Goal: Communication & Community: Answer question/provide support

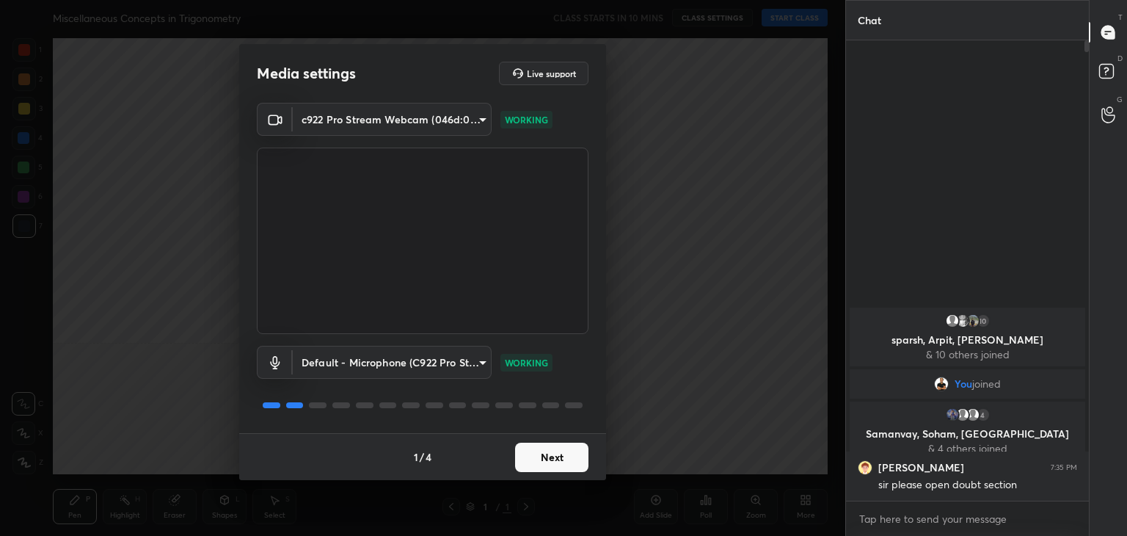
click at [558, 454] on button "Next" at bounding box center [551, 456] width 73 height 29
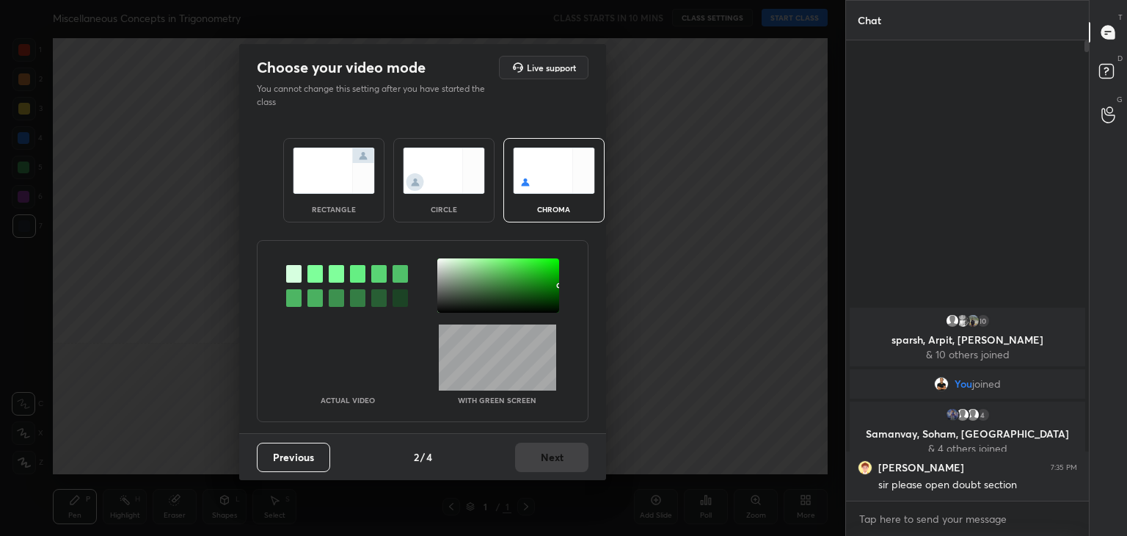
click at [465, 288] on div at bounding box center [498, 285] width 122 height 54
click at [549, 441] on div "Previous 2 / 4 Next" at bounding box center [422, 456] width 367 height 47
click at [558, 462] on button "Next" at bounding box center [551, 456] width 73 height 29
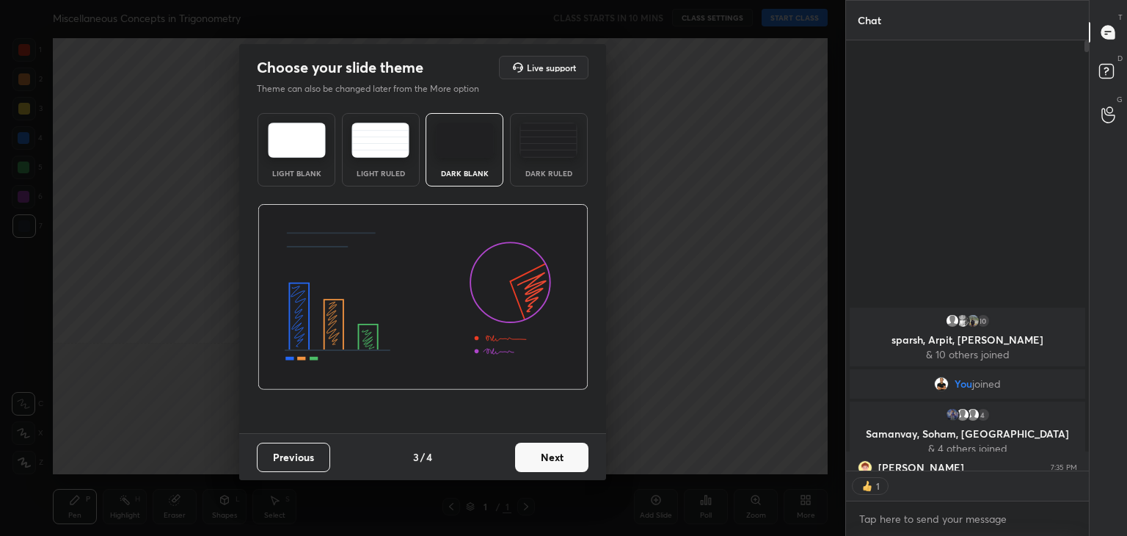
scroll to position [5, 4]
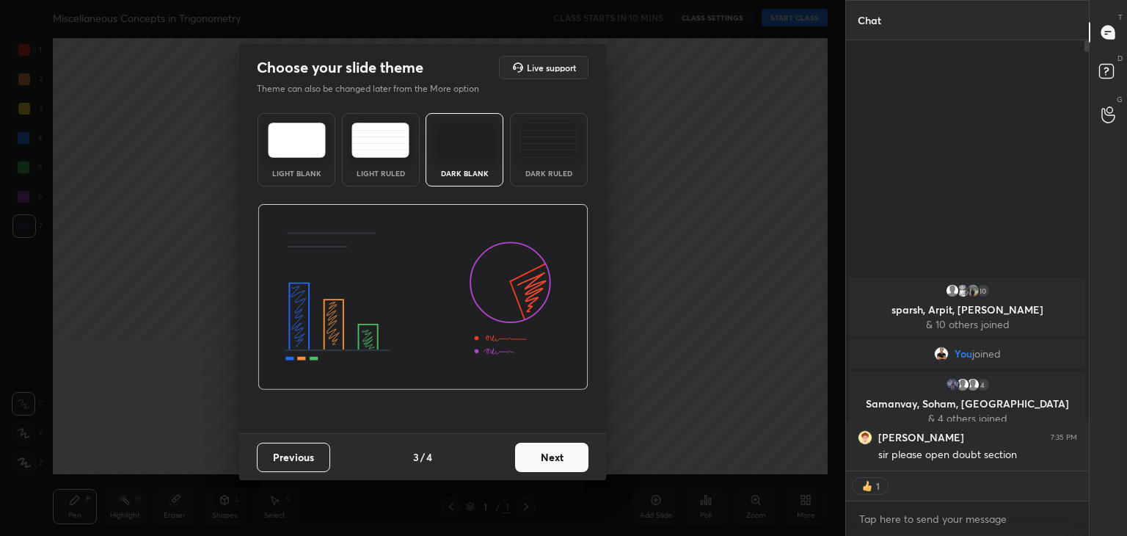
click at [541, 161] on div "Dark Ruled" at bounding box center [549, 149] width 78 height 73
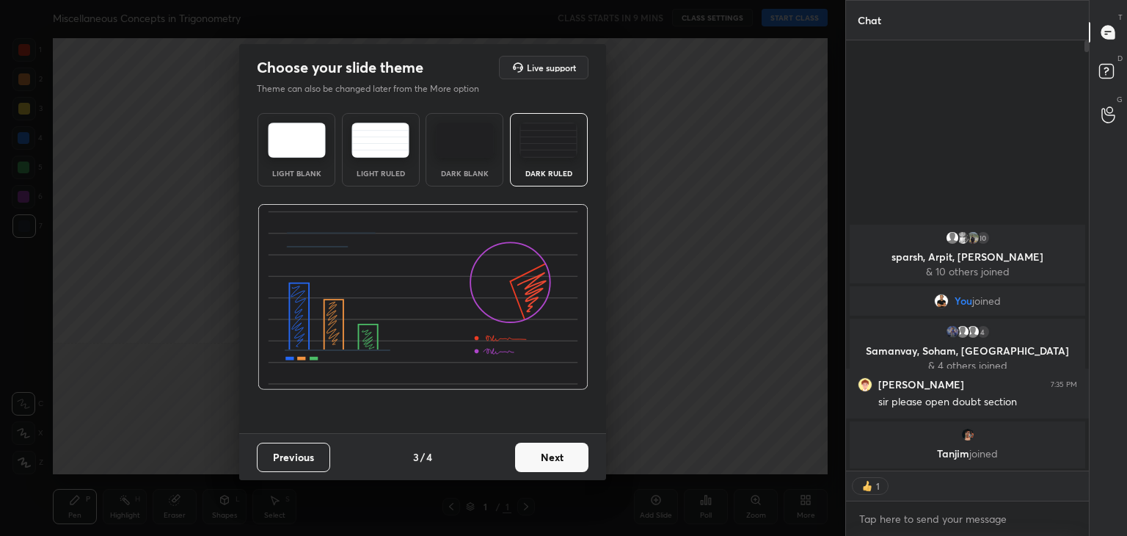
click at [546, 461] on button "Next" at bounding box center [551, 456] width 73 height 29
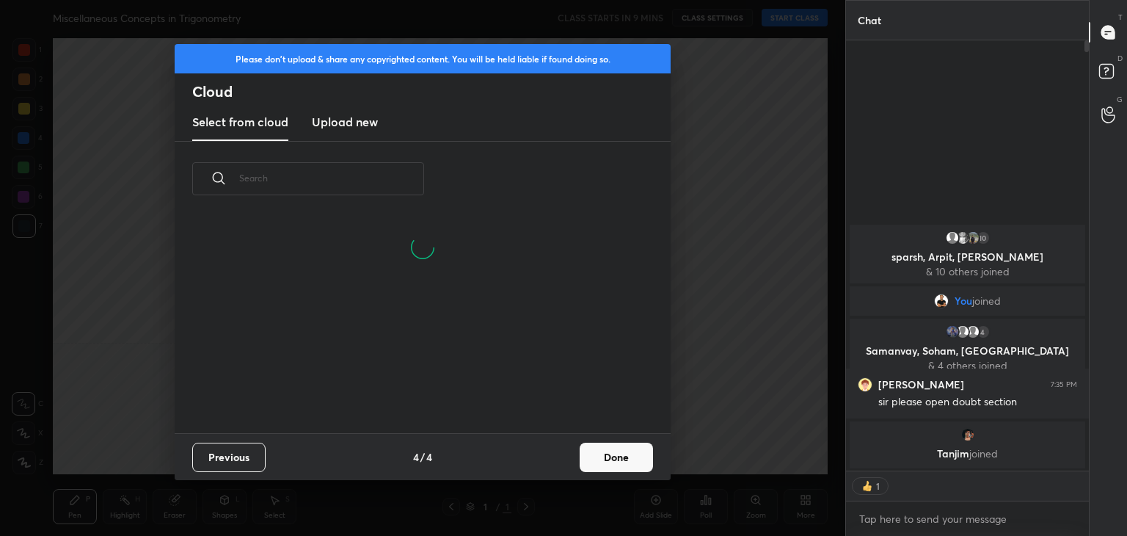
click at [632, 452] on button "Done" at bounding box center [616, 456] width 73 height 29
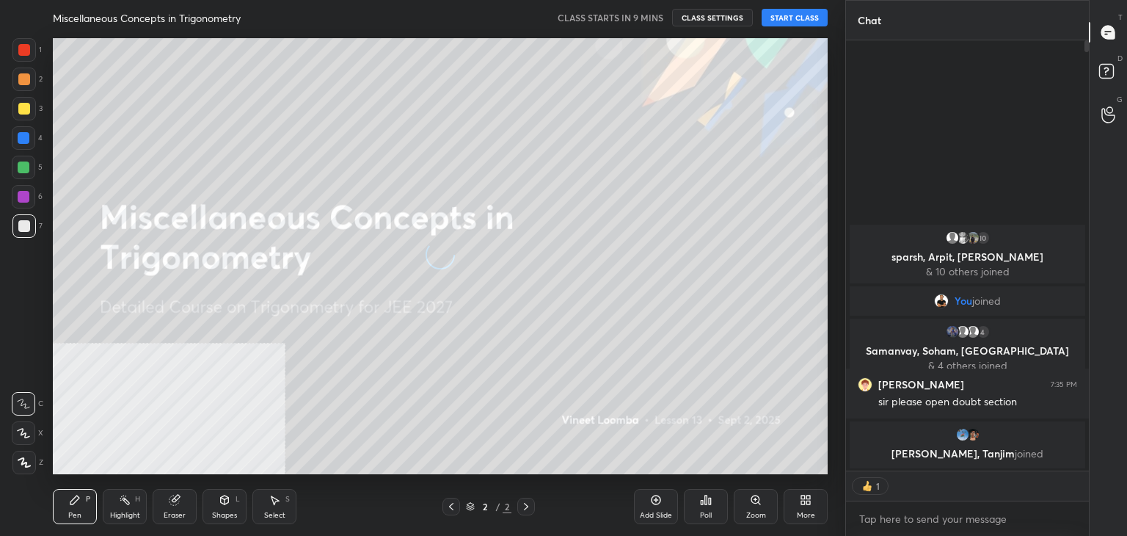
scroll to position [0, 0]
click at [797, 19] on button "START CLASS" at bounding box center [795, 18] width 66 height 18
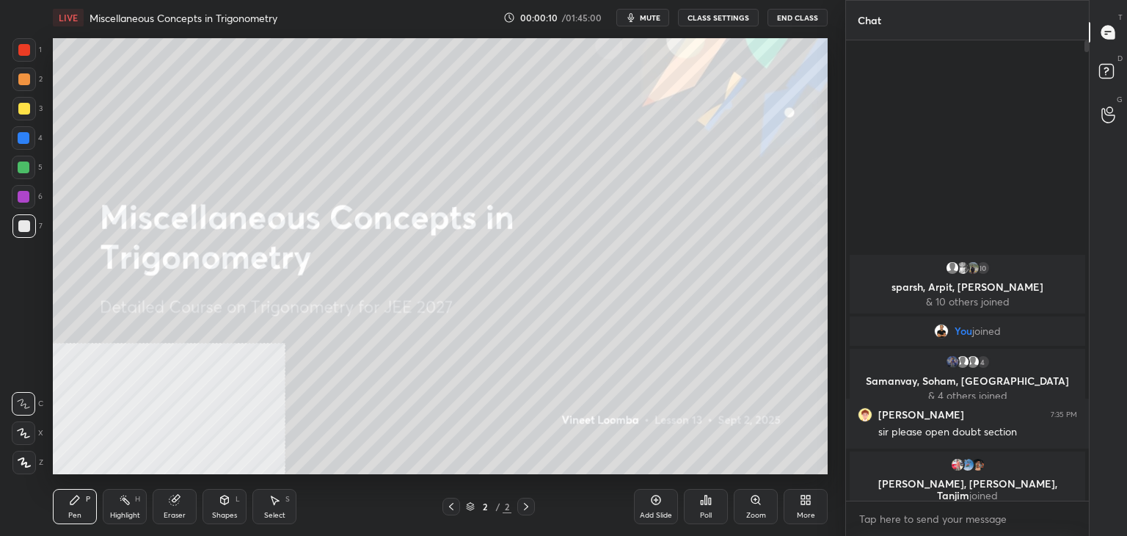
scroll to position [4, 4]
click at [798, 504] on div "More" at bounding box center [806, 506] width 44 height 35
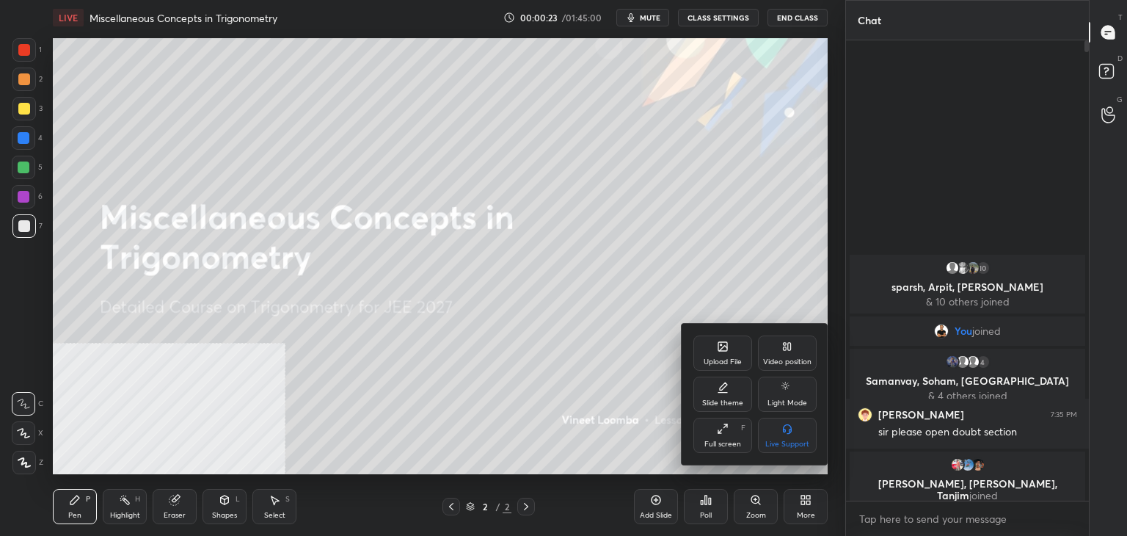
click at [784, 347] on icon at bounding box center [785, 348] width 3 height 3
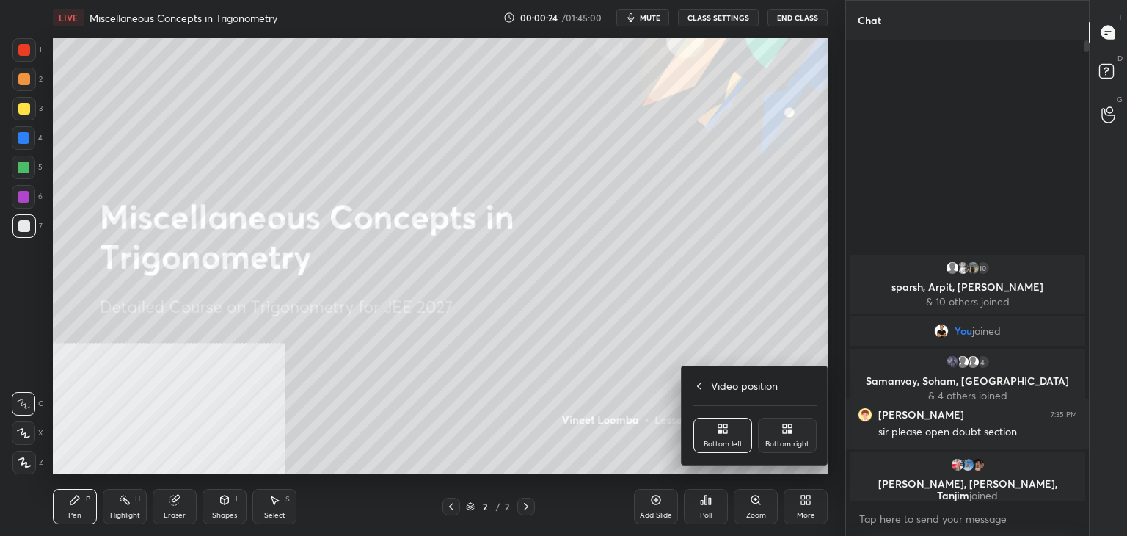
click at [802, 450] on div "Bottom right" at bounding box center [787, 434] width 59 height 35
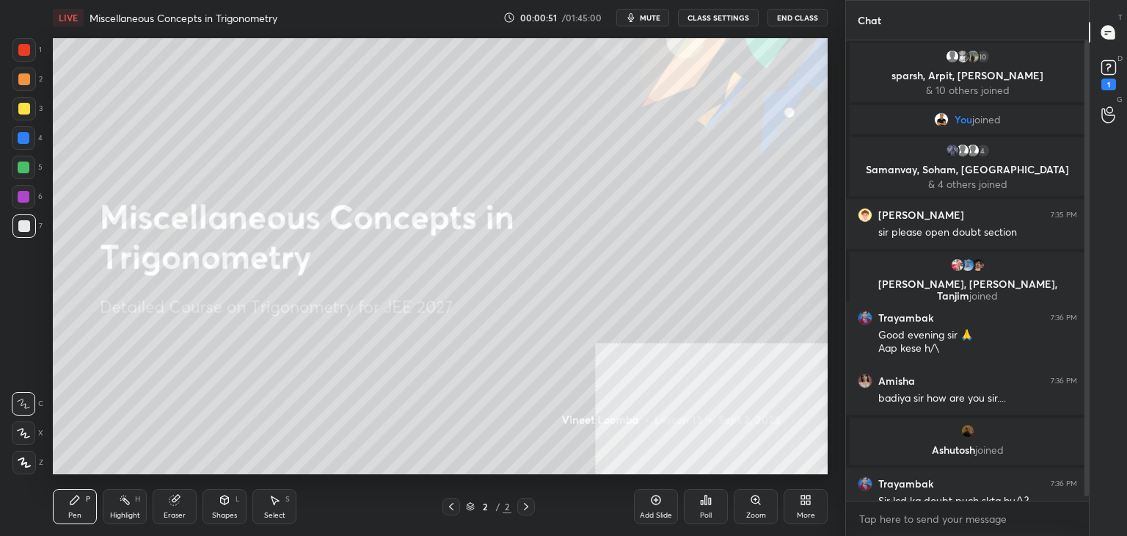
drag, startPoint x: 24, startPoint y: 467, endPoint x: 50, endPoint y: 454, distance: 28.9
click at [25, 467] on div at bounding box center [23, 461] width 23 height 23
click at [798, 508] on div "More" at bounding box center [806, 506] width 44 height 35
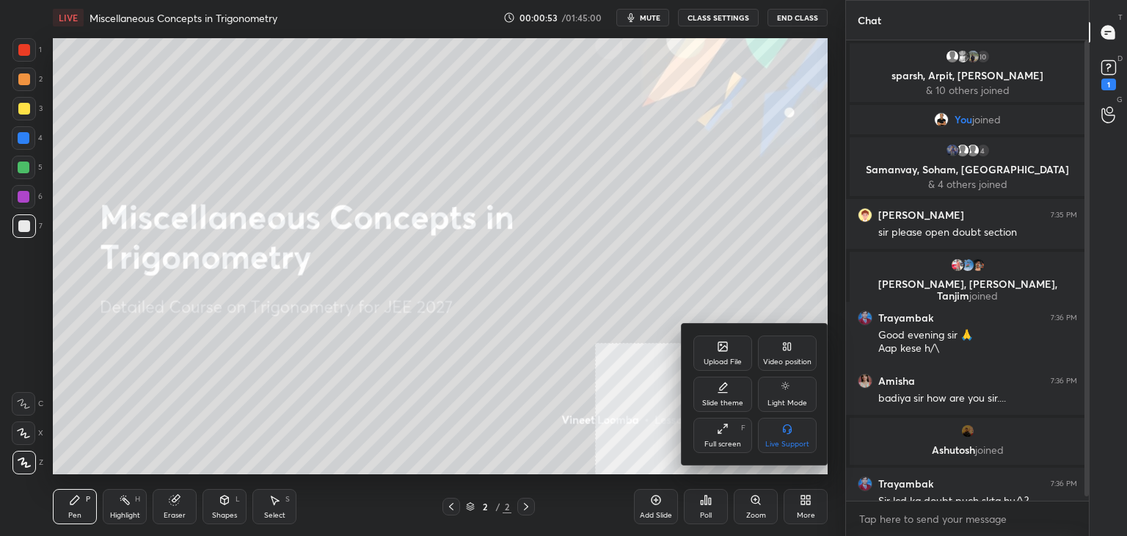
click at [722, 349] on icon at bounding box center [723, 348] width 8 height 5
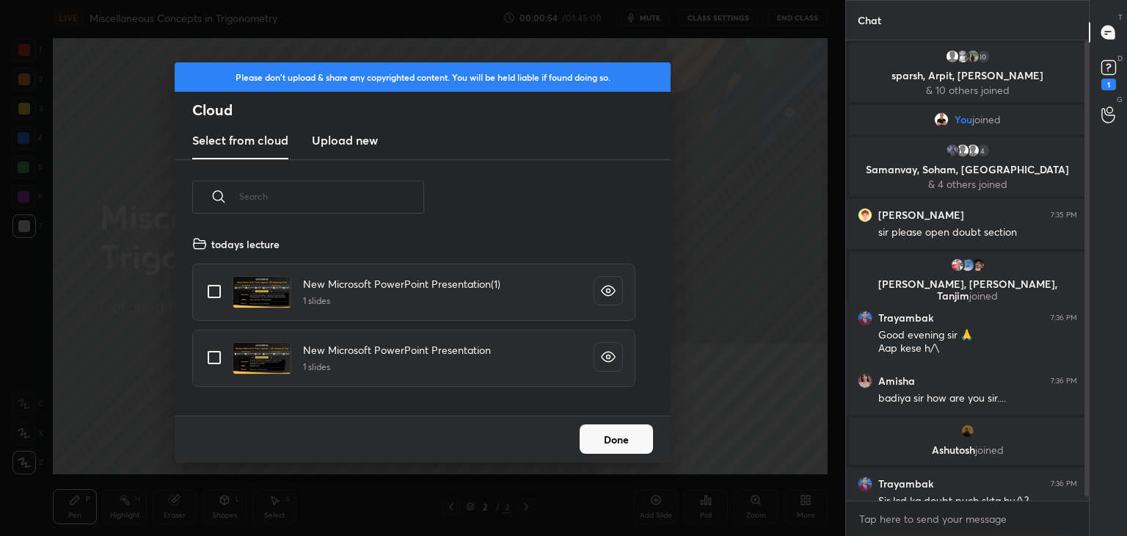
scroll to position [180, 471]
drag, startPoint x: 362, startPoint y: 136, endPoint x: 362, endPoint y: 147, distance: 11.8
click at [361, 136] on h3 "Upload new" at bounding box center [345, 140] width 66 height 18
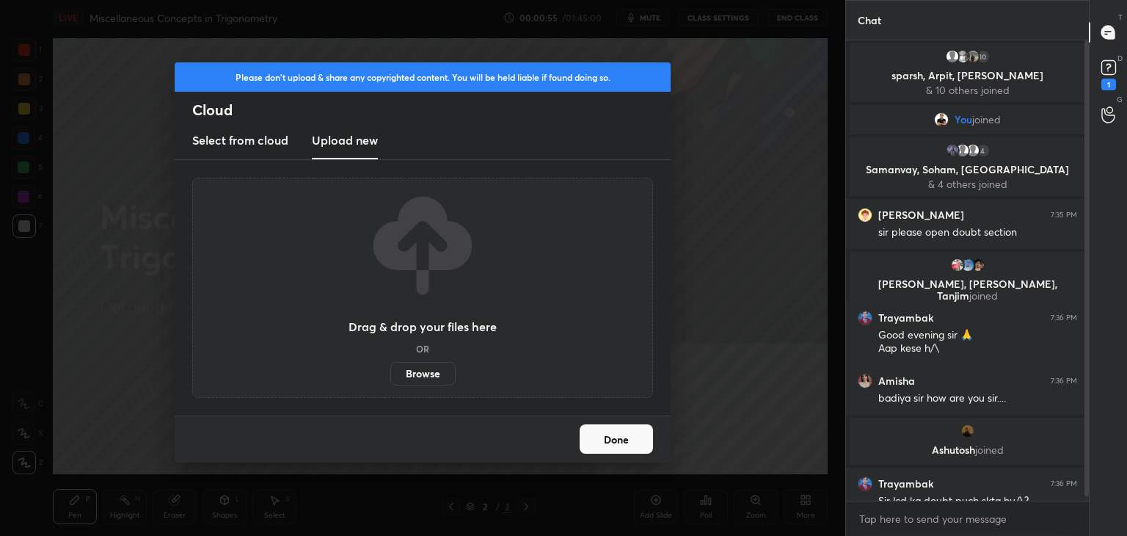
click at [426, 375] on label "Browse" at bounding box center [422, 373] width 65 height 23
click at [390, 375] on input "Browse" at bounding box center [390, 373] width 0 height 23
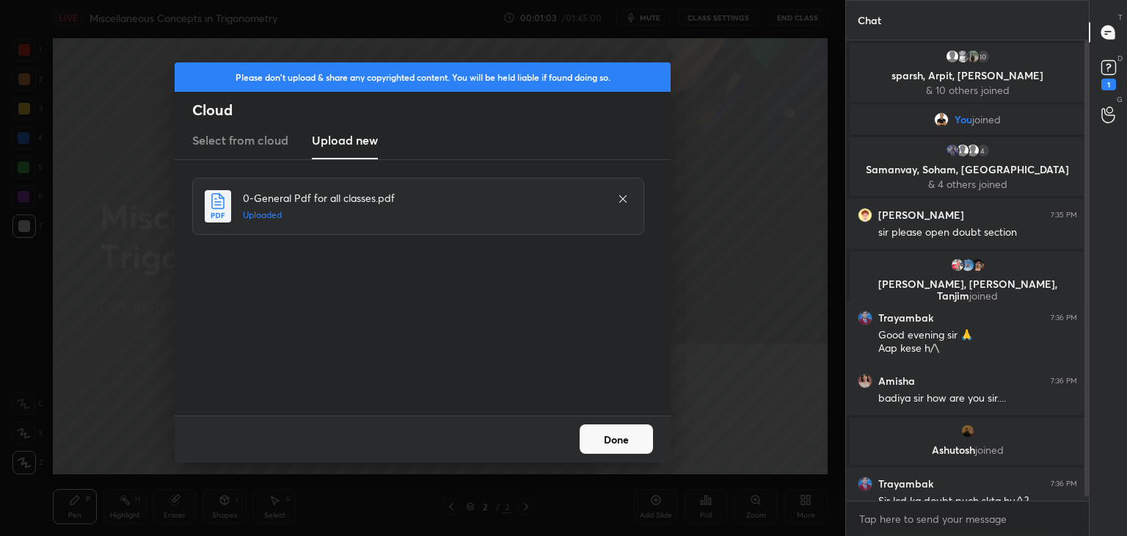
click at [628, 442] on button "Done" at bounding box center [616, 438] width 73 height 29
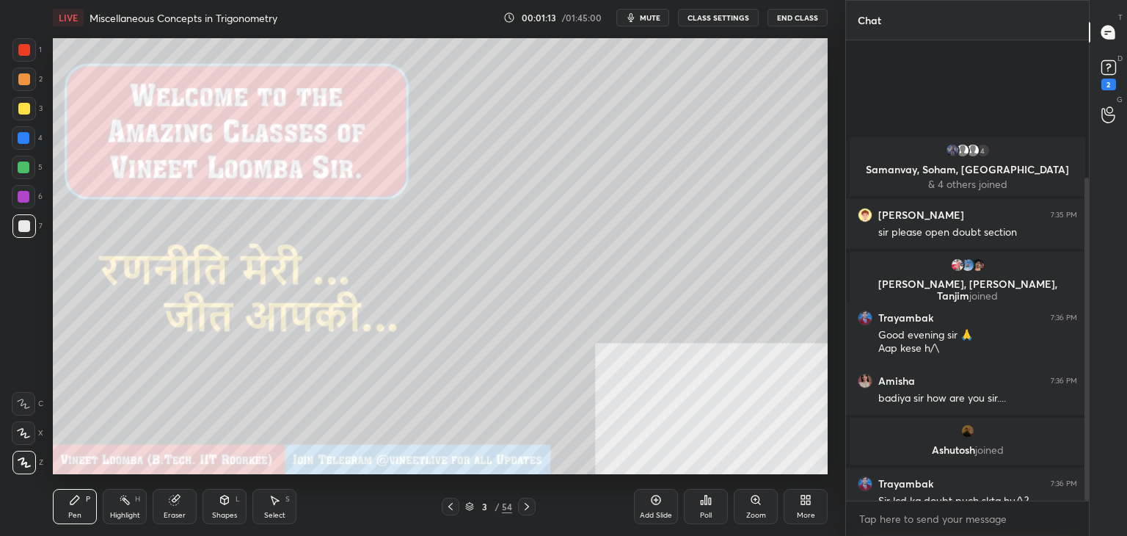
scroll to position [195, 0]
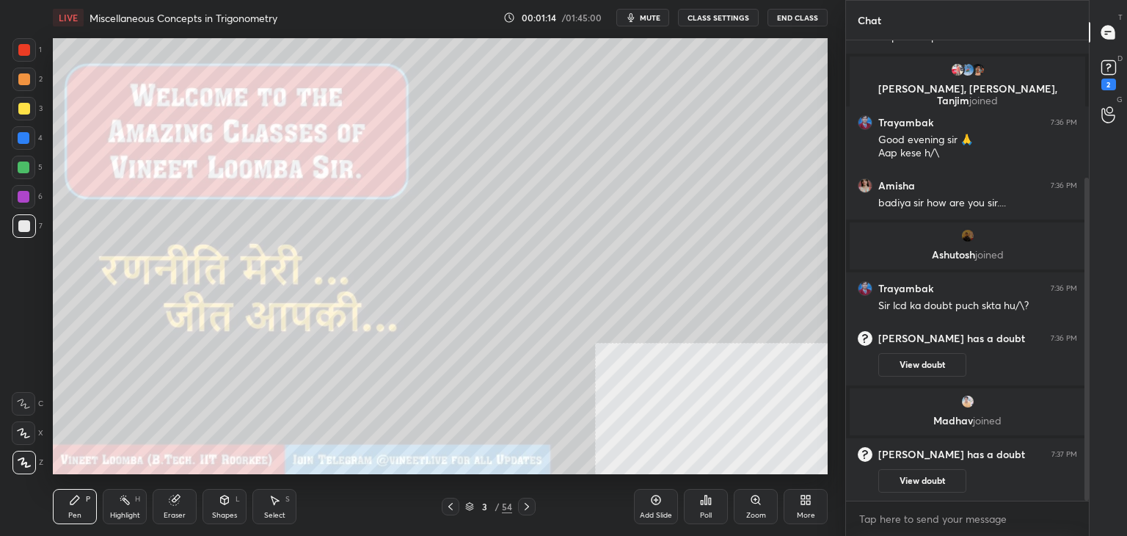
drag, startPoint x: 1084, startPoint y: 227, endPoint x: 1047, endPoint y: 324, distance: 103.1
click at [1077, 316] on div "4 Samanvay, Soham, Saksham & 4 others joined Pranjal 7:35 PM sir please open do…" at bounding box center [967, 270] width 243 height 460
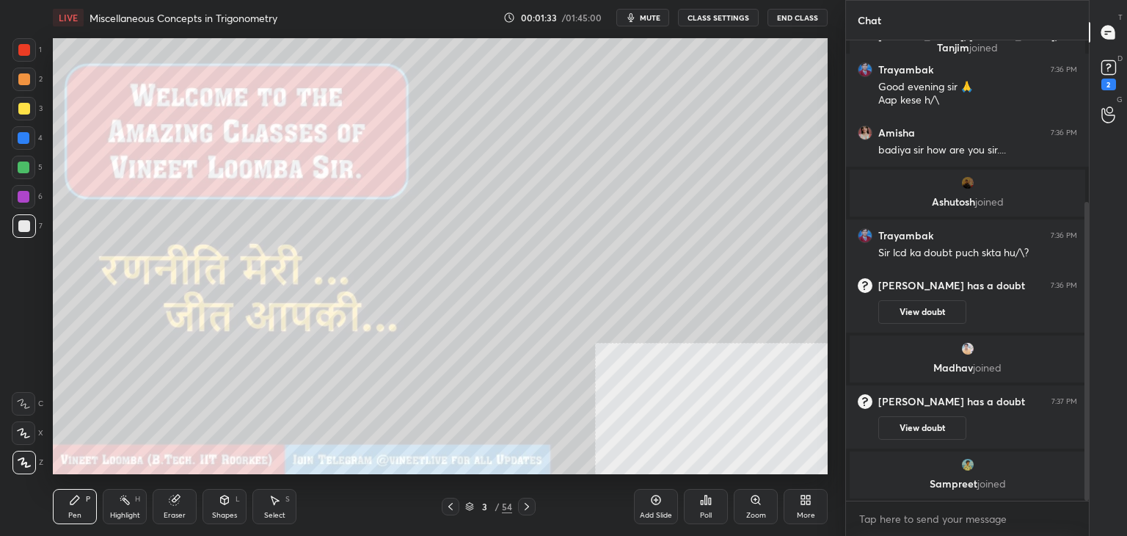
click at [481, 505] on div "3" at bounding box center [484, 506] width 15 height 9
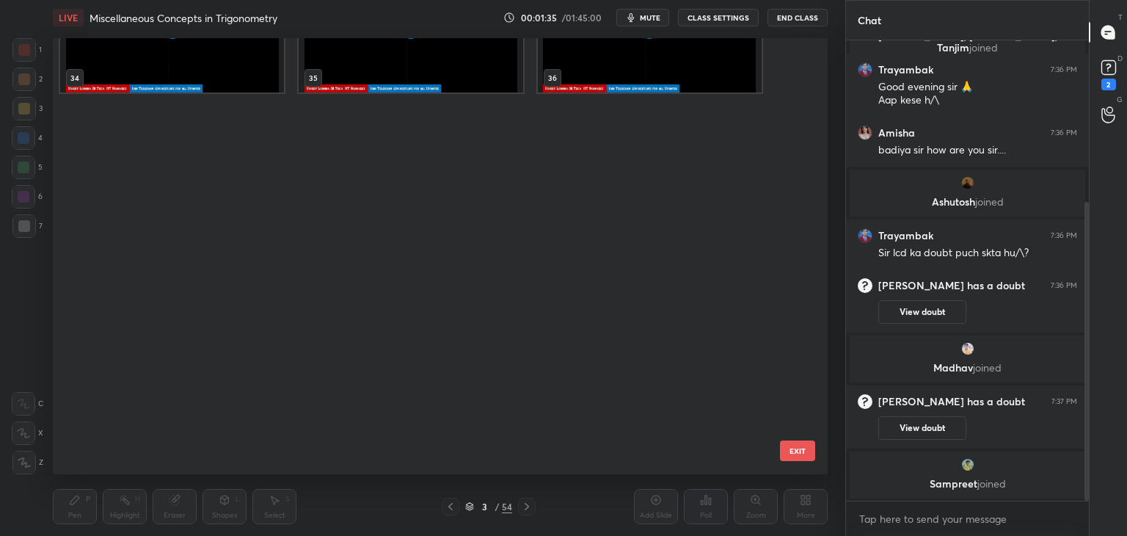
scroll to position [1981, 0]
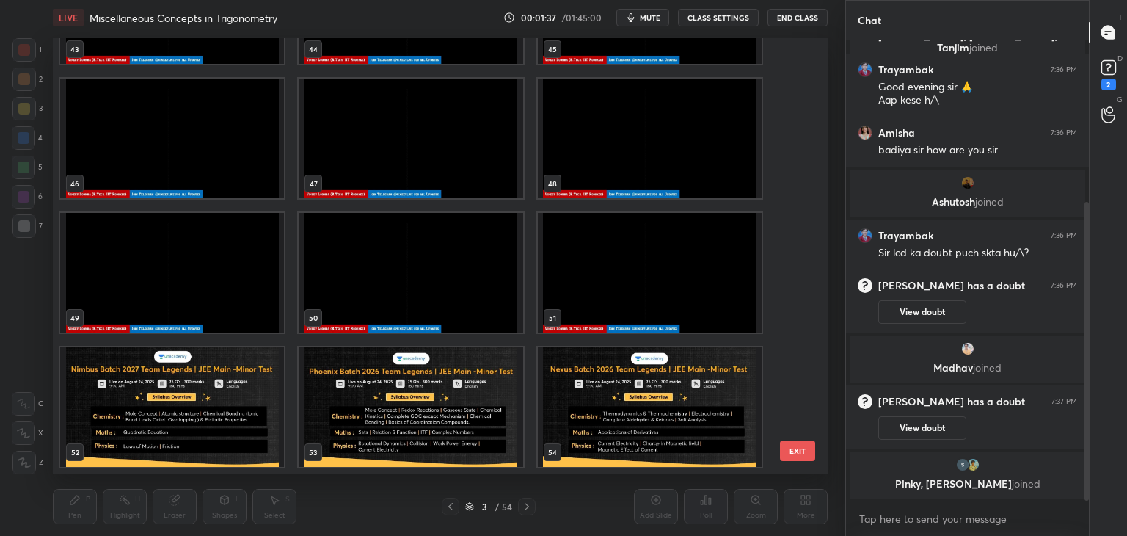
click at [449, 235] on img "grid" at bounding box center [411, 273] width 224 height 120
click at [447, 236] on img "grid" at bounding box center [411, 273] width 224 height 120
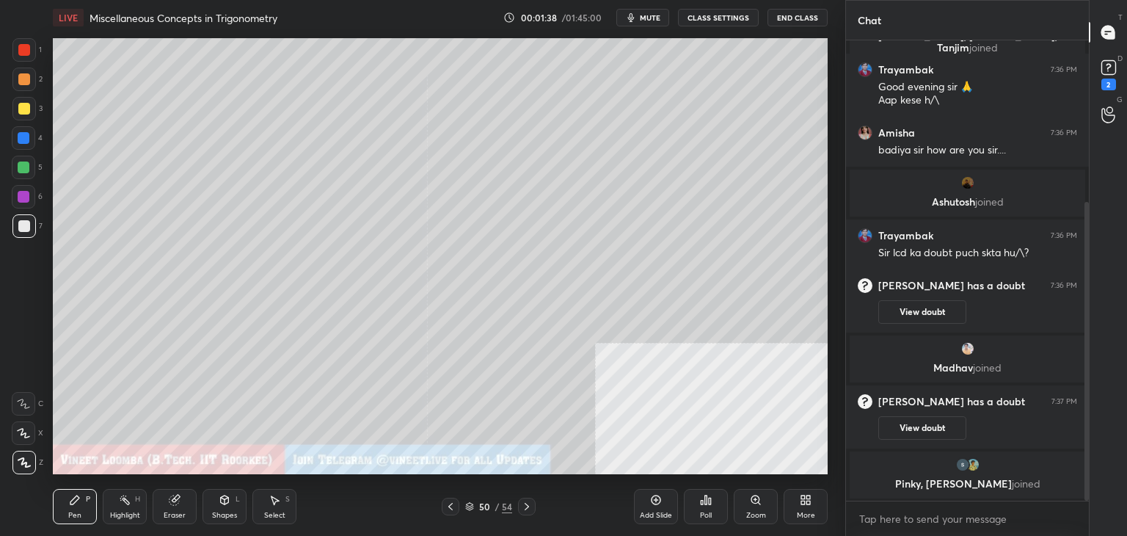
click at [447, 236] on img "grid" at bounding box center [411, 273] width 224 height 120
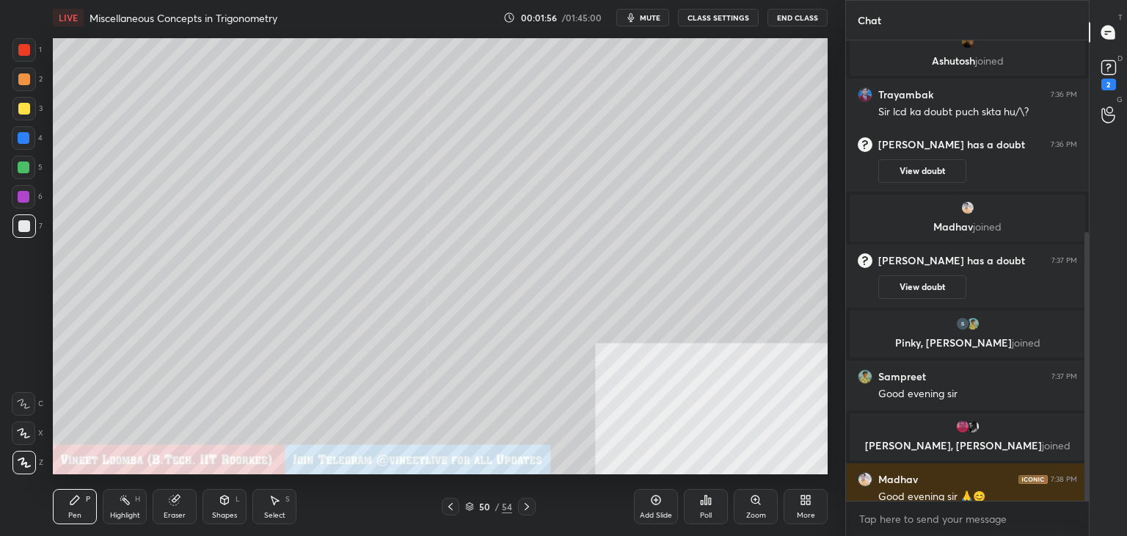
scroll to position [339, 0]
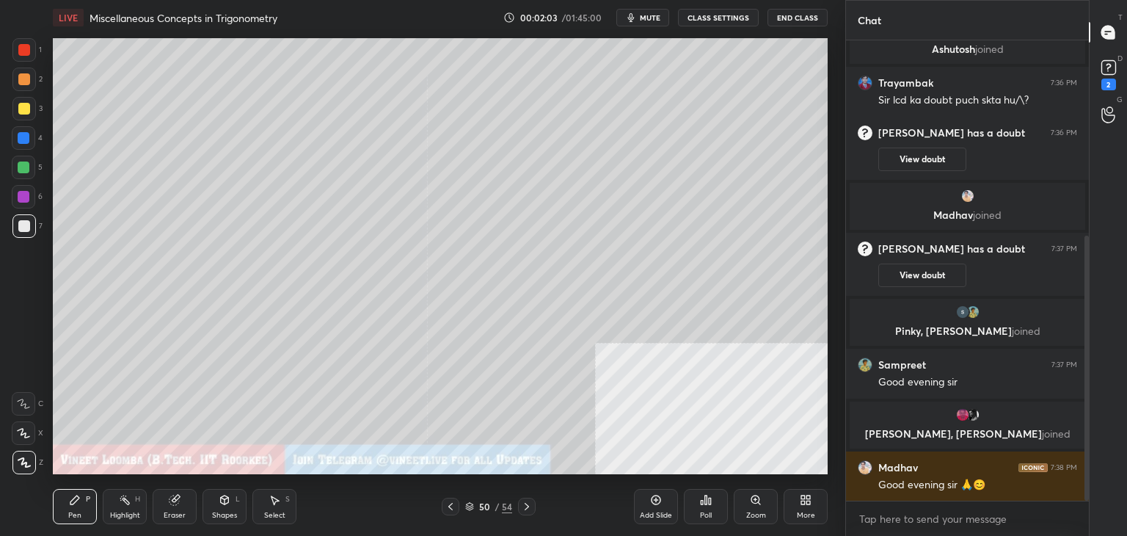
click at [807, 511] on div "More" at bounding box center [806, 514] width 18 height 7
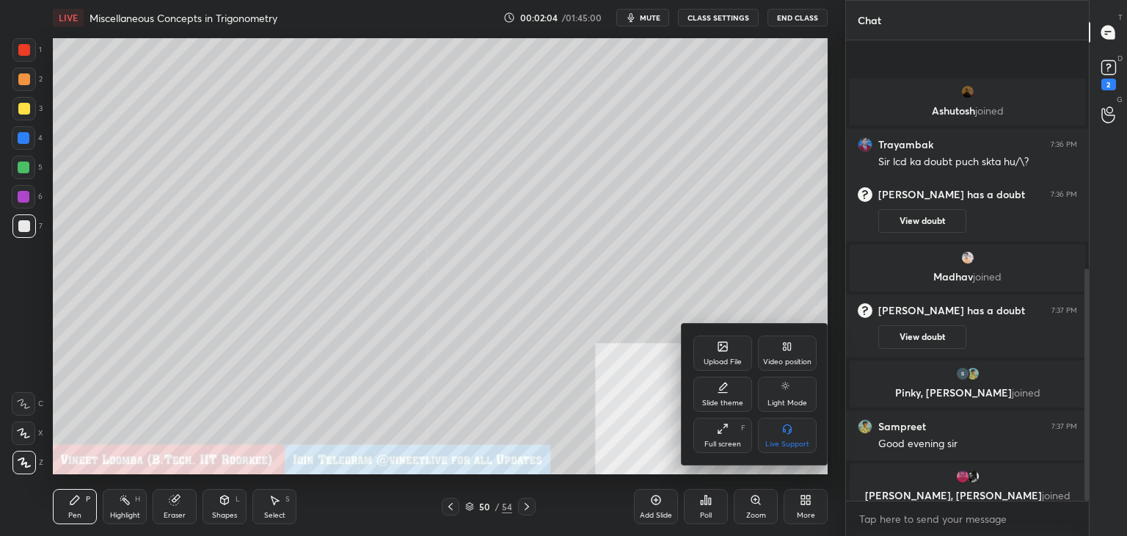
scroll to position [453, 0]
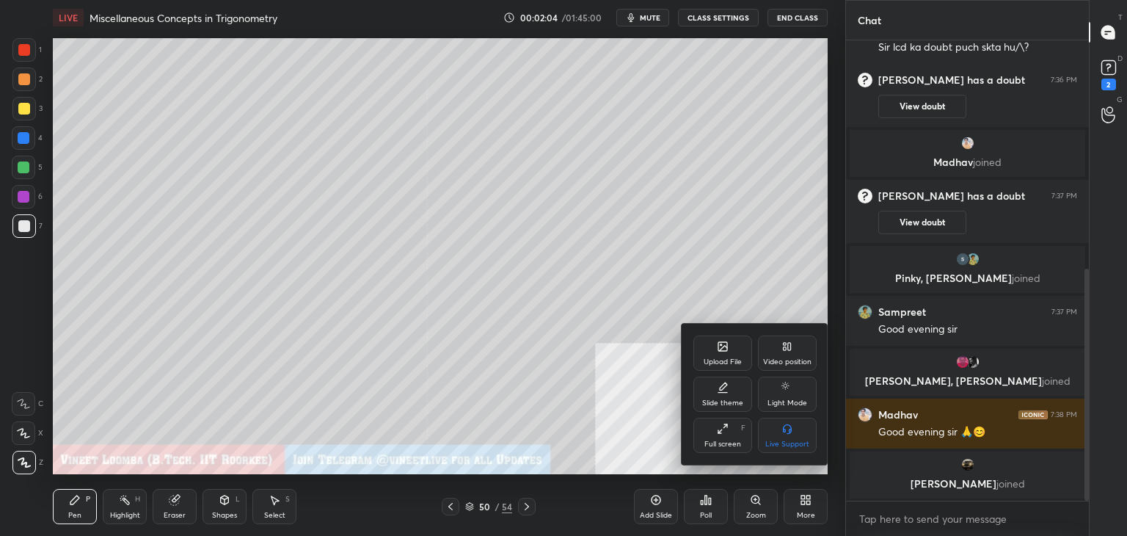
click at [714, 349] on div "Upload File" at bounding box center [722, 352] width 59 height 35
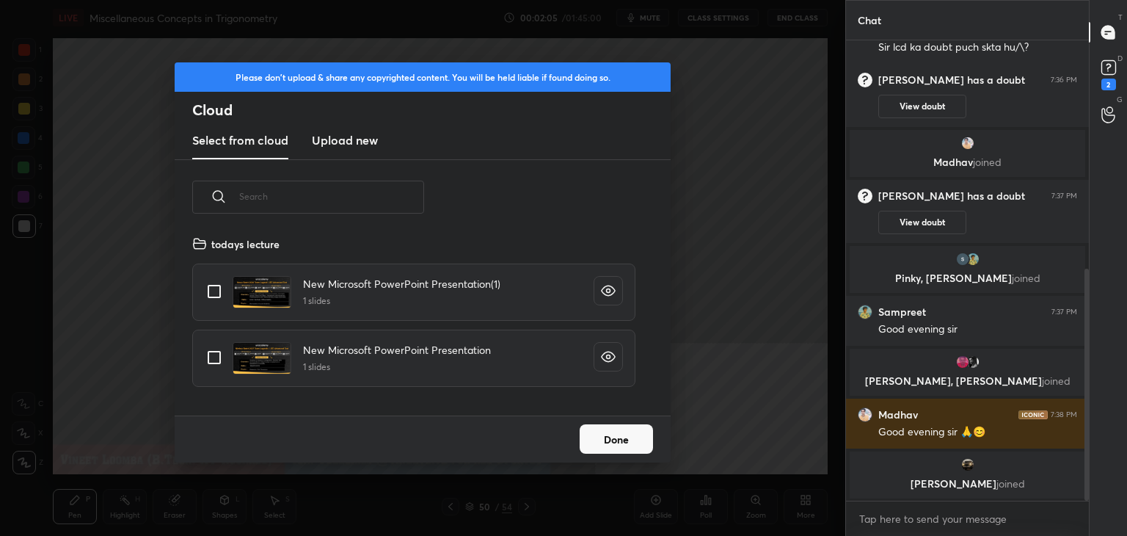
scroll to position [180, 471]
drag, startPoint x: 346, startPoint y: 146, endPoint x: 347, endPoint y: 156, distance: 10.3
click at [347, 147] on h3 "Upload new" at bounding box center [345, 140] width 66 height 18
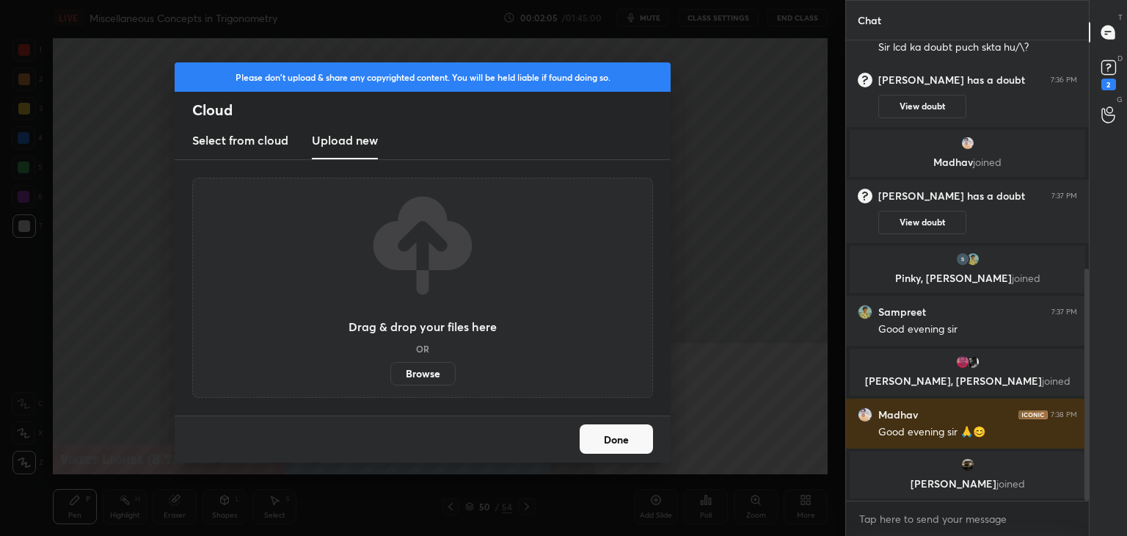
click at [428, 373] on label "Browse" at bounding box center [422, 373] width 65 height 23
click at [390, 373] on input "Browse" at bounding box center [390, 373] width 0 height 23
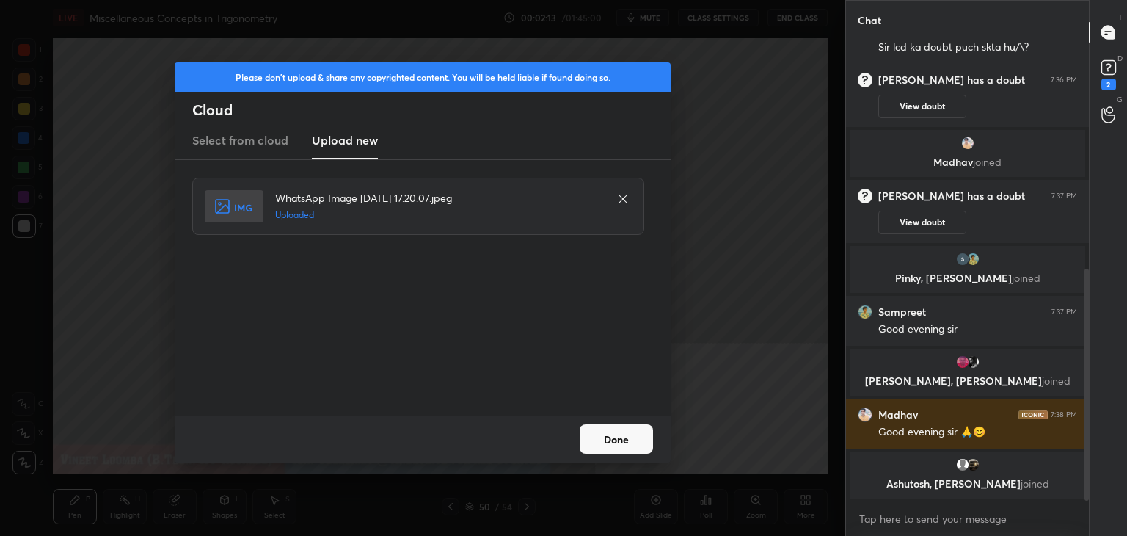
click at [616, 444] on button "Done" at bounding box center [616, 438] width 73 height 29
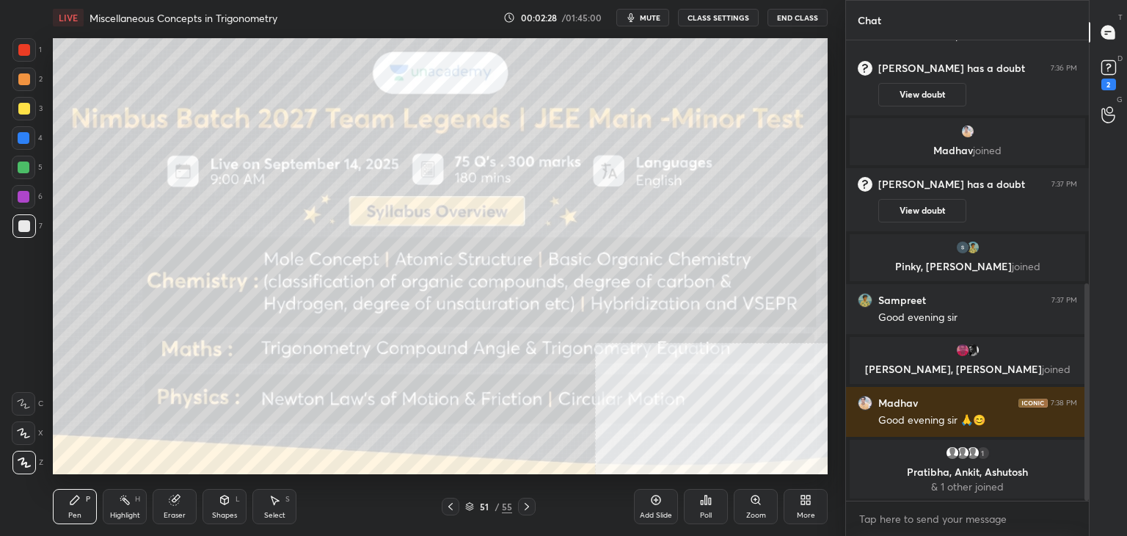
scroll to position [515, 0]
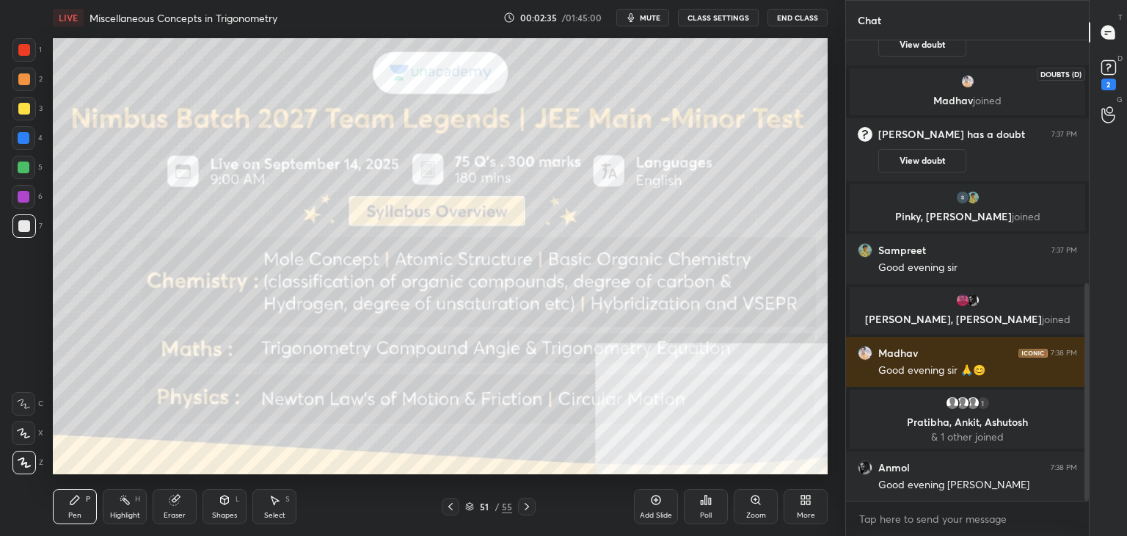
click at [1113, 69] on rect at bounding box center [1108, 68] width 14 height 14
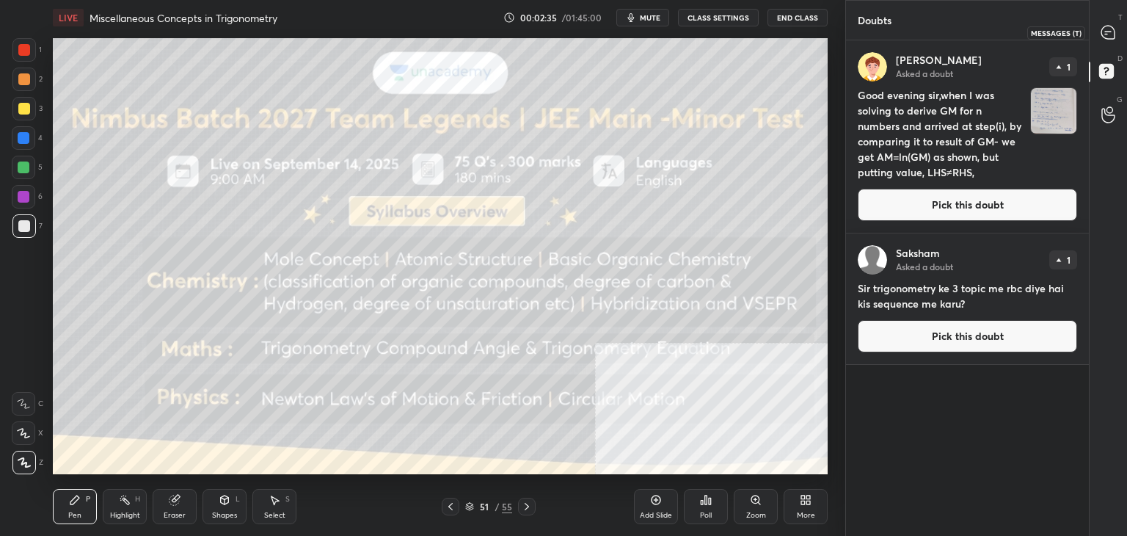
click at [1109, 24] on div at bounding box center [1108, 32] width 29 height 26
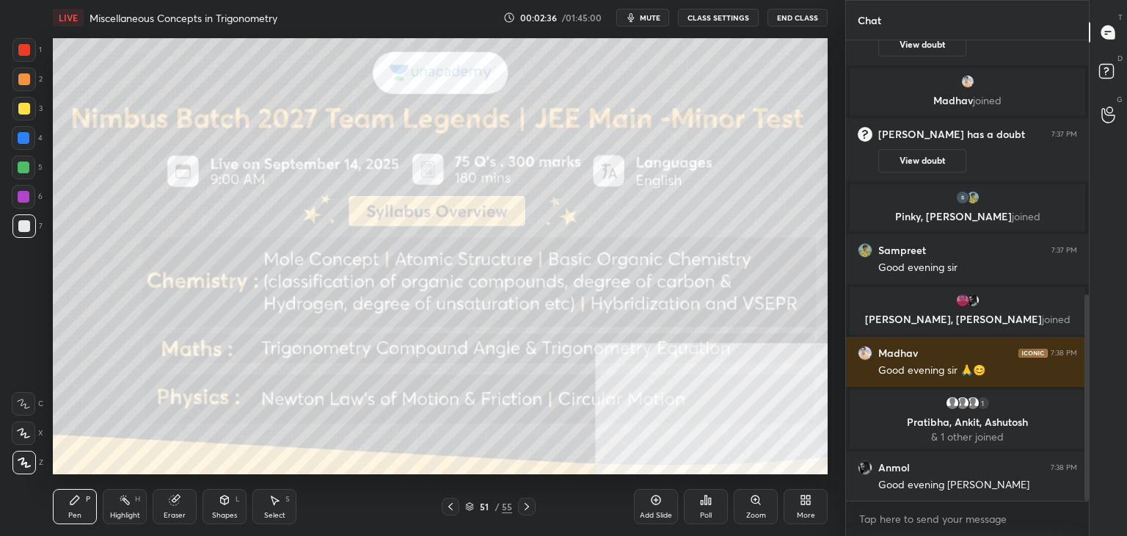
scroll to position [568, 0]
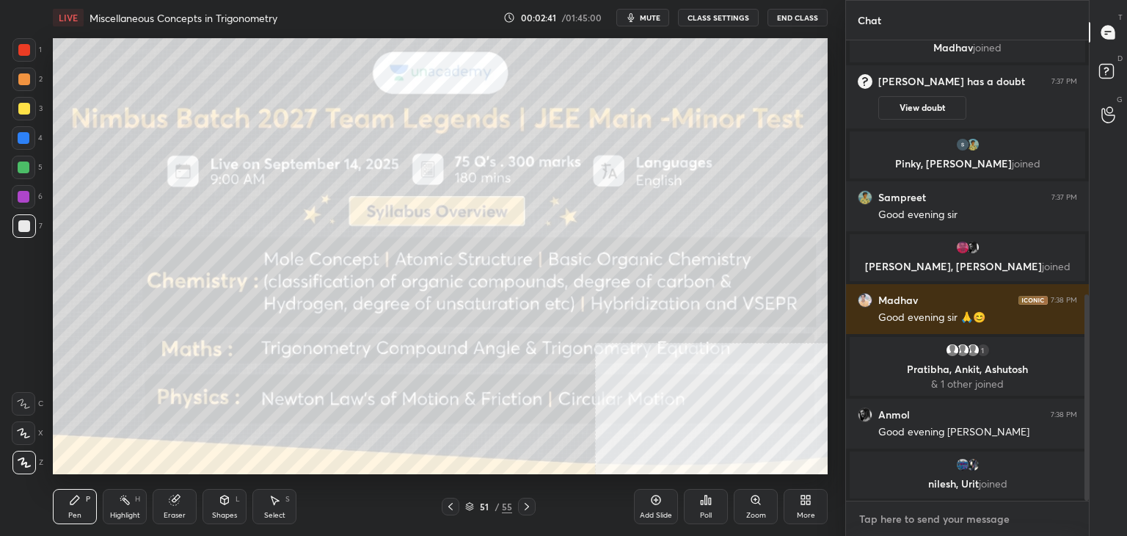
type textarea "x"
click at [950, 517] on textarea at bounding box center [967, 518] width 219 height 23
paste textarea "My Unacademy Official Telegram: https://t.me/vineetlive Use Code VINEETLIVE to …"
type textarea "My Unacademy Official Telegram: https://t.me/vineetlive Use Code VINEETLIVE to …"
type textarea "x"
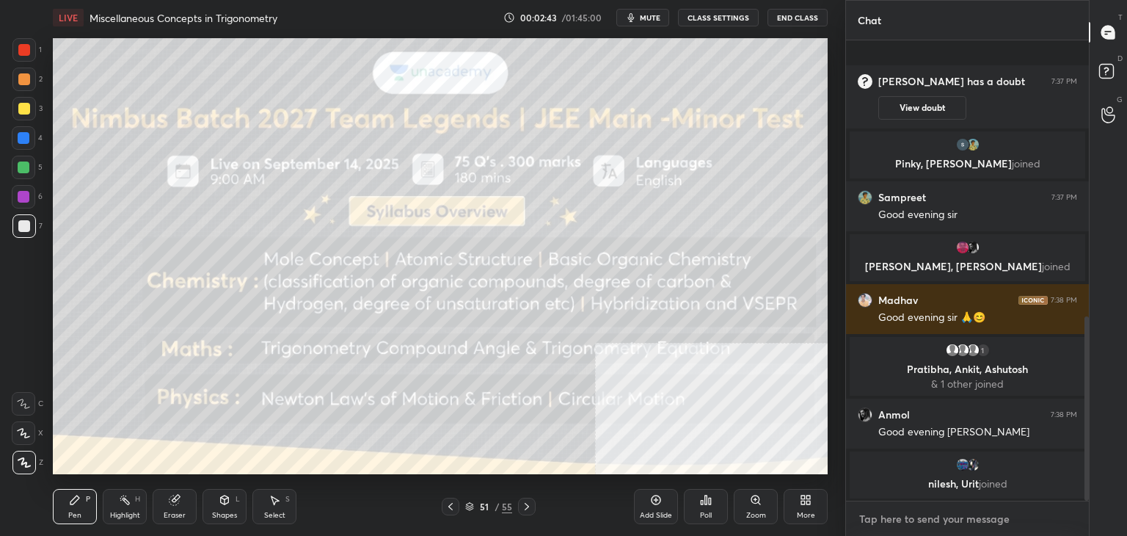
scroll to position [690, 0]
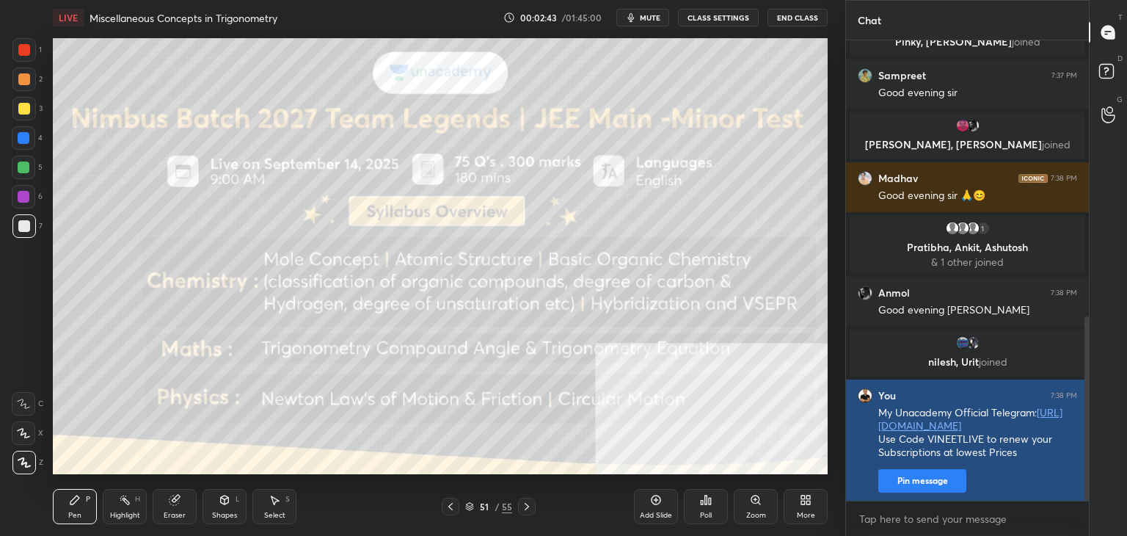
click at [938, 485] on button "Pin message" at bounding box center [922, 480] width 88 height 23
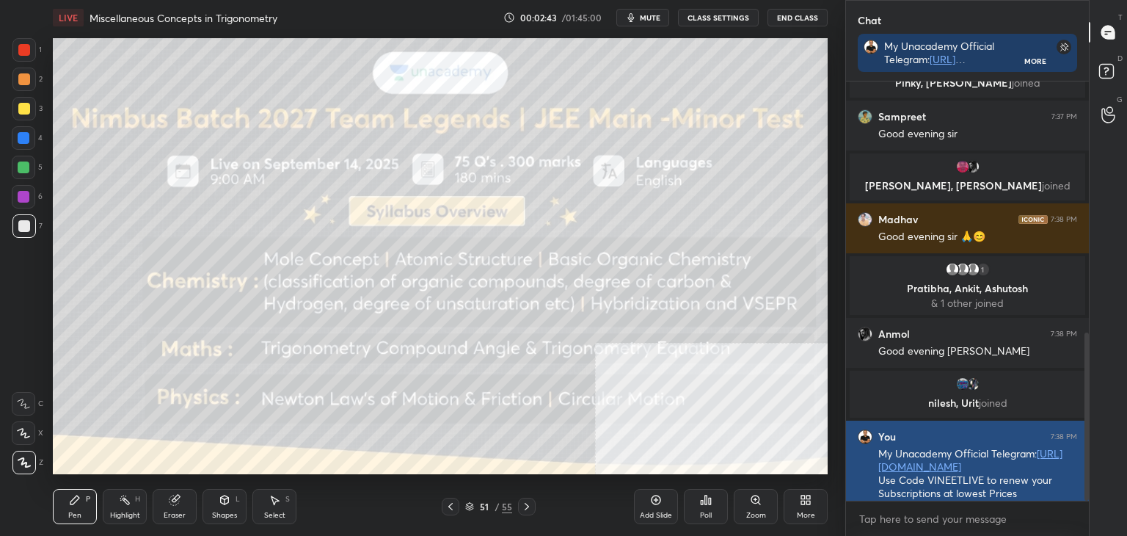
scroll to position [450, 238]
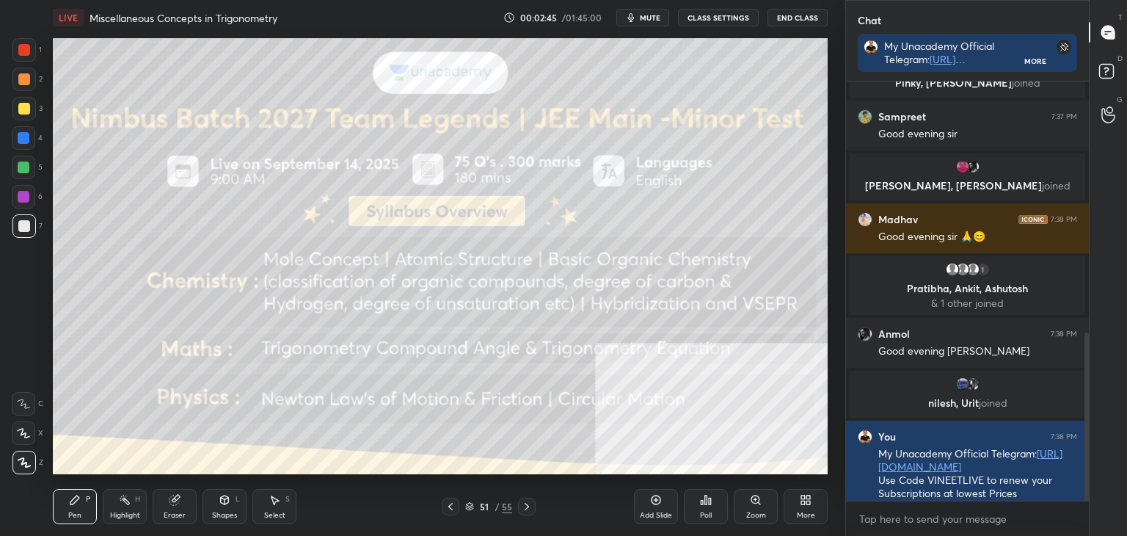
click at [453, 506] on icon at bounding box center [451, 506] width 12 height 12
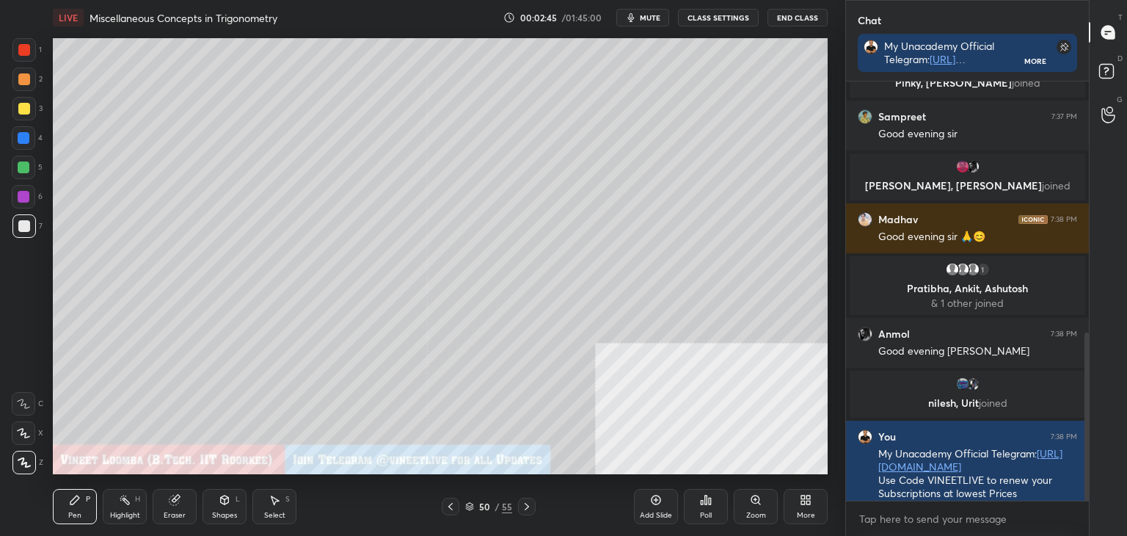
click at [468, 506] on icon at bounding box center [469, 506] width 9 height 9
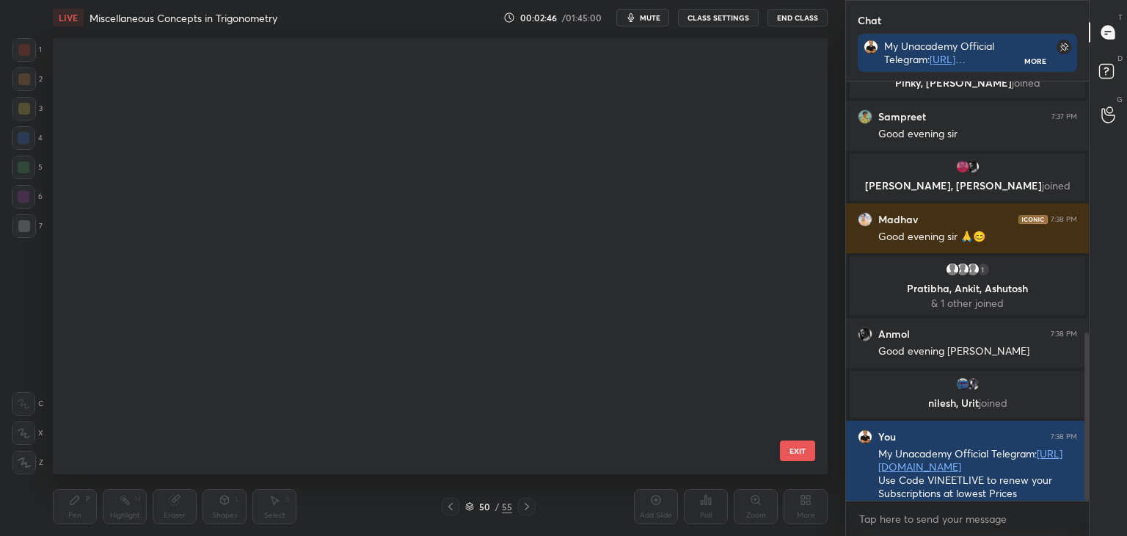
scroll to position [431, 767]
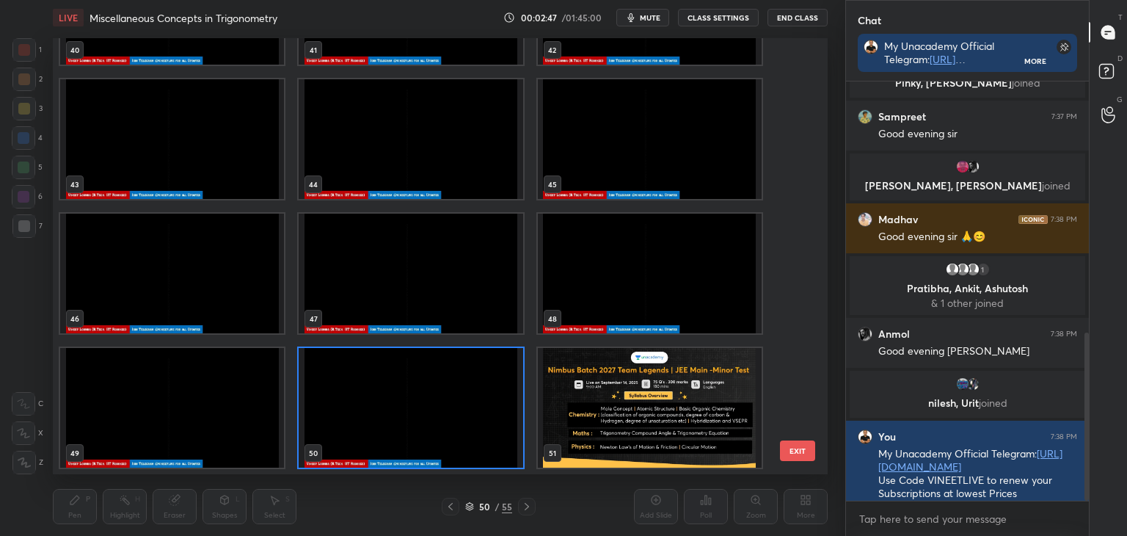
click at [423, 412] on img "grid" at bounding box center [411, 408] width 224 height 120
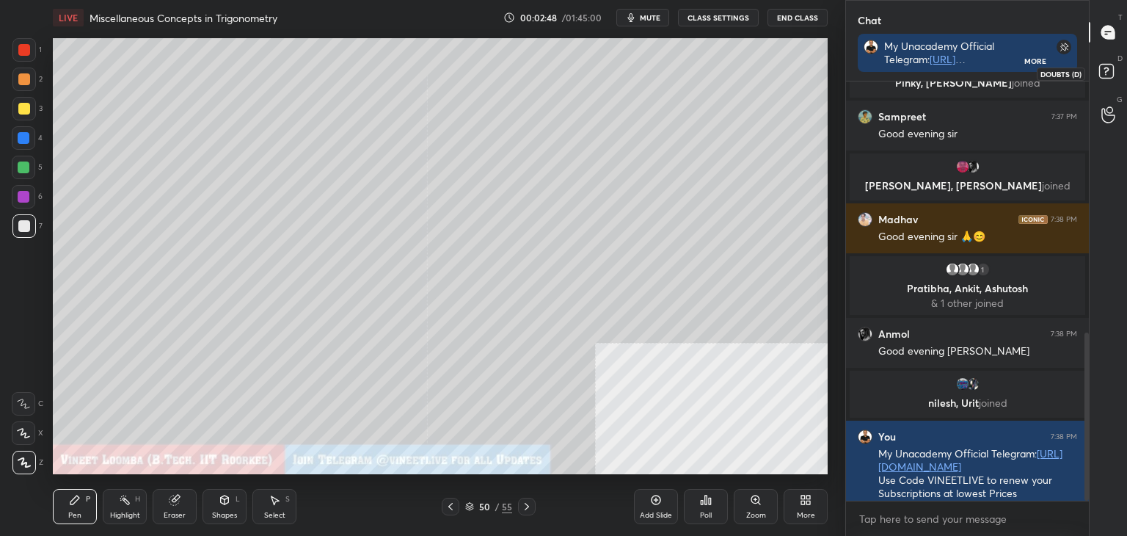
drag, startPoint x: 1103, startPoint y: 73, endPoint x: 1109, endPoint y: 54, distance: 20.9
click at [1103, 71] on rect at bounding box center [1106, 72] width 14 height 14
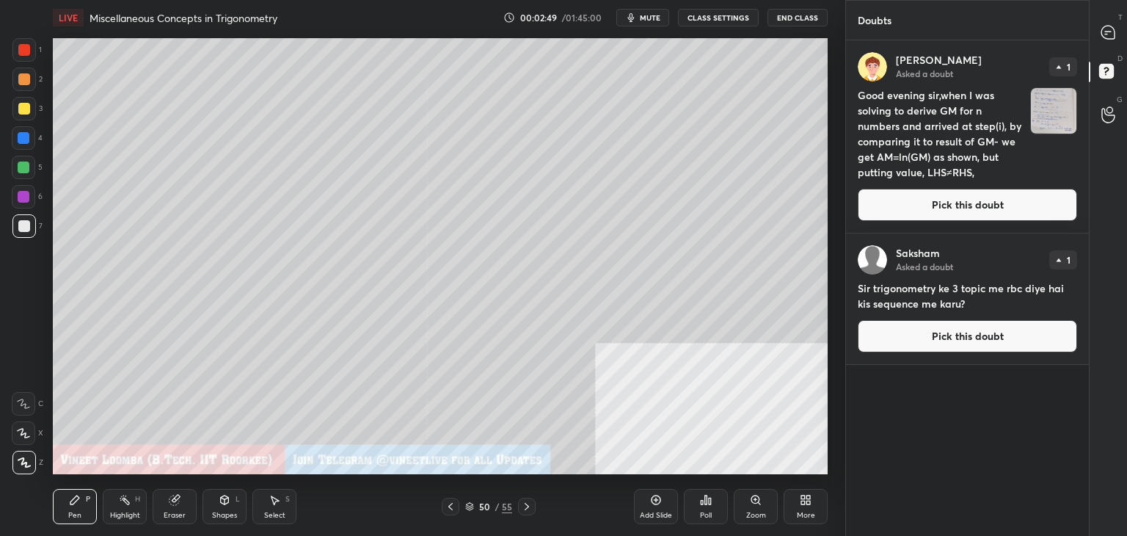
click at [1032, 208] on button "Pick this doubt" at bounding box center [967, 205] width 219 height 32
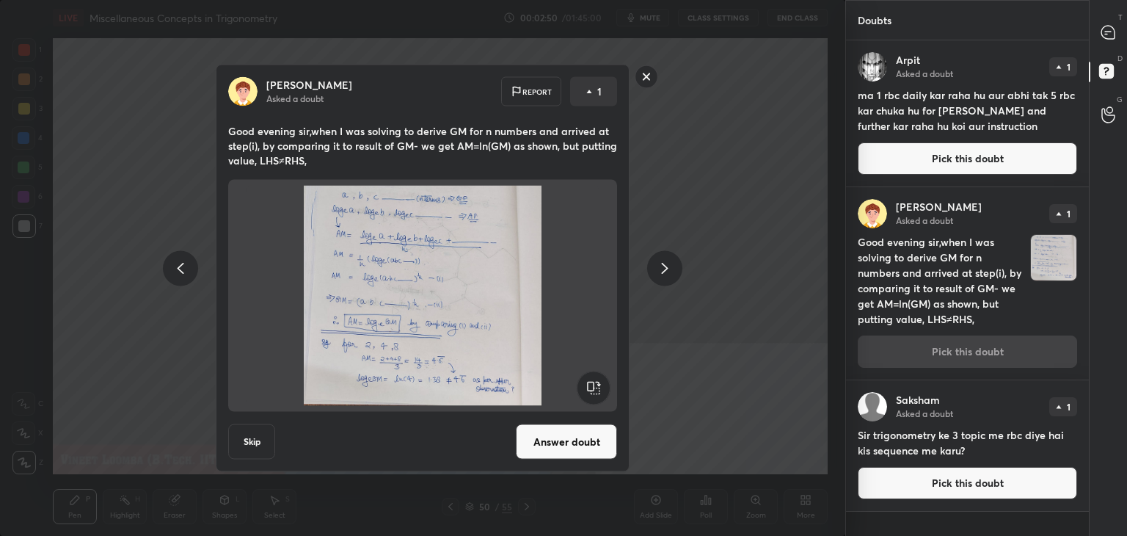
drag, startPoint x: 580, startPoint y: 450, endPoint x: 589, endPoint y: 435, distance: 17.1
click at [580, 450] on button "Answer doubt" at bounding box center [566, 441] width 101 height 35
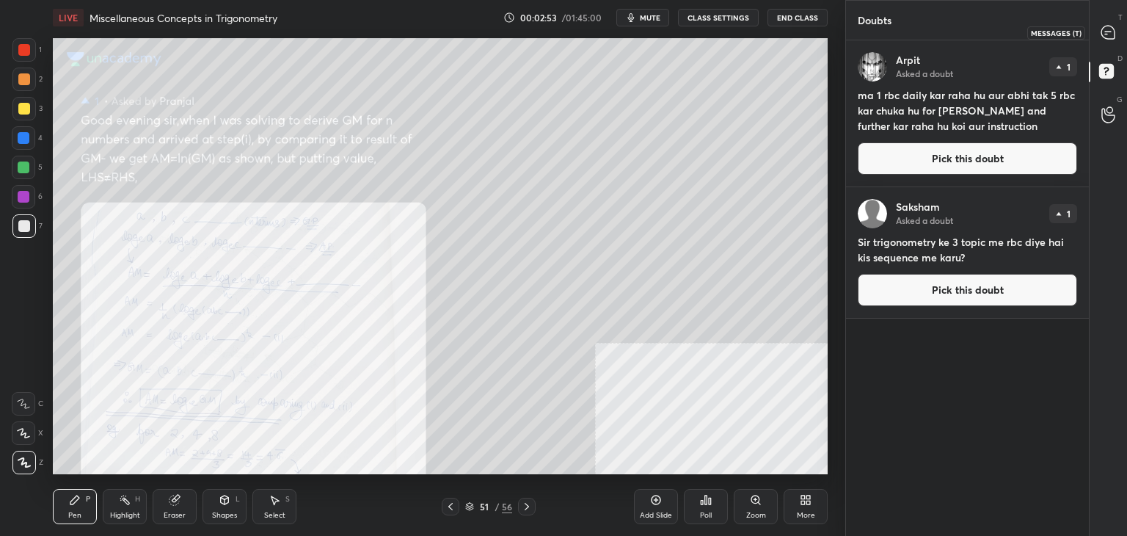
click at [1109, 26] on icon at bounding box center [1107, 32] width 13 height 13
type textarea "x"
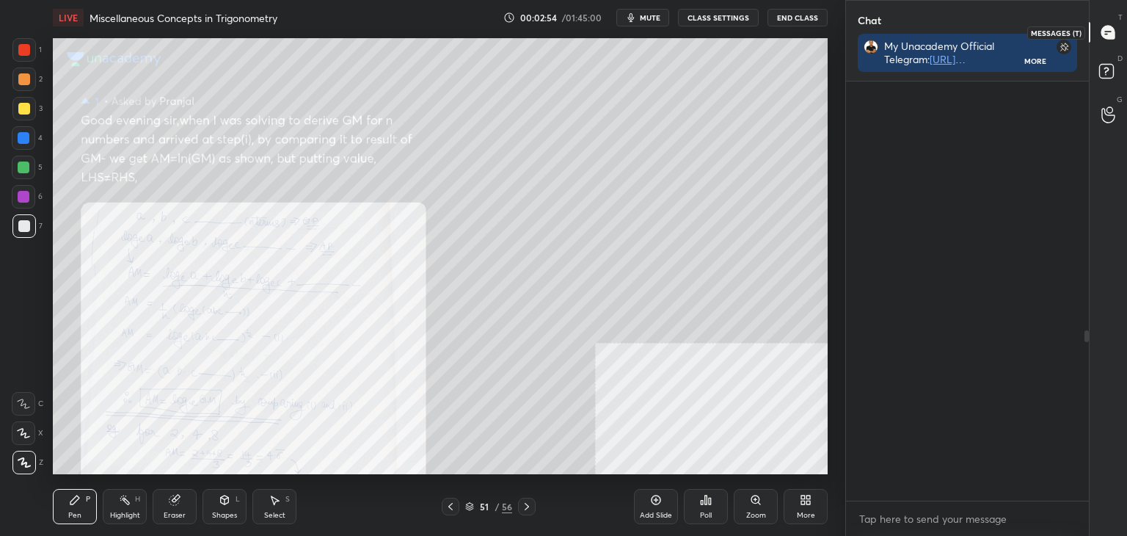
scroll to position [415, 238]
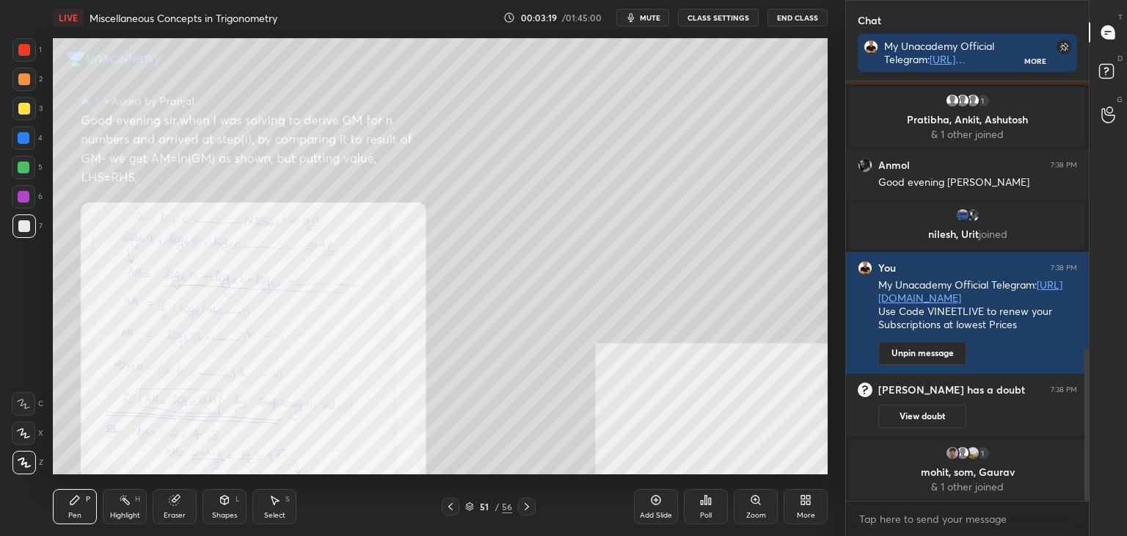
click at [757, 508] on div "Zoom" at bounding box center [756, 506] width 44 height 35
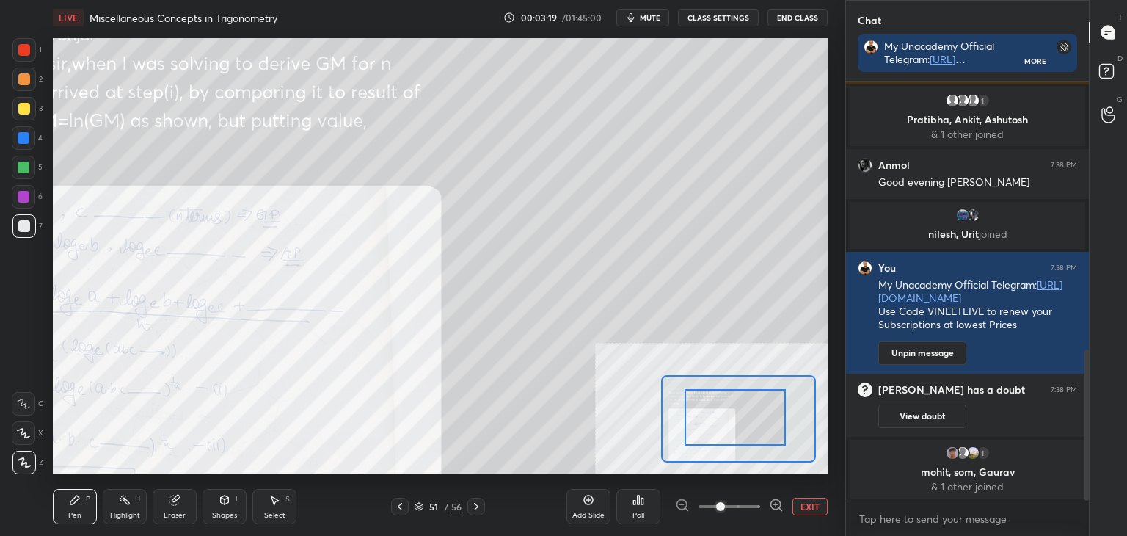
drag, startPoint x: 760, startPoint y: 428, endPoint x: 725, endPoint y: 426, distance: 35.2
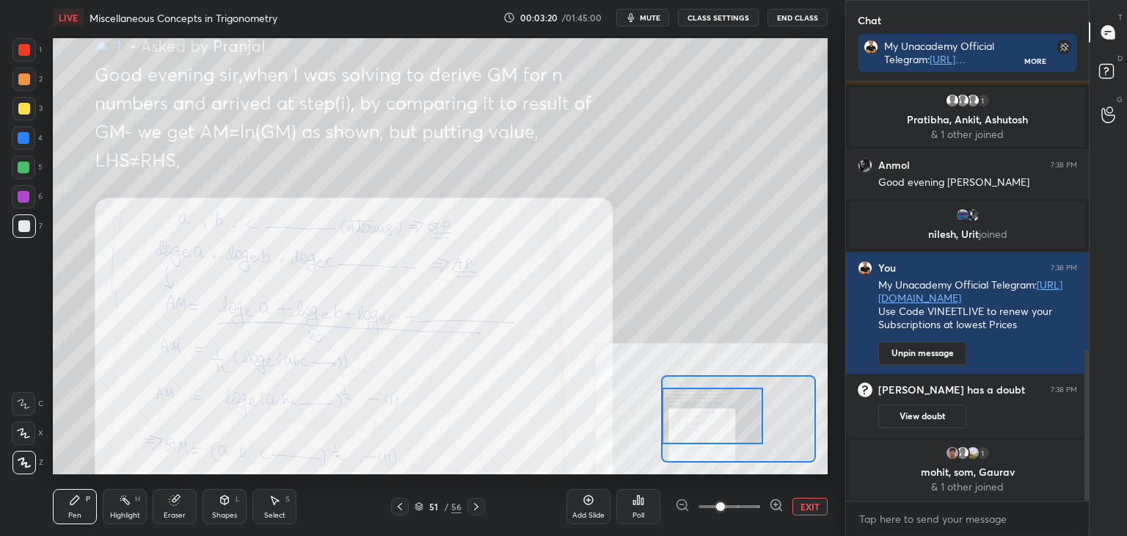
drag, startPoint x: 707, startPoint y: 428, endPoint x: 698, endPoint y: 425, distance: 9.5
click at [698, 428] on div at bounding box center [712, 415] width 101 height 56
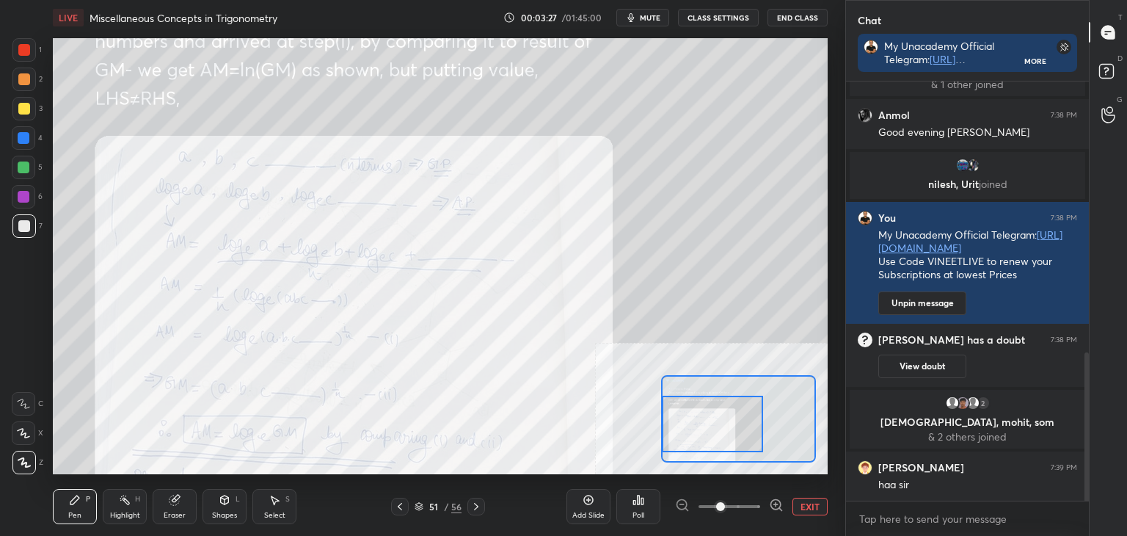
drag, startPoint x: 696, startPoint y: 431, endPoint x: 695, endPoint y: 438, distance: 7.4
click at [695, 438] on div at bounding box center [712, 423] width 101 height 56
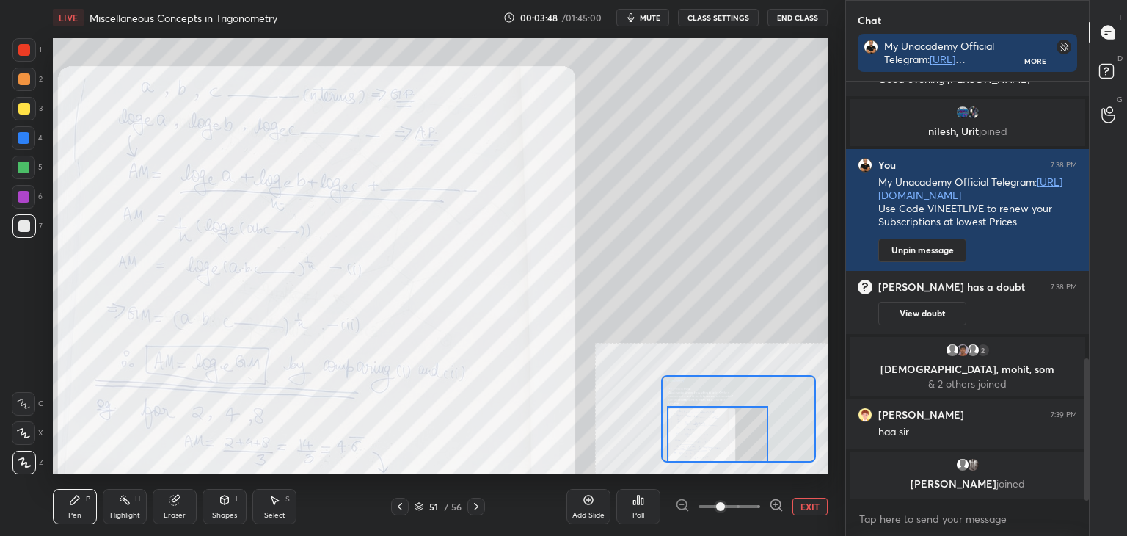
drag, startPoint x: 734, startPoint y: 435, endPoint x: 740, endPoint y: 460, distance: 25.5
click at [740, 460] on div at bounding box center [717, 434] width 101 height 56
click at [810, 507] on button "EXIT" at bounding box center [809, 506] width 35 height 18
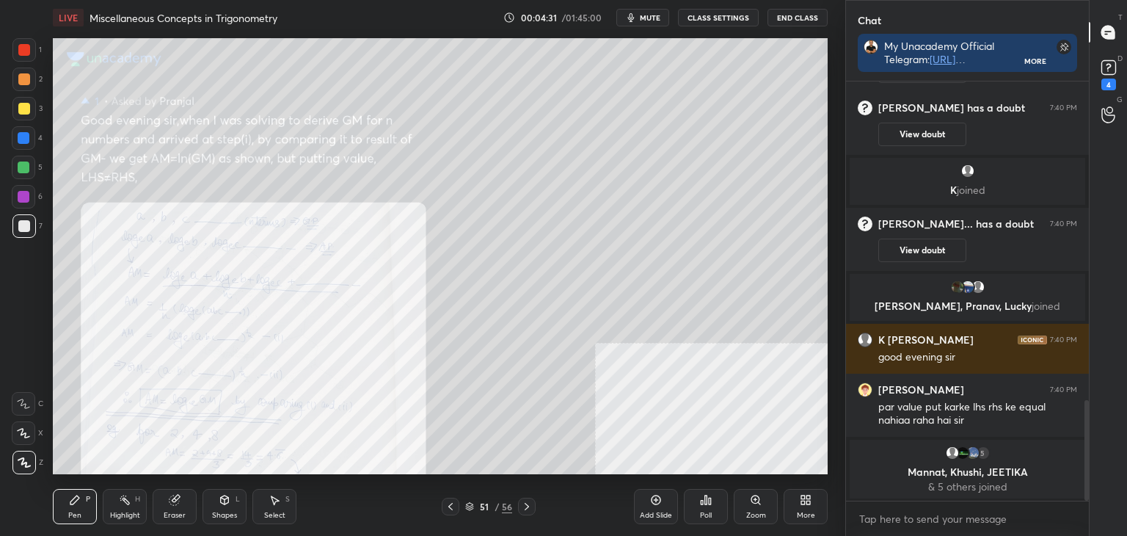
scroll to position [1344, 0]
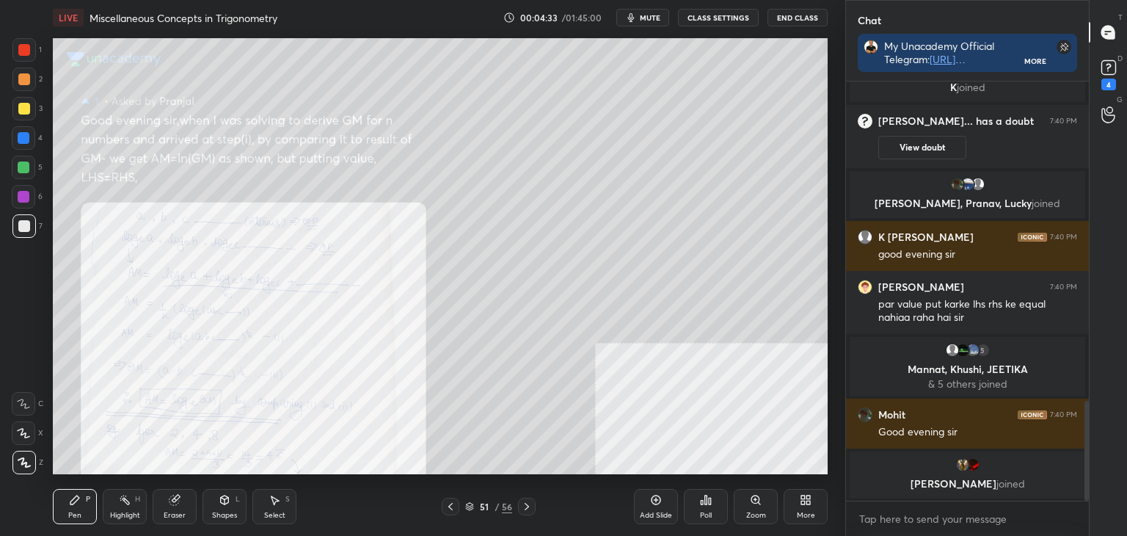
drag, startPoint x: 169, startPoint y: 509, endPoint x: 161, endPoint y: 475, distance: 35.3
click at [168, 508] on div "Eraser" at bounding box center [175, 506] width 44 height 35
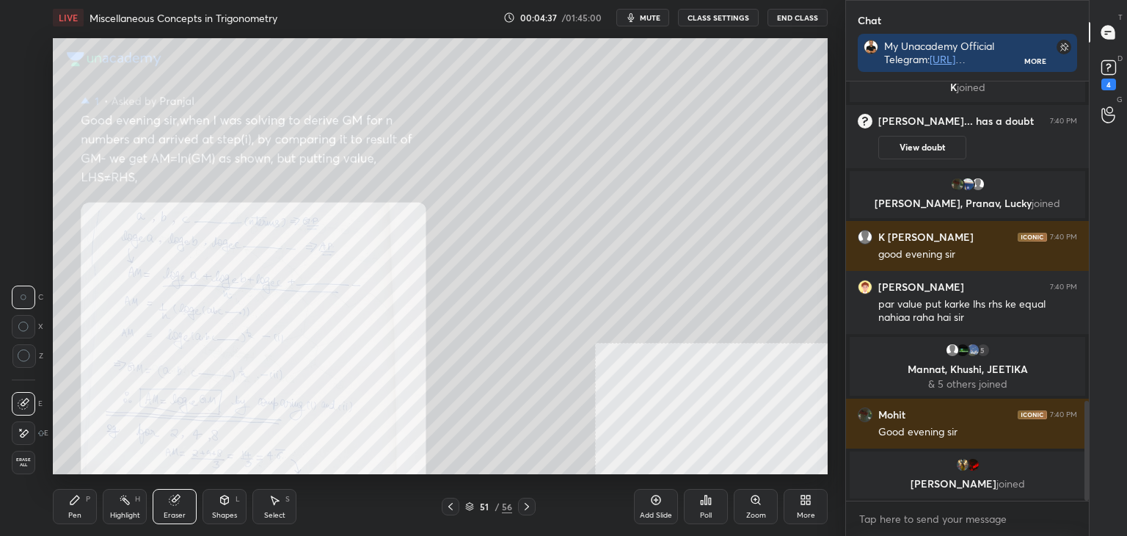
drag, startPoint x: 83, startPoint y: 504, endPoint x: 102, endPoint y: 488, distance: 25.0
click at [84, 505] on div "Pen P" at bounding box center [75, 506] width 44 height 35
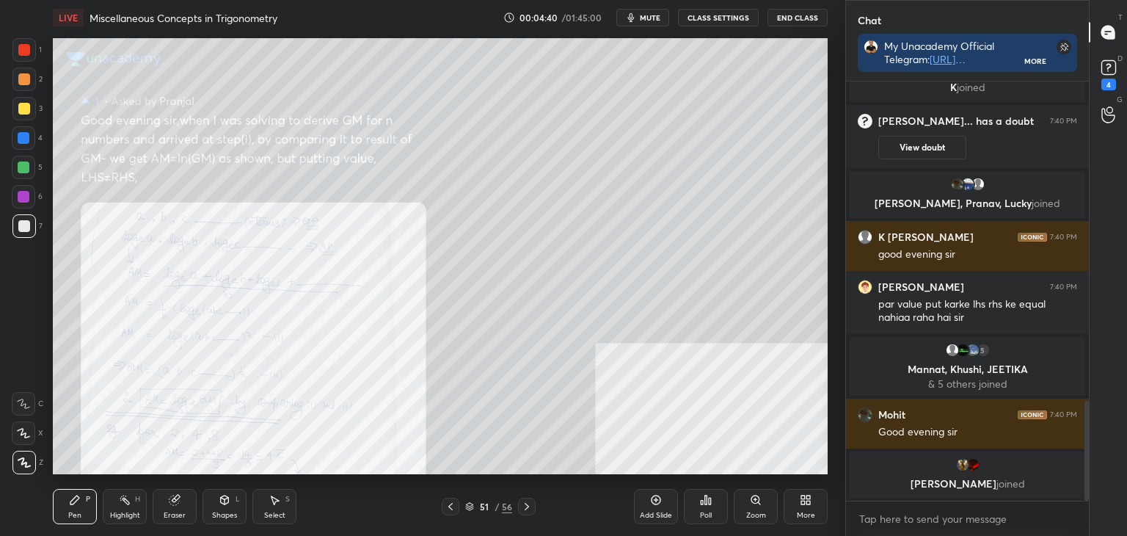
drag, startPoint x: 164, startPoint y: 512, endPoint x: 169, endPoint y: 506, distance: 8.4
click at [166, 511] on div "Eraser" at bounding box center [175, 514] width 22 height 7
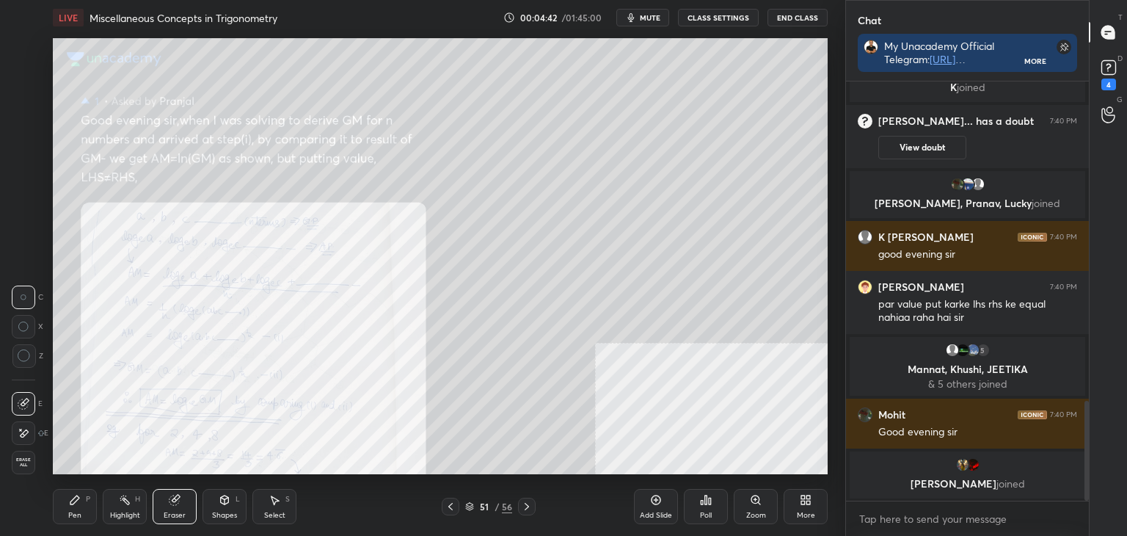
drag, startPoint x: 67, startPoint y: 506, endPoint x: 92, endPoint y: 497, distance: 26.2
click at [71, 506] on div "Pen P" at bounding box center [75, 506] width 44 height 35
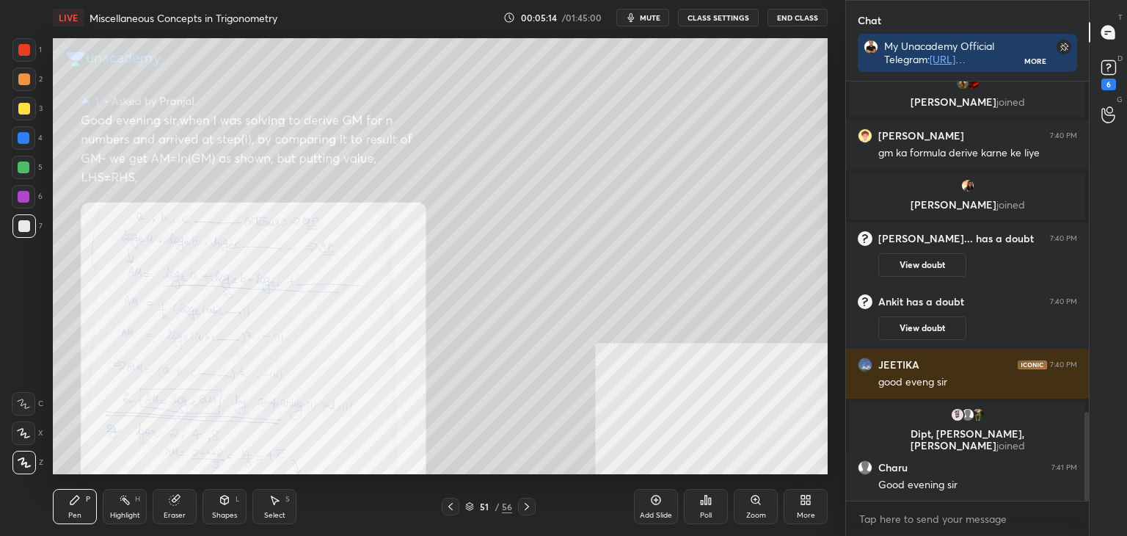
scroll to position [1607, 0]
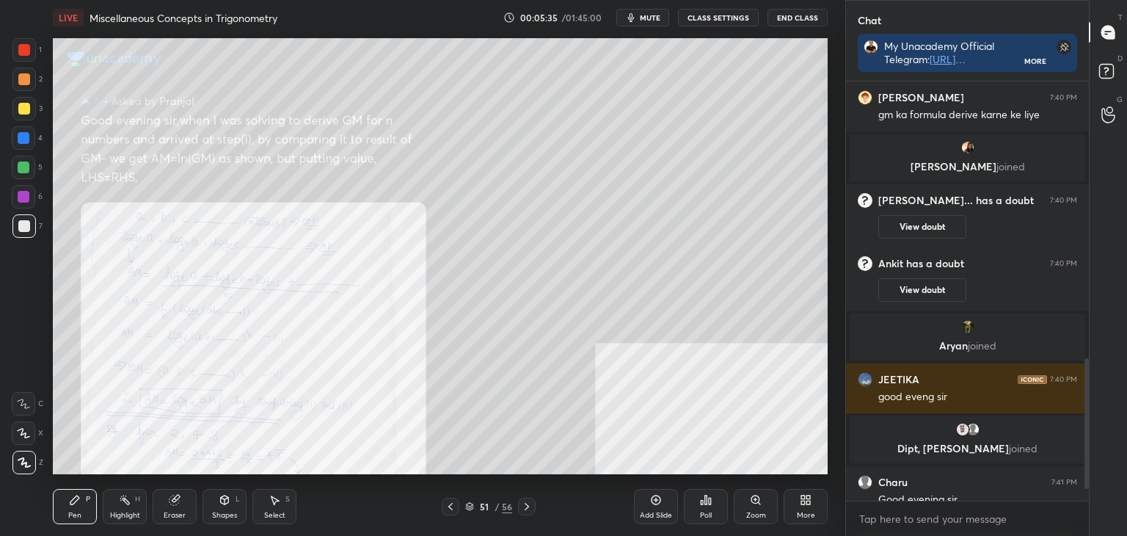
scroll to position [980, 0]
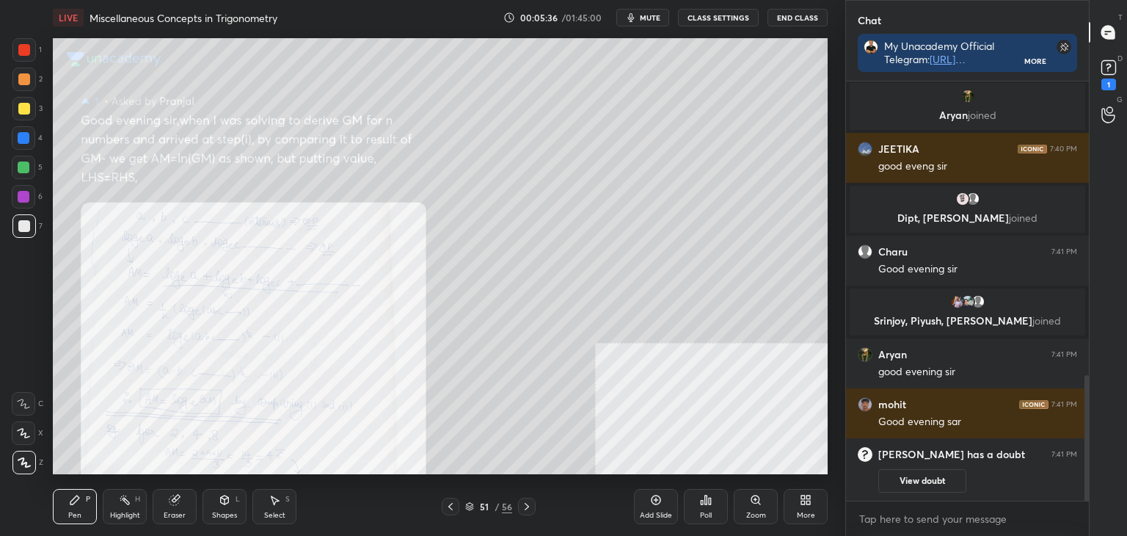
drag, startPoint x: 1084, startPoint y: 403, endPoint x: 1084, endPoint y: 421, distance: 18.3
click at [1084, 421] on div at bounding box center [1086, 440] width 4 height 131
click at [1118, 70] on icon at bounding box center [1109, 67] width 22 height 22
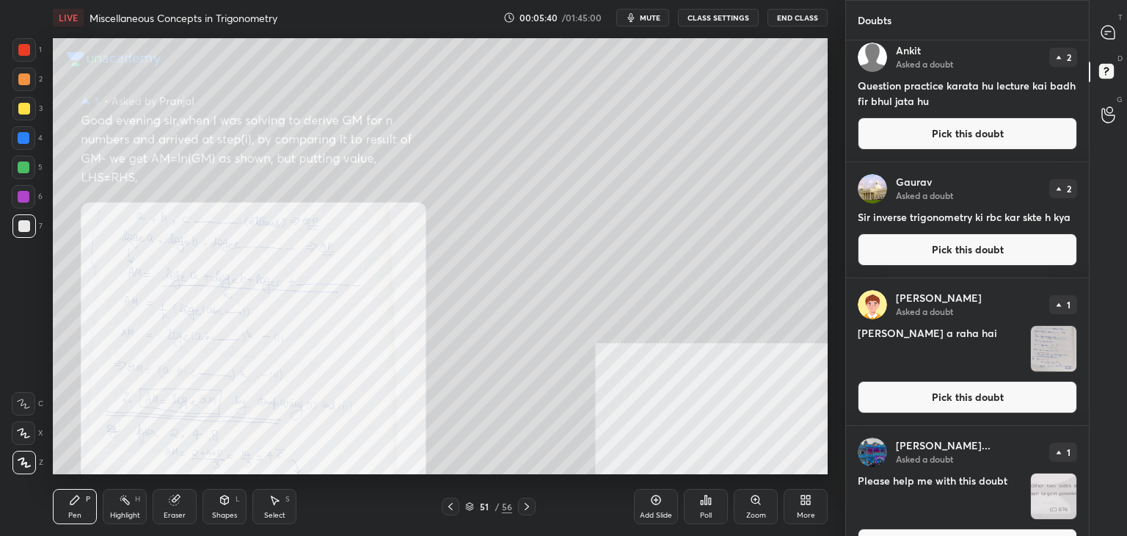
scroll to position [194, 0]
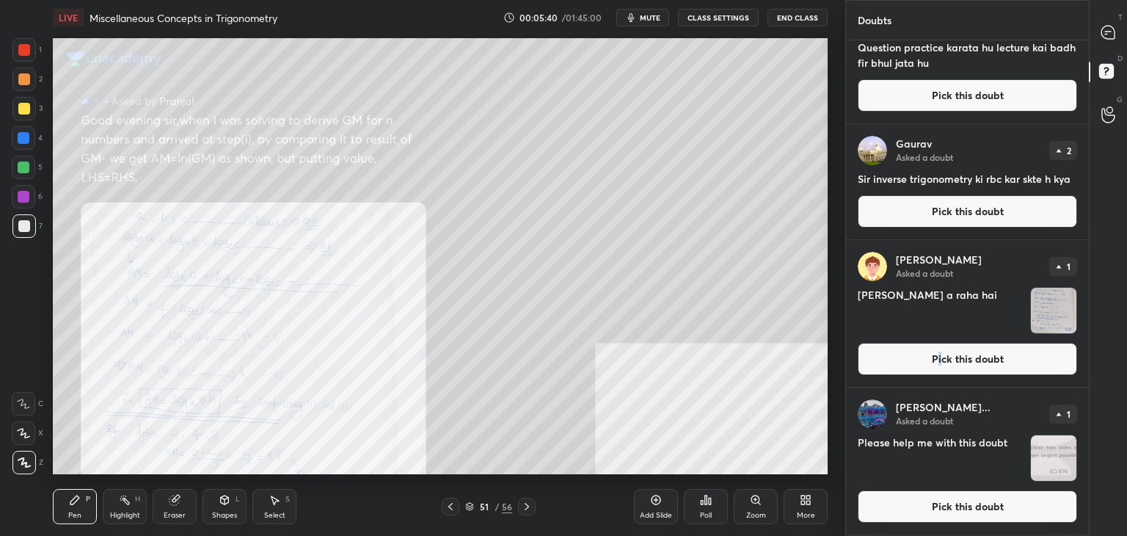
click at [937, 356] on button "Pick this doubt" at bounding box center [967, 359] width 219 height 32
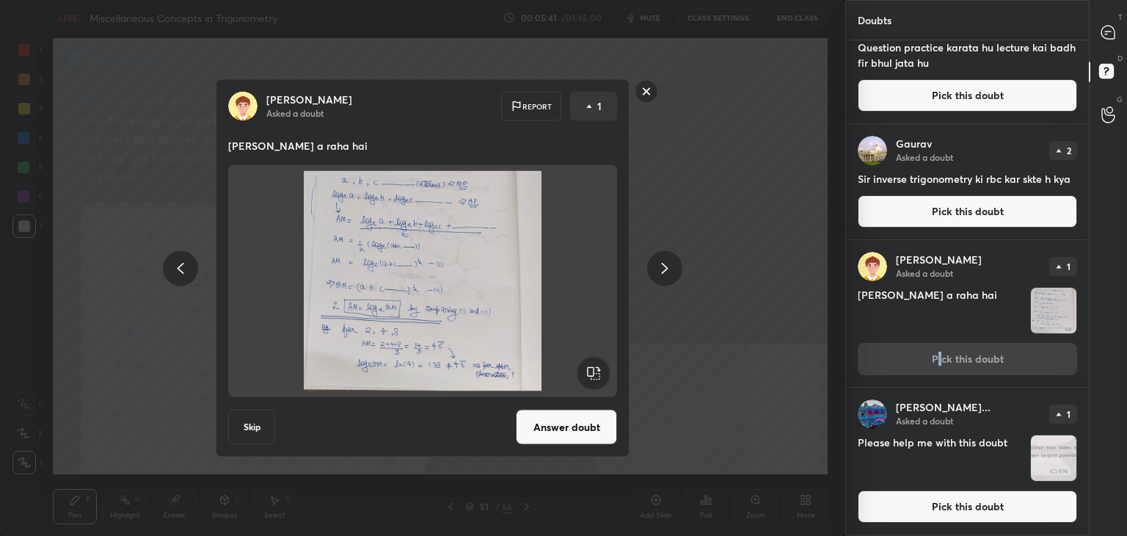
click at [554, 431] on button "Answer doubt" at bounding box center [566, 426] width 101 height 35
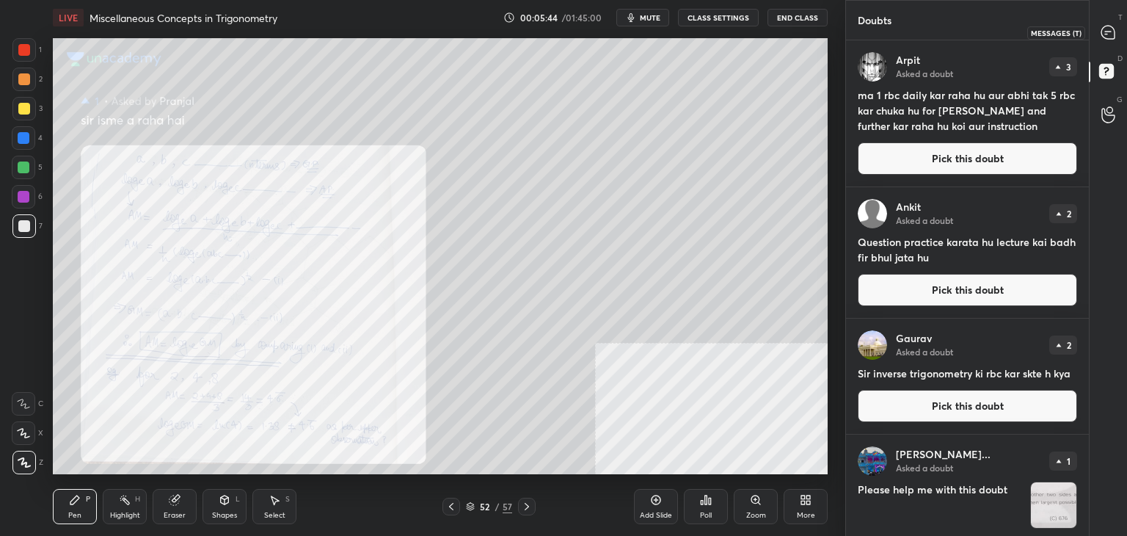
click at [1111, 32] on icon at bounding box center [1107, 32] width 13 height 13
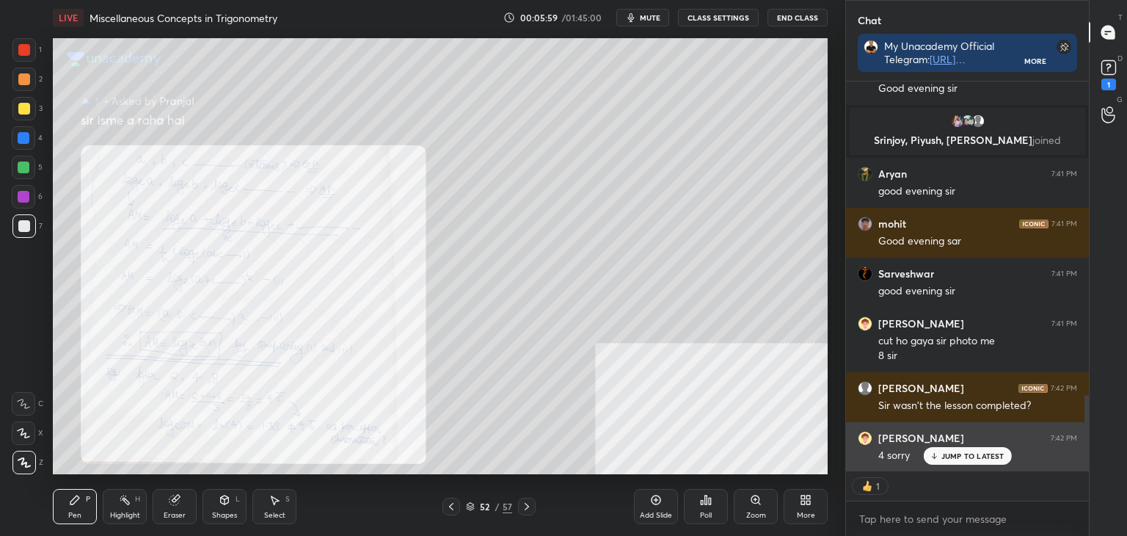
drag, startPoint x: 954, startPoint y: 456, endPoint x: 933, endPoint y: 459, distance: 20.9
click at [952, 456] on p "JUMP TO LATEST" at bounding box center [972, 455] width 63 height 9
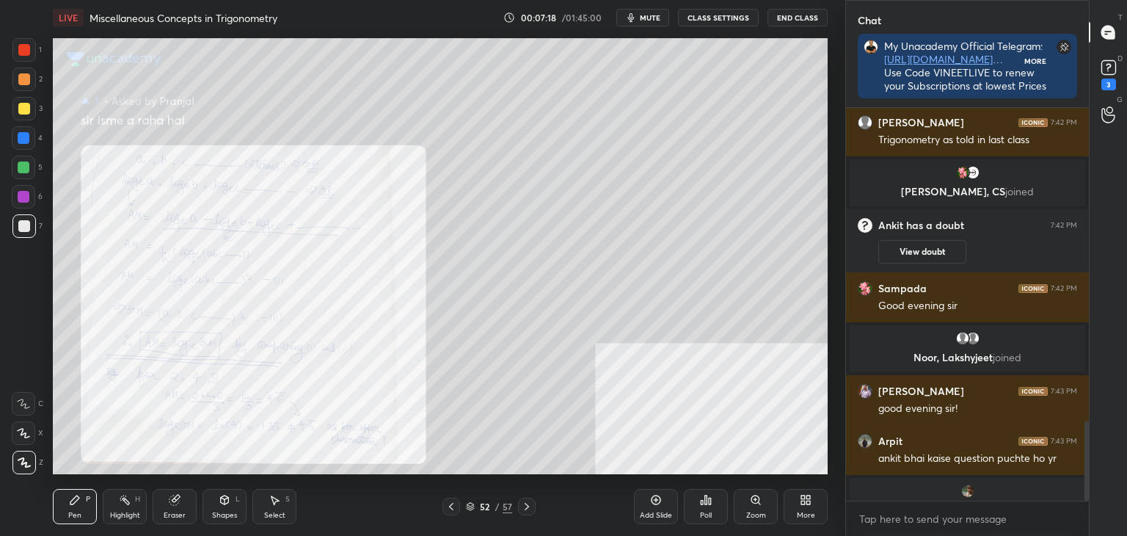
scroll to position [450, 238]
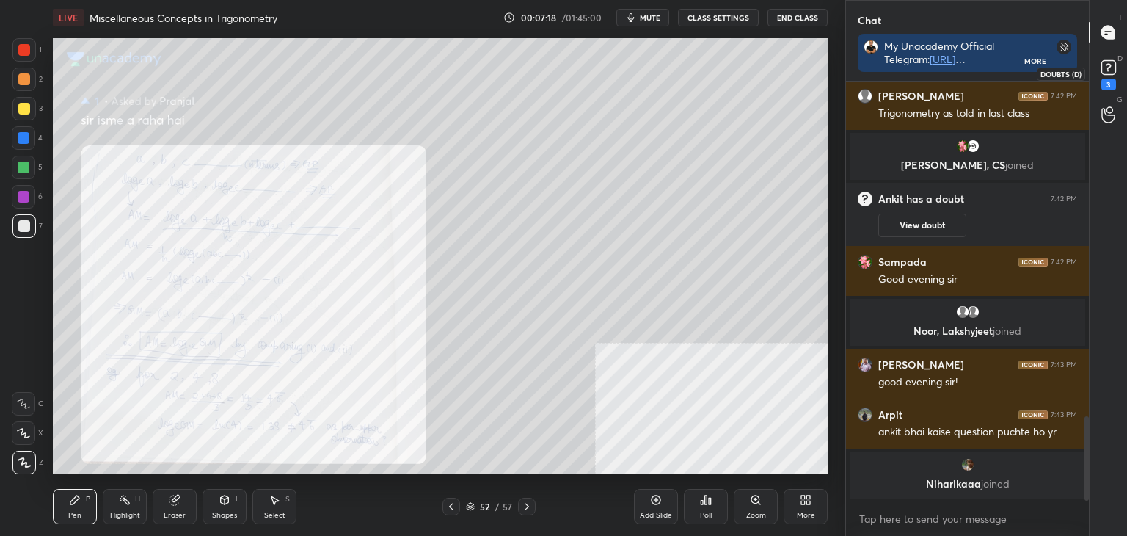
click at [1117, 78] on icon at bounding box center [1109, 67] width 22 height 22
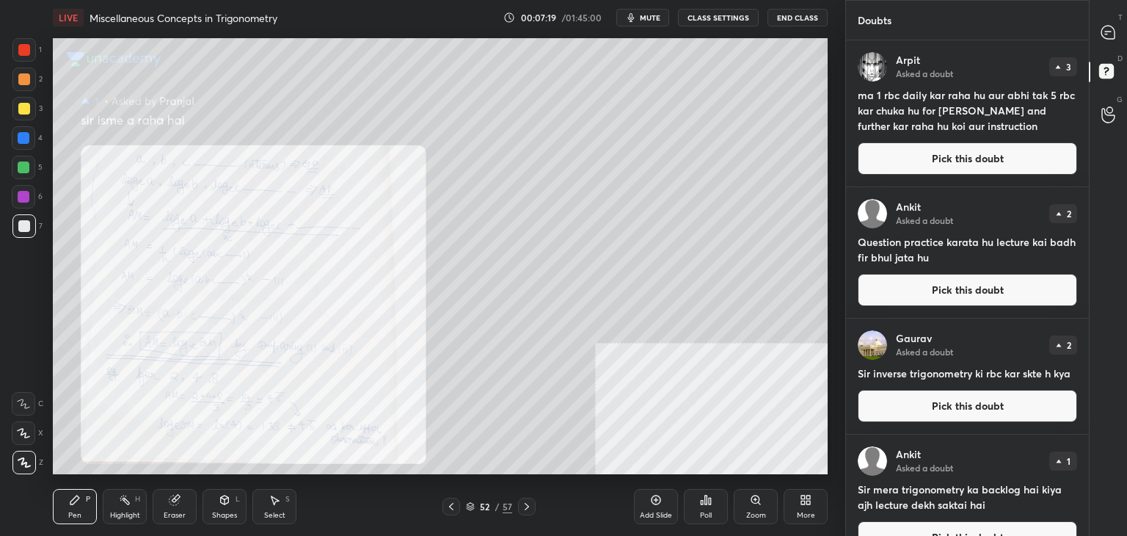
drag, startPoint x: 994, startPoint y: 156, endPoint x: 973, endPoint y: 153, distance: 21.5
click at [994, 156] on button "Pick this doubt" at bounding box center [967, 158] width 219 height 32
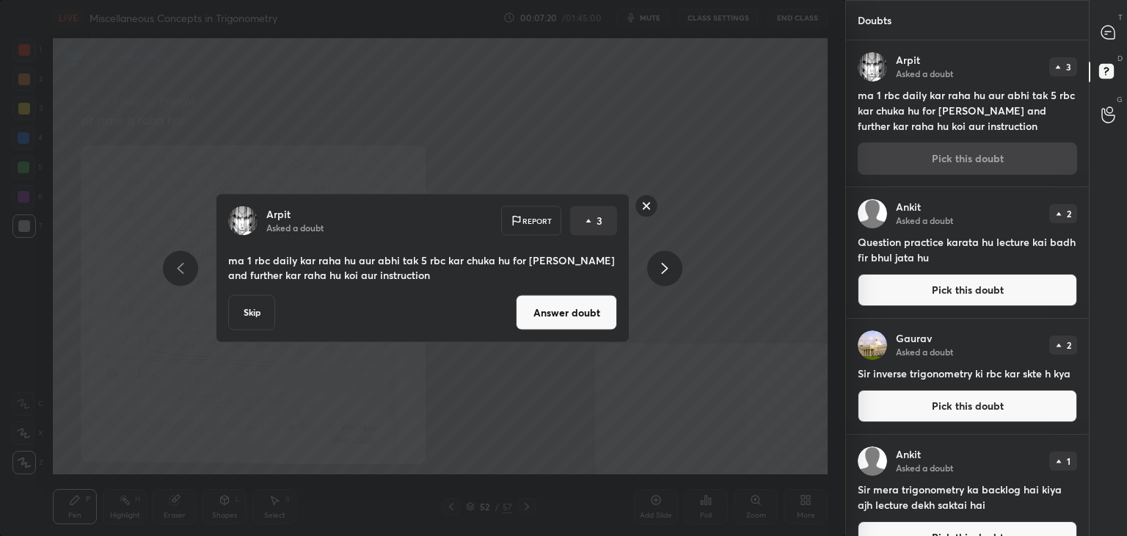
click at [580, 317] on button "Answer doubt" at bounding box center [566, 312] width 101 height 35
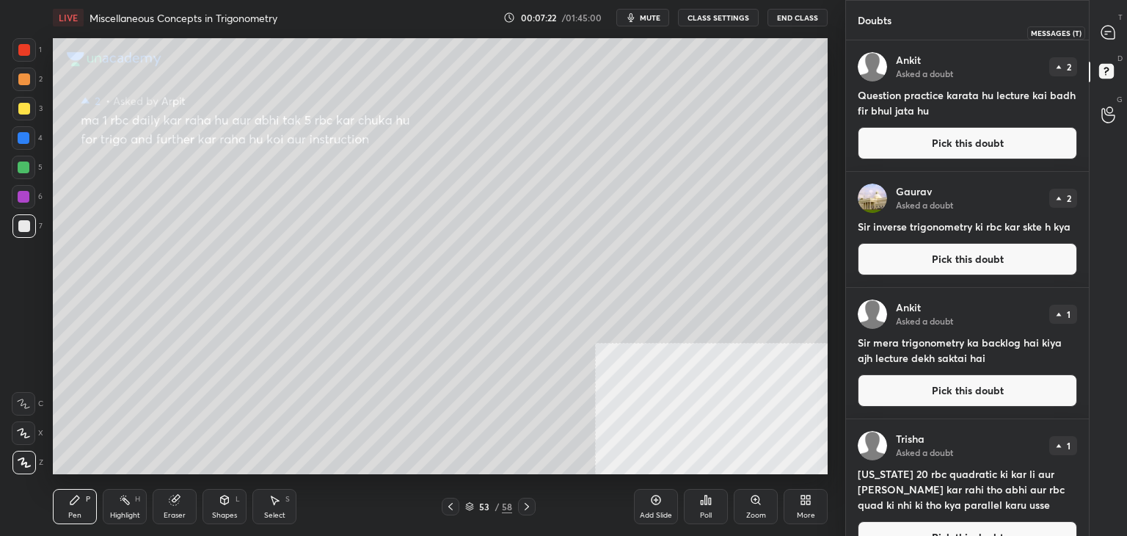
drag, startPoint x: 1112, startPoint y: 33, endPoint x: 1105, endPoint y: 29, distance: 7.6
click at [1111, 33] on icon at bounding box center [1107, 32] width 13 height 13
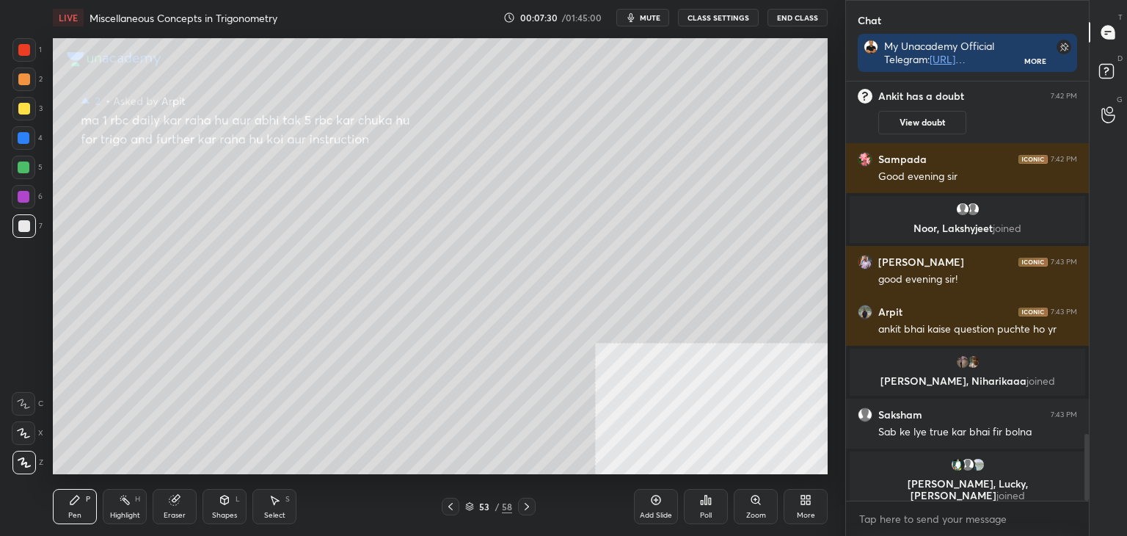
scroll to position [1777, 0]
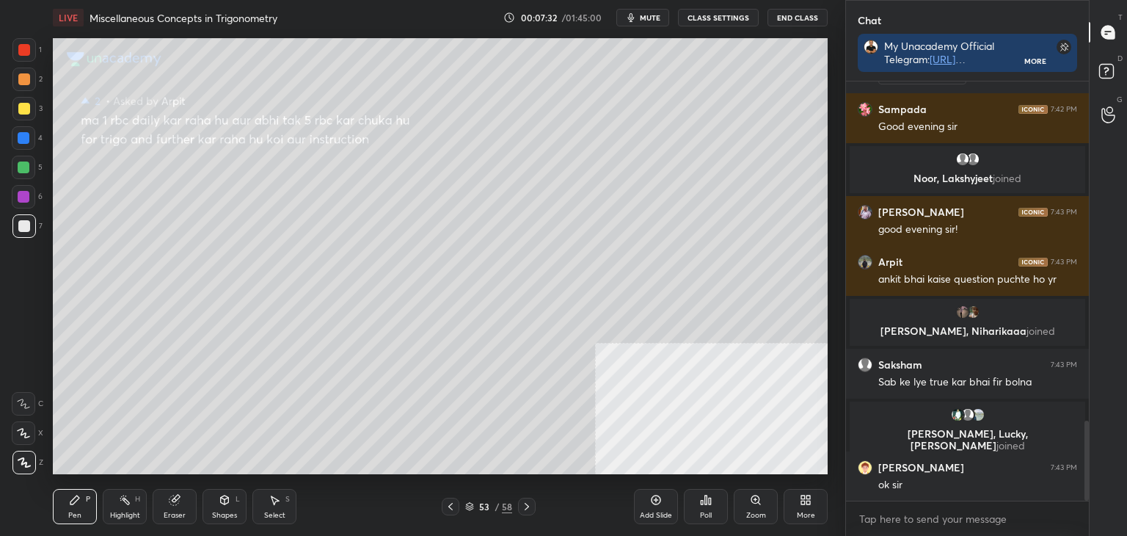
drag, startPoint x: 453, startPoint y: 508, endPoint x: 452, endPoint y: 501, distance: 7.4
click at [456, 506] on div at bounding box center [451, 506] width 18 height 18
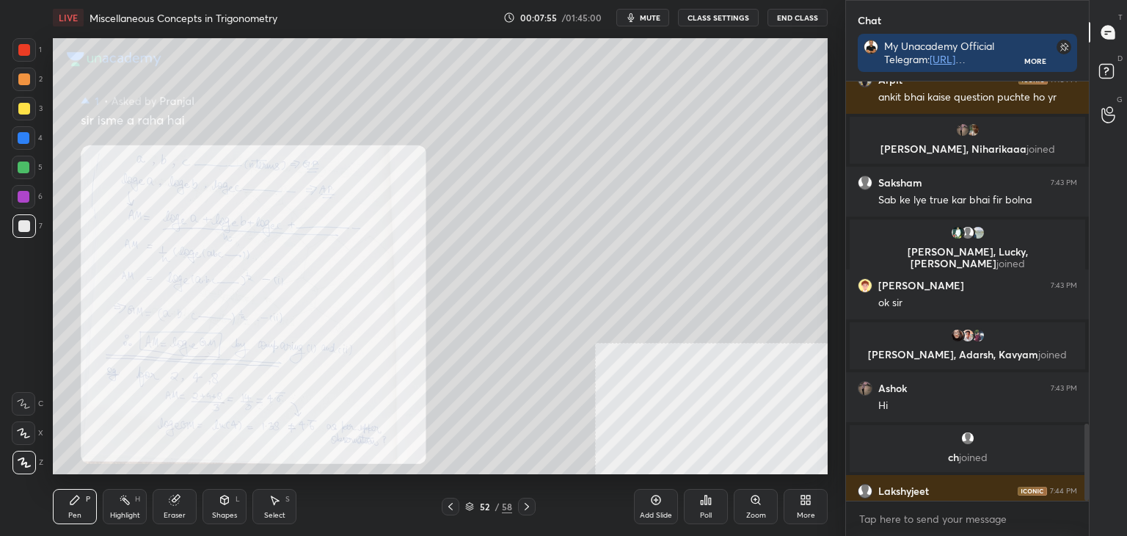
scroll to position [1889, 0]
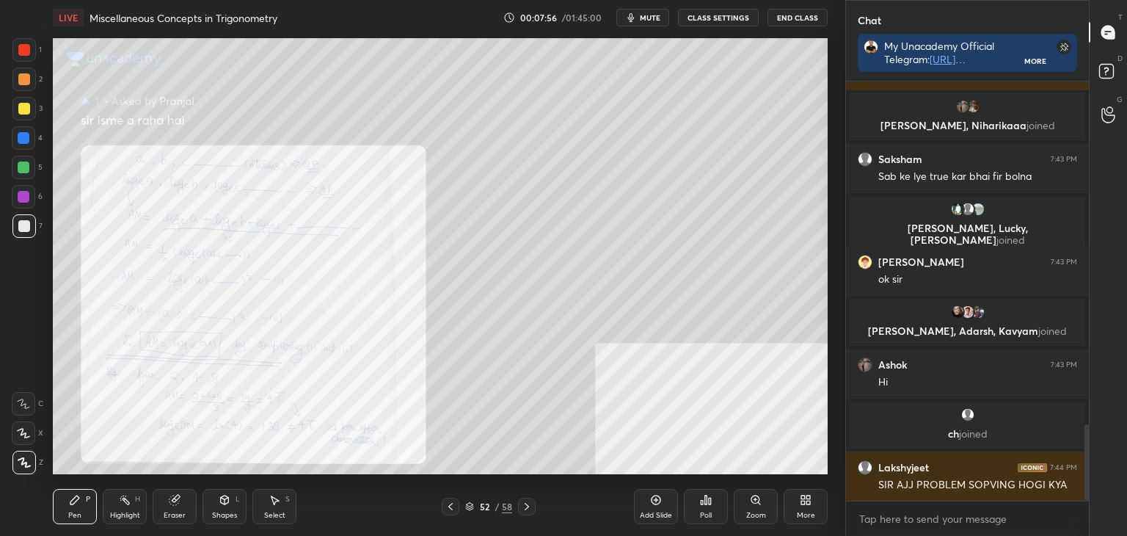
click at [531, 503] on icon at bounding box center [527, 506] width 12 height 12
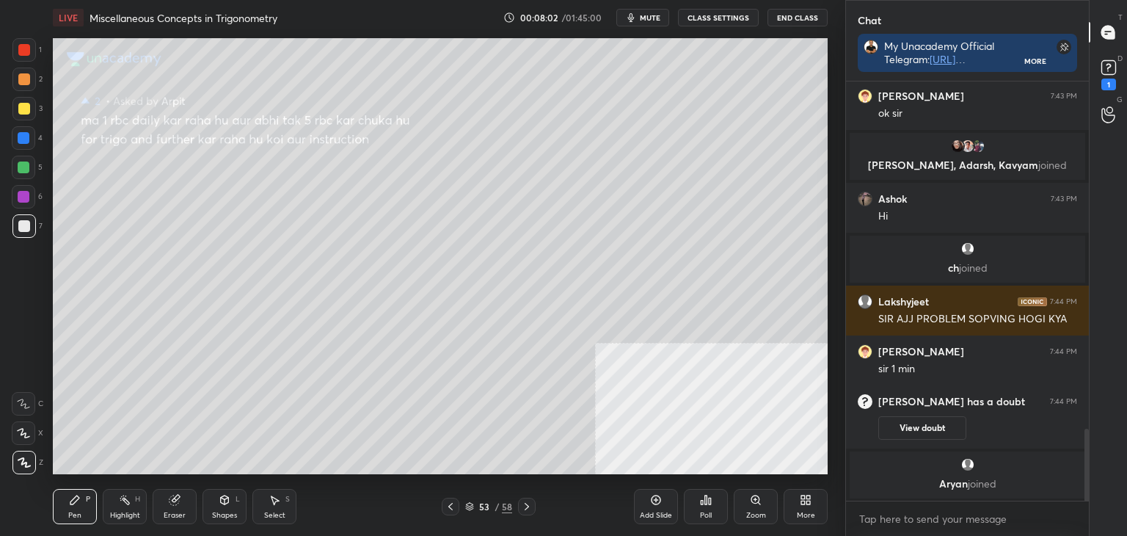
scroll to position [2115, 0]
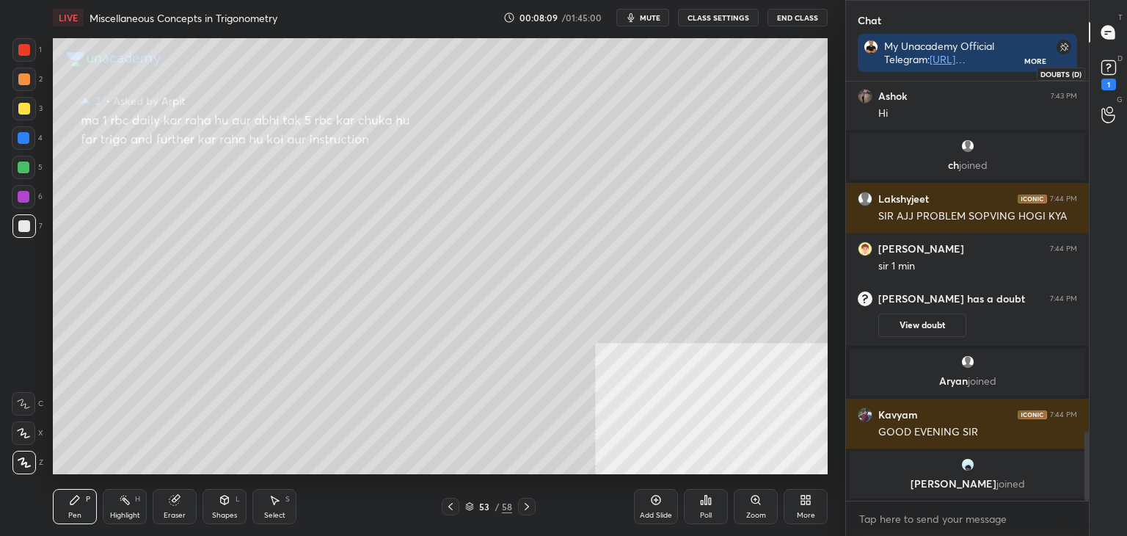
click at [1103, 70] on rect at bounding box center [1108, 68] width 14 height 14
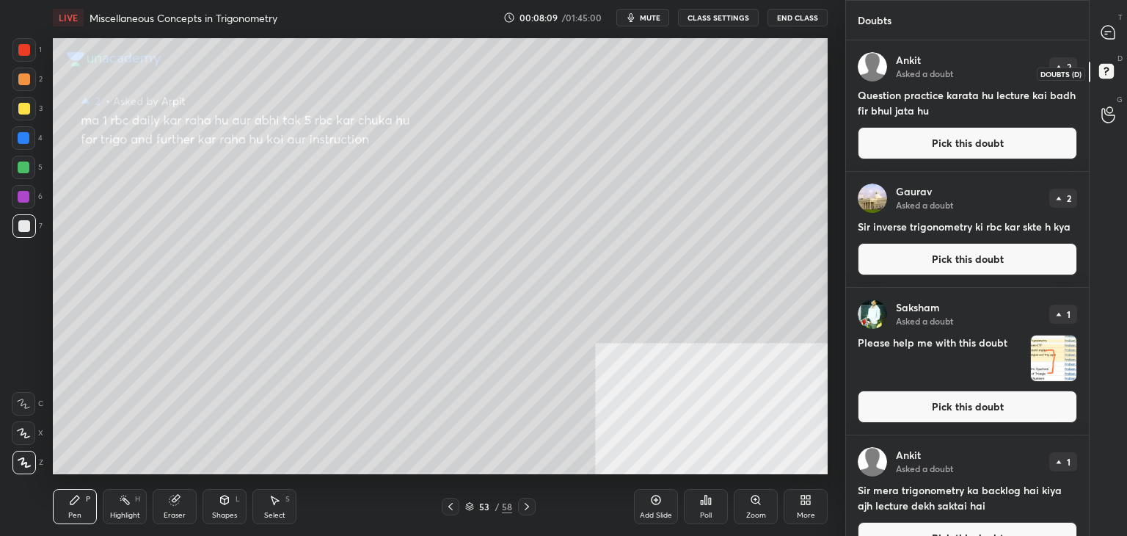
scroll to position [491, 238]
click at [966, 149] on button "Pick this doubt" at bounding box center [967, 143] width 219 height 32
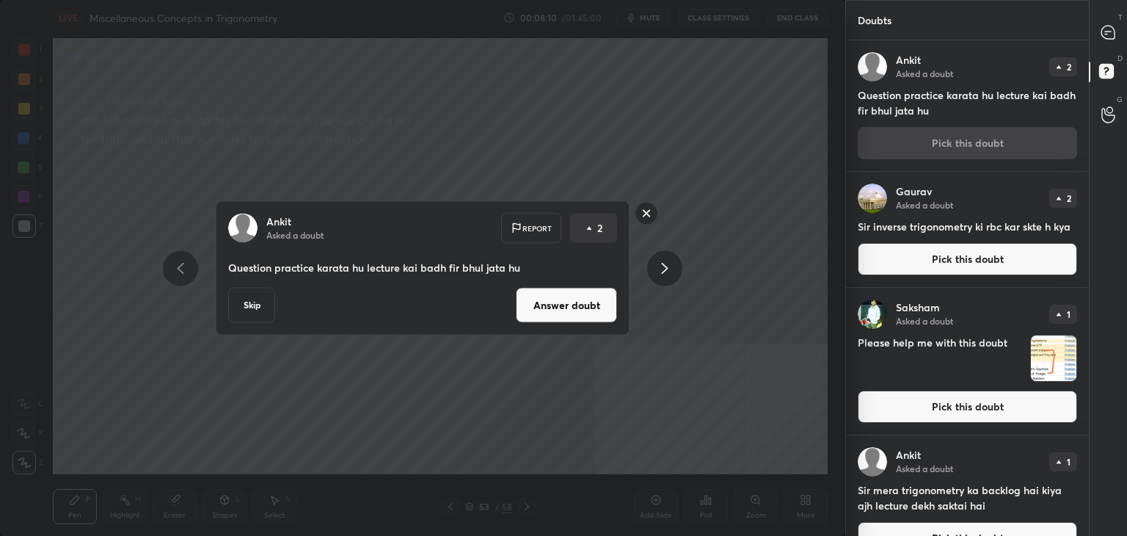
click at [550, 314] on button "Answer doubt" at bounding box center [566, 305] width 101 height 35
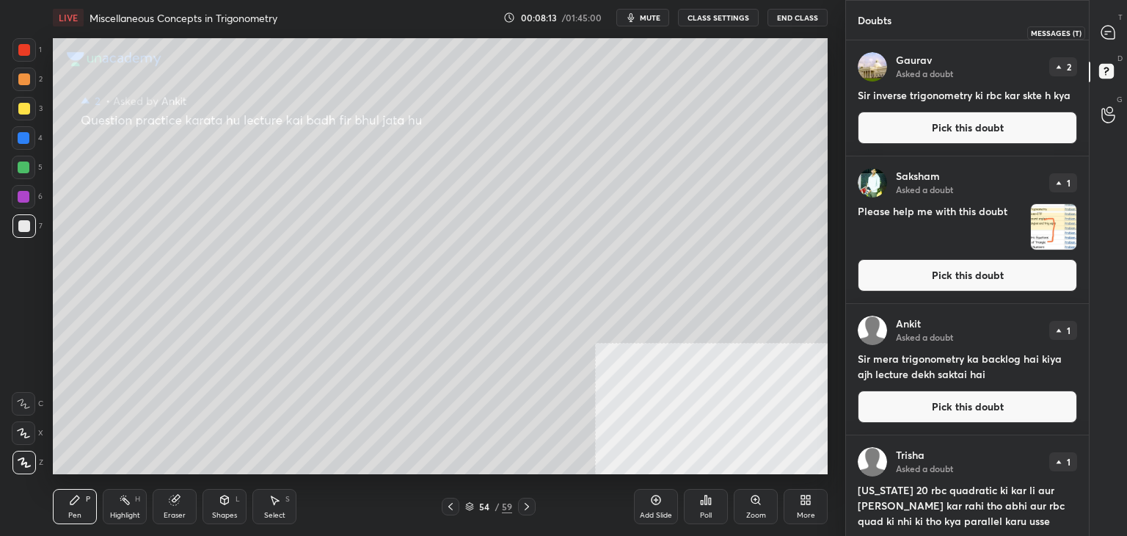
click at [1110, 36] on icon at bounding box center [1107, 32] width 13 height 13
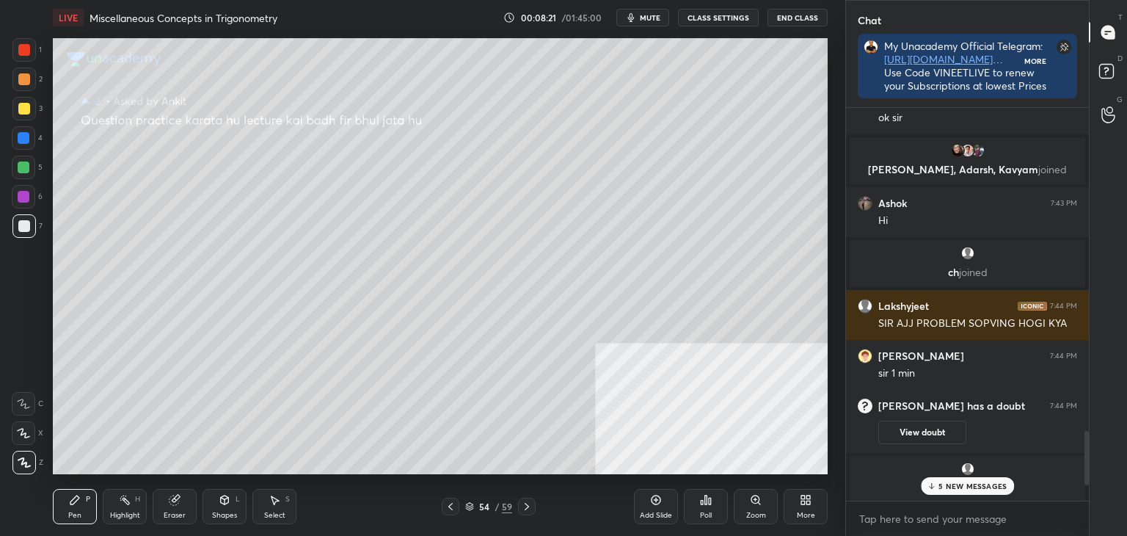
scroll to position [4, 4]
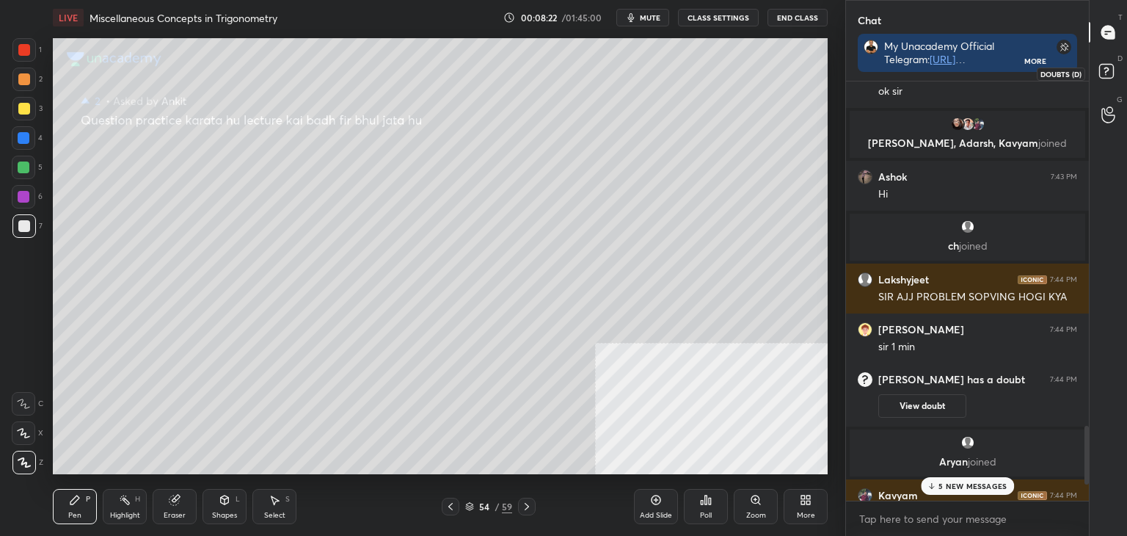
click at [1106, 69] on rect at bounding box center [1106, 72] width 14 height 14
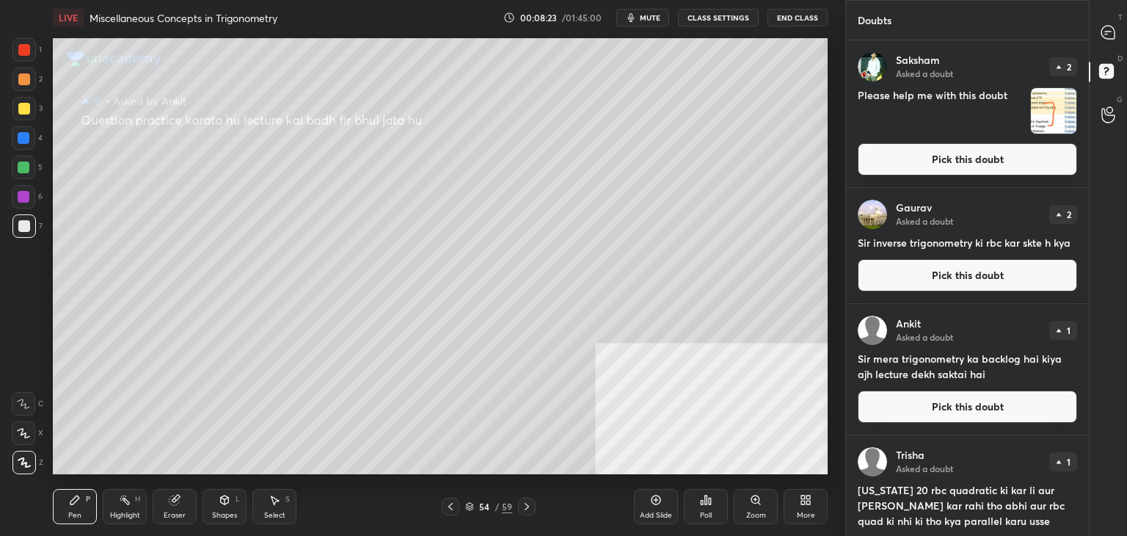
click at [946, 163] on button "Pick this doubt" at bounding box center [967, 159] width 219 height 32
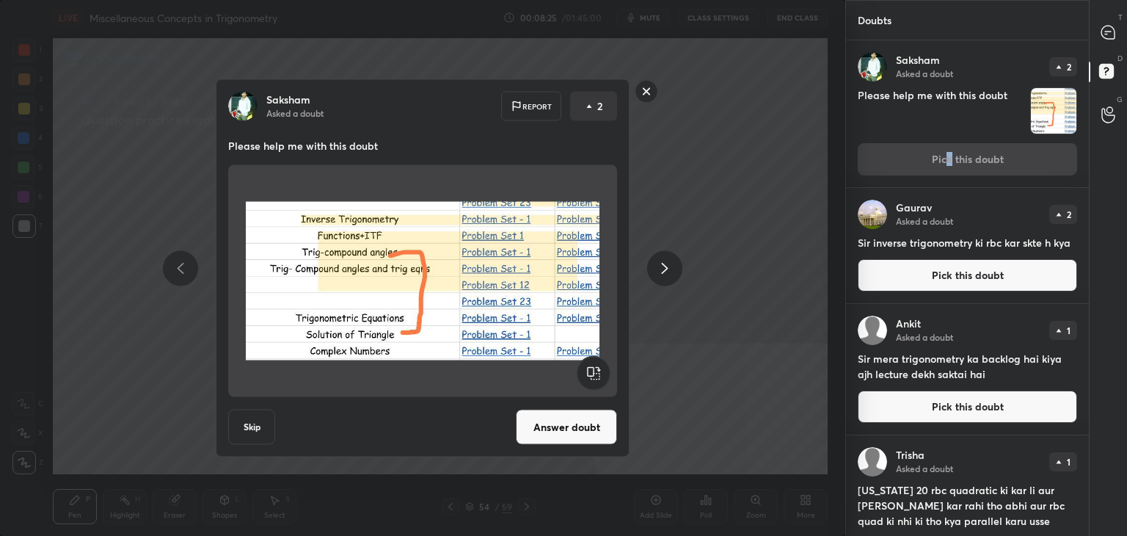
click at [576, 425] on button "Answer doubt" at bounding box center [566, 426] width 101 height 35
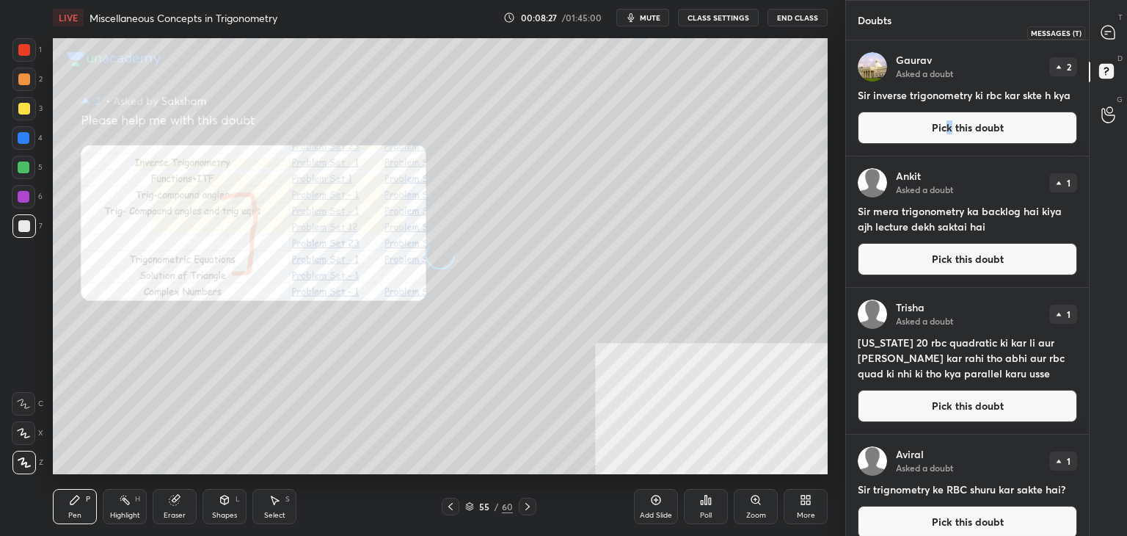
click at [1106, 34] on icon at bounding box center [1106, 34] width 2 height 0
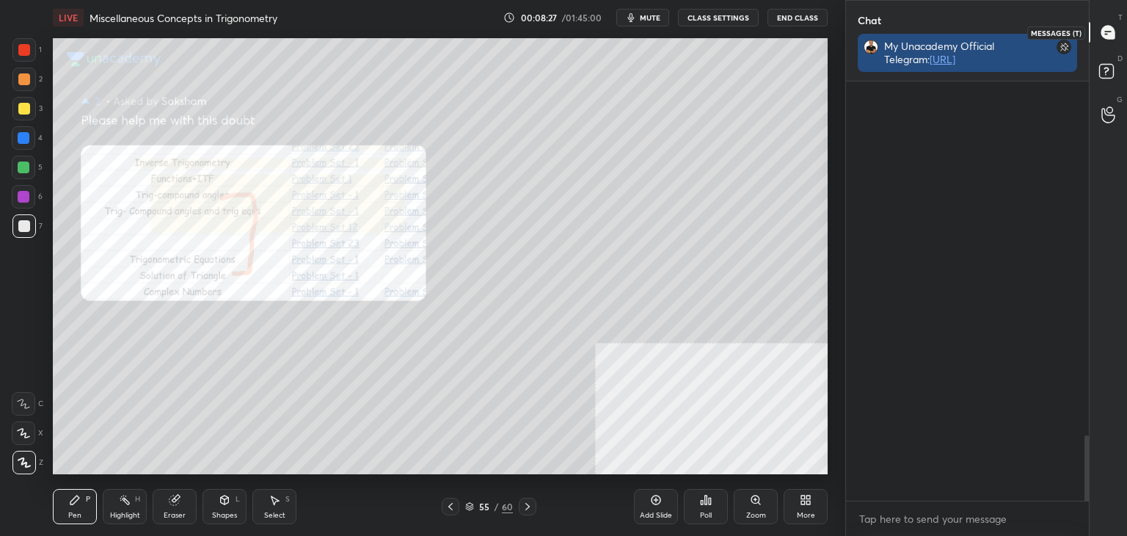
scroll to position [2533, 0]
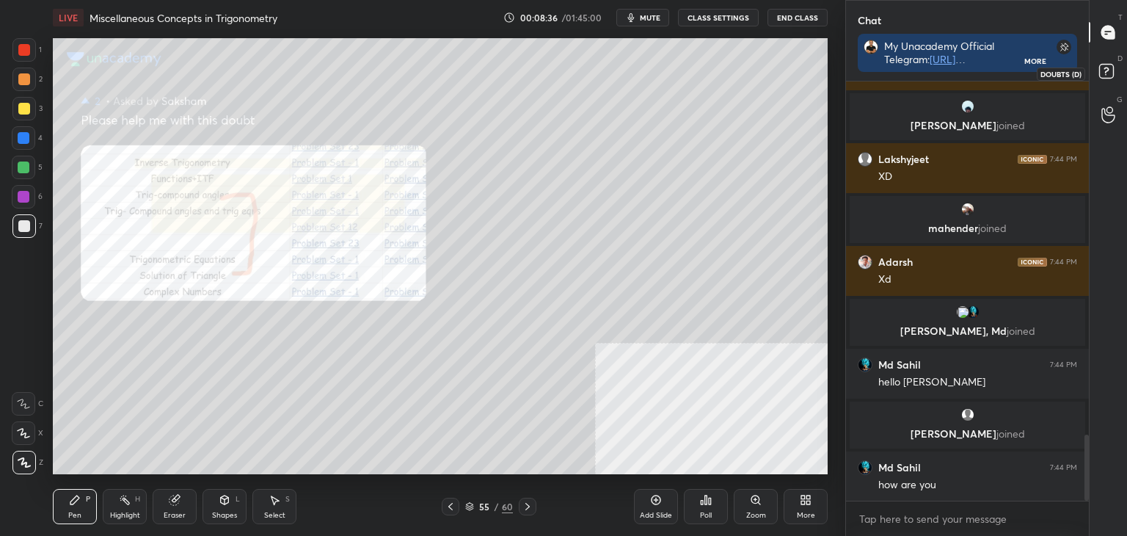
click at [1114, 74] on icon at bounding box center [1108, 73] width 26 height 26
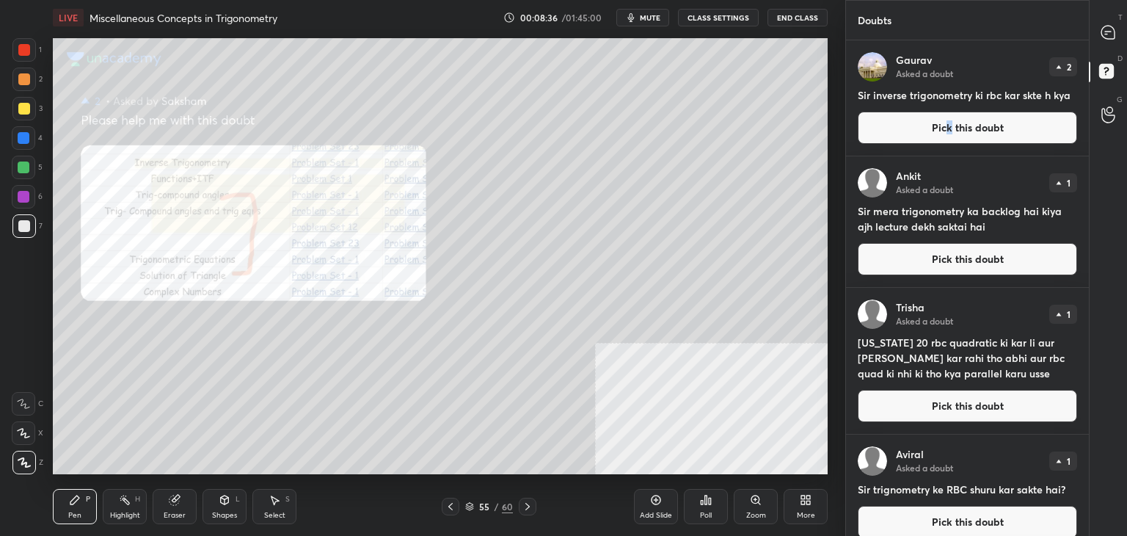
click at [966, 140] on button "Pick this doubt" at bounding box center [967, 128] width 219 height 32
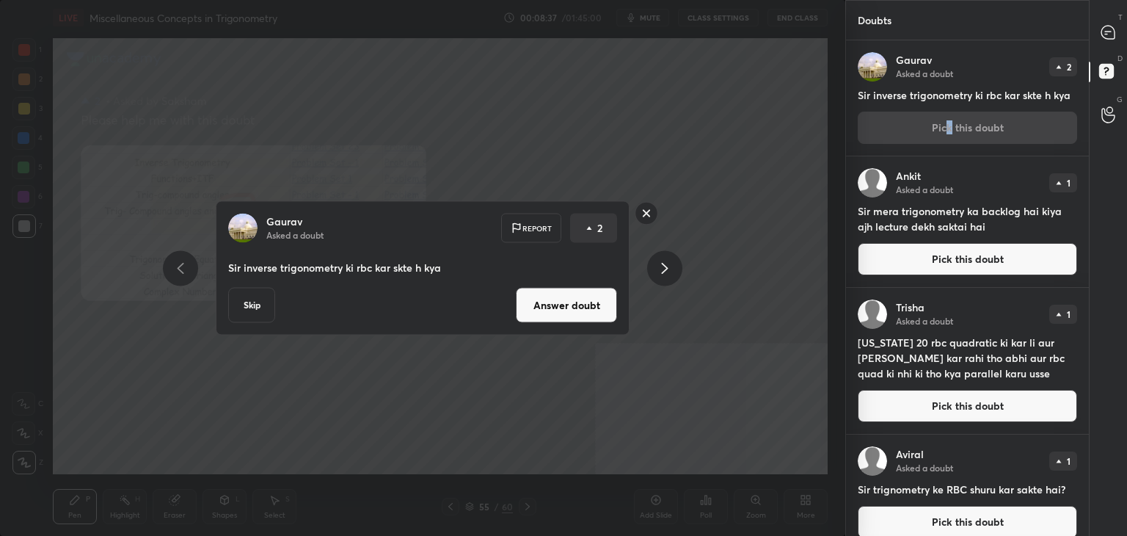
click at [580, 311] on button "Answer doubt" at bounding box center [566, 305] width 101 height 35
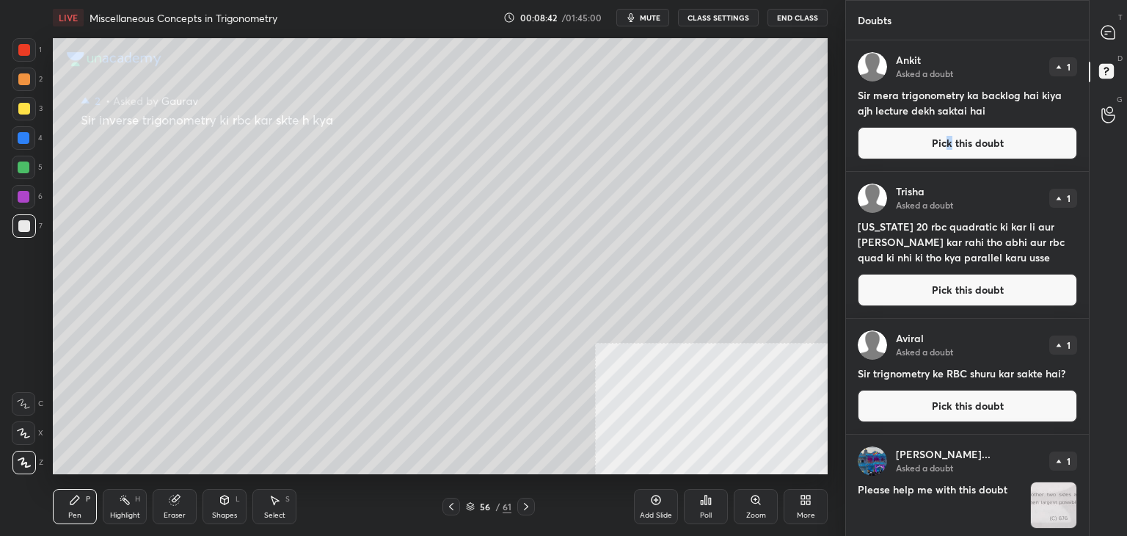
click at [913, 147] on button "Pick this doubt" at bounding box center [967, 143] width 219 height 32
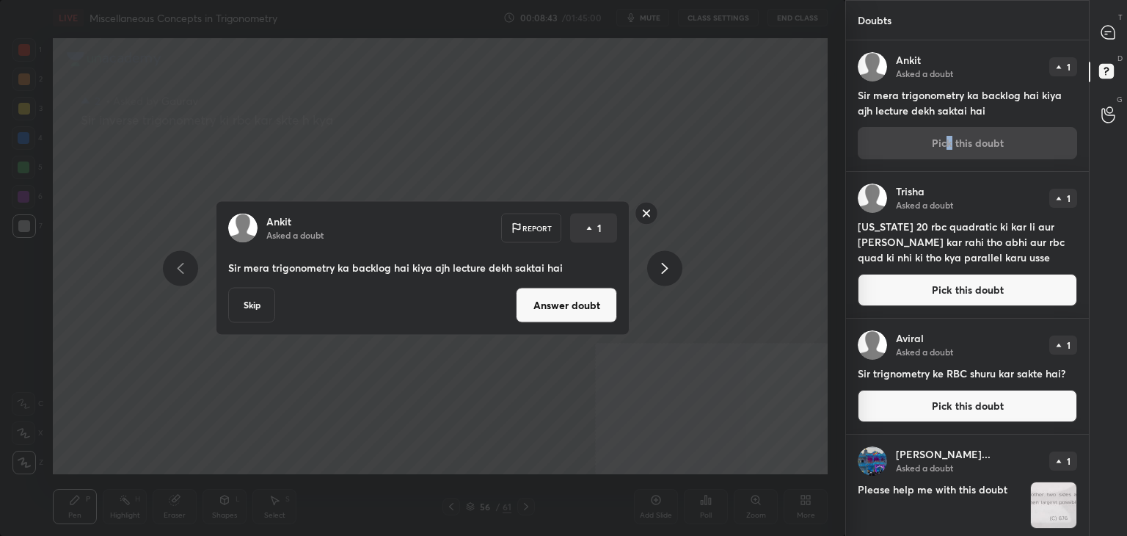
click at [592, 306] on button "Answer doubt" at bounding box center [566, 305] width 101 height 35
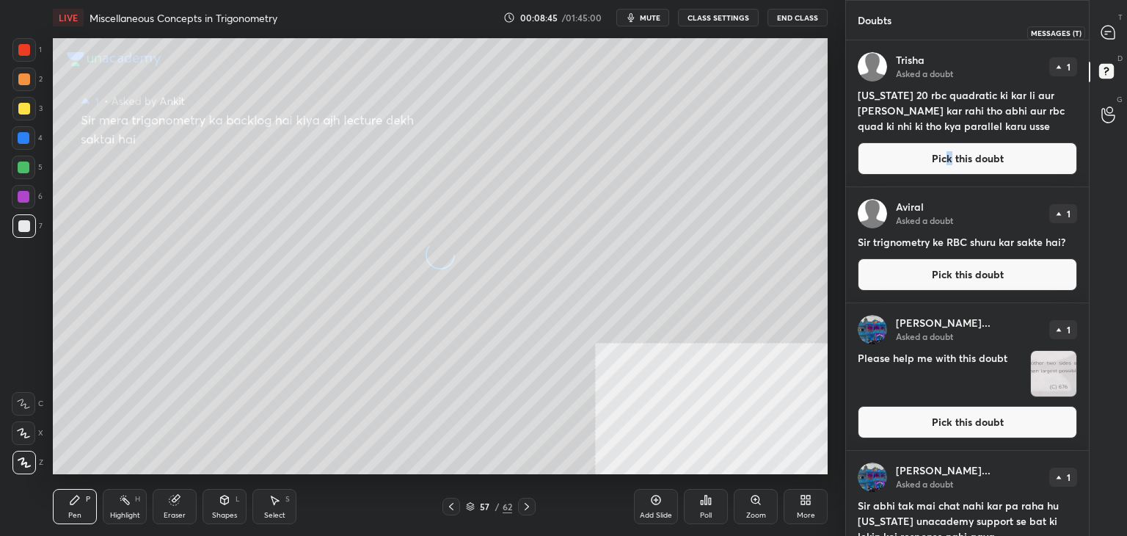
click at [1109, 29] on icon at bounding box center [1107, 32] width 13 height 13
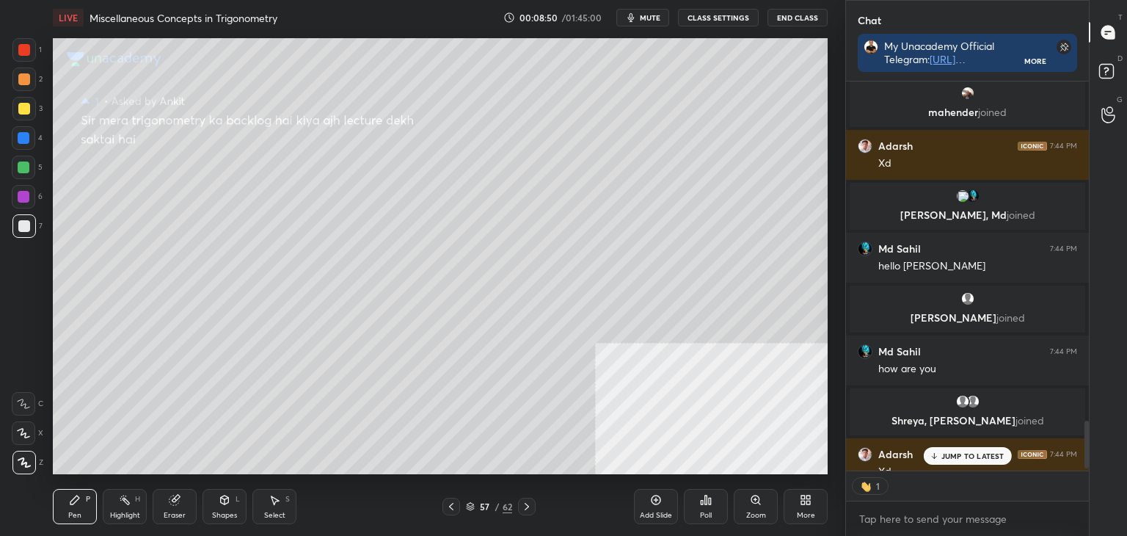
click at [704, 18] on button "CLASS SETTINGS" at bounding box center [718, 18] width 81 height 18
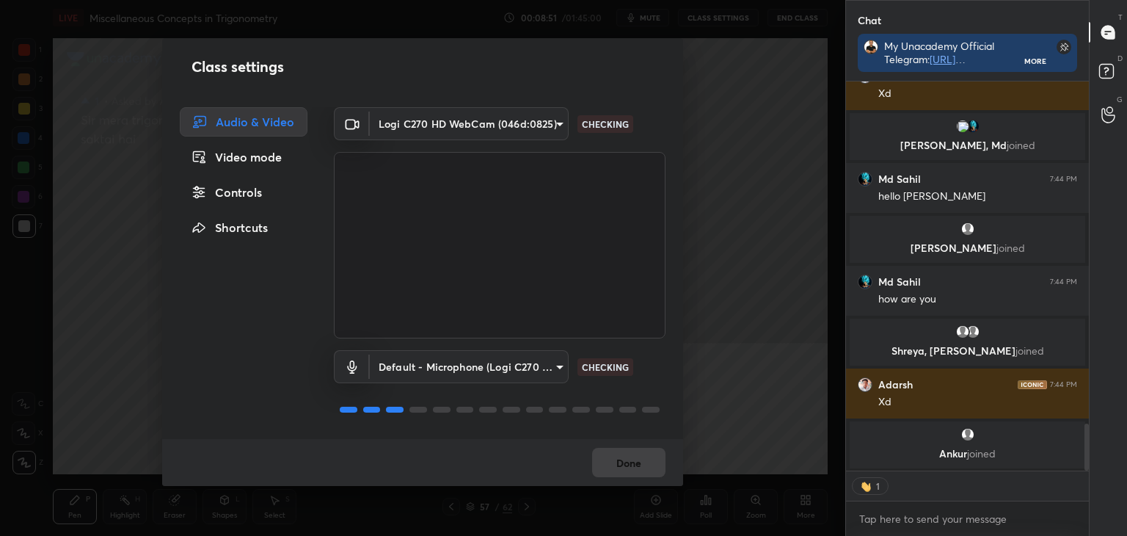
click at [245, 195] on div "Controls" at bounding box center [244, 192] width 128 height 29
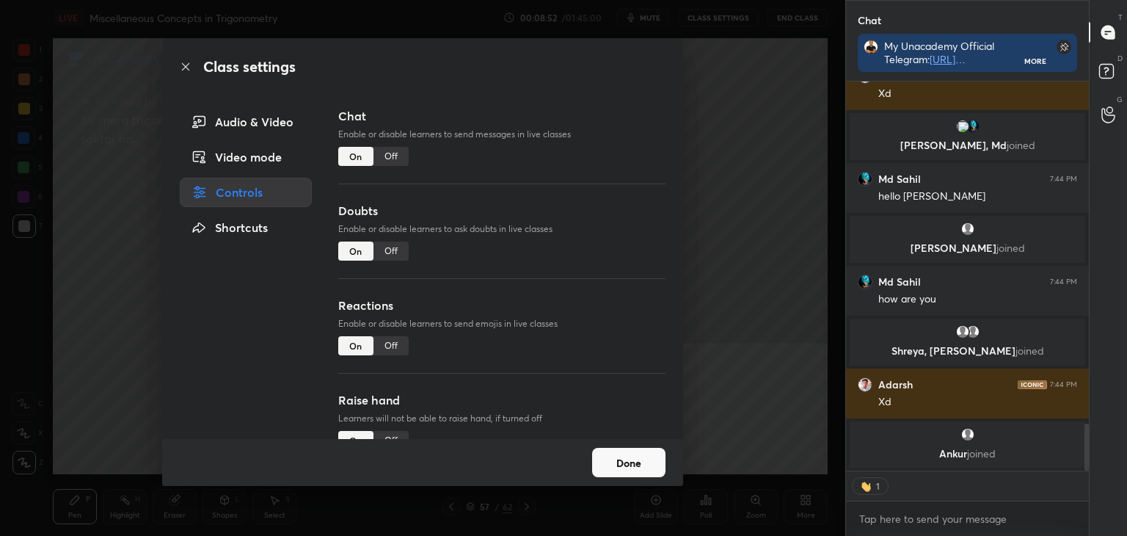
click at [390, 347] on div "Off" at bounding box center [390, 345] width 35 height 19
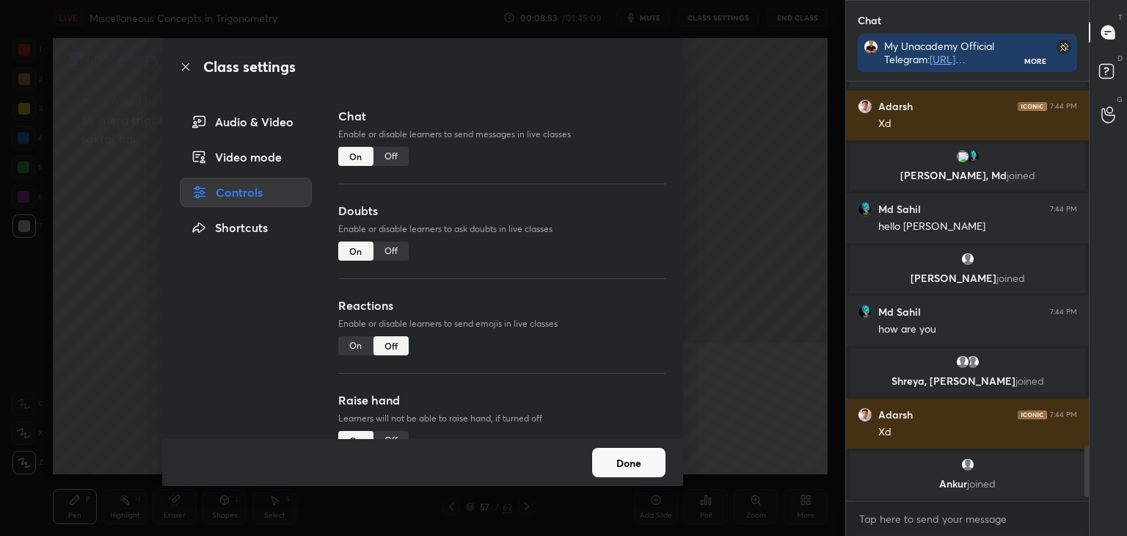
drag, startPoint x: 389, startPoint y: 432, endPoint x: 396, endPoint y: 438, distance: 9.4
click at [390, 432] on div "Off" at bounding box center [390, 440] width 35 height 19
click at [650, 463] on button "Done" at bounding box center [628, 462] width 73 height 29
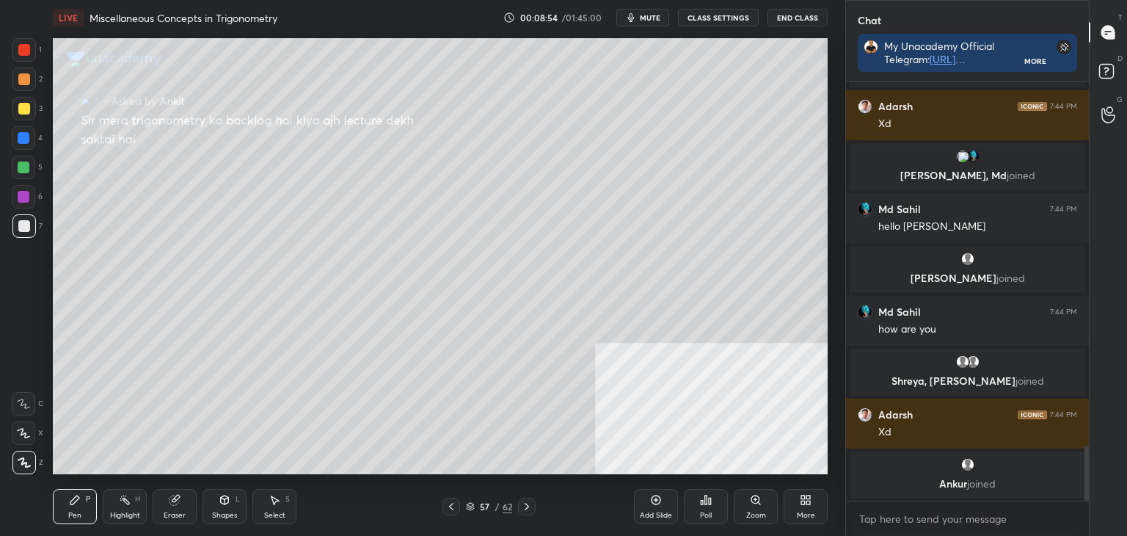
click at [1120, 72] on icon at bounding box center [1108, 73] width 26 height 26
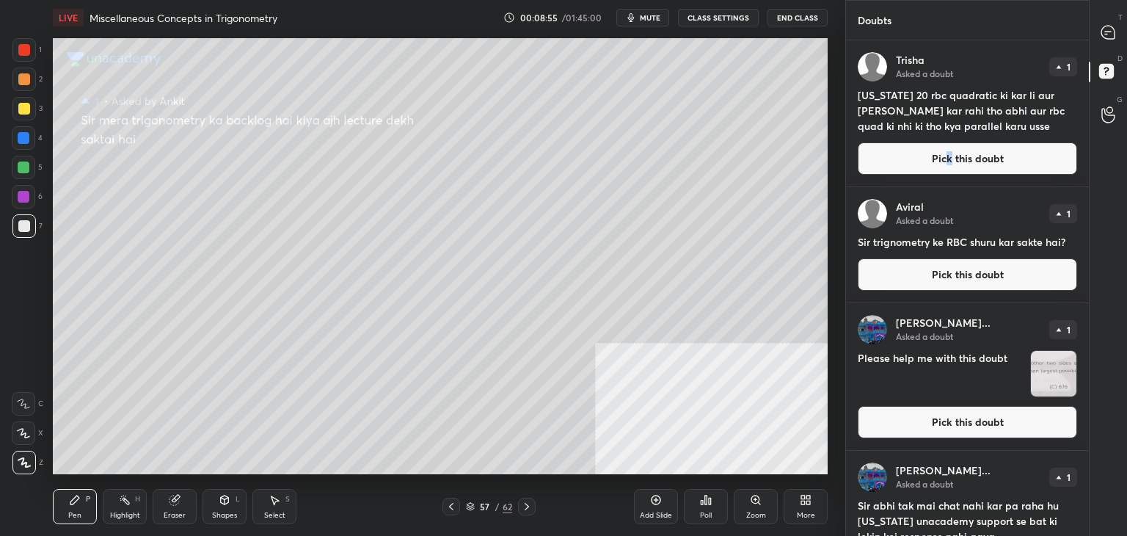
drag, startPoint x: 1000, startPoint y: 145, endPoint x: 968, endPoint y: 156, distance: 33.2
click at [999, 145] on button "Pick this doubt" at bounding box center [967, 158] width 219 height 32
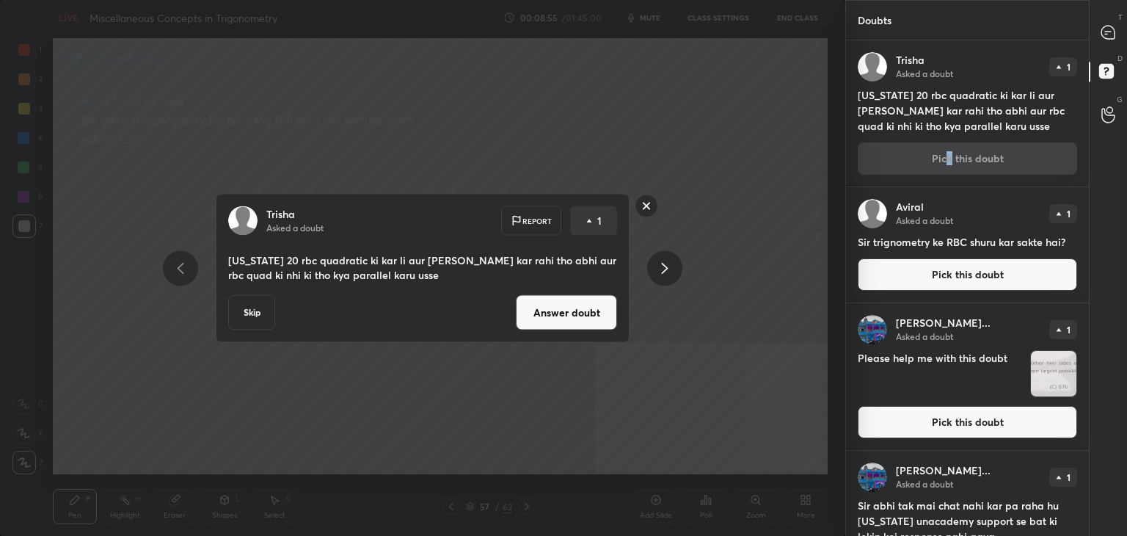
click at [563, 305] on button "Answer doubt" at bounding box center [566, 312] width 101 height 35
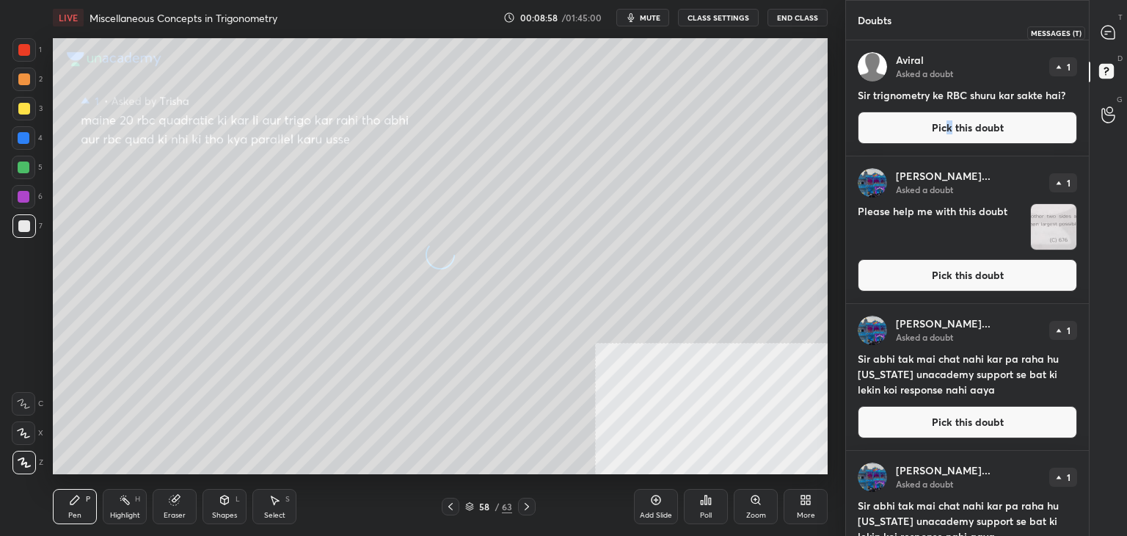
click at [1103, 43] on div at bounding box center [1108, 32] width 29 height 26
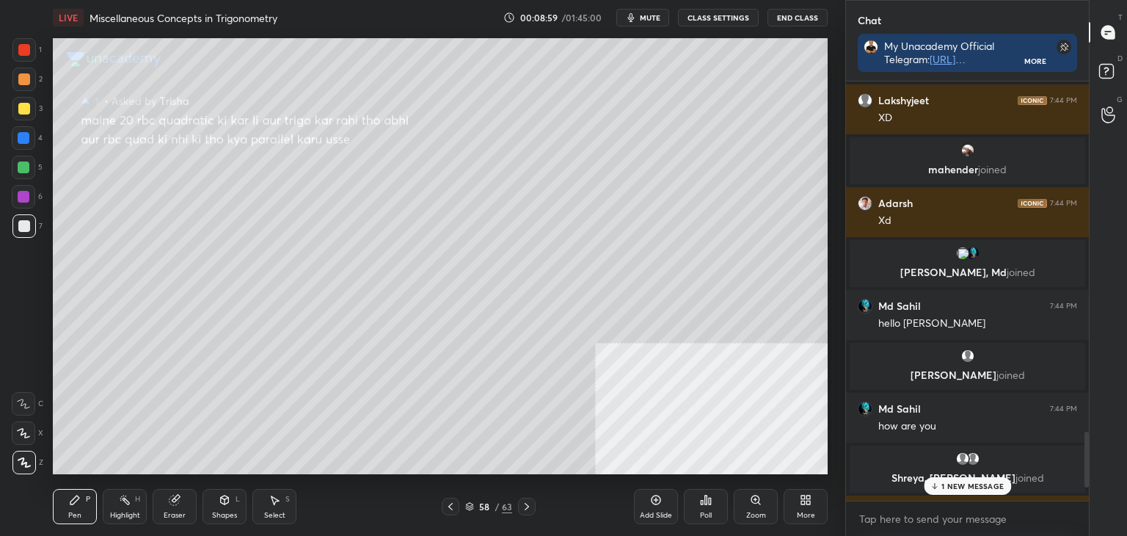
click at [941, 478] on div "1 NEW MESSAGE" at bounding box center [967, 486] width 87 height 18
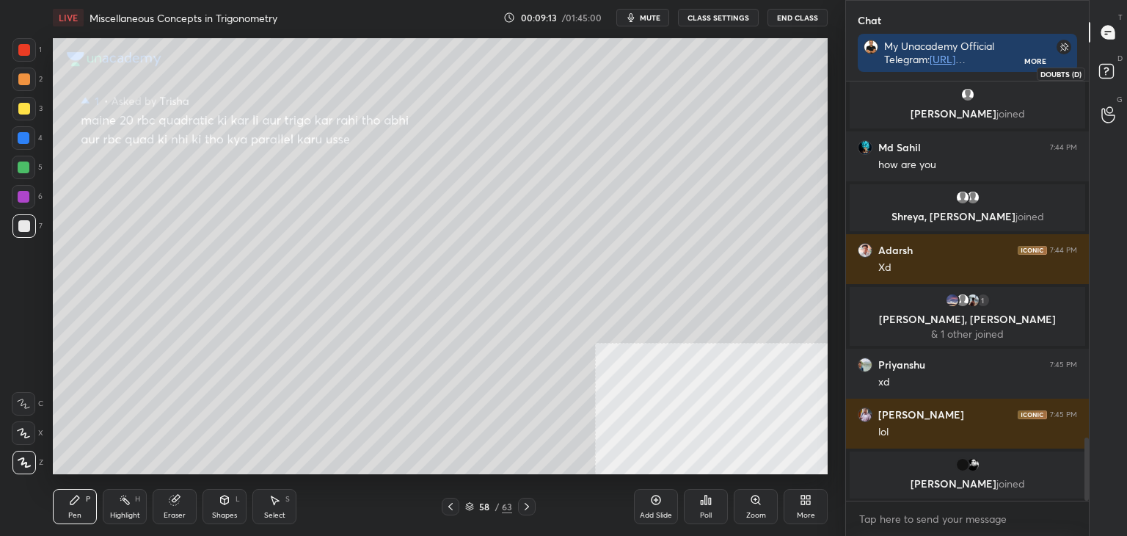
drag, startPoint x: 1120, startPoint y: 71, endPoint x: 1095, endPoint y: 89, distance: 30.5
click at [1120, 73] on icon at bounding box center [1108, 73] width 26 height 26
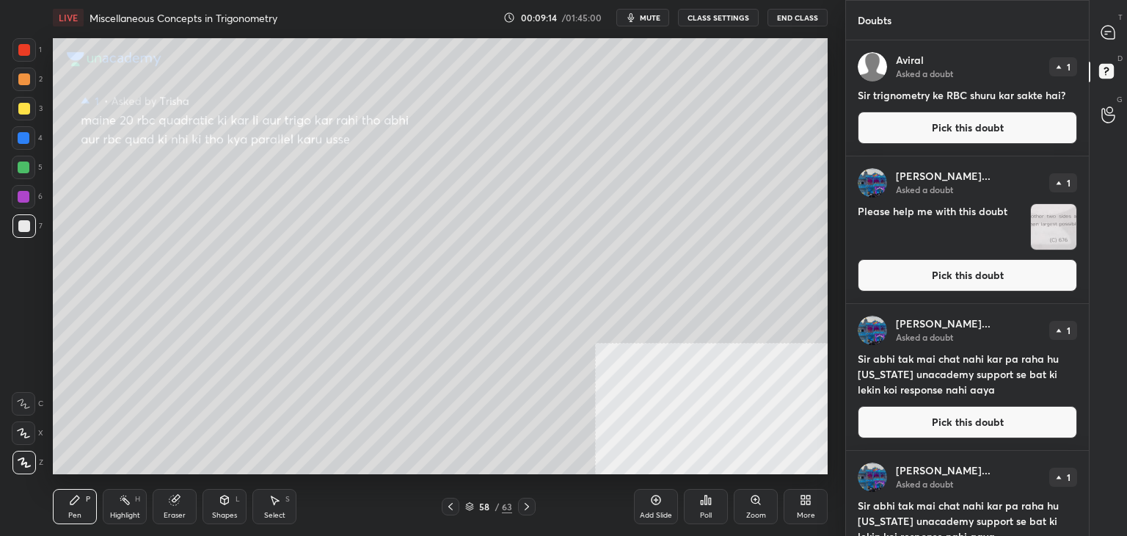
click at [1029, 142] on button "Pick this doubt" at bounding box center [967, 128] width 219 height 32
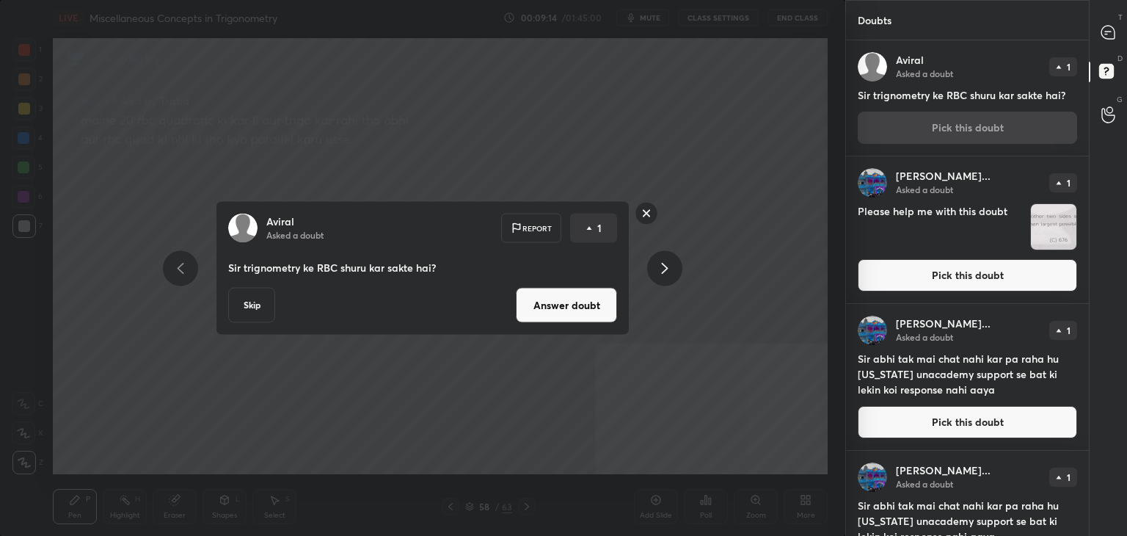
click at [555, 314] on button "Answer doubt" at bounding box center [566, 305] width 101 height 35
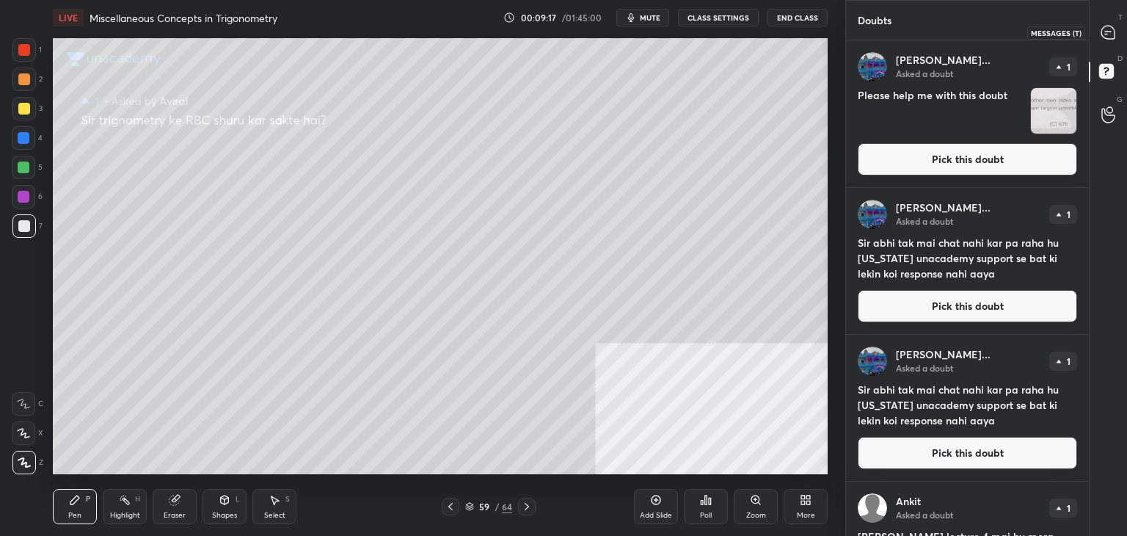
click at [1098, 36] on div at bounding box center [1108, 32] width 29 height 26
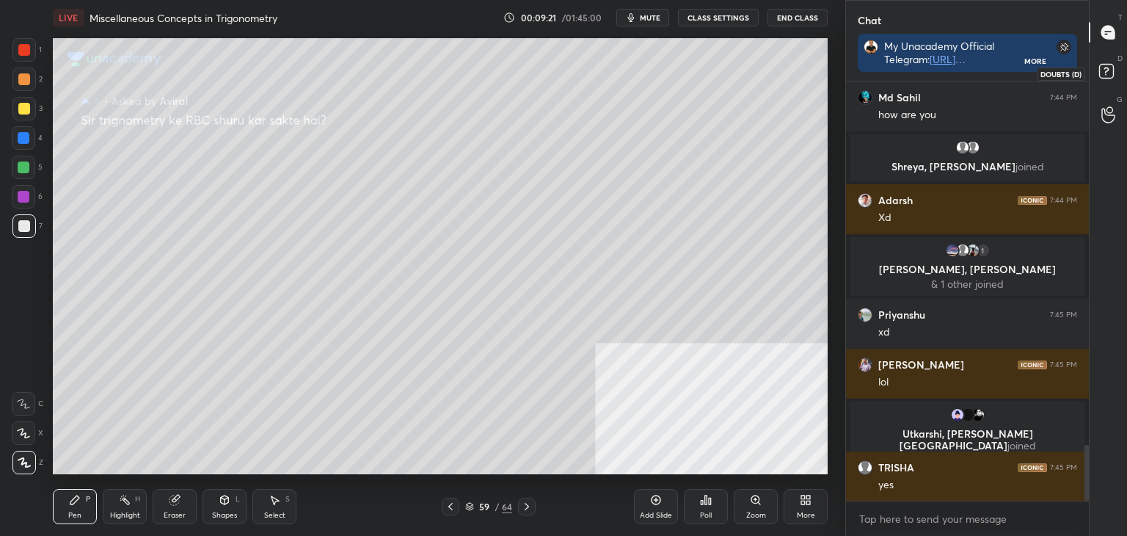
click at [1107, 73] on rect at bounding box center [1106, 72] width 14 height 14
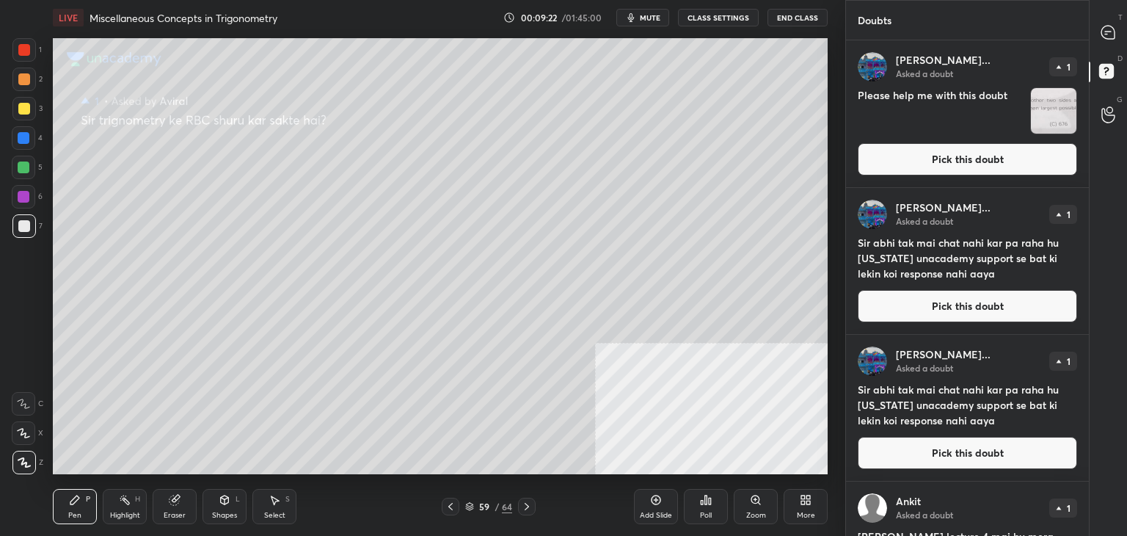
click at [1006, 149] on button "Pick this doubt" at bounding box center [967, 159] width 219 height 32
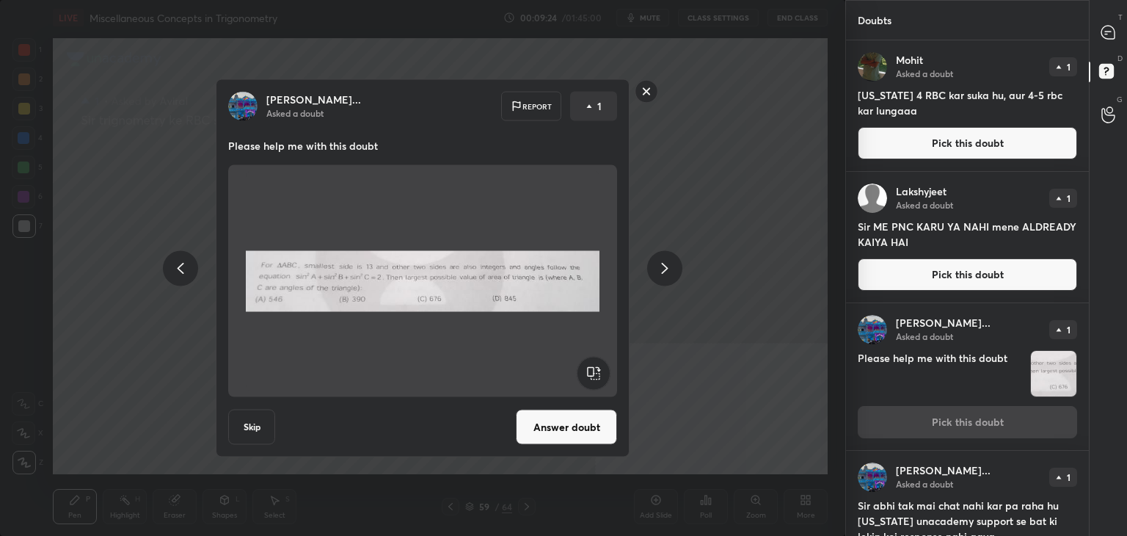
click at [639, 87] on rect at bounding box center [646, 91] width 23 height 23
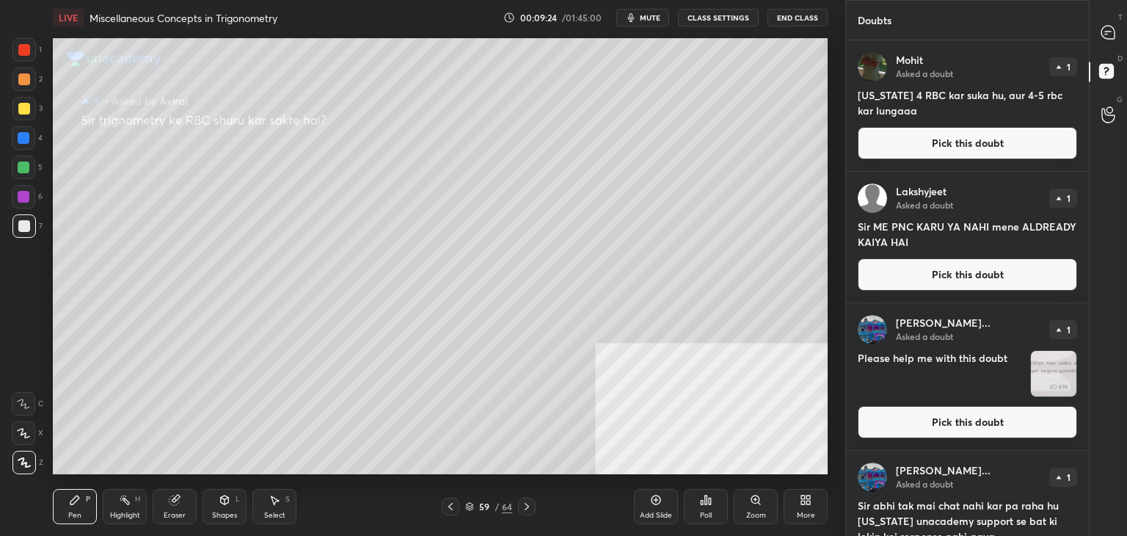
click at [910, 150] on button "Pick this doubt" at bounding box center [967, 143] width 219 height 32
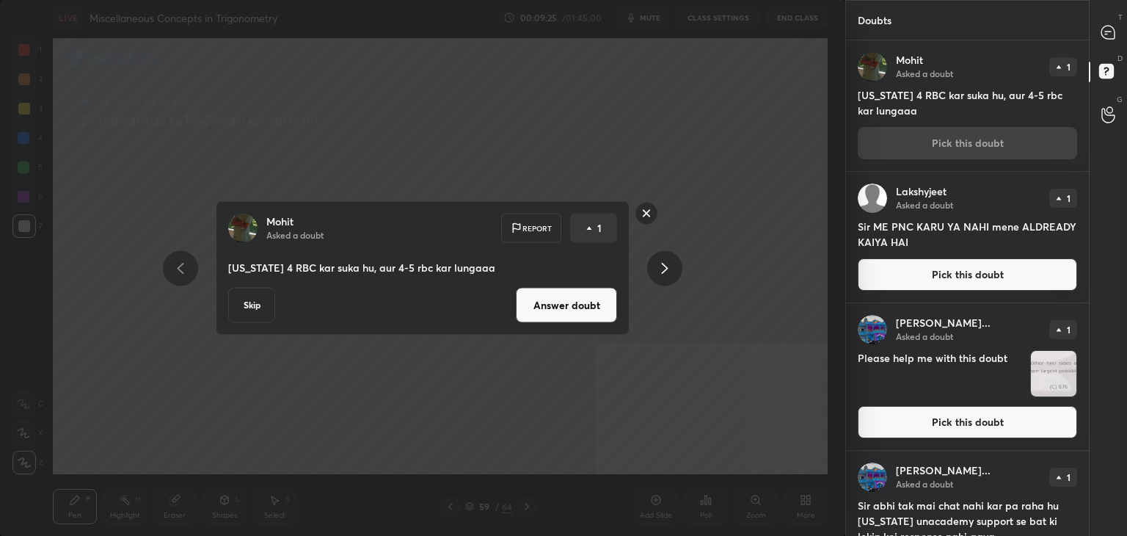
drag, startPoint x: 566, startPoint y: 299, endPoint x: 572, endPoint y: 291, distance: 10.2
click at [566, 298] on button "Answer doubt" at bounding box center [566, 305] width 101 height 35
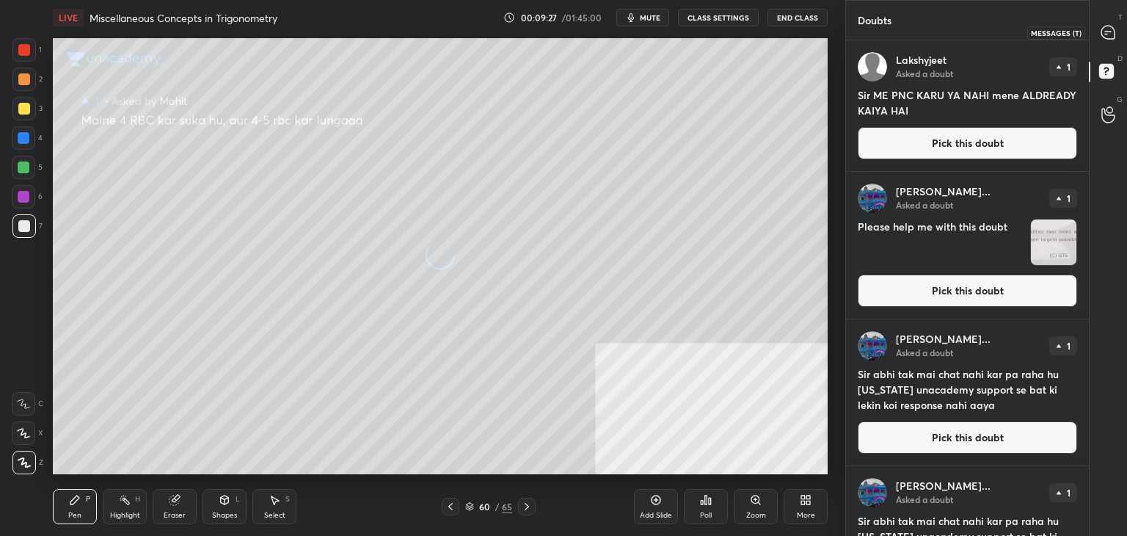
click at [1117, 37] on div at bounding box center [1108, 32] width 29 height 26
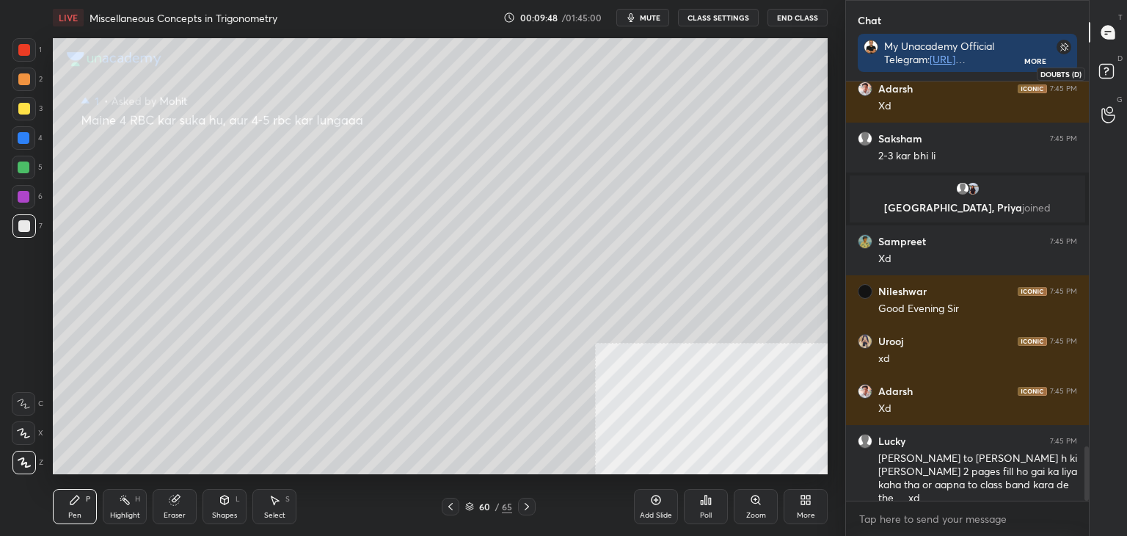
click at [1109, 67] on rect at bounding box center [1106, 72] width 14 height 14
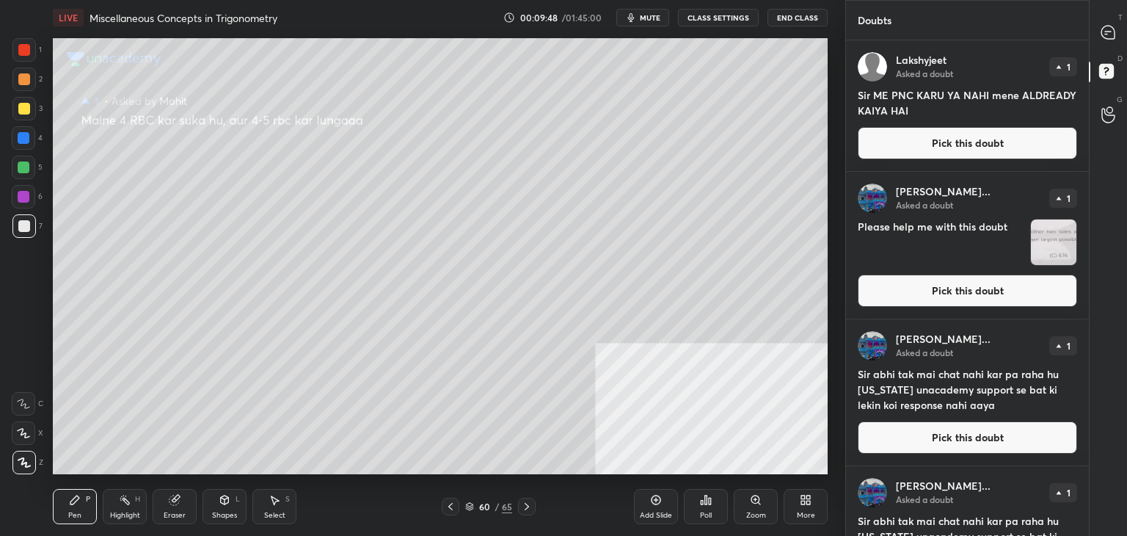
click at [989, 137] on button "Pick this doubt" at bounding box center [967, 143] width 219 height 32
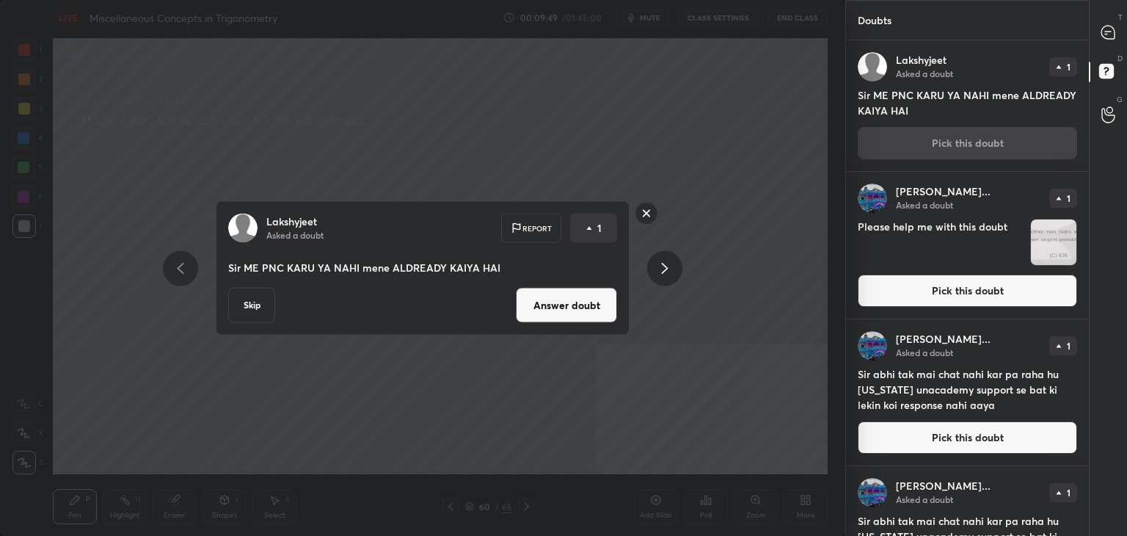
drag, startPoint x: 603, startPoint y: 307, endPoint x: 610, endPoint y: 302, distance: 9.0
click at [605, 306] on button "Answer doubt" at bounding box center [566, 305] width 101 height 35
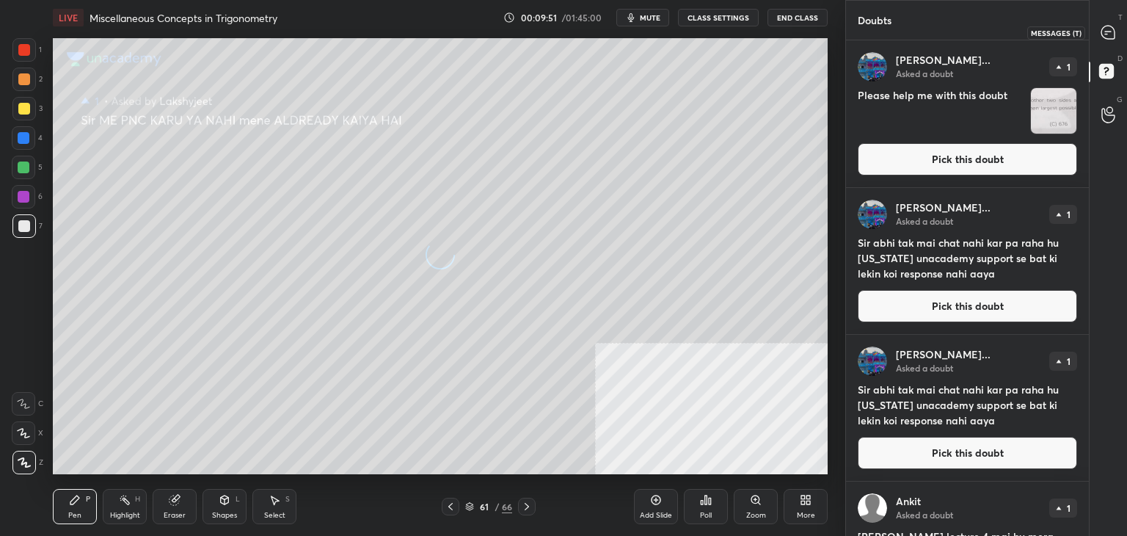
click at [1112, 31] on icon at bounding box center [1107, 32] width 13 height 13
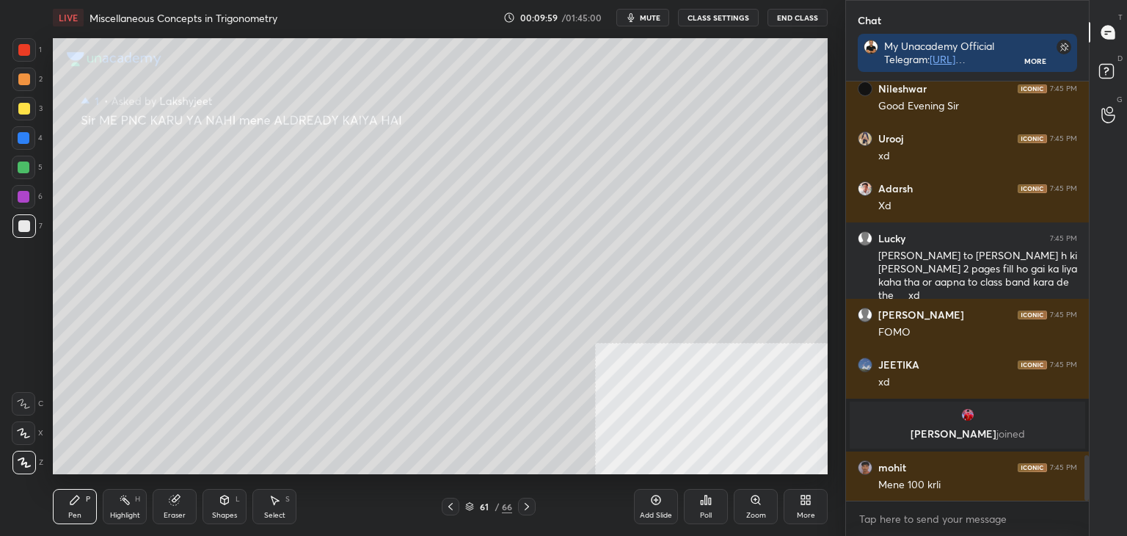
click at [23, 53] on div at bounding box center [24, 50] width 12 height 12
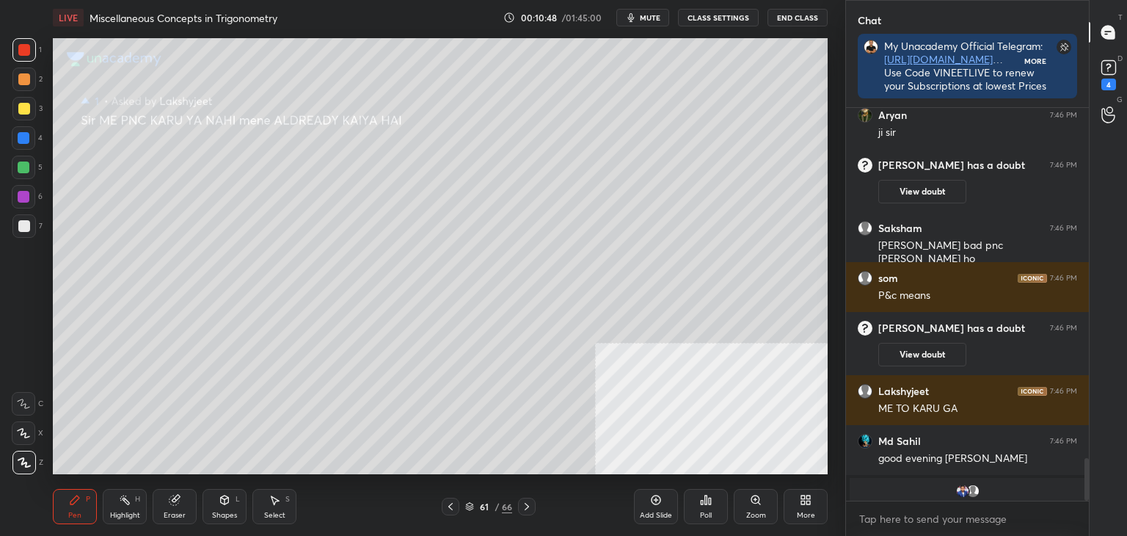
scroll to position [5, 4]
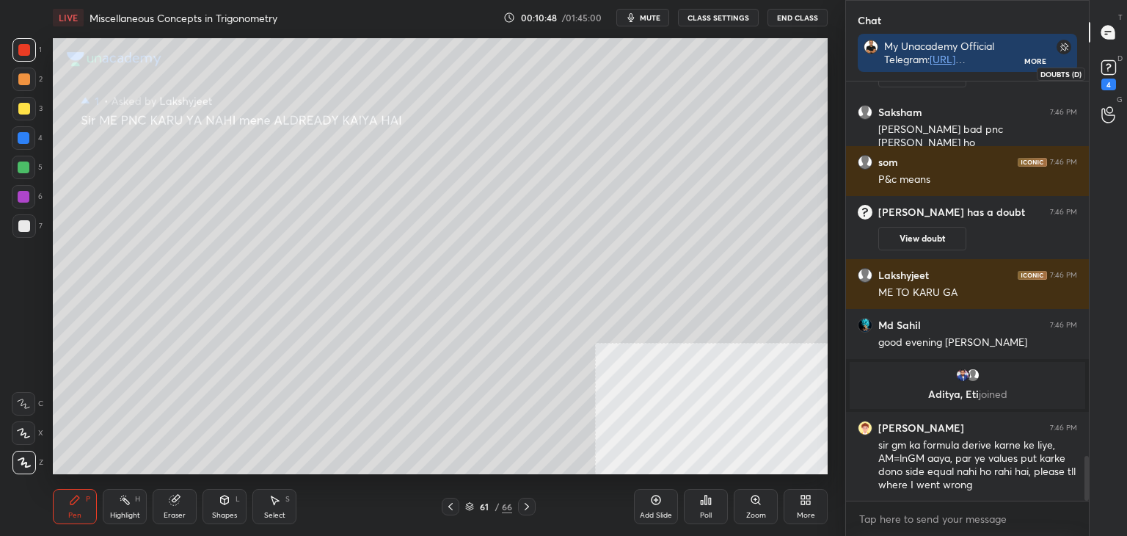
click at [1109, 69] on icon at bounding box center [1109, 67] width 22 height 22
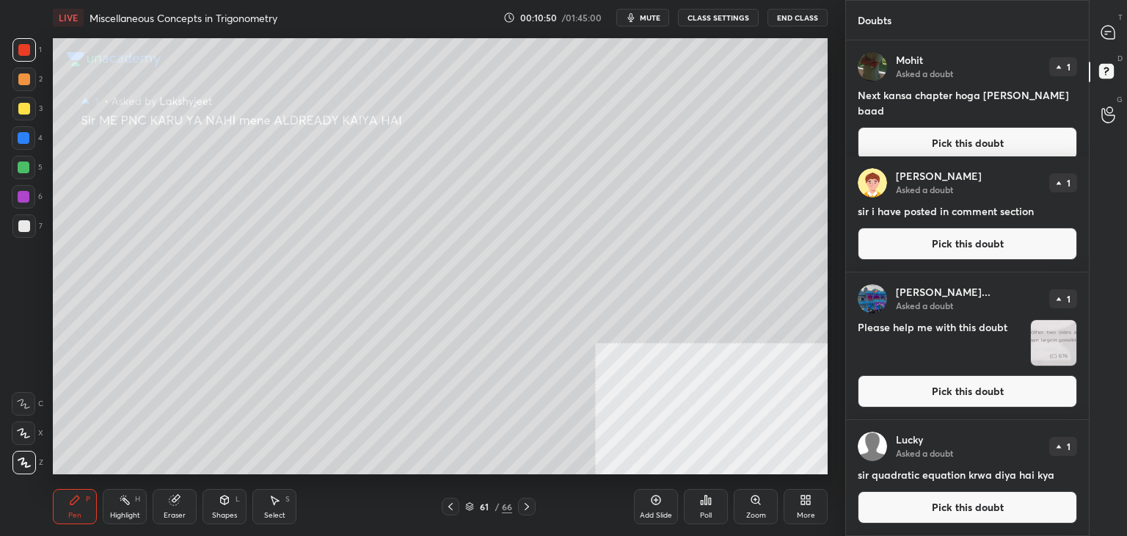
drag, startPoint x: 1025, startPoint y: 121, endPoint x: 1010, endPoint y: 122, distance: 15.4
click at [1024, 127] on button "Pick this doubt" at bounding box center [967, 143] width 219 height 32
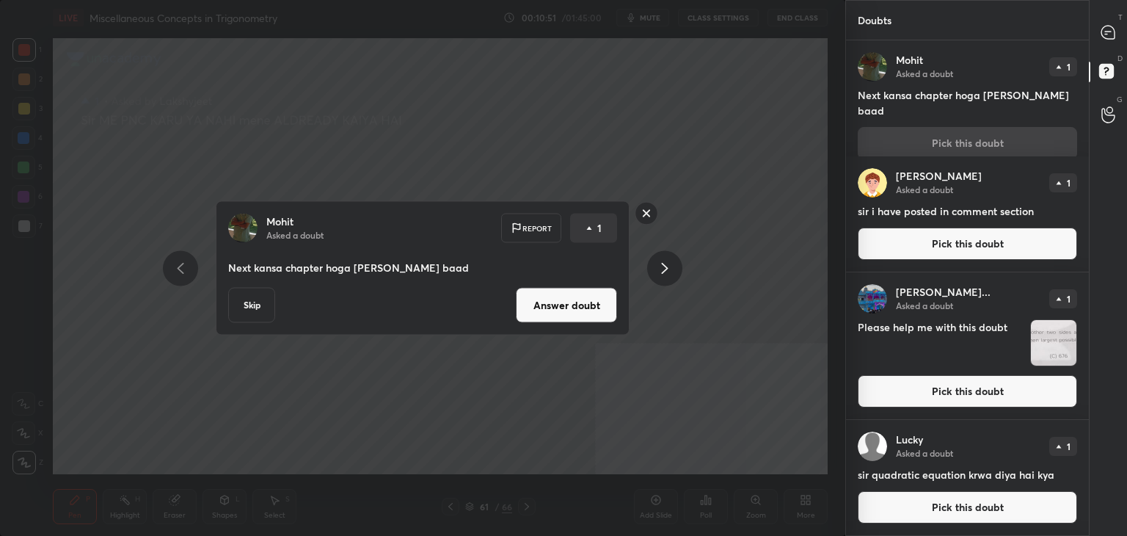
click at [592, 309] on button "Answer doubt" at bounding box center [566, 305] width 101 height 35
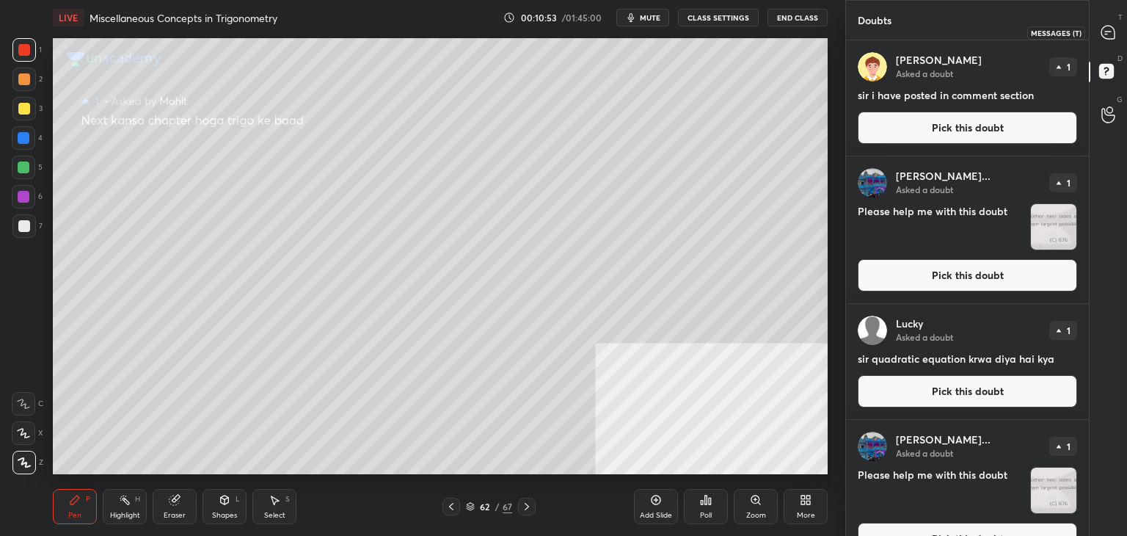
click at [1103, 34] on icon at bounding box center [1107, 32] width 13 height 13
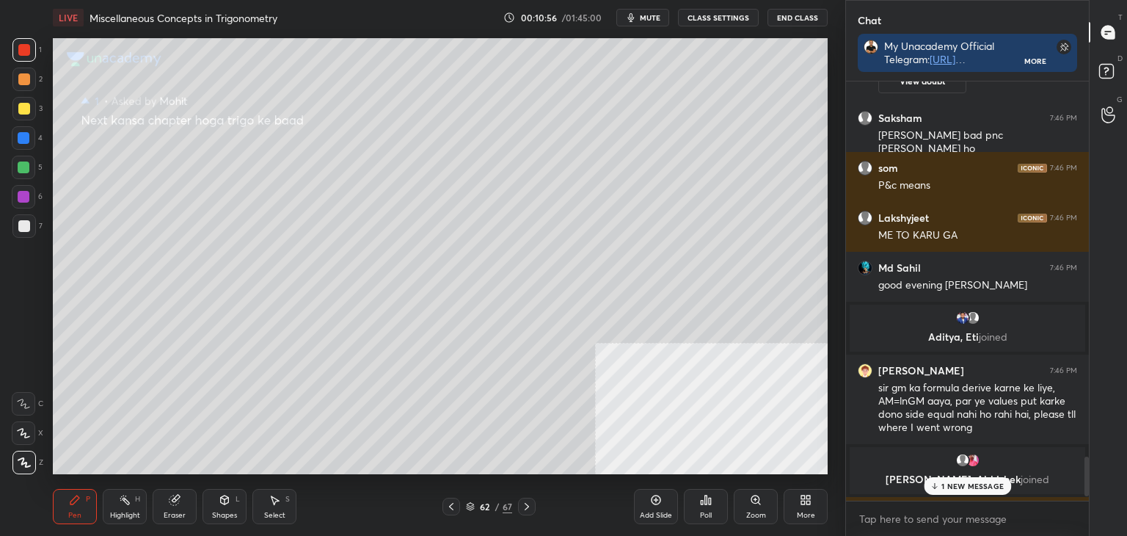
drag, startPoint x: 936, startPoint y: 483, endPoint x: 928, endPoint y: 483, distance: 8.1
click at [936, 482] on icon at bounding box center [935, 485] width 10 height 9
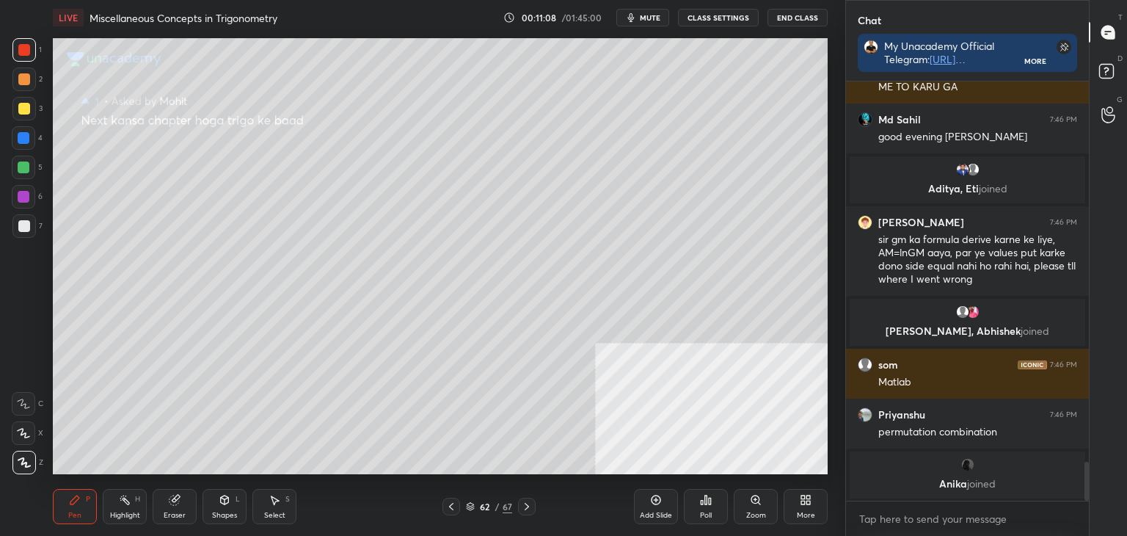
click at [448, 506] on icon at bounding box center [451, 506] width 12 height 12
click at [446, 506] on icon at bounding box center [451, 506] width 12 height 12
click at [445, 506] on icon at bounding box center [451, 506] width 12 height 12
click at [447, 507] on icon at bounding box center [451, 506] width 12 height 12
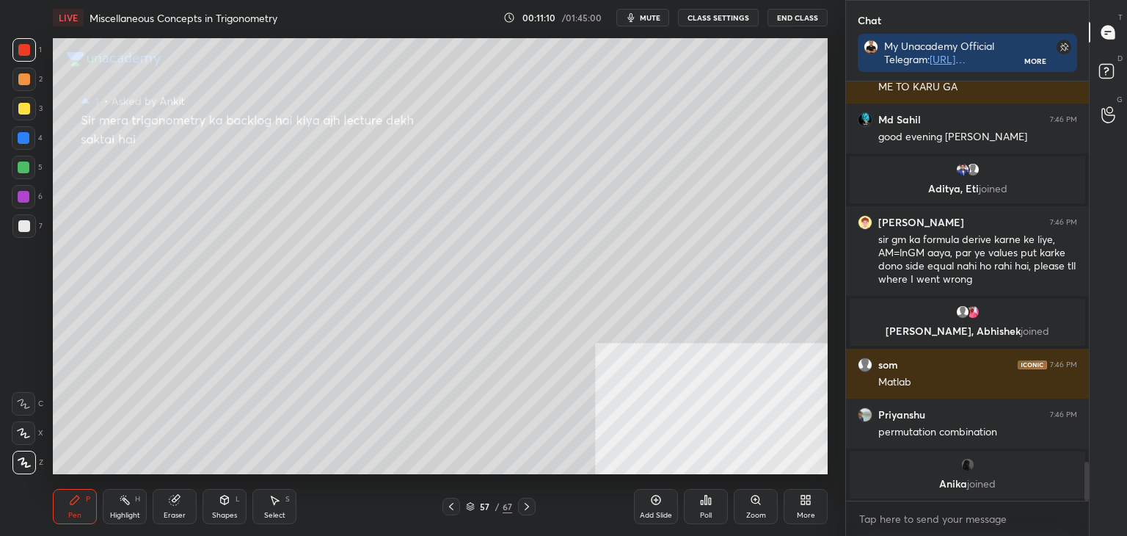
click at [446, 505] on icon at bounding box center [451, 506] width 12 height 12
click at [445, 503] on icon at bounding box center [451, 506] width 12 height 12
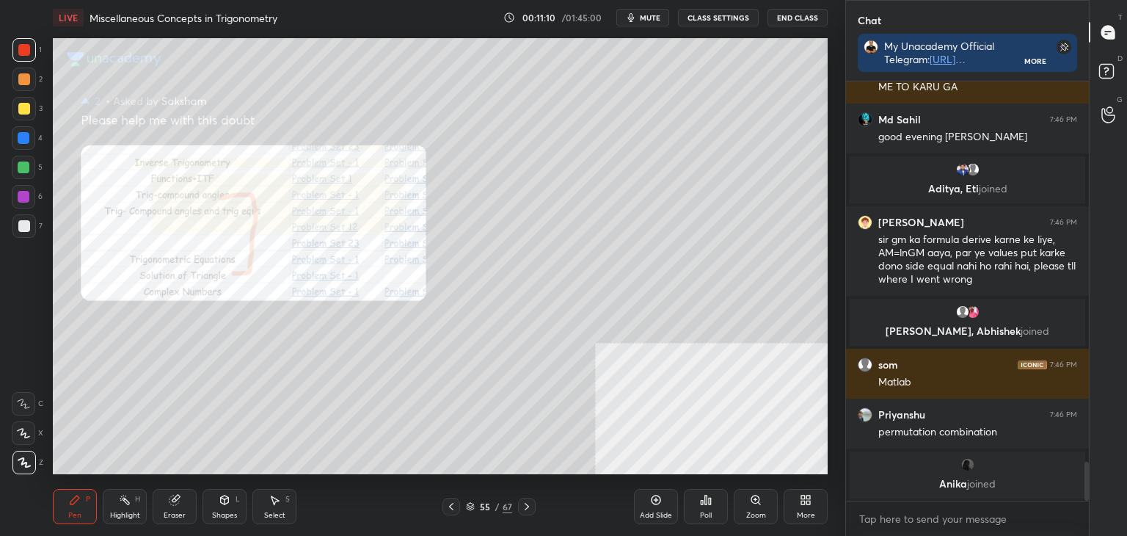
click at [443, 505] on div at bounding box center [451, 506] width 18 height 18
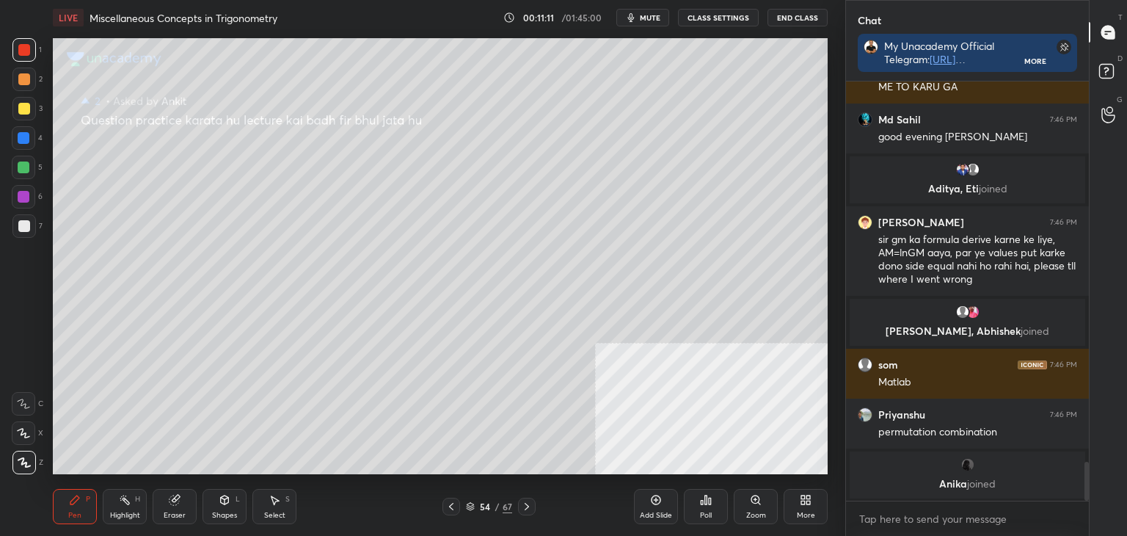
click at [439, 507] on div "54 / 67" at bounding box center [488, 506] width 291 height 18
click at [439, 508] on div "54 / 67" at bounding box center [488, 506] width 291 height 18
click at [452, 506] on icon at bounding box center [451, 506] width 12 height 12
click at [450, 506] on icon at bounding box center [451, 506] width 12 height 12
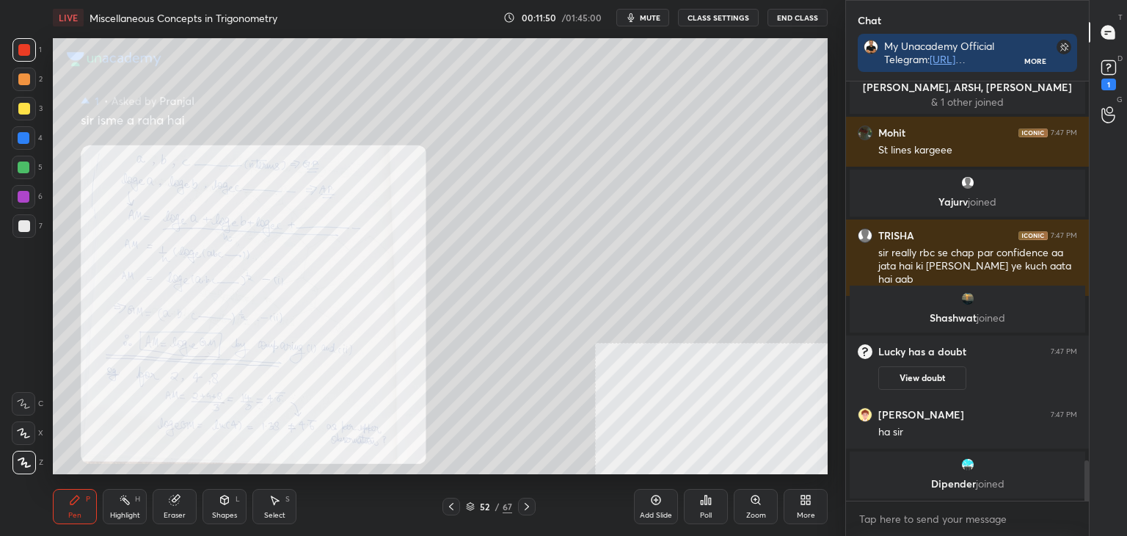
scroll to position [3900, 0]
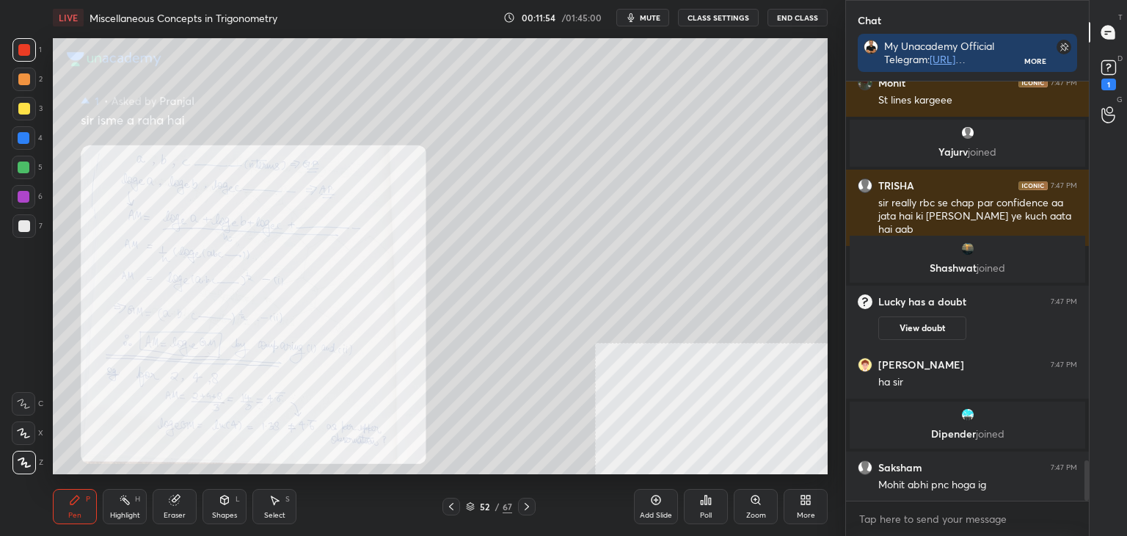
click at [807, 509] on div "More" at bounding box center [806, 506] width 44 height 35
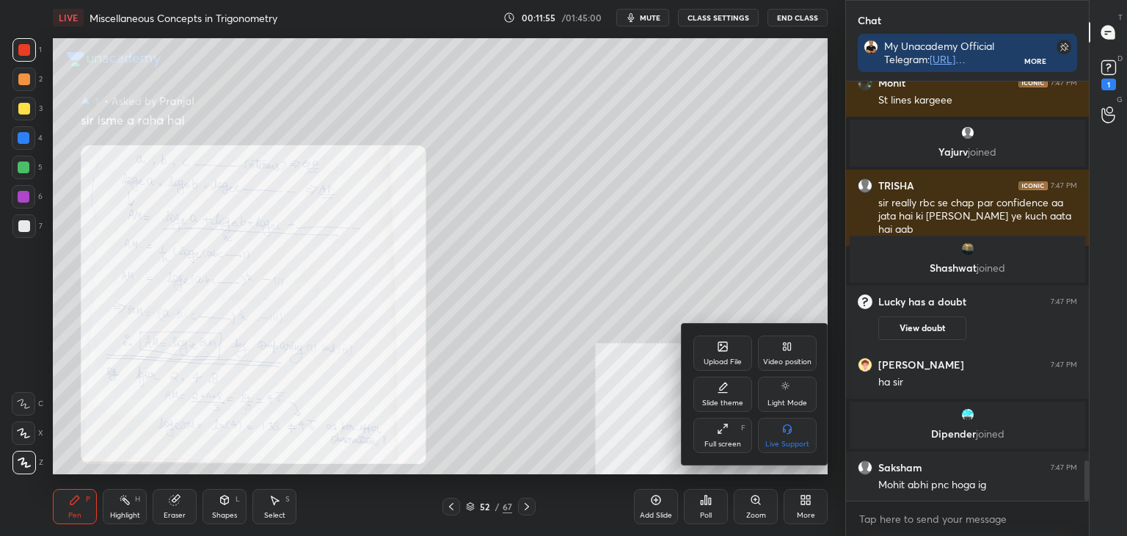
click at [534, 428] on div at bounding box center [563, 268] width 1127 height 536
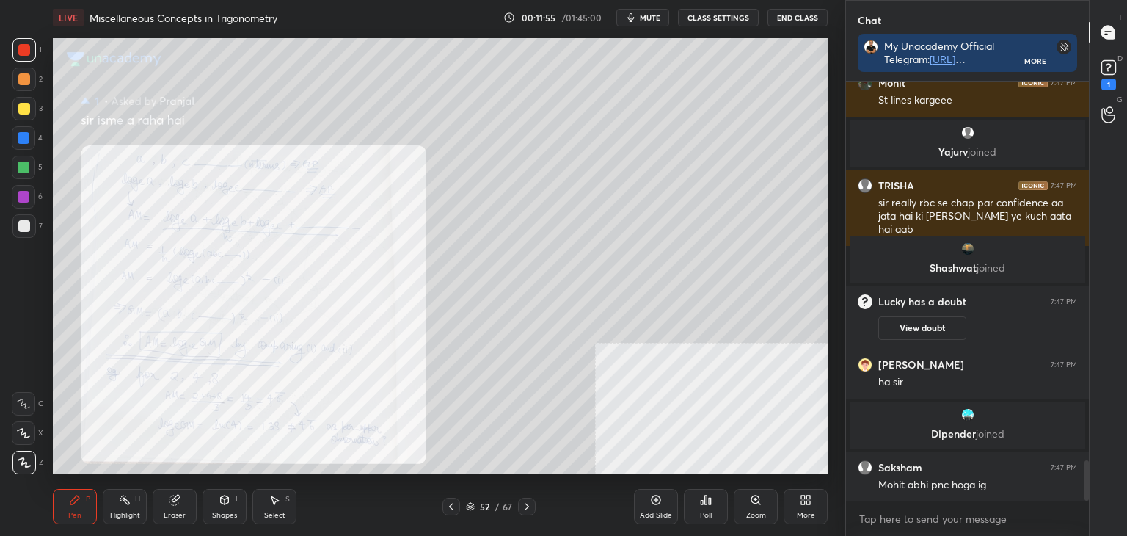
drag, startPoint x: 484, startPoint y: 502, endPoint x: 517, endPoint y: 492, distance: 34.6
click at [484, 502] on div "52" at bounding box center [485, 506] width 15 height 9
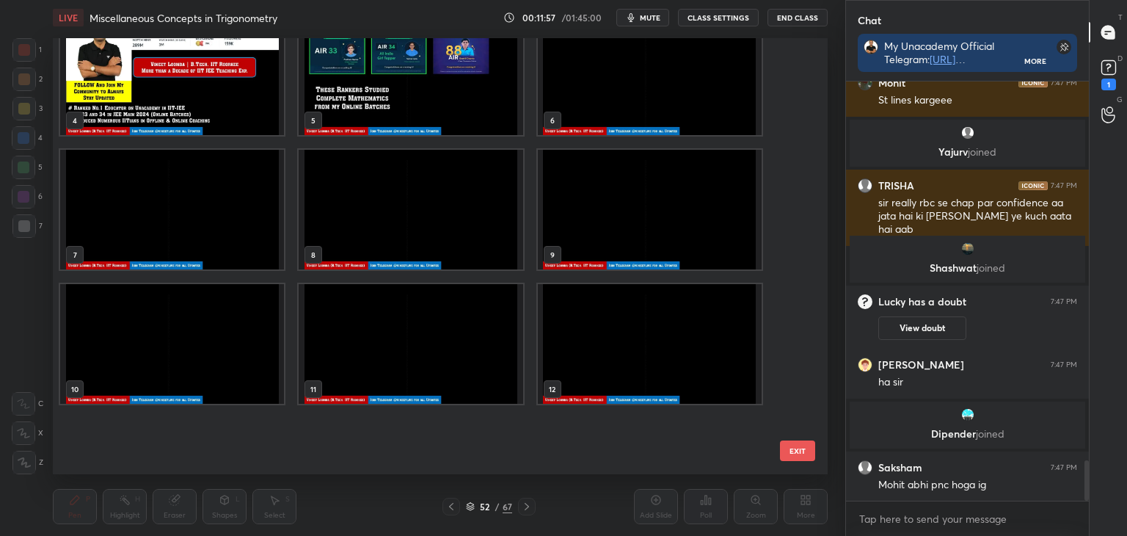
scroll to position [0, 0]
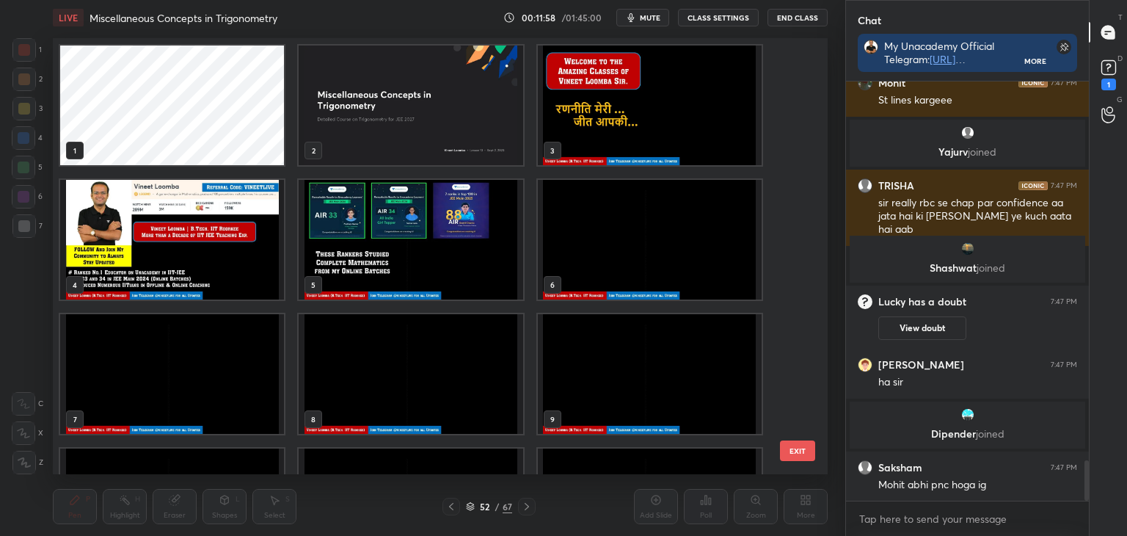
drag, startPoint x: 655, startPoint y: 253, endPoint x: 657, endPoint y: 232, distance: 21.4
click at [656, 253] on img "grid" at bounding box center [650, 240] width 224 height 120
click at [675, 137] on img "grid" at bounding box center [650, 105] width 224 height 120
click at [679, 144] on img "grid" at bounding box center [650, 105] width 224 height 120
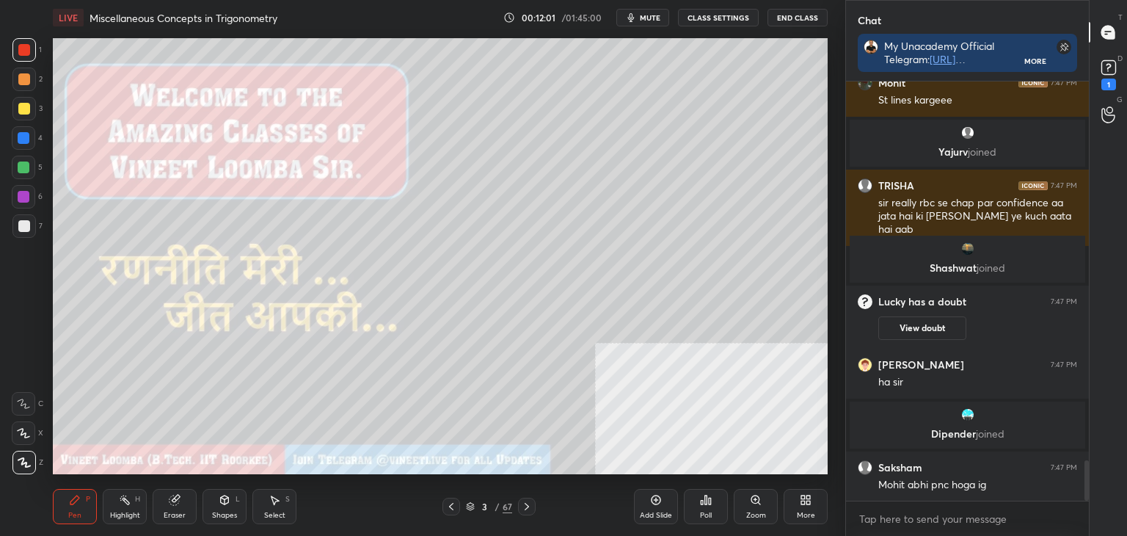
click at [32, 464] on div at bounding box center [23, 461] width 23 height 23
click at [528, 503] on icon at bounding box center [527, 506] width 12 height 12
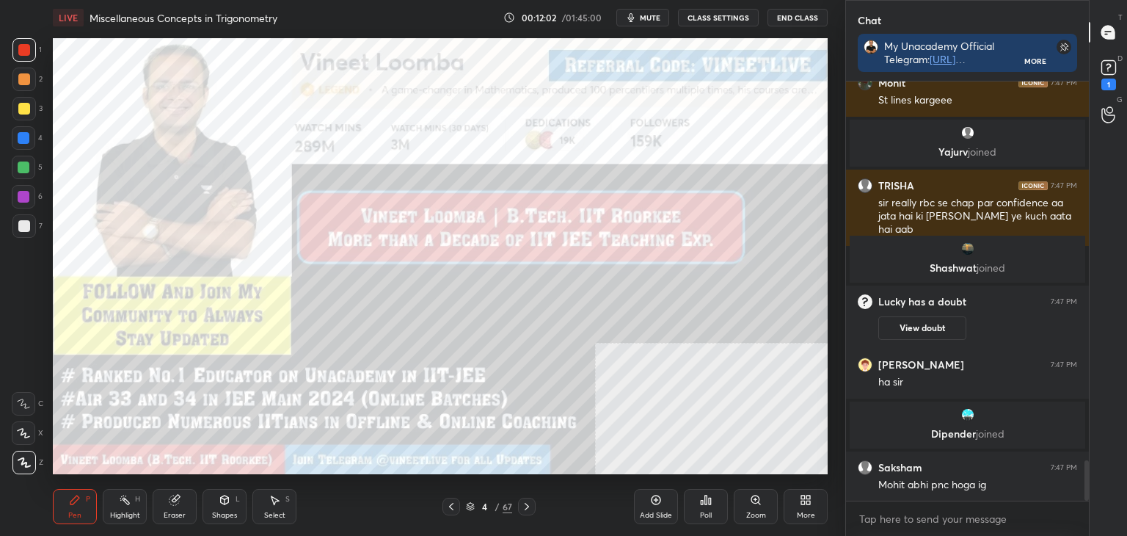
click at [527, 503] on icon at bounding box center [527, 506] width 12 height 12
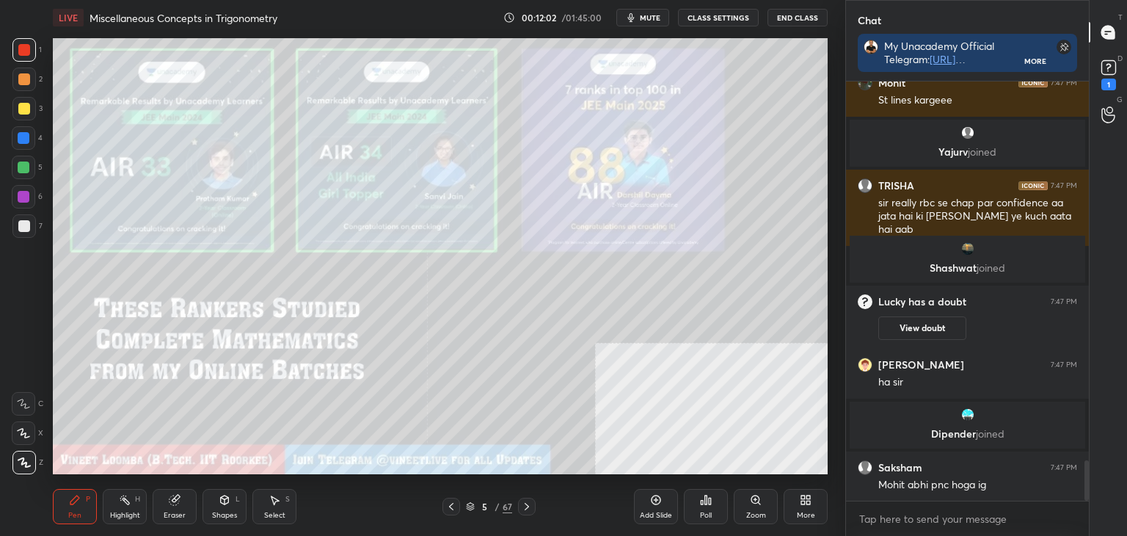
drag, startPoint x: 527, startPoint y: 503, endPoint x: 505, endPoint y: 481, distance: 31.1
click at [526, 503] on icon at bounding box center [527, 506] width 12 height 12
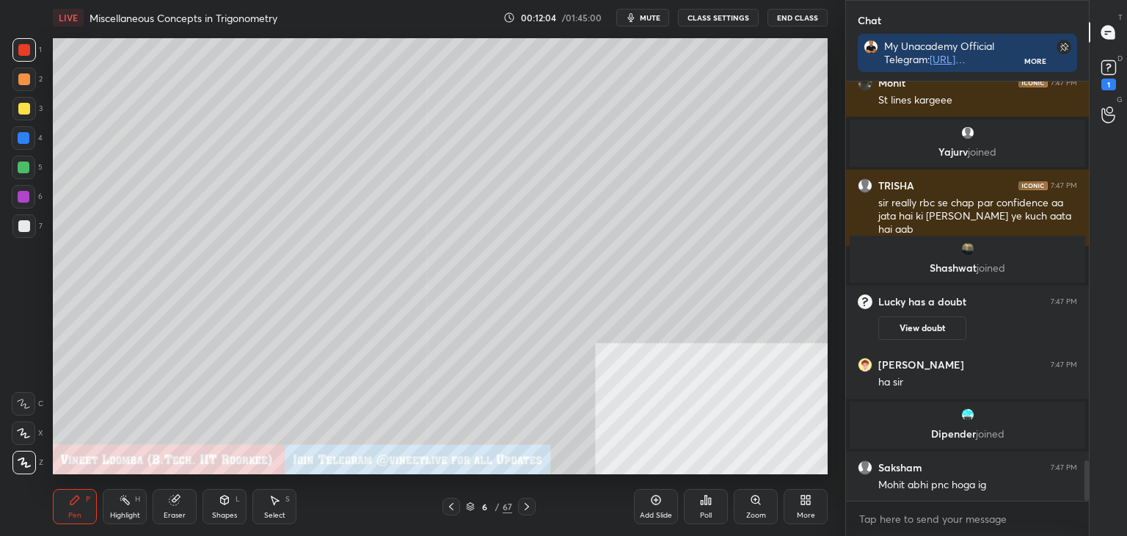
click at [82, 503] on div "Pen P" at bounding box center [75, 506] width 44 height 35
click at [20, 106] on div at bounding box center [24, 109] width 12 height 12
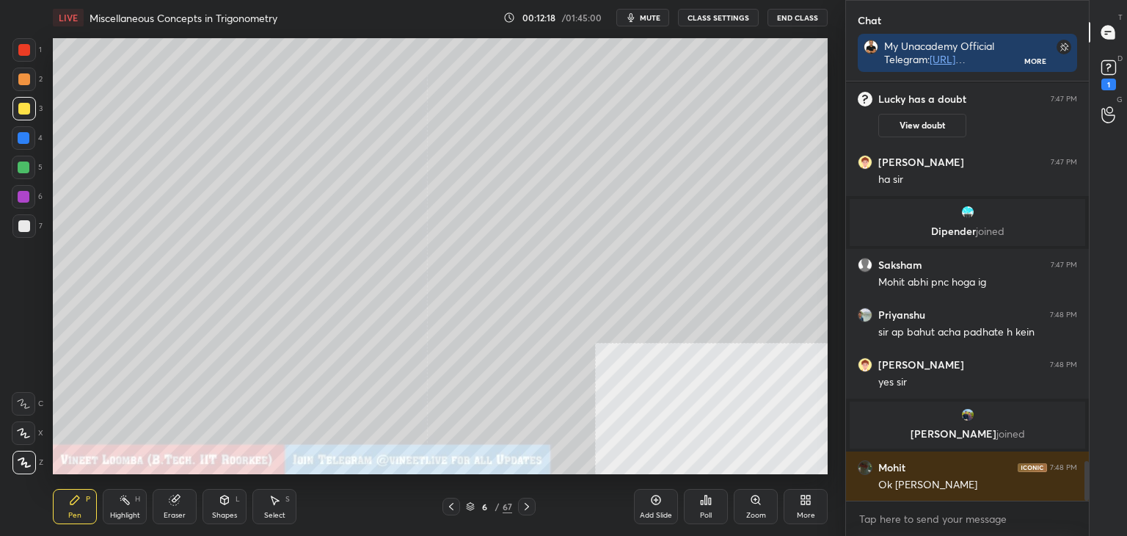
scroll to position [4081, 0]
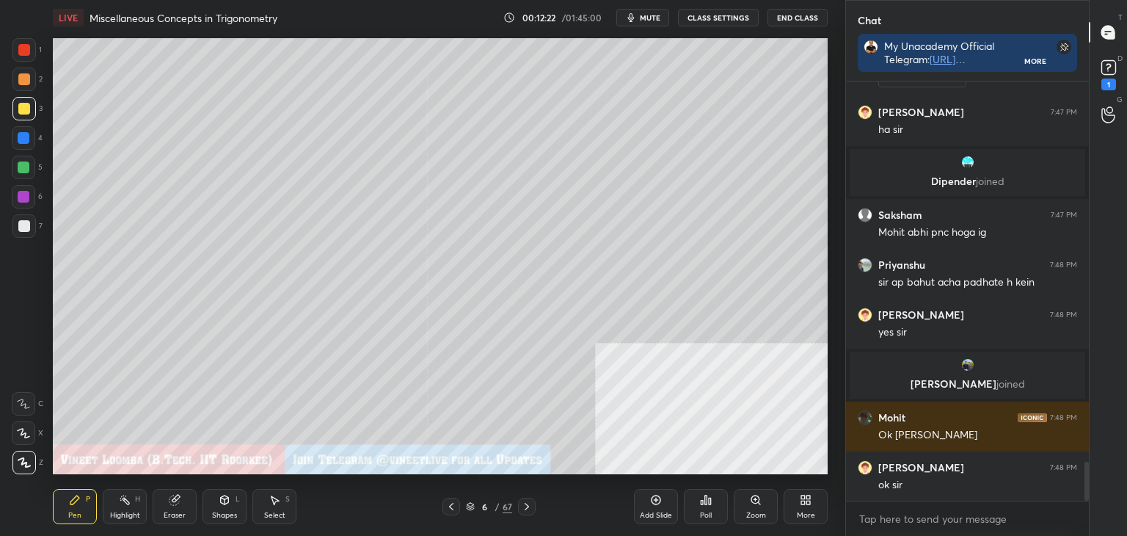
click at [814, 515] on div "More" at bounding box center [806, 514] width 18 height 7
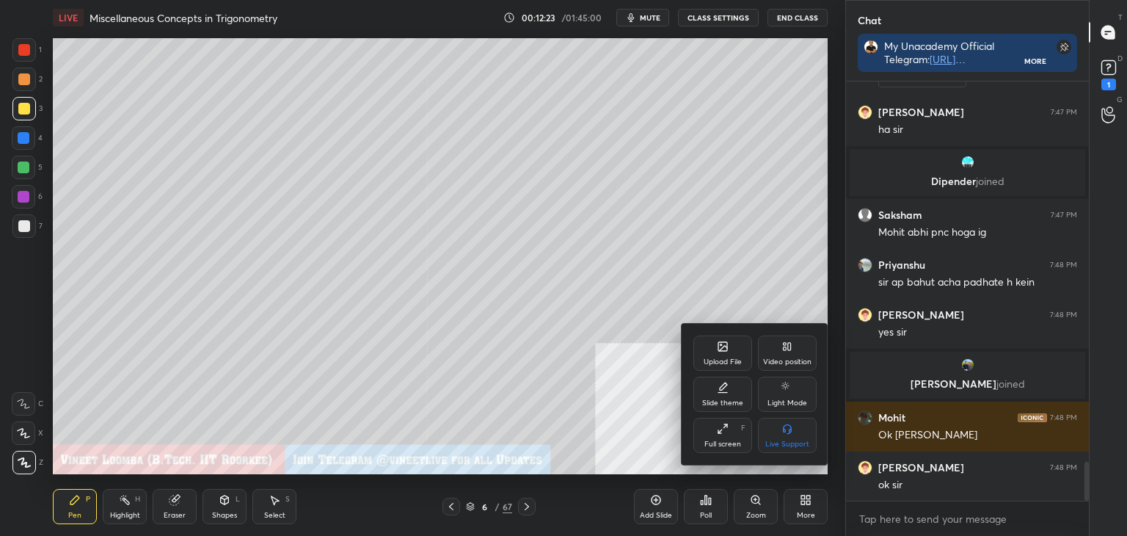
scroll to position [4131, 0]
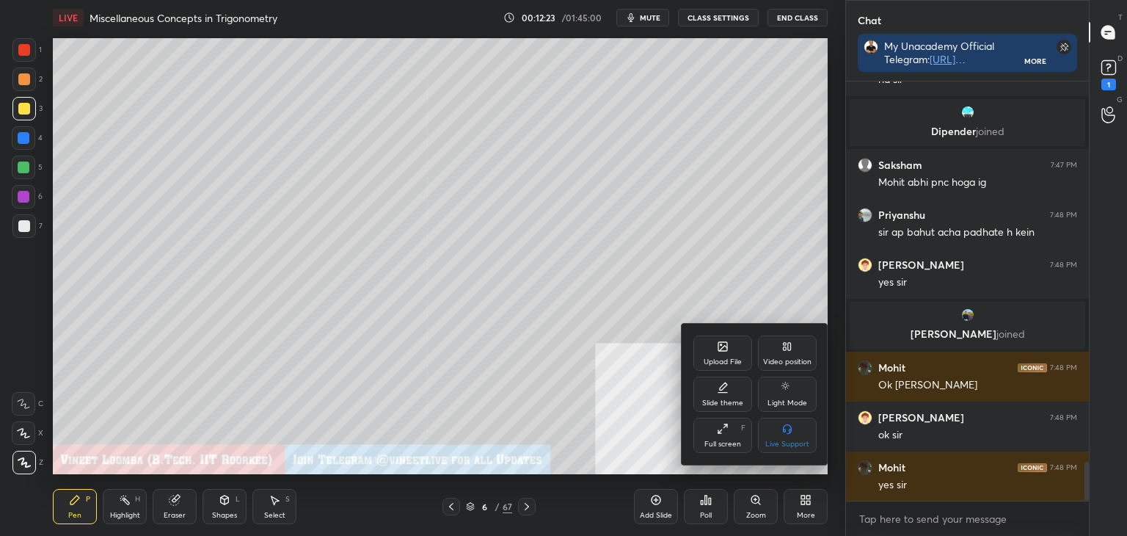
click at [713, 349] on div "Upload File" at bounding box center [722, 352] width 59 height 35
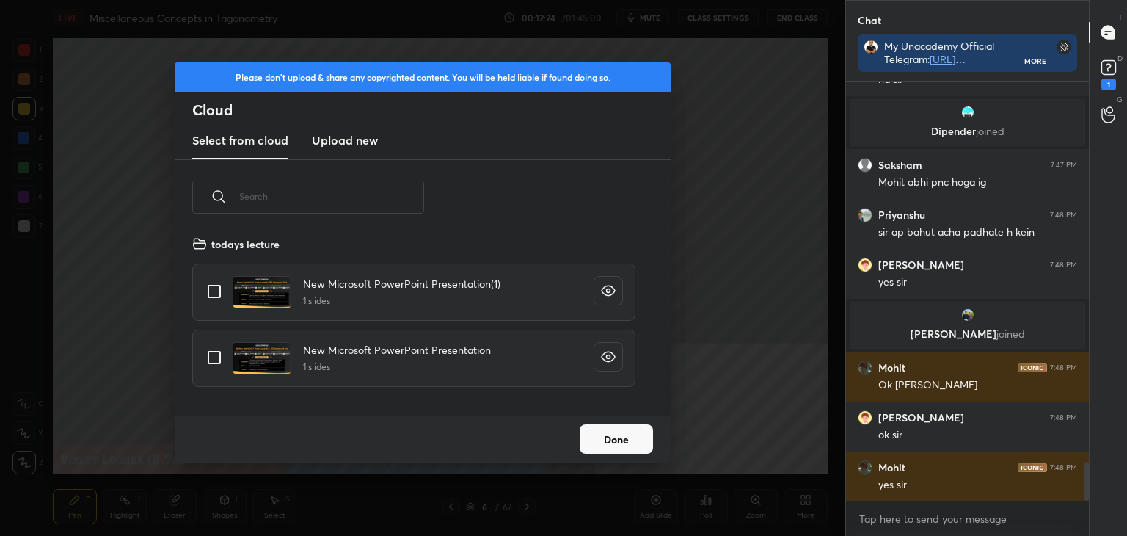
scroll to position [180, 471]
drag, startPoint x: 338, startPoint y: 139, endPoint x: 332, endPoint y: 145, distance: 7.8
click at [337, 139] on h3 "Upload new" at bounding box center [345, 140] width 66 height 18
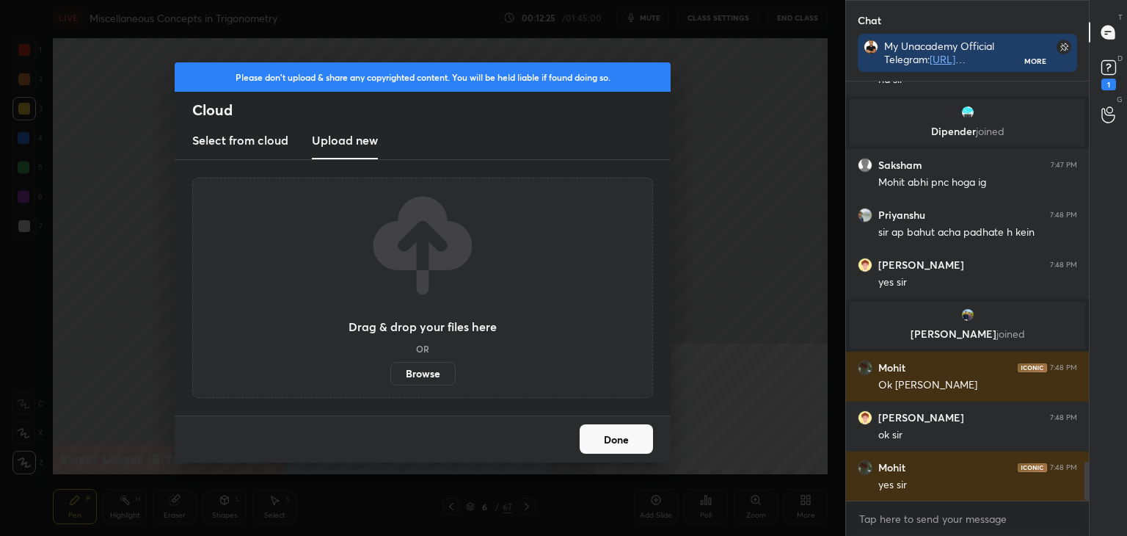
click at [425, 384] on label "Browse" at bounding box center [422, 373] width 65 height 23
click at [390, 384] on input "Browse" at bounding box center [390, 373] width 0 height 23
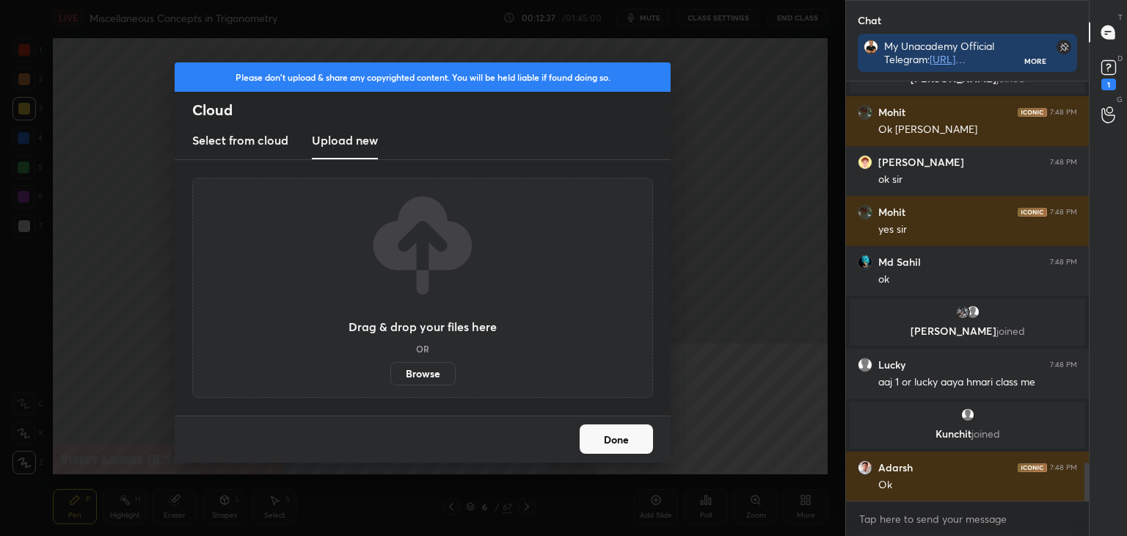
scroll to position [4222, 0]
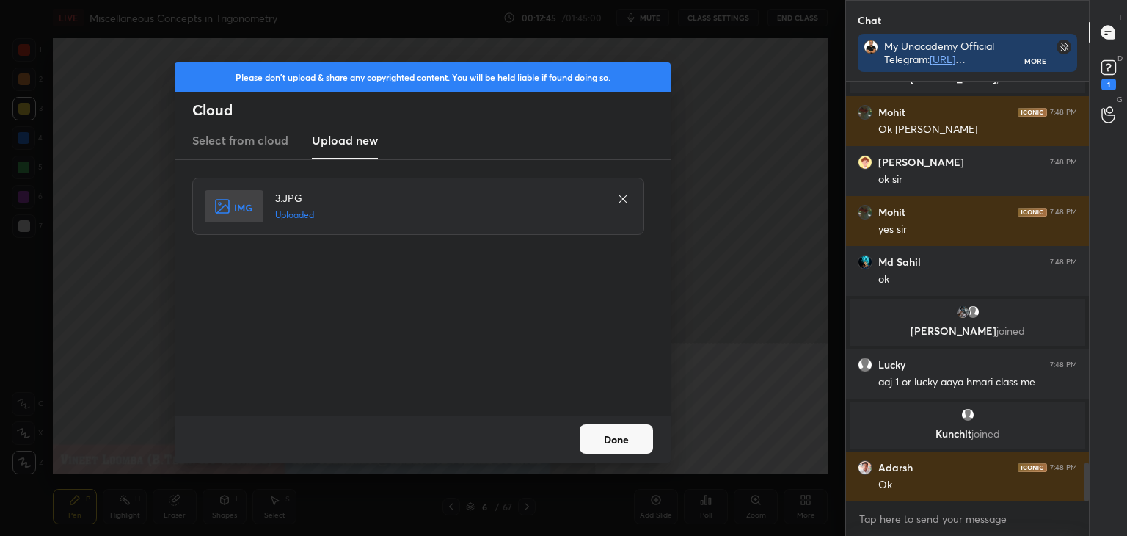
click at [630, 449] on button "Done" at bounding box center [616, 438] width 73 height 29
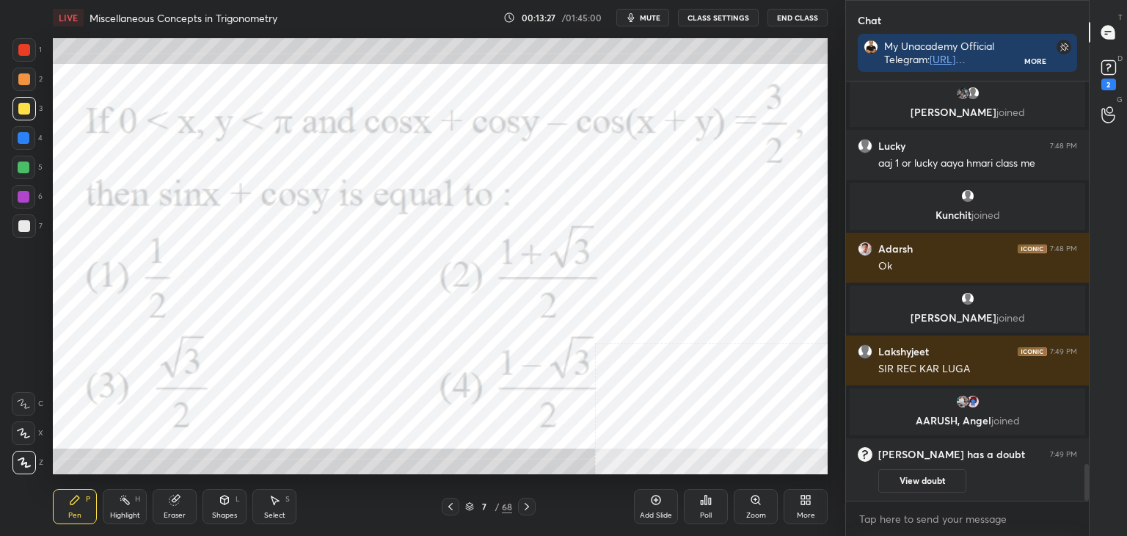
scroll to position [450, 238]
click at [1111, 73] on rect at bounding box center [1108, 68] width 14 height 14
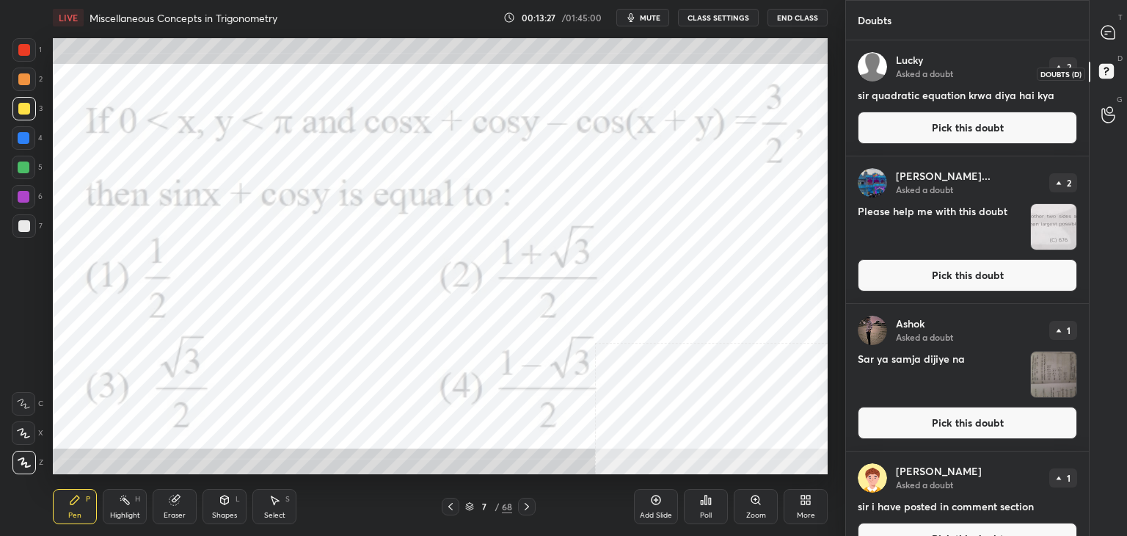
scroll to position [491, 238]
click at [1109, 37] on icon at bounding box center [1107, 32] width 13 height 13
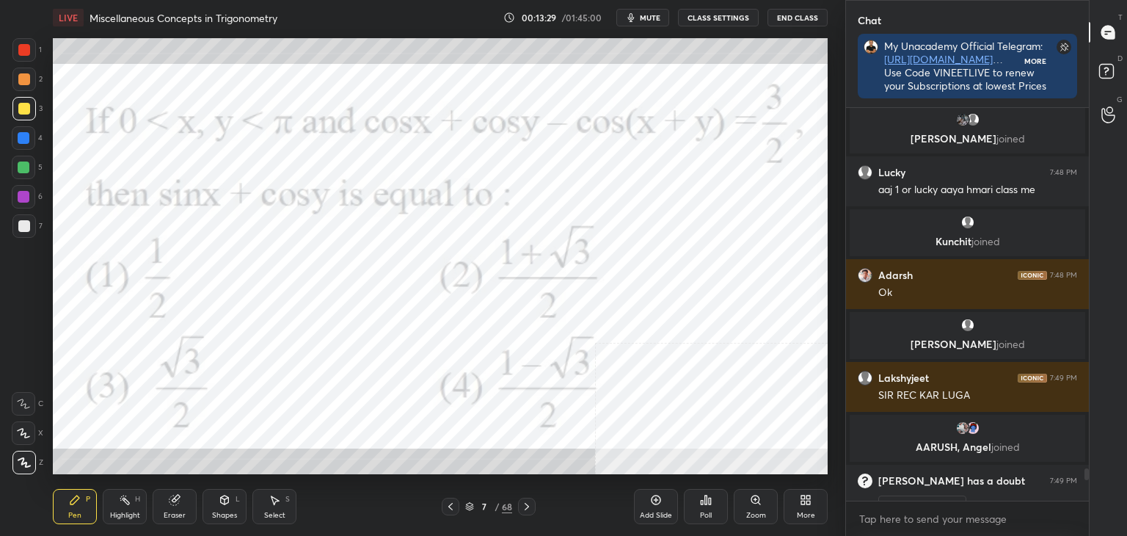
scroll to position [450, 238]
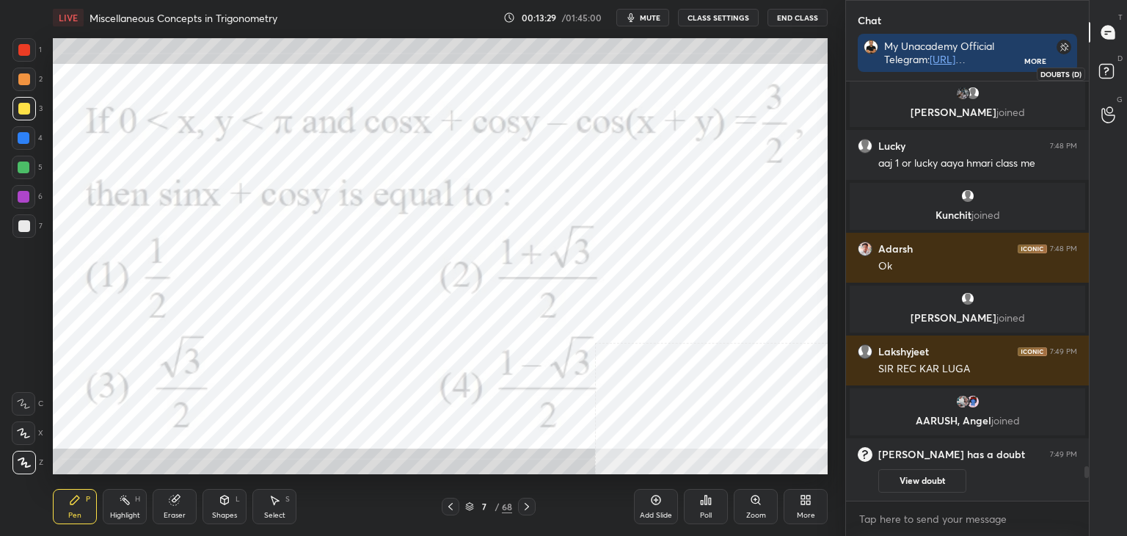
click at [1112, 76] on rect at bounding box center [1106, 72] width 14 height 14
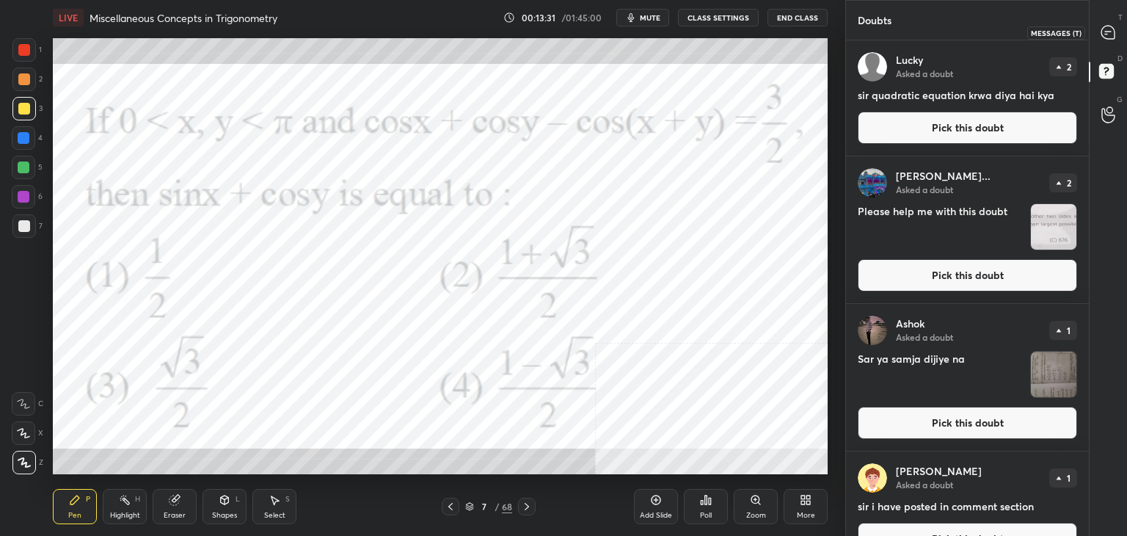
click at [1113, 43] on div at bounding box center [1108, 32] width 29 height 26
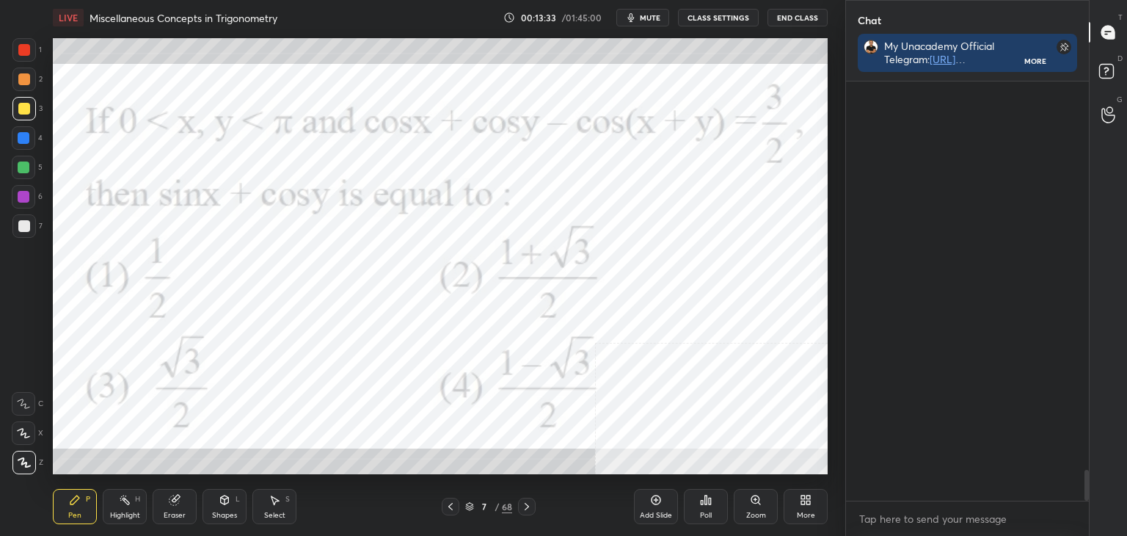
drag, startPoint x: 1086, startPoint y: 481, endPoint x: 1087, endPoint y: 493, distance: 11.8
click at [1087, 493] on div at bounding box center [1086, 485] width 4 height 31
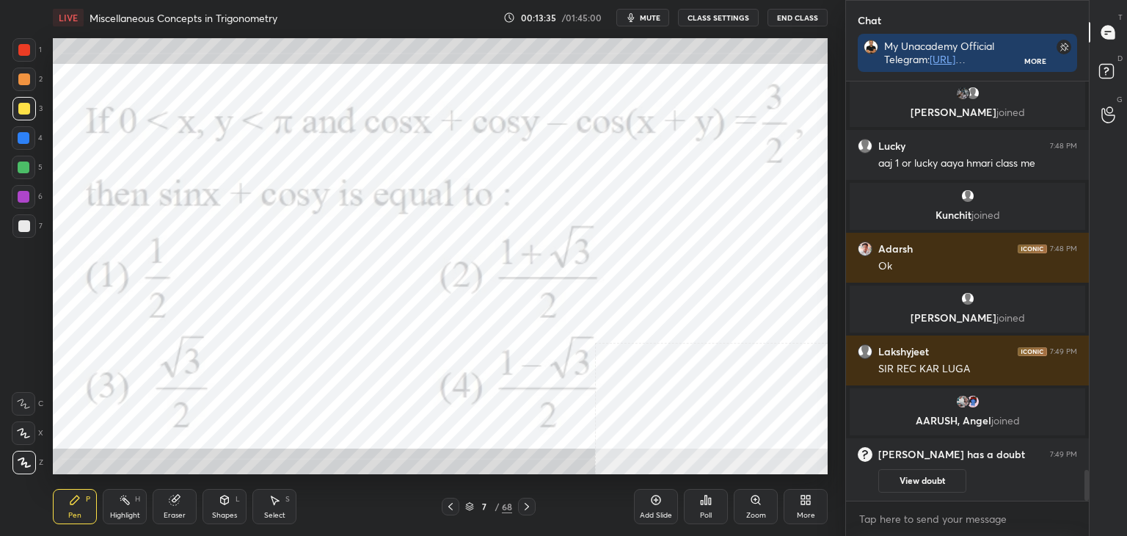
drag, startPoint x: 79, startPoint y: 520, endPoint x: 26, endPoint y: 462, distance: 78.4
click at [79, 520] on div "Pen P" at bounding box center [75, 506] width 44 height 35
click at [30, 57] on div at bounding box center [23, 49] width 23 height 23
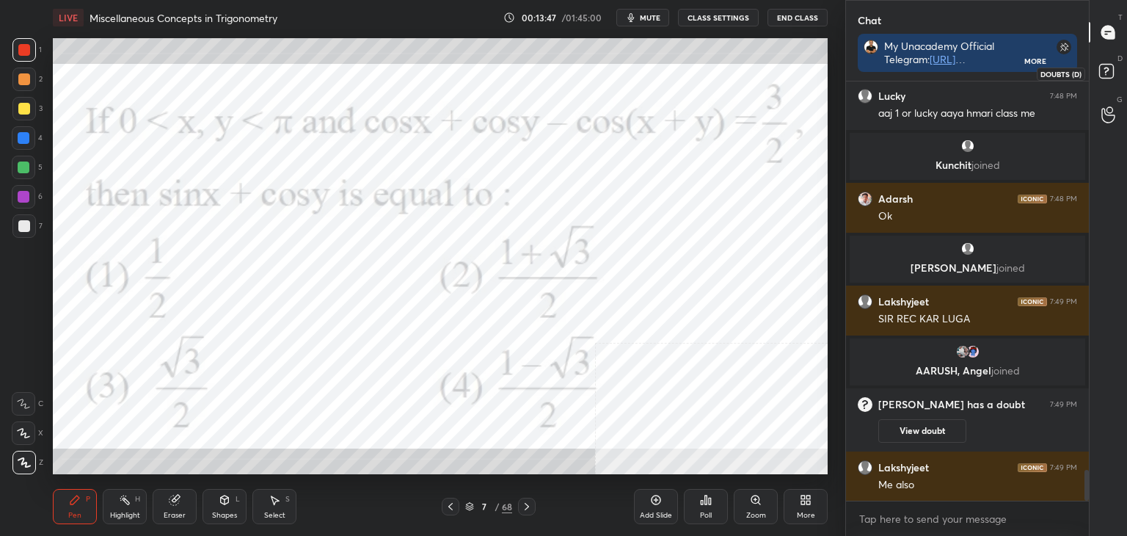
click at [1123, 75] on div "D Doubts (D)" at bounding box center [1108, 73] width 37 height 41
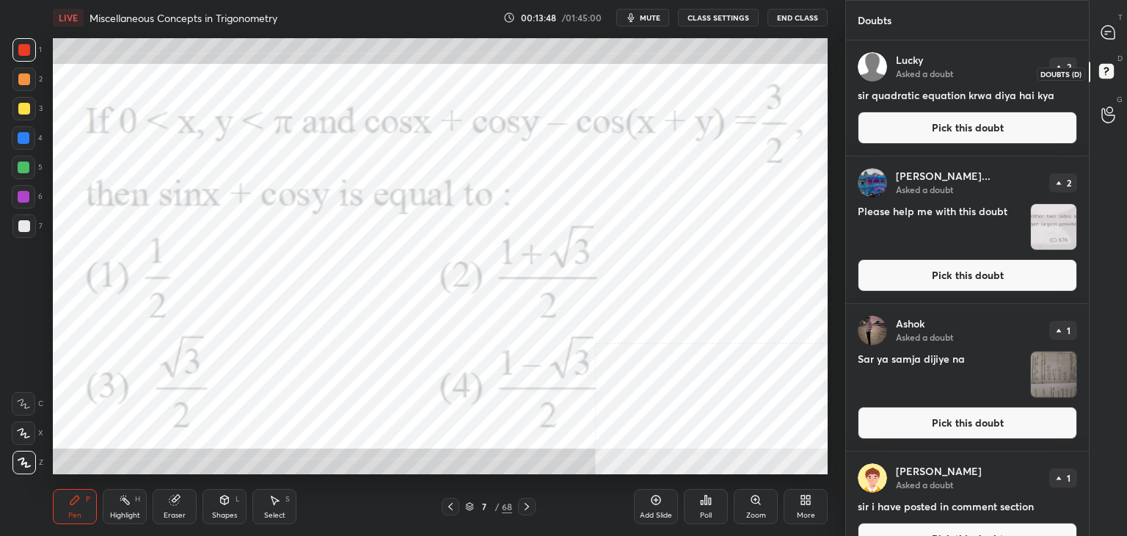
click at [1101, 37] on icon at bounding box center [1108, 32] width 15 height 15
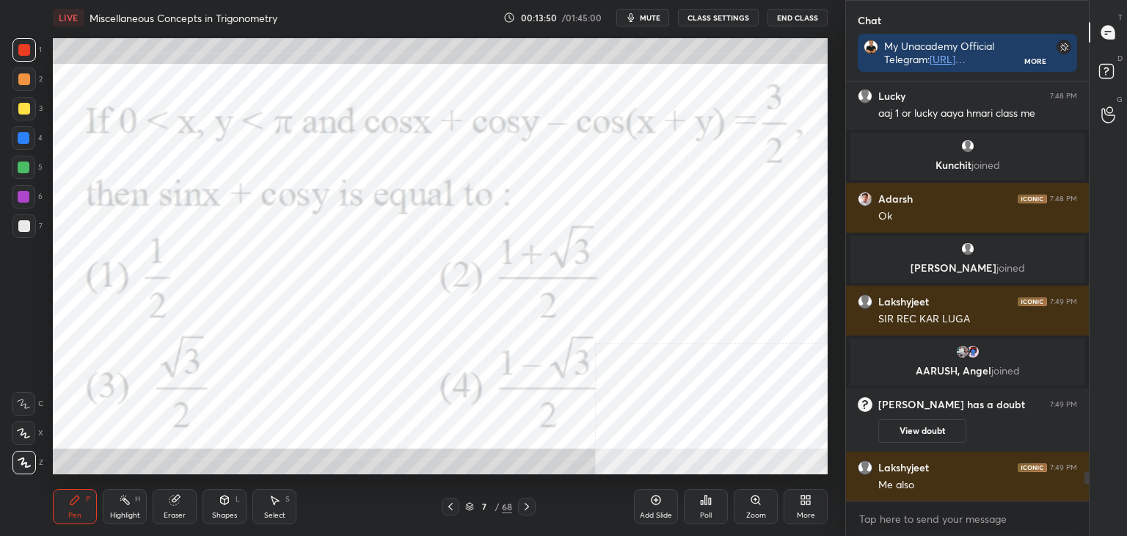
drag, startPoint x: 1084, startPoint y: 489, endPoint x: 1080, endPoint y: 505, distance: 16.6
click at [1084, 504] on div "[PERSON_NAME] joined Lucky 7:48 PM aaj 1 or lucky aaya hmari class me [PERSON_N…" at bounding box center [967, 308] width 243 height 454
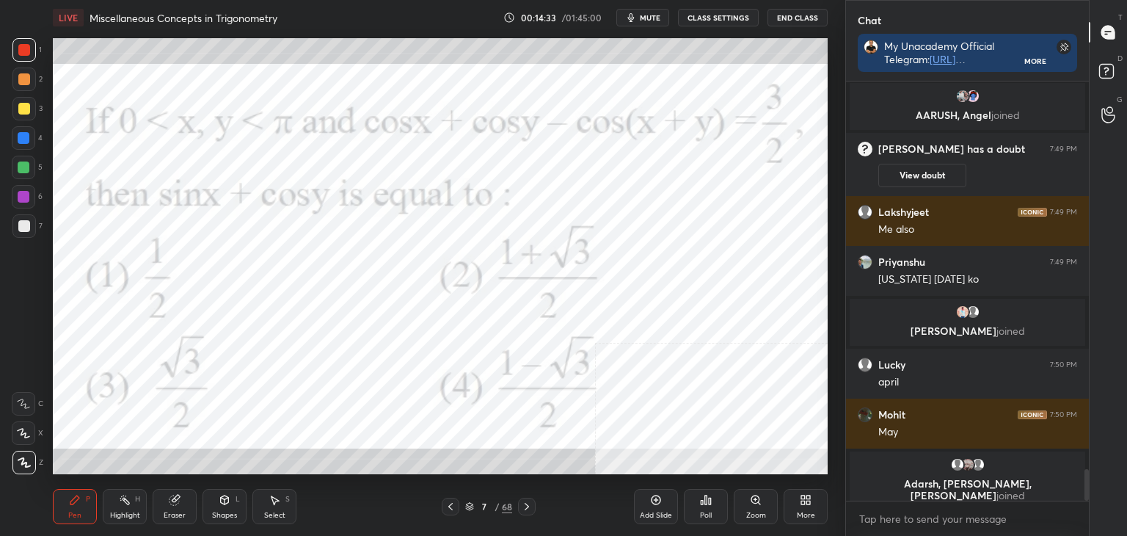
scroll to position [5178, 0]
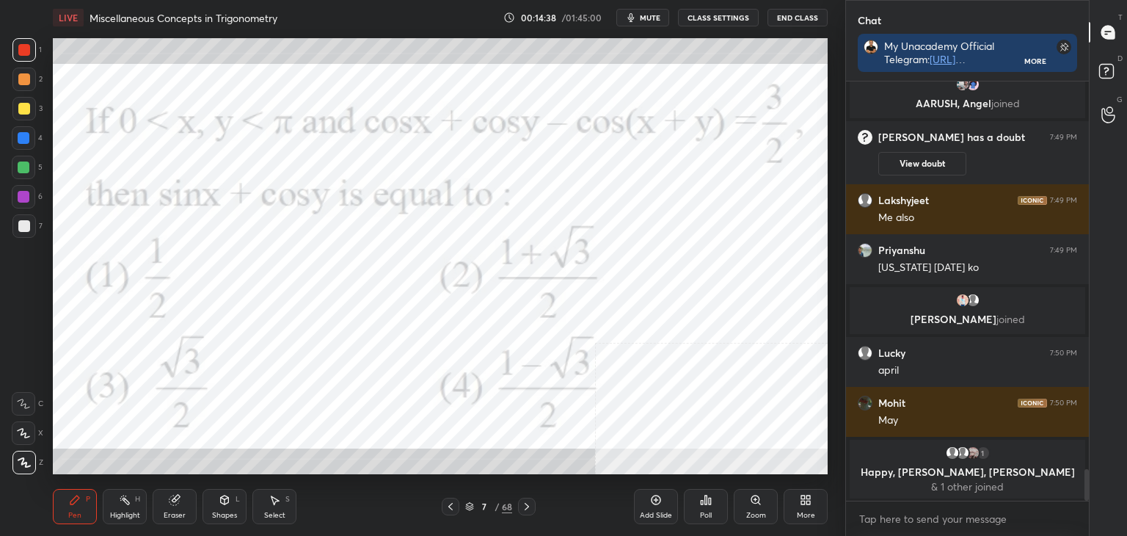
click at [288, 519] on div "Select S" at bounding box center [274, 506] width 44 height 35
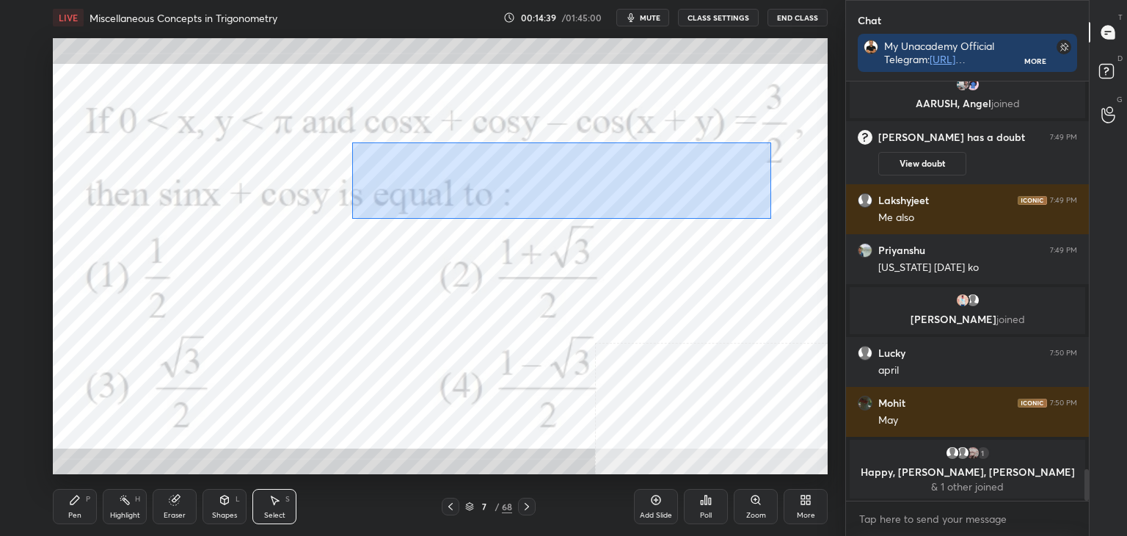
drag, startPoint x: 360, startPoint y: 146, endPoint x: 763, endPoint y: 211, distance: 408.1
click at [769, 218] on div "0 ° Undo Copy Duplicate Duplicate to new slide Delete" at bounding box center [440, 256] width 775 height 436
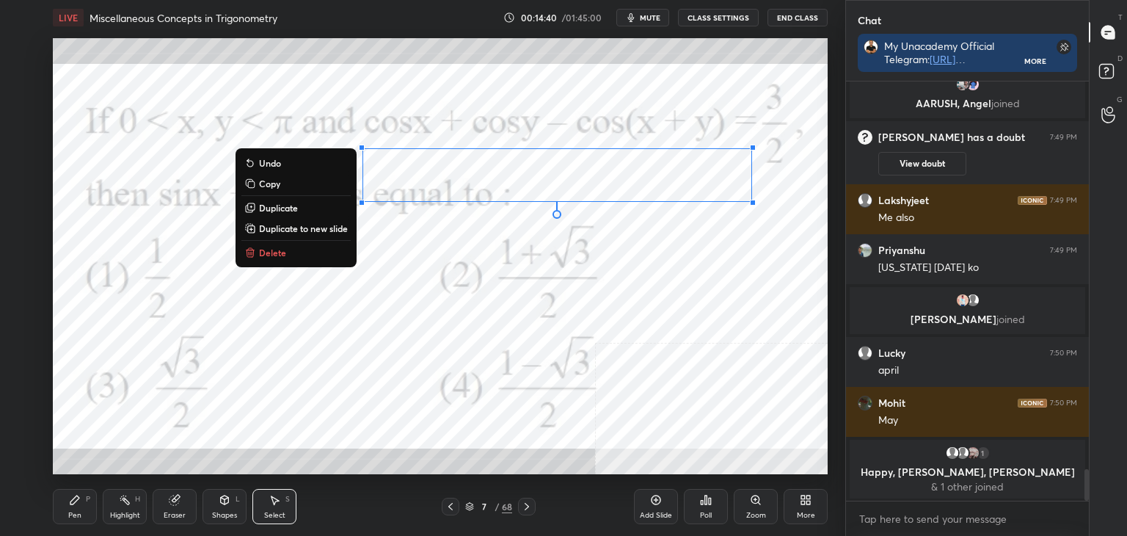
click at [308, 230] on p "Duplicate to new slide" at bounding box center [303, 228] width 89 height 12
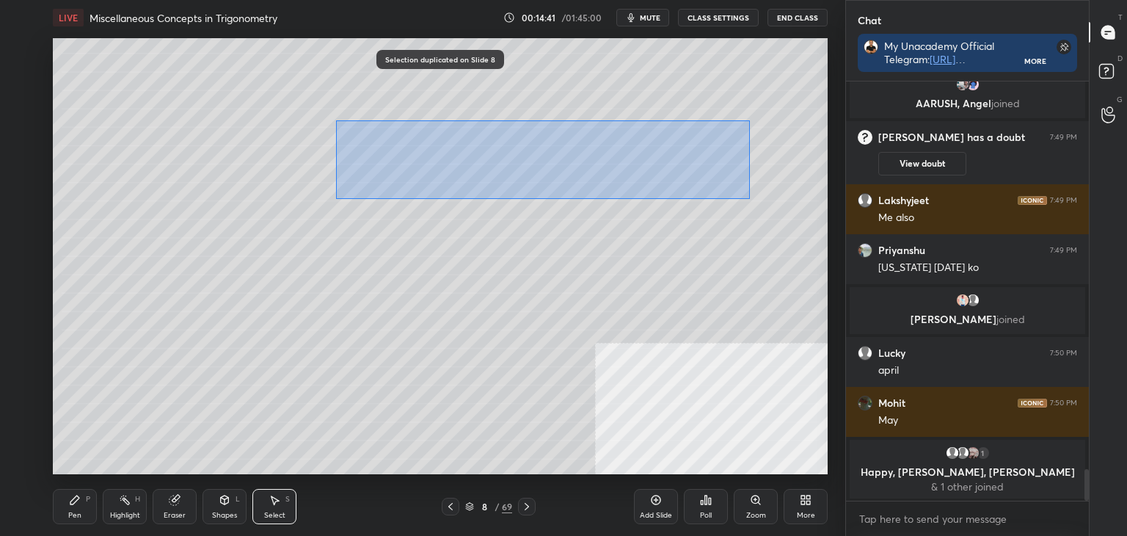
drag, startPoint x: 333, startPoint y: 118, endPoint x: 740, endPoint y: 194, distance: 413.6
click at [816, 219] on div "0 ° Undo Copy Duplicate Duplicate to new slide Delete" at bounding box center [440, 256] width 775 height 436
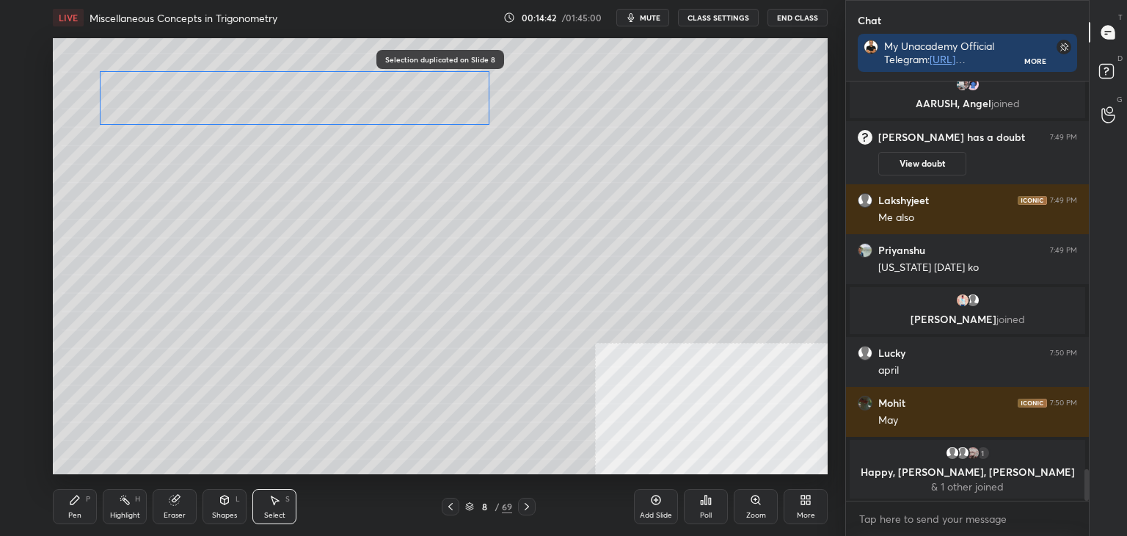
drag, startPoint x: 575, startPoint y: 167, endPoint x: 427, endPoint y: 107, distance: 159.7
click at [429, 105] on div "0 ° Undo Copy Duplicate Duplicate to new slide Delete" at bounding box center [440, 256] width 775 height 436
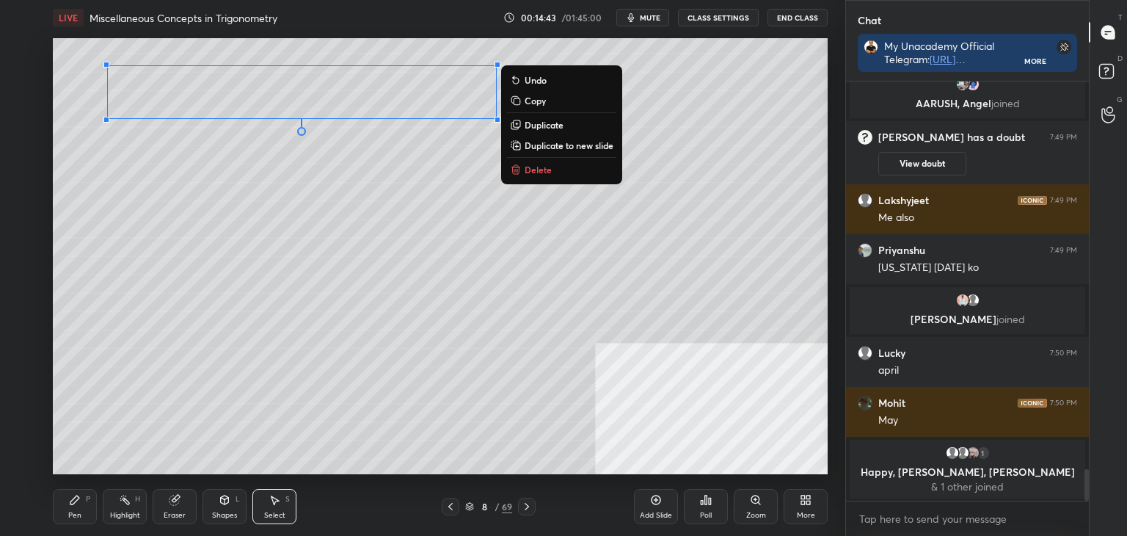
click at [83, 520] on div "Pen P" at bounding box center [75, 506] width 44 height 35
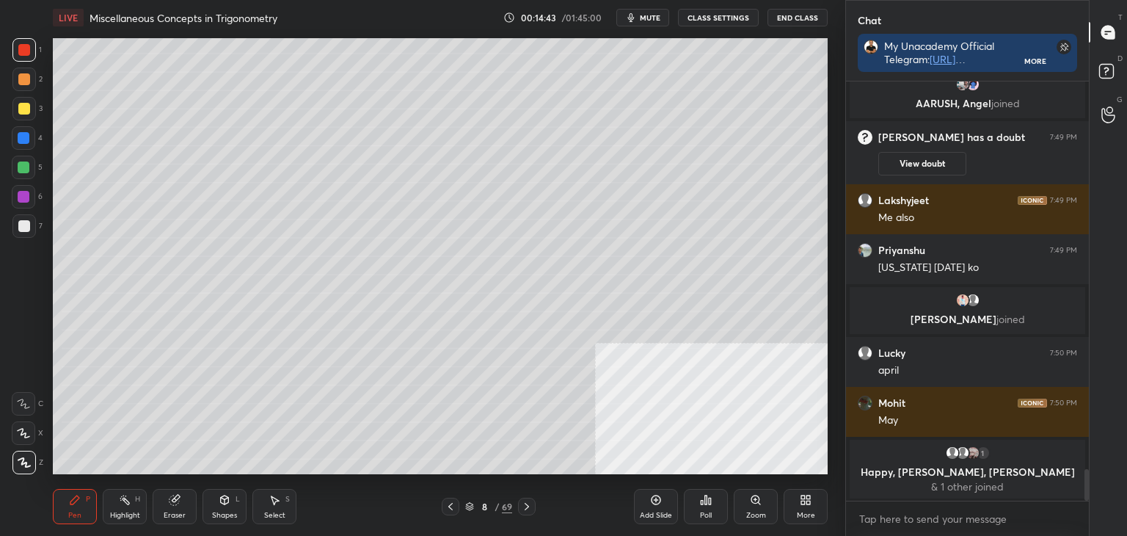
click at [28, 227] on div at bounding box center [24, 226] width 12 height 12
click at [456, 503] on icon at bounding box center [451, 506] width 12 height 12
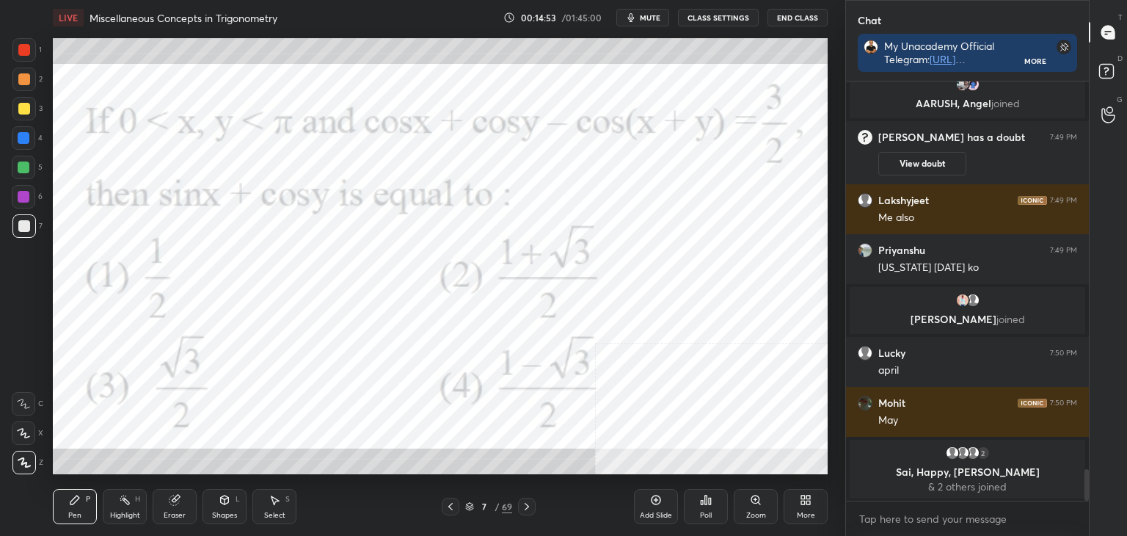
click at [523, 506] on icon at bounding box center [527, 506] width 12 height 12
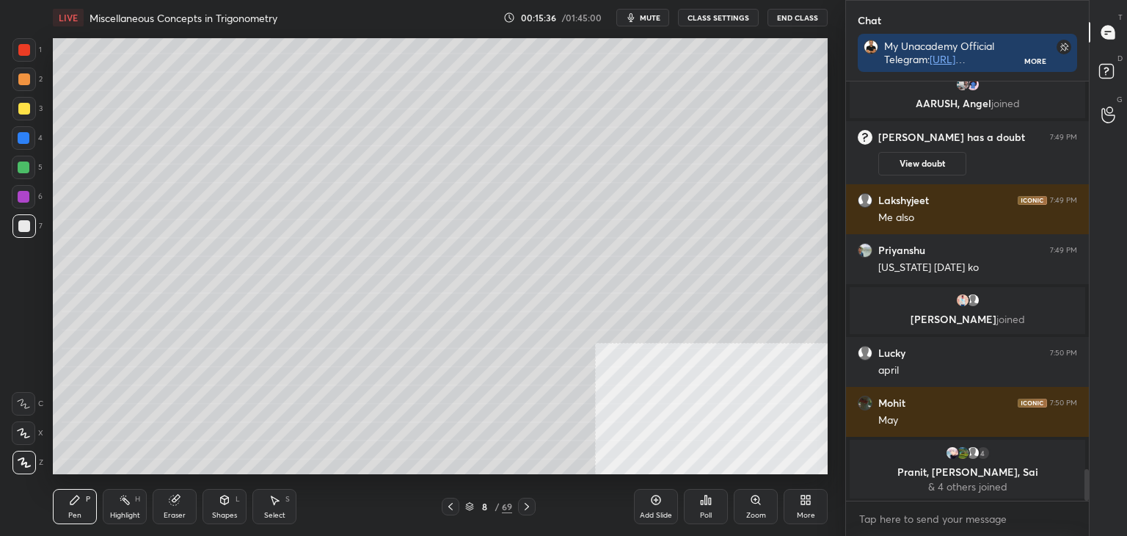
click at [23, 119] on div at bounding box center [23, 108] width 23 height 23
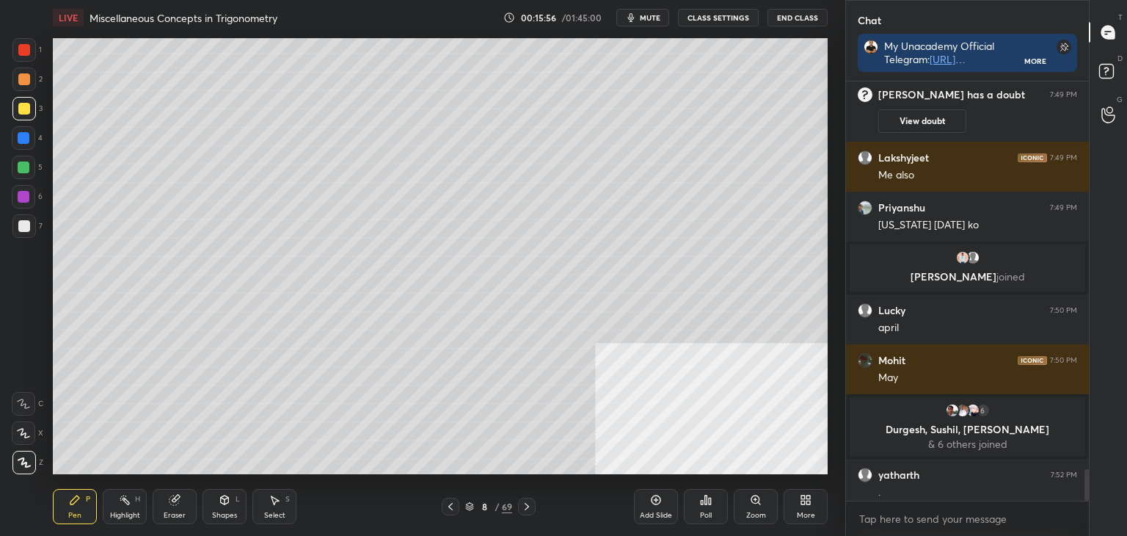
scroll to position [5186, 0]
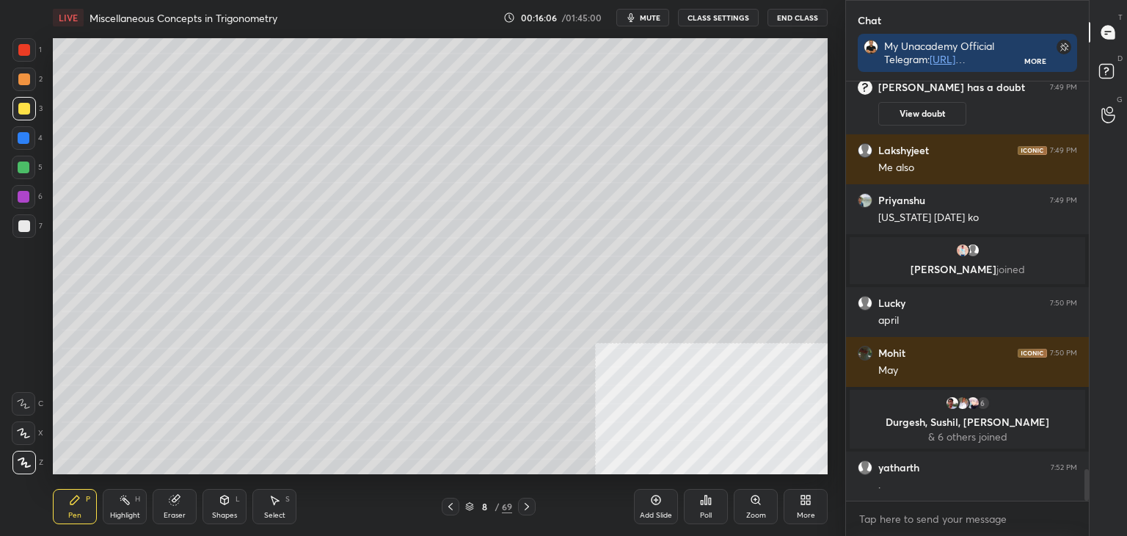
click at [177, 517] on div "Eraser" at bounding box center [175, 506] width 44 height 35
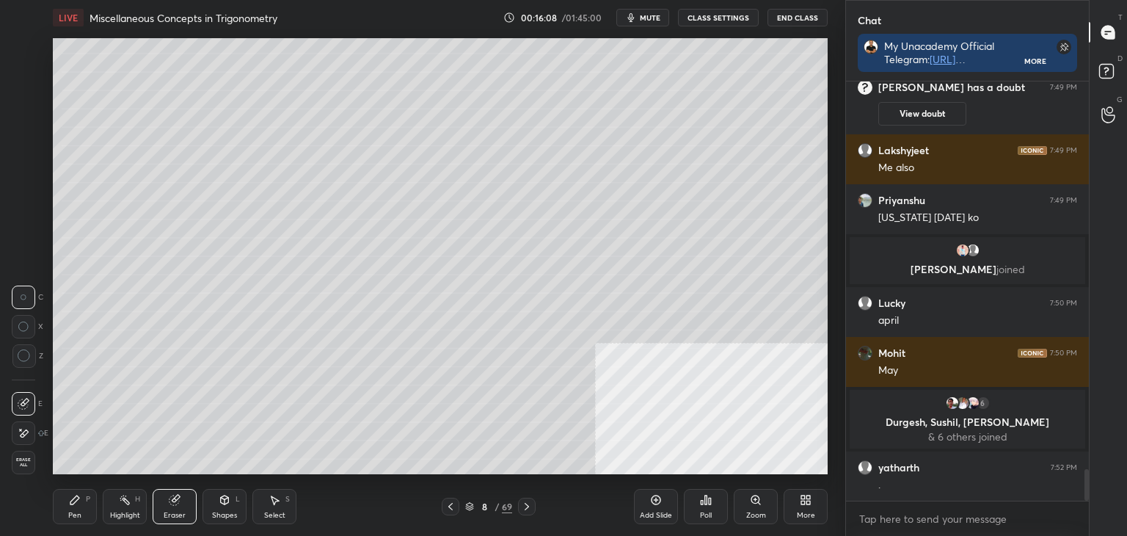
click at [70, 508] on div "Pen P" at bounding box center [75, 506] width 44 height 35
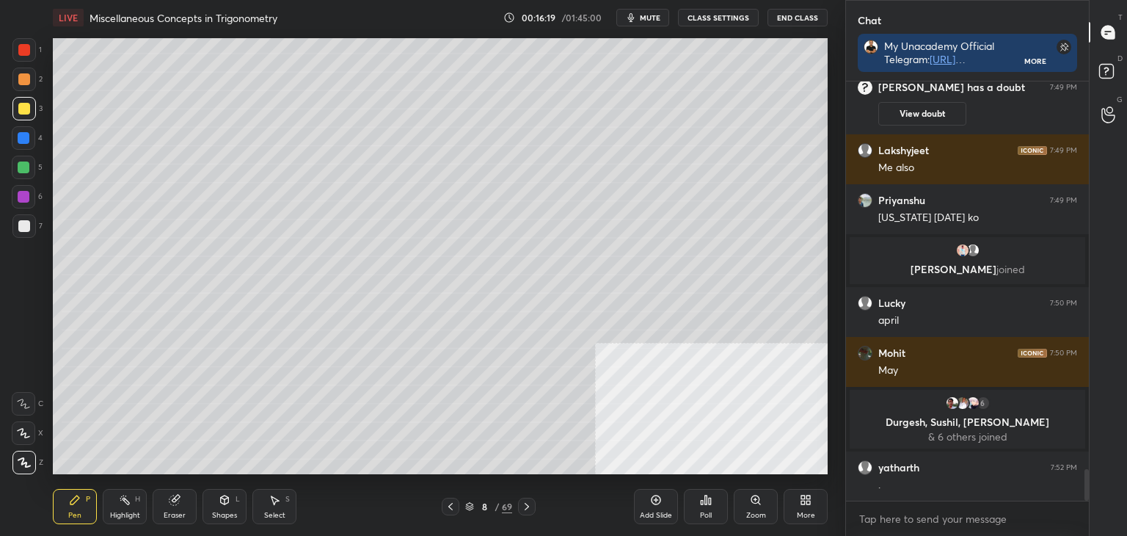
drag, startPoint x: 172, startPoint y: 506, endPoint x: 185, endPoint y: 488, distance: 21.6
click at [172, 503] on icon at bounding box center [175, 500] width 12 height 12
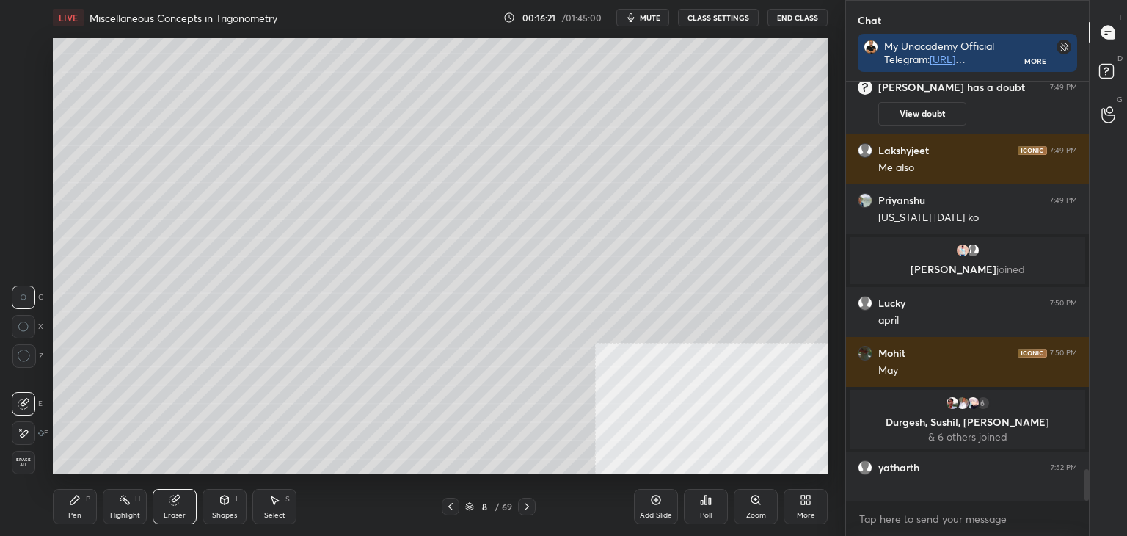
drag, startPoint x: 70, startPoint y: 515, endPoint x: 99, endPoint y: 478, distance: 47.6
click at [72, 511] on div "Pen" at bounding box center [74, 514] width 13 height 7
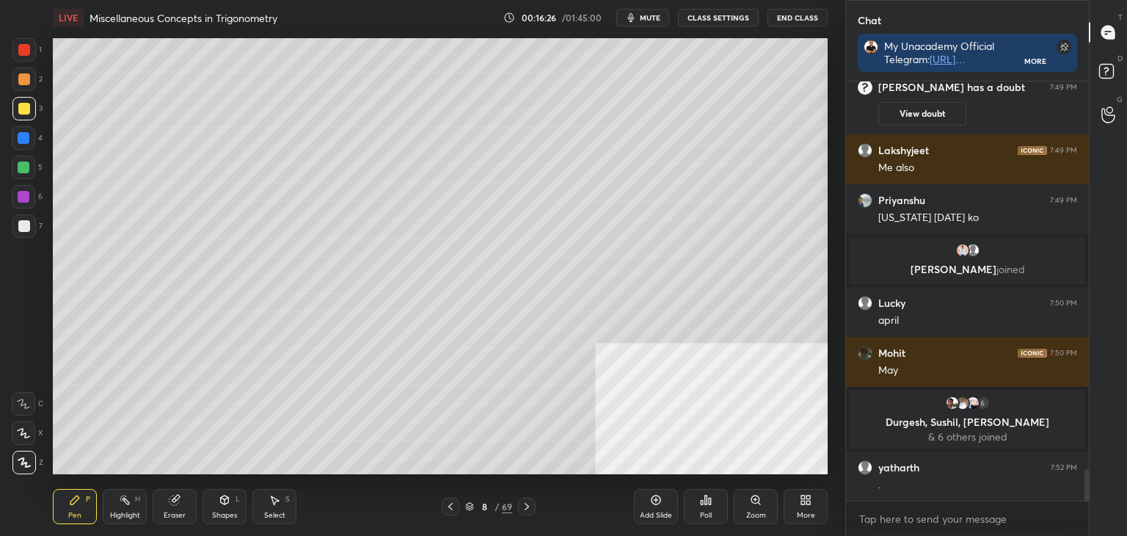
scroll to position [5239, 0]
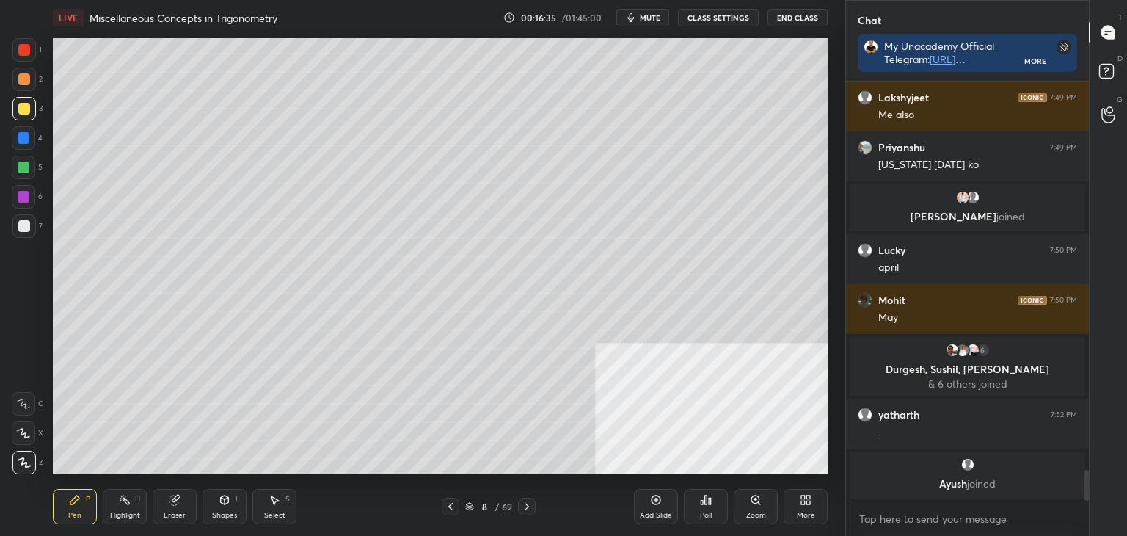
drag, startPoint x: 164, startPoint y: 515, endPoint x: 180, endPoint y: 497, distance: 24.4
click at [167, 511] on div "Eraser" at bounding box center [175, 514] width 22 height 7
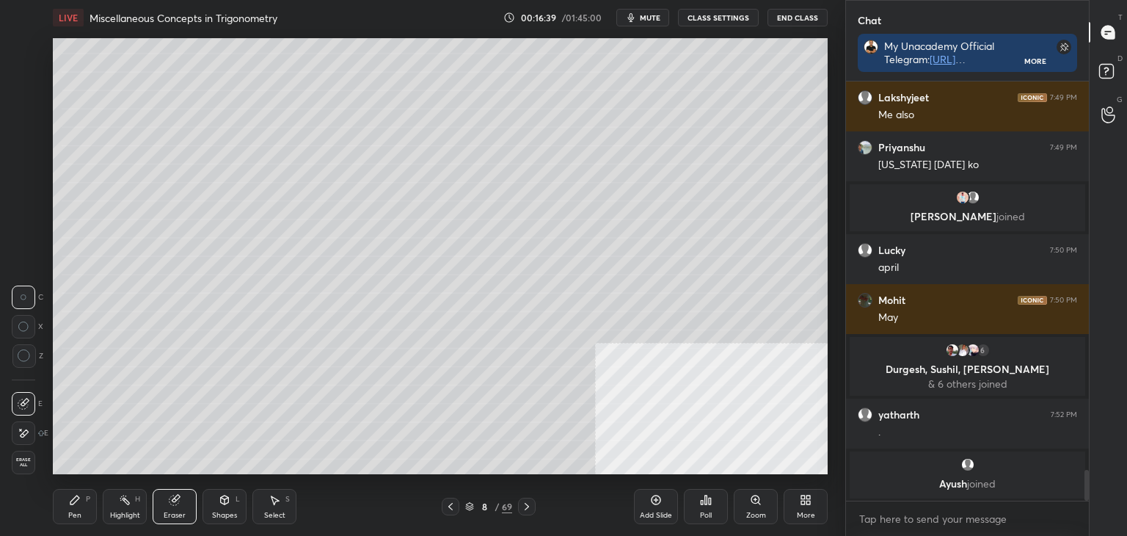
drag, startPoint x: 74, startPoint y: 508, endPoint x: 97, endPoint y: 481, distance: 35.4
click at [77, 502] on div "Pen P" at bounding box center [75, 506] width 44 height 35
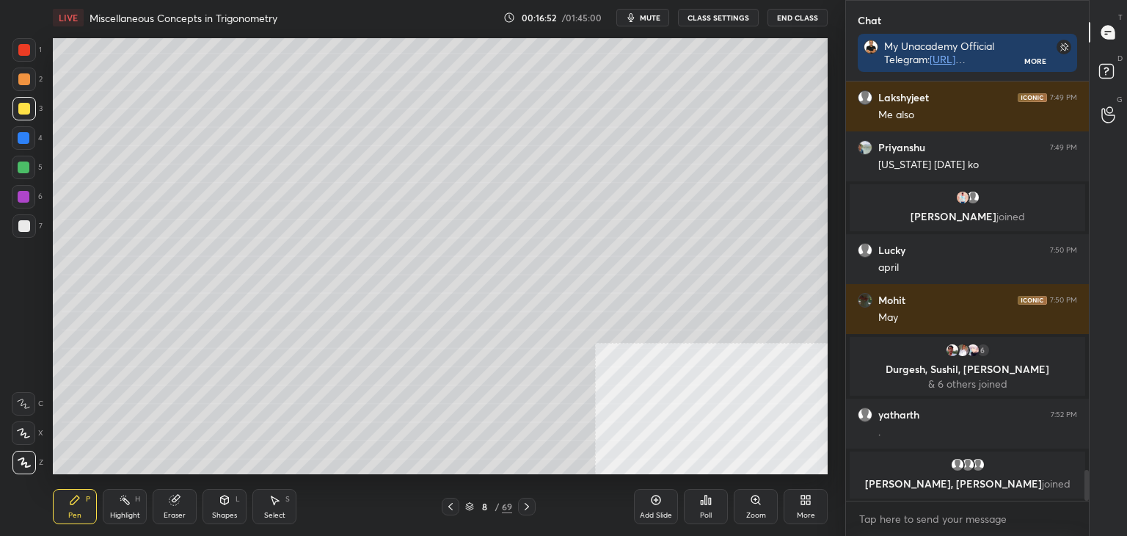
click at [179, 507] on div "Eraser" at bounding box center [175, 506] width 44 height 35
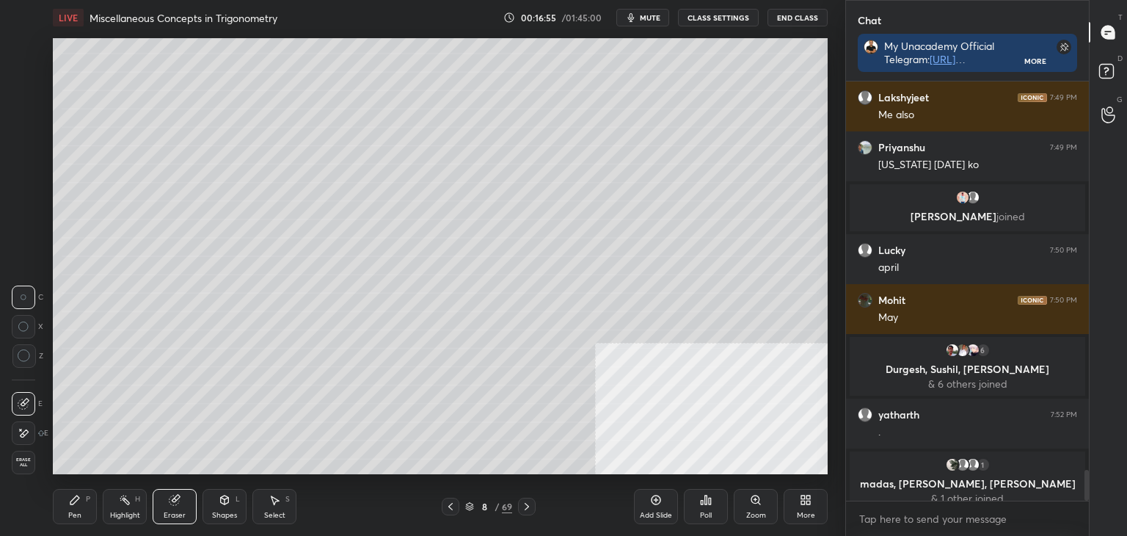
scroll to position [5250, 0]
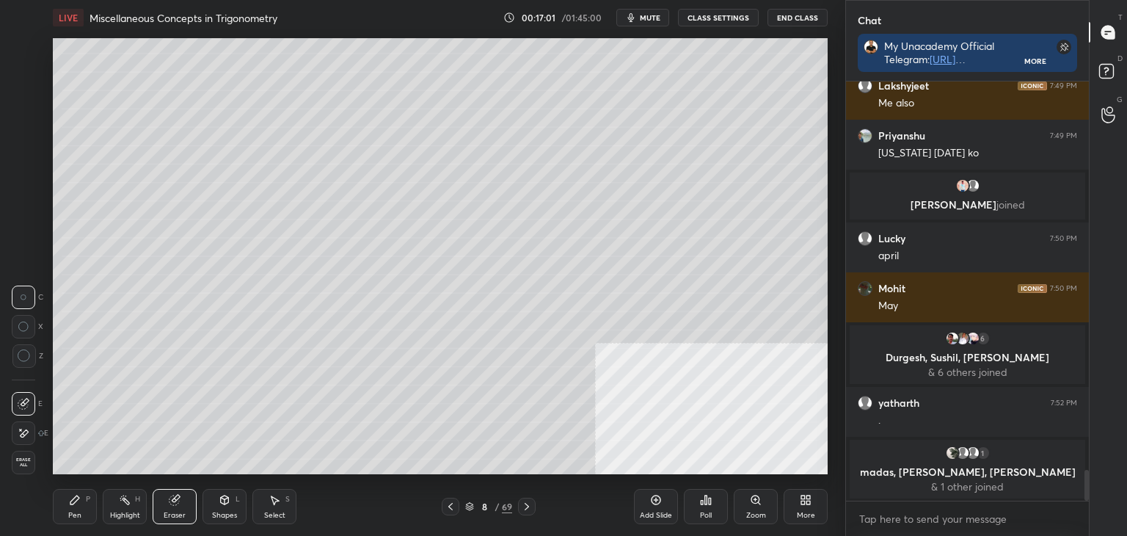
drag, startPoint x: 79, startPoint y: 506, endPoint x: 130, endPoint y: 476, distance: 58.5
click at [87, 503] on div "Pen P" at bounding box center [75, 506] width 44 height 35
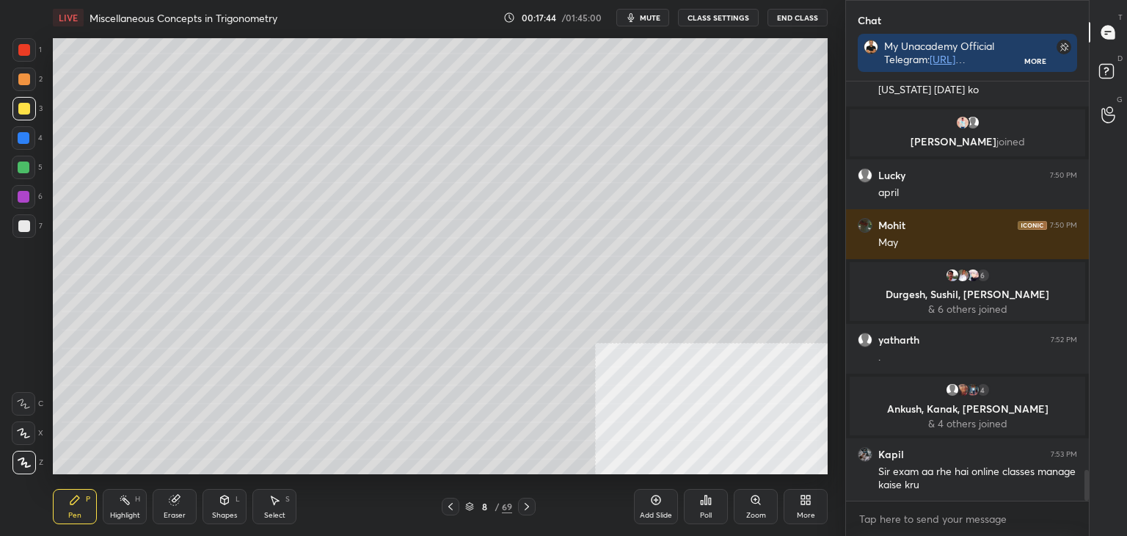
scroll to position [5337, 0]
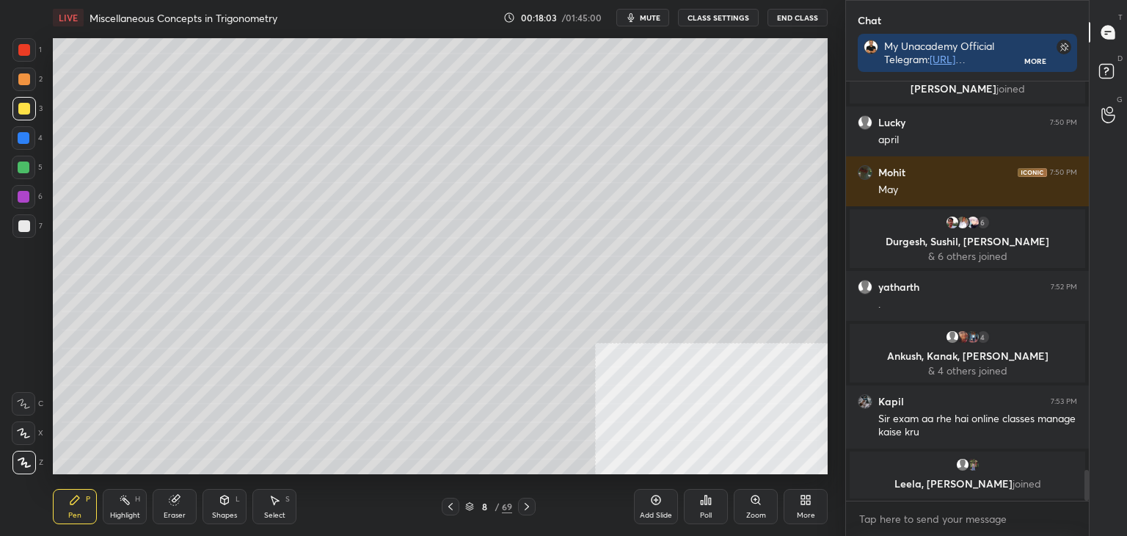
drag, startPoint x: 178, startPoint y: 514, endPoint x: 207, endPoint y: 475, distance: 48.1
click at [179, 511] on div "Eraser" at bounding box center [175, 514] width 22 height 7
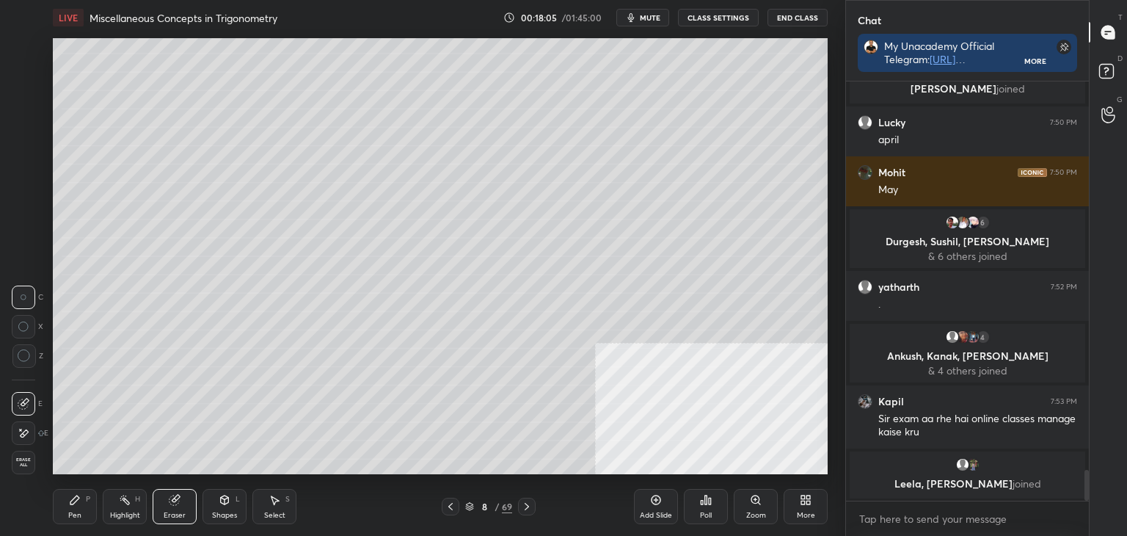
click at [70, 517] on div "Pen" at bounding box center [74, 514] width 13 height 7
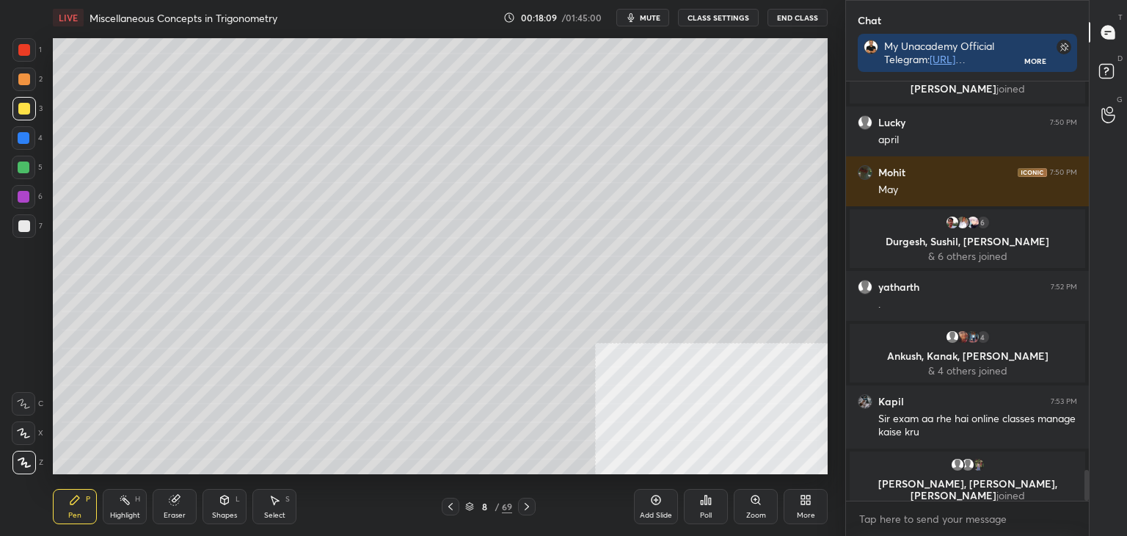
click at [264, 519] on div "Select" at bounding box center [274, 514] width 21 height 7
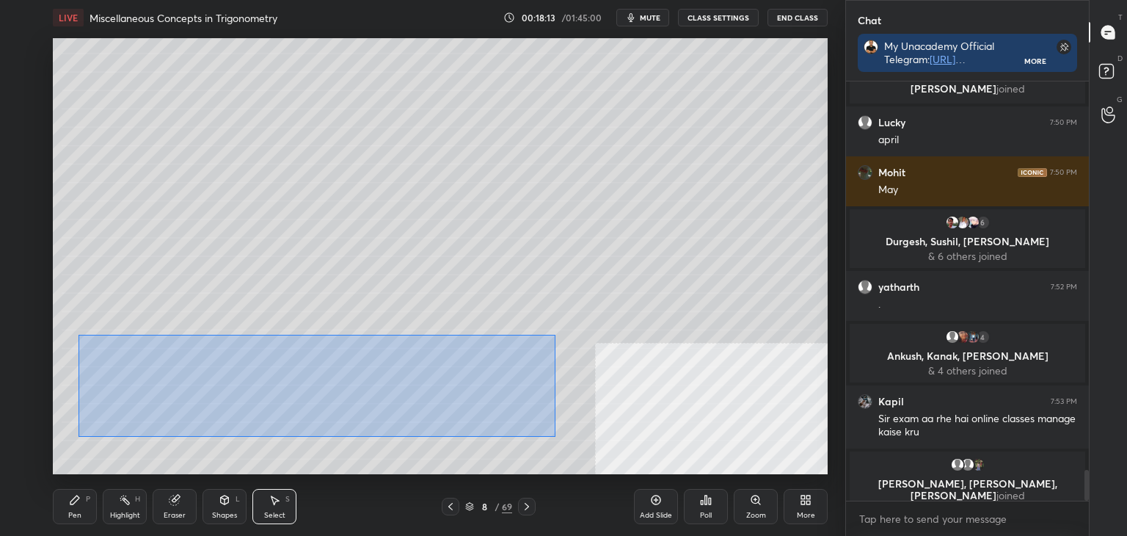
drag, startPoint x: 82, startPoint y: 338, endPoint x: 543, endPoint y: 427, distance: 469.4
click at [555, 436] on div "0 ° Undo Copy Duplicate Duplicate to new slide Delete" at bounding box center [440, 256] width 775 height 436
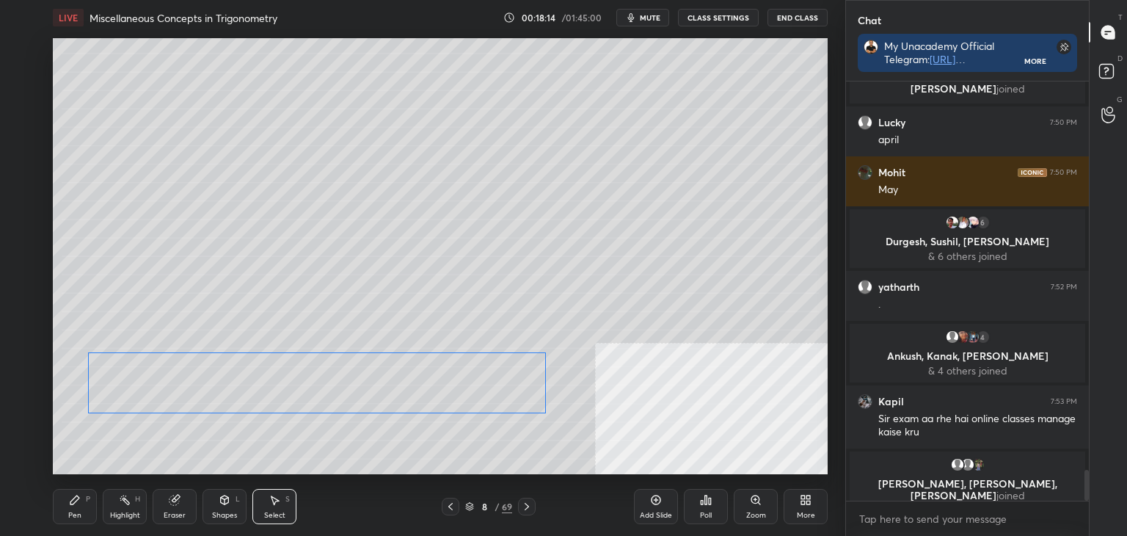
drag, startPoint x: 482, startPoint y: 393, endPoint x: 470, endPoint y: 399, distance: 14.1
click at [470, 398] on div "0 ° Undo Copy Duplicate Duplicate to new slide Delete" at bounding box center [440, 256] width 775 height 436
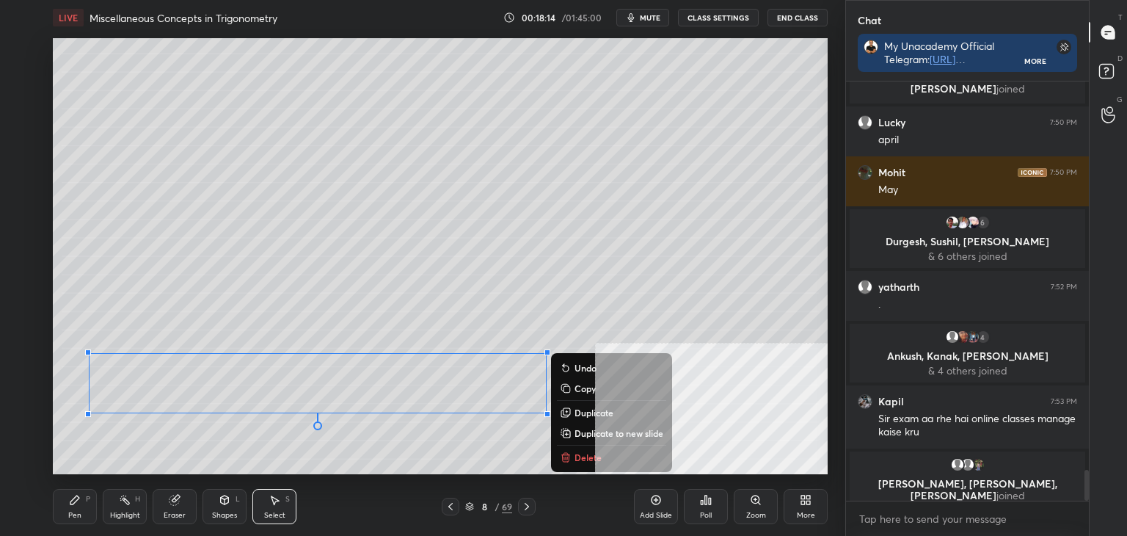
click at [407, 451] on div "0 ° Undo Copy Duplicate Duplicate to new slide Delete" at bounding box center [440, 256] width 775 height 436
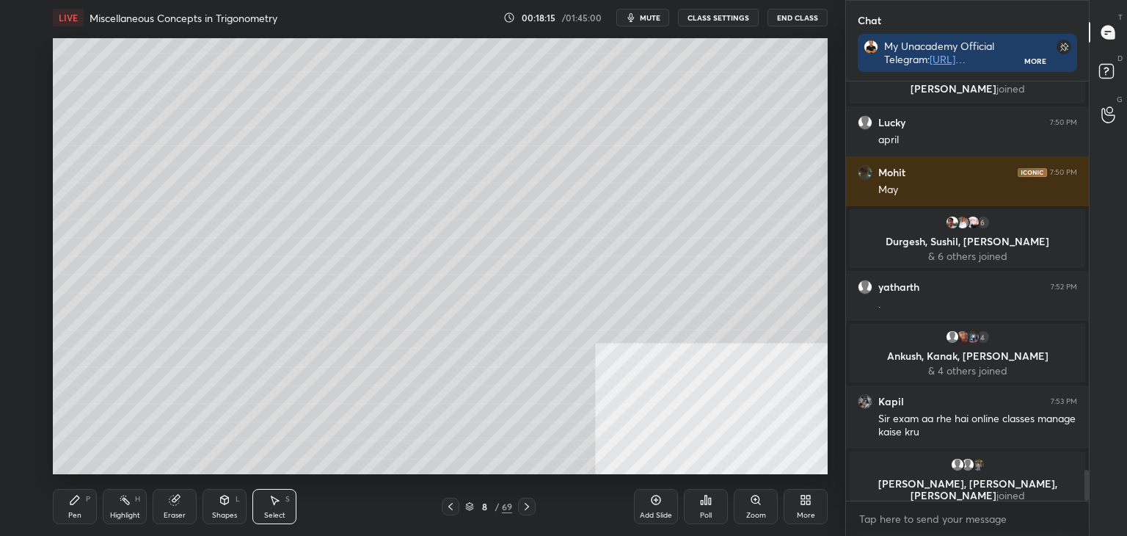
click at [73, 512] on div "Pen" at bounding box center [74, 514] width 13 height 7
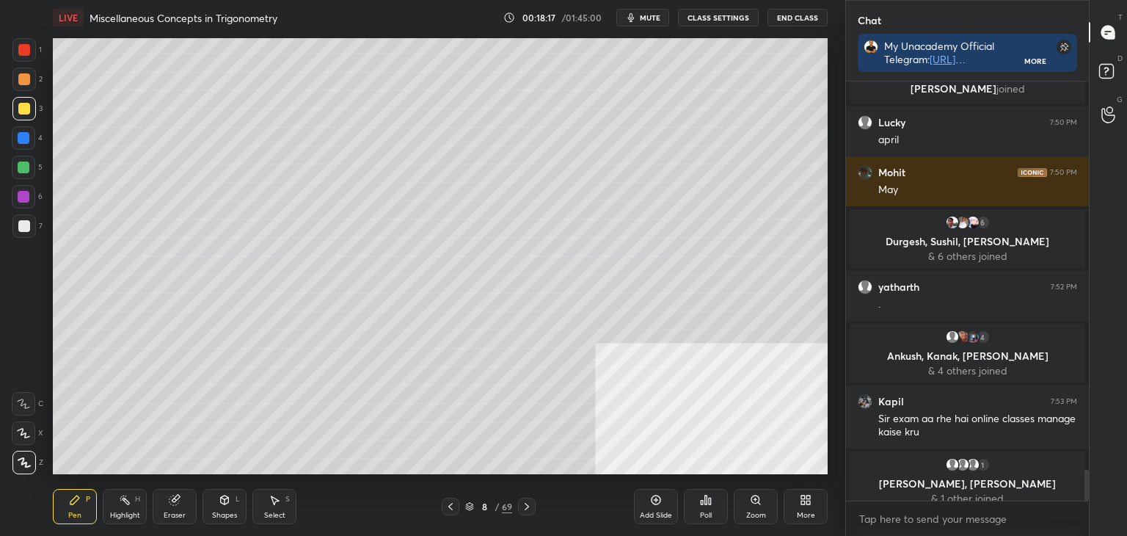
scroll to position [5349, 0]
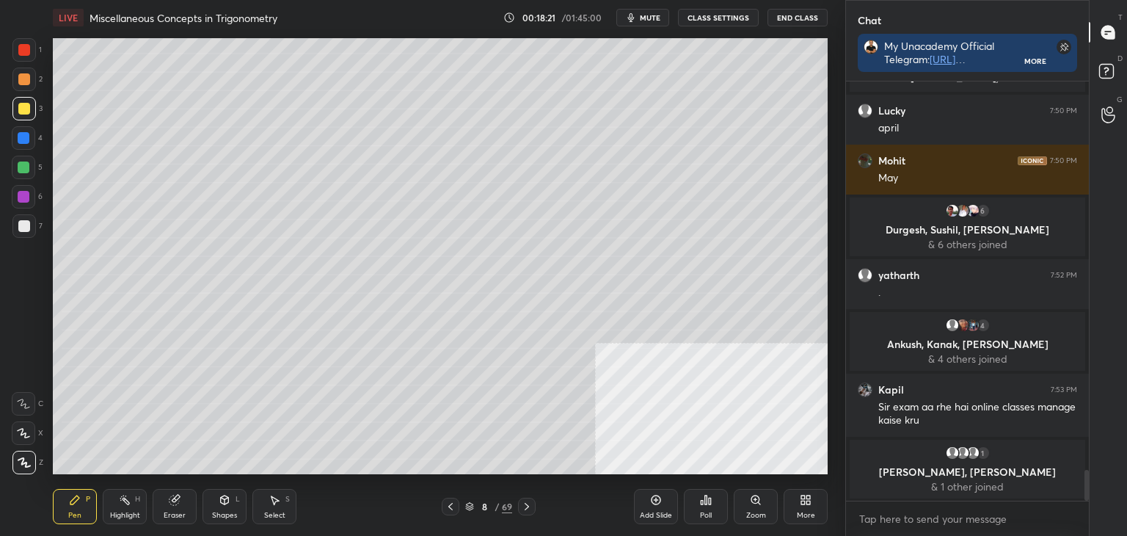
click at [811, 504] on div "More" at bounding box center [806, 506] width 44 height 35
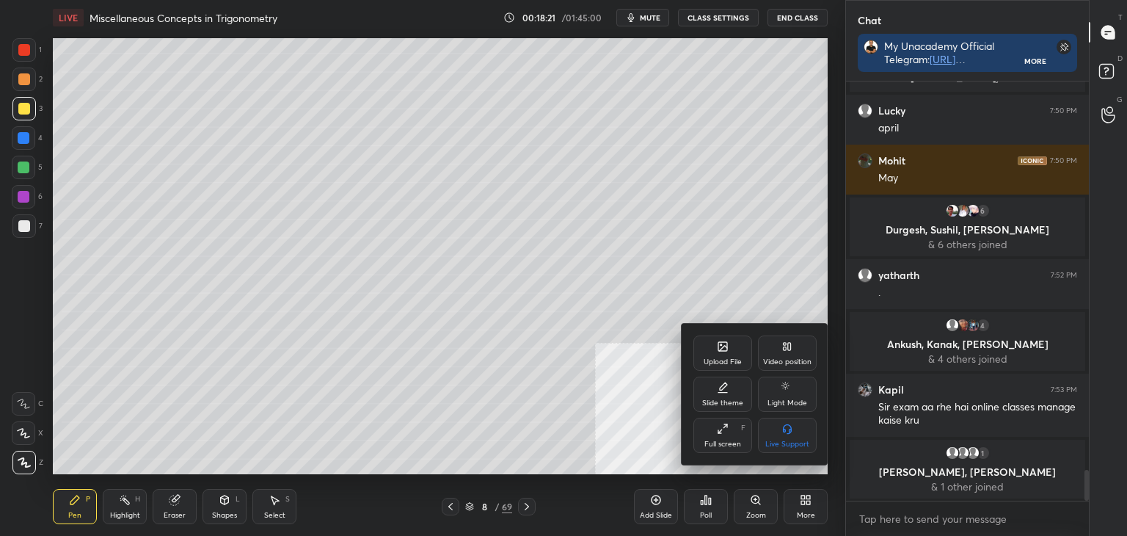
click at [787, 352] on icon at bounding box center [787, 346] width 12 height 12
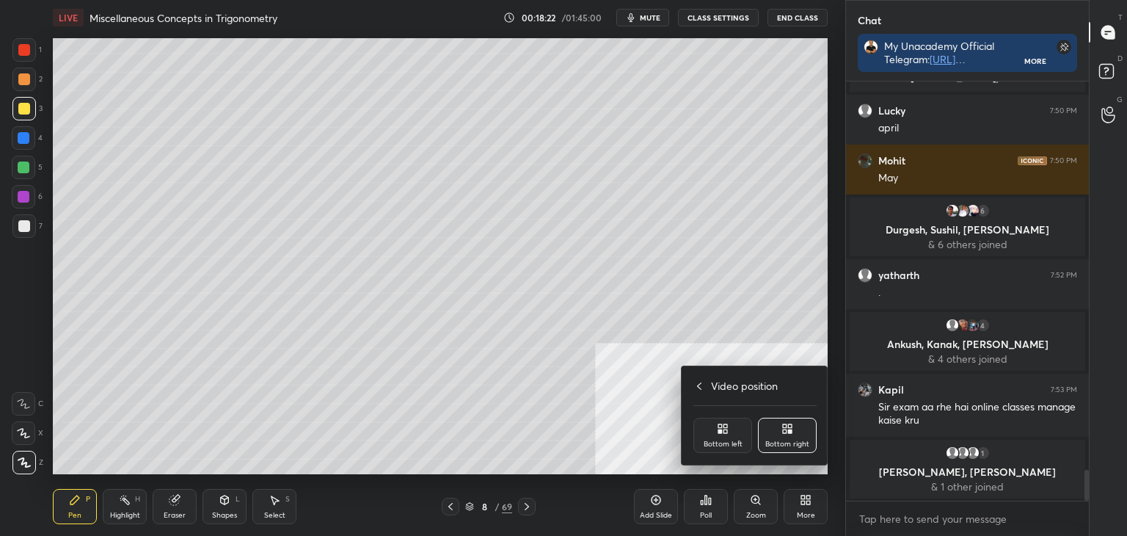
click at [726, 435] on div "Bottom left" at bounding box center [722, 434] width 59 height 35
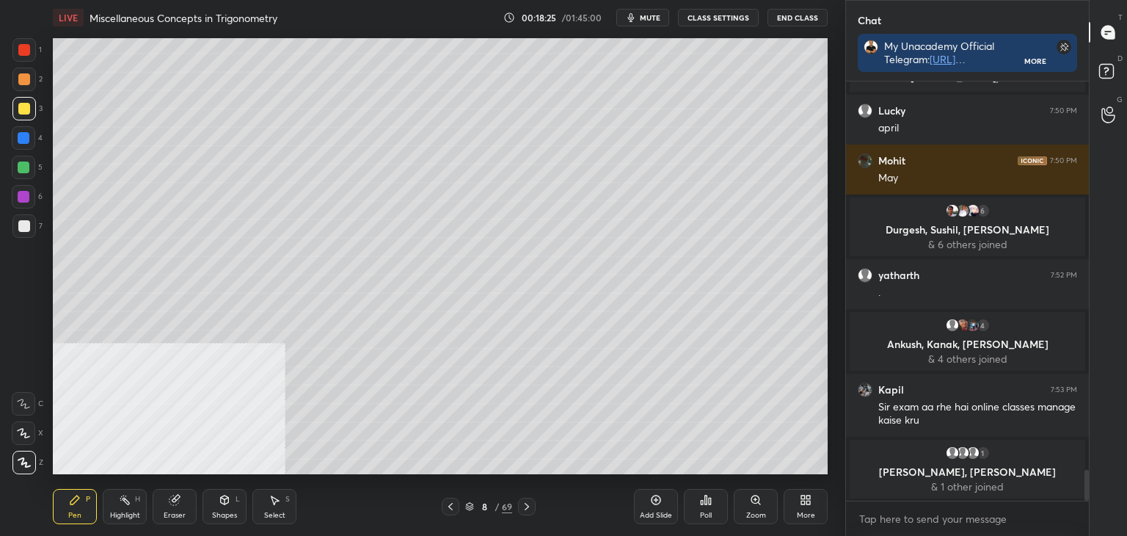
click at [171, 510] on div "Eraser" at bounding box center [175, 506] width 44 height 35
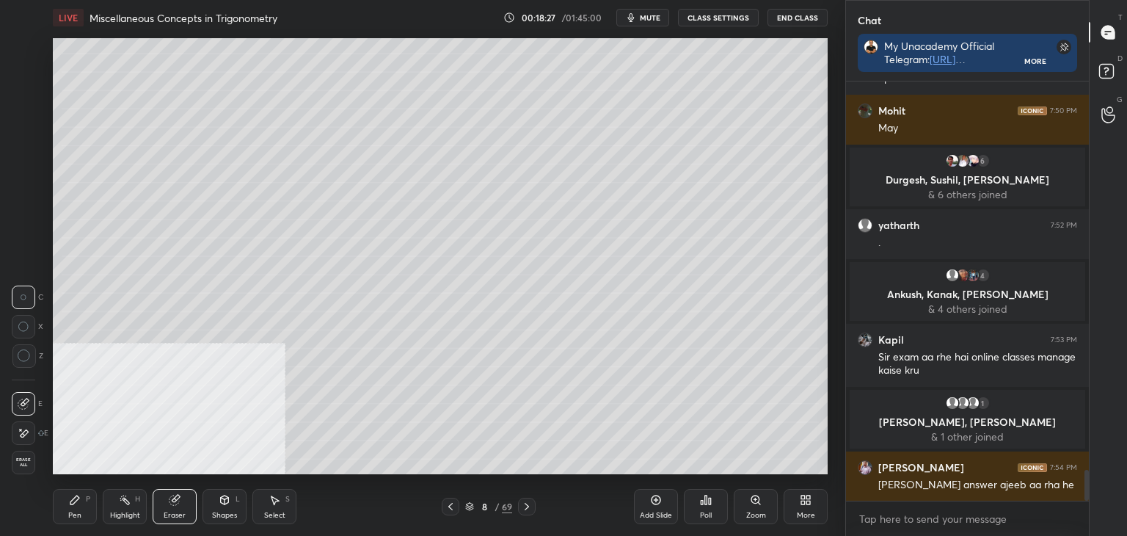
scroll to position [5346, 0]
click at [70, 511] on div "Pen" at bounding box center [74, 514] width 13 height 7
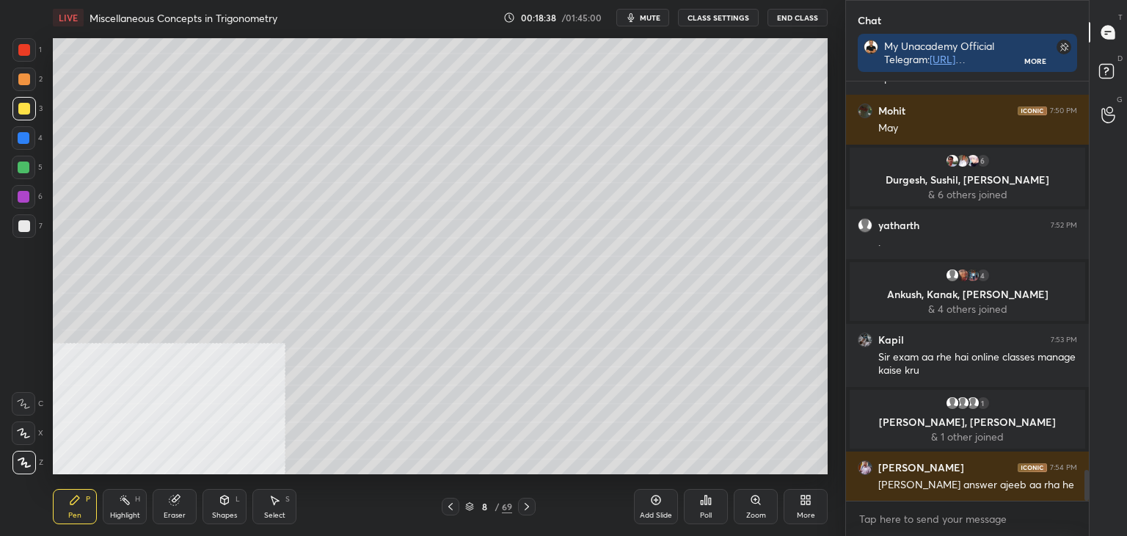
drag, startPoint x: 260, startPoint y: 501, endPoint x: 229, endPoint y: 476, distance: 39.6
click at [259, 501] on div "Select S" at bounding box center [274, 506] width 44 height 35
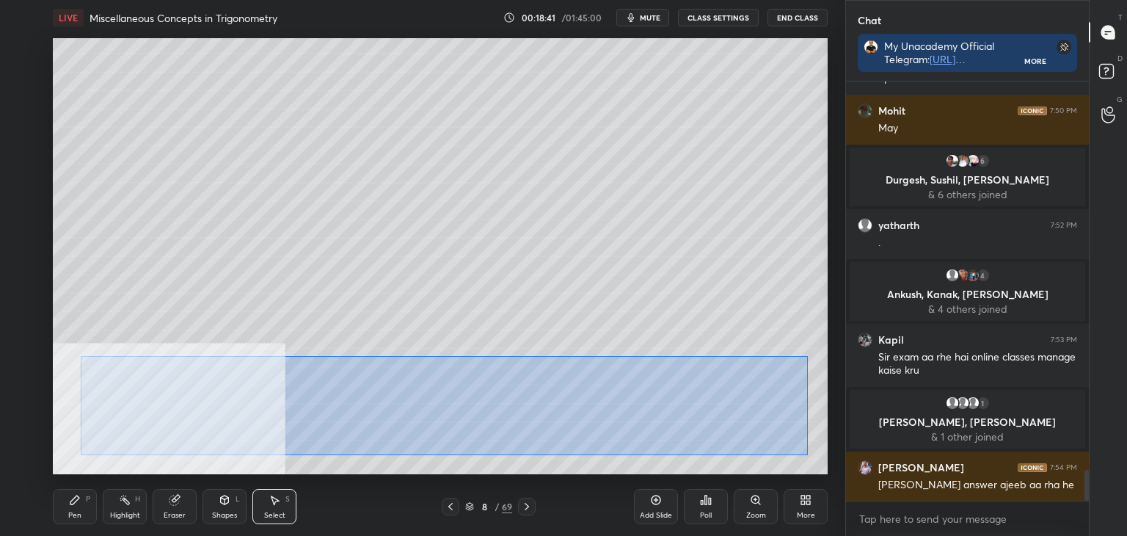
drag, startPoint x: 81, startPoint y: 356, endPoint x: 764, endPoint y: 448, distance: 689.2
click at [804, 453] on div "0 ° Undo Copy Duplicate Duplicate to new slide Delete" at bounding box center [440, 256] width 775 height 436
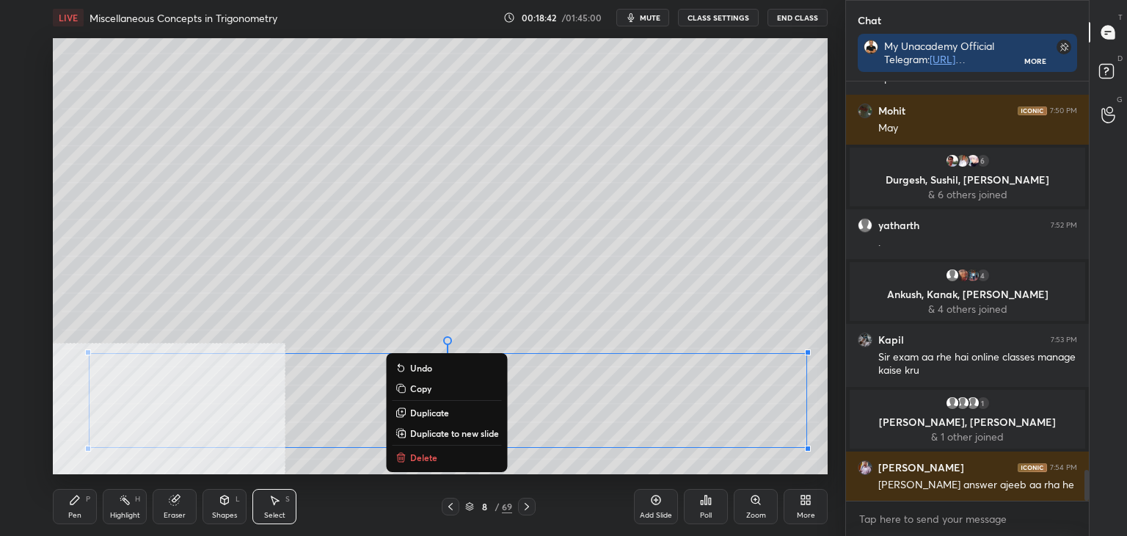
click at [465, 431] on p "Duplicate to new slide" at bounding box center [454, 433] width 89 height 12
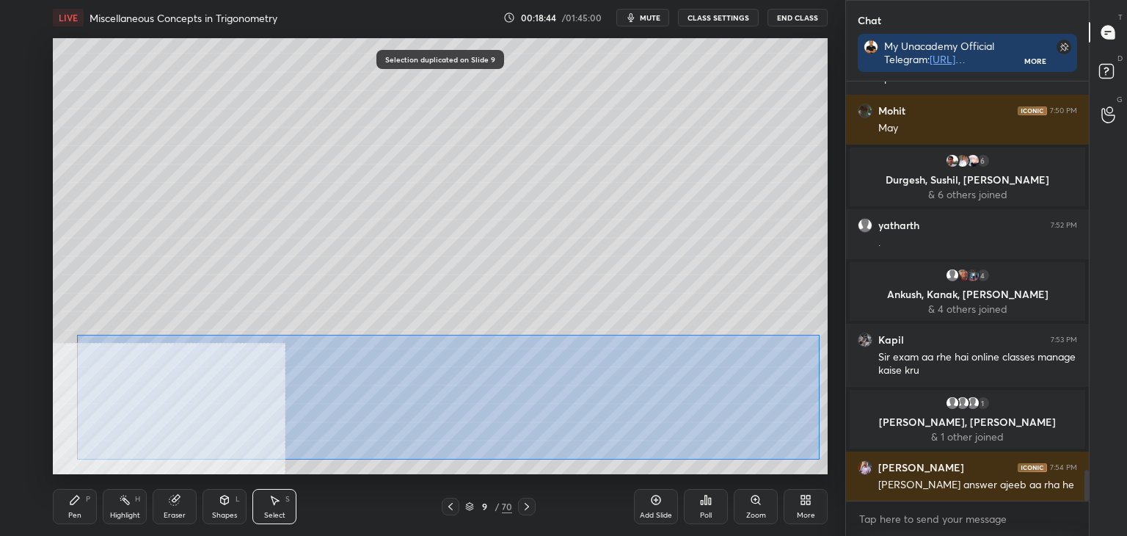
drag, startPoint x: 76, startPoint y: 335, endPoint x: 807, endPoint y: 451, distance: 740.0
click at [817, 458] on div "0 ° Undo Copy Duplicate Duplicate to new slide Delete" at bounding box center [440, 256] width 775 height 436
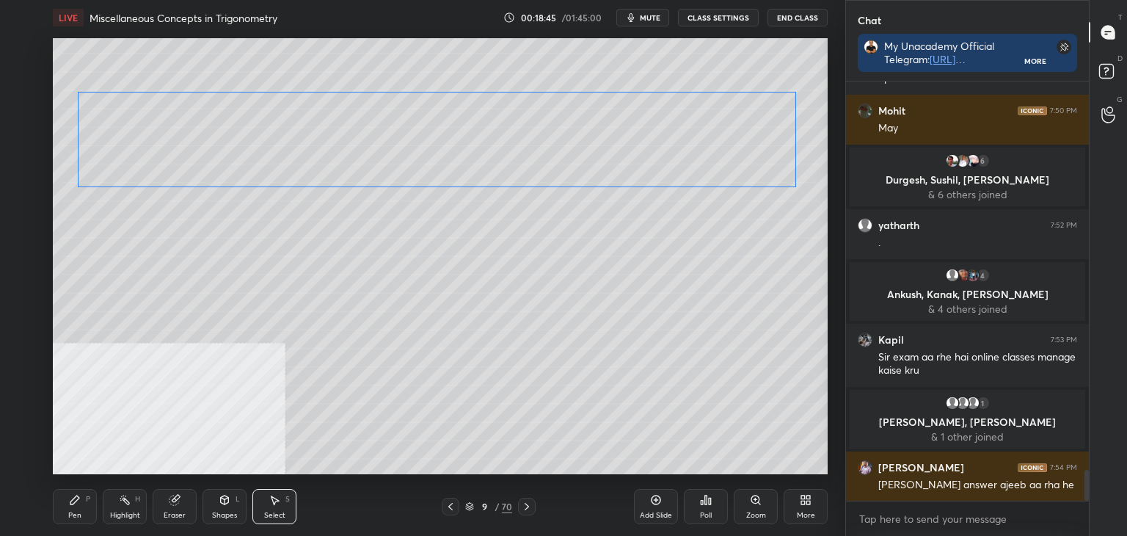
drag, startPoint x: 748, startPoint y: 398, endPoint x: 704, endPoint y: 238, distance: 165.4
click at [748, 165] on div "0 ° Undo Copy Duplicate Duplicate to new slide Delete" at bounding box center [440, 256] width 775 height 436
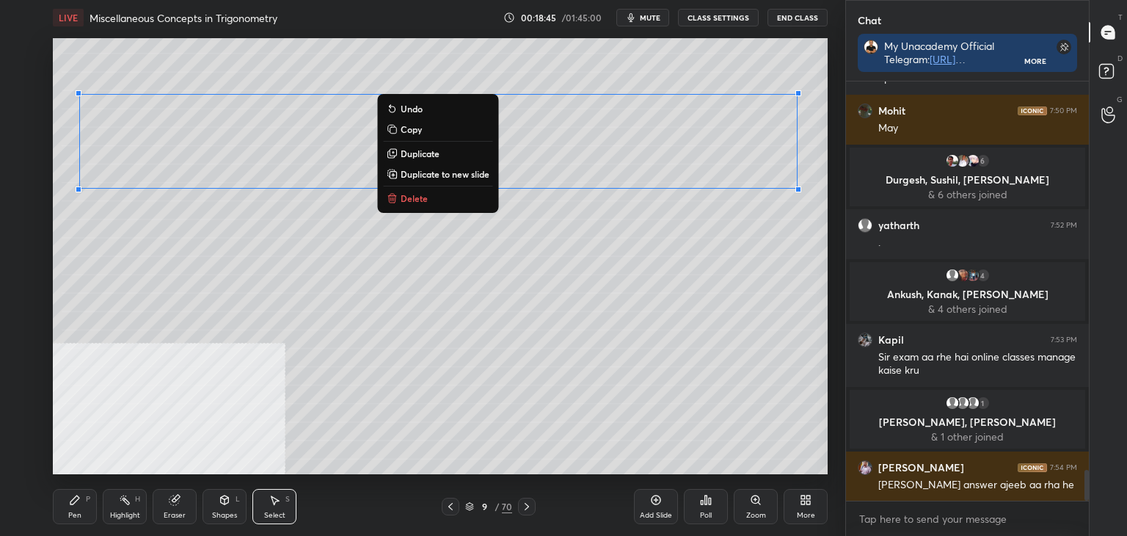
click at [690, 263] on div "0 ° Undo Copy Duplicate Duplicate to new slide Delete" at bounding box center [440, 256] width 775 height 436
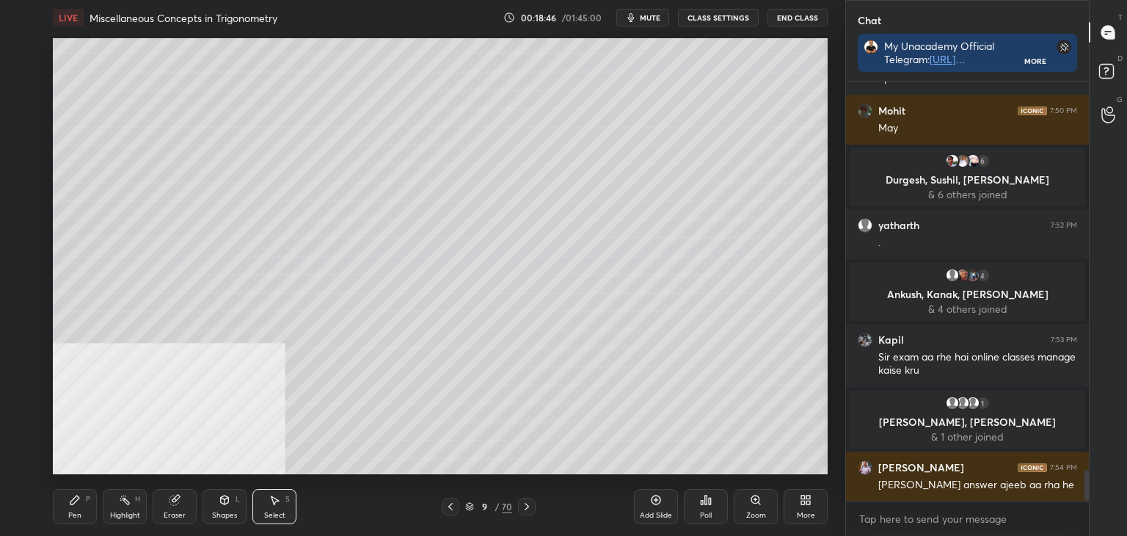
click at [76, 500] on icon at bounding box center [74, 499] width 9 height 9
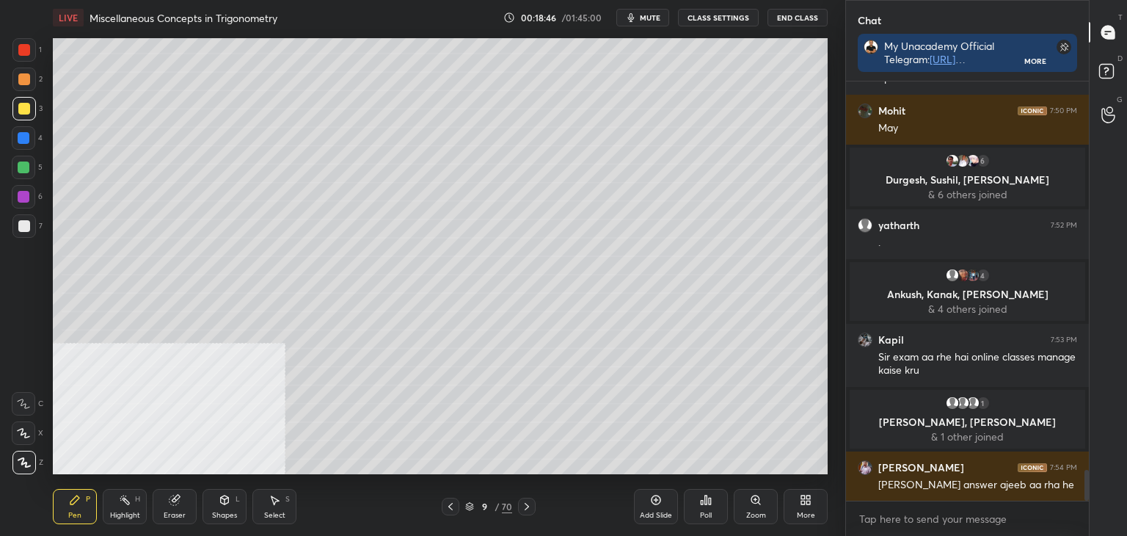
scroll to position [5399, 0]
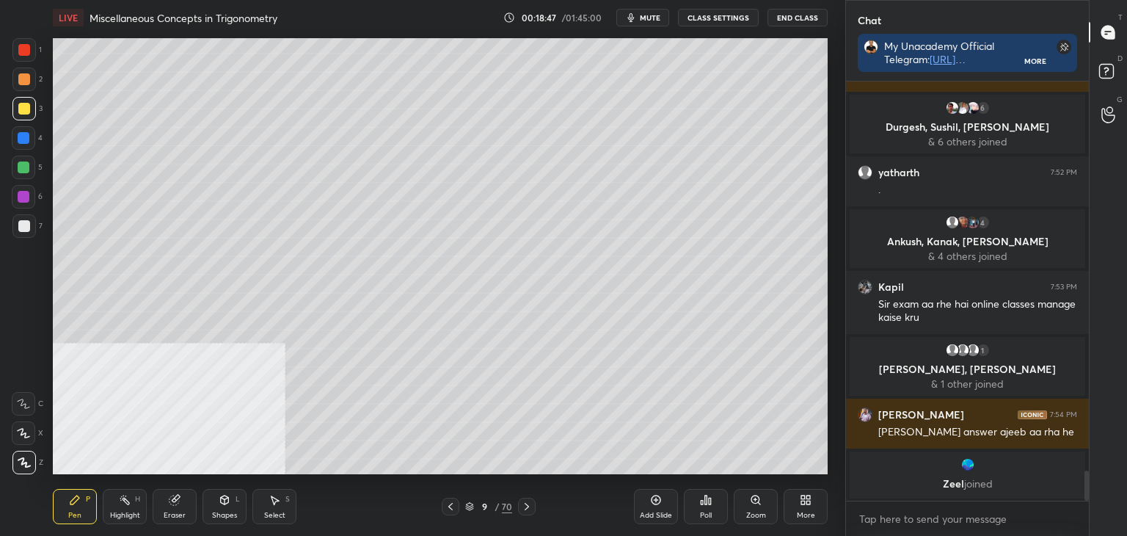
click at [174, 506] on div "Eraser" at bounding box center [175, 506] width 44 height 35
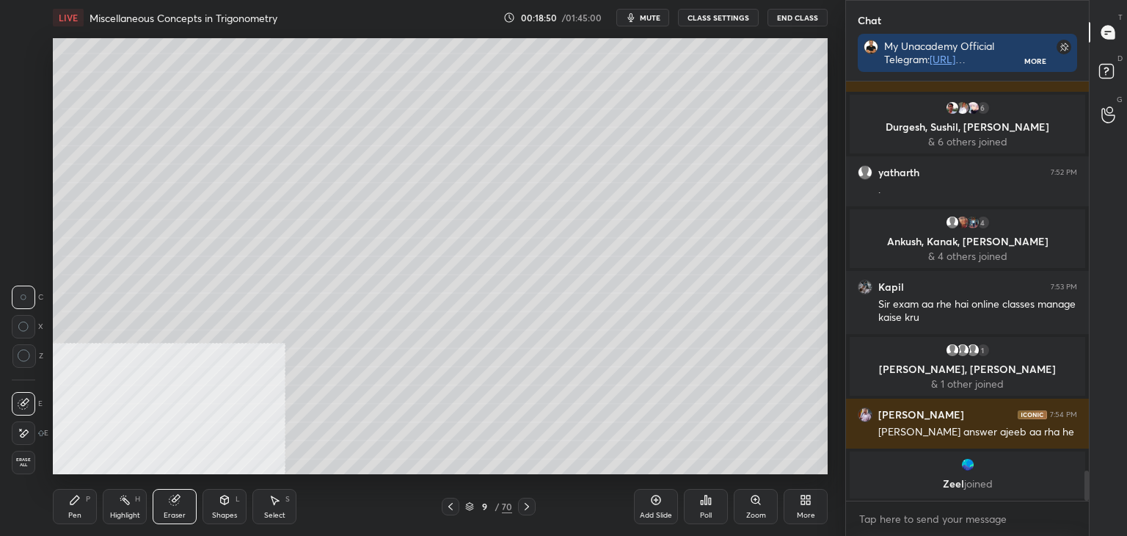
drag, startPoint x: 63, startPoint y: 500, endPoint x: 56, endPoint y: 485, distance: 16.1
click at [63, 499] on div "Pen P" at bounding box center [75, 506] width 44 height 35
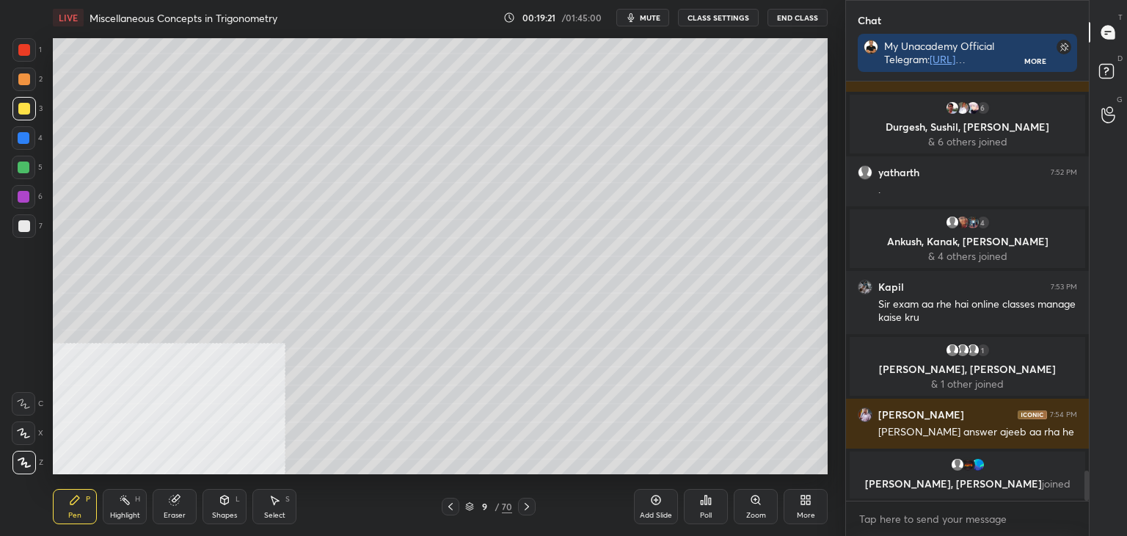
click at [280, 506] on div "Select S" at bounding box center [274, 506] width 44 height 35
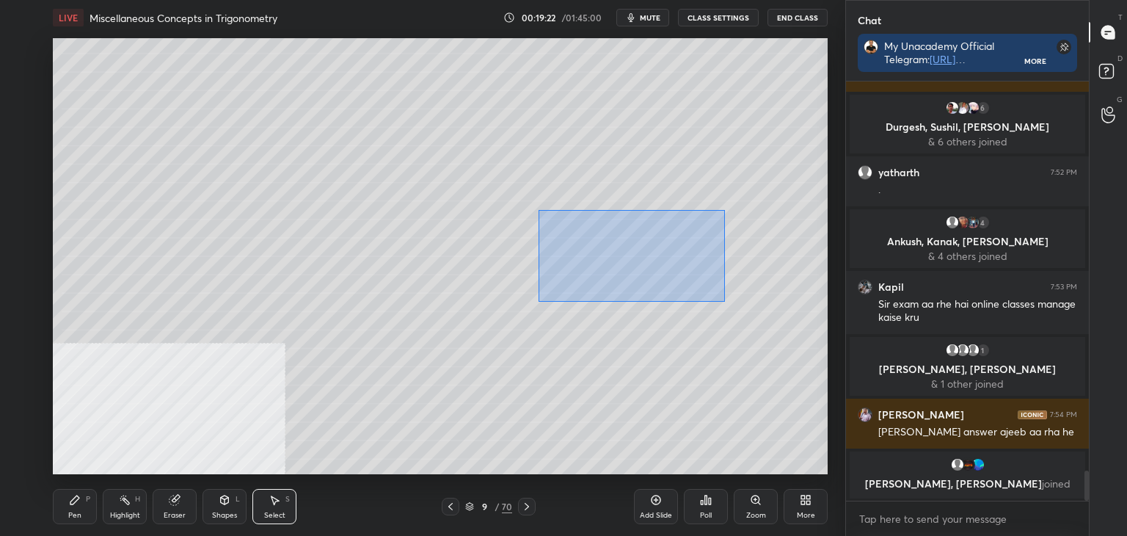
drag, startPoint x: 539, startPoint y: 210, endPoint x: 649, endPoint y: 269, distance: 125.1
click at [728, 302] on div "0 ° Undo Copy Duplicate Duplicate to new slide Delete" at bounding box center [440, 256] width 775 height 436
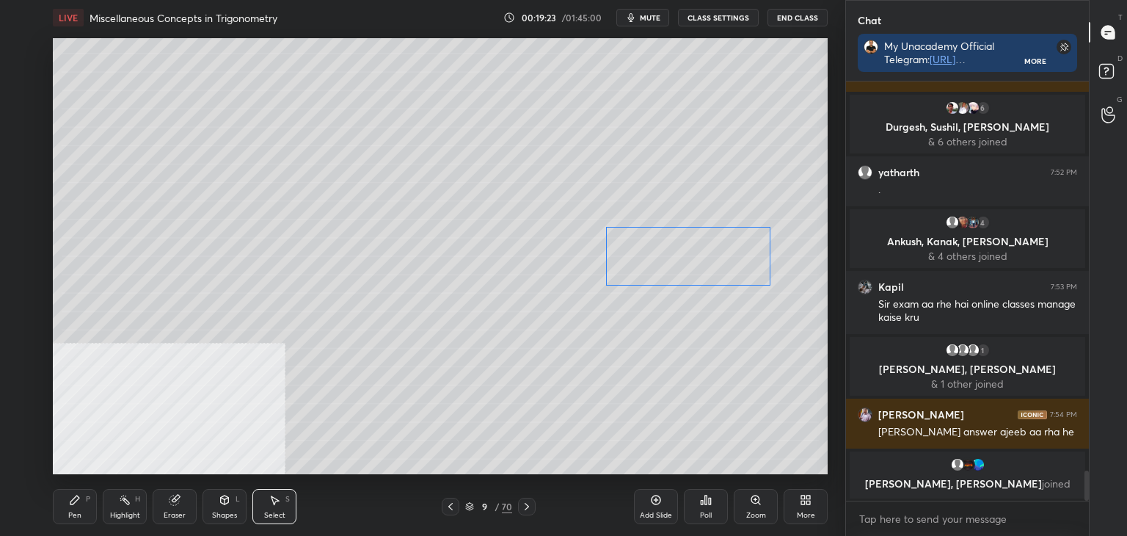
drag, startPoint x: 637, startPoint y: 266, endPoint x: 696, endPoint y: 278, distance: 60.7
click at [698, 277] on div "0 ° Undo Copy Duplicate Duplicate to new slide Delete" at bounding box center [440, 256] width 775 height 436
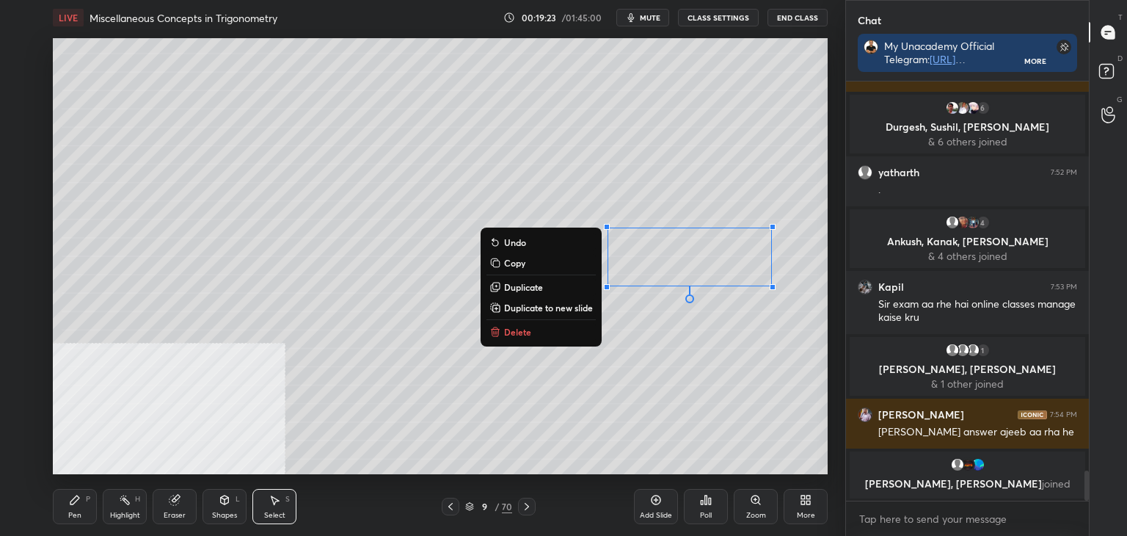
click at [675, 354] on div "0 ° Undo Copy Duplicate Duplicate to new slide Delete" at bounding box center [440, 256] width 775 height 436
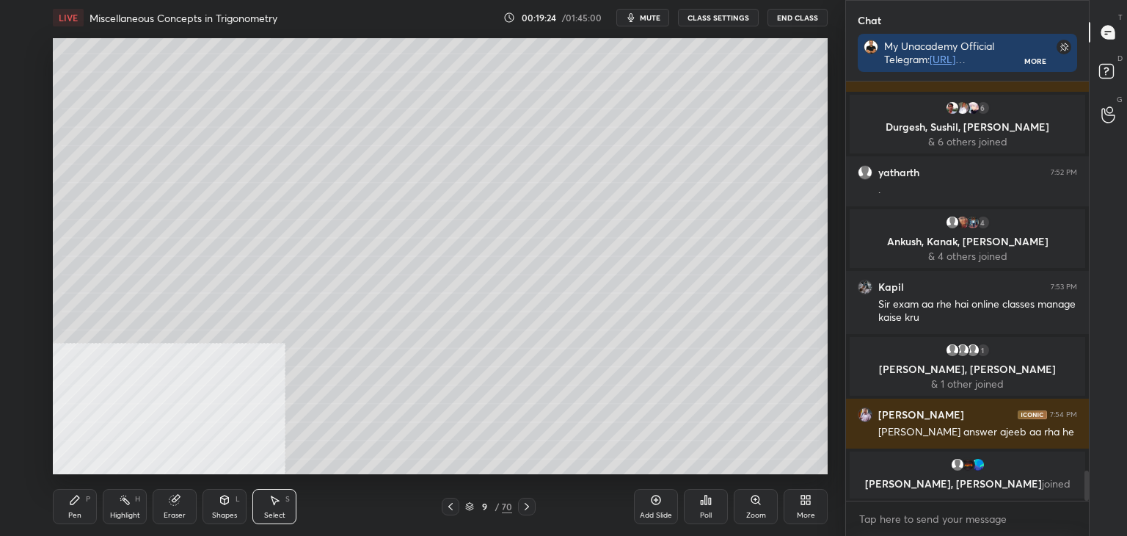
click at [68, 513] on div "Pen" at bounding box center [74, 514] width 13 height 7
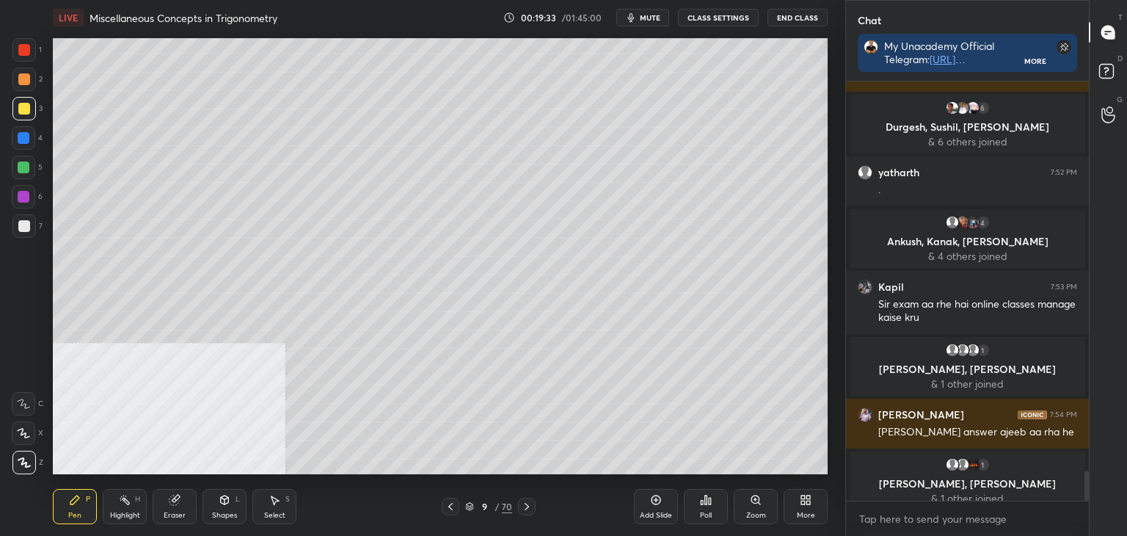
scroll to position [5410, 0]
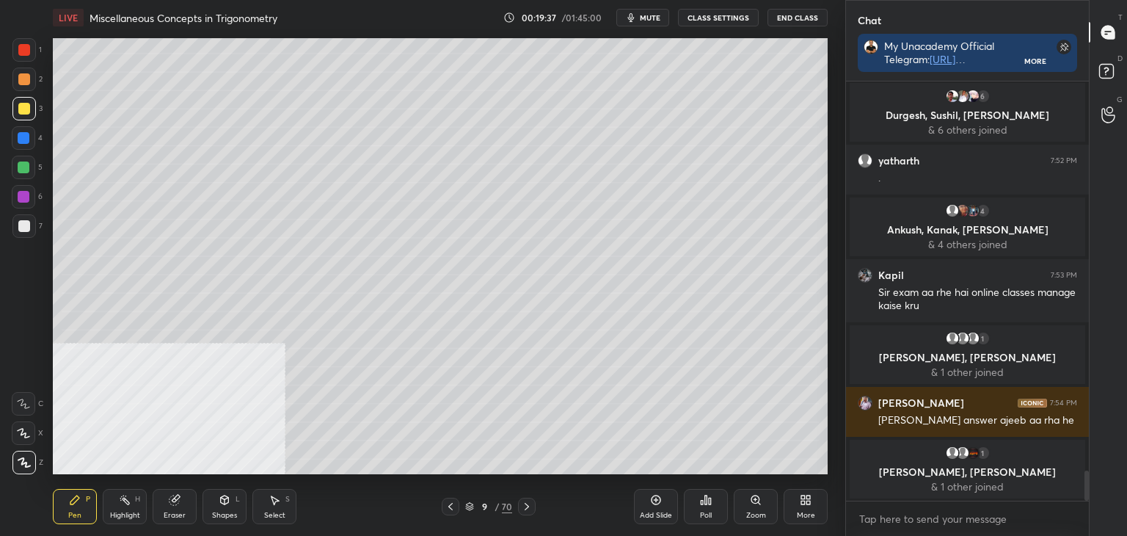
click at [810, 498] on div "More" at bounding box center [806, 506] width 44 height 35
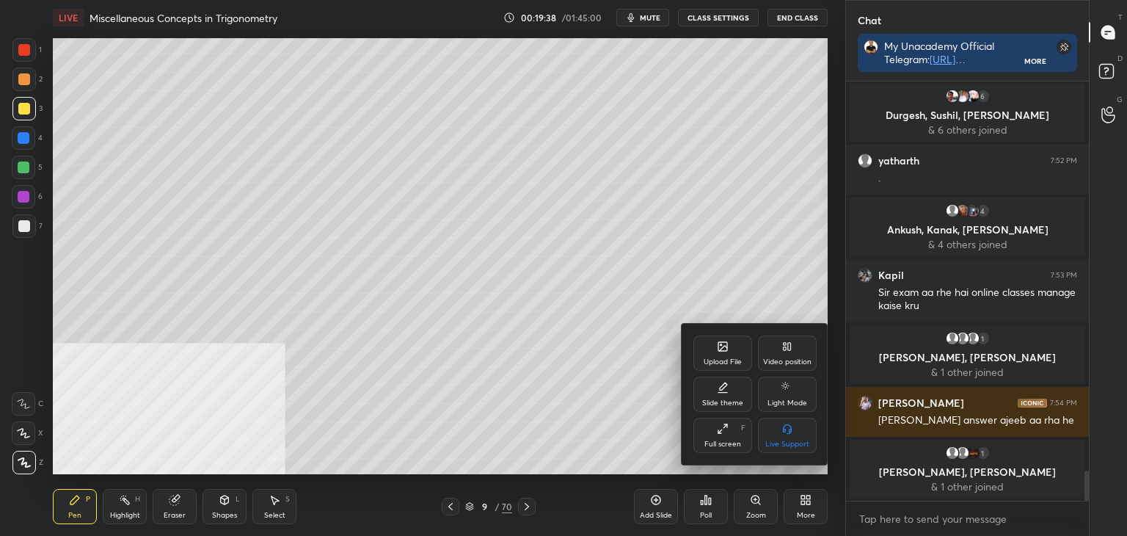
click at [795, 347] on div "Video position" at bounding box center [787, 352] width 59 height 35
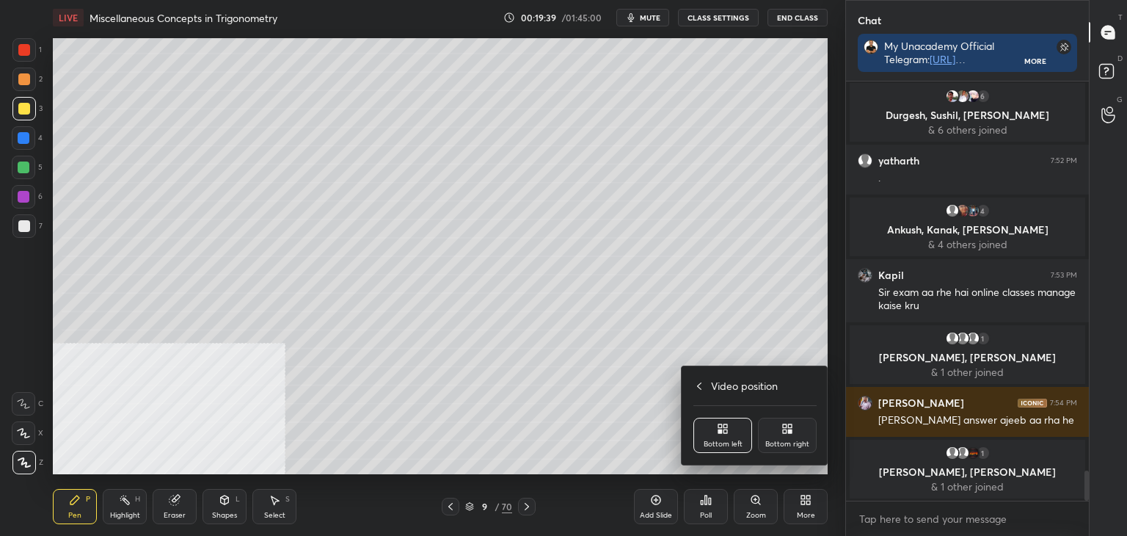
drag, startPoint x: 792, startPoint y: 434, endPoint x: 792, endPoint y: 426, distance: 8.1
click at [792, 433] on icon at bounding box center [787, 429] width 12 height 12
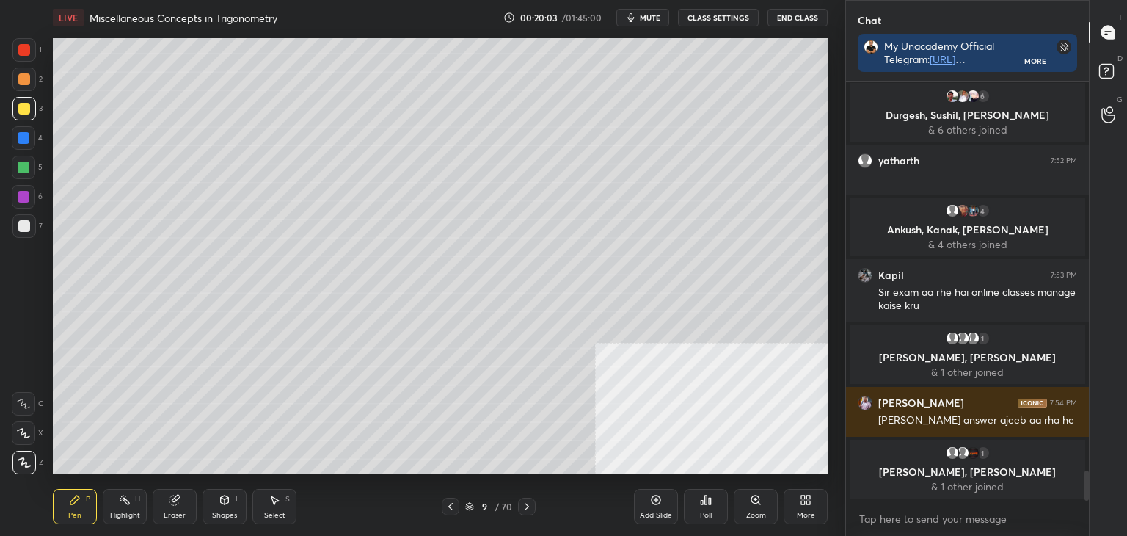
click at [278, 511] on div "Select" at bounding box center [274, 514] width 21 height 7
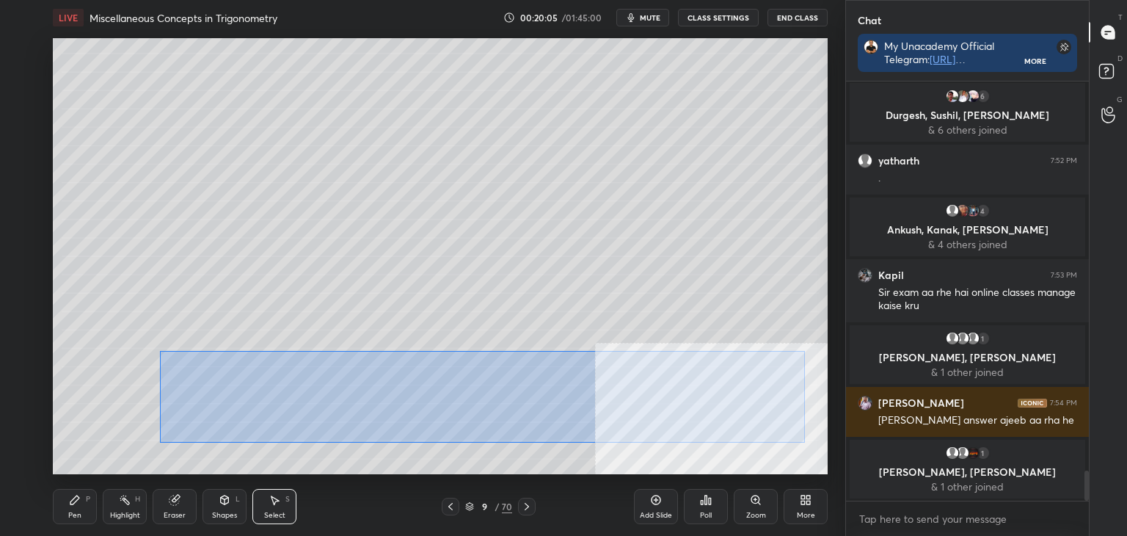
drag, startPoint x: 161, startPoint y: 355, endPoint x: 798, endPoint y: 436, distance: 641.9
click at [802, 441] on div "0 ° Undo Copy Duplicate Duplicate to new slide Delete" at bounding box center [440, 256] width 775 height 436
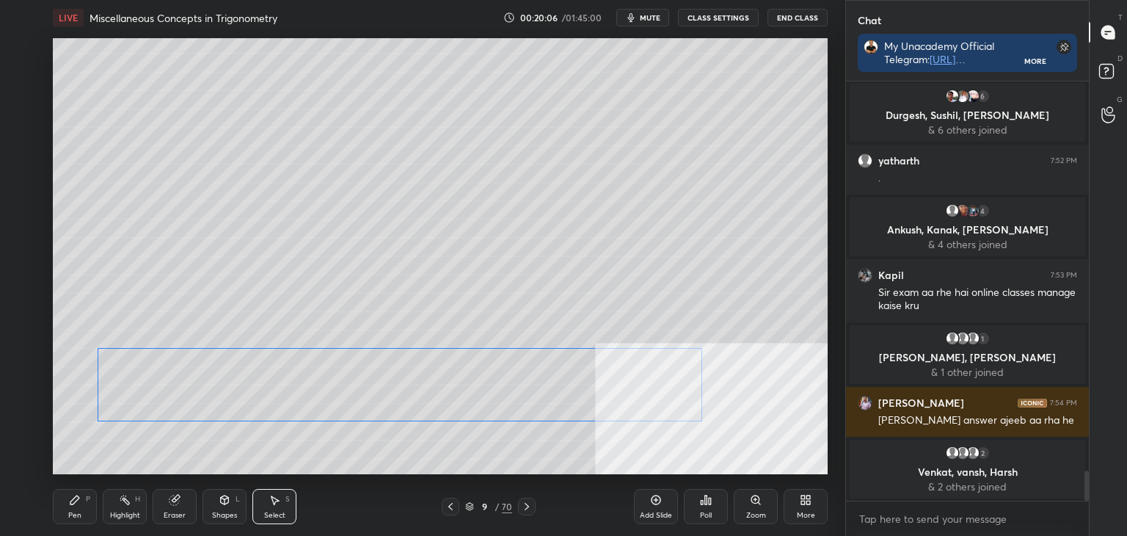
drag, startPoint x: 644, startPoint y: 381, endPoint x: 531, endPoint y: 415, distance: 118.1
click at [567, 383] on div "0 ° Undo Copy Duplicate Duplicate to new slide Delete" at bounding box center [440, 256] width 775 height 436
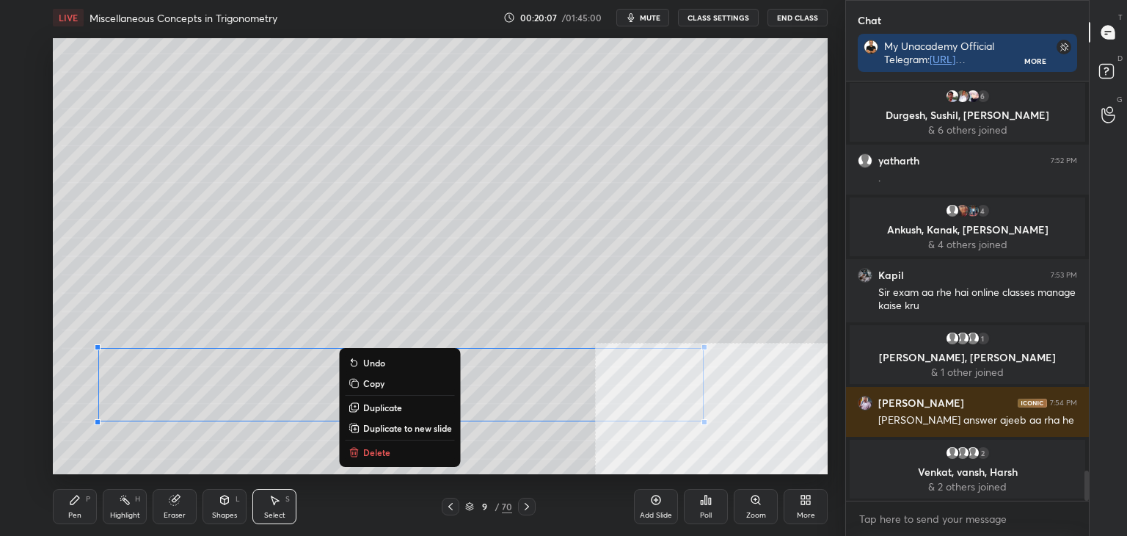
click at [528, 455] on div "0 ° Undo Copy Duplicate Duplicate to new slide Delete" at bounding box center [440, 256] width 775 height 436
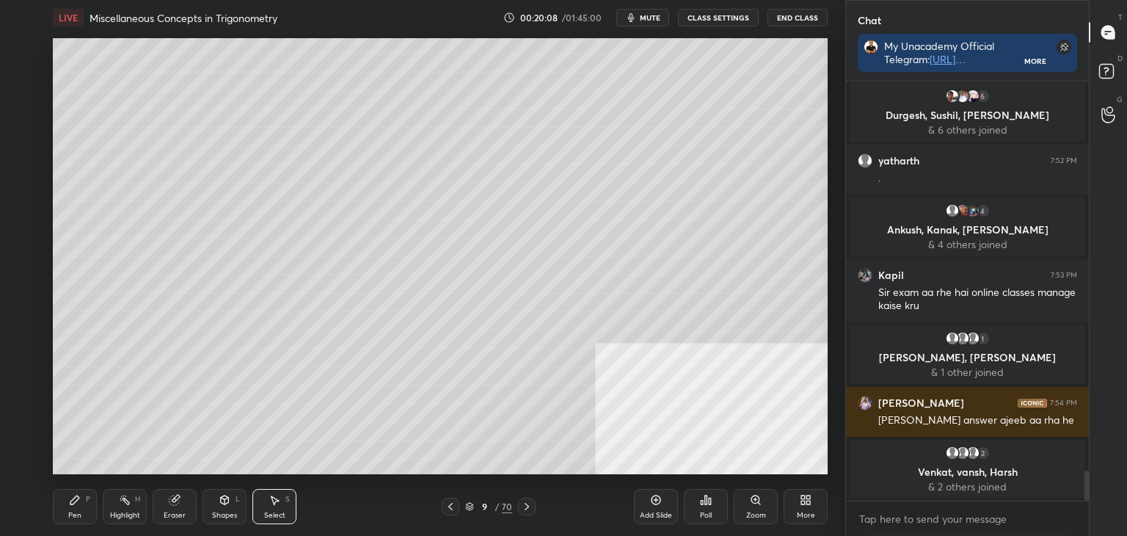
click at [126, 513] on div "Highlight" at bounding box center [125, 514] width 30 height 7
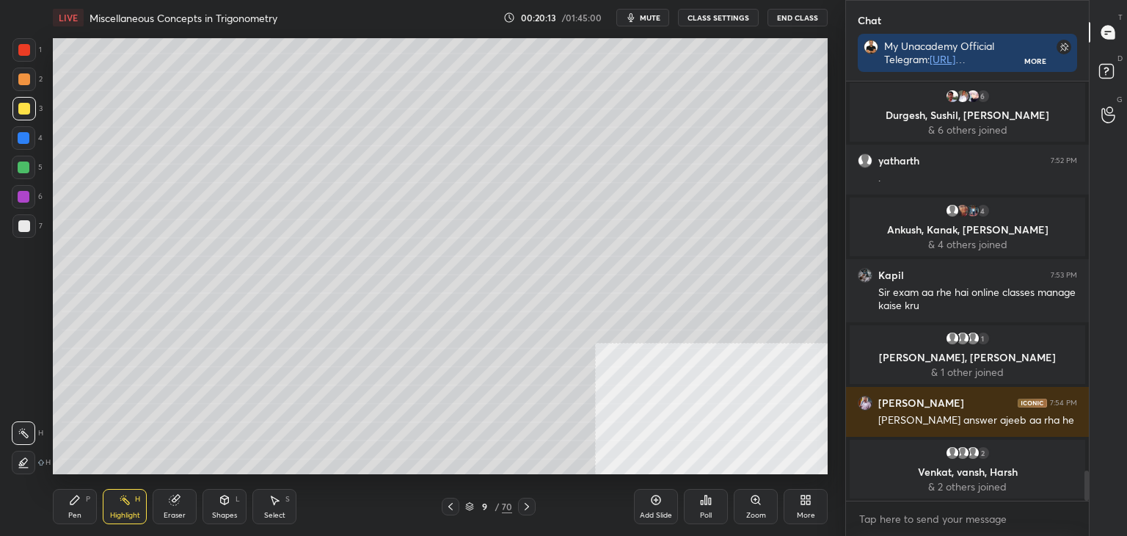
drag, startPoint x: 61, startPoint y: 519, endPoint x: 62, endPoint y: 511, distance: 7.4
click at [64, 520] on div "Pen P" at bounding box center [75, 506] width 44 height 35
drag, startPoint x: 276, startPoint y: 508, endPoint x: 269, endPoint y: 503, distance: 7.9
click at [274, 508] on div "Select S" at bounding box center [274, 506] width 44 height 35
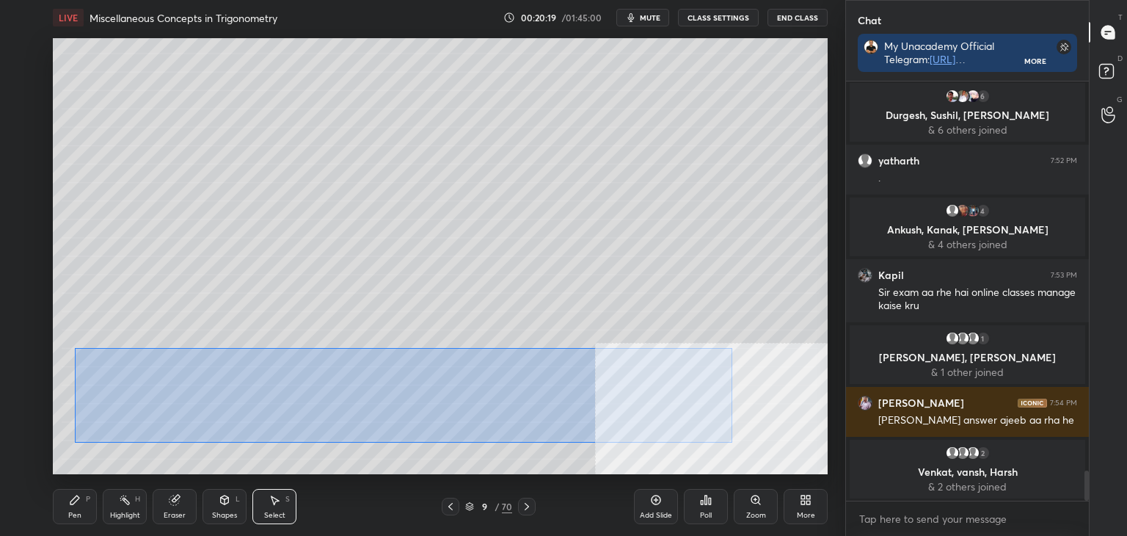
drag, startPoint x: 102, startPoint y: 353, endPoint x: 729, endPoint y: 441, distance: 633.5
click at [729, 441] on div "0 ° Undo Copy Duplicate Duplicate to new slide Delete" at bounding box center [440, 256] width 775 height 436
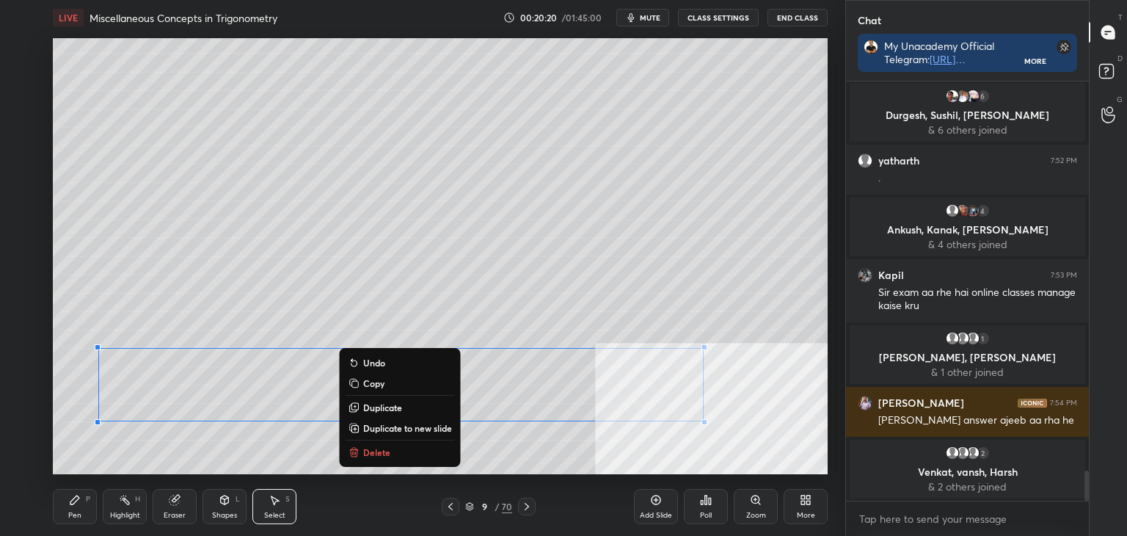
drag, startPoint x: 433, startPoint y: 426, endPoint x: 324, endPoint y: 408, distance: 110.8
click at [431, 426] on p "Duplicate to new slide" at bounding box center [407, 428] width 89 height 12
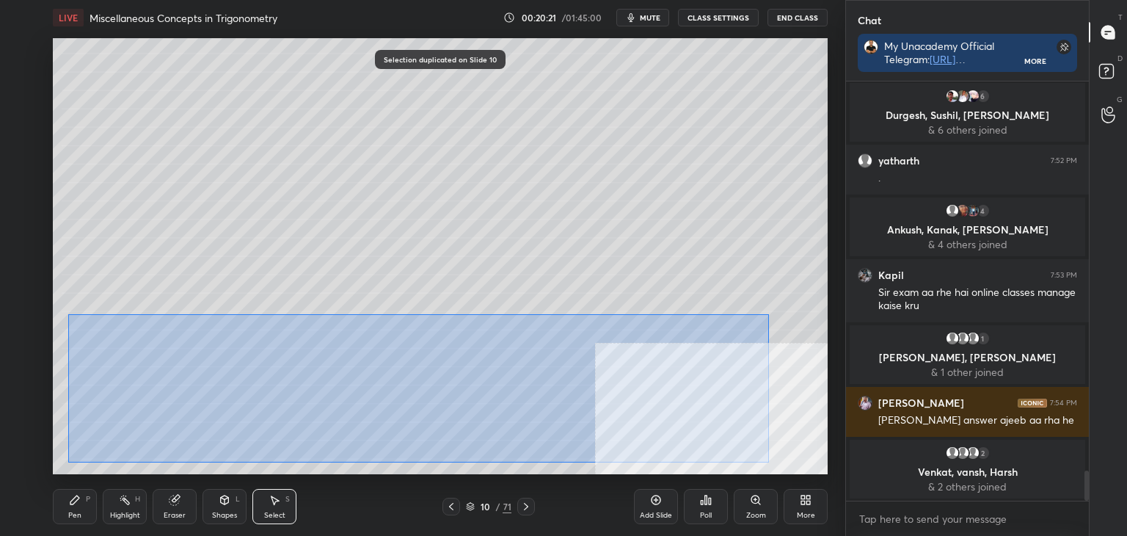
drag, startPoint x: 91, startPoint y: 324, endPoint x: 724, endPoint y: 435, distance: 642.9
click at [766, 460] on div "0 ° Undo Copy Duplicate Duplicate to new slide Delete" at bounding box center [440, 256] width 775 height 436
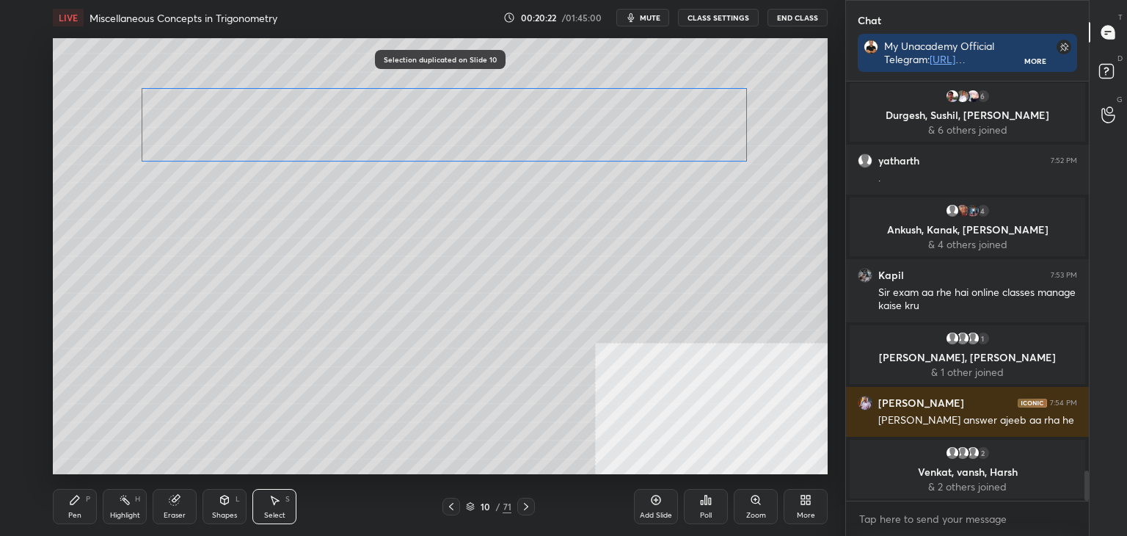
drag, startPoint x: 570, startPoint y: 376, endPoint x: 594, endPoint y: 162, distance: 215.5
click at [618, 120] on div "0 ° Undo Copy Duplicate Duplicate to new slide Delete" at bounding box center [440, 256] width 775 height 436
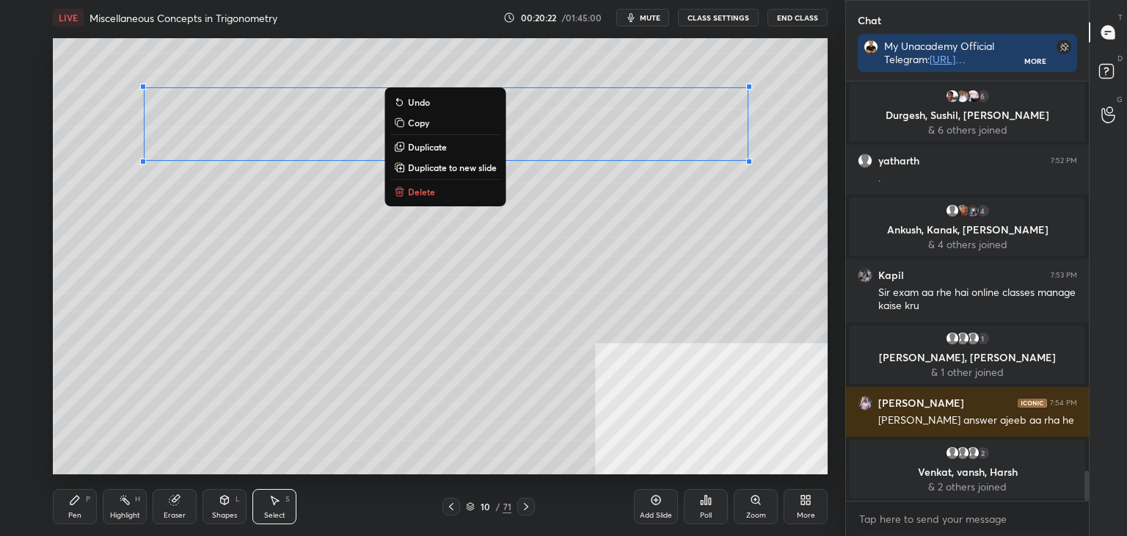
drag, startPoint x: 70, startPoint y: 511, endPoint x: 73, endPoint y: 497, distance: 15.0
click at [70, 511] on div "Pen" at bounding box center [74, 514] width 13 height 7
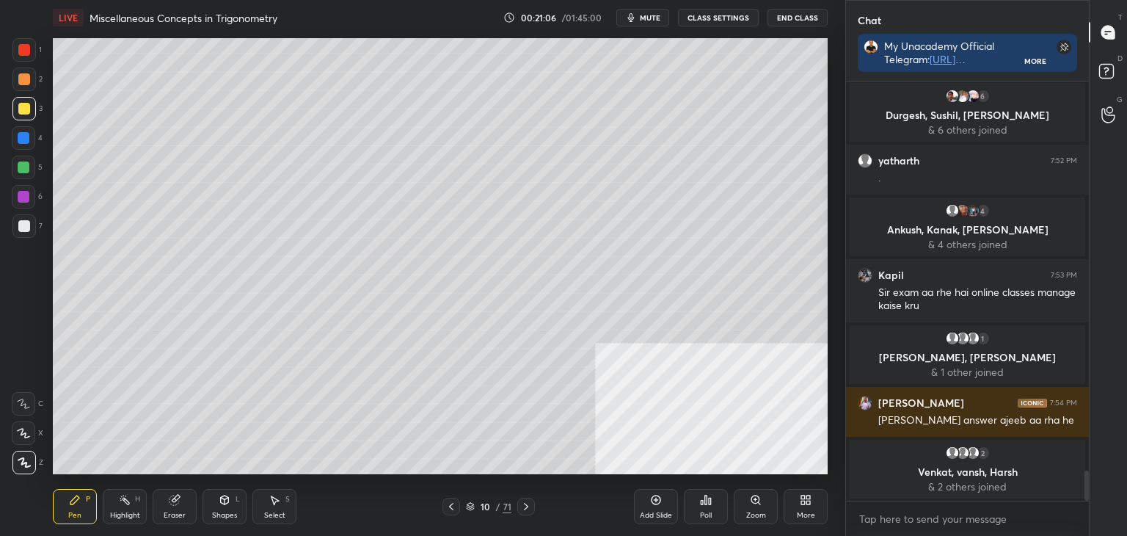
click at [452, 508] on icon at bounding box center [451, 506] width 12 height 12
click at [452, 511] on icon at bounding box center [451, 506] width 12 height 12
click at [453, 503] on icon at bounding box center [451, 506] width 12 height 12
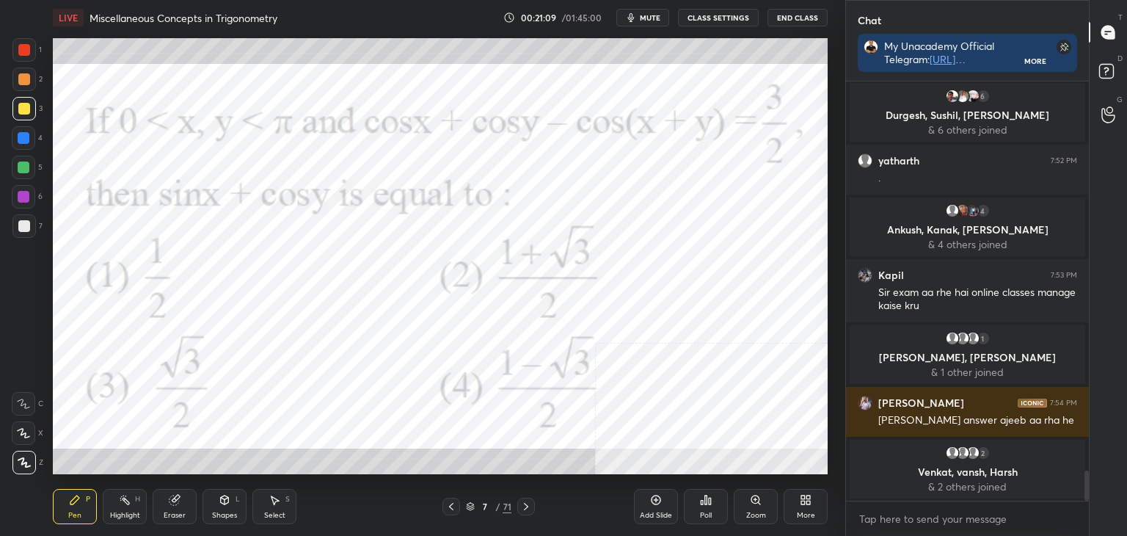
click at [23, 50] on div at bounding box center [24, 50] width 12 height 12
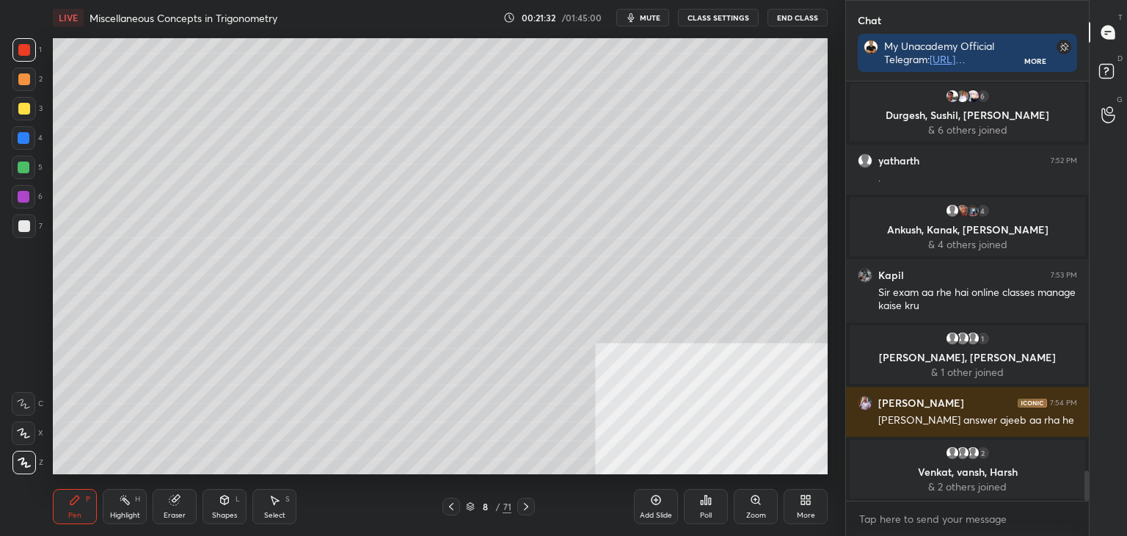
click at [131, 503] on div "Highlight H" at bounding box center [125, 506] width 44 height 35
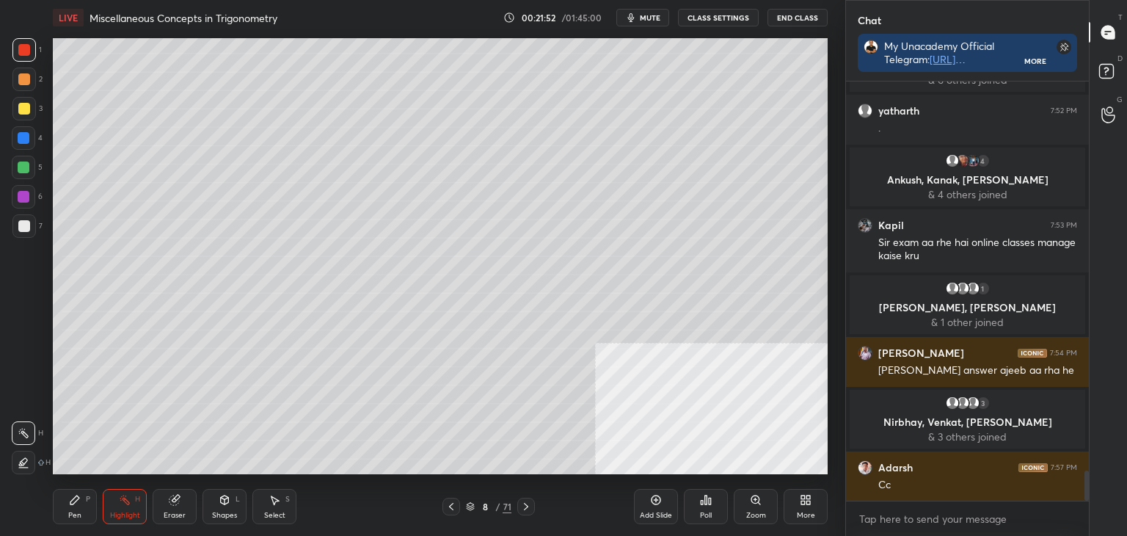
drag, startPoint x: 528, startPoint y: 507, endPoint x: 516, endPoint y: 476, distance: 33.2
click at [526, 508] on icon at bounding box center [526, 506] width 12 height 12
drag, startPoint x: 519, startPoint y: 508, endPoint x: 509, endPoint y: 475, distance: 34.6
click at [519, 508] on div at bounding box center [526, 506] width 18 height 18
click at [450, 511] on icon at bounding box center [451, 506] width 12 height 12
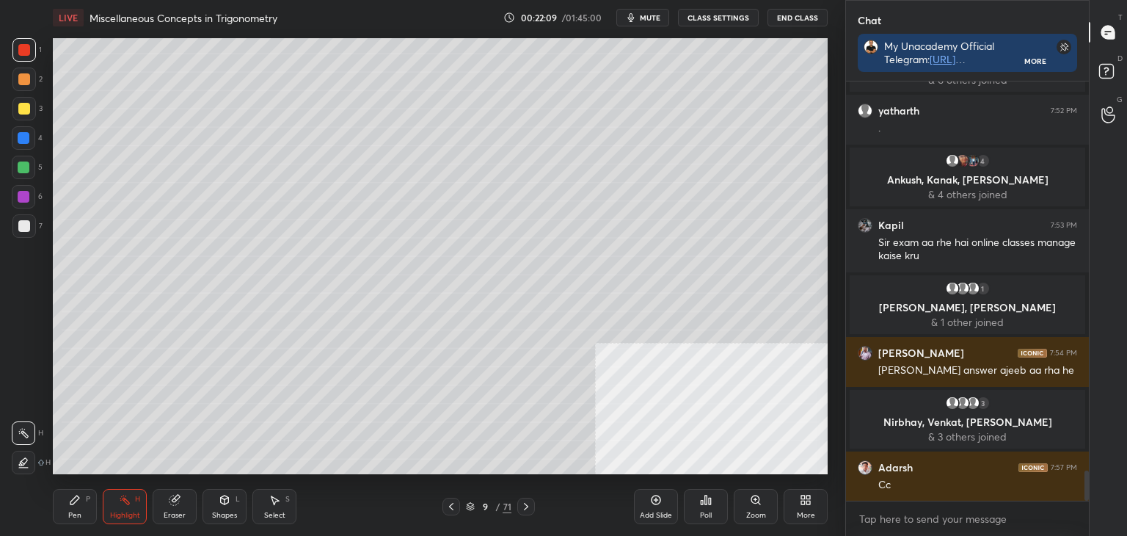
click at [448, 506] on icon at bounding box center [451, 506] width 12 height 12
click at [451, 506] on icon at bounding box center [451, 506] width 12 height 12
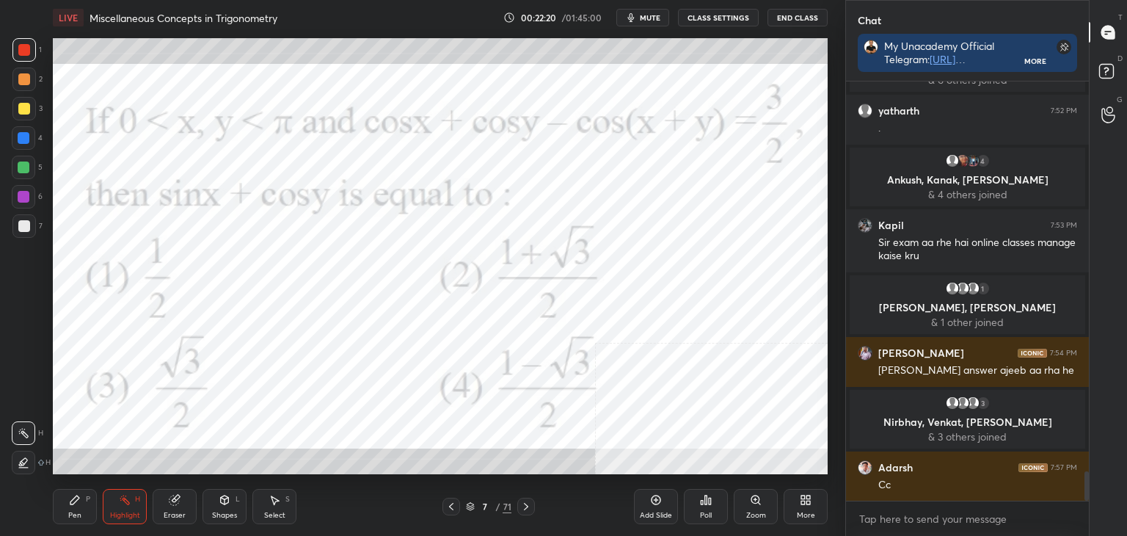
scroll to position [5510, 0]
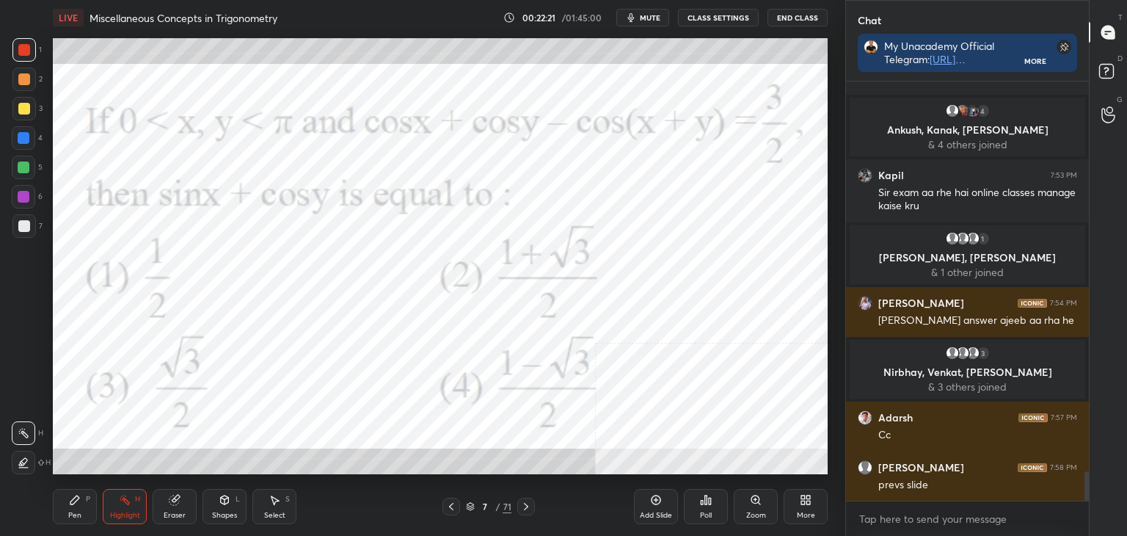
click at [72, 508] on div "Pen P" at bounding box center [75, 506] width 44 height 35
click at [29, 55] on div at bounding box center [23, 49] width 23 height 23
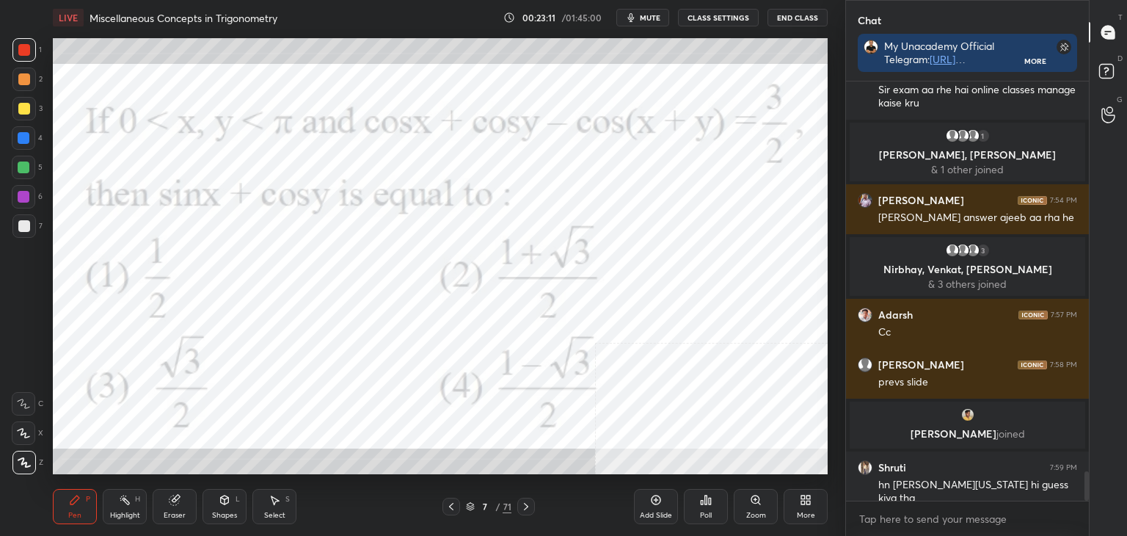
scroll to position [5617, 0]
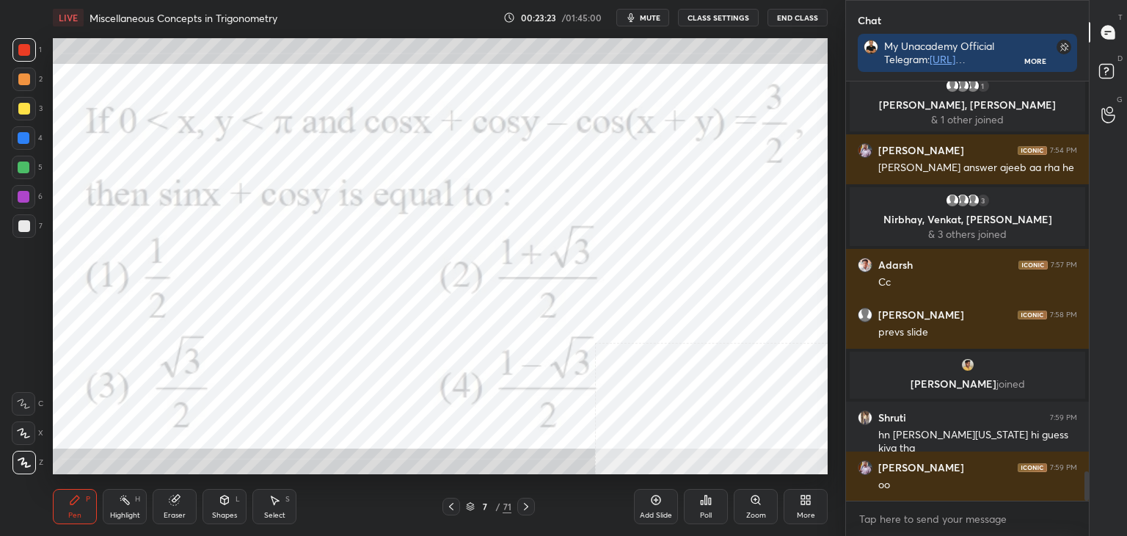
click at [526, 506] on icon at bounding box center [526, 506] width 12 height 12
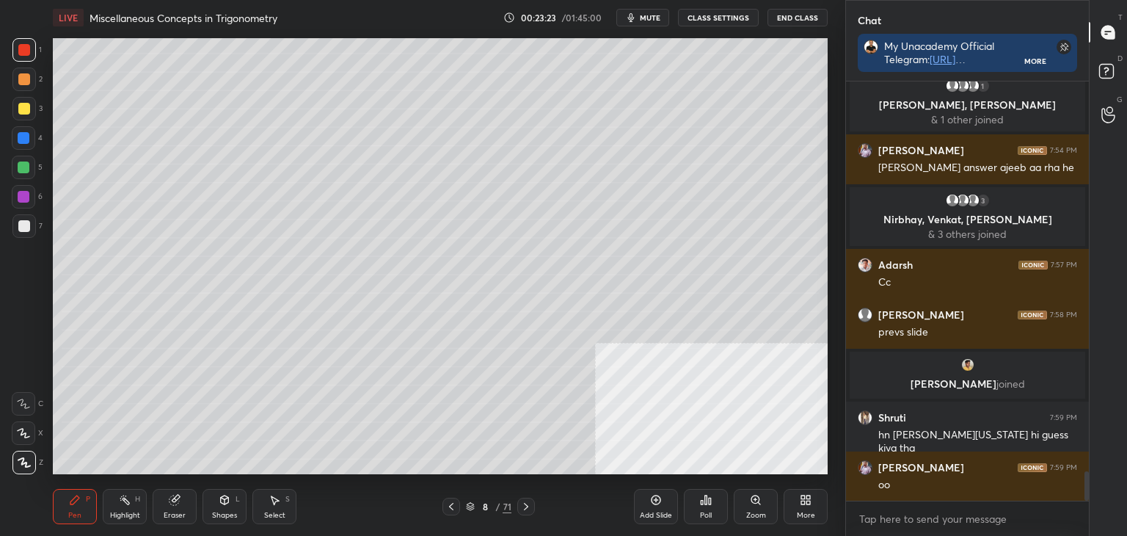
click at [528, 506] on icon at bounding box center [526, 506] width 12 height 12
click at [528, 509] on icon at bounding box center [526, 506] width 12 height 12
click at [453, 507] on icon at bounding box center [451, 506] width 12 height 12
click at [453, 506] on icon at bounding box center [451, 506] width 12 height 12
click at [452, 506] on icon at bounding box center [451, 506] width 12 height 12
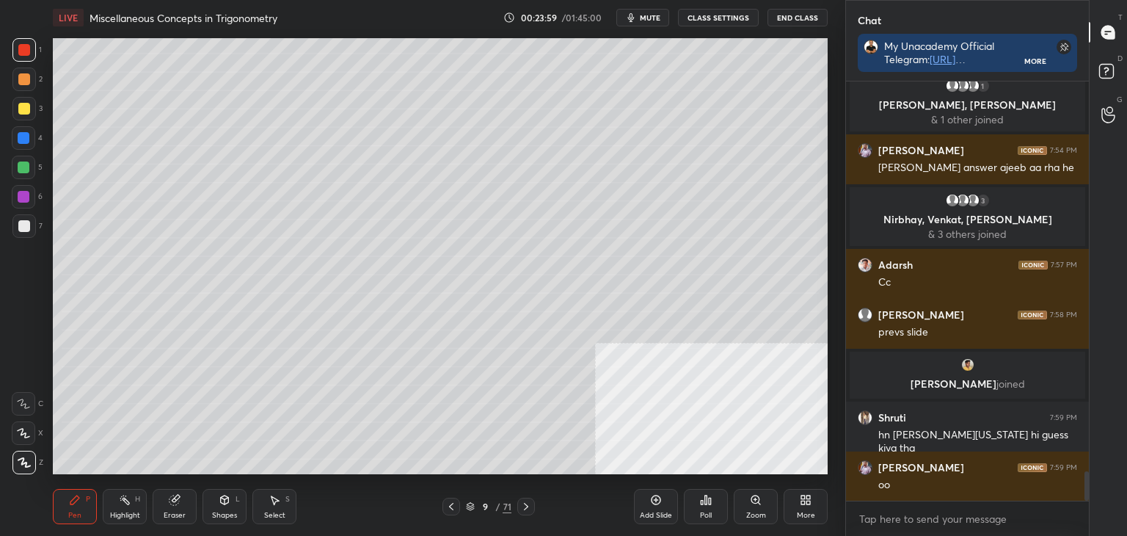
scroll to position [5667, 0]
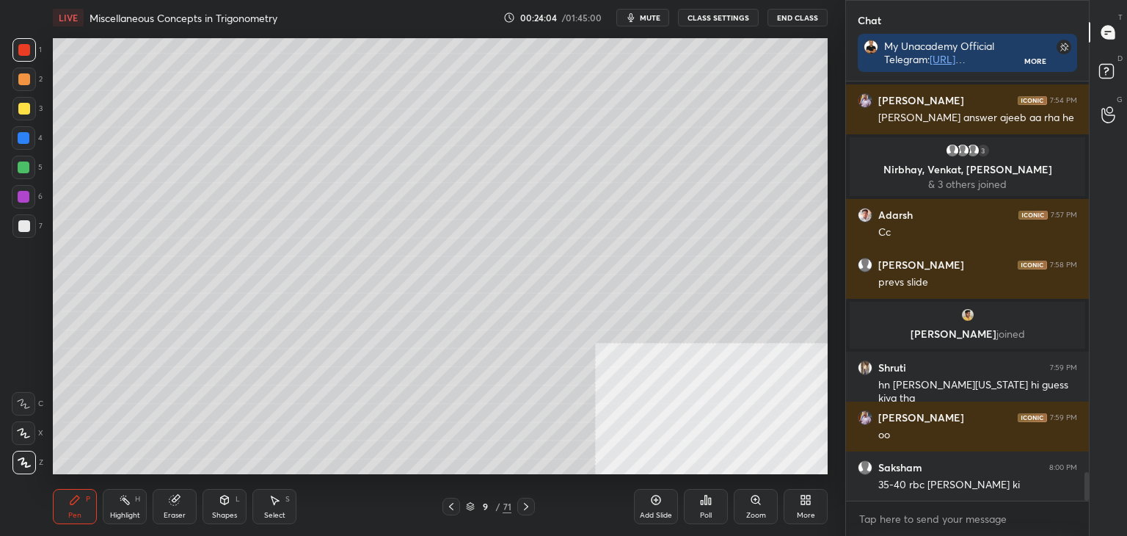
click at [523, 502] on icon at bounding box center [526, 506] width 12 height 12
click at [522, 511] on icon at bounding box center [526, 506] width 12 height 12
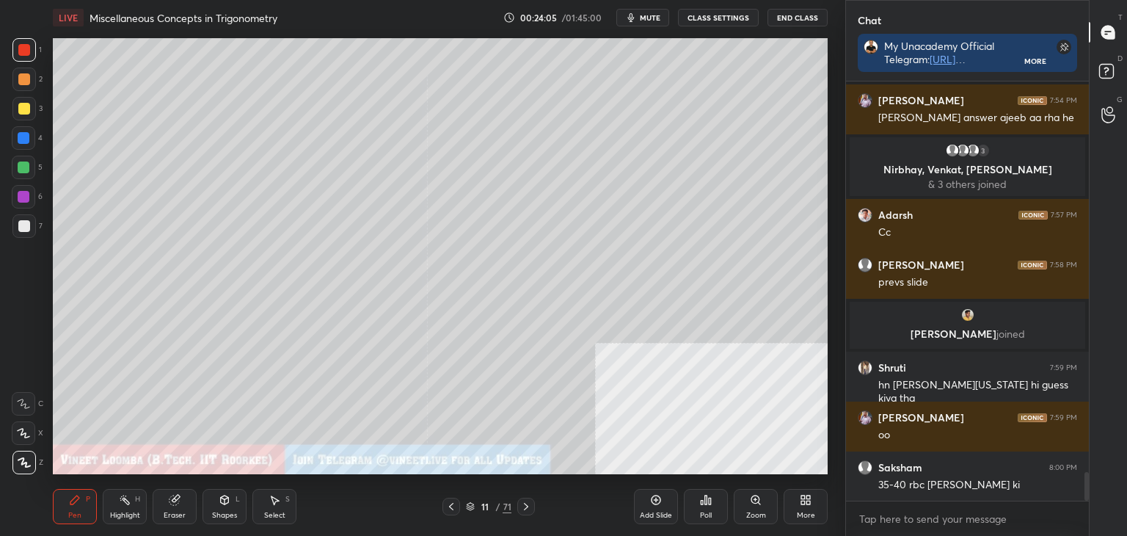
click at [821, 517] on div "More" at bounding box center [806, 506] width 44 height 35
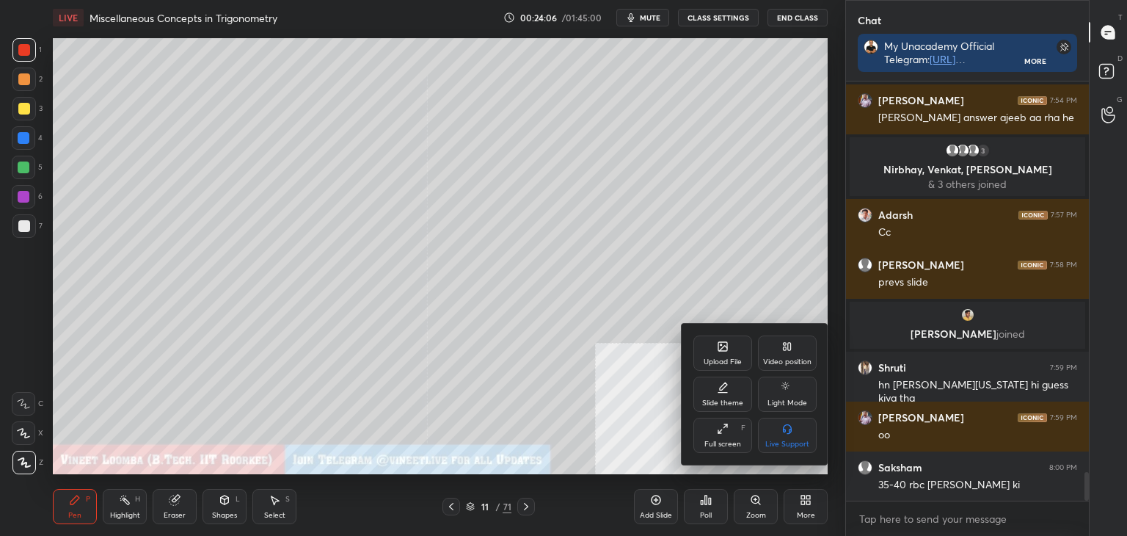
click at [734, 351] on div "Upload File" at bounding box center [722, 352] width 59 height 35
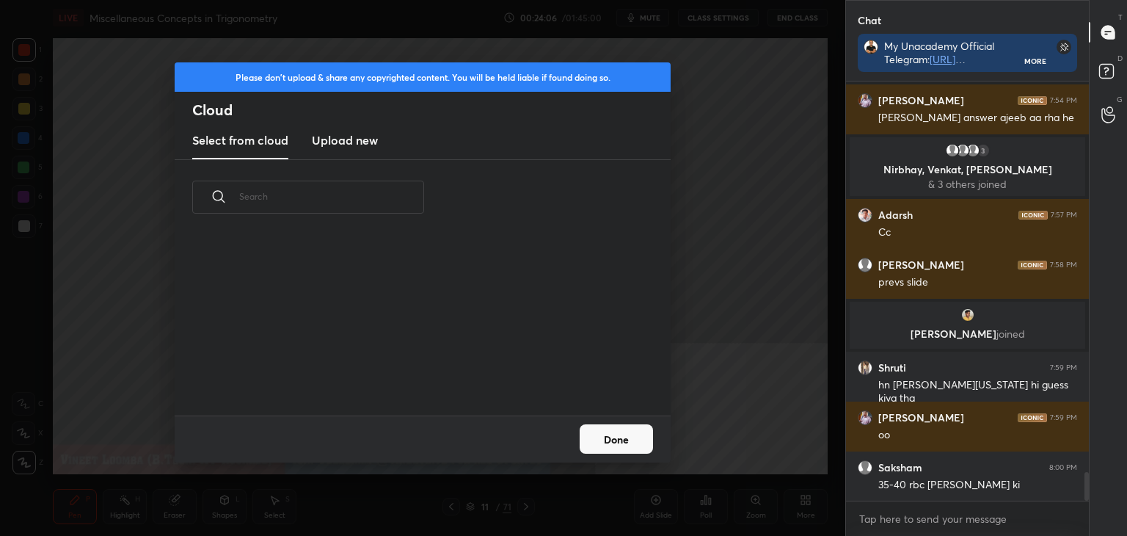
scroll to position [5717, 0]
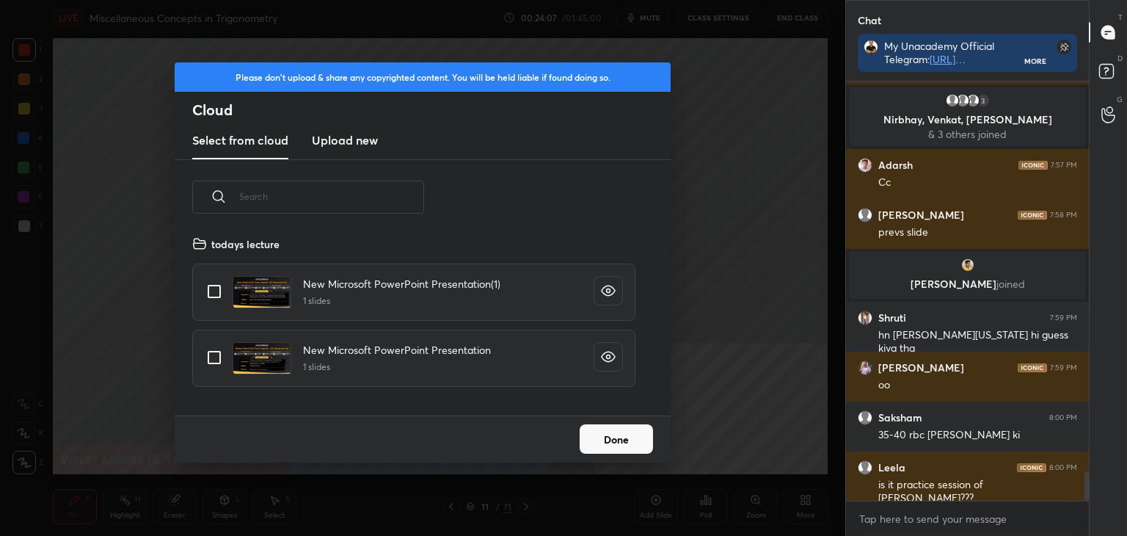
drag, startPoint x: 349, startPoint y: 142, endPoint x: 347, endPoint y: 158, distance: 16.2
click at [349, 145] on h3 "Upload new" at bounding box center [345, 140] width 66 height 18
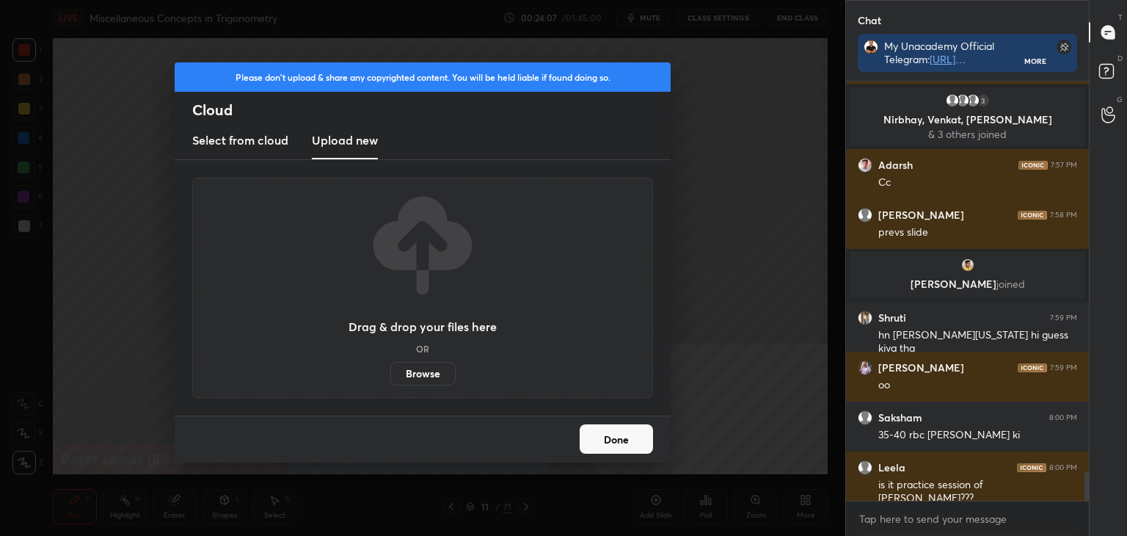
click at [428, 382] on label "Browse" at bounding box center [422, 373] width 65 height 23
click at [390, 382] on input "Browse" at bounding box center [390, 373] width 0 height 23
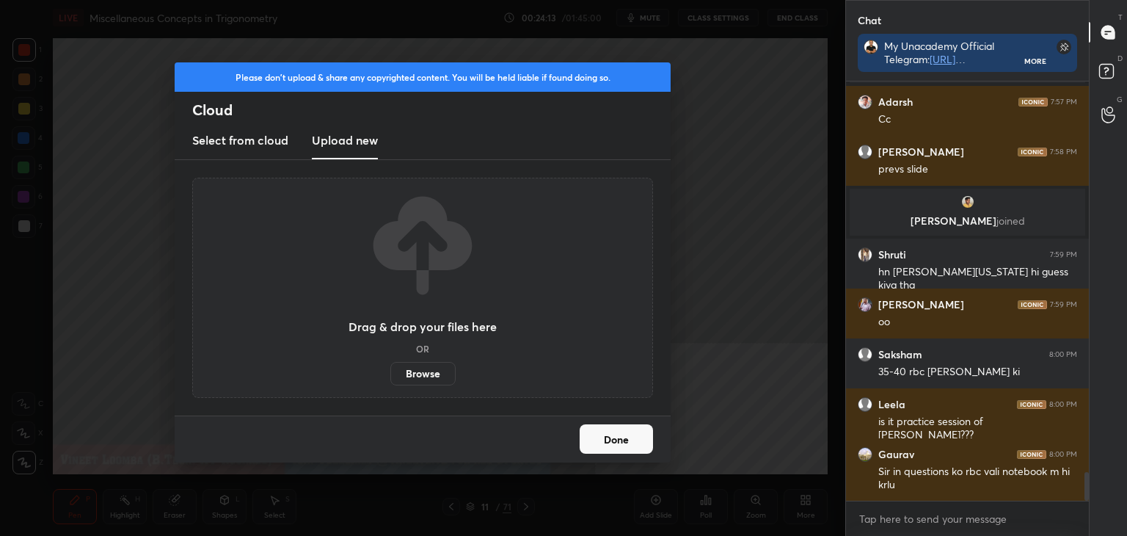
scroll to position [5830, 0]
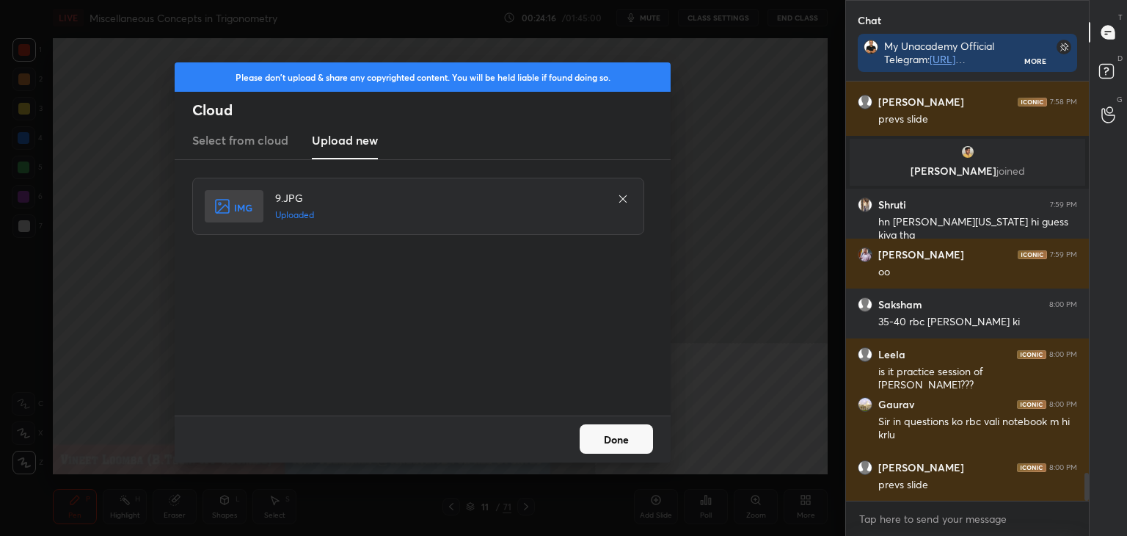
click at [624, 453] on button "Done" at bounding box center [616, 438] width 73 height 29
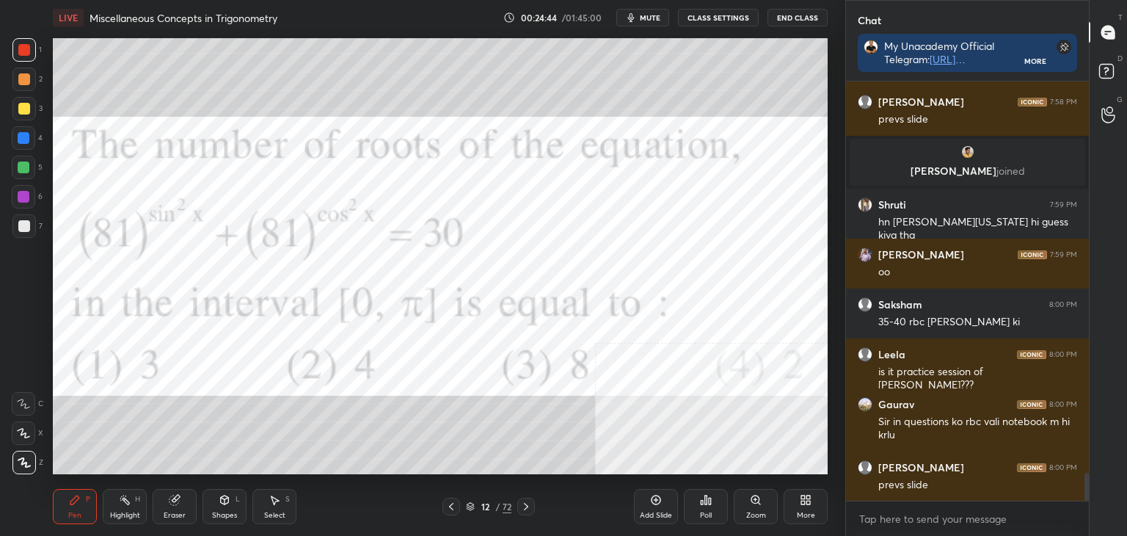
click at [839, 184] on div "1 2 3 4 5 6 7 C X Z C X Z E E Erase all H H LIVE Miscellaneous Concepts in Trig…" at bounding box center [422, 268] width 845 height 536
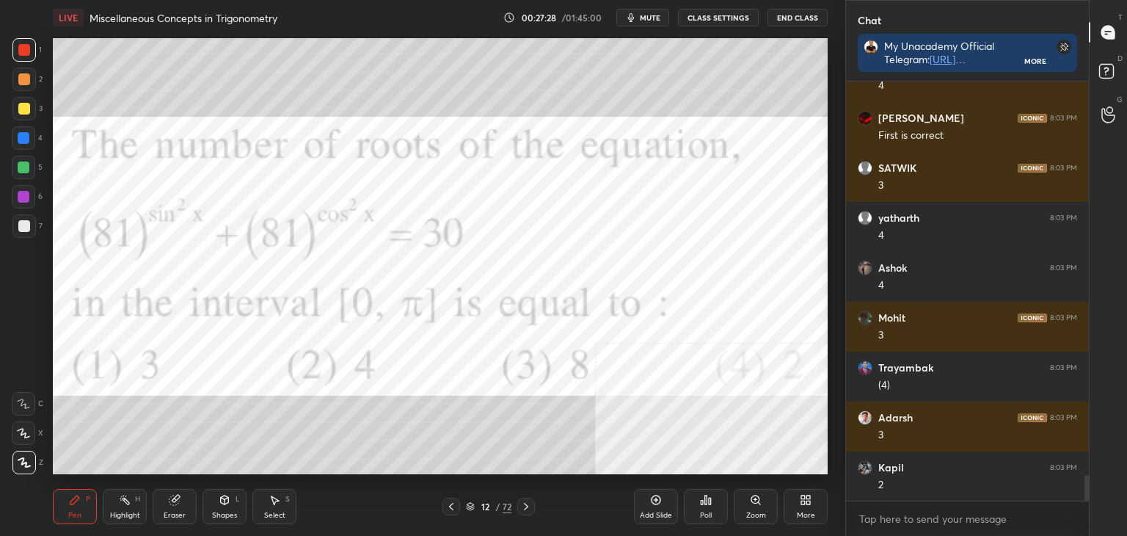
scroll to position [6433, 0]
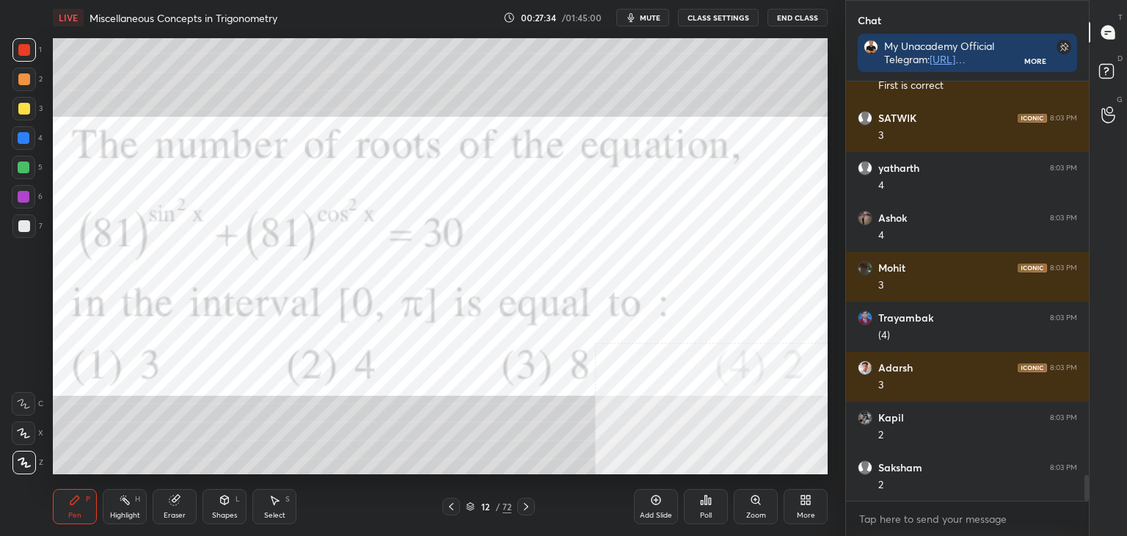
drag, startPoint x: 282, startPoint y: 514, endPoint x: 294, endPoint y: 495, distance: 22.4
click at [282, 512] on div "Select" at bounding box center [274, 514] width 21 height 7
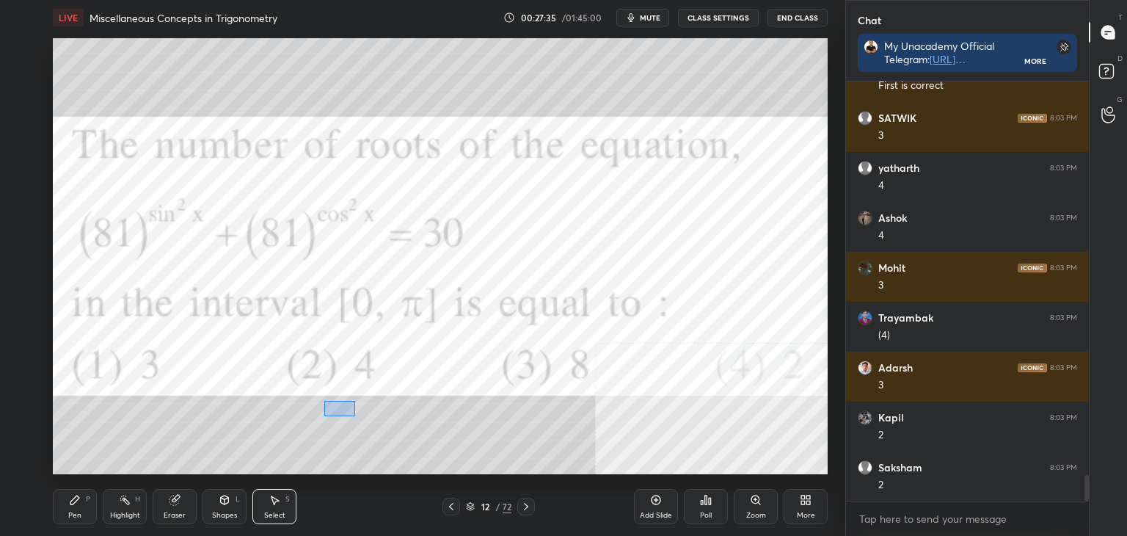
click at [381, 428] on div "0 ° Undo Copy Duplicate Duplicate to new slide Delete" at bounding box center [440, 256] width 775 height 436
drag, startPoint x: 348, startPoint y: 415, endPoint x: 365, endPoint y: 420, distance: 17.9
click at [371, 415] on div "0 ° Undo Copy Duplicate Duplicate to new slide Delete" at bounding box center [440, 256] width 775 height 436
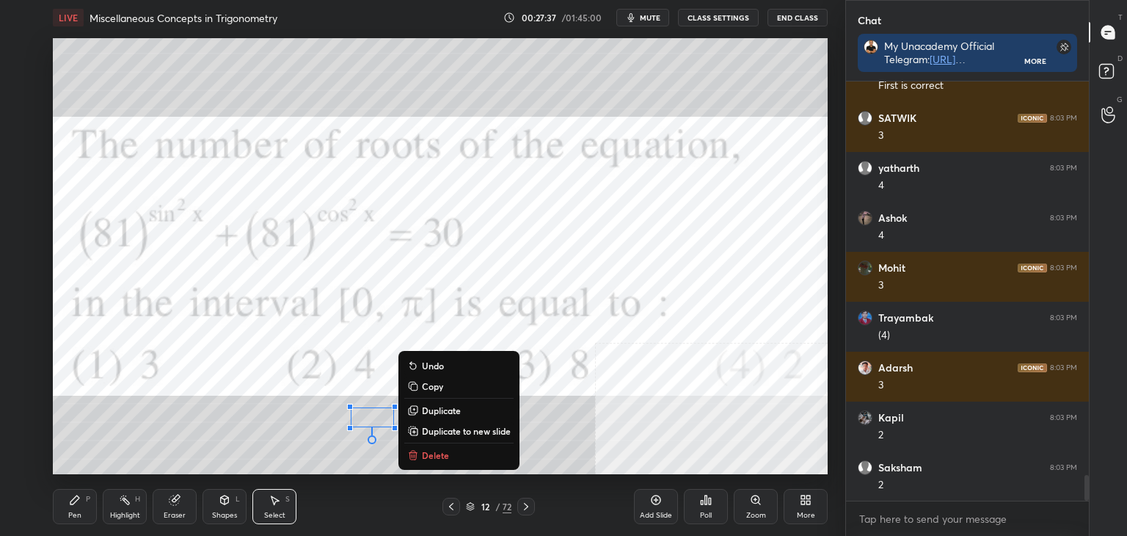
click at [90, 511] on div "Pen P" at bounding box center [75, 506] width 44 height 35
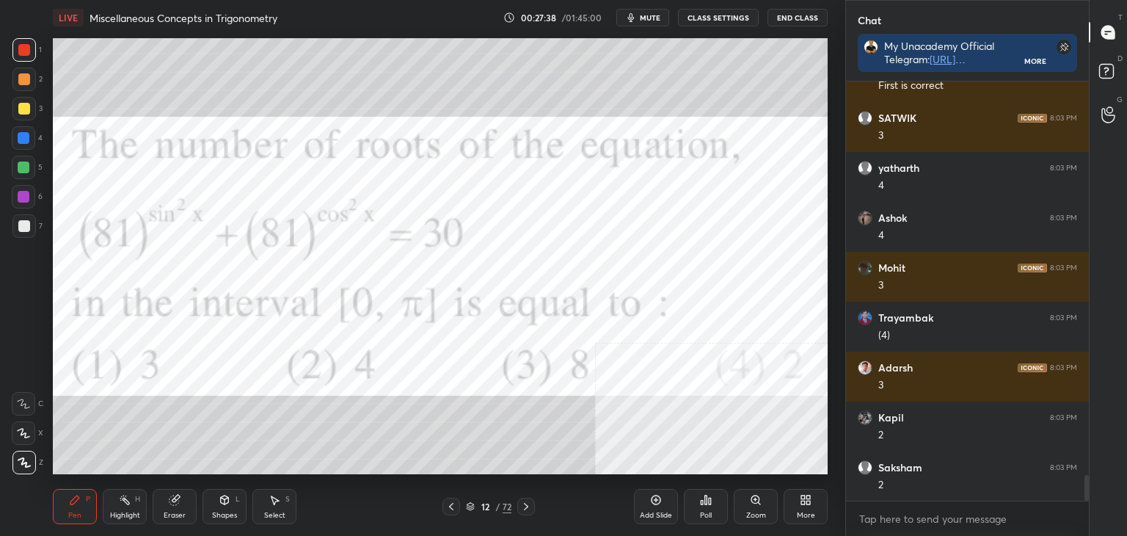
drag, startPoint x: 274, startPoint y: 512, endPoint x: 252, endPoint y: 479, distance: 39.7
click at [271, 511] on div "Select" at bounding box center [274, 514] width 21 height 7
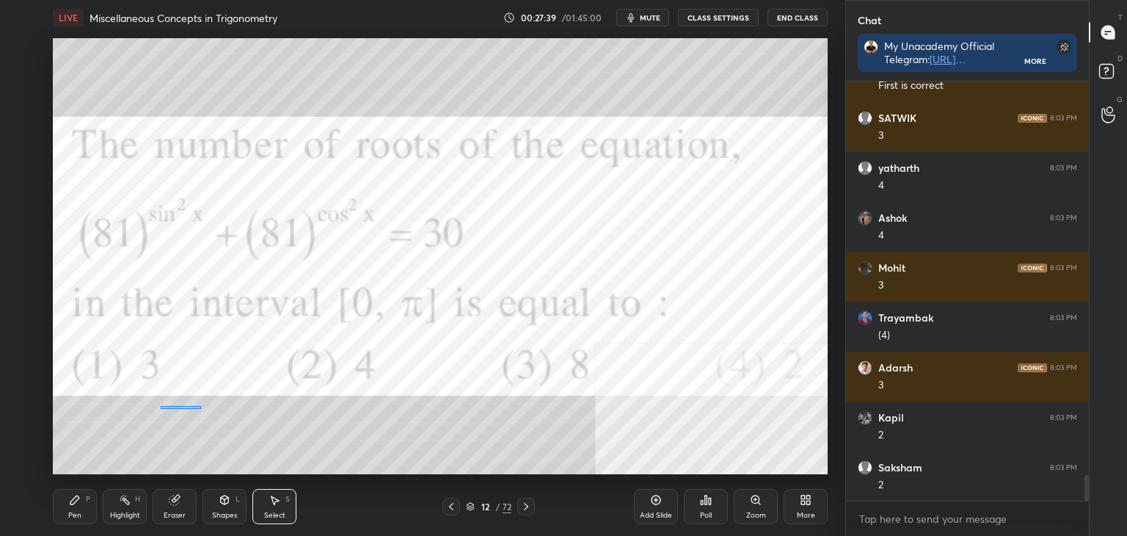
drag, startPoint x: 159, startPoint y: 395, endPoint x: 431, endPoint y: 447, distance: 276.4
click at [437, 450] on div "0 ° Undo Copy Duplicate Duplicate to new slide Delete" at bounding box center [440, 256] width 775 height 436
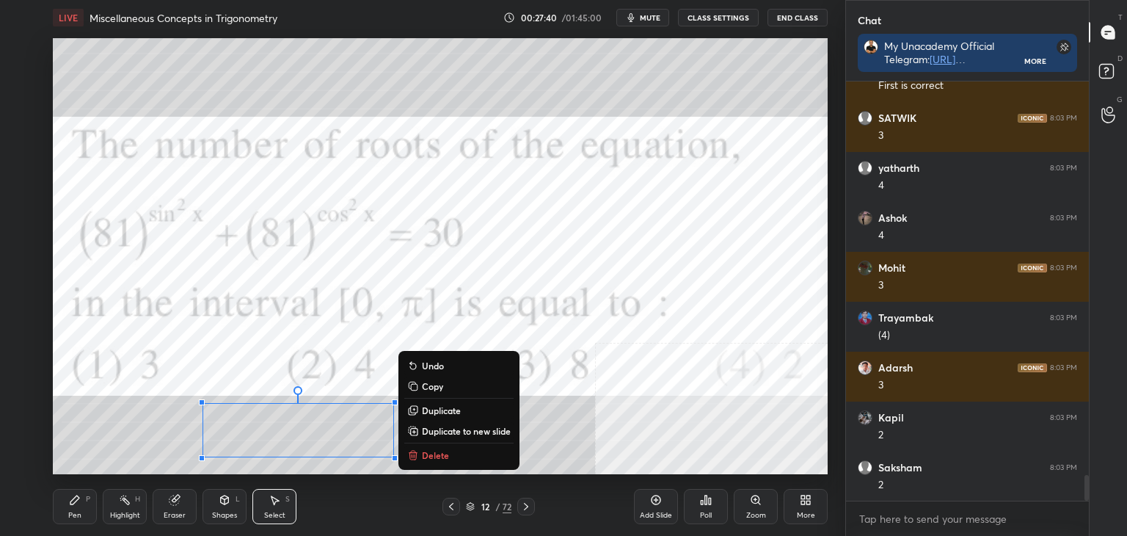
drag, startPoint x: 469, startPoint y: 429, endPoint x: 398, endPoint y: 429, distance: 71.2
click at [469, 431] on p "Duplicate to new slide" at bounding box center [466, 431] width 89 height 12
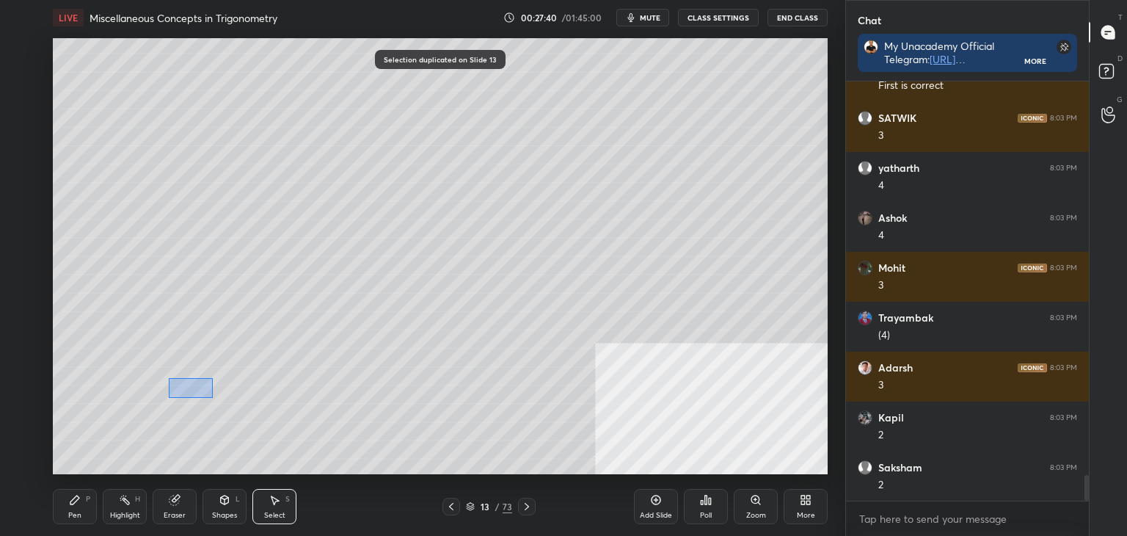
drag, startPoint x: 194, startPoint y: 390, endPoint x: 430, endPoint y: 443, distance: 242.1
click at [455, 456] on div "0 ° Undo Copy Duplicate Duplicate to new slide Delete" at bounding box center [440, 256] width 775 height 436
drag, startPoint x: 332, startPoint y: 423, endPoint x: 340, endPoint y: 144, distance: 278.9
click at [345, 130] on div "0 ° Undo Copy Duplicate Duplicate to new slide Delete" at bounding box center [440, 256] width 775 height 436
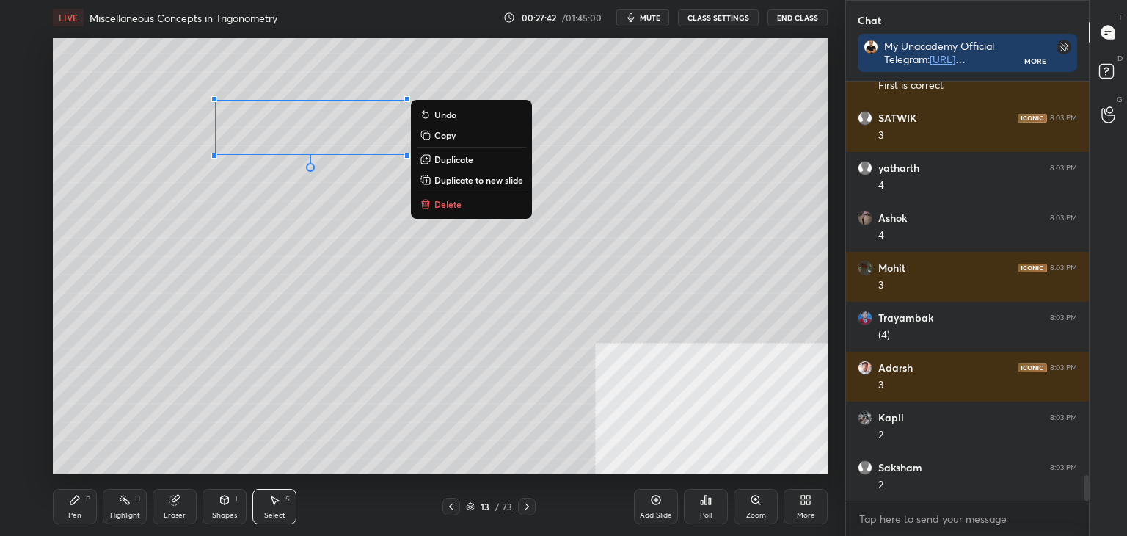
drag, startPoint x: 87, startPoint y: 519, endPoint x: 88, endPoint y: 476, distance: 42.6
click at [85, 517] on div "Pen P" at bounding box center [75, 506] width 44 height 35
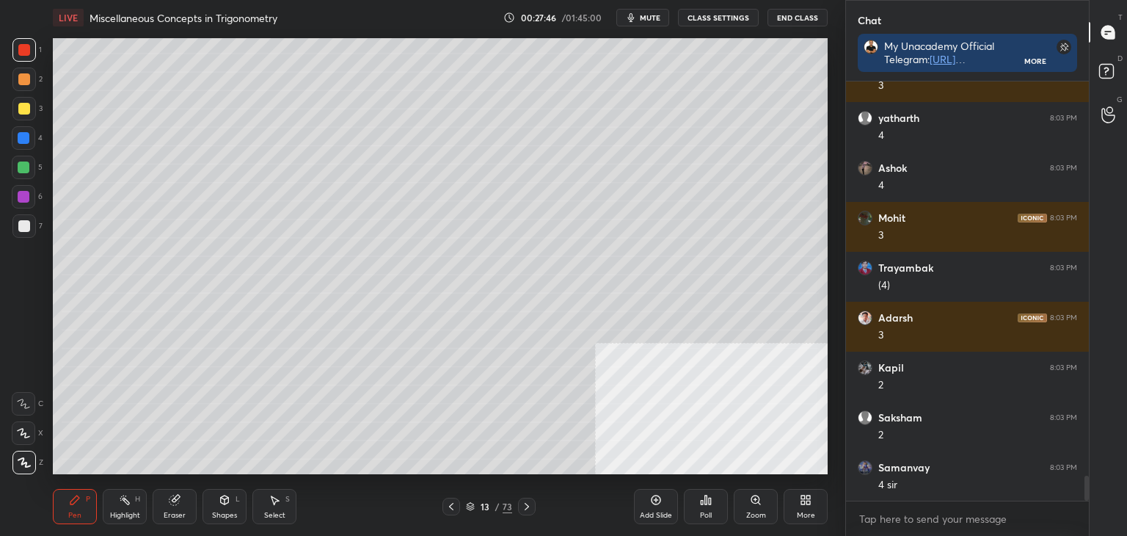
scroll to position [6533, 0]
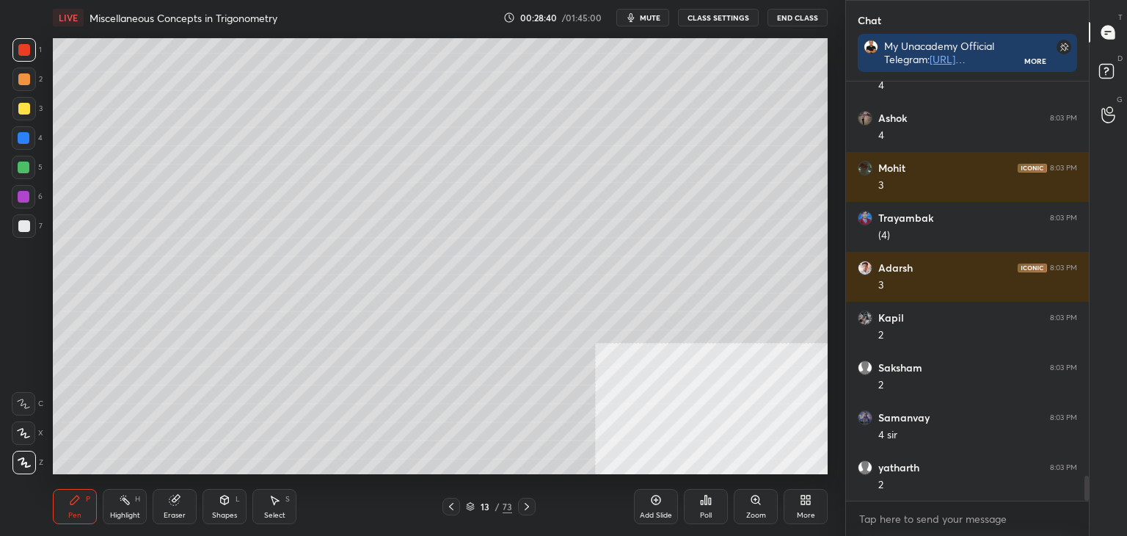
click at [449, 506] on icon at bounding box center [451, 506] width 12 height 12
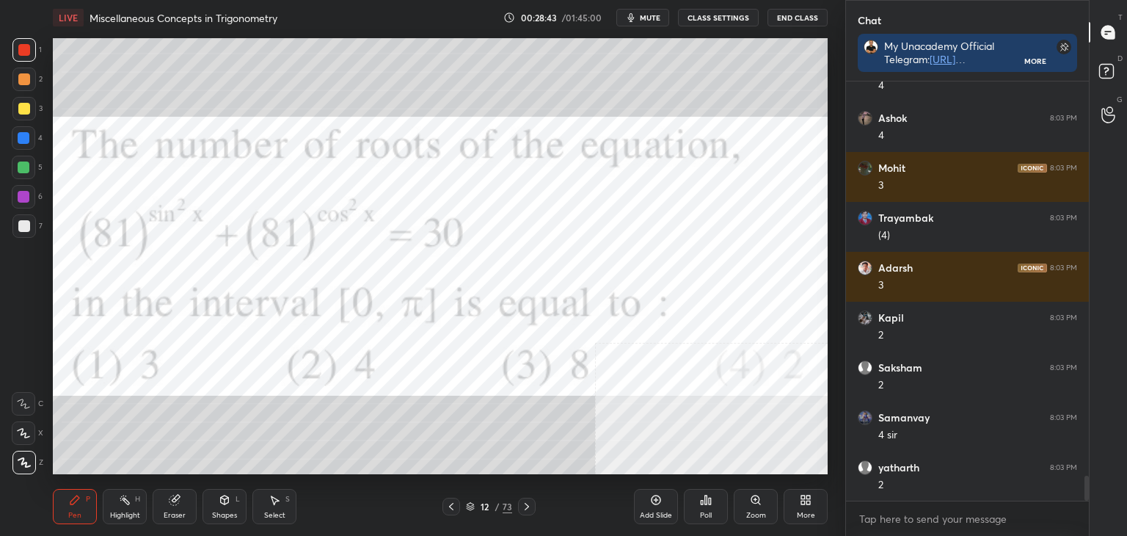
click at [524, 505] on icon at bounding box center [527, 506] width 12 height 12
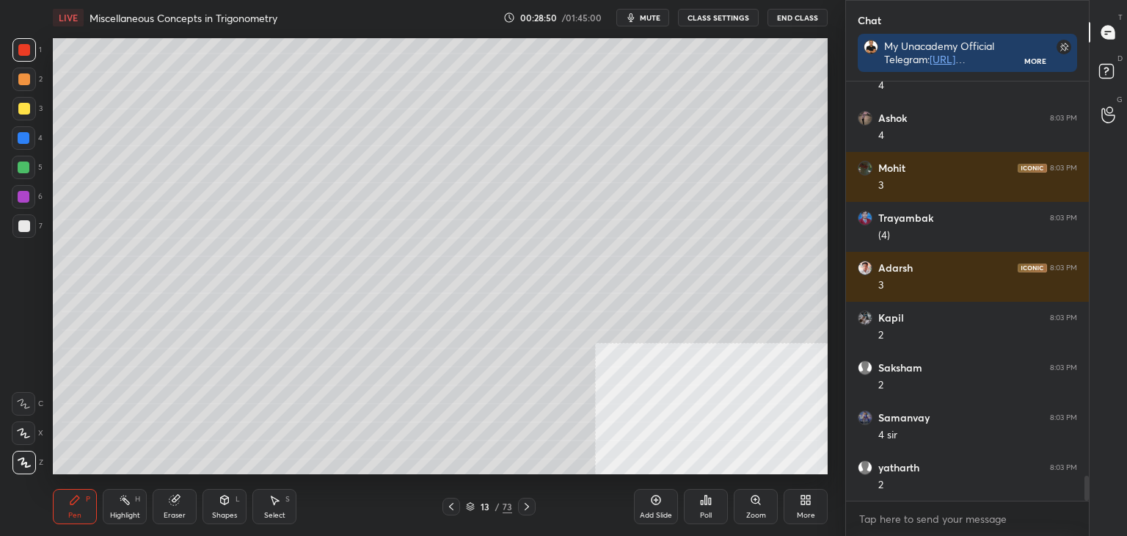
scroll to position [6586, 0]
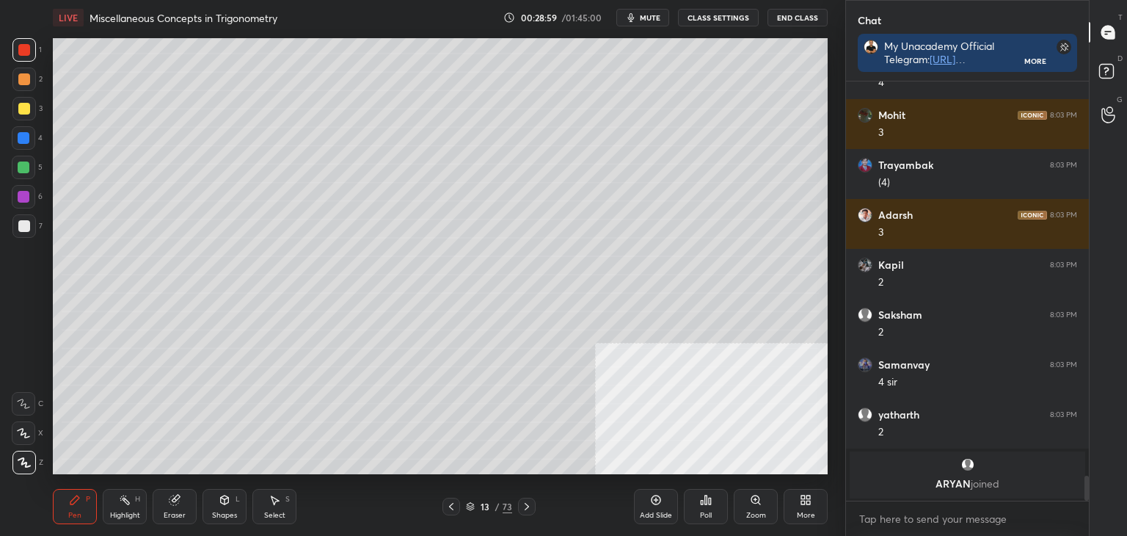
click at [450, 502] on icon at bounding box center [451, 506] width 12 height 12
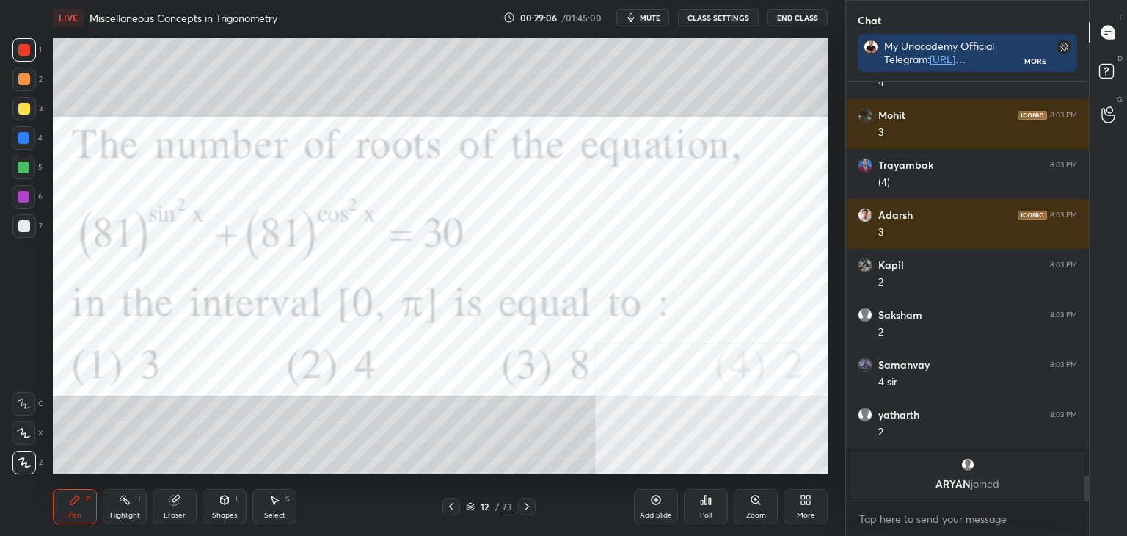
scroll to position [6346, 0]
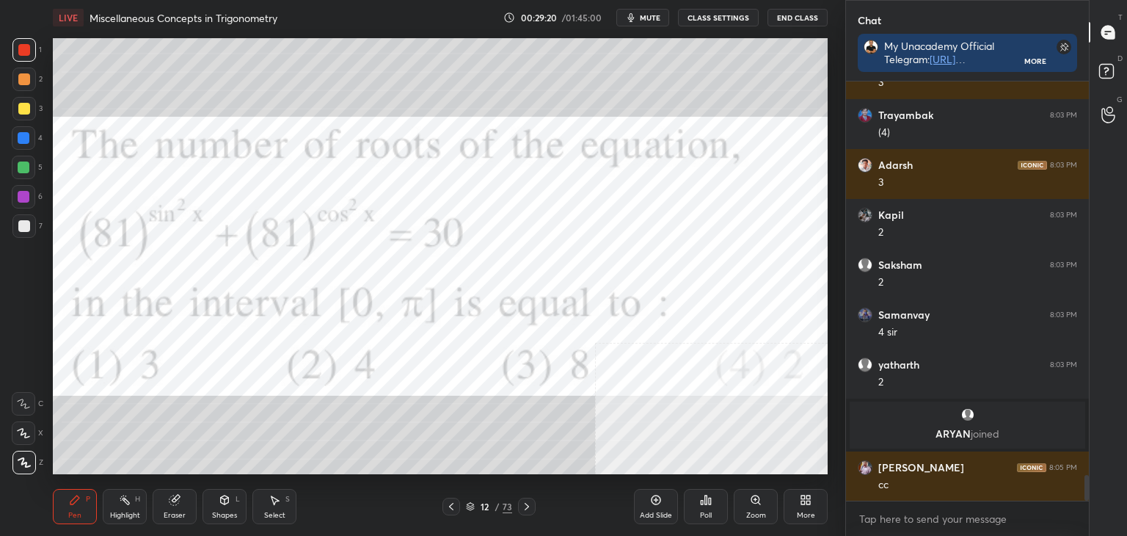
click at [658, 504] on icon at bounding box center [656, 500] width 12 height 12
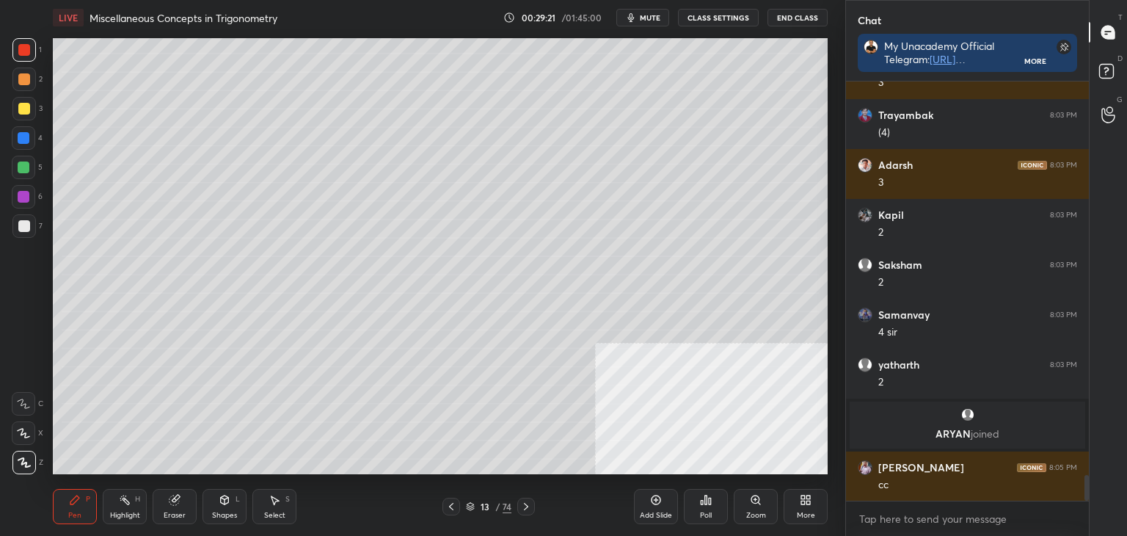
drag, startPoint x: 24, startPoint y: 112, endPoint x: 9, endPoint y: 108, distance: 15.8
click at [22, 112] on div at bounding box center [24, 109] width 12 height 12
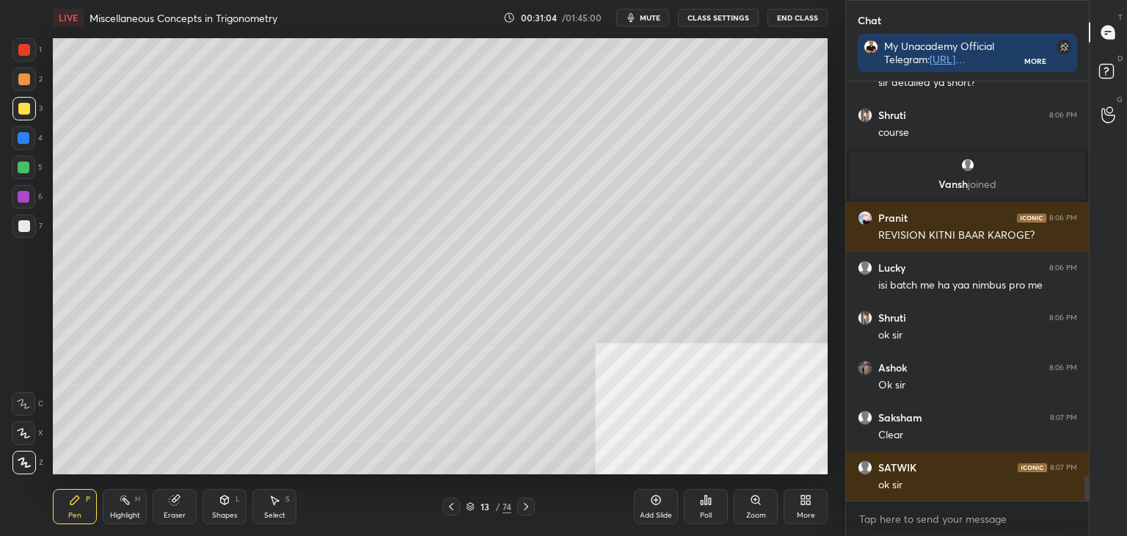
scroll to position [6842, 0]
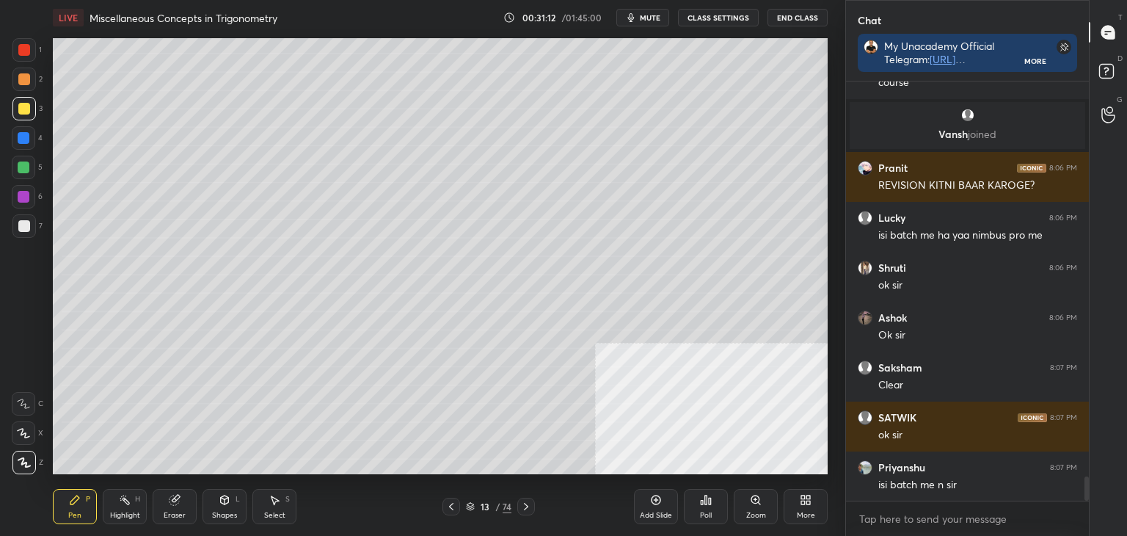
click at [484, 511] on div "13" at bounding box center [485, 506] width 15 height 9
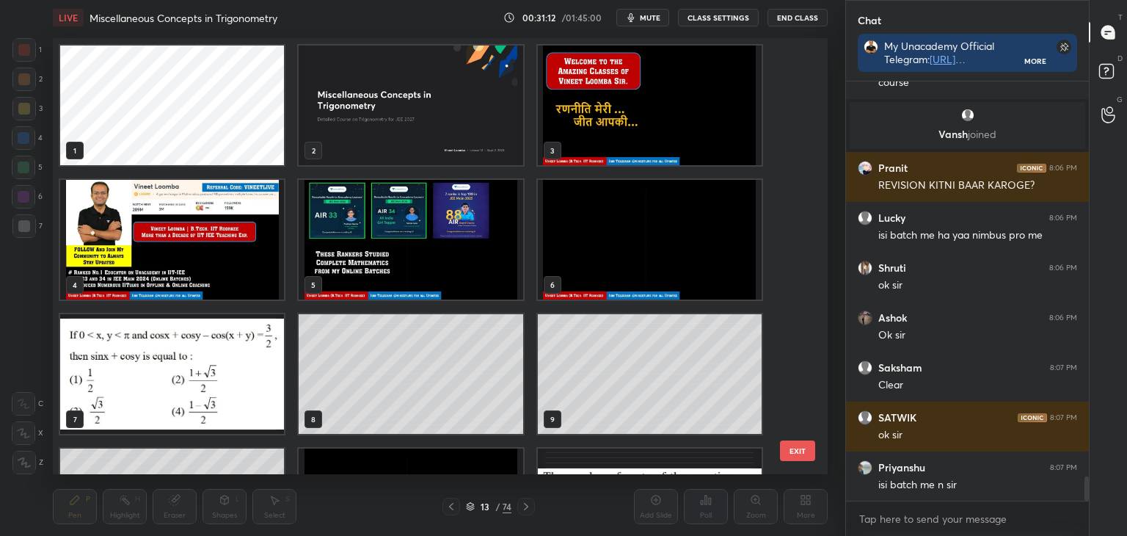
scroll to position [431, 767]
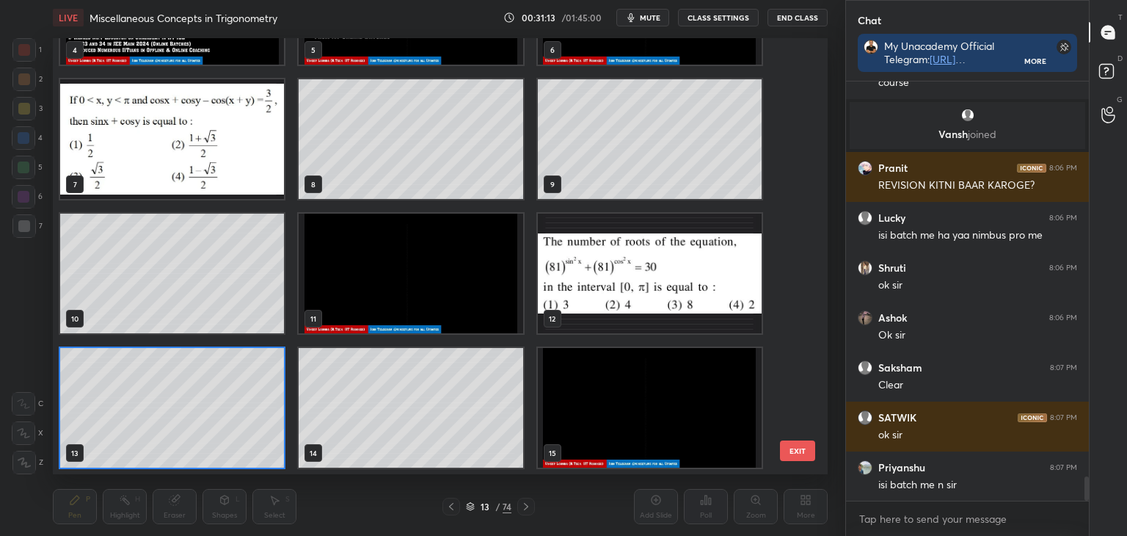
click at [486, 511] on div "13" at bounding box center [485, 506] width 15 height 9
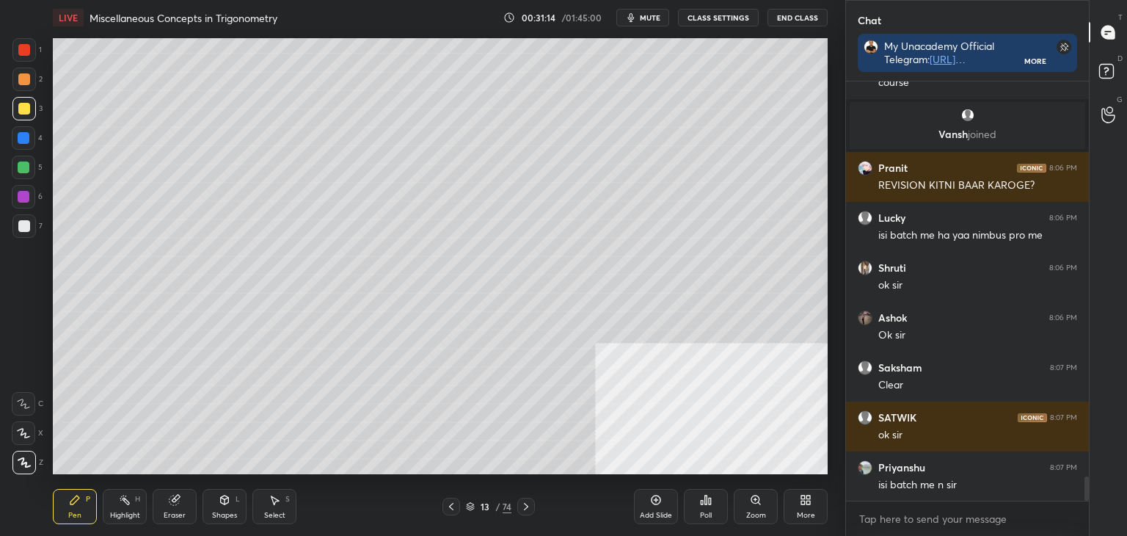
click at [487, 507] on div "13" at bounding box center [485, 506] width 15 height 9
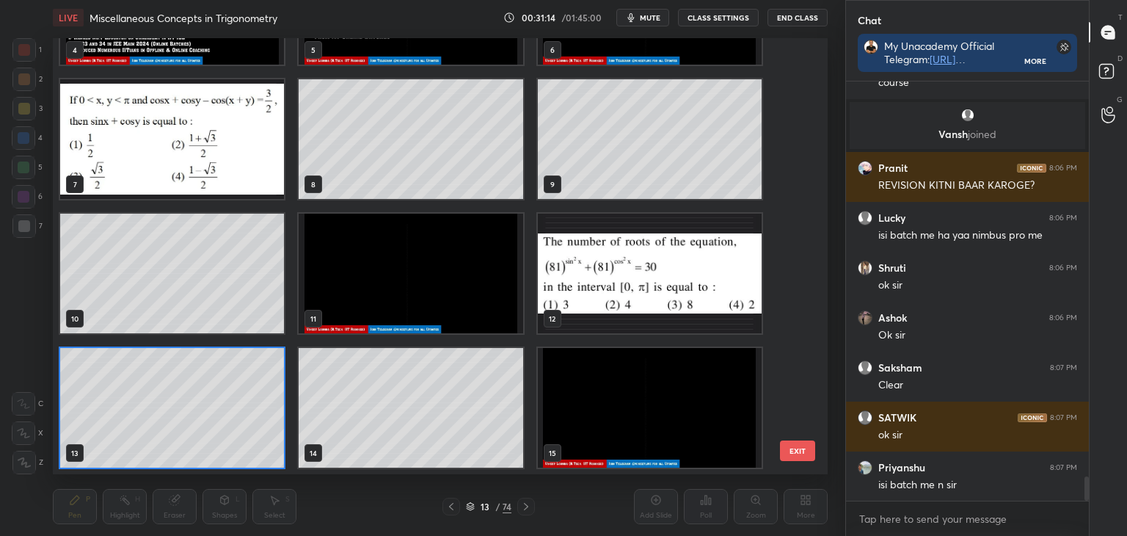
scroll to position [6892, 0]
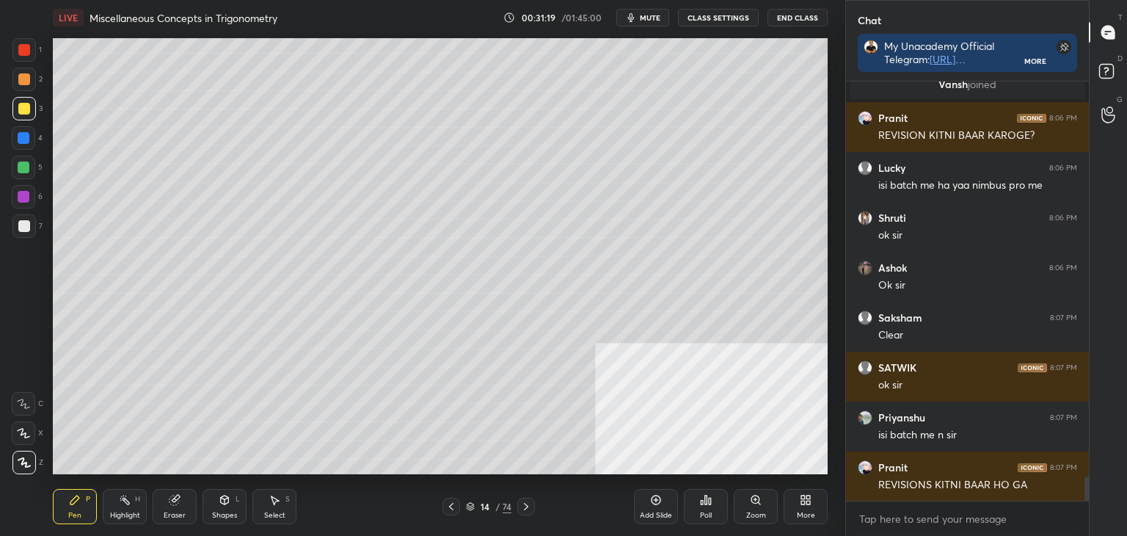
click at [524, 503] on icon at bounding box center [526, 506] width 12 height 12
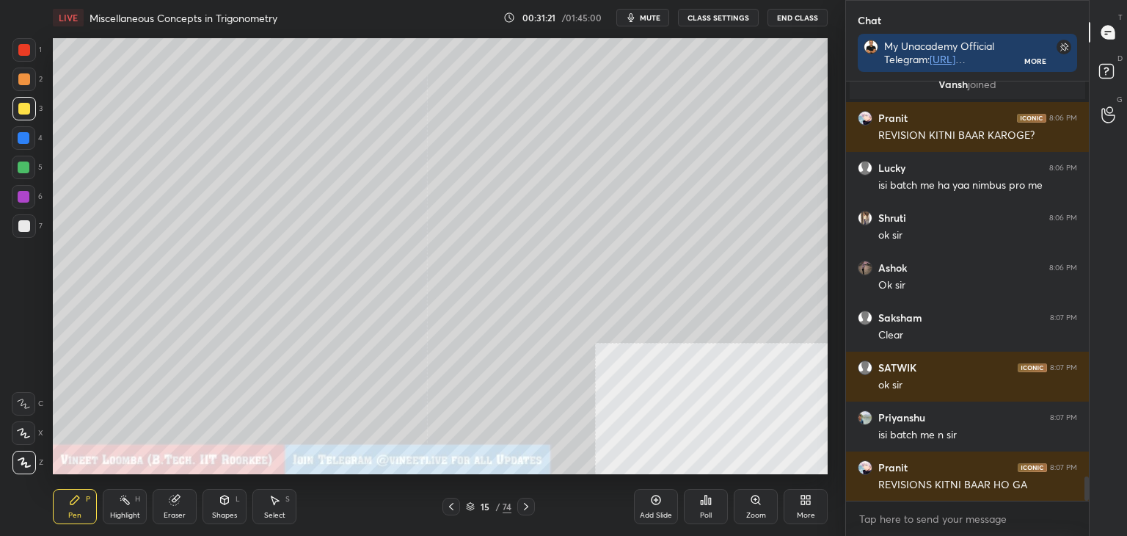
click at [453, 508] on icon at bounding box center [451, 506] width 12 height 12
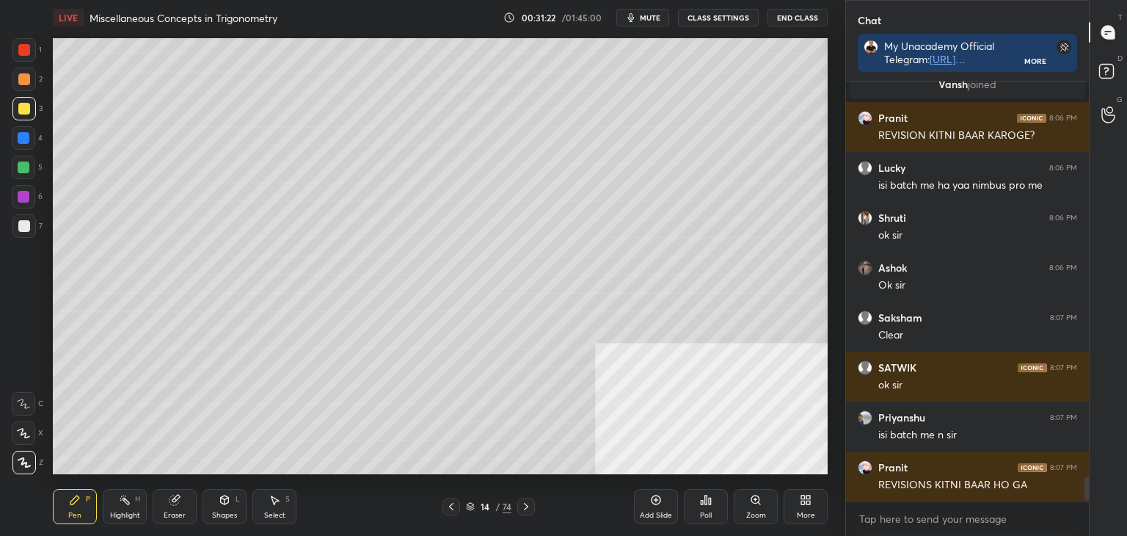
click at [531, 500] on icon at bounding box center [526, 506] width 12 height 12
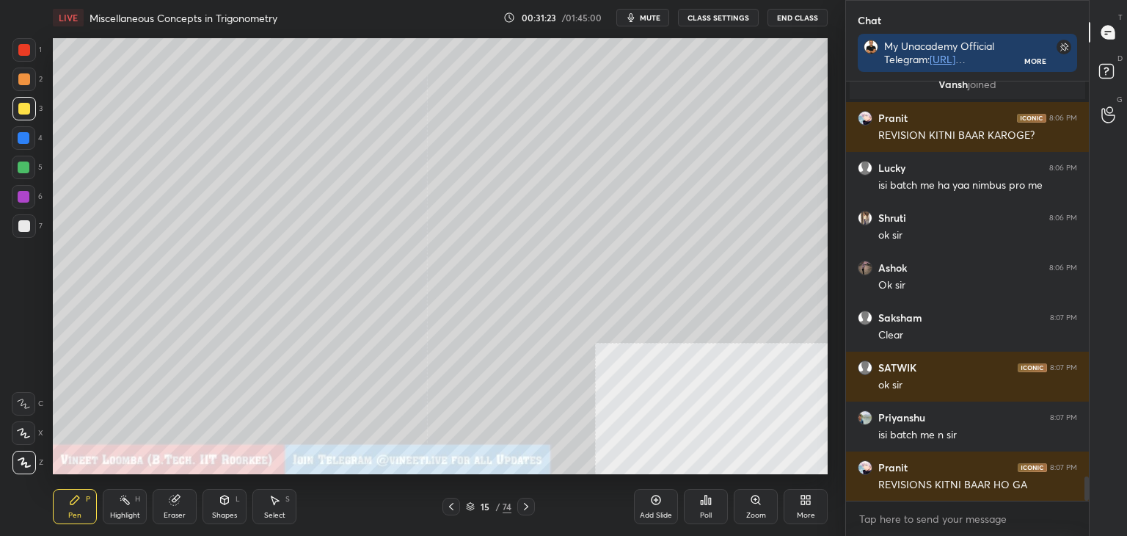
click at [802, 511] on div "More" at bounding box center [806, 514] width 18 height 7
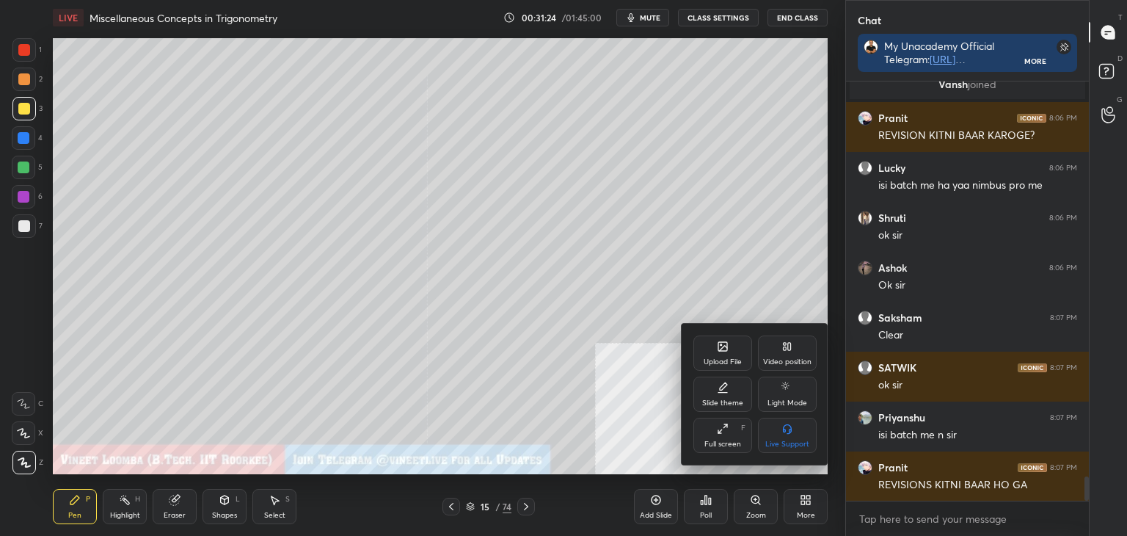
click at [723, 347] on icon at bounding box center [723, 348] width 8 height 5
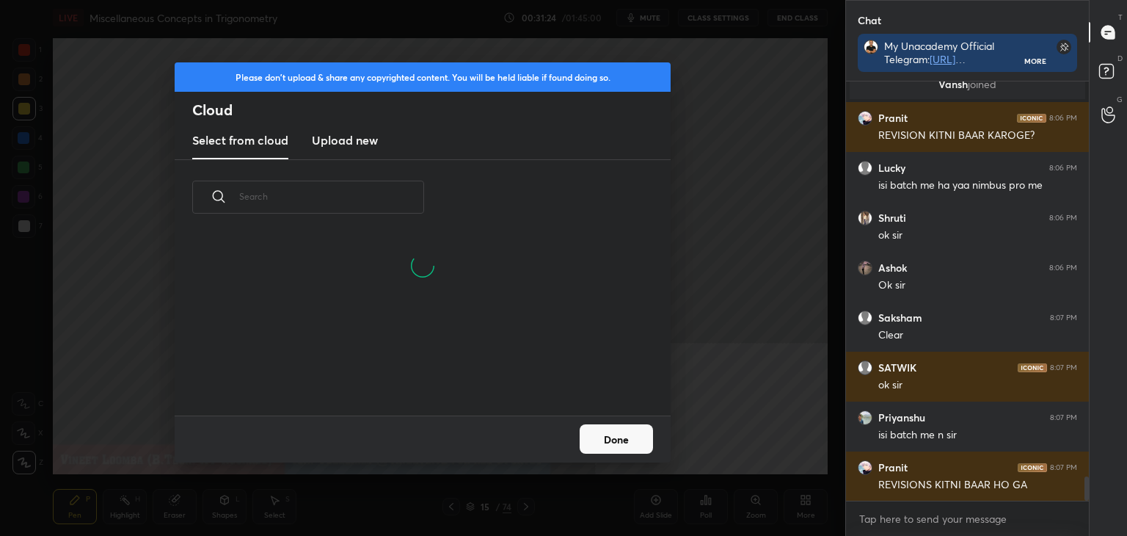
click at [340, 137] on h3 "Upload new" at bounding box center [345, 140] width 66 height 18
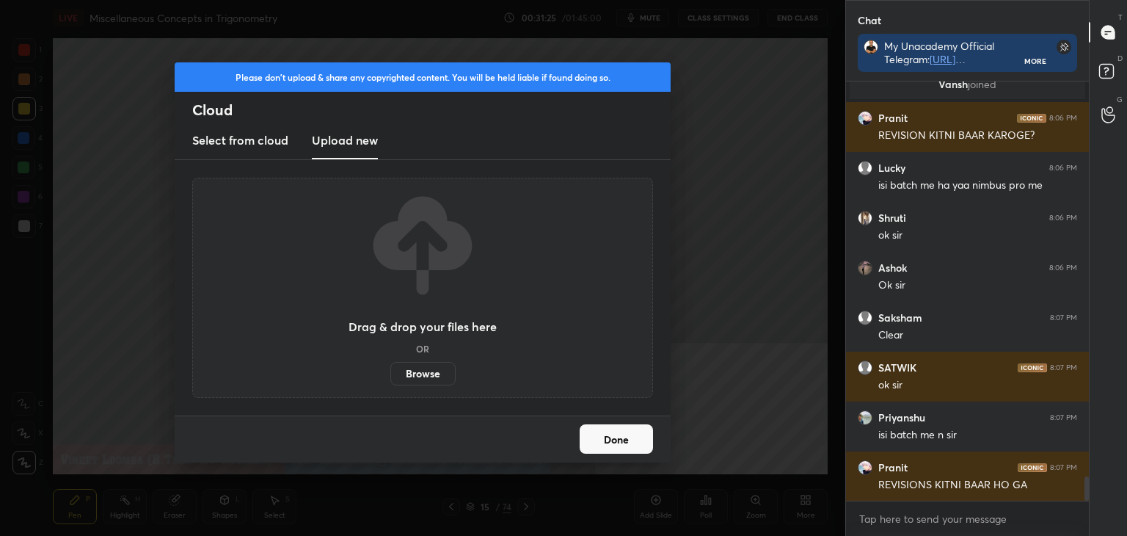
click at [426, 379] on label "Browse" at bounding box center [422, 373] width 65 height 23
click at [390, 379] on input "Browse" at bounding box center [390, 373] width 0 height 23
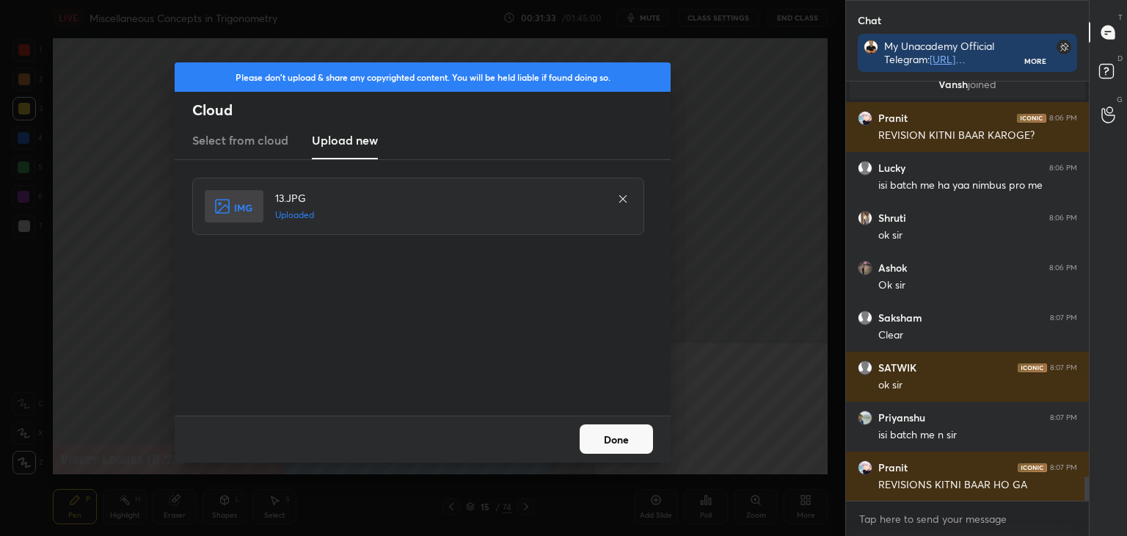
click at [630, 444] on button "Done" at bounding box center [616, 438] width 73 height 29
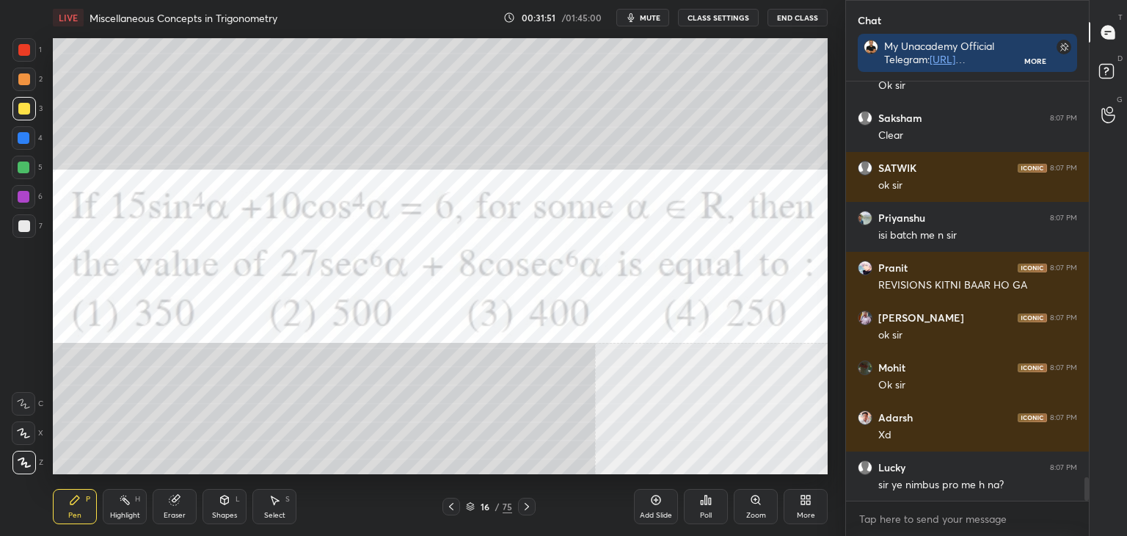
scroll to position [7142, 0]
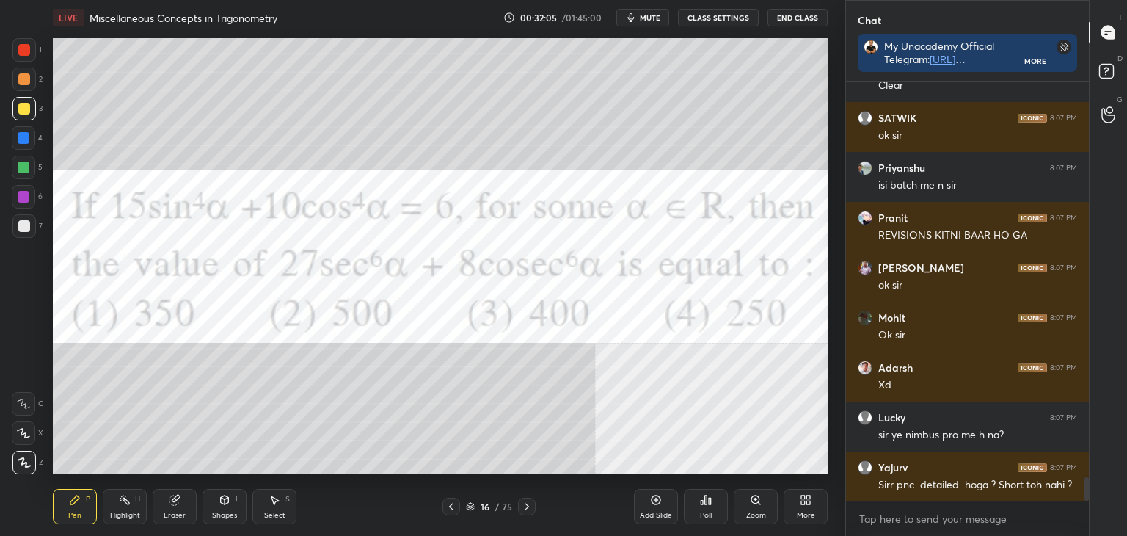
drag, startPoint x: 26, startPoint y: 49, endPoint x: 26, endPoint y: 59, distance: 9.5
click at [26, 48] on div at bounding box center [24, 50] width 12 height 12
drag, startPoint x: 67, startPoint y: 514, endPoint x: 63, endPoint y: 479, distance: 35.4
click at [67, 512] on div "Pen P" at bounding box center [75, 506] width 44 height 35
drag, startPoint x: 24, startPoint y: 48, endPoint x: 15, endPoint y: 67, distance: 21.3
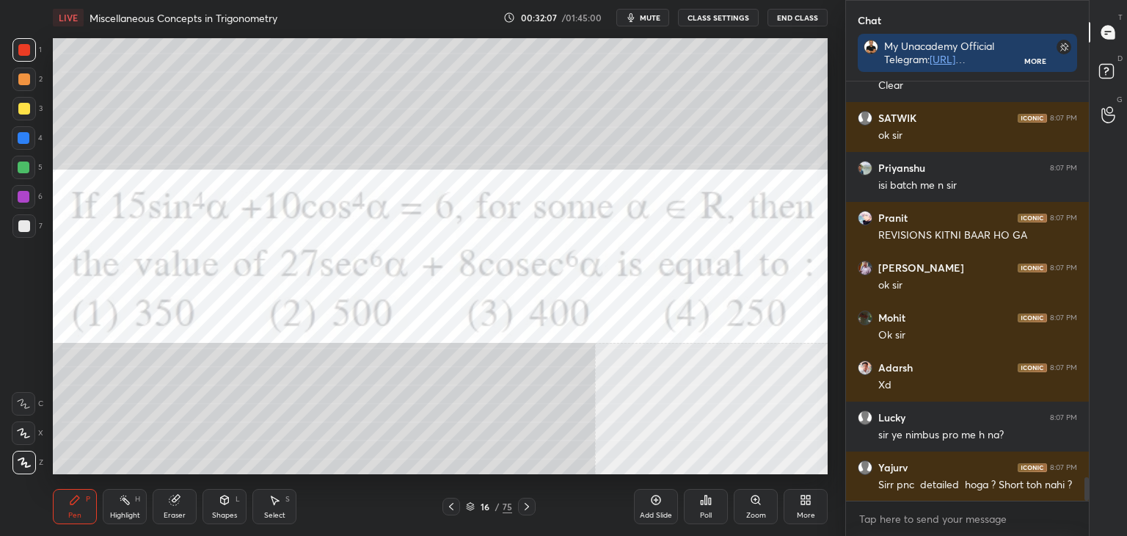
click at [27, 48] on div at bounding box center [24, 50] width 12 height 12
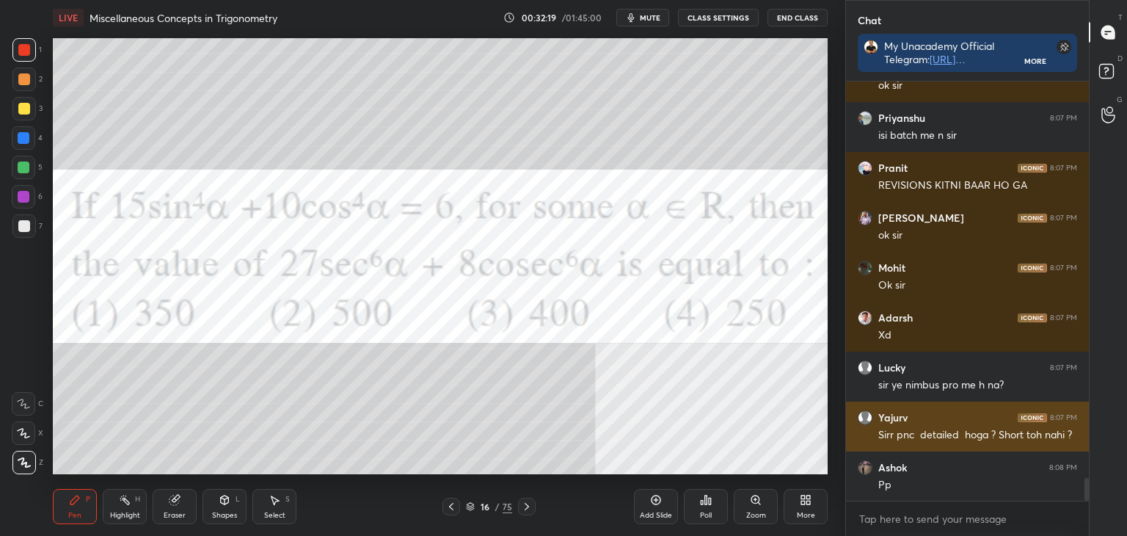
click at [904, 434] on div "Sirr pnc detailed hoga ? Short toh nahi ?" at bounding box center [977, 435] width 199 height 15
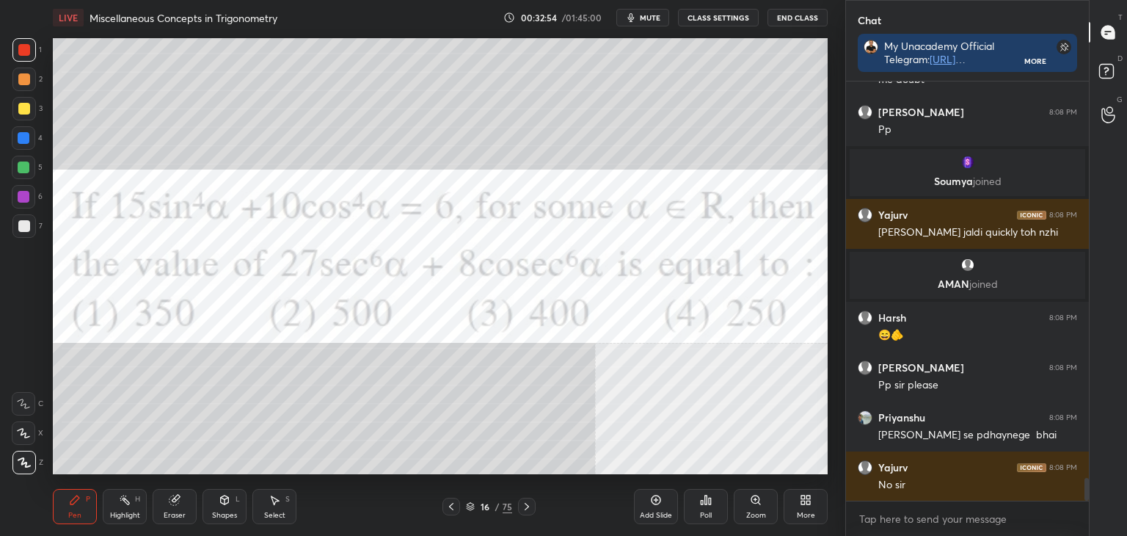
scroll to position [7440, 0]
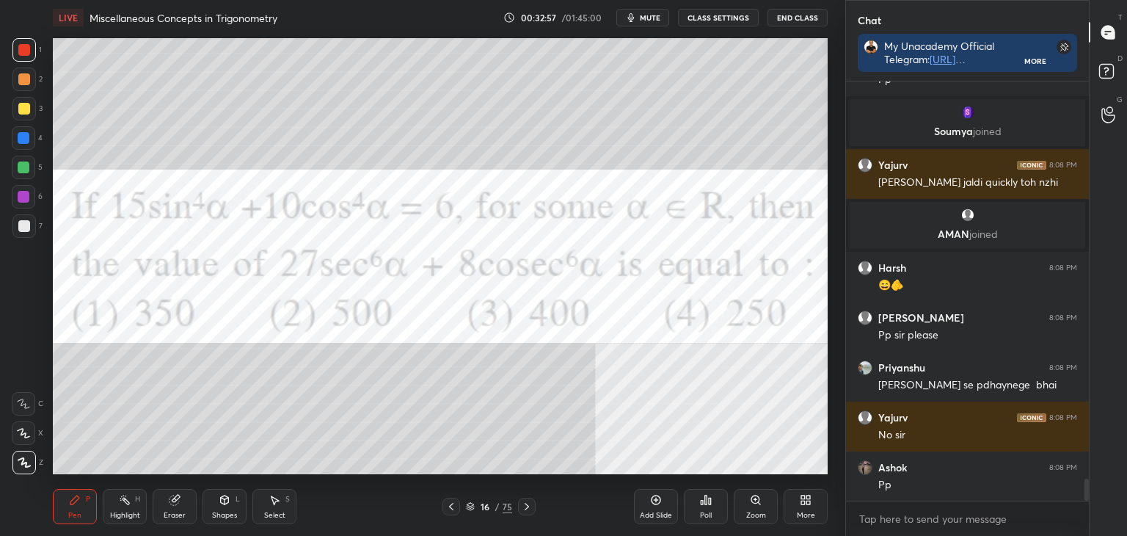
click at [452, 504] on icon at bounding box center [451, 506] width 12 height 12
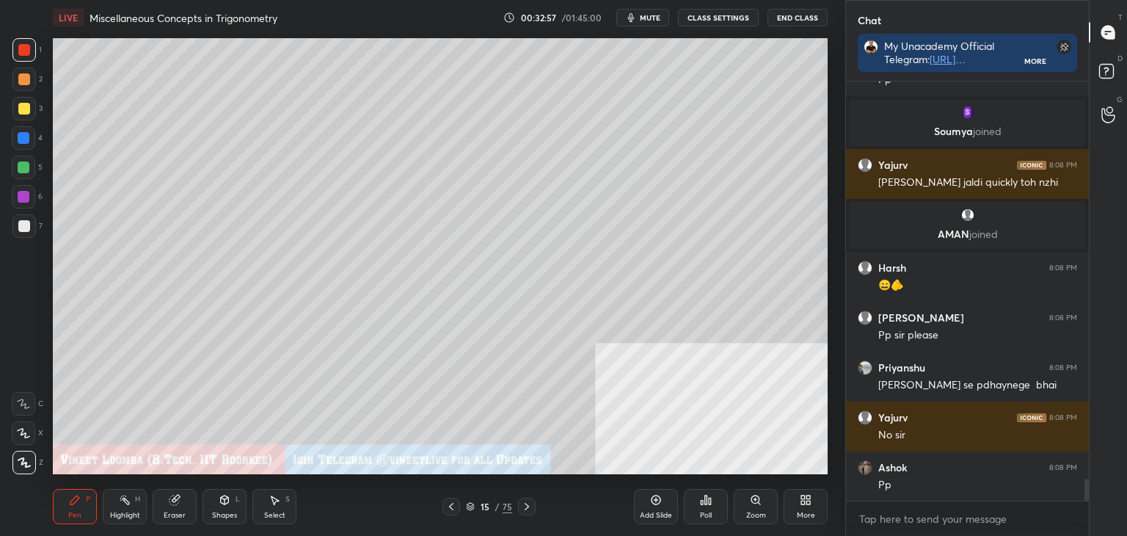
click at [452, 503] on icon at bounding box center [451, 506] width 4 height 7
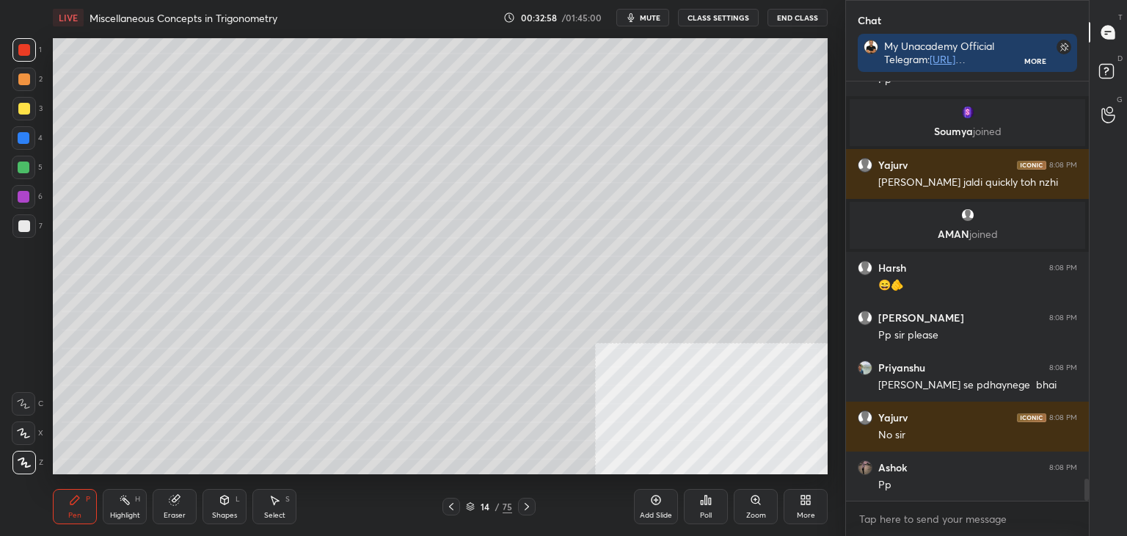
scroll to position [7503, 0]
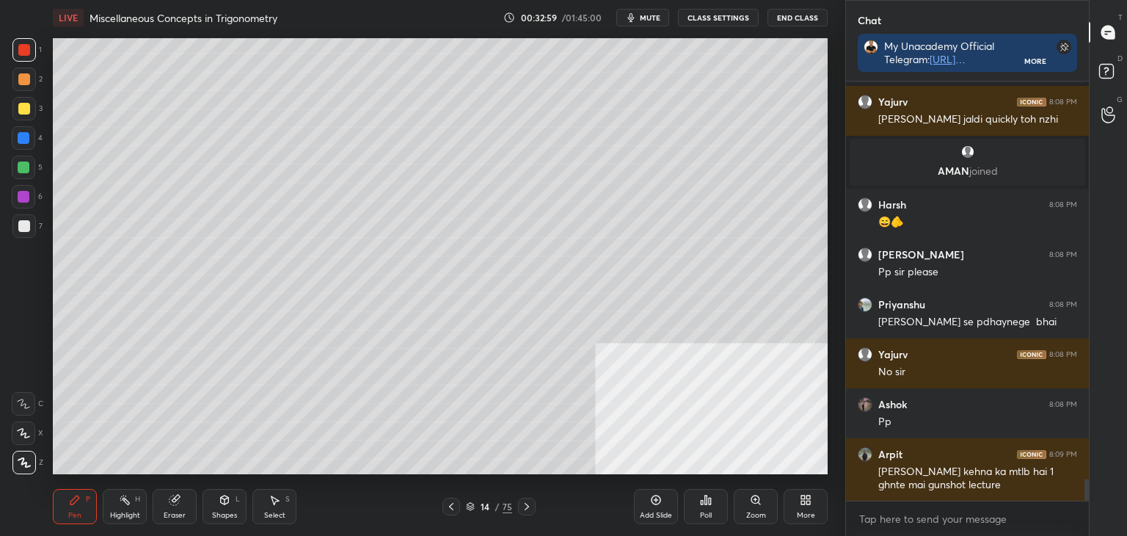
click at [448, 507] on icon at bounding box center [451, 506] width 12 height 12
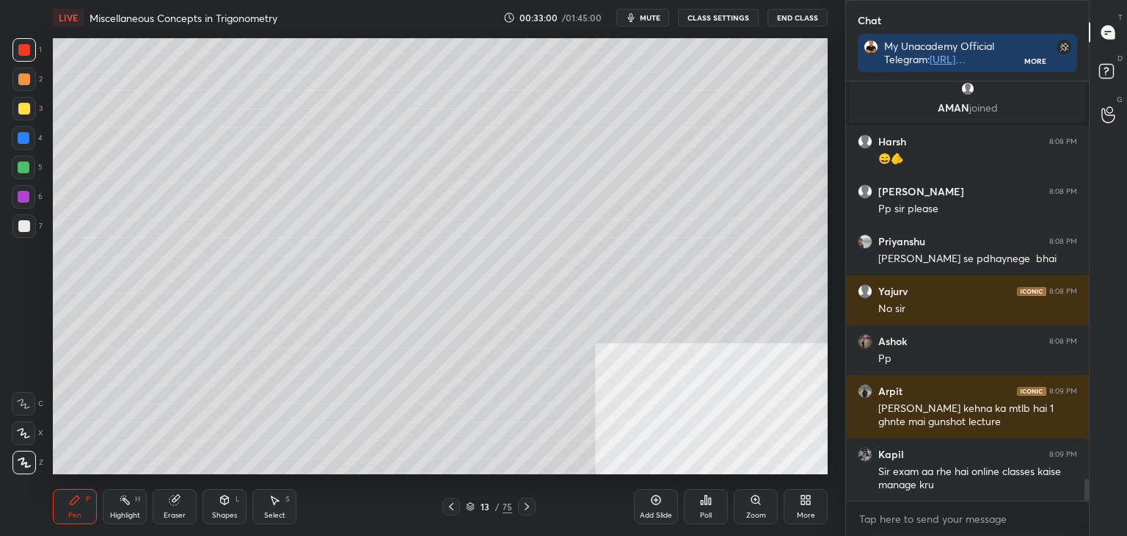
click at [536, 506] on div "13 / 75" at bounding box center [488, 506] width 291 height 18
click at [528, 503] on icon at bounding box center [527, 506] width 12 height 12
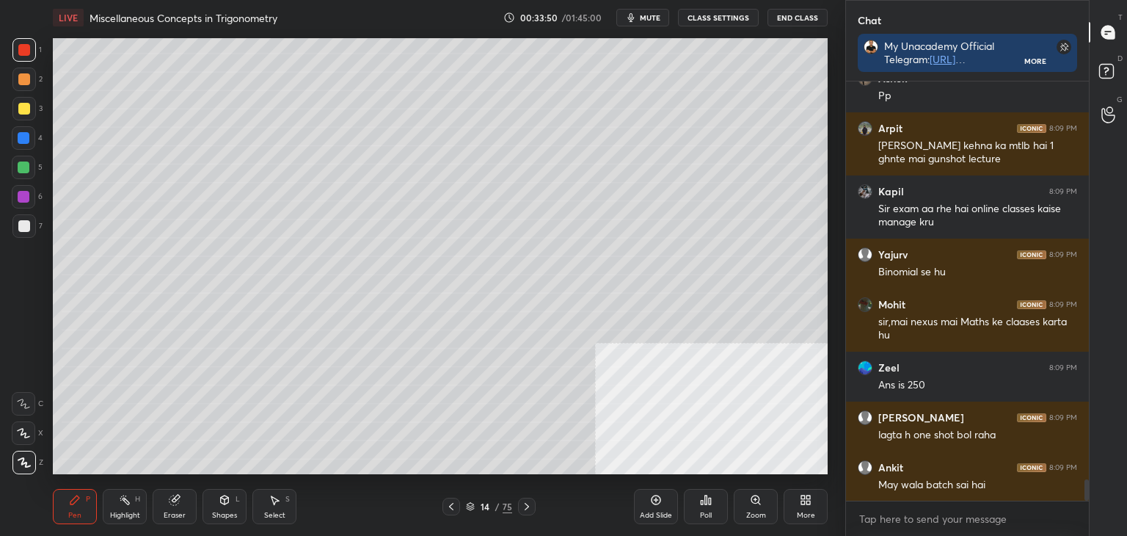
scroll to position [7878, 0]
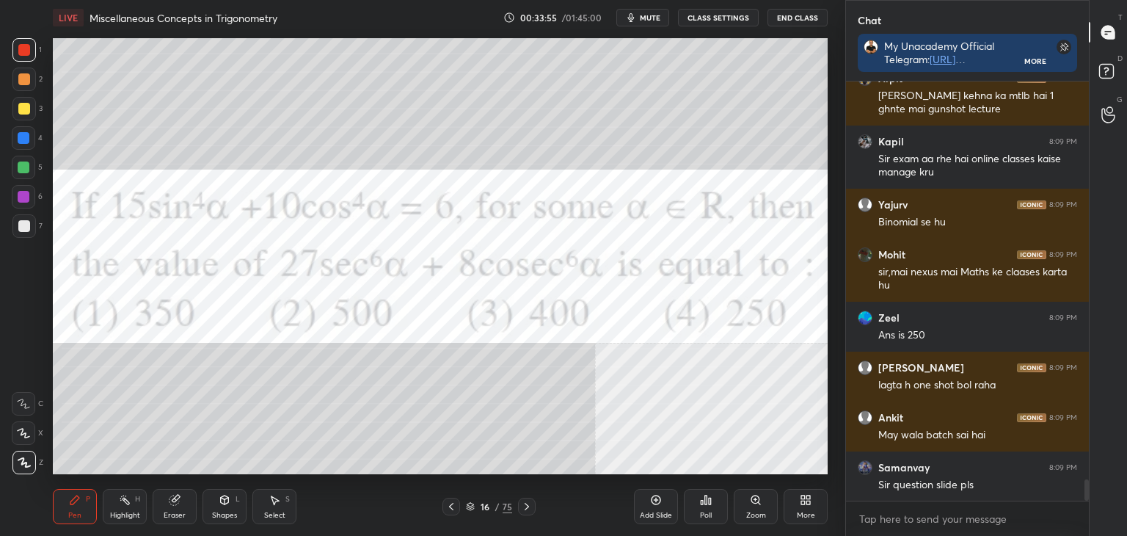
click at [21, 225] on div at bounding box center [24, 226] width 12 height 12
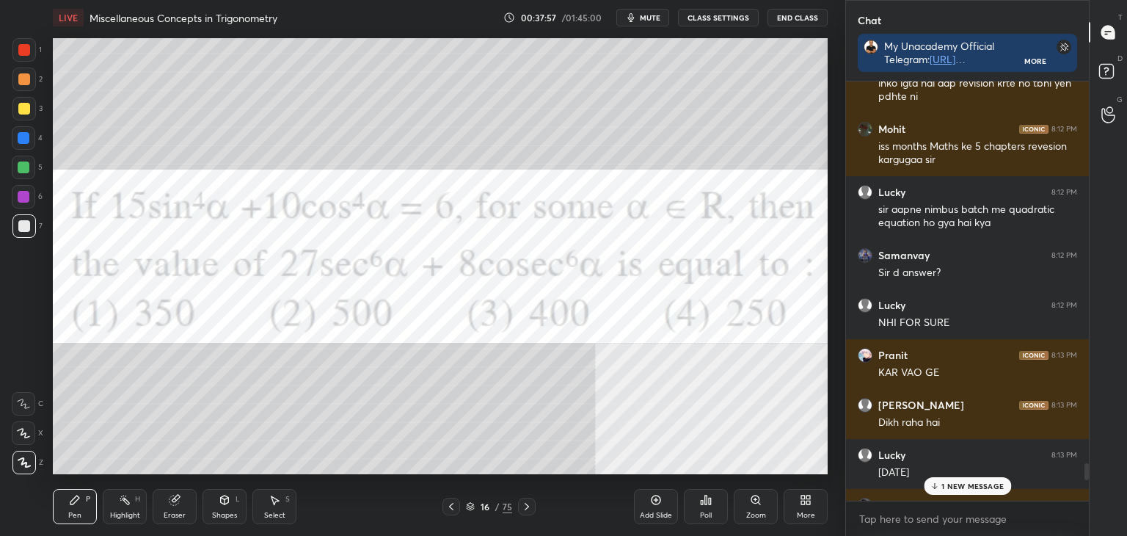
scroll to position [9003, 0]
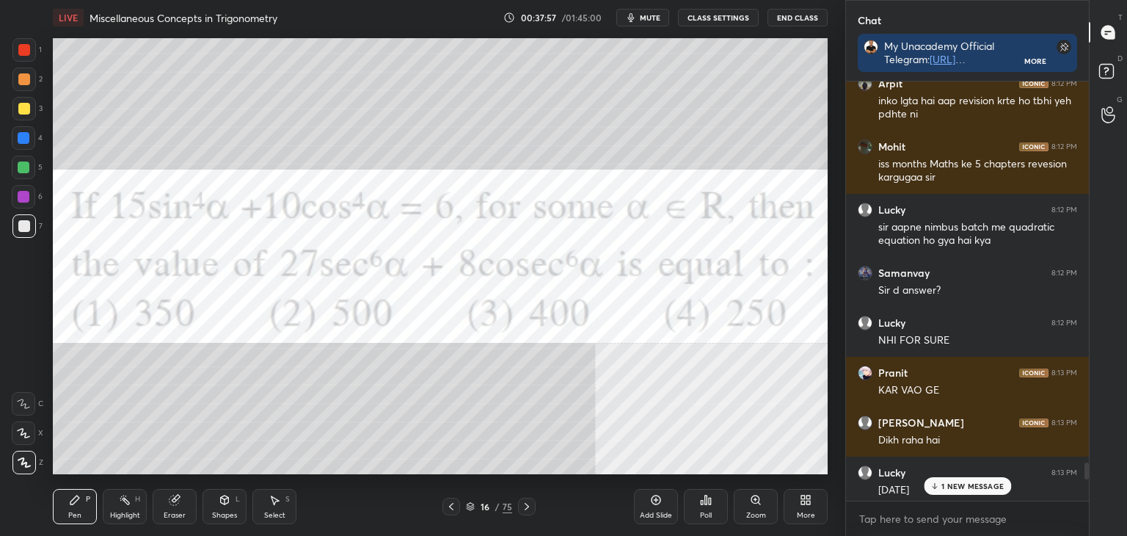
drag, startPoint x: 1087, startPoint y: 494, endPoint x: 1095, endPoint y: 461, distance: 33.3
click at [1095, 461] on div "Chat My Unacademy Official Telegram: [URL][DOMAIN_NAME] Use Code VINEETLIVE to …" at bounding box center [986, 268] width 282 height 536
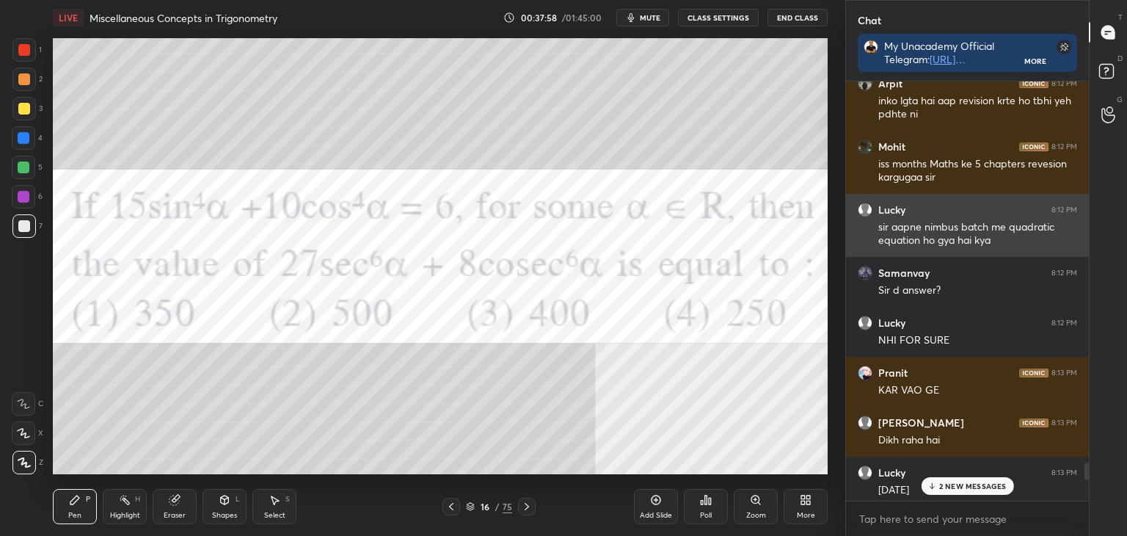
click at [897, 236] on div "sir aapne nimbus batch me quadratic equation ho gya hai kya" at bounding box center [977, 234] width 199 height 28
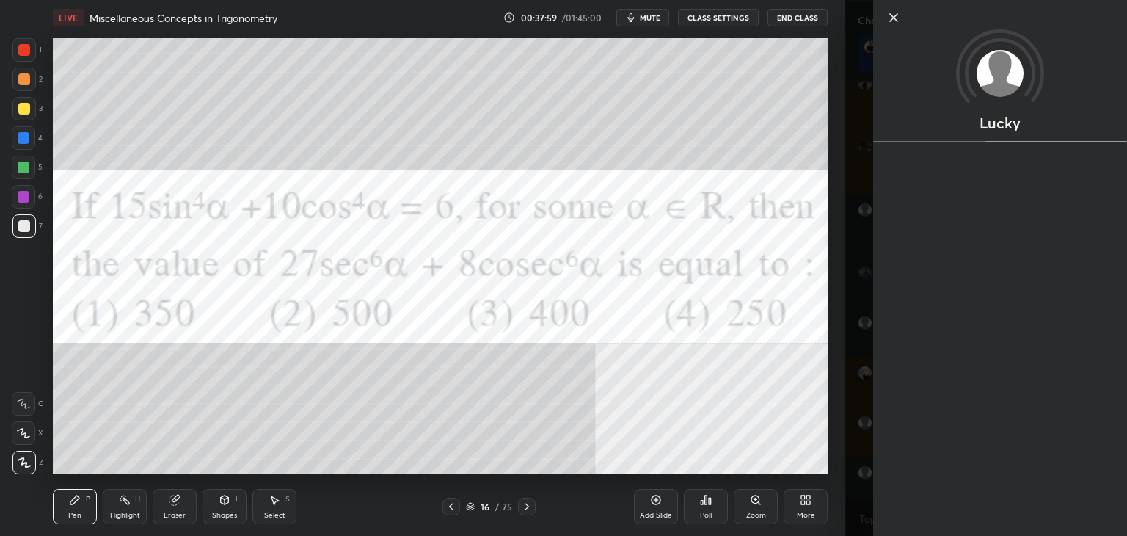
click at [845, 266] on div "Lucky" at bounding box center [986, 268] width 282 height 536
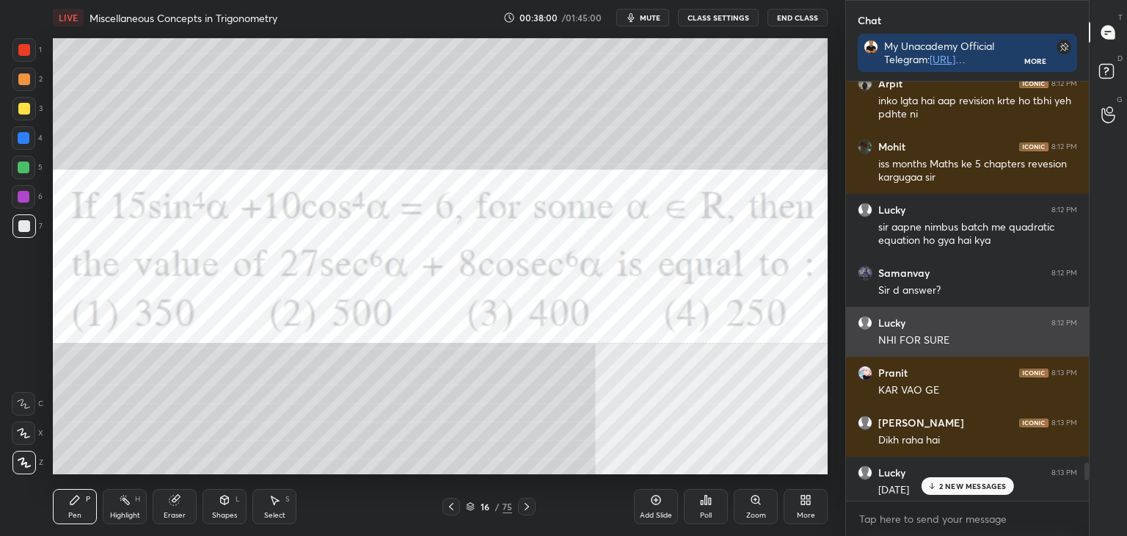
click at [898, 331] on div "NHI FOR SURE" at bounding box center [977, 339] width 199 height 18
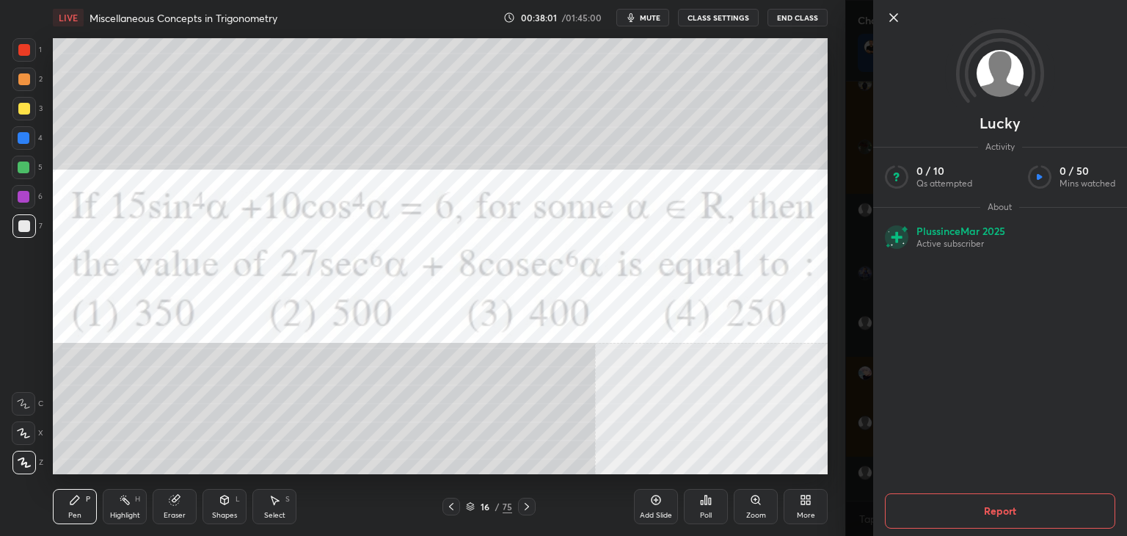
click at [991, 512] on button "Report" at bounding box center [1000, 510] width 230 height 35
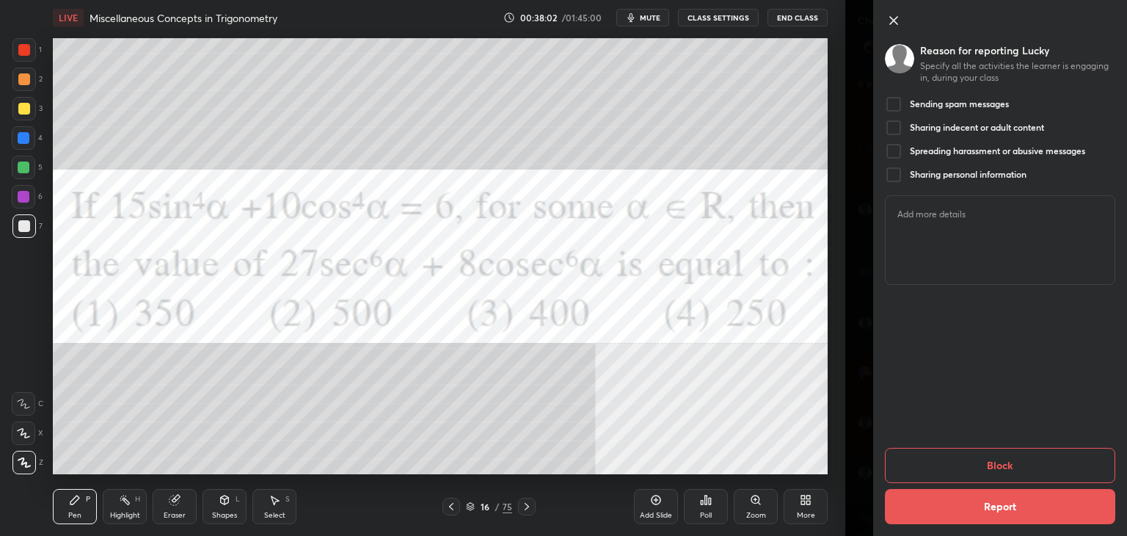
drag, startPoint x: 924, startPoint y: 92, endPoint x: 925, endPoint y: 103, distance: 11.8
click at [925, 92] on div "Reason for reporting Lucky Specify all the activities the learner is engaging i…" at bounding box center [1000, 268] width 254 height 536
click at [927, 106] on h5 "Sending spam messages" at bounding box center [959, 104] width 99 height 12
click at [997, 461] on button "Block" at bounding box center [1000, 465] width 230 height 35
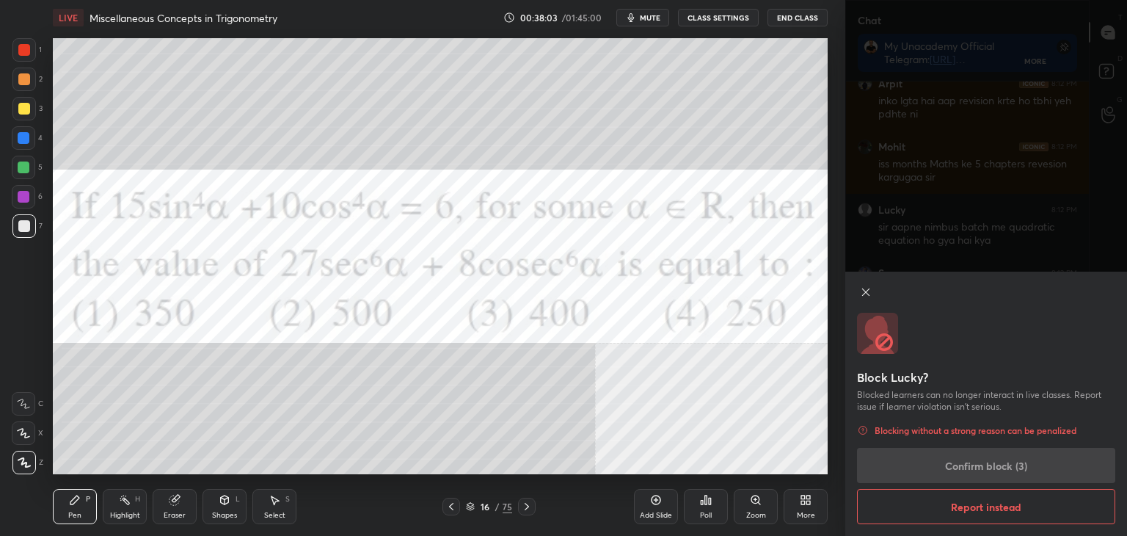
click at [999, 465] on div "Block Lucky? Blocked learners can no longer interact in live classes. Report is…" at bounding box center [986, 403] width 282 height 264
click at [999, 468] on div "Block Lucky? Blocked learners can no longer interact in live classes. Report is…" at bounding box center [986, 403] width 282 height 264
click at [1001, 469] on div "Block Lucky? Blocked learners can no longer interact in live classes. Report is…" at bounding box center [986, 403] width 282 height 264
click at [999, 468] on div "Block Lucky? Blocked learners can no longer interact in live classes. Report is…" at bounding box center [986, 403] width 282 height 264
click at [998, 469] on div "Block Lucky? Blocked learners can no longer interact in live classes. Report is…" at bounding box center [986, 403] width 282 height 264
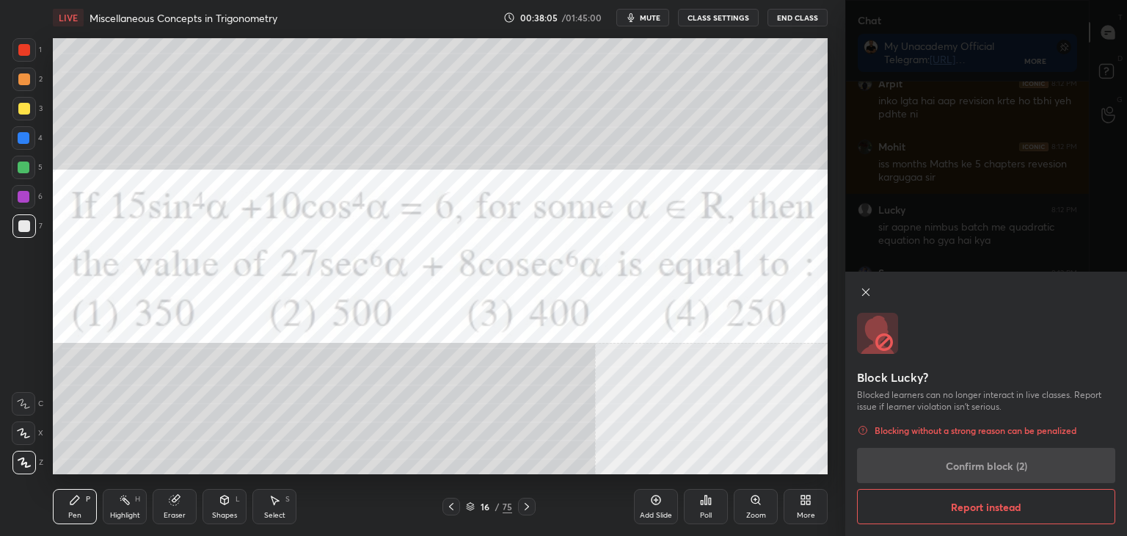
click at [995, 470] on div "Block Lucky? Blocked learners can no longer interact in live classes. Report is…" at bounding box center [986, 403] width 282 height 264
click at [996, 467] on div "Block Lucky? Blocked learners can no longer interact in live classes. Report is…" at bounding box center [986, 403] width 282 height 264
click at [996, 464] on div "Block Lucky? Blocked learners can no longer interact in live classes. Report is…" at bounding box center [986, 403] width 282 height 264
click at [997, 465] on button "Confirm block (1)" at bounding box center [986, 465] width 258 height 35
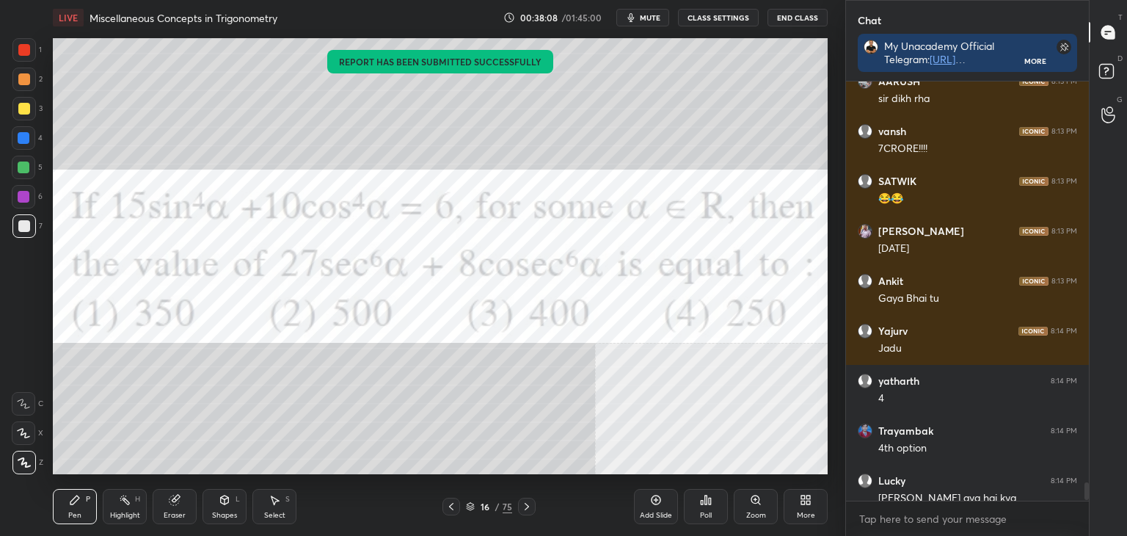
scroll to position [9405, 0]
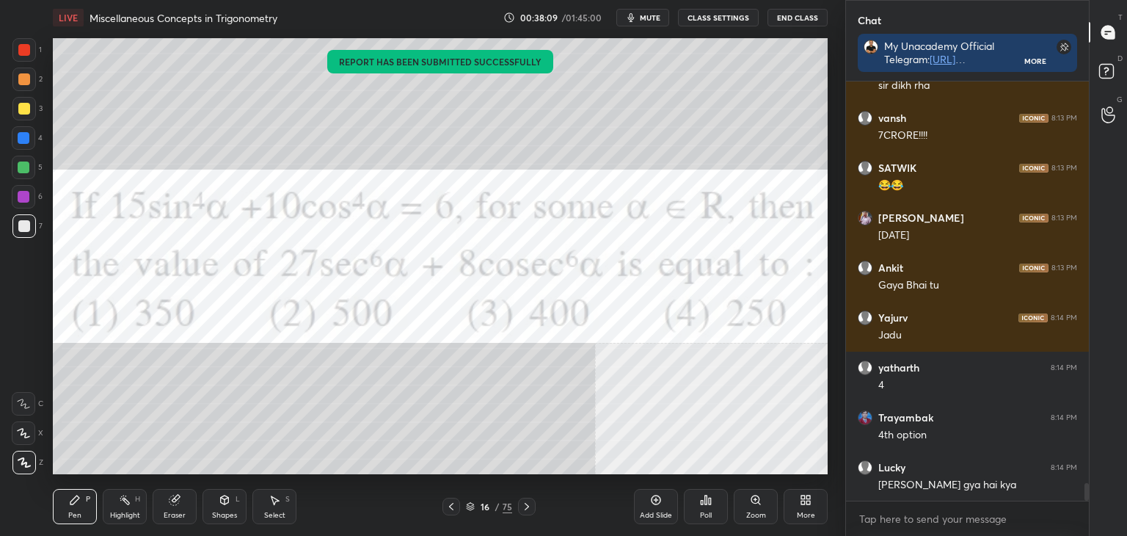
drag, startPoint x: 1087, startPoint y: 493, endPoint x: 1081, endPoint y: 510, distance: 17.9
click at [1083, 508] on div "Yajurv 8:13 PM Dikh raha hai [PERSON_NAME] 8:13 PM sir dikh [PERSON_NAME] 8:13 …" at bounding box center [967, 308] width 243 height 454
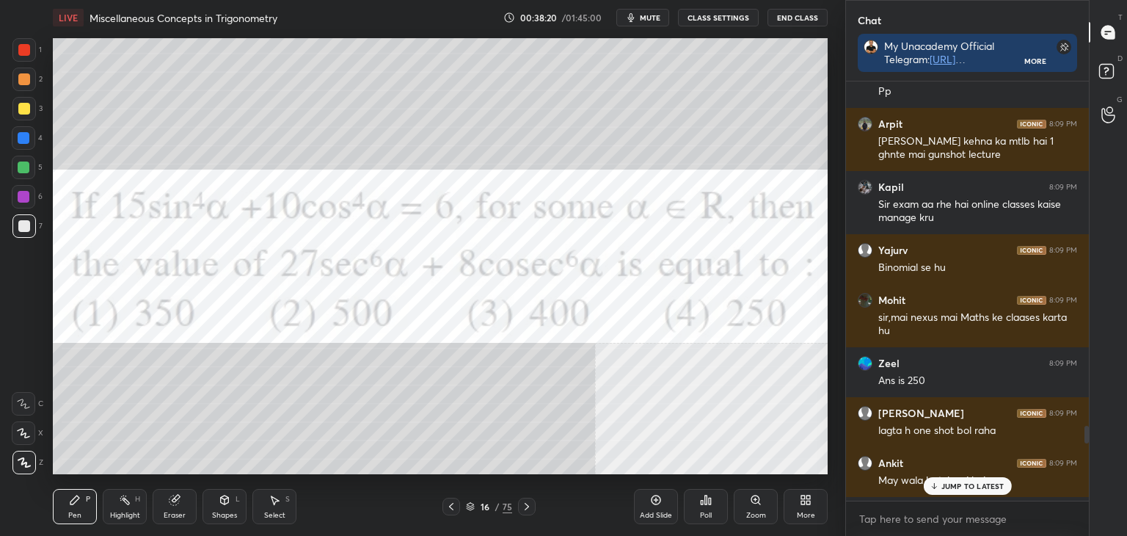
scroll to position [7243, 0]
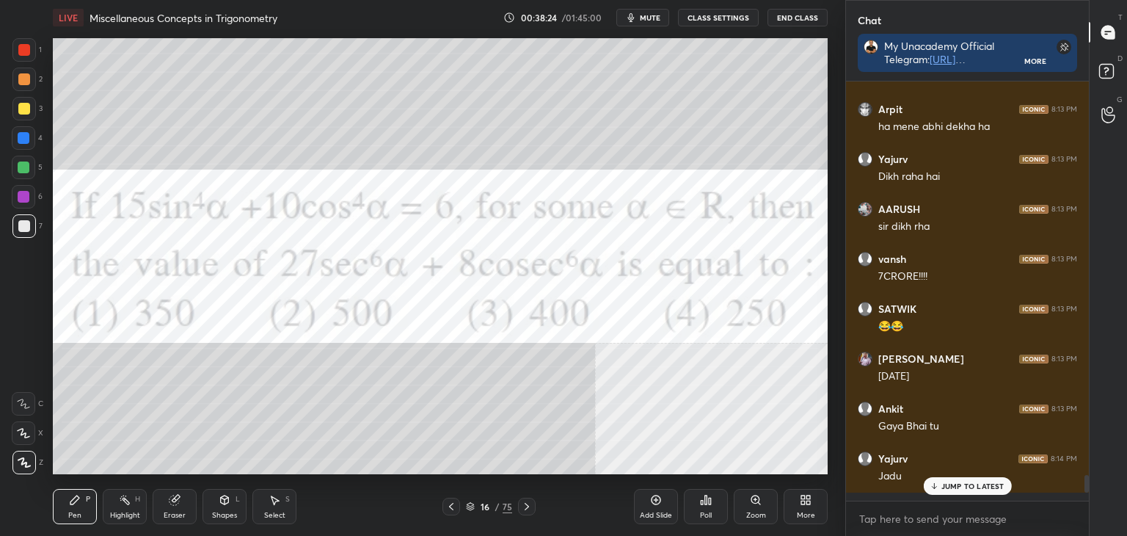
drag, startPoint x: 1086, startPoint y: 492, endPoint x: 1089, endPoint y: 535, distance: 42.7
click at [1089, 535] on div "Chat My Unacademy Official Telegram: [URL][DOMAIN_NAME] Use Code VINEETLIVE to …" at bounding box center [986, 268] width 282 height 536
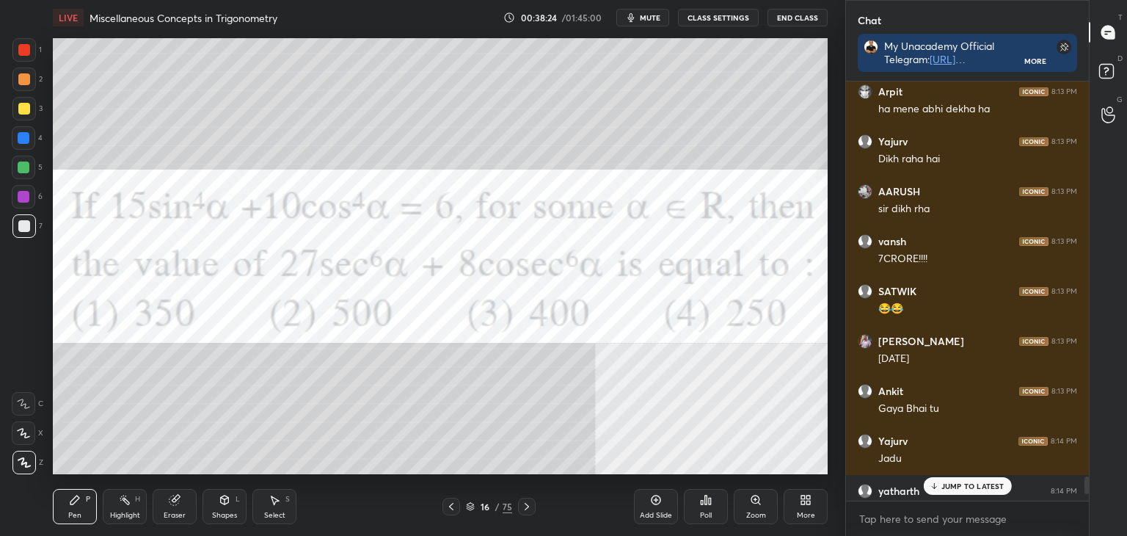
click at [989, 486] on p "JUMP TO LATEST" at bounding box center [972, 485] width 63 height 9
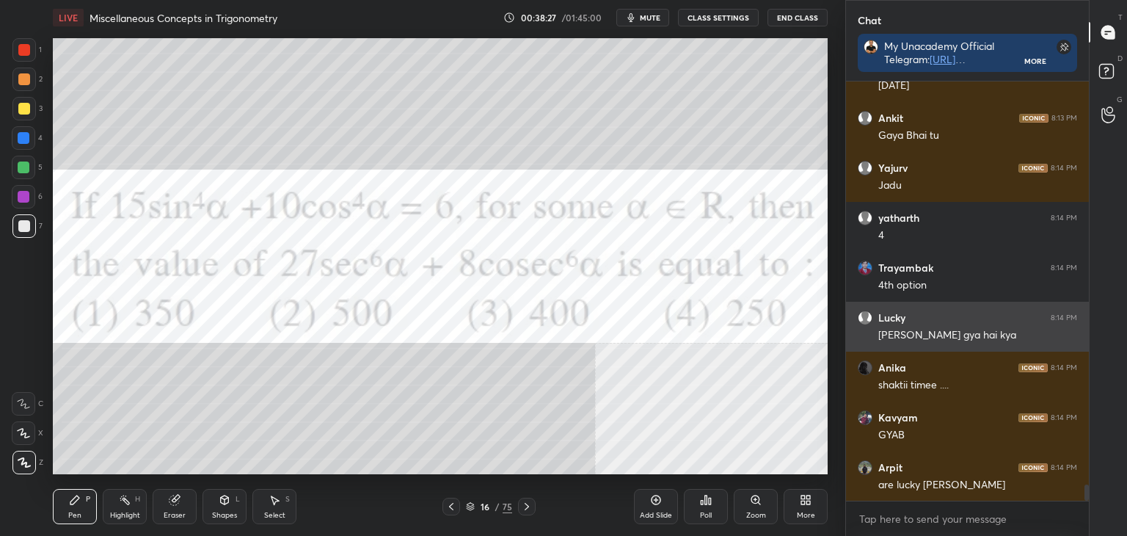
click at [916, 331] on div "[PERSON_NAME] gya hai kya" at bounding box center [977, 335] width 199 height 15
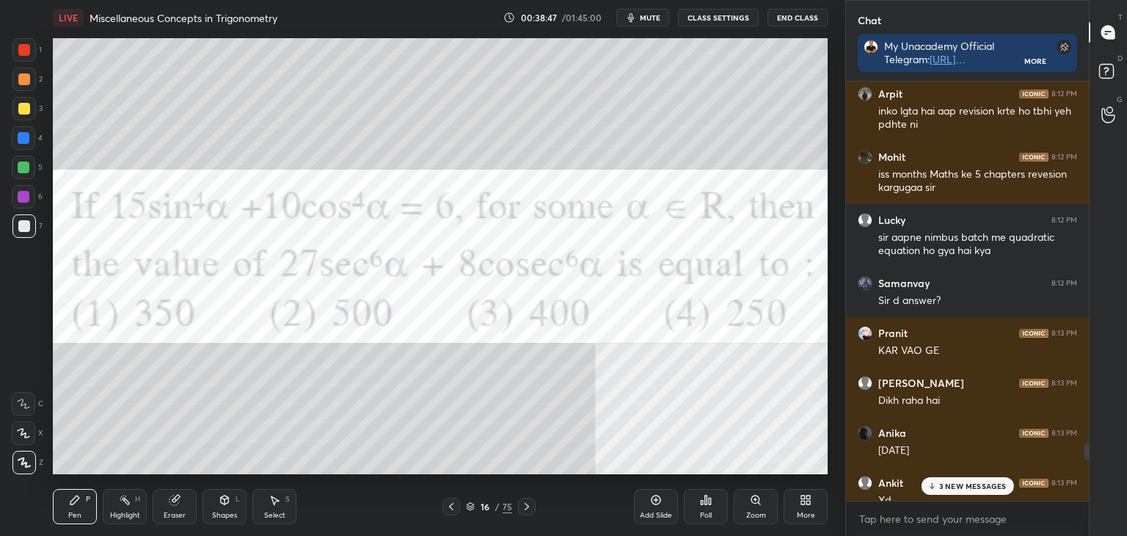
scroll to position [9553, 0]
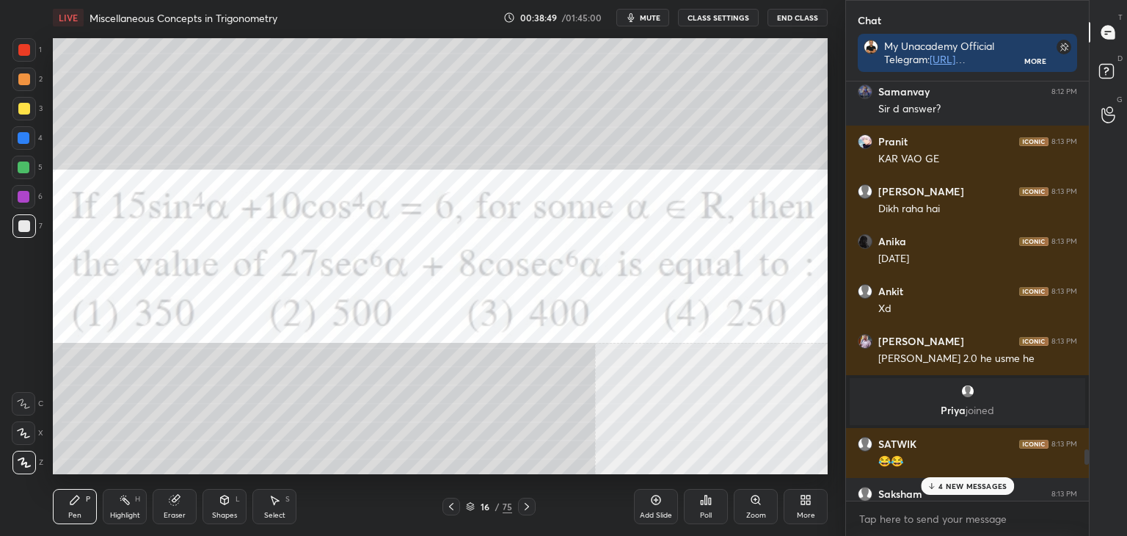
drag, startPoint x: 1087, startPoint y: 497, endPoint x: 1092, endPoint y: 456, distance: 41.3
click at [1092, 456] on div "Chat My Unacademy Official Telegram: [URL][DOMAIN_NAME] Use Code VINEETLIVE to …" at bounding box center [986, 268] width 282 height 536
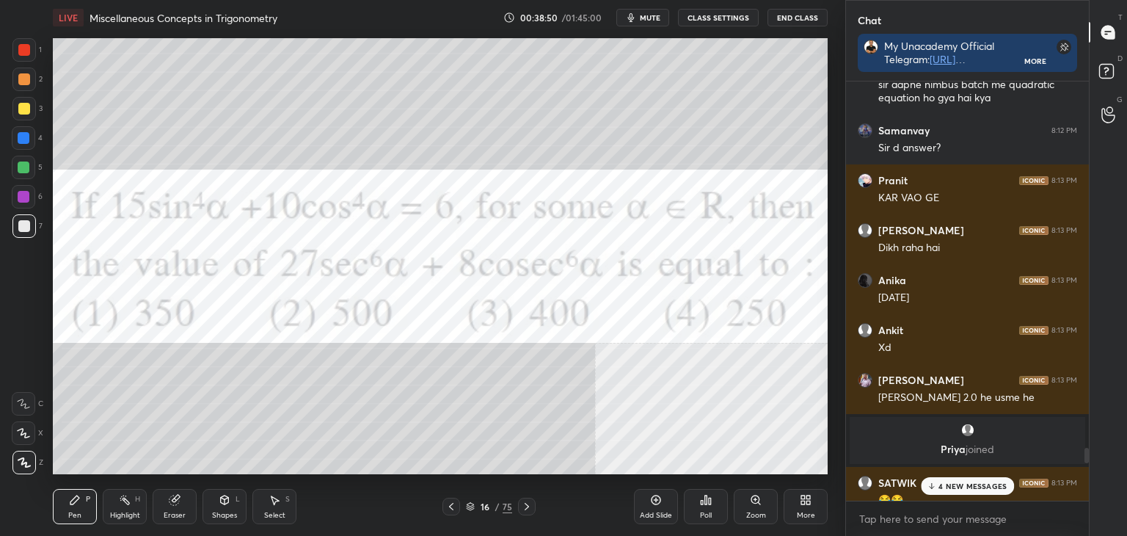
click at [989, 486] on p "4 NEW MESSAGES" at bounding box center [972, 485] width 68 height 9
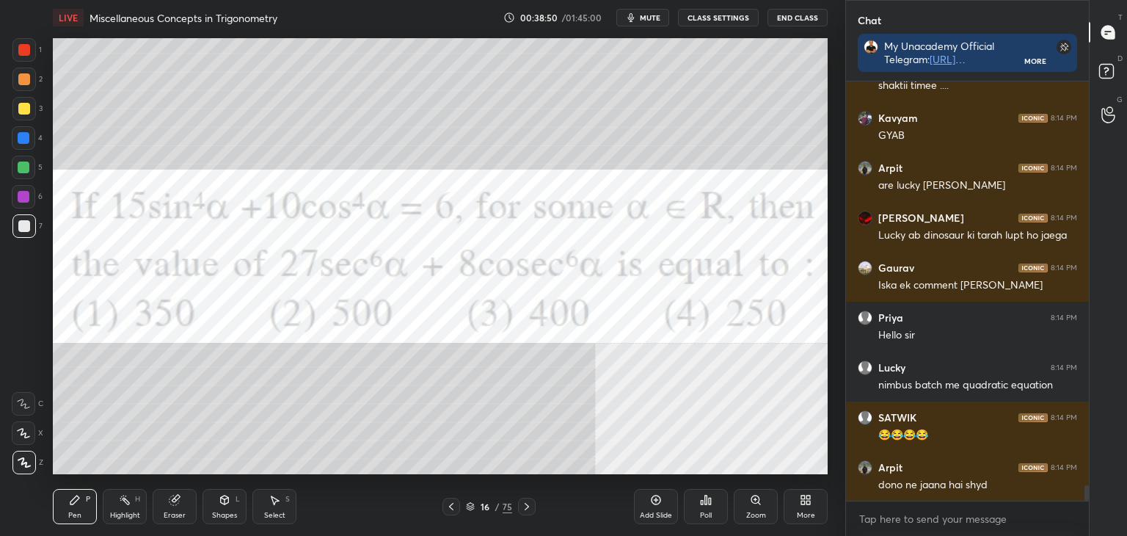
scroll to position [11052, 0]
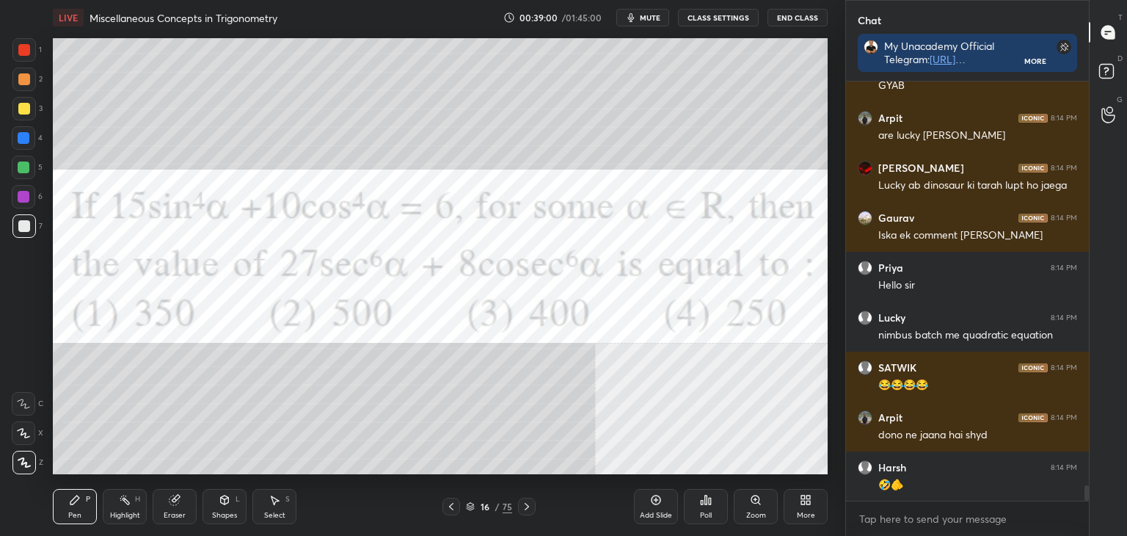
click at [70, 519] on div "Pen" at bounding box center [74, 514] width 13 height 7
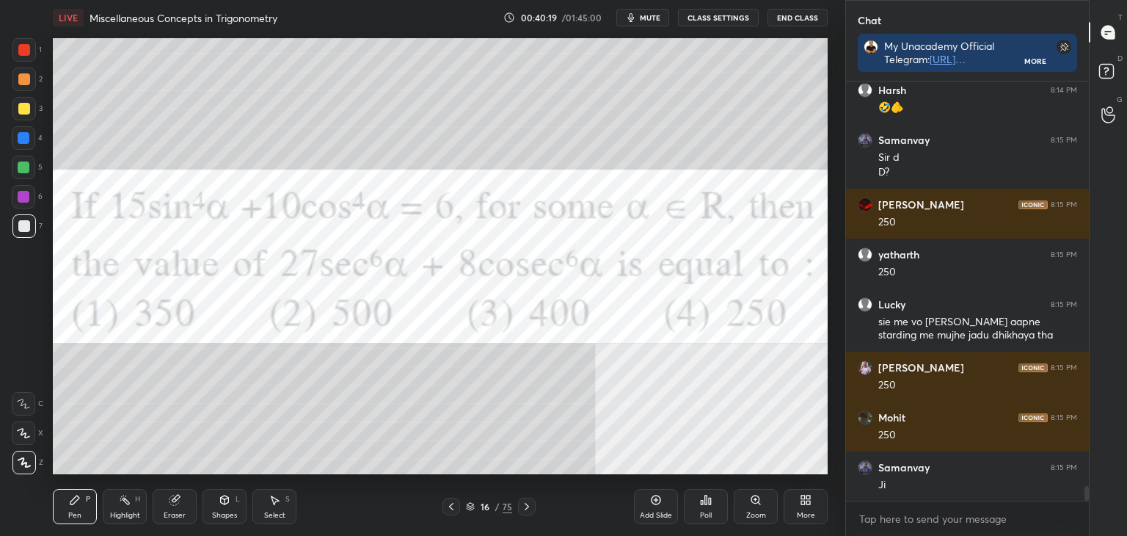
scroll to position [11482, 0]
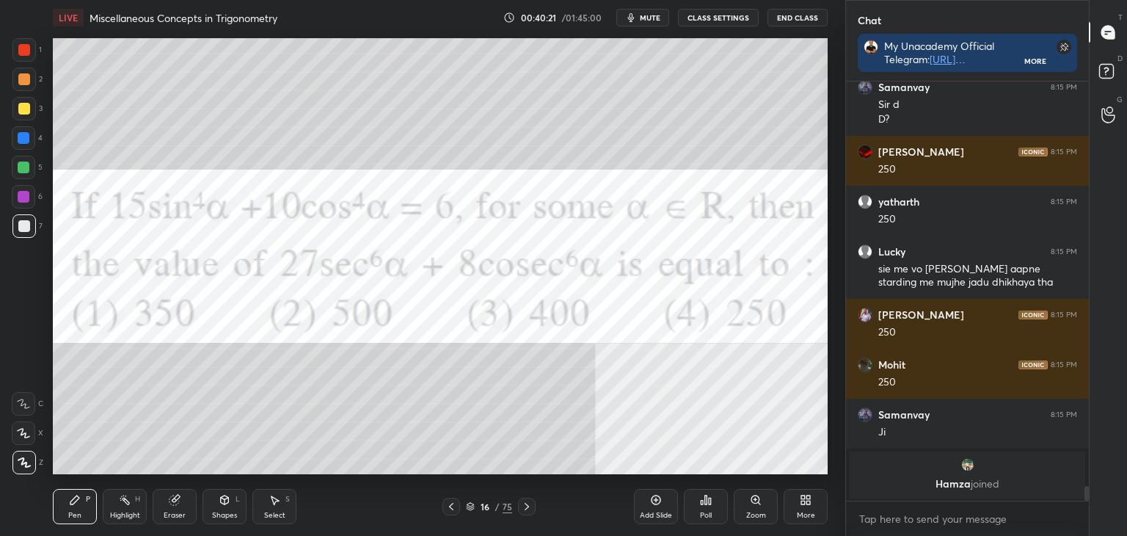
click at [120, 511] on div "Highlight" at bounding box center [125, 514] width 30 height 7
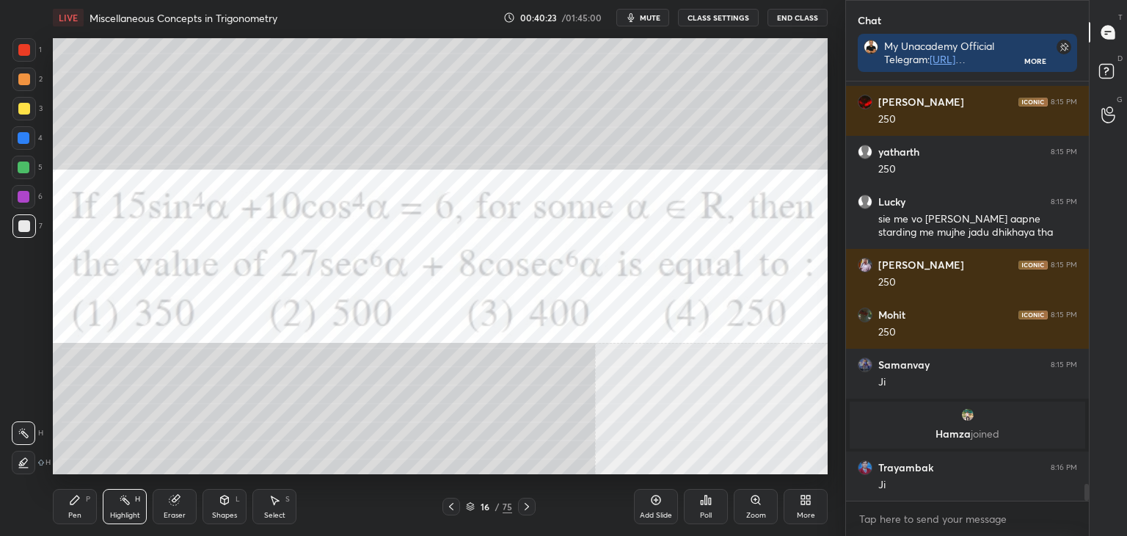
scroll to position [10074, 0]
click at [70, 511] on div "Pen" at bounding box center [74, 514] width 13 height 7
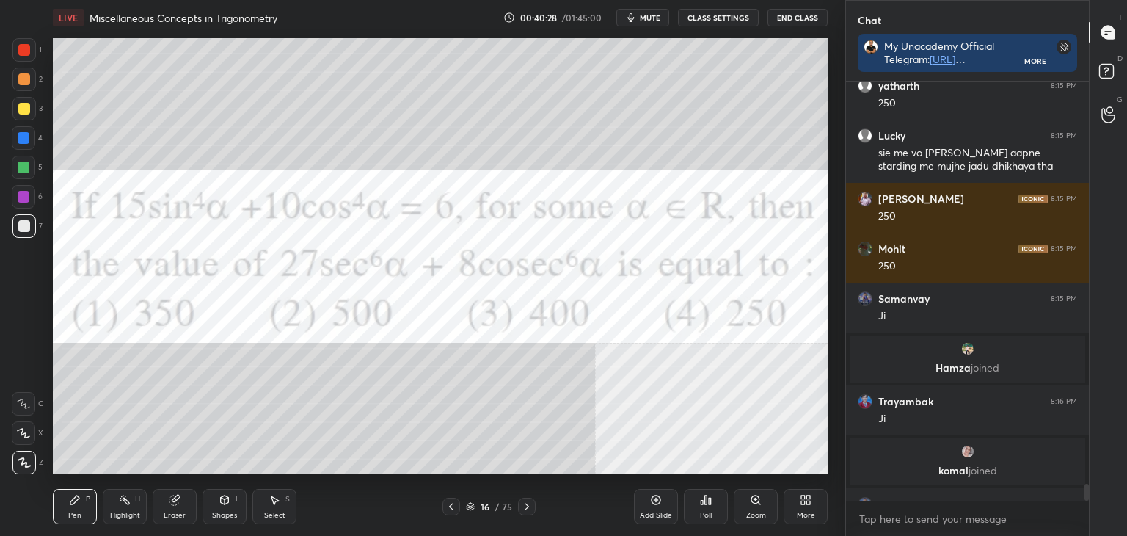
scroll to position [10163, 0]
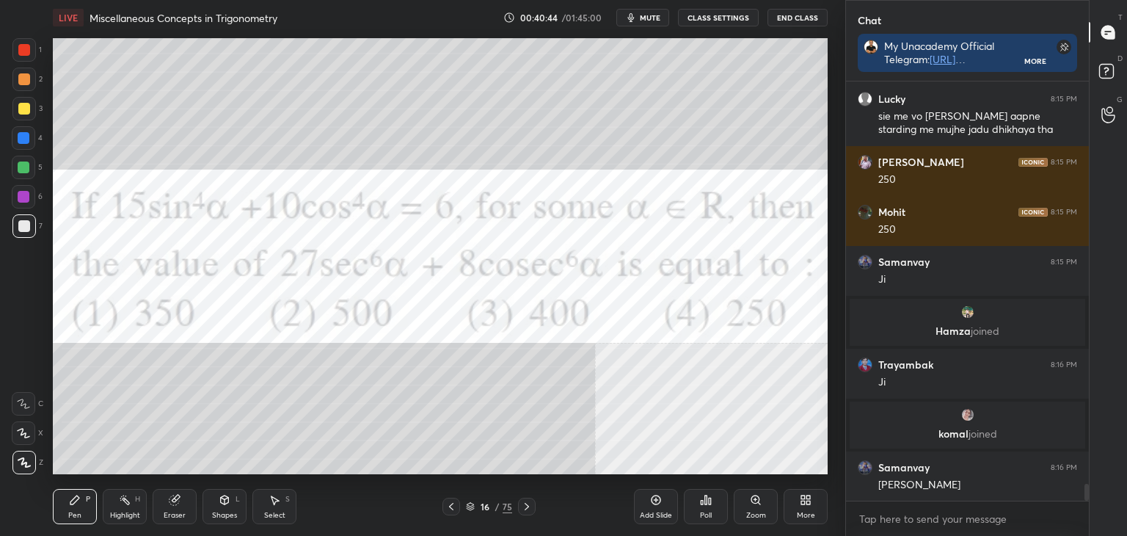
click at [652, 503] on icon at bounding box center [656, 500] width 12 height 12
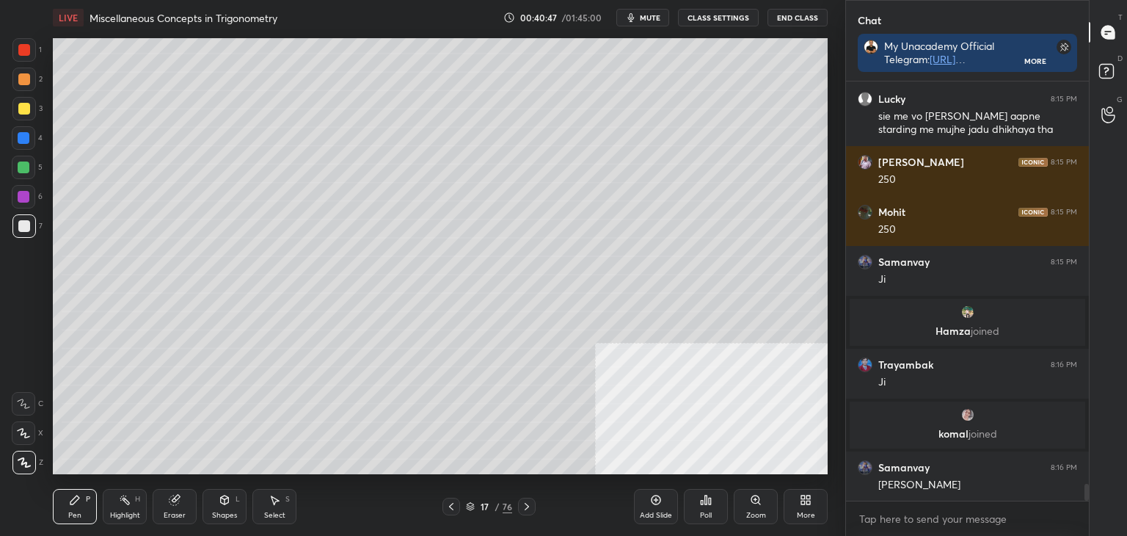
click at [453, 508] on icon at bounding box center [451, 506] width 12 height 12
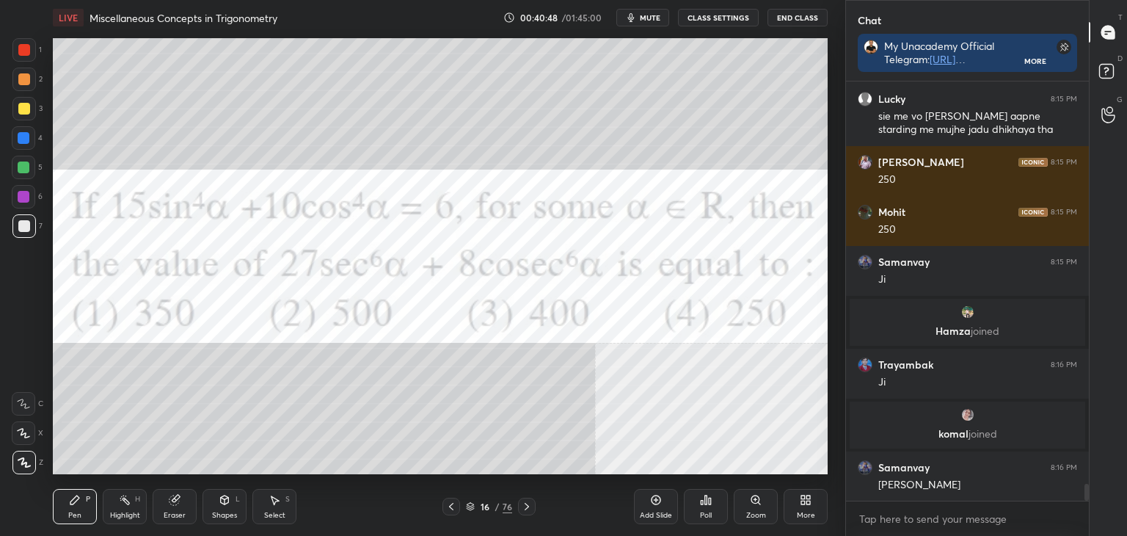
click at [522, 508] on icon at bounding box center [527, 506] width 12 height 12
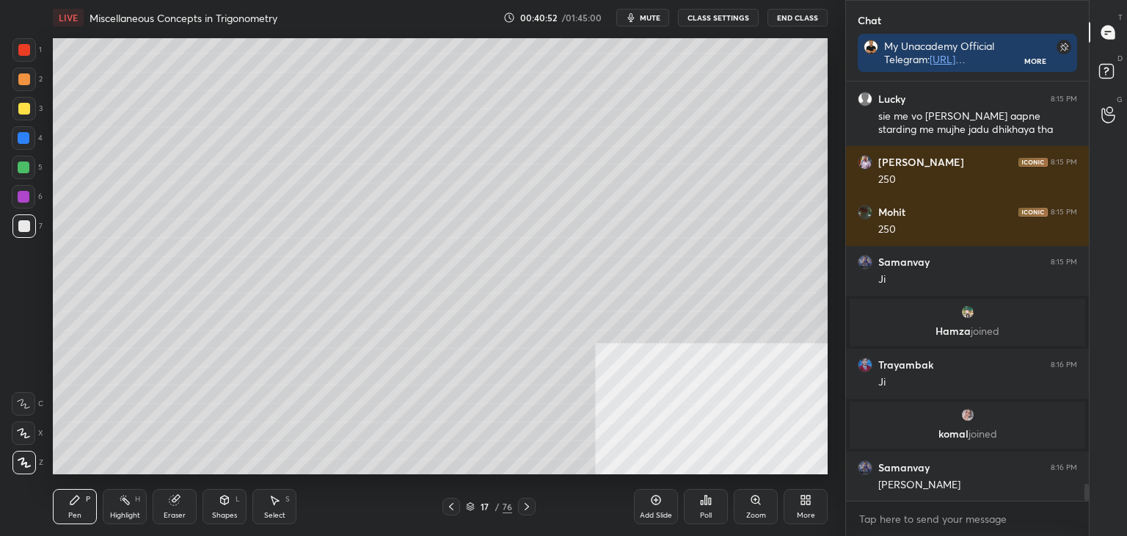
click at [442, 503] on div at bounding box center [451, 506] width 18 height 18
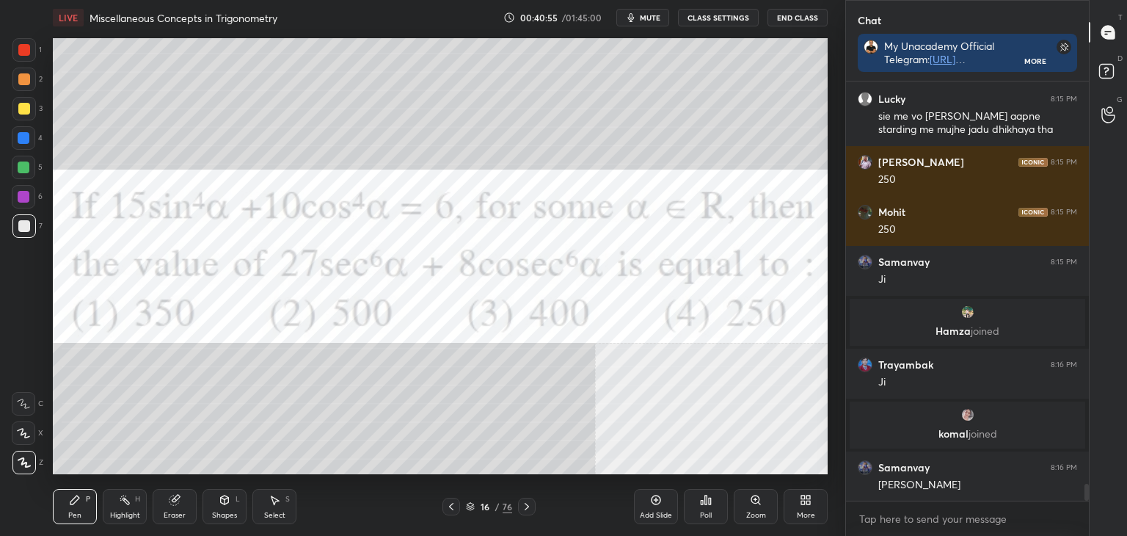
drag, startPoint x: 525, startPoint y: 506, endPoint x: 530, endPoint y: 474, distance: 32.6
click at [525, 506] on icon at bounding box center [527, 506] width 12 height 12
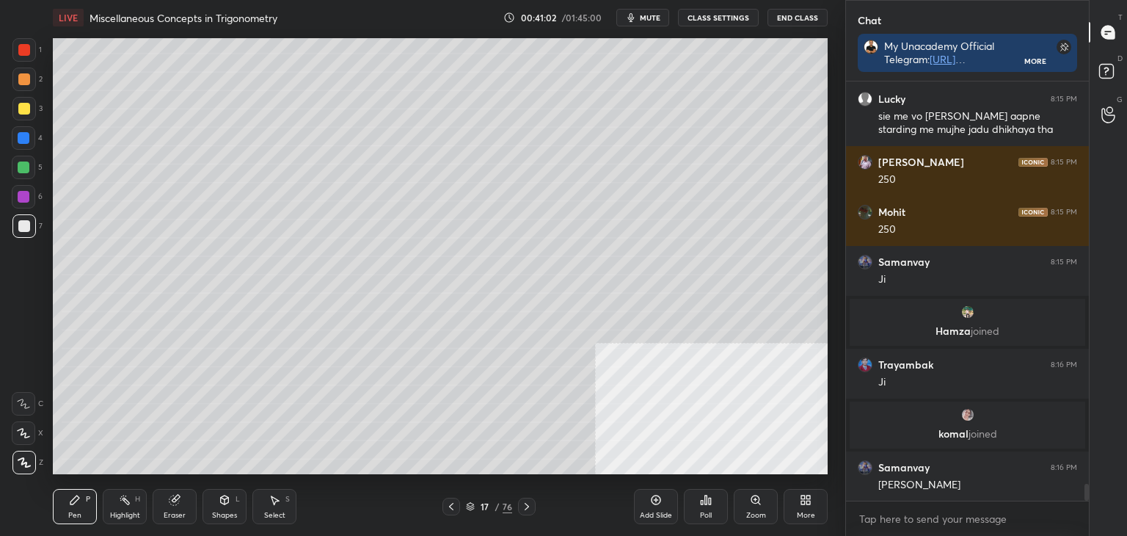
drag, startPoint x: 453, startPoint y: 503, endPoint x: 517, endPoint y: 501, distance: 63.1
click at [452, 501] on icon at bounding box center [451, 506] width 12 height 12
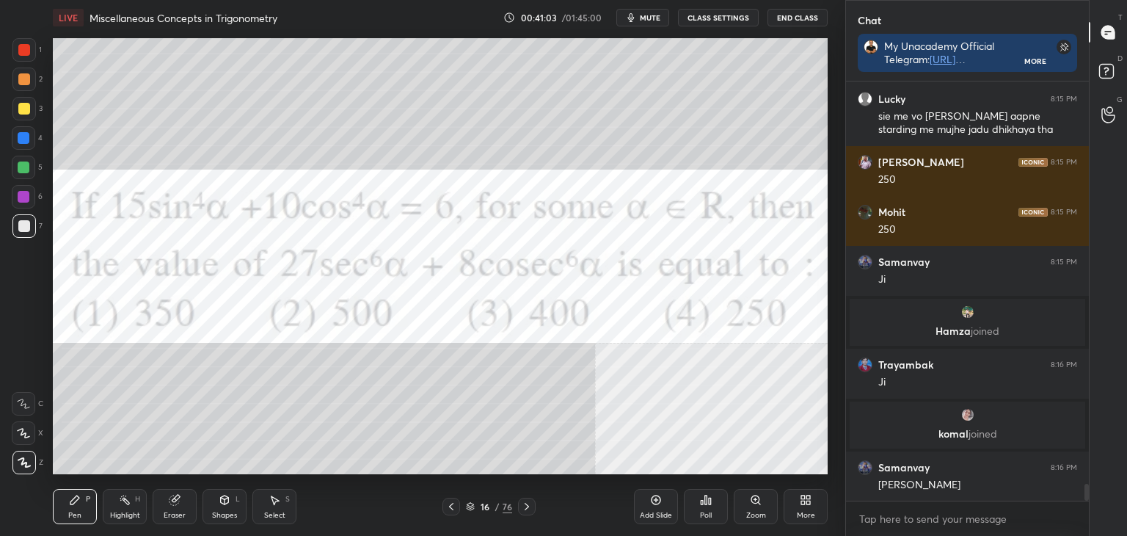
click at [528, 499] on div at bounding box center [527, 506] width 18 height 18
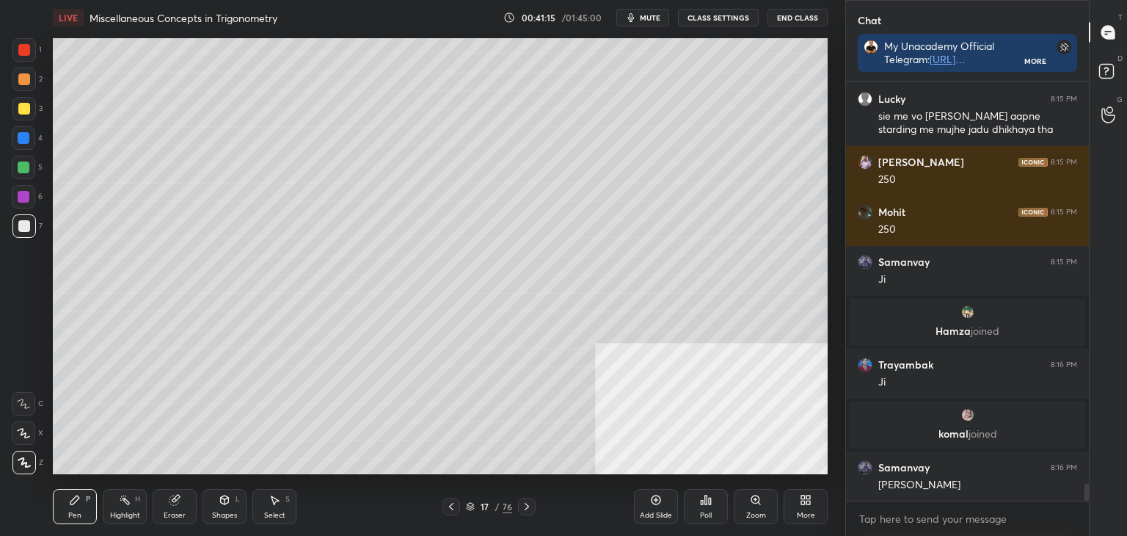
click at [449, 508] on icon at bounding box center [451, 506] width 12 height 12
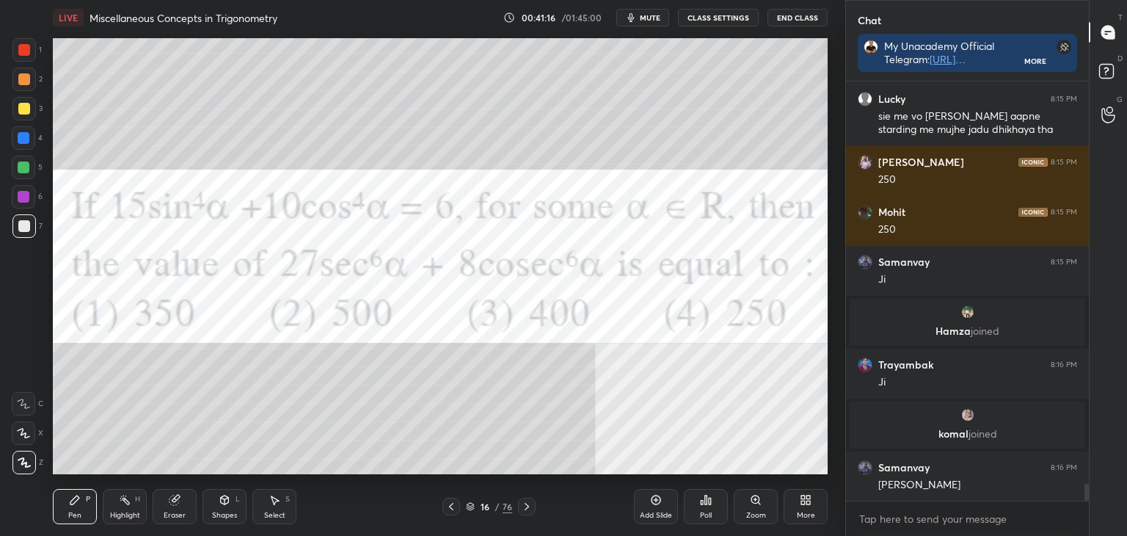
click at [525, 503] on icon at bounding box center [527, 506] width 4 height 7
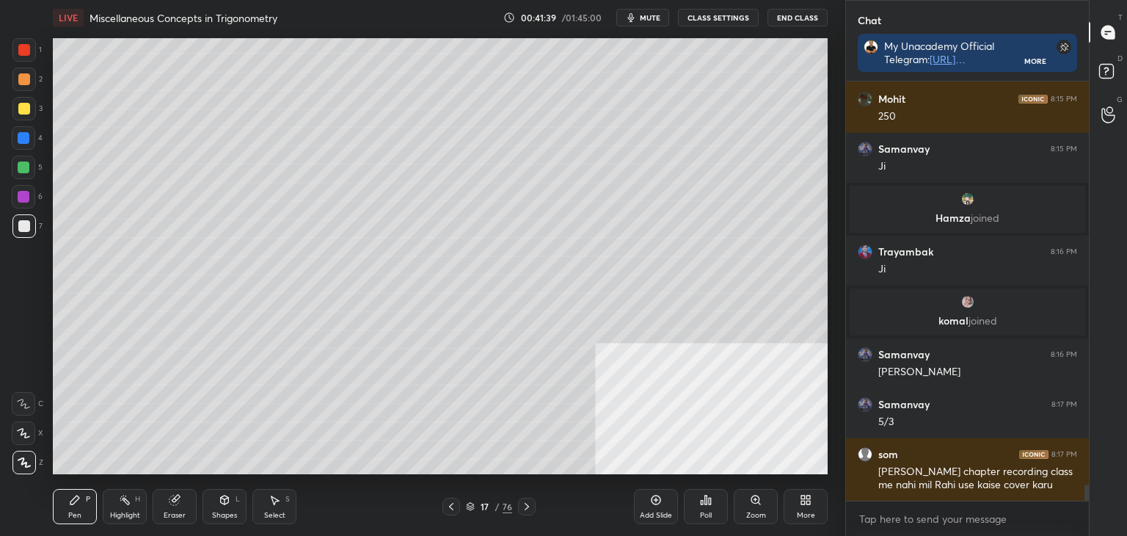
scroll to position [10329, 0]
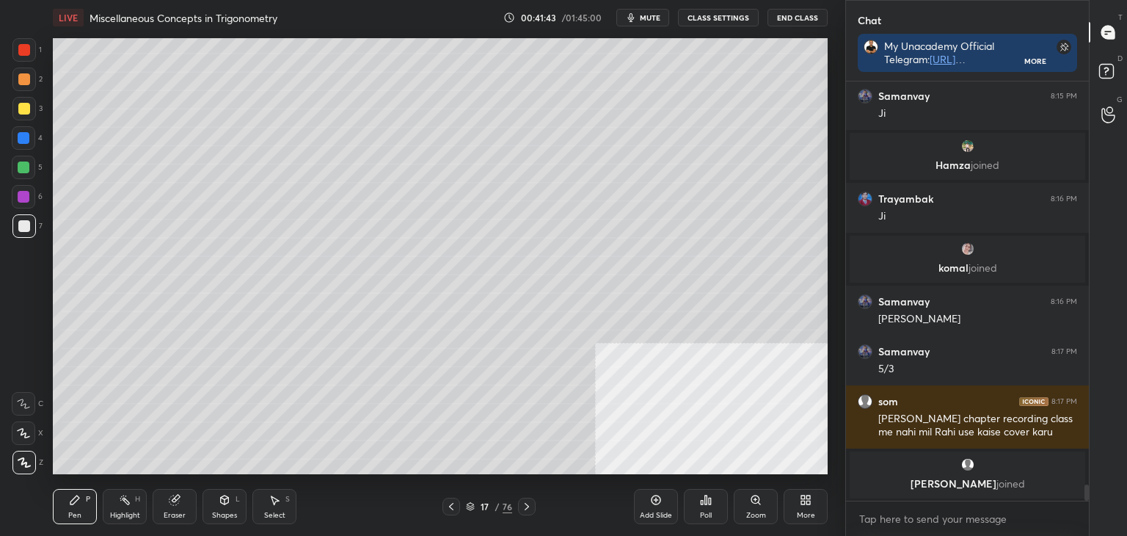
click at [446, 507] on icon at bounding box center [451, 506] width 12 height 12
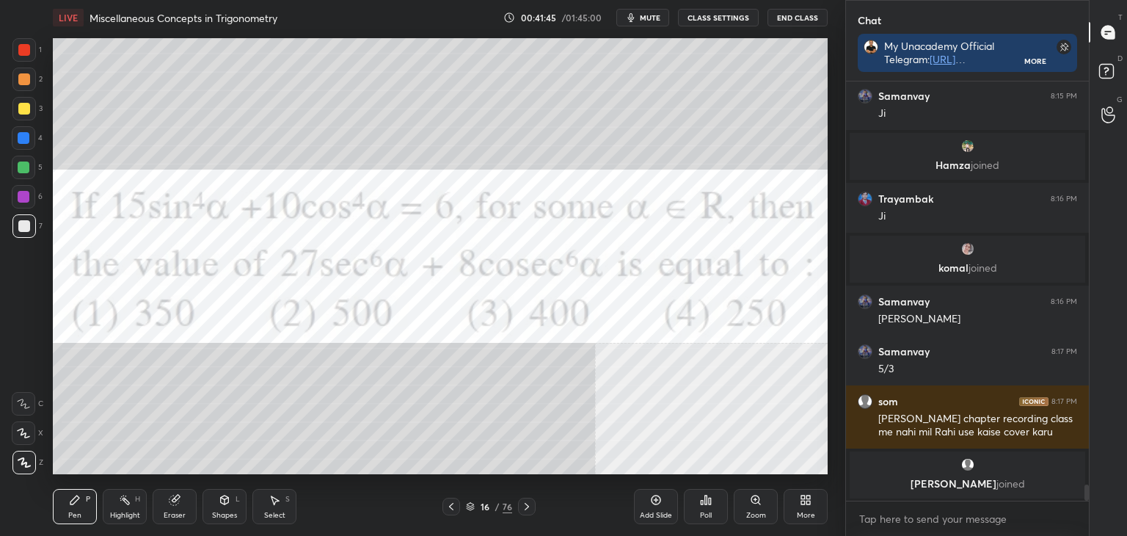
drag, startPoint x: 0, startPoint y: 203, endPoint x: 12, endPoint y: 200, distance: 11.9
click at [1, 201] on div "1 2 3 4 5 6 7 C X Z C X Z E E Erase all H H" at bounding box center [23, 256] width 47 height 436
click at [19, 195] on div at bounding box center [24, 197] width 12 height 12
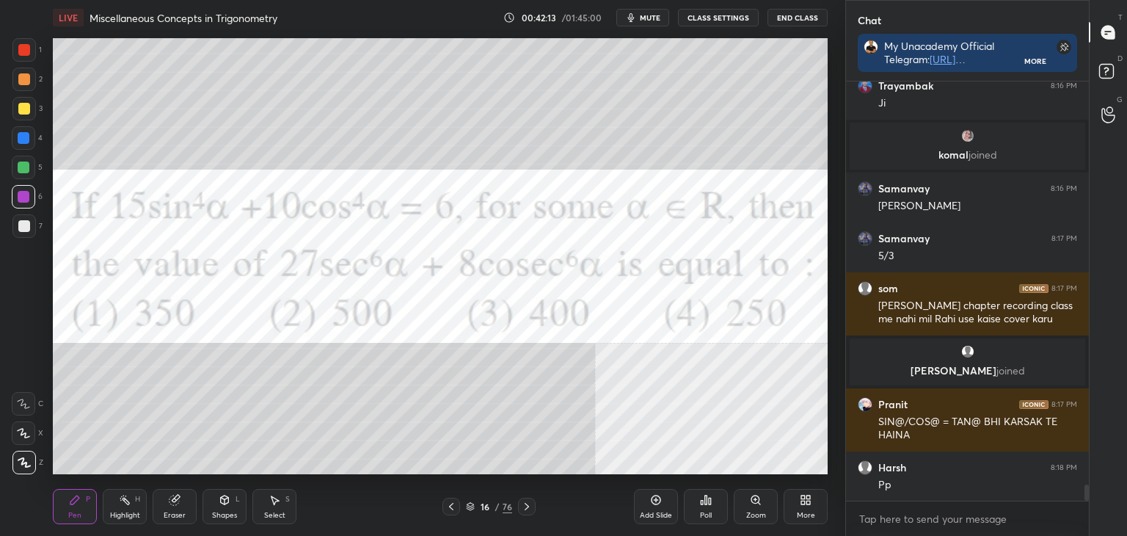
scroll to position [10439, 0]
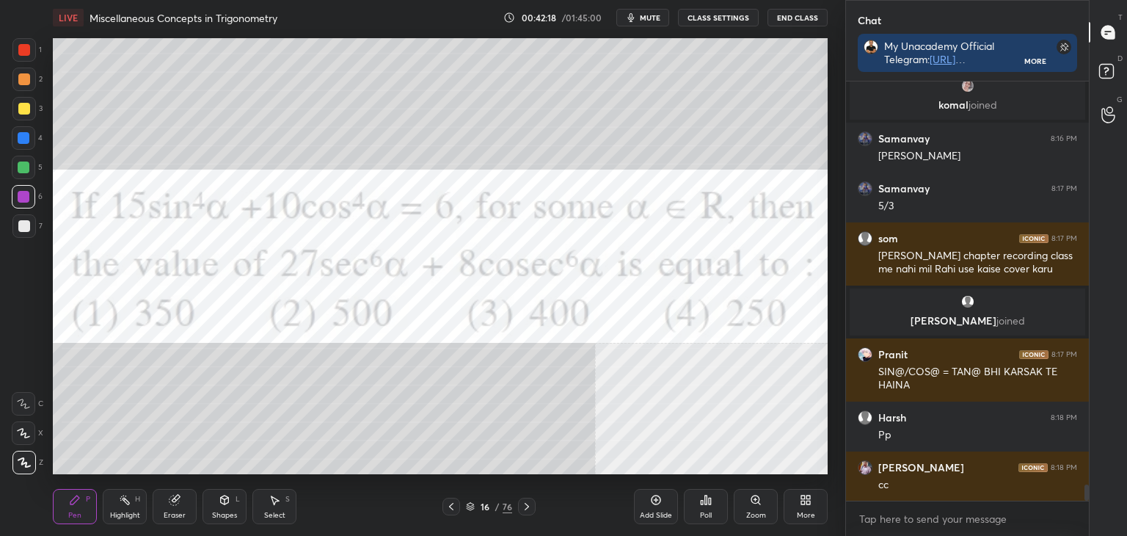
click at [525, 503] on icon at bounding box center [527, 506] width 12 height 12
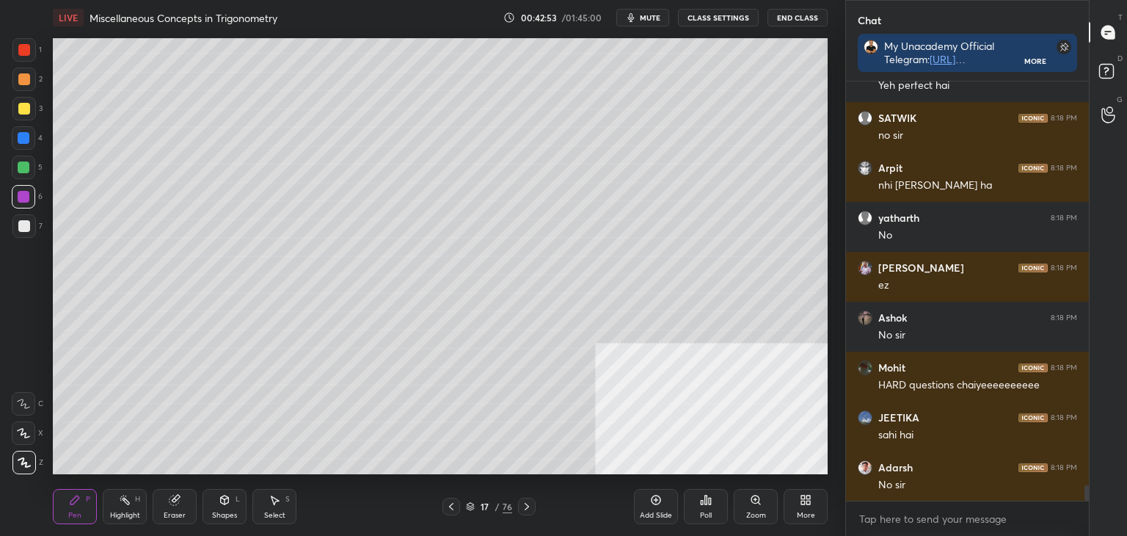
scroll to position [11187, 0]
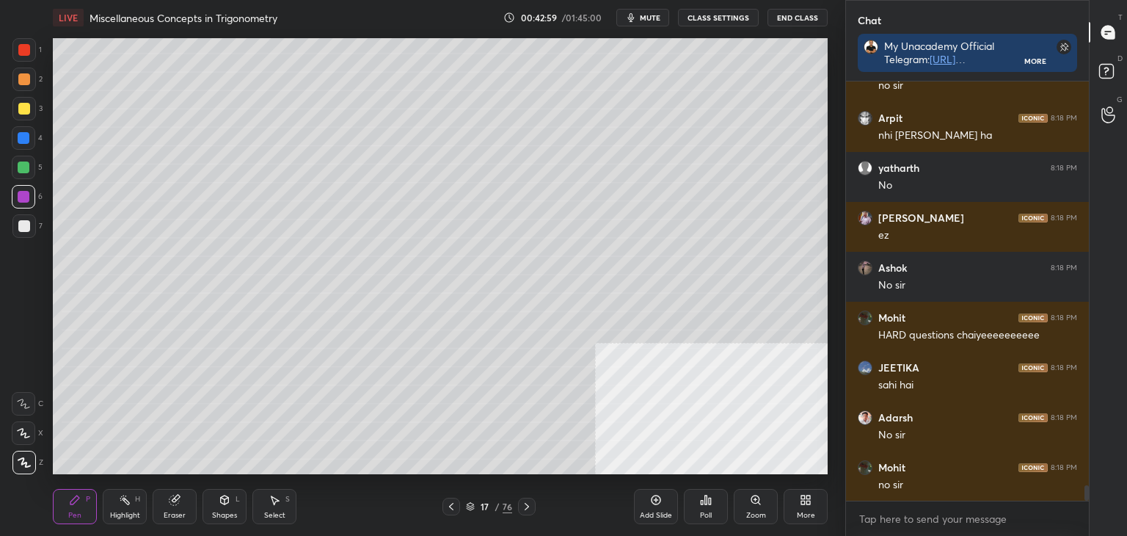
click at [703, 508] on div "Poll" at bounding box center [706, 506] width 44 height 35
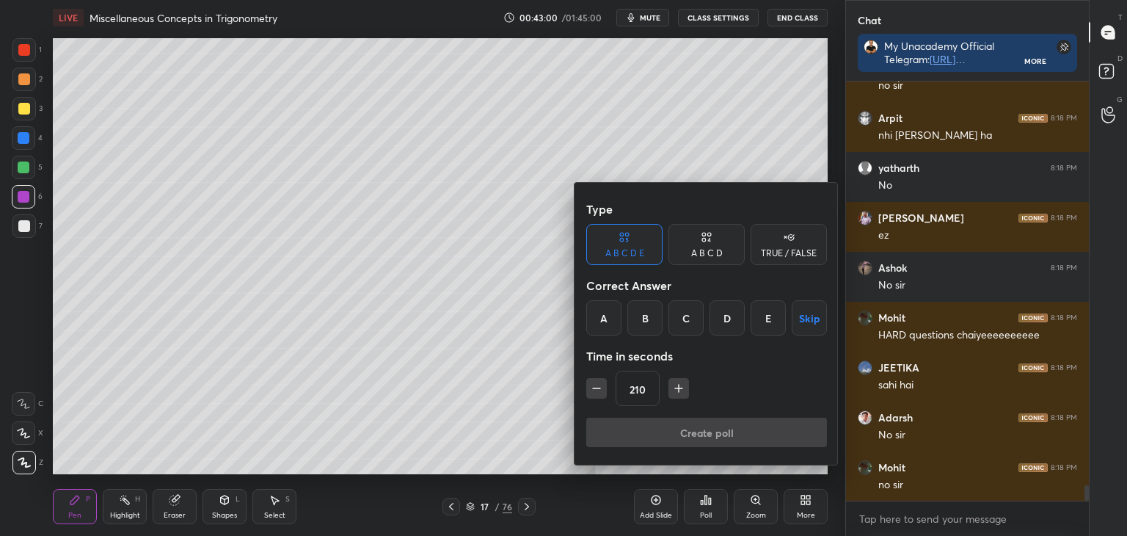
click at [783, 241] on icon at bounding box center [789, 237] width 12 height 15
click at [630, 315] on div "True" at bounding box center [624, 317] width 76 height 35
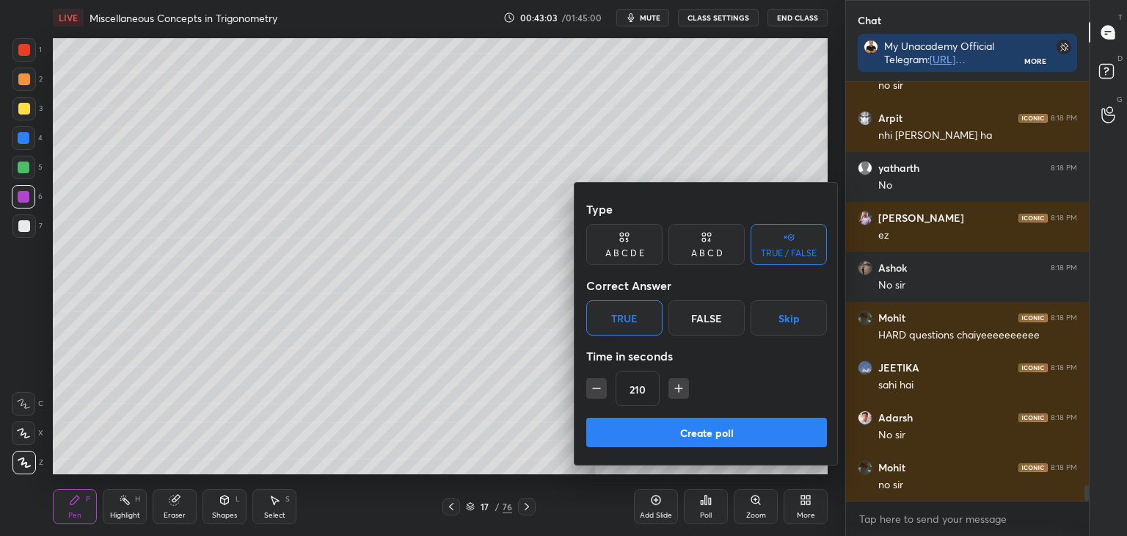
click at [670, 440] on button "Create poll" at bounding box center [706, 431] width 241 height 29
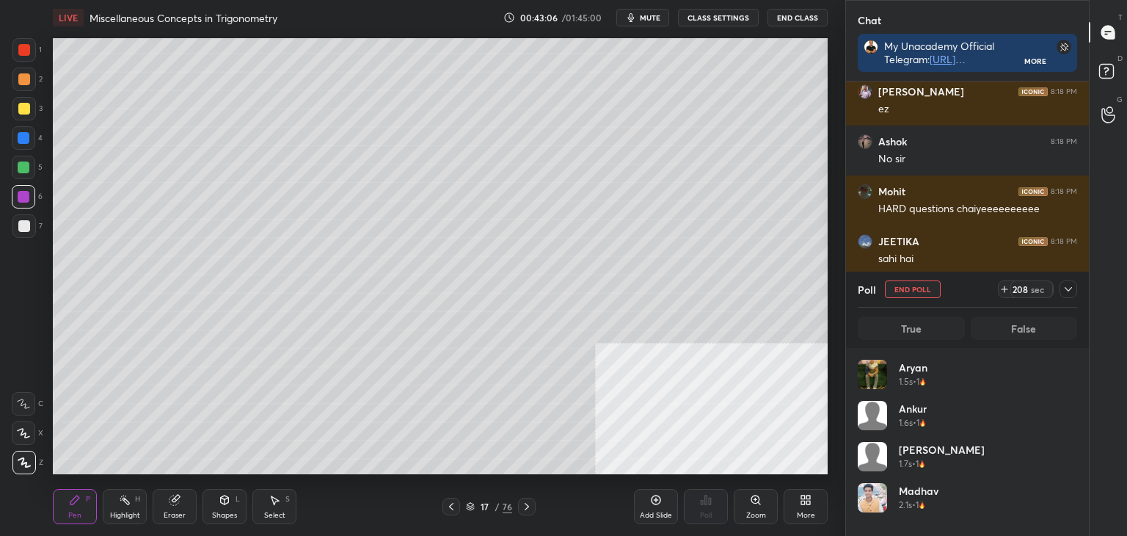
scroll to position [172, 215]
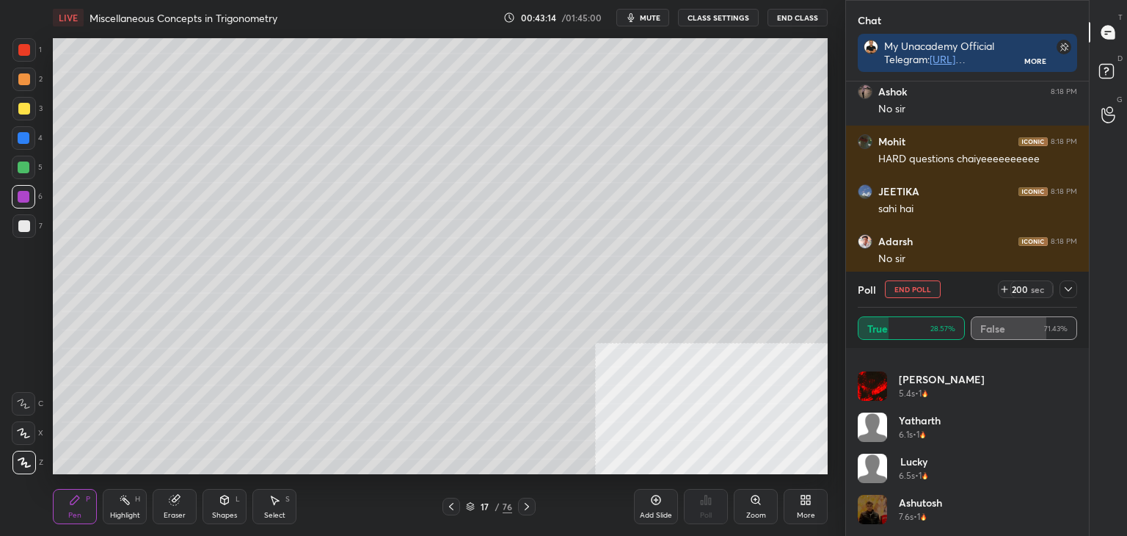
drag, startPoint x: 1072, startPoint y: 499, endPoint x: 1076, endPoint y: 525, distance: 26.7
click at [1076, 525] on div "[PERSON_NAME] 4.3s • 1 [PERSON_NAME] 4.5s • 1 [PERSON_NAME] 5.4s • 1 [PERSON_NA…" at bounding box center [967, 448] width 219 height 176
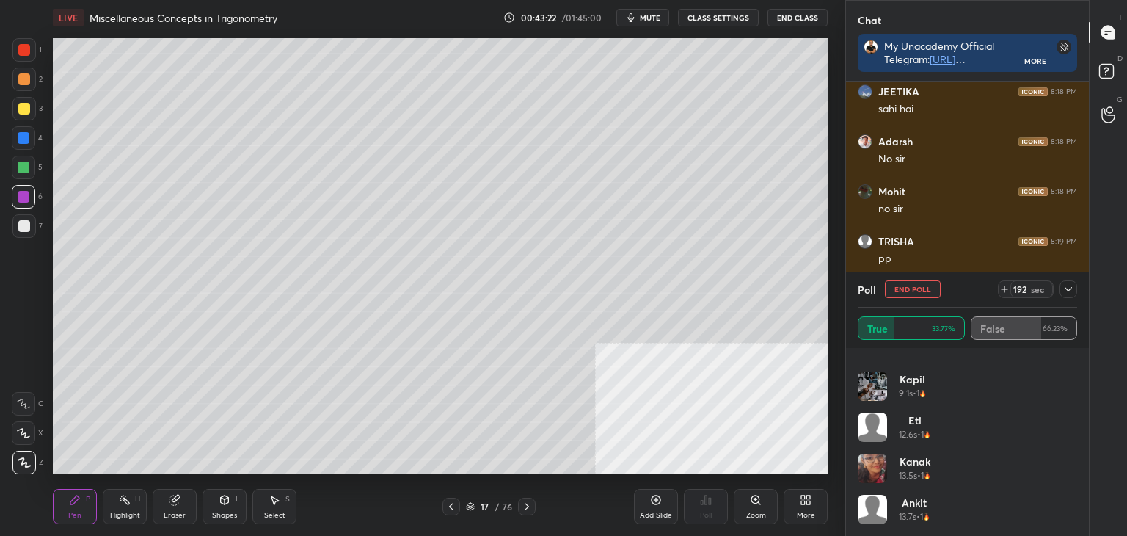
drag, startPoint x: 1064, startPoint y: 290, endPoint x: 1062, endPoint y: 303, distance: 13.3
click at [1063, 291] on icon at bounding box center [1068, 289] width 12 height 12
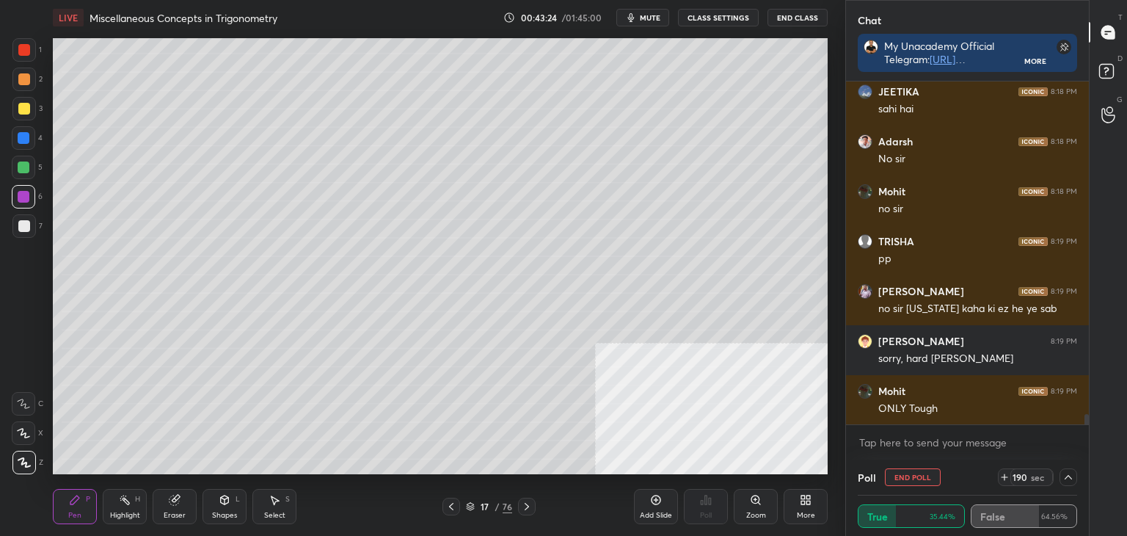
click at [1070, 476] on icon at bounding box center [1068, 477] width 12 height 12
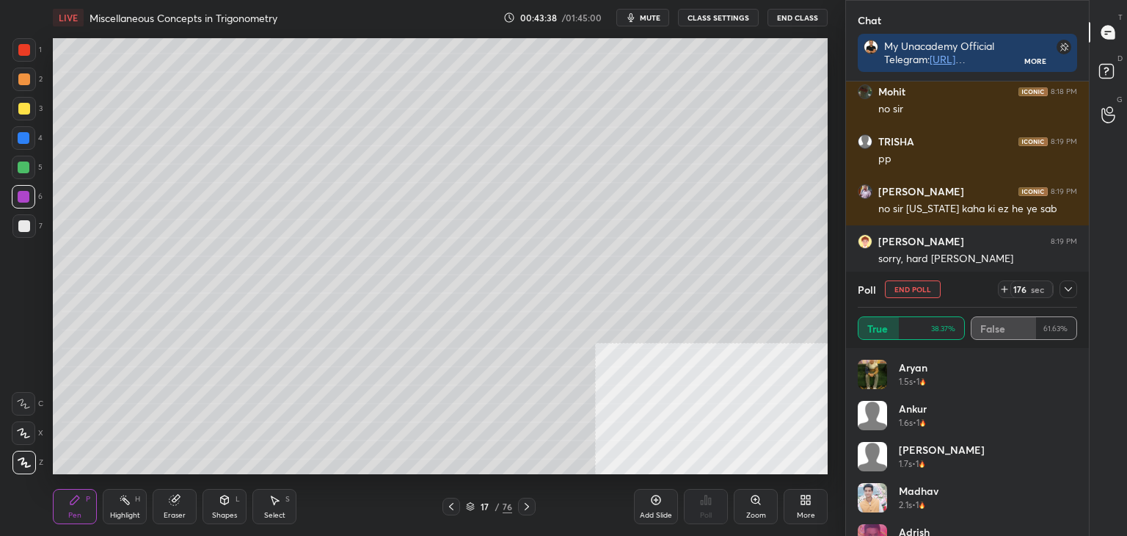
click at [1070, 286] on icon at bounding box center [1068, 289] width 12 height 12
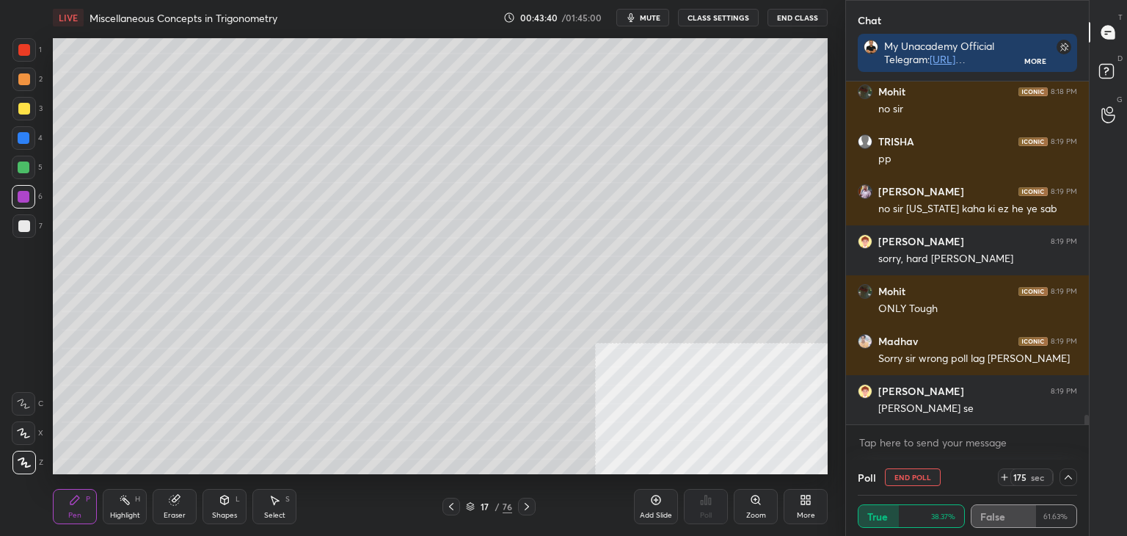
click at [907, 478] on button "End Poll" at bounding box center [913, 477] width 56 height 18
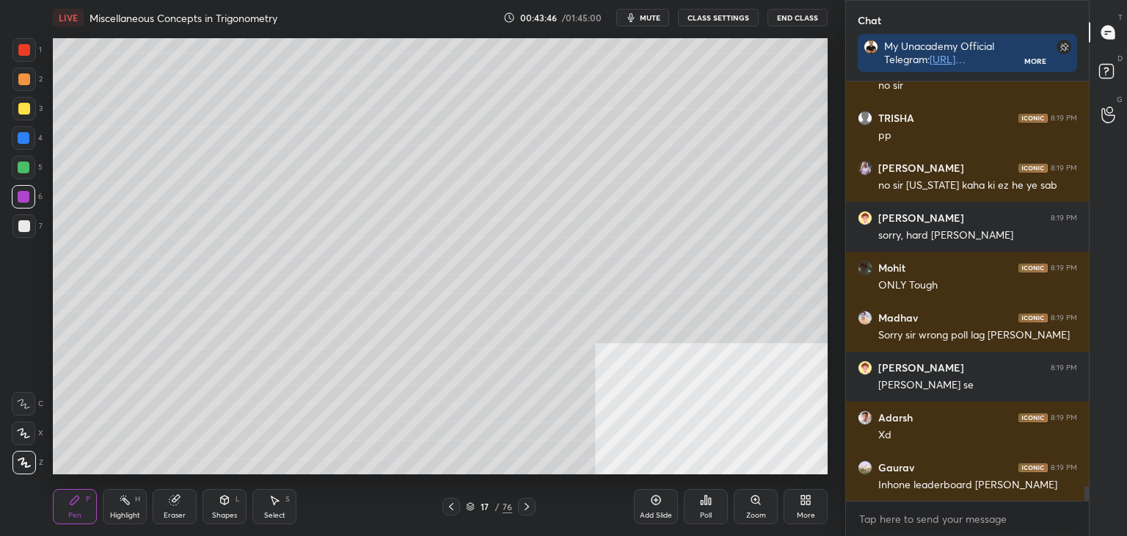
click at [704, 506] on icon at bounding box center [706, 500] width 12 height 12
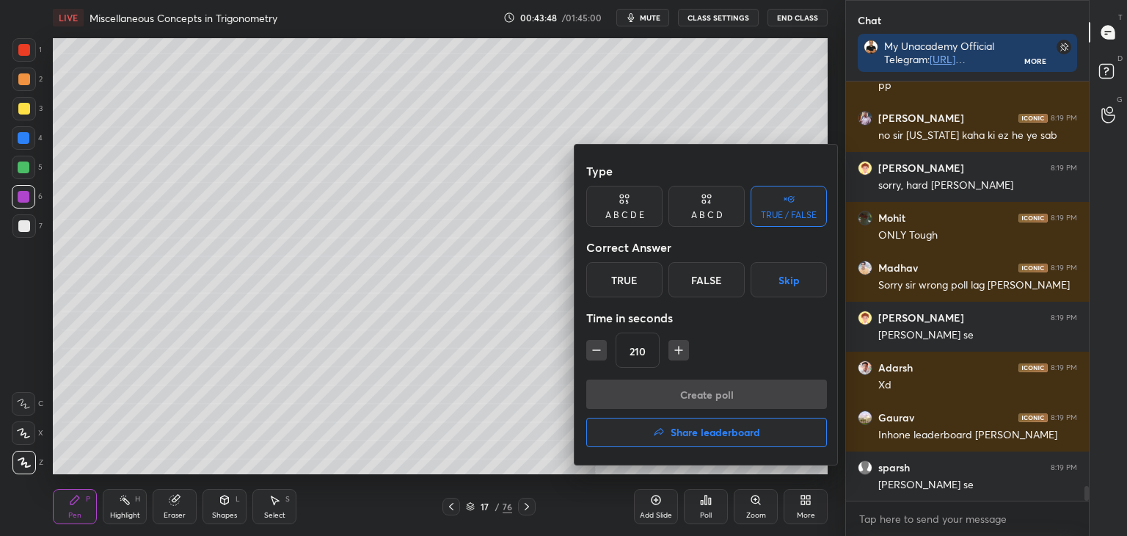
click at [753, 432] on h4 "Share leaderboard" at bounding box center [716, 432] width 90 height 10
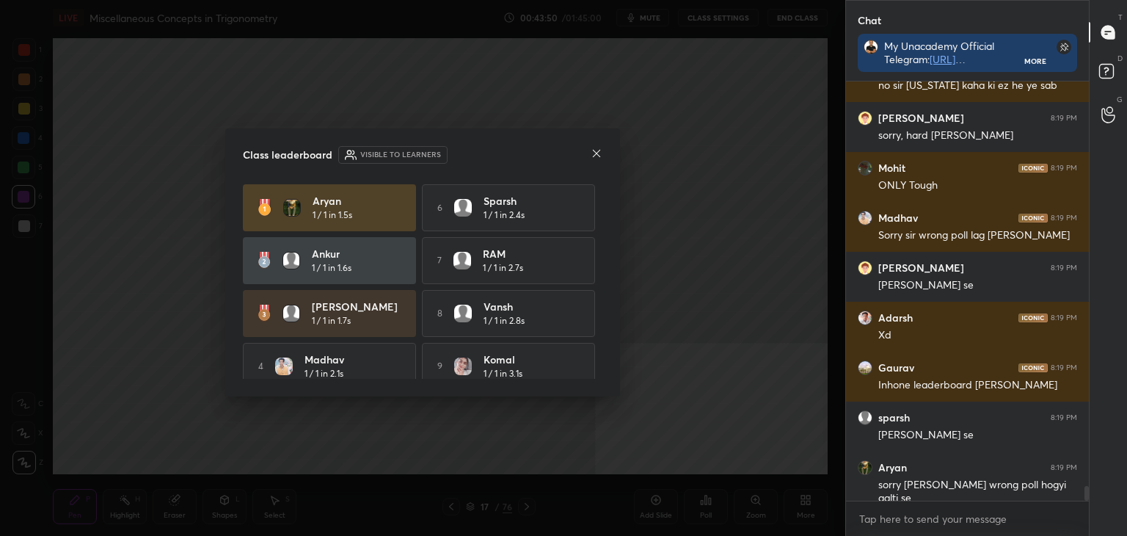
drag, startPoint x: 594, startPoint y: 278, endPoint x: 579, endPoint y: 349, distance: 71.9
click at [584, 365] on div "Aryan 1 / 1 in 1.5s 6 sparsh 1 / 1 in 2.4s Ankur 1 / 1 in 1.6s 7 RAM 1 / 1 in 2…" at bounding box center [423, 313] width 360 height 258
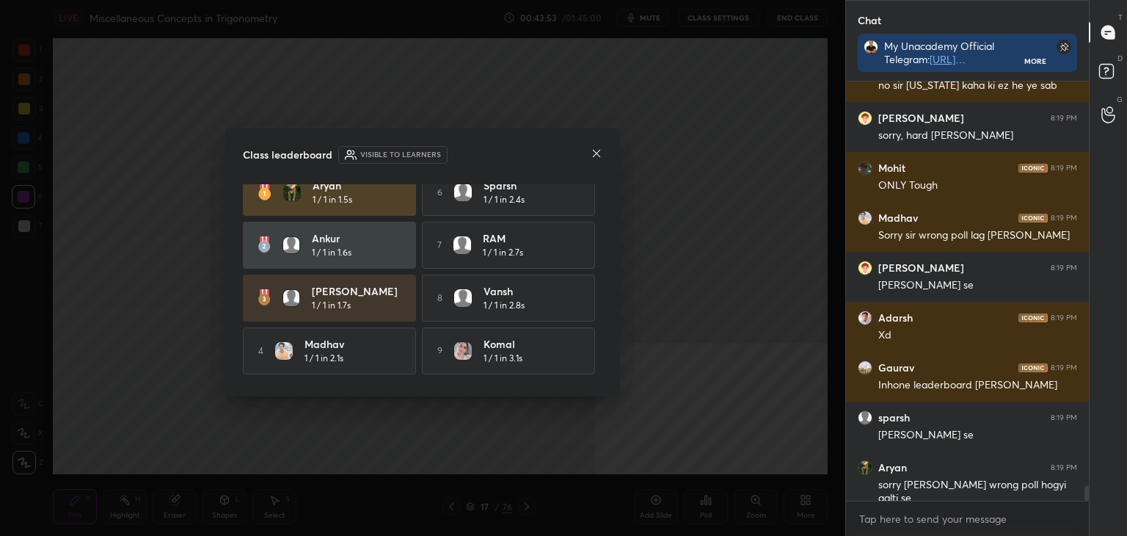
click at [596, 153] on icon at bounding box center [597, 153] width 12 height 12
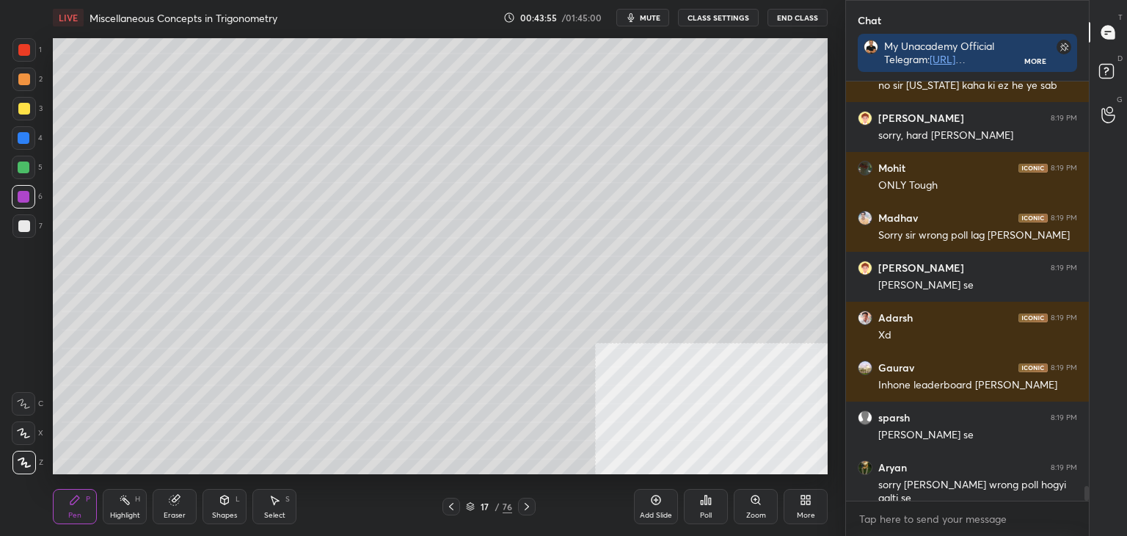
click at [525, 503] on icon at bounding box center [527, 506] width 12 height 12
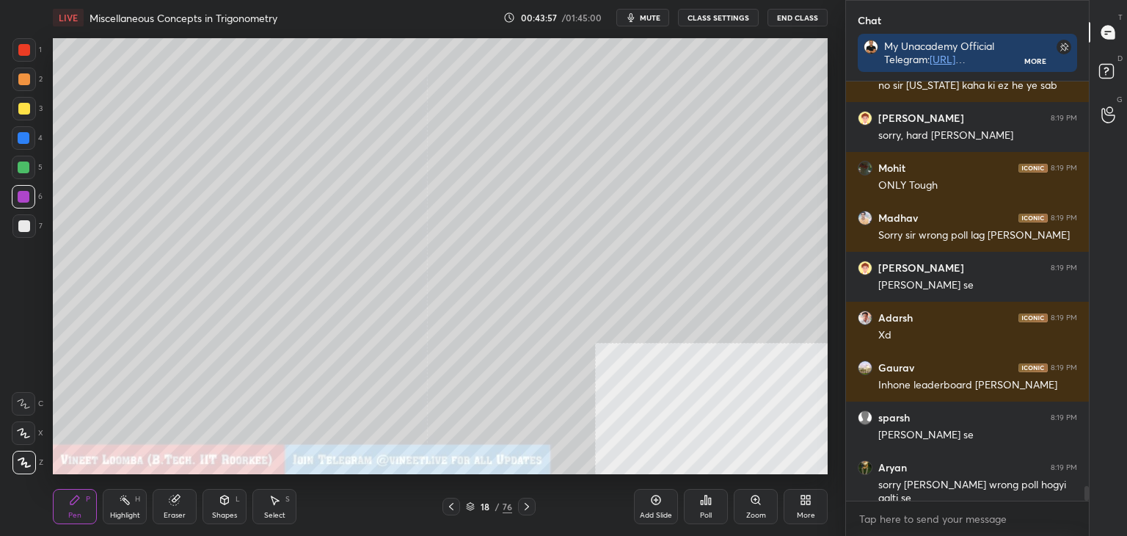
click at [54, 507] on div "Pen P" at bounding box center [75, 506] width 44 height 35
click at [798, 505] on div "More" at bounding box center [806, 506] width 44 height 35
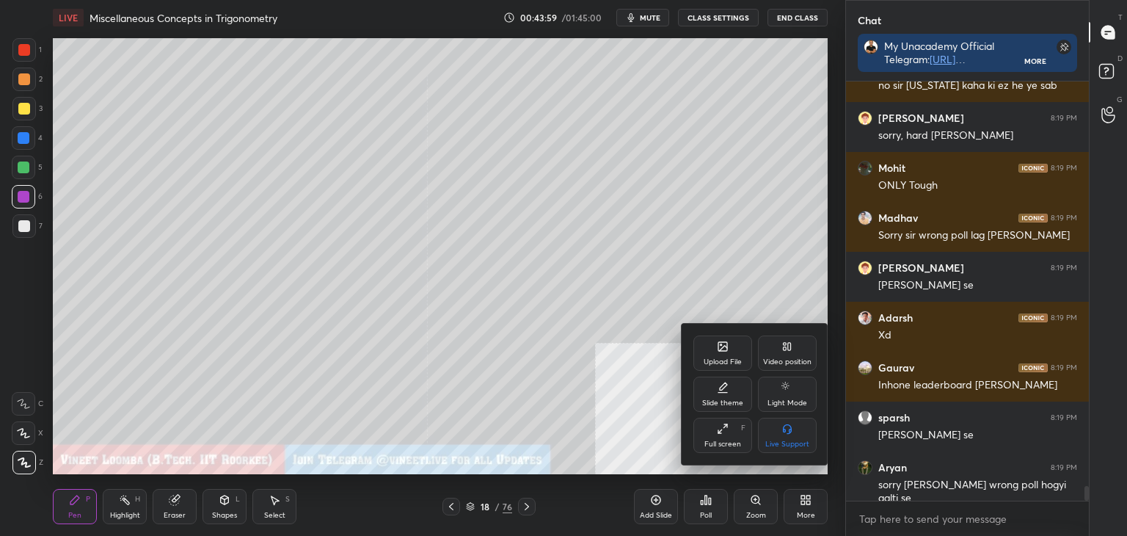
click at [704, 341] on div "Upload File" at bounding box center [722, 352] width 59 height 35
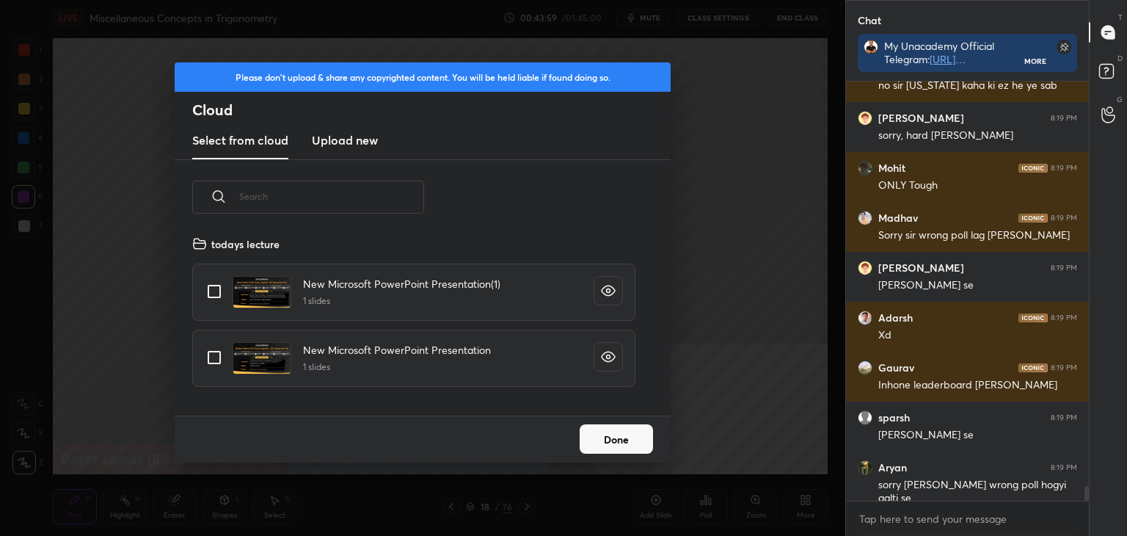
click at [335, 139] on h3 "Upload new" at bounding box center [345, 140] width 66 height 18
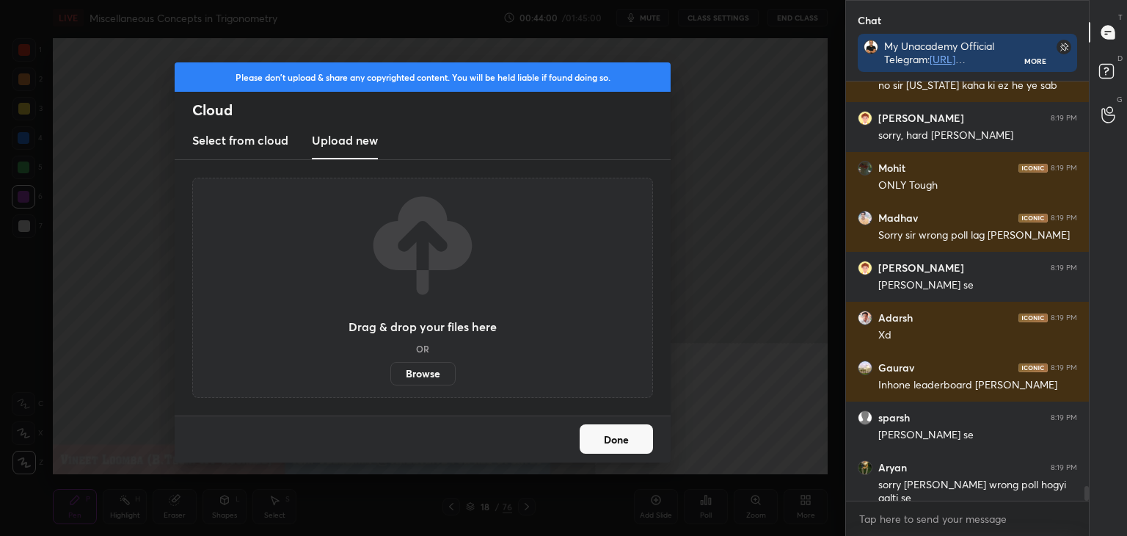
click at [426, 379] on label "Browse" at bounding box center [422, 373] width 65 height 23
click at [390, 379] on input "Browse" at bounding box center [390, 373] width 0 height 23
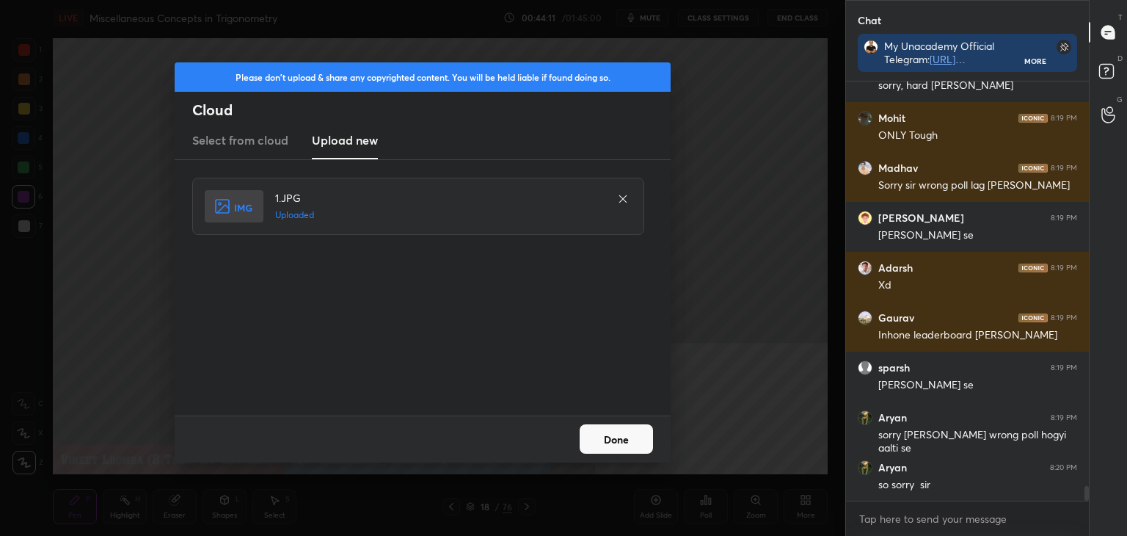
click at [612, 439] on button "Done" at bounding box center [616, 438] width 73 height 29
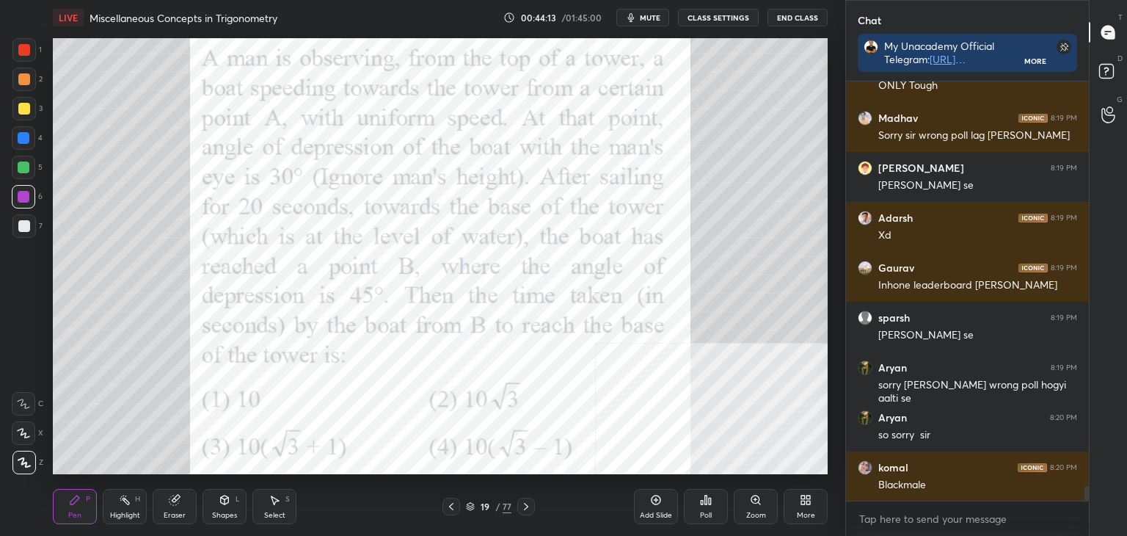
drag, startPoint x: 26, startPoint y: 51, endPoint x: 29, endPoint y: 61, distance: 9.8
click at [22, 51] on div at bounding box center [24, 50] width 12 height 12
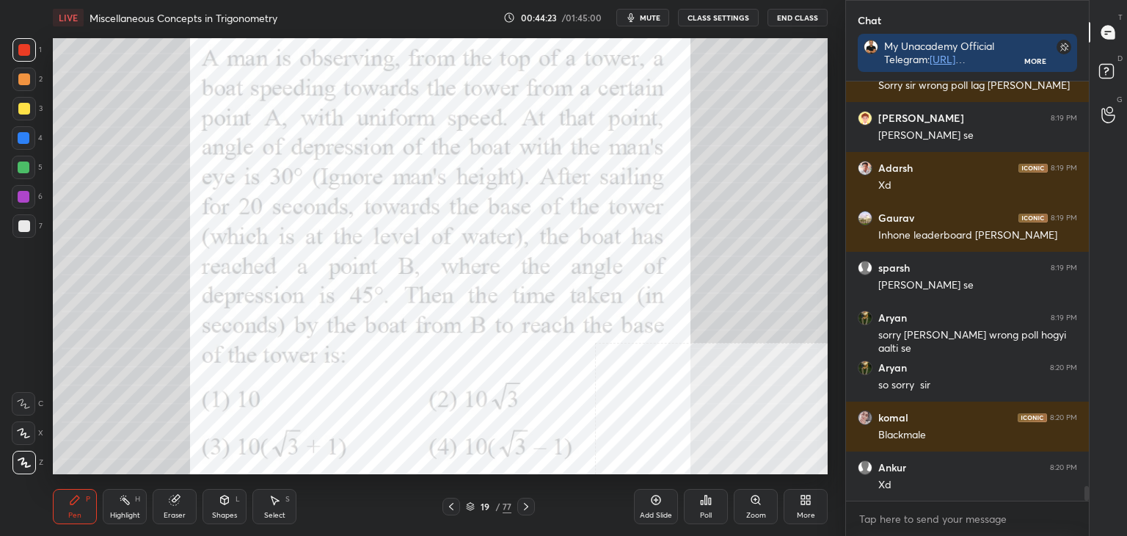
click at [58, 514] on div "Pen P" at bounding box center [75, 506] width 44 height 35
click at [23, 224] on div at bounding box center [24, 226] width 12 height 12
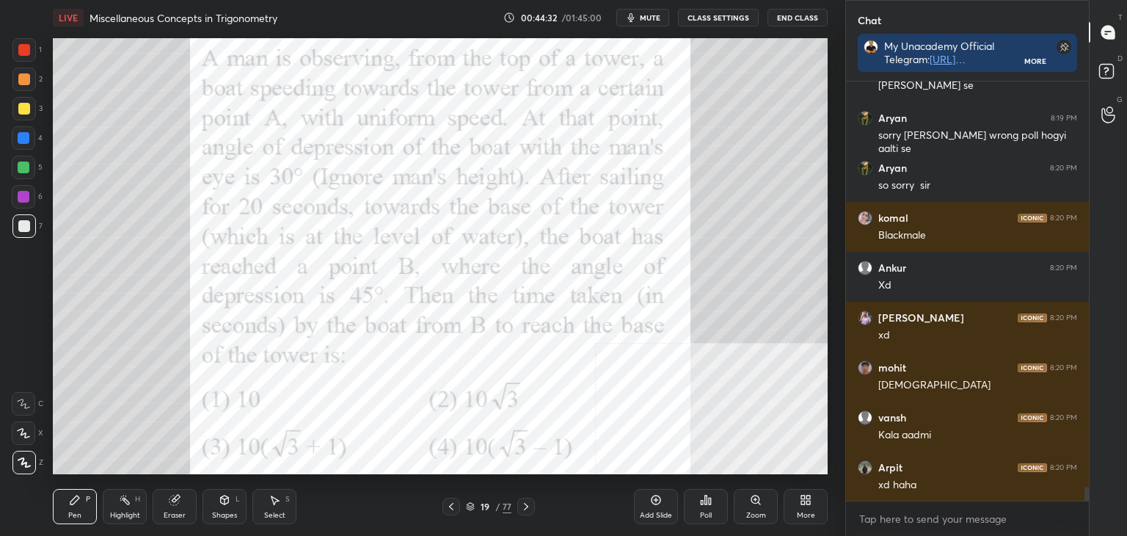
click at [704, 511] on div "Poll" at bounding box center [706, 514] width 12 height 7
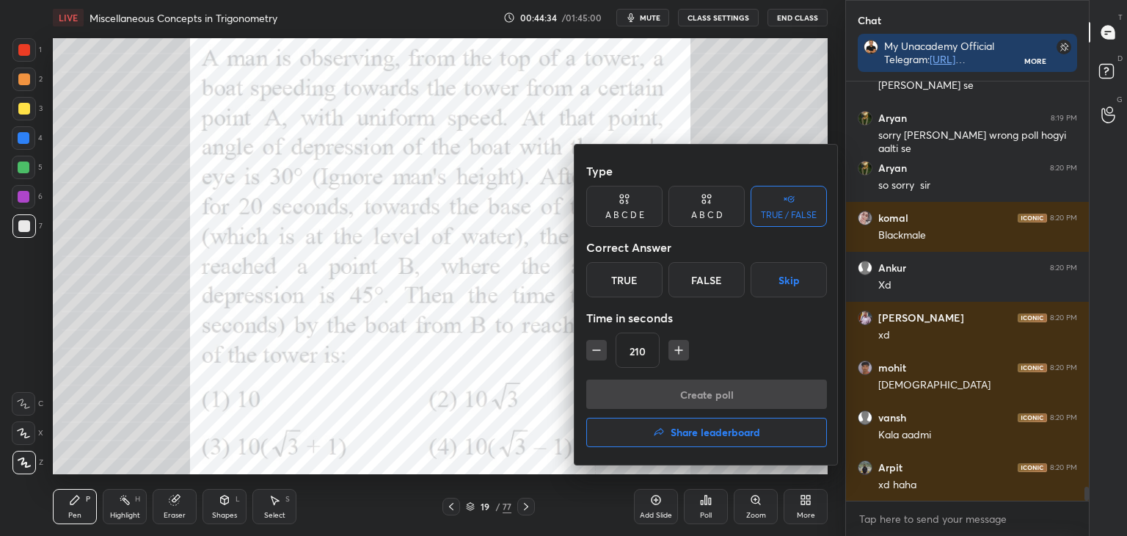
click at [725, 427] on h4 "Share leaderboard" at bounding box center [716, 432] width 90 height 10
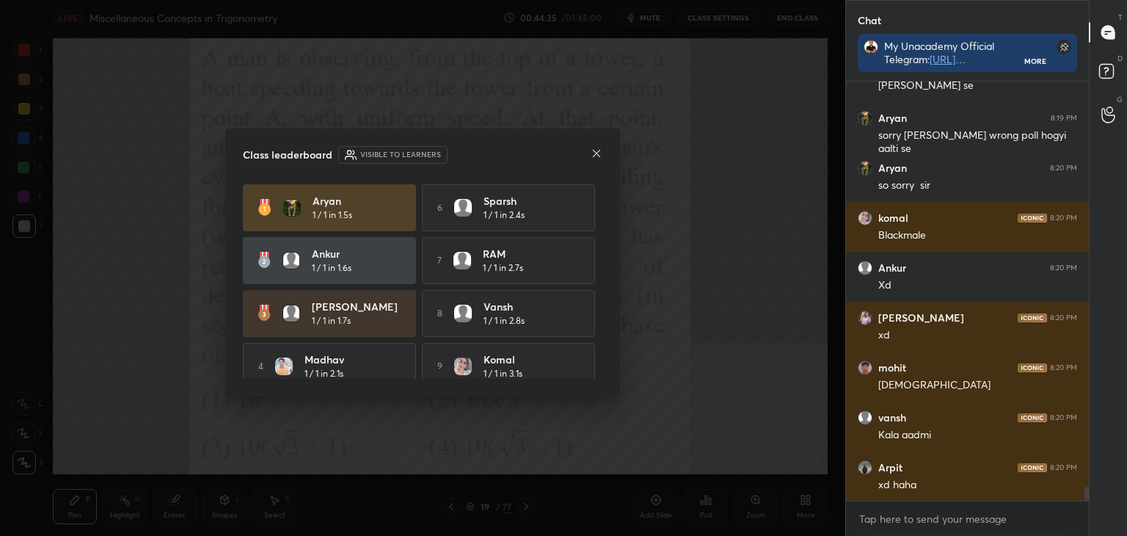
click at [613, 321] on div "Class leaderboard Visible to learners Aryan 1 / 1 in 1.5s 6 sparsh 1 / 1 in 2.4…" at bounding box center [422, 262] width 395 height 268
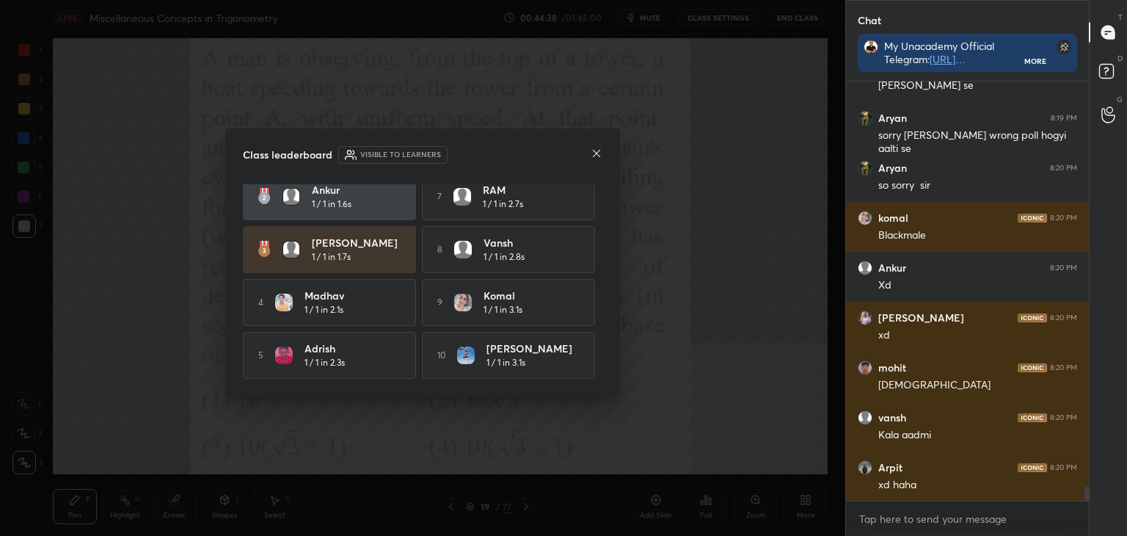
click at [596, 150] on icon at bounding box center [597, 153] width 12 height 12
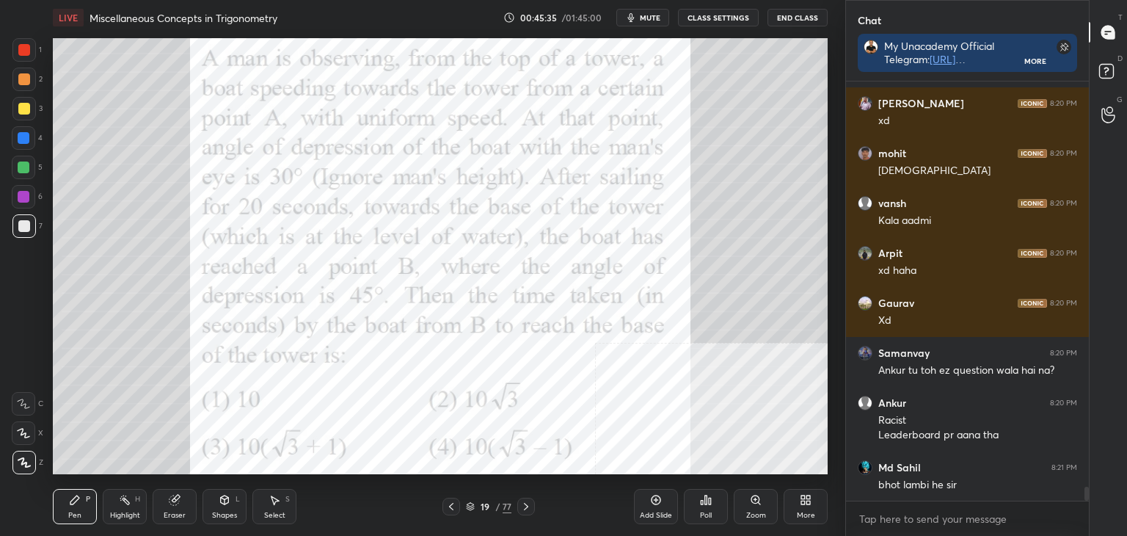
scroll to position [12313, 0]
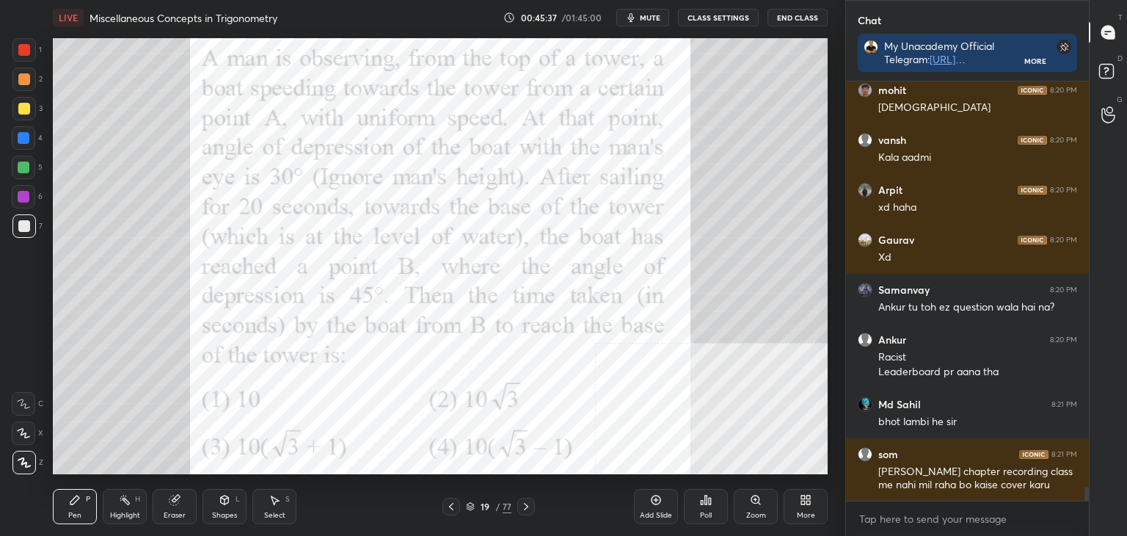
click at [528, 508] on icon at bounding box center [526, 506] width 12 height 12
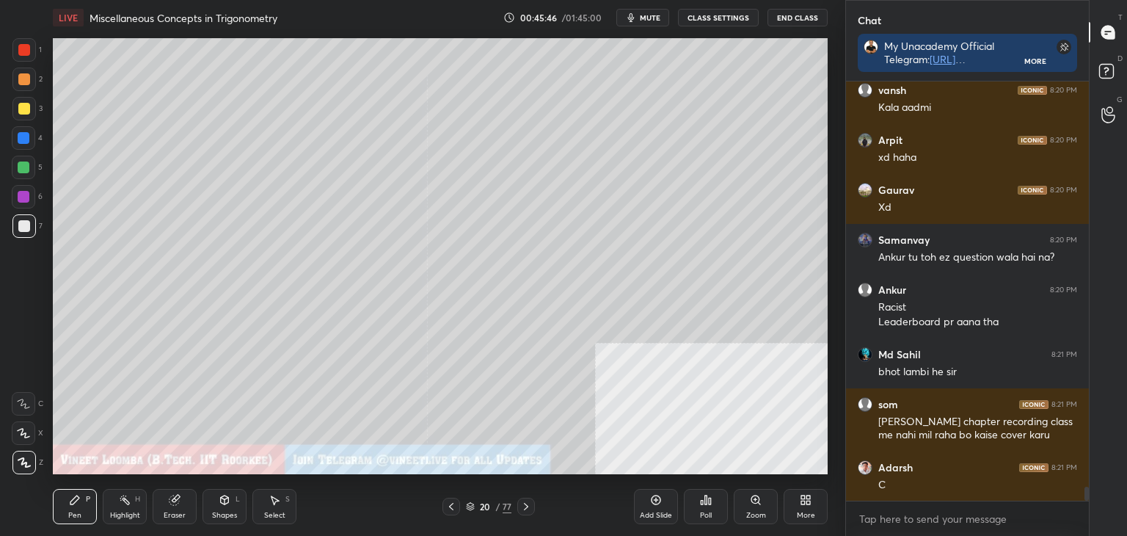
scroll to position [12413, 0]
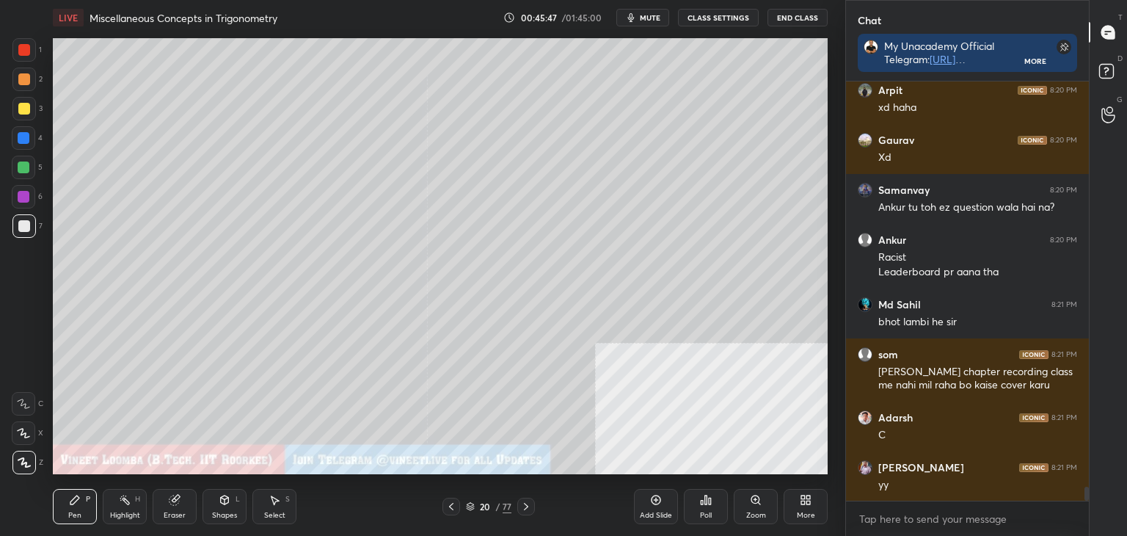
click at [446, 508] on icon at bounding box center [451, 506] width 12 height 12
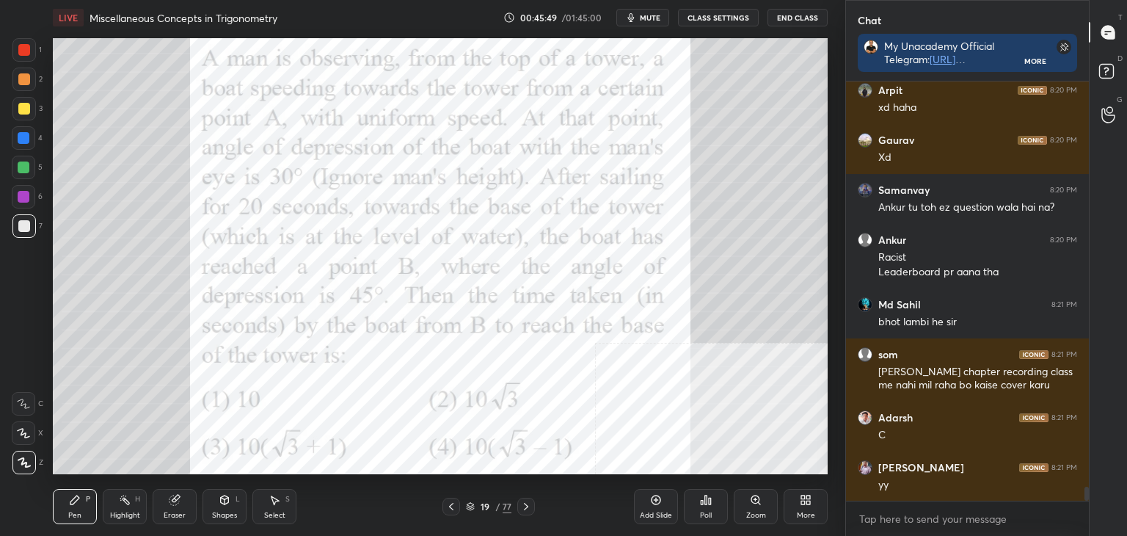
scroll to position [12463, 0]
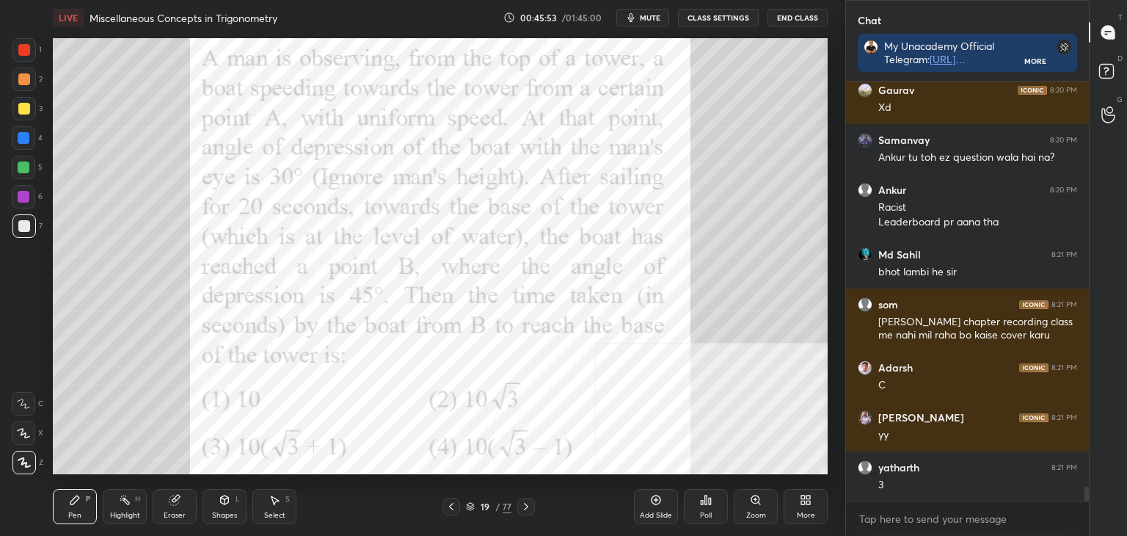
click at [525, 504] on icon at bounding box center [526, 506] width 4 height 7
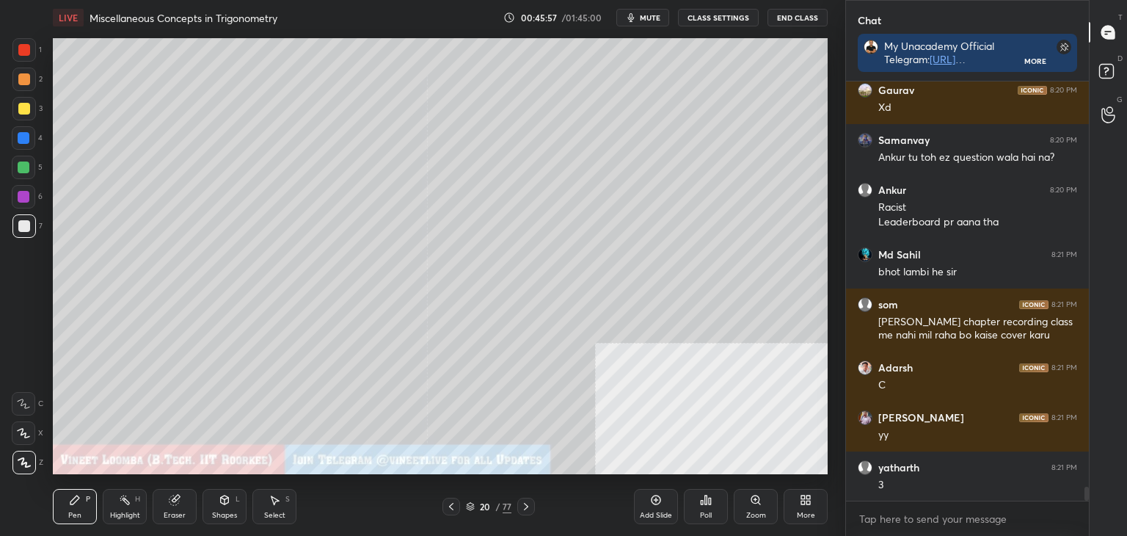
click at [456, 506] on icon at bounding box center [451, 506] width 12 height 12
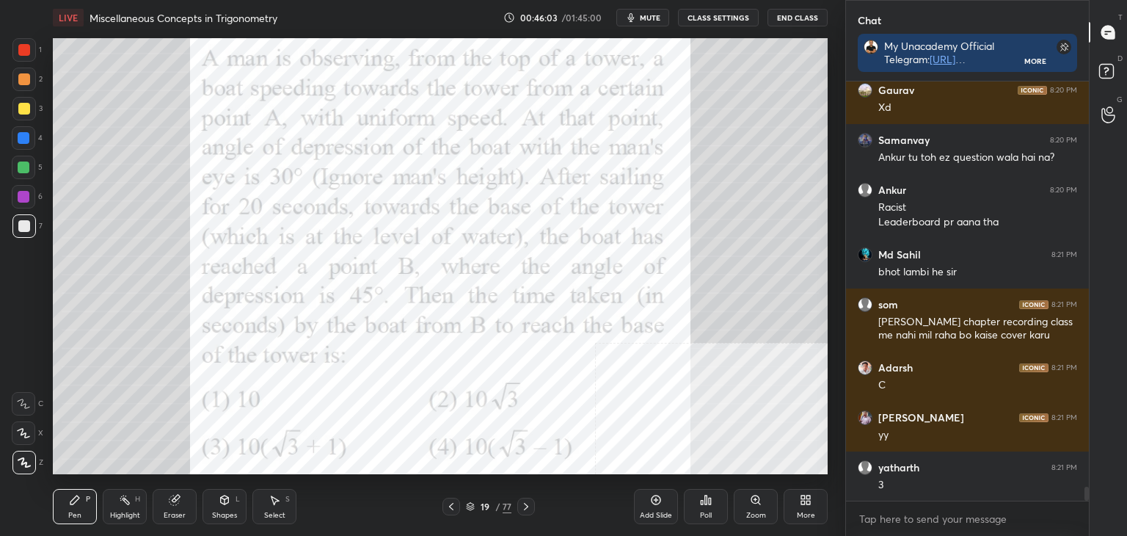
scroll to position [12515, 0]
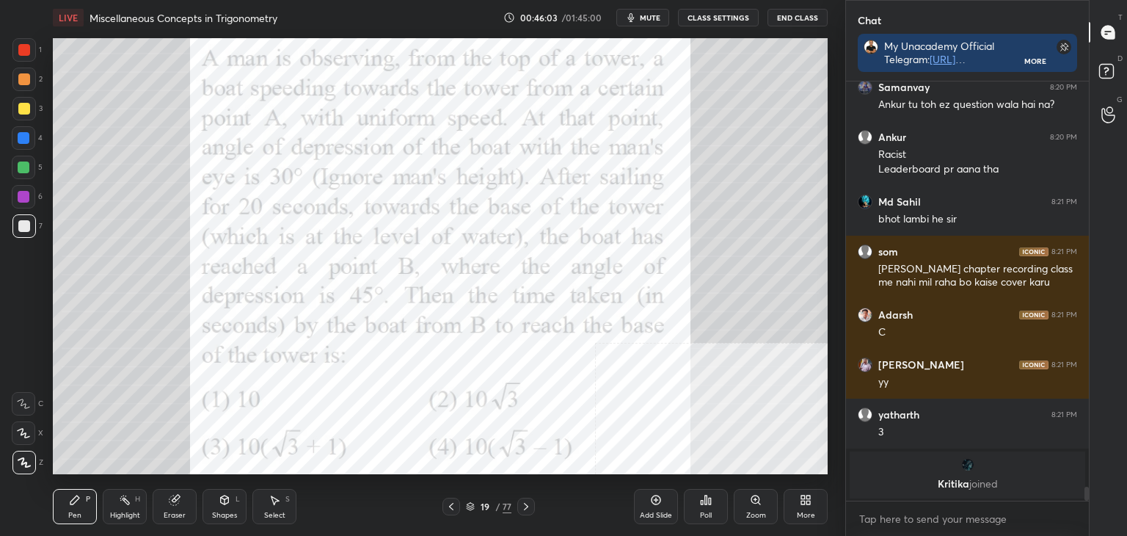
click at [528, 506] on icon at bounding box center [526, 506] width 12 height 12
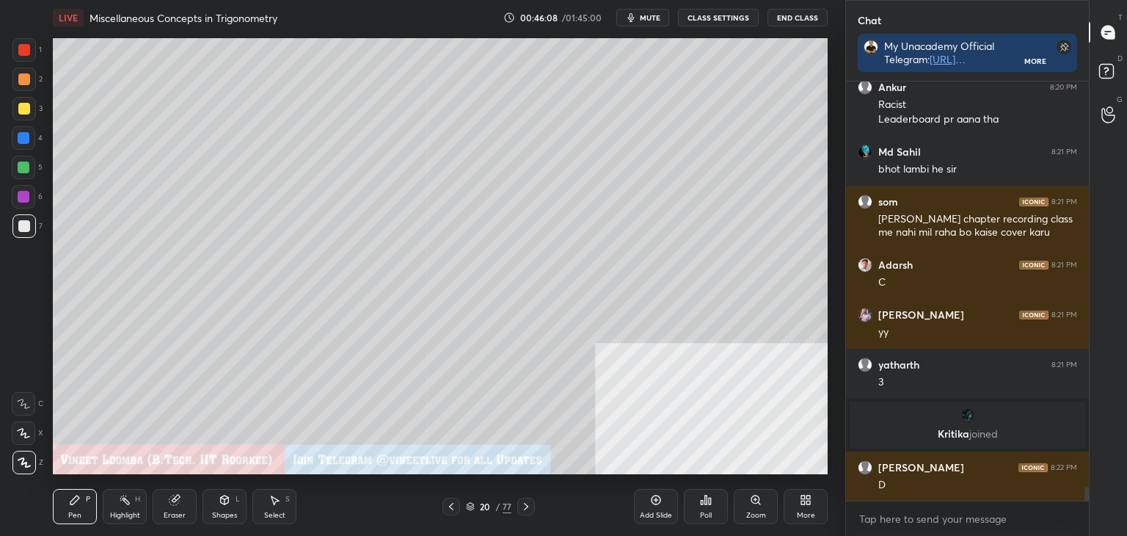
scroll to position [11971, 0]
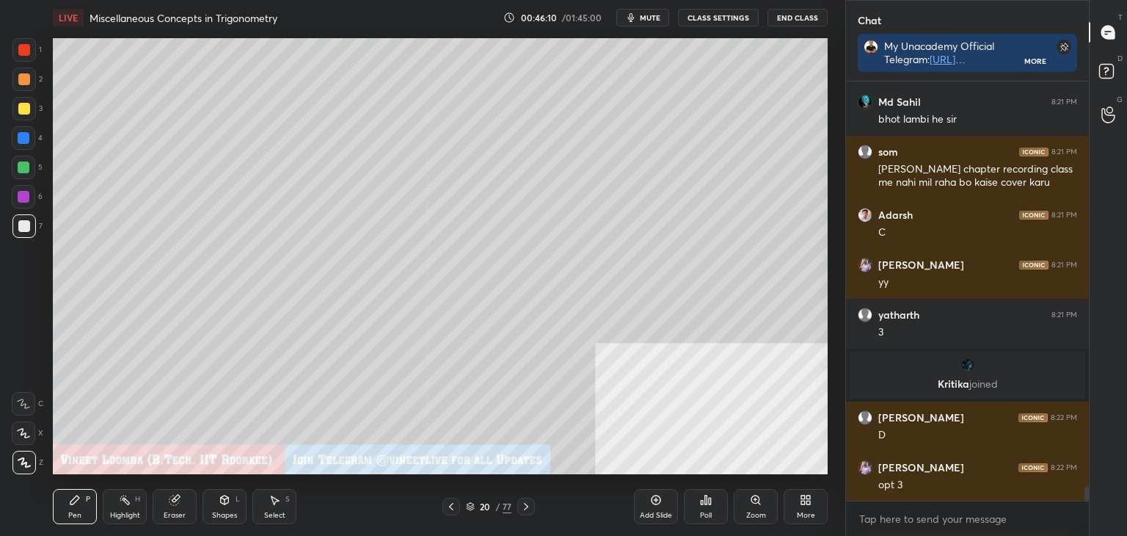
click at [449, 506] on icon at bounding box center [451, 506] width 12 height 12
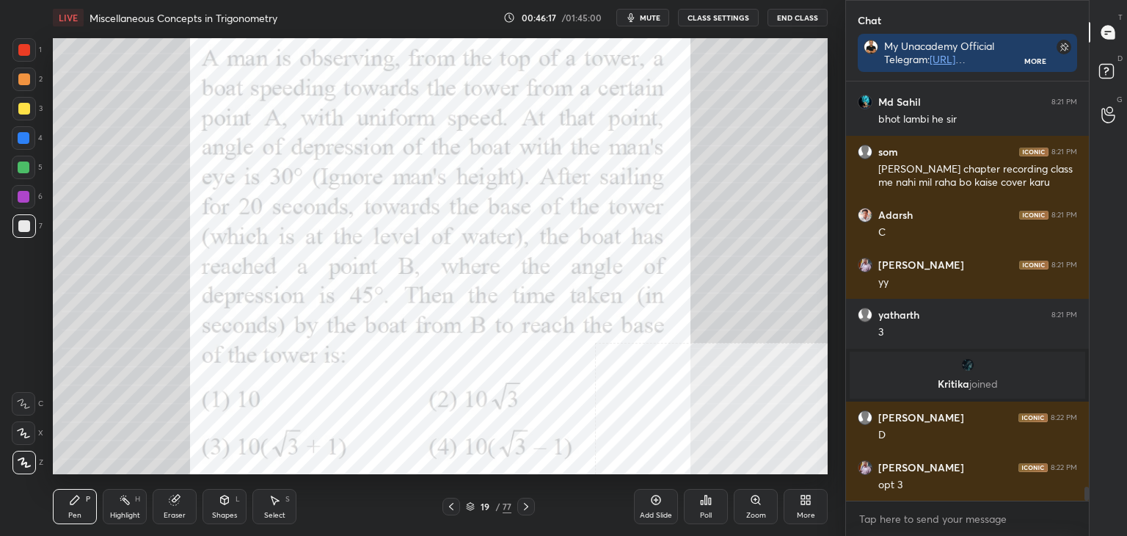
click at [532, 507] on div at bounding box center [526, 506] width 18 height 18
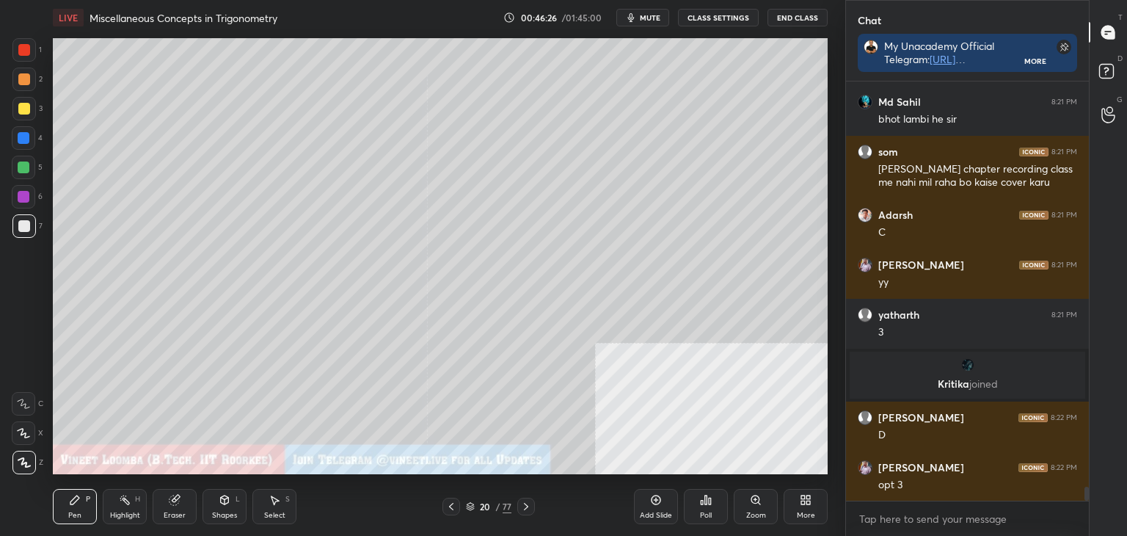
click at [458, 506] on div at bounding box center [451, 506] width 18 height 18
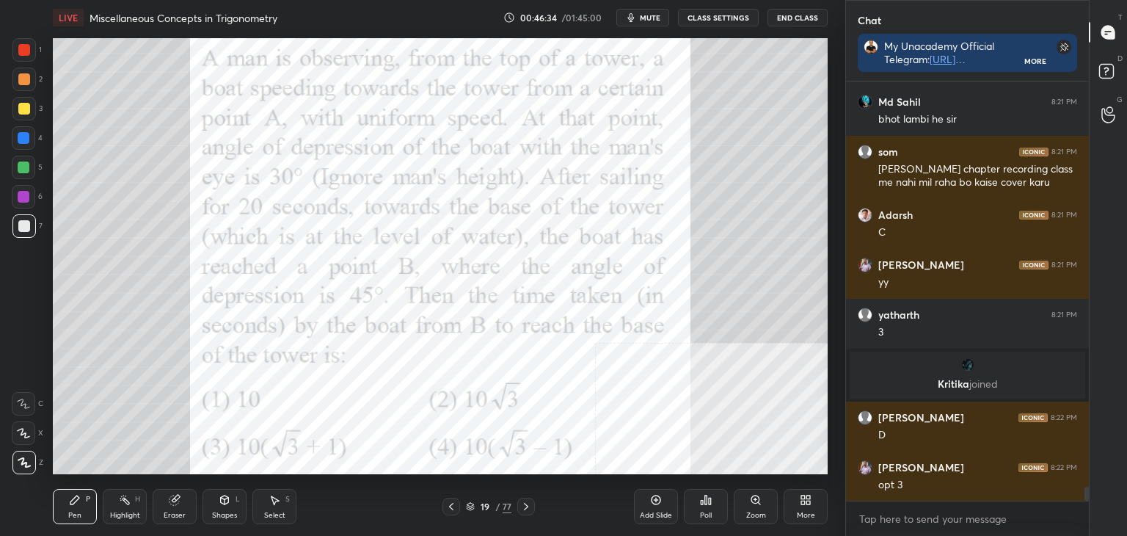
click at [528, 514] on div at bounding box center [526, 506] width 18 height 18
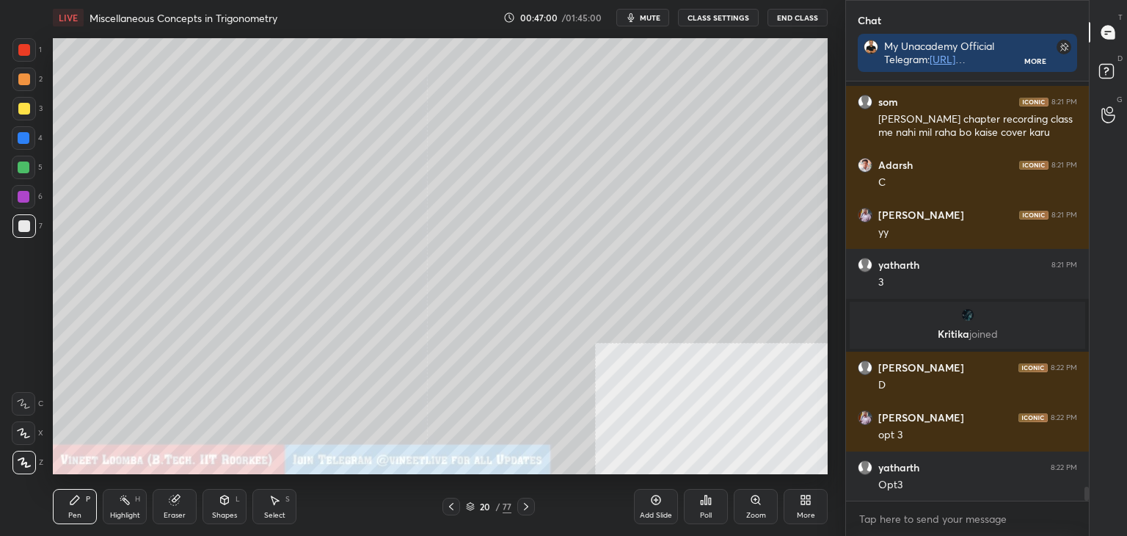
scroll to position [12097, 0]
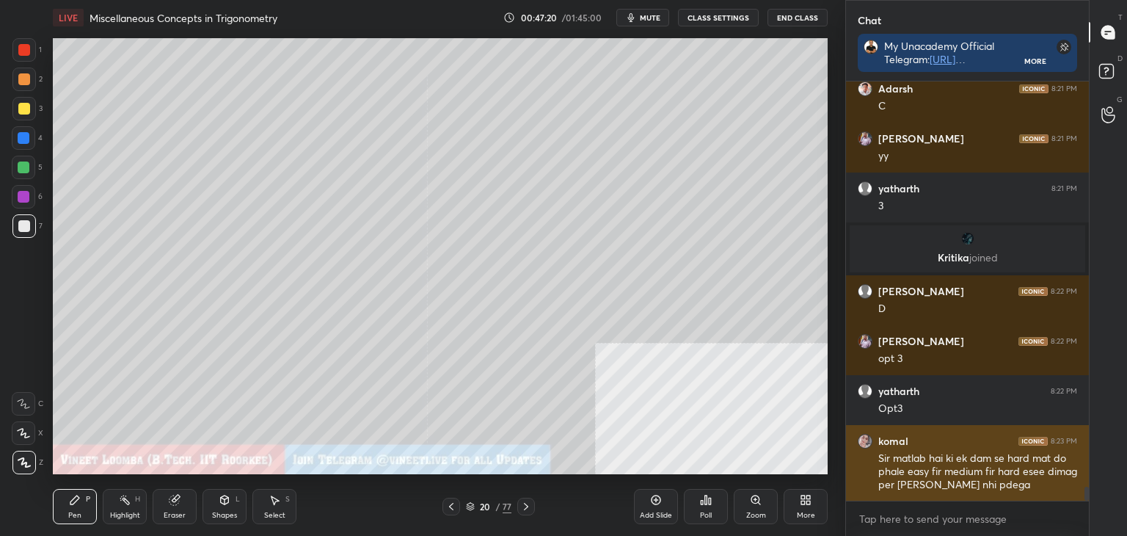
click at [895, 464] on div "Sir matlab hai ki ek dam se hard mat do phale easy fir medium fir hard esee dim…" at bounding box center [977, 471] width 199 height 41
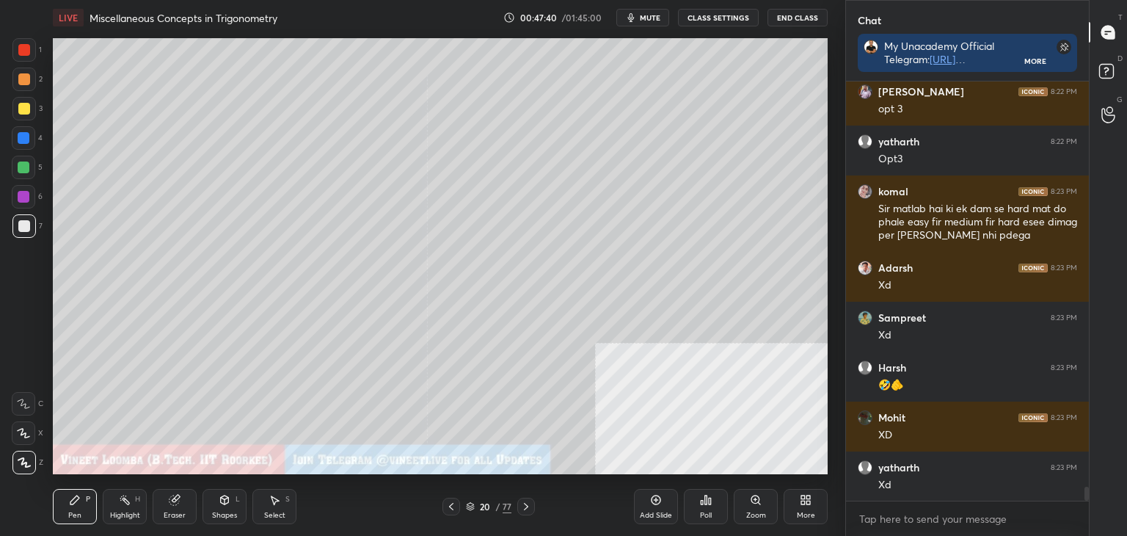
scroll to position [12397, 0]
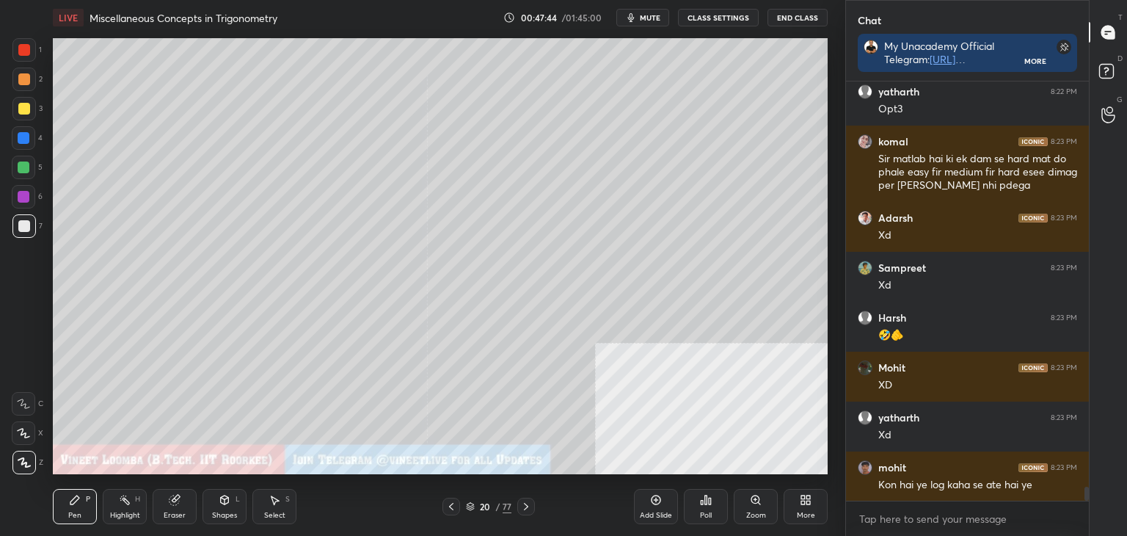
click at [179, 514] on div "Eraser" at bounding box center [175, 514] width 22 height 7
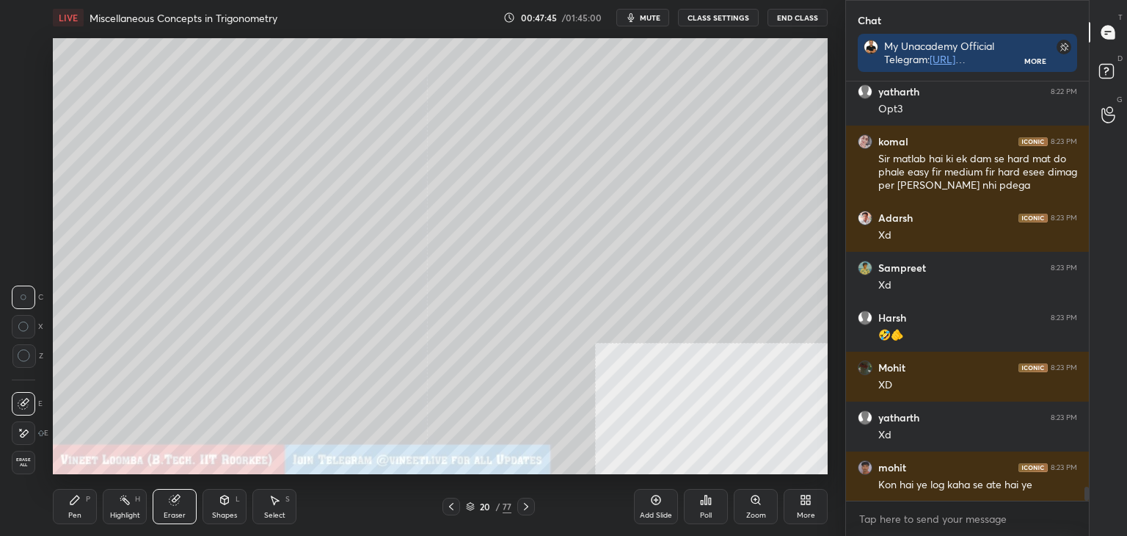
scroll to position [12446, 0]
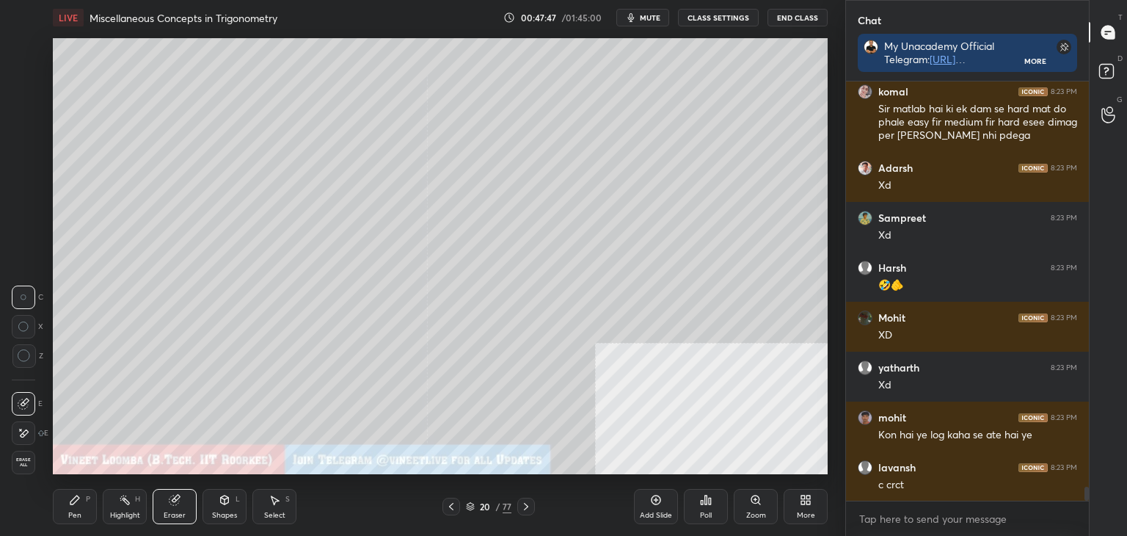
click at [68, 507] on div "Pen P" at bounding box center [75, 506] width 44 height 35
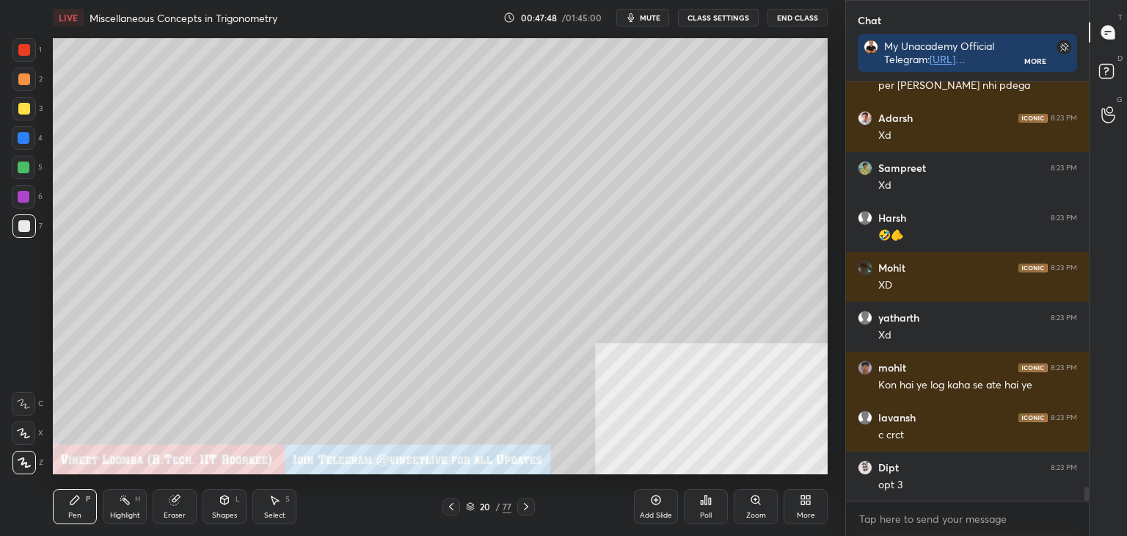
scroll to position [12546, 0]
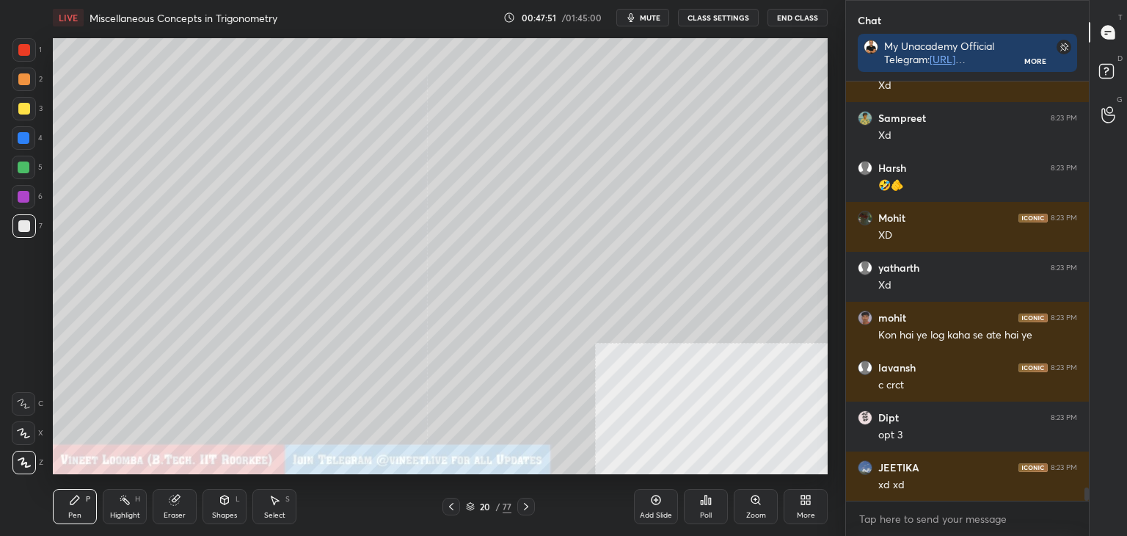
drag, startPoint x: 70, startPoint y: 505, endPoint x: 68, endPoint y: 492, distance: 12.8
click at [71, 504] on icon at bounding box center [75, 500] width 12 height 12
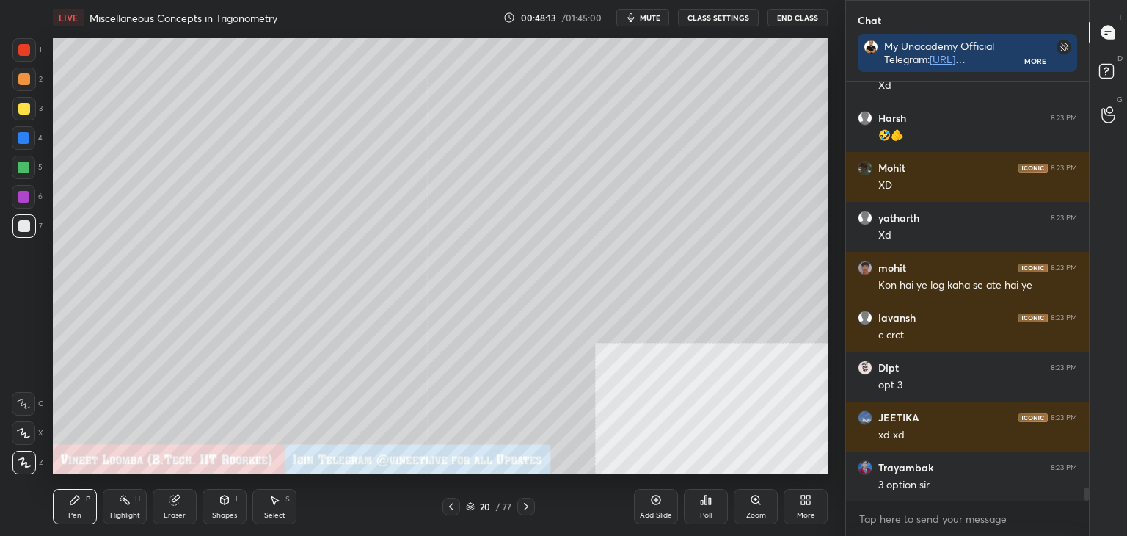
drag, startPoint x: 282, startPoint y: 516, endPoint x: 260, endPoint y: 479, distance: 42.4
click at [280, 514] on div "Select" at bounding box center [274, 514] width 21 height 7
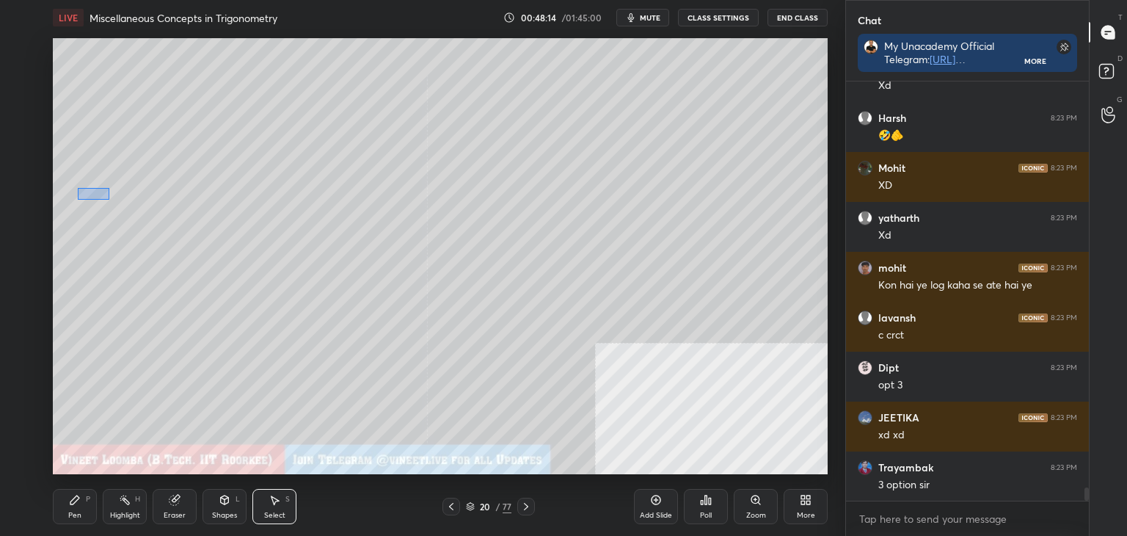
drag, startPoint x: 77, startPoint y: 188, endPoint x: 172, endPoint y: 227, distance: 103.0
click at [212, 238] on div "0 ° Undo Copy Duplicate Duplicate to new slide Delete" at bounding box center [440, 256] width 775 height 436
drag, startPoint x: 147, startPoint y: 223, endPoint x: 142, endPoint y: 242, distance: 19.6
click at [145, 238] on div "0 ° Undo Copy Duplicate Duplicate to new slide Delete" at bounding box center [440, 256] width 775 height 436
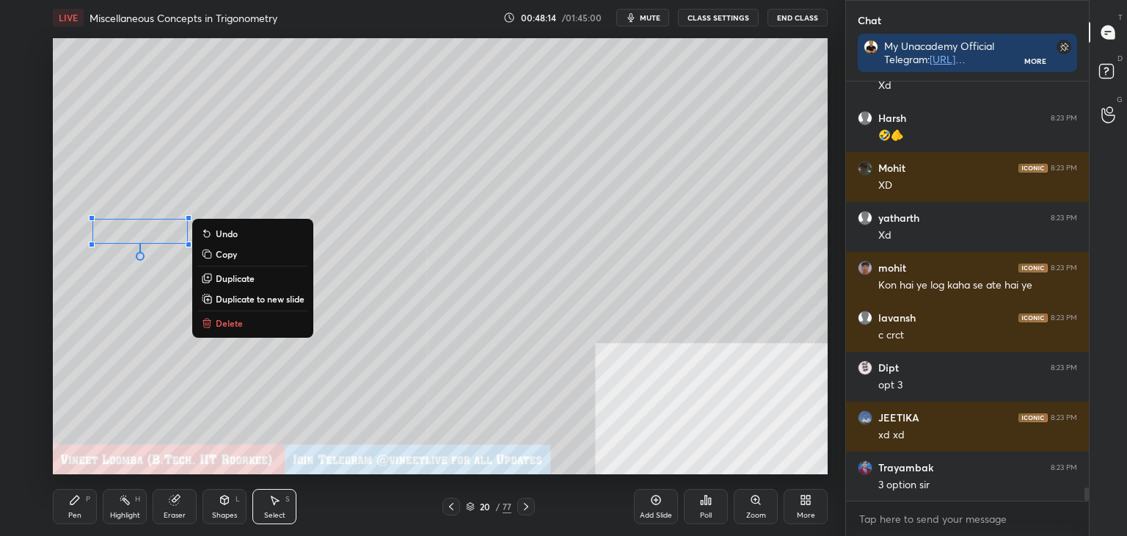
click at [120, 300] on div "0 ° Undo Copy Duplicate Duplicate to new slide Delete" at bounding box center [440, 256] width 775 height 436
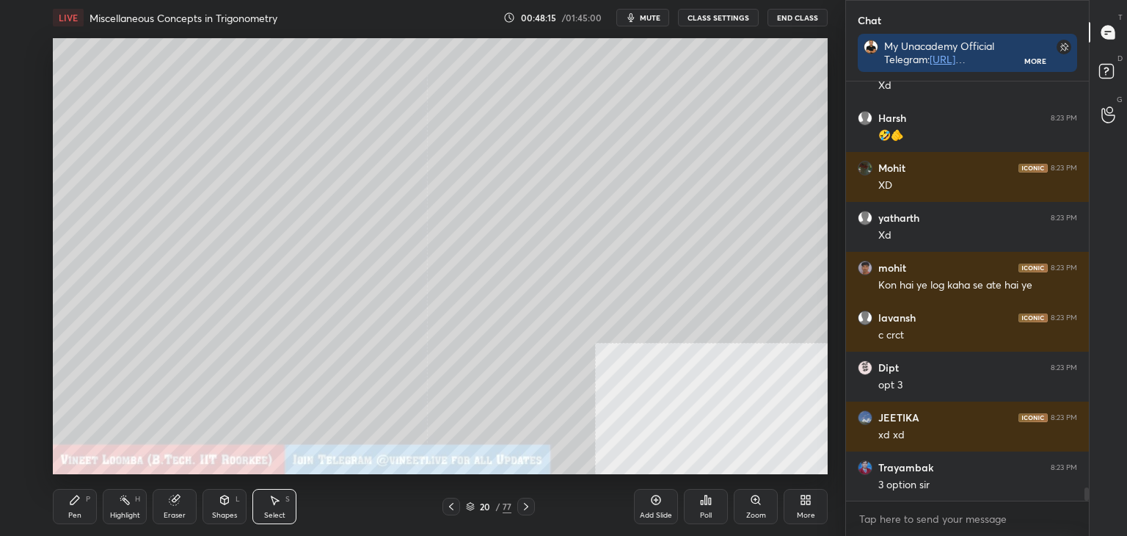
click at [85, 511] on div "Pen P" at bounding box center [75, 506] width 44 height 35
drag, startPoint x: 165, startPoint y: 503, endPoint x: 150, endPoint y: 478, distance: 28.7
click at [161, 499] on div "Eraser" at bounding box center [175, 506] width 44 height 35
click at [73, 517] on div "Pen" at bounding box center [74, 514] width 13 height 7
click at [450, 508] on icon at bounding box center [451, 506] width 12 height 12
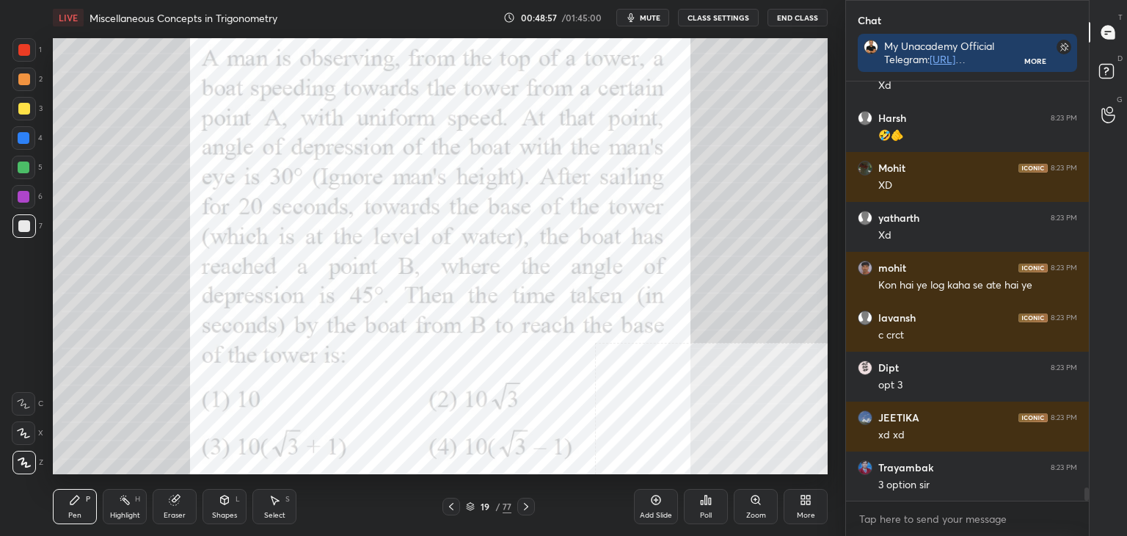
click at [543, 503] on div "19 / 77" at bounding box center [488, 506] width 291 height 18
click at [520, 503] on icon at bounding box center [526, 506] width 12 height 12
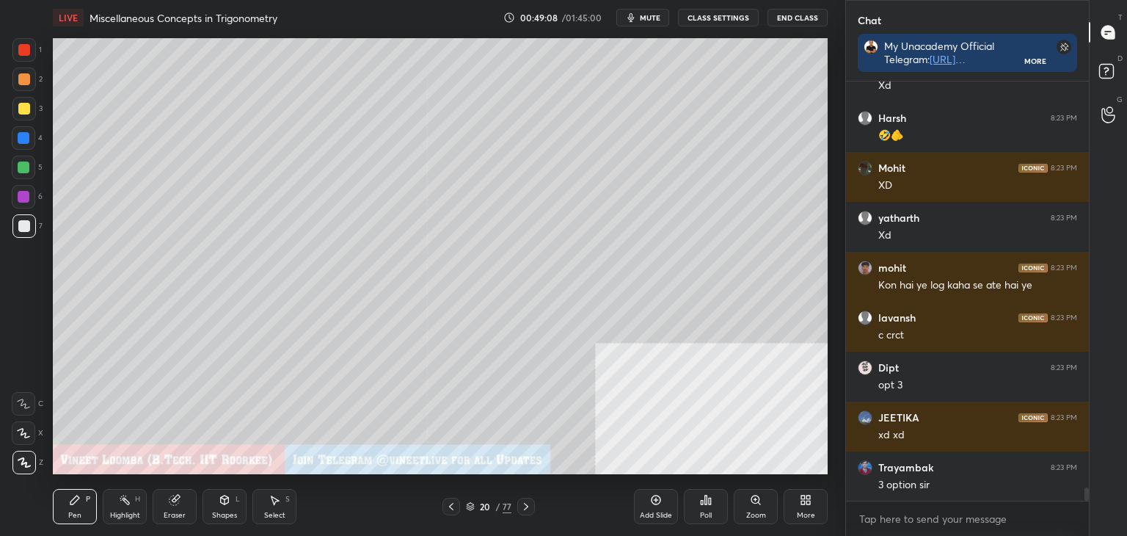
click at [444, 506] on div at bounding box center [451, 506] width 18 height 18
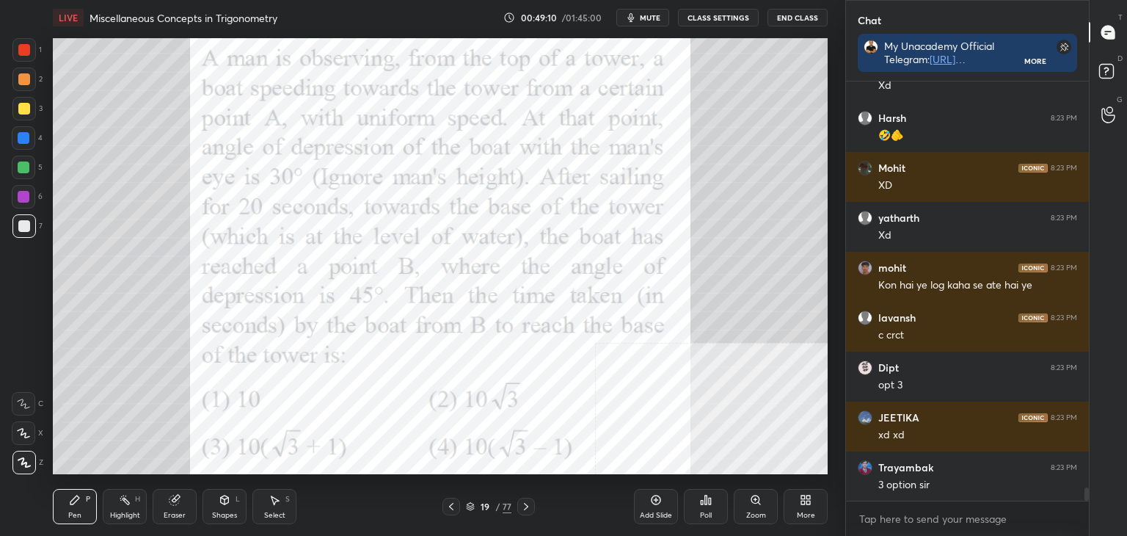
drag, startPoint x: 525, startPoint y: 507, endPoint x: 539, endPoint y: 478, distance: 32.8
click at [525, 506] on icon at bounding box center [526, 506] width 12 height 12
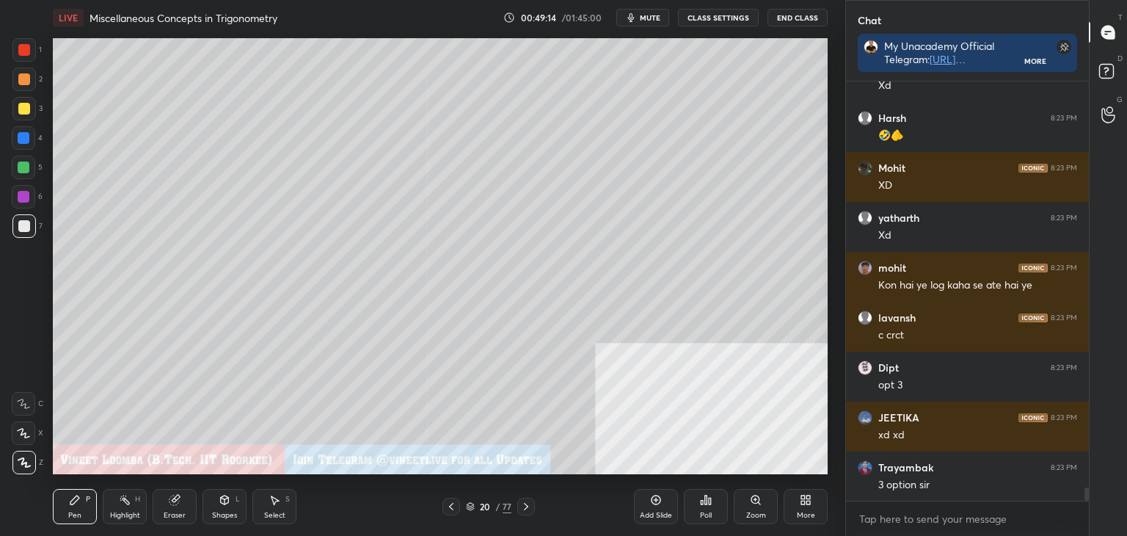
click at [185, 500] on div "Eraser" at bounding box center [175, 506] width 44 height 35
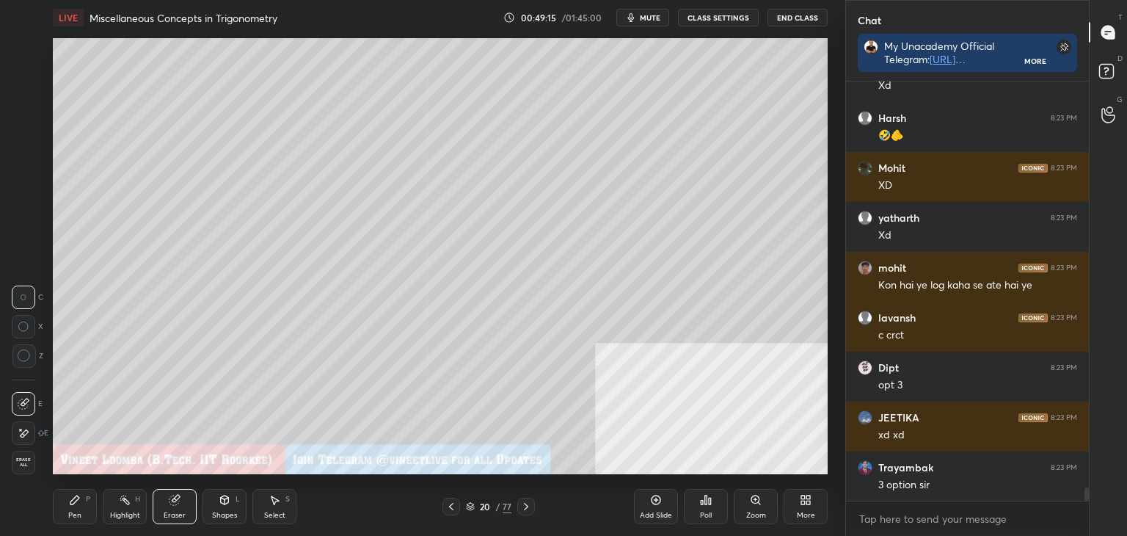
click at [81, 508] on div "Pen P" at bounding box center [75, 506] width 44 height 35
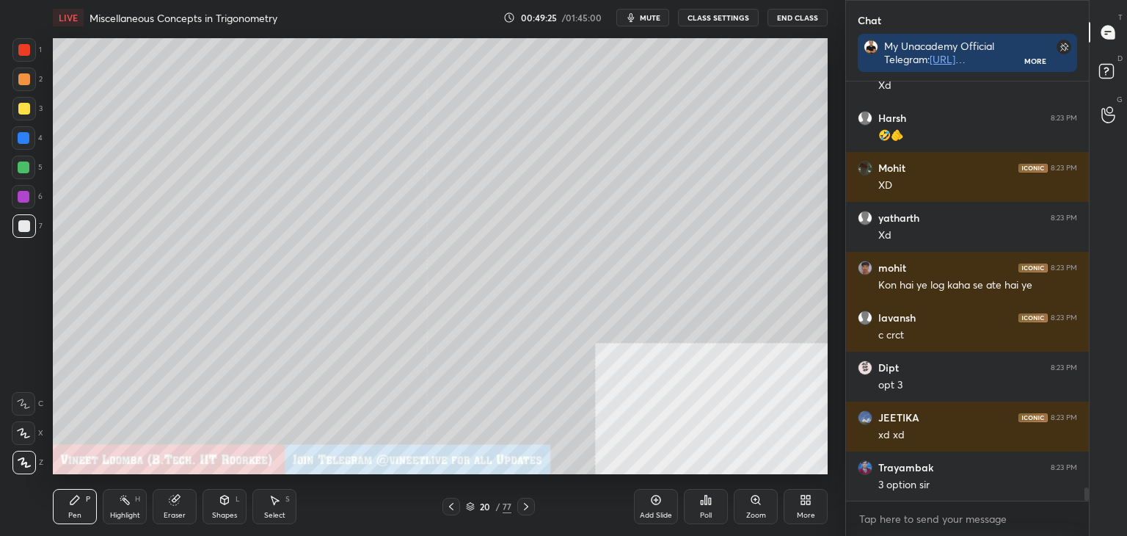
drag, startPoint x: 448, startPoint y: 501, endPoint x: 440, endPoint y: 511, distance: 12.5
click at [448, 503] on icon at bounding box center [451, 506] width 12 height 12
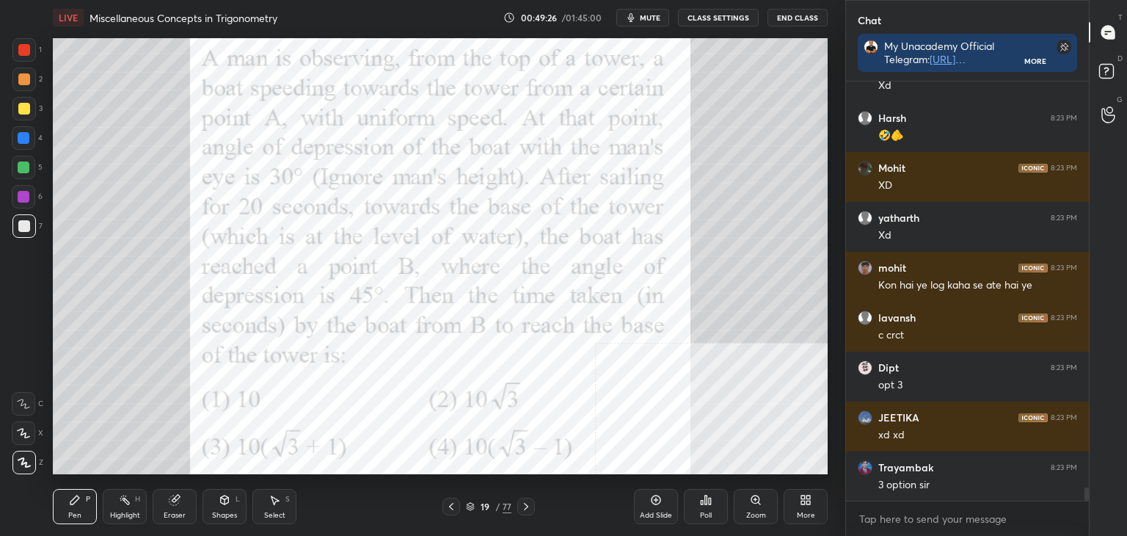
scroll to position [12646, 0]
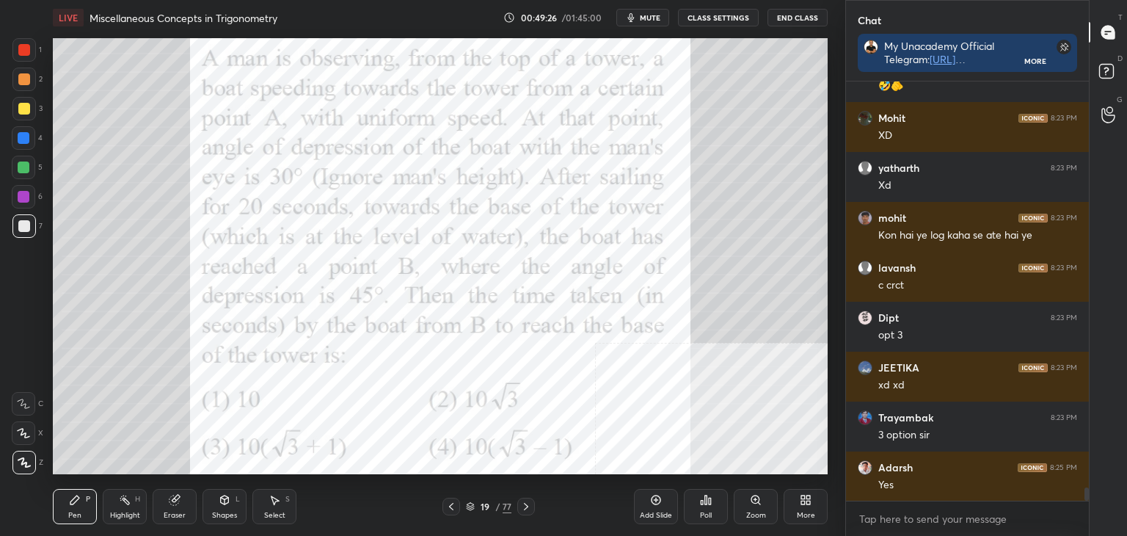
click at [21, 48] on div at bounding box center [23, 49] width 23 height 23
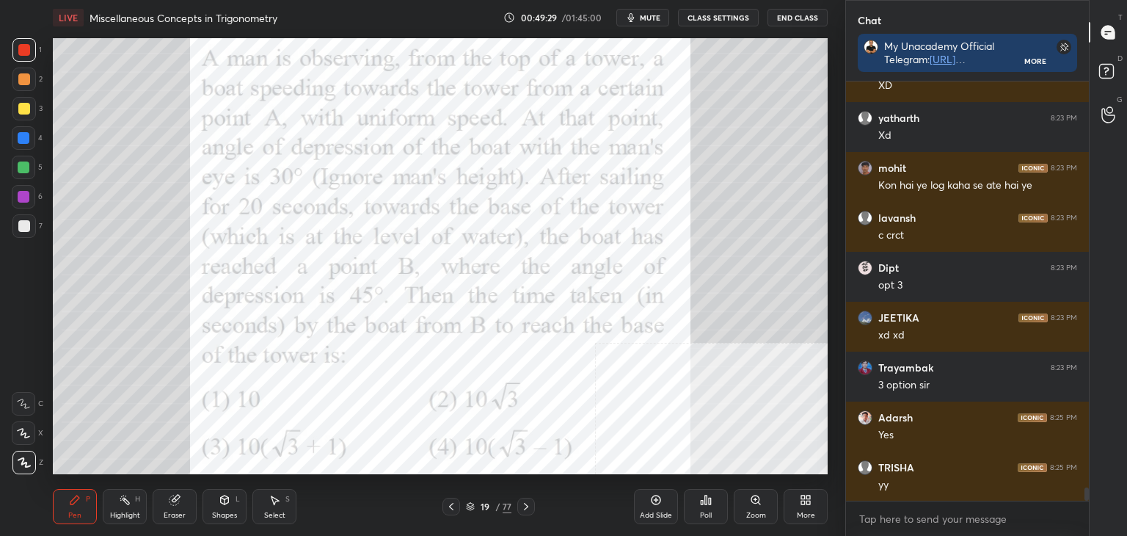
scroll to position [12746, 0]
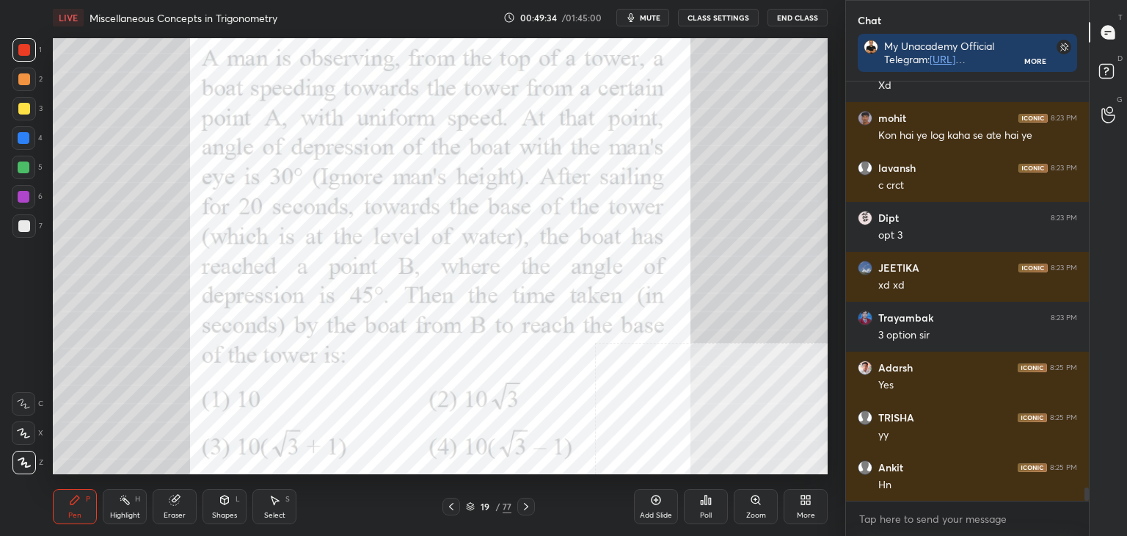
click at [525, 508] on icon at bounding box center [526, 506] width 12 height 12
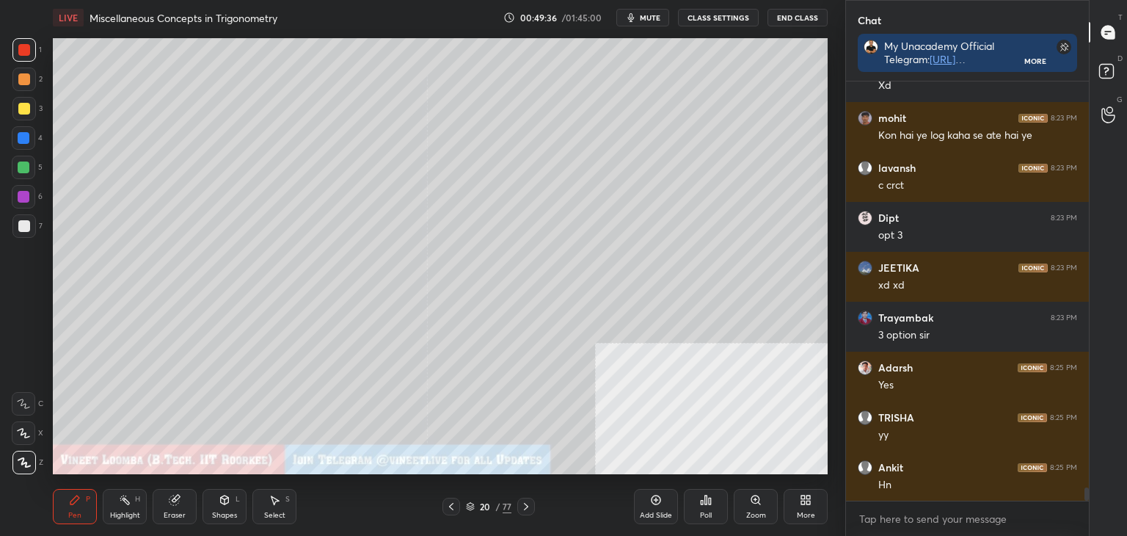
click at [173, 506] on div "Eraser" at bounding box center [175, 506] width 44 height 35
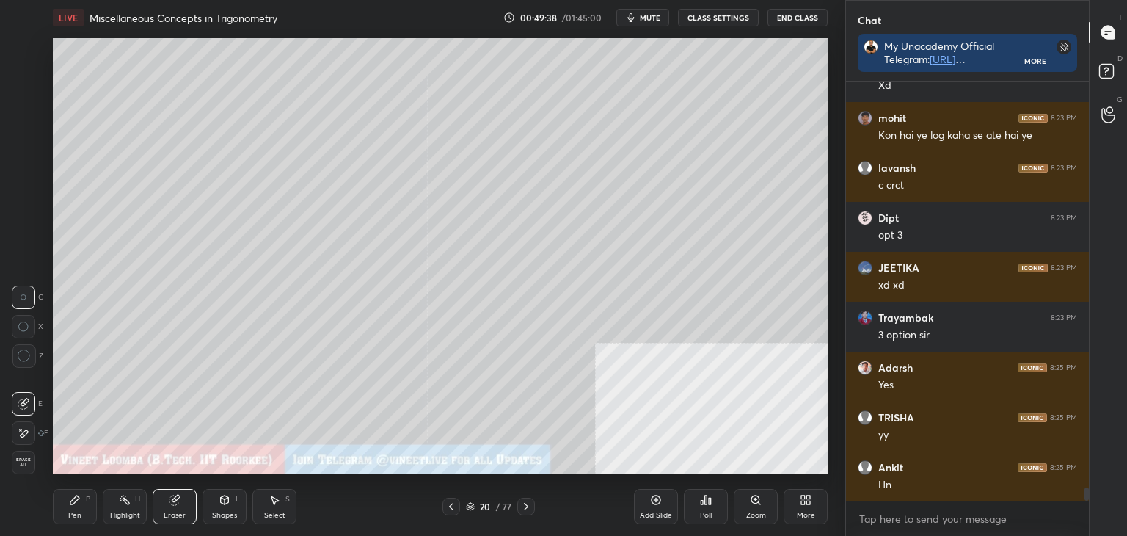
click at [70, 503] on icon at bounding box center [74, 499] width 9 height 9
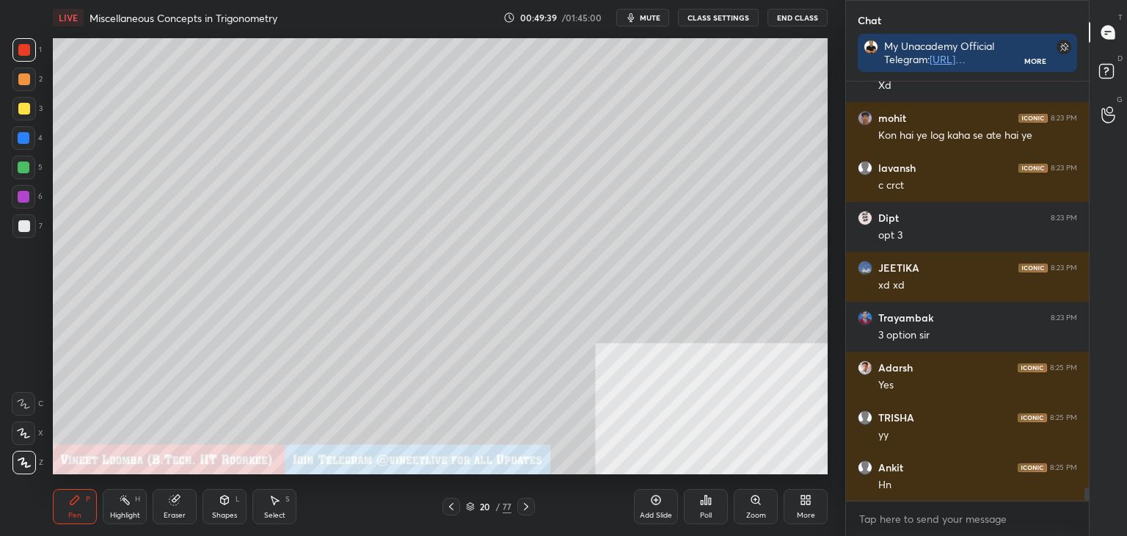
click at [525, 505] on icon at bounding box center [526, 506] width 12 height 12
click at [445, 505] on icon at bounding box center [451, 506] width 12 height 12
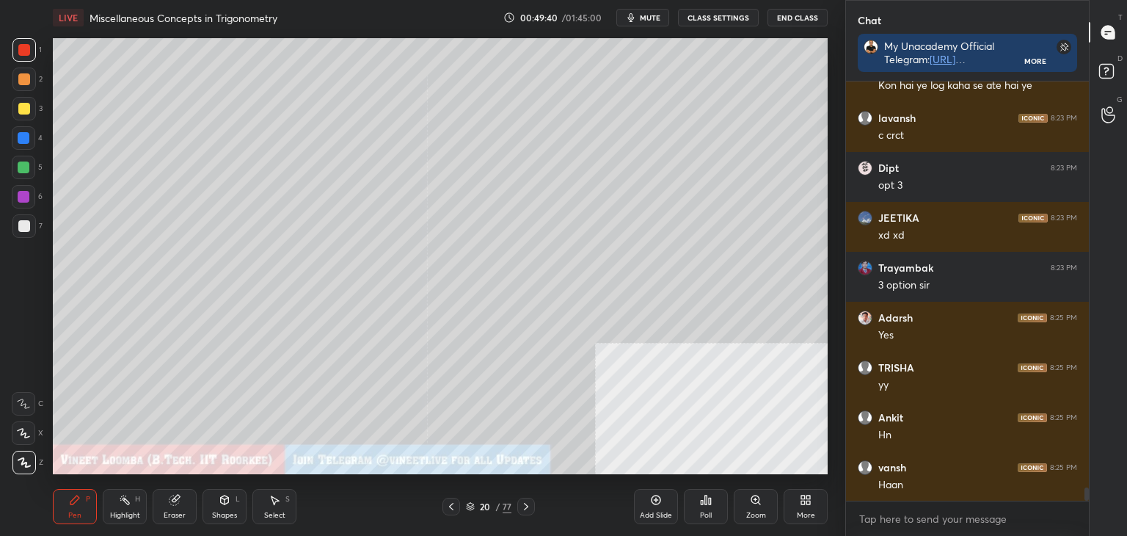
click at [812, 505] on div "More" at bounding box center [806, 506] width 44 height 35
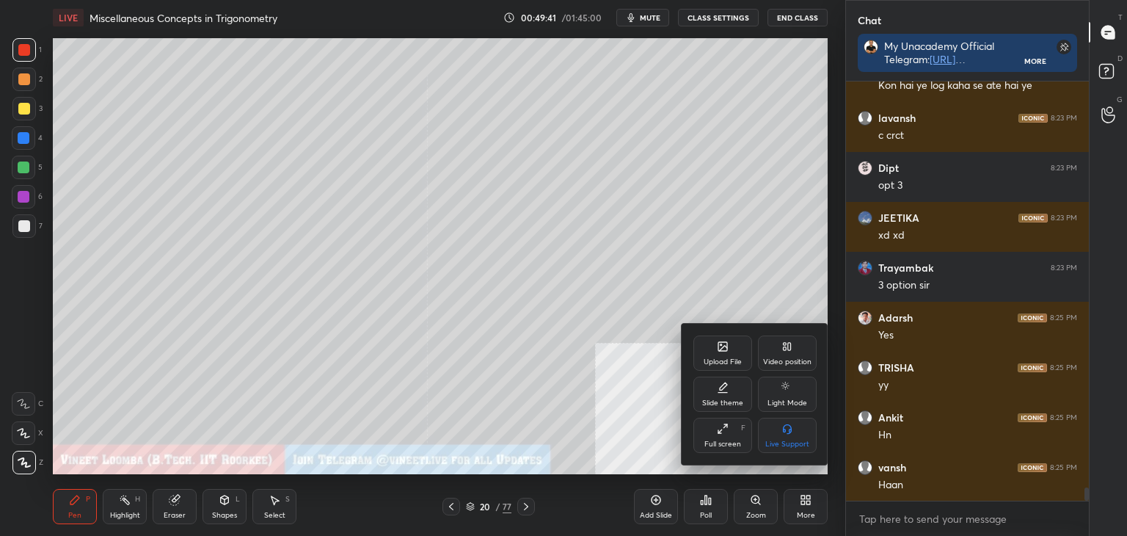
click at [716, 326] on div "Upload File Video position Slide theme Light Mode Full screen F Live Support" at bounding box center [755, 394] width 147 height 141
click at [721, 351] on icon at bounding box center [722, 346] width 9 height 9
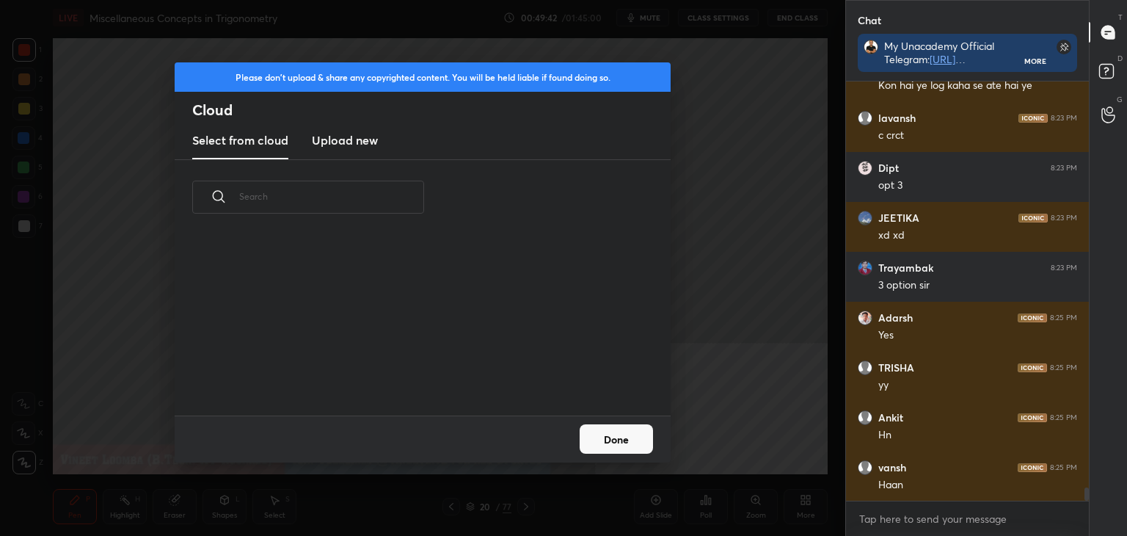
scroll to position [110, 471]
click at [321, 133] on new "Upload new" at bounding box center [345, 141] width 66 height 37
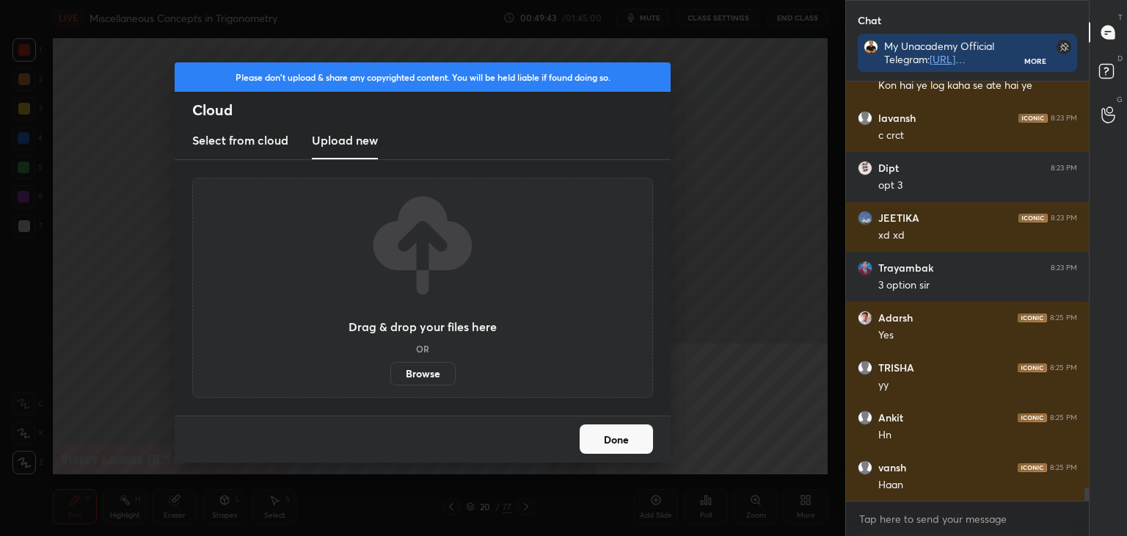
click at [422, 366] on label "Browse" at bounding box center [422, 373] width 65 height 23
click at [390, 366] on input "Browse" at bounding box center [390, 373] width 0 height 23
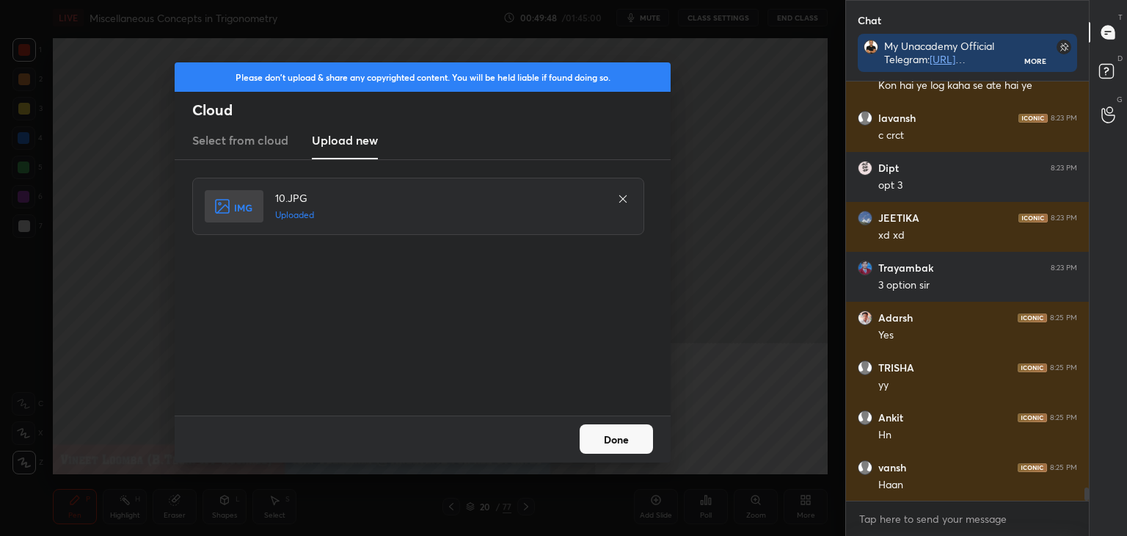
click at [616, 445] on button "Done" at bounding box center [616, 438] width 73 height 29
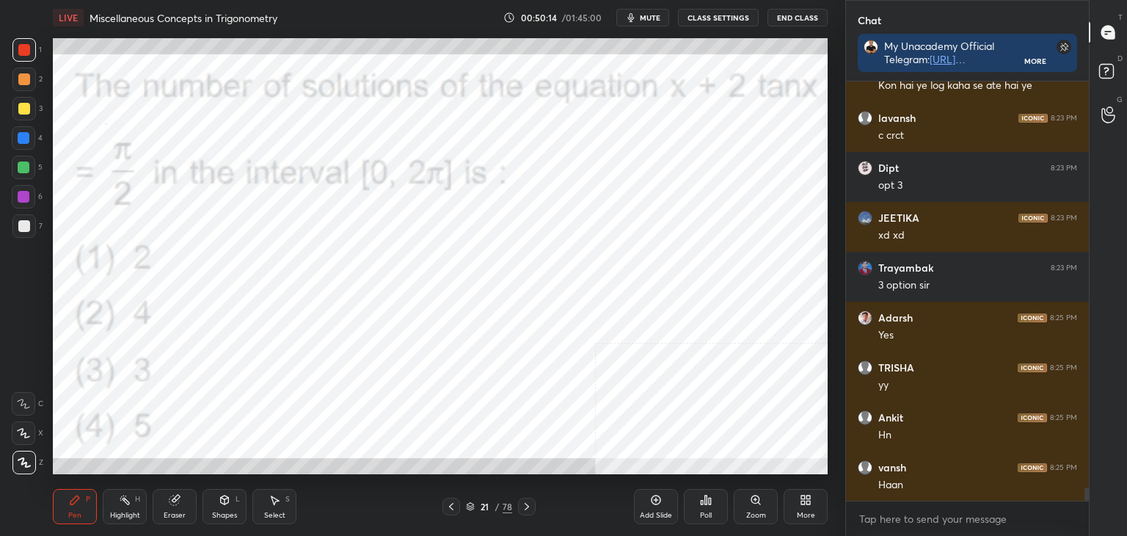
scroll to position [12848, 0]
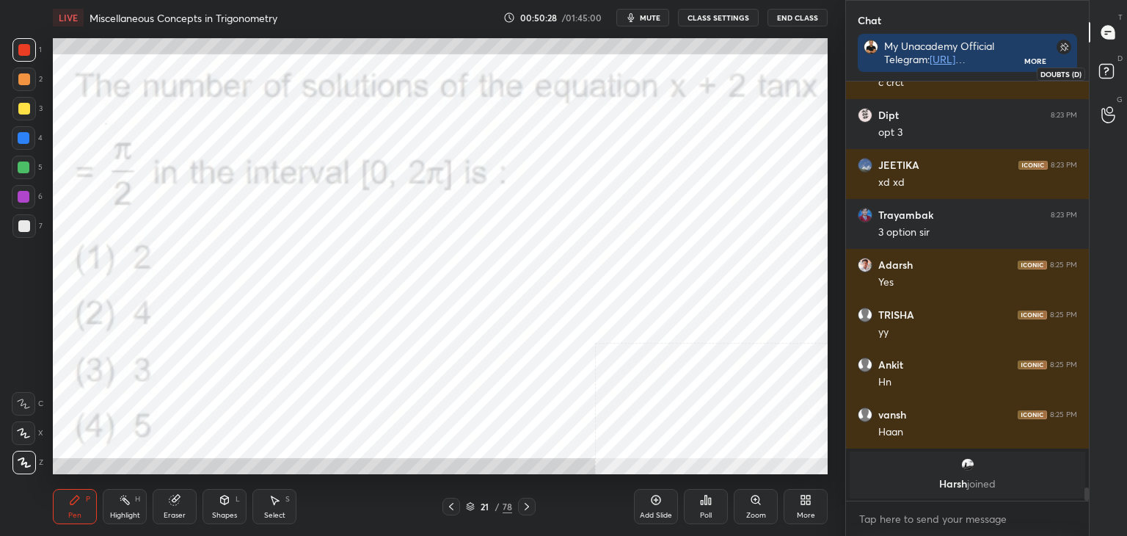
click at [1119, 62] on icon at bounding box center [1108, 73] width 26 height 26
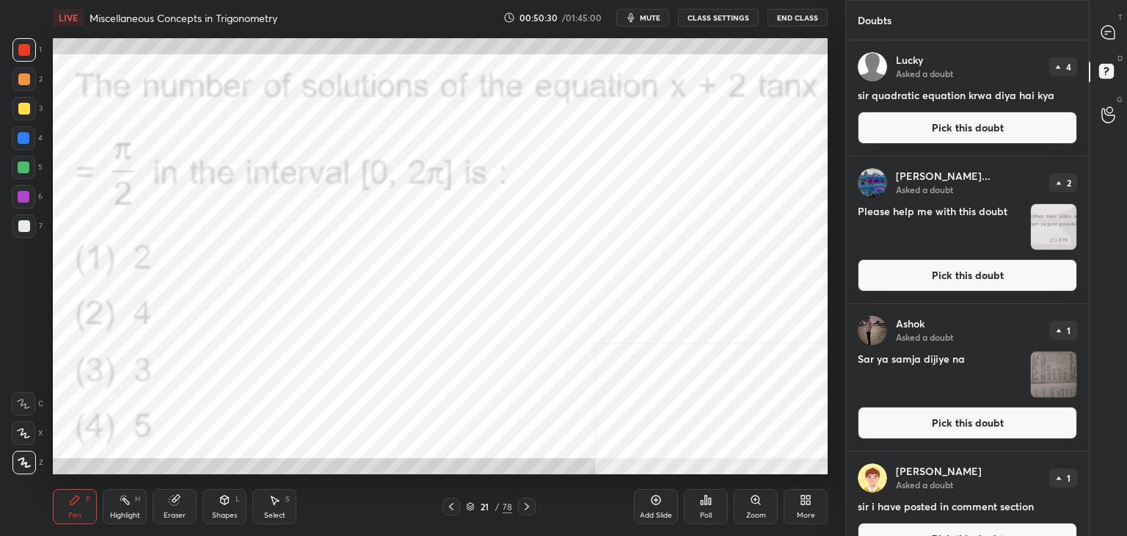
click at [1045, 133] on button "Pick this doubt" at bounding box center [967, 128] width 219 height 32
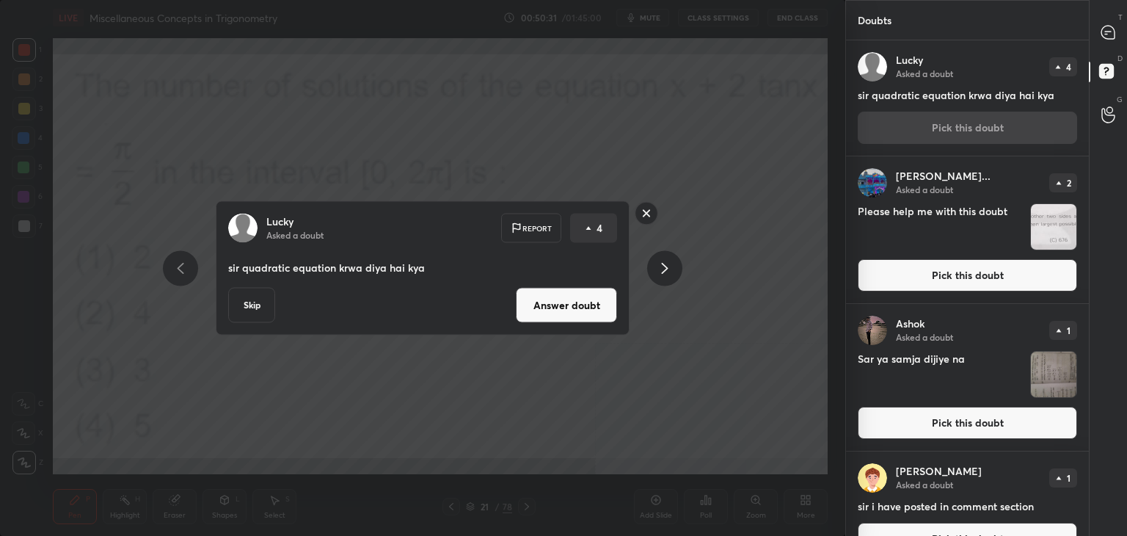
click at [563, 322] on button "Answer doubt" at bounding box center [566, 305] width 101 height 35
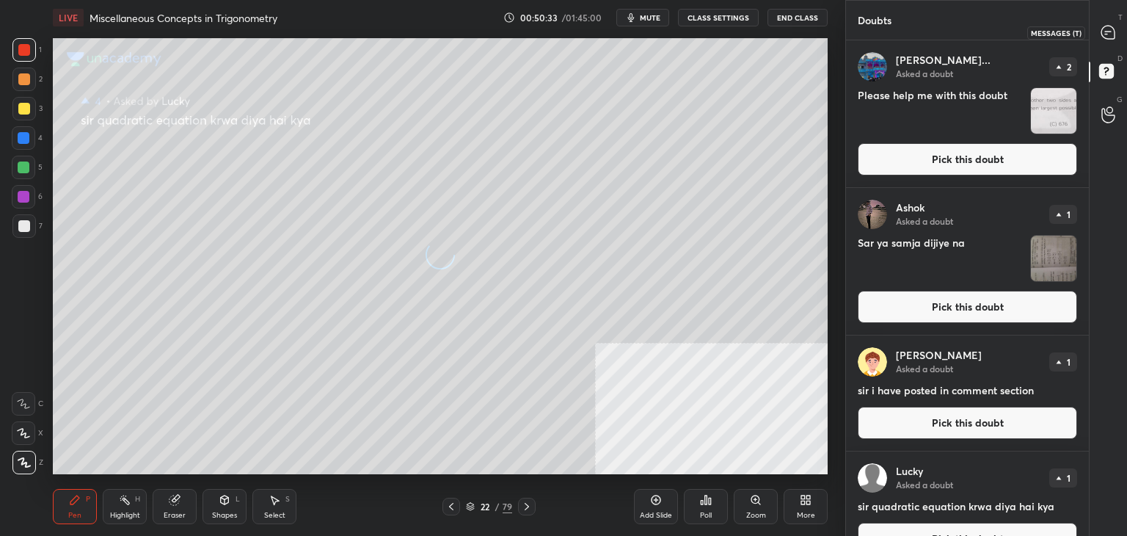
click at [1104, 35] on icon at bounding box center [1107, 32] width 13 height 13
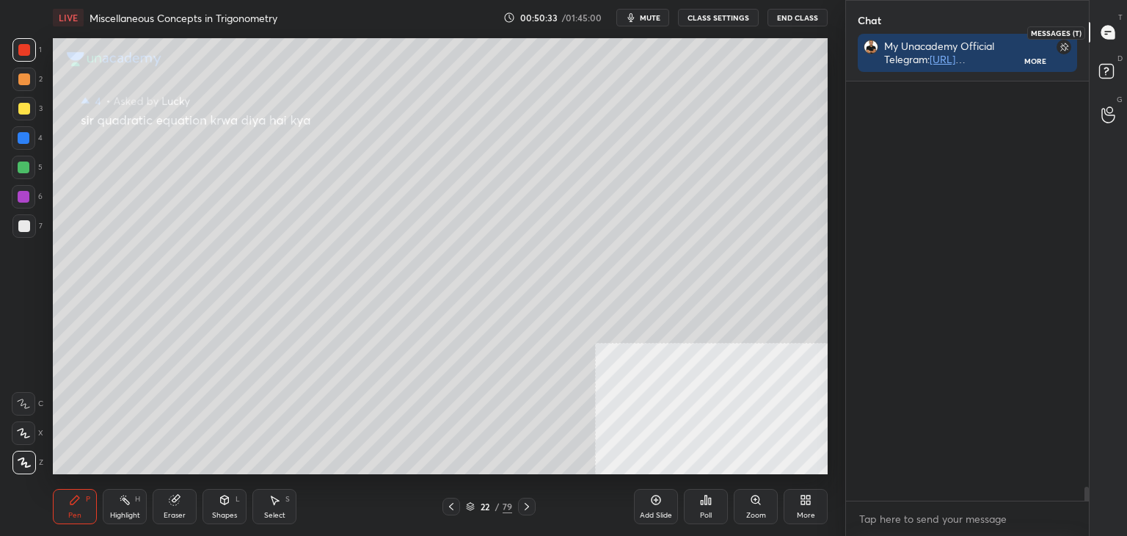
scroll to position [415, 238]
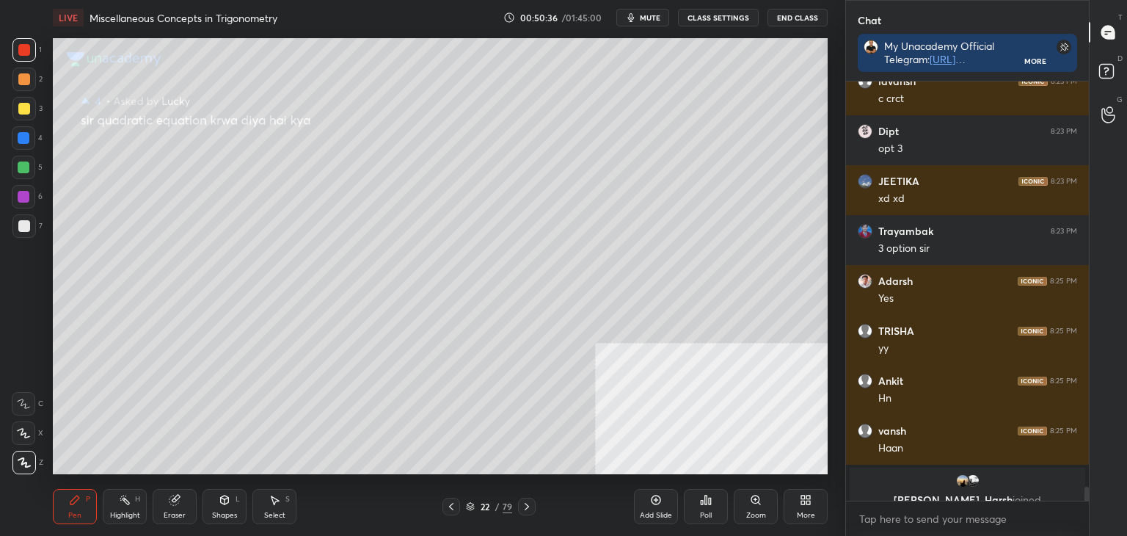
drag, startPoint x: 457, startPoint y: 506, endPoint x: 470, endPoint y: 486, distance: 22.8
click at [456, 506] on div at bounding box center [451, 506] width 18 height 18
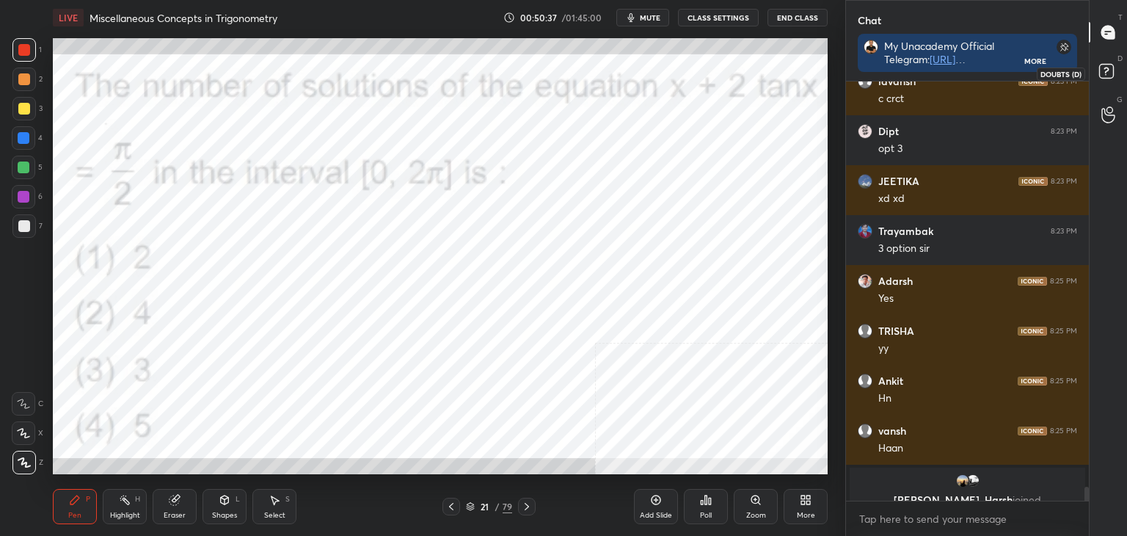
drag, startPoint x: 1109, startPoint y: 62, endPoint x: 1093, endPoint y: 77, distance: 21.3
click at [1106, 65] on icon at bounding box center [1108, 73] width 26 height 26
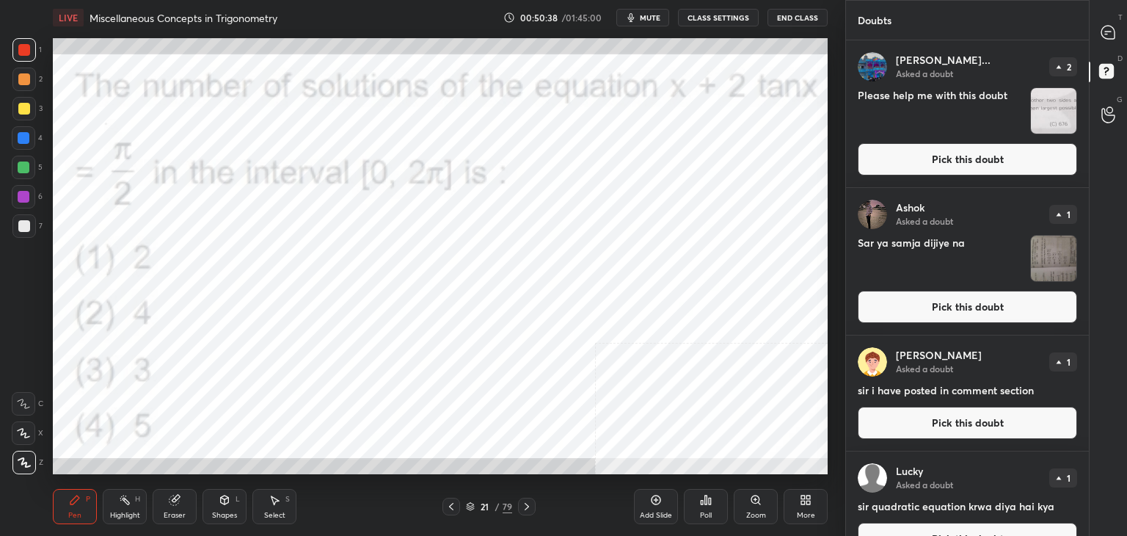
click at [1010, 162] on button "Pick this doubt" at bounding box center [967, 159] width 219 height 32
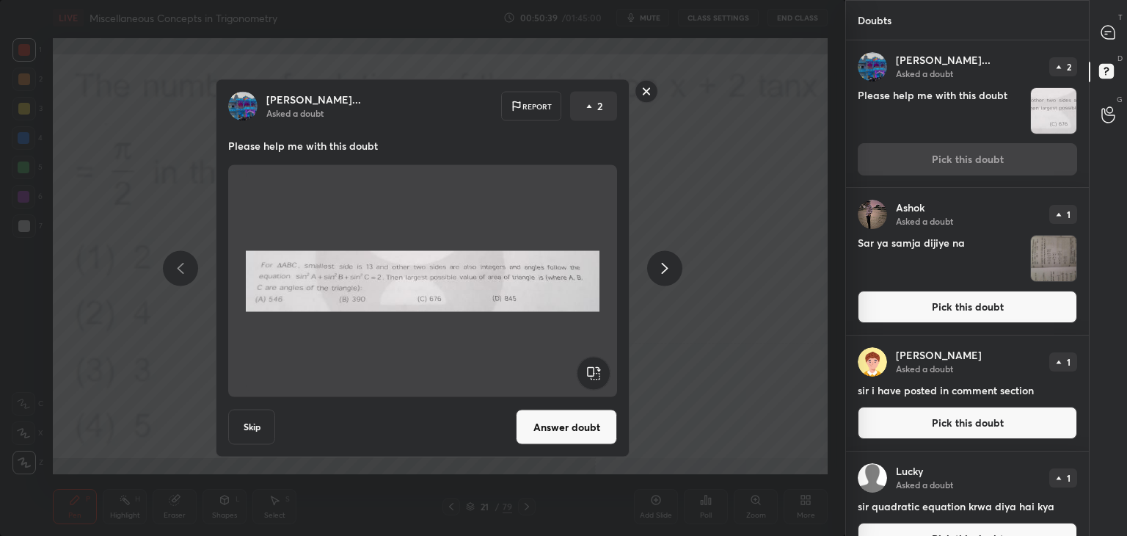
click at [632, 92] on div "[PERSON_NAME]... Asked a doubt Report 2 Please help me with this doubt Skip Ans…" at bounding box center [422, 268] width 555 height 378
drag, startPoint x: 646, startPoint y: 90, endPoint x: 707, endPoint y: 136, distance: 77.0
click at [646, 91] on rect at bounding box center [646, 91] width 23 height 23
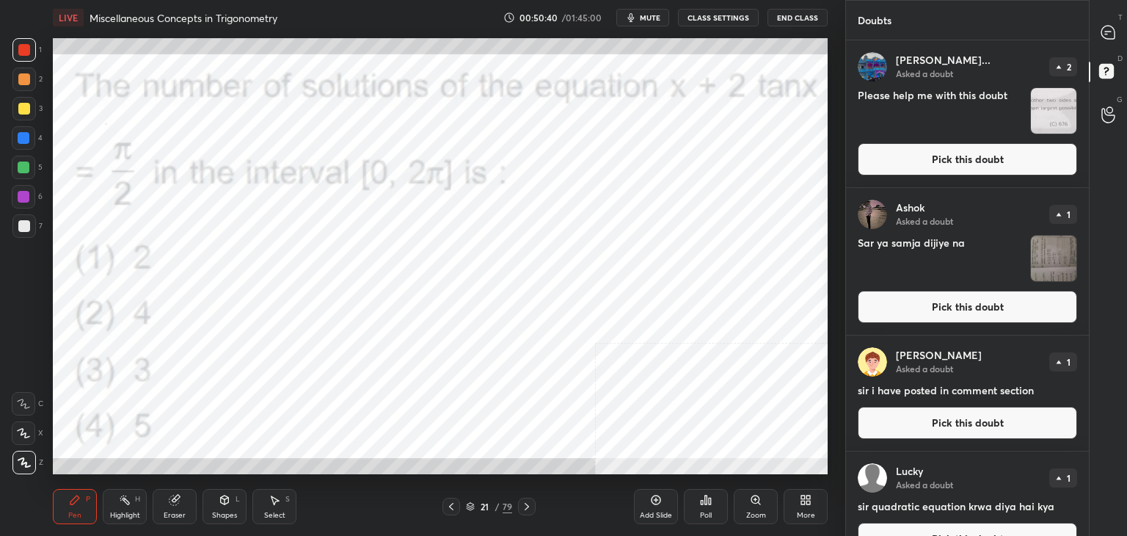
click at [966, 306] on button "Pick this doubt" at bounding box center [967, 307] width 219 height 32
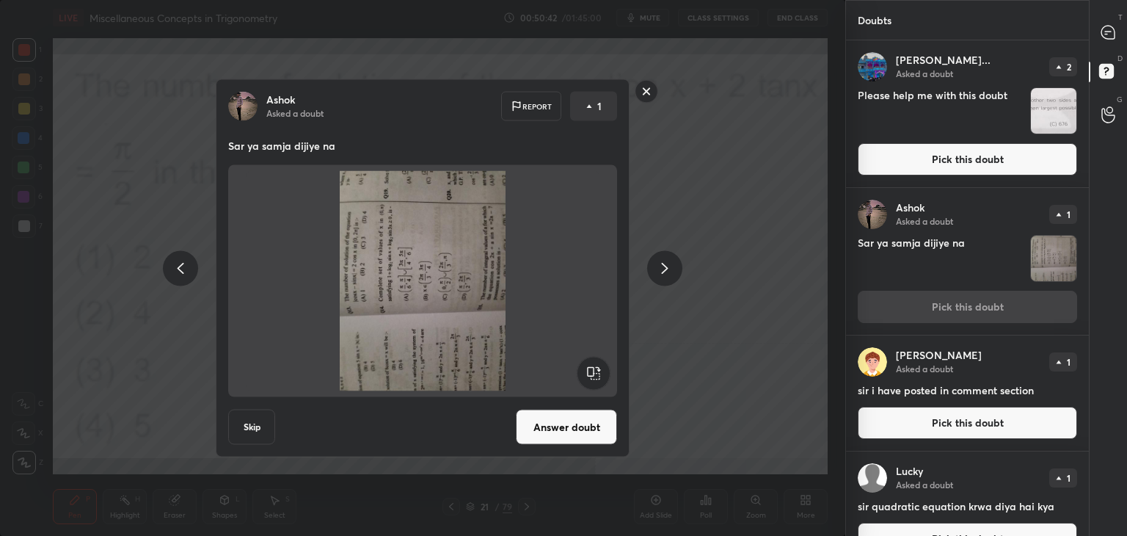
click at [643, 84] on rect at bounding box center [646, 91] width 23 height 23
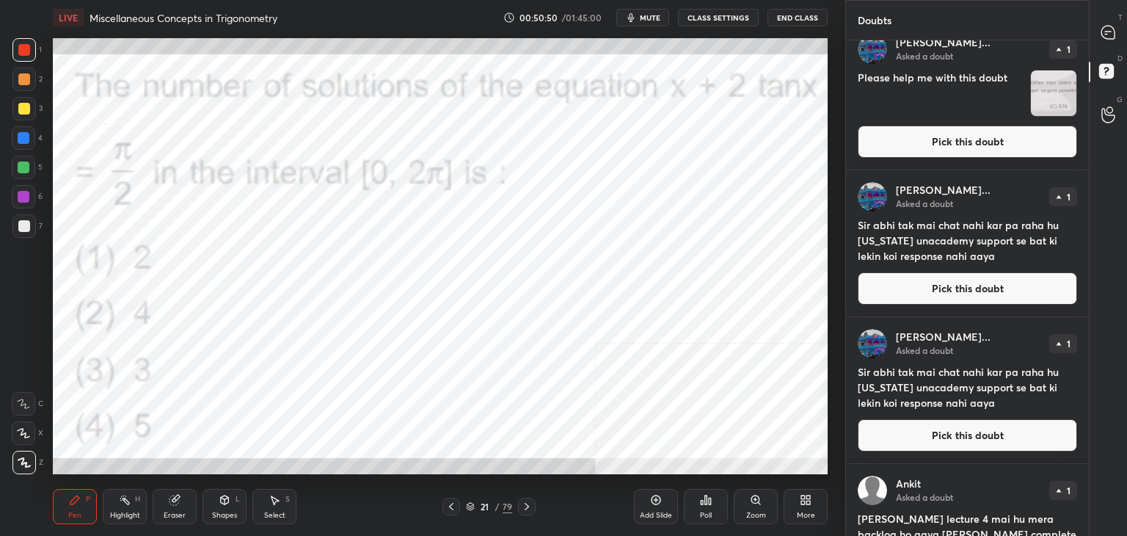
scroll to position [543, 0]
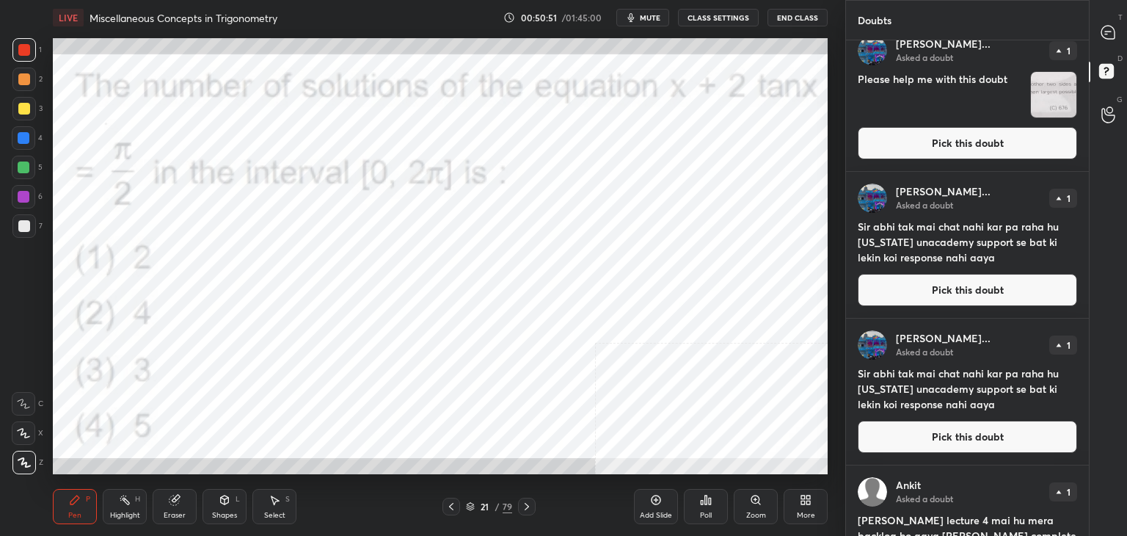
click at [1032, 303] on button "Pick this doubt" at bounding box center [967, 290] width 219 height 32
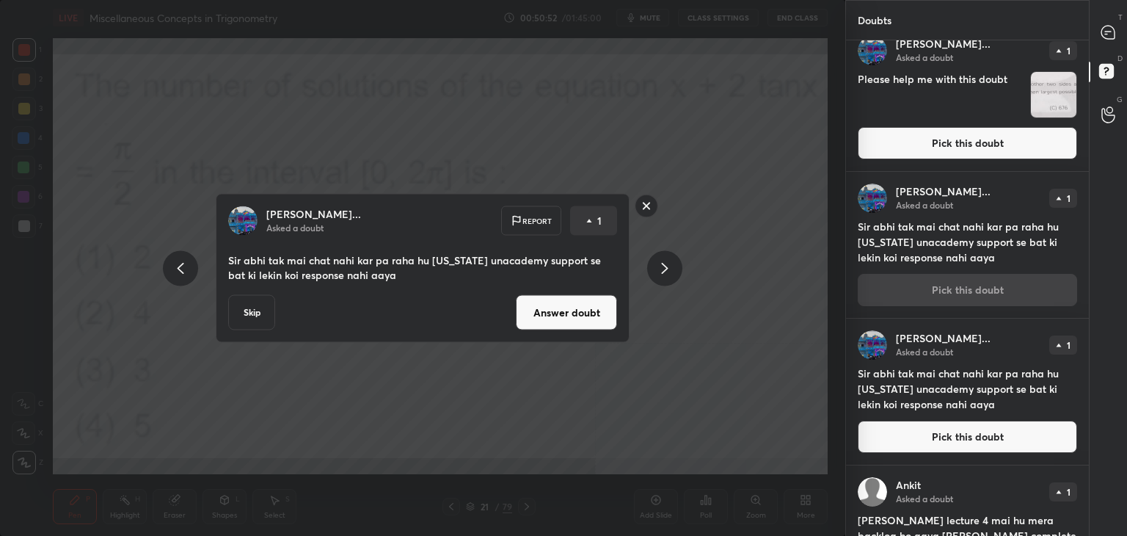
drag, startPoint x: 575, startPoint y: 312, endPoint x: 575, endPoint y: 301, distance: 11.0
click at [574, 309] on button "Answer doubt" at bounding box center [566, 312] width 101 height 35
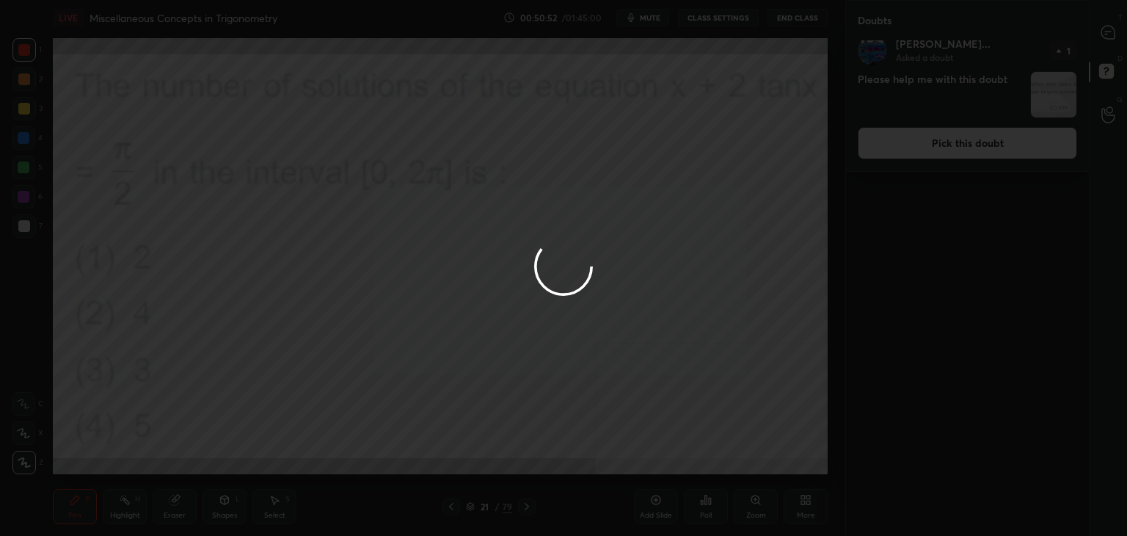
scroll to position [0, 0]
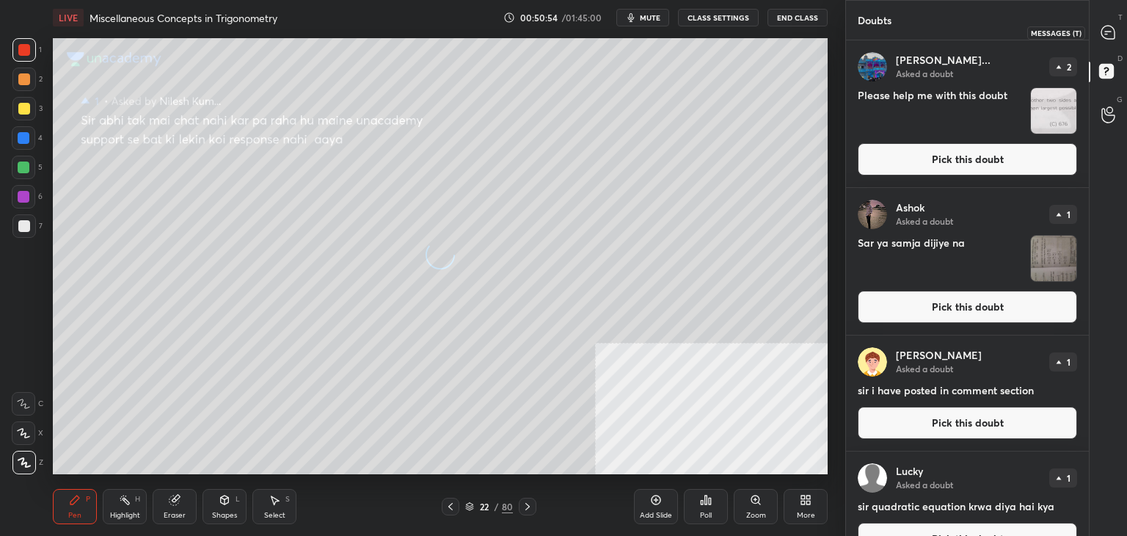
click at [1109, 33] on icon at bounding box center [1108, 32] width 15 height 15
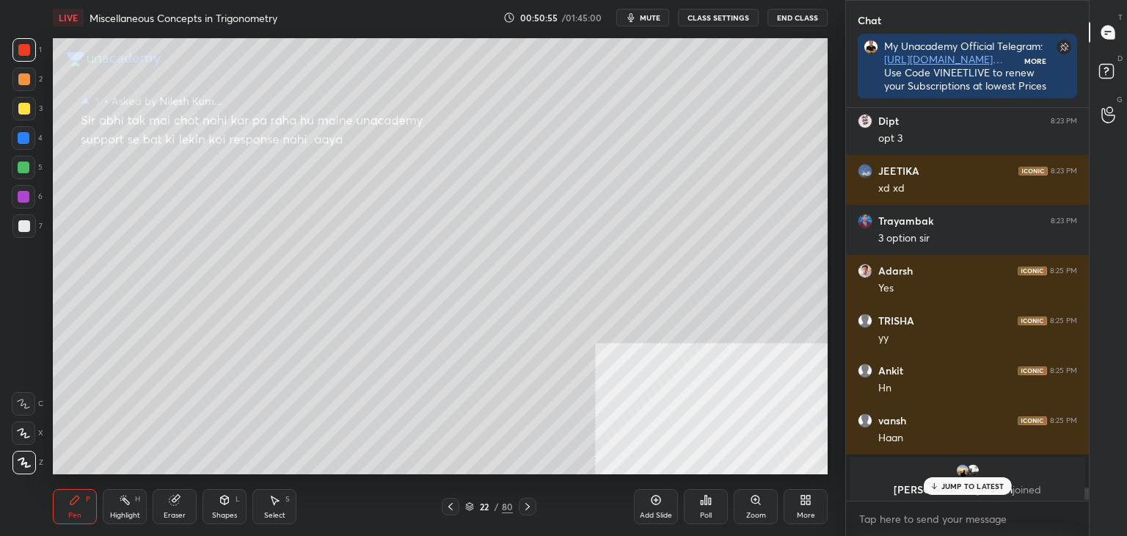
scroll to position [4, 4]
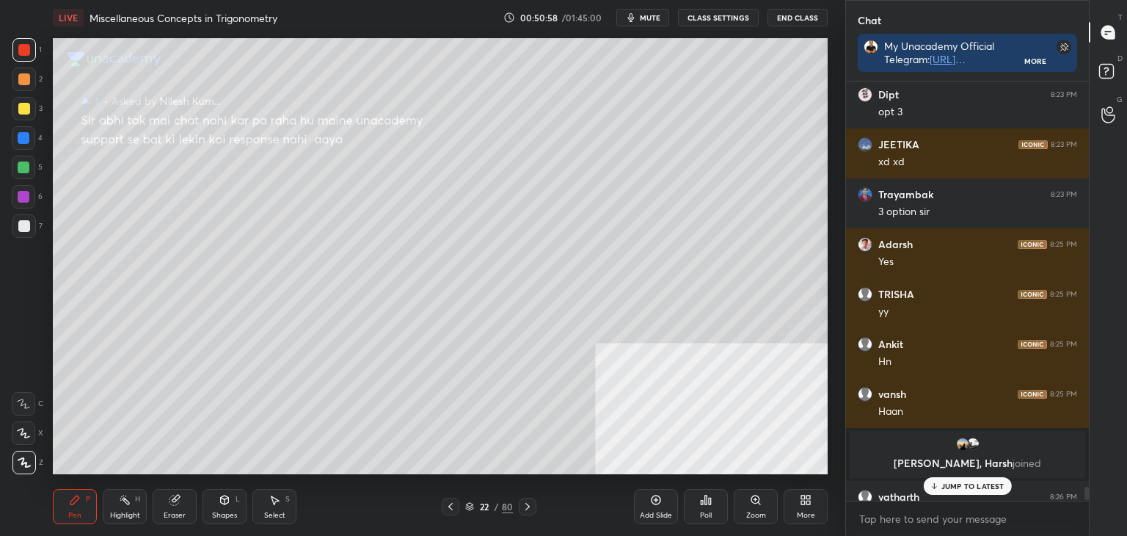
drag, startPoint x: 451, startPoint y: 506, endPoint x: 458, endPoint y: 476, distance: 30.1
click at [452, 500] on div at bounding box center [451, 506] width 18 height 18
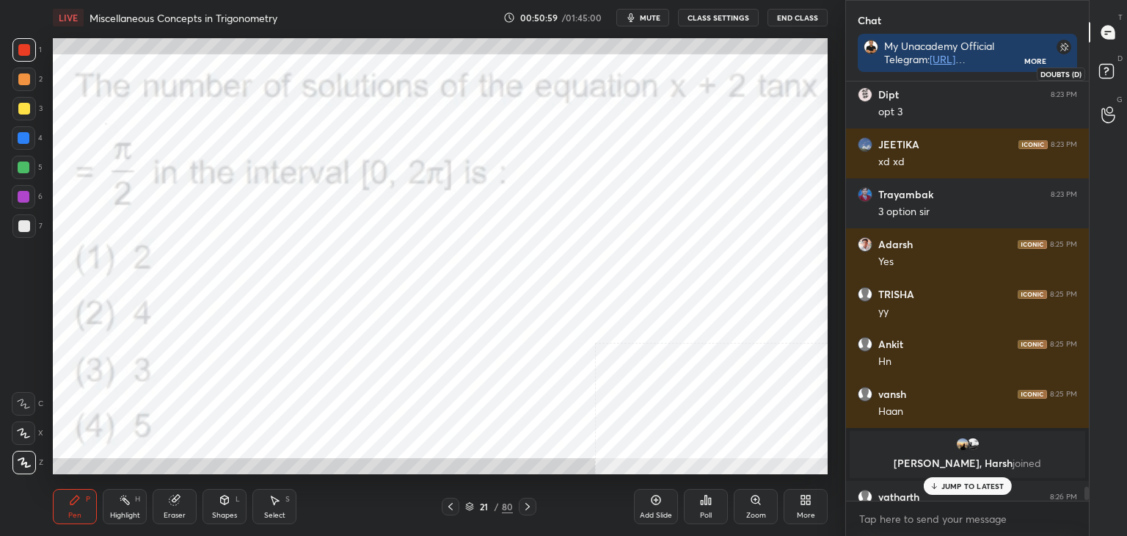
click at [1107, 68] on icon at bounding box center [1105, 71] width 5 height 6
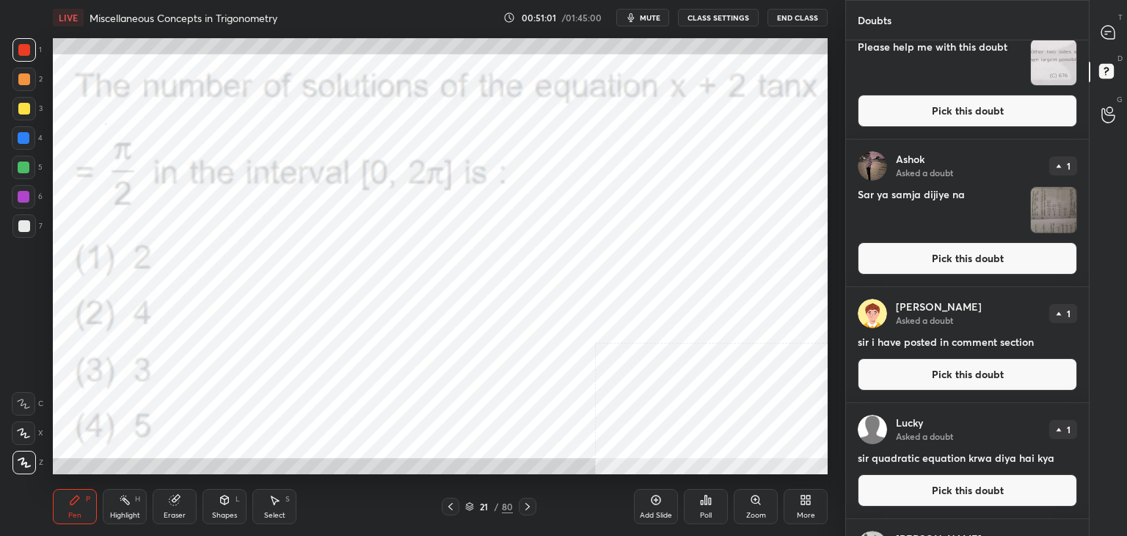
scroll to position [50, 0]
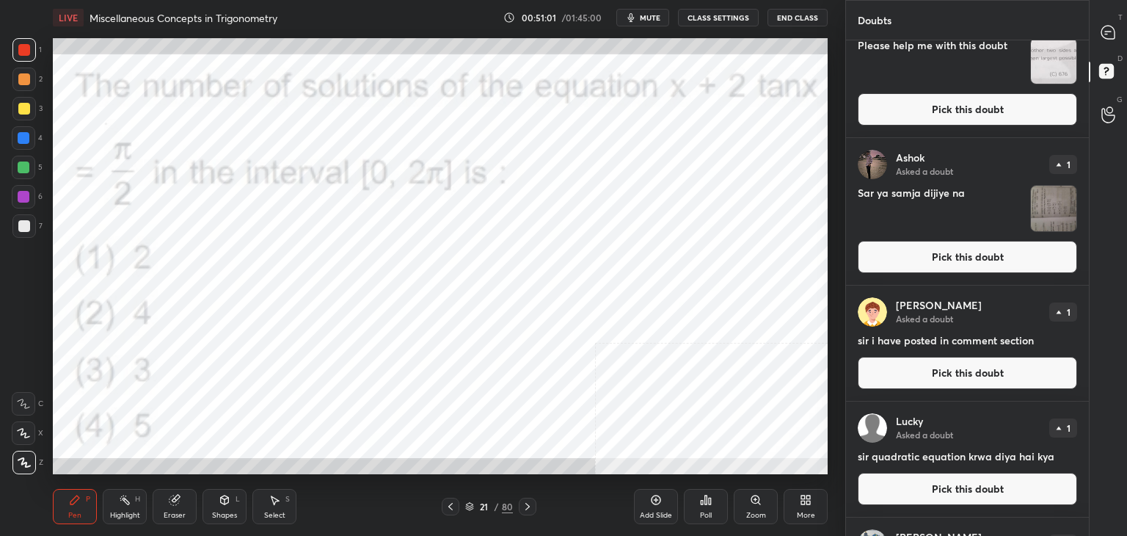
click at [1054, 130] on div "[PERSON_NAME]... Asked a doubt 2 Please help me with this doubt Pick this doubt" at bounding box center [967, 63] width 243 height 147
click at [1054, 120] on button "Pick this doubt" at bounding box center [967, 109] width 219 height 32
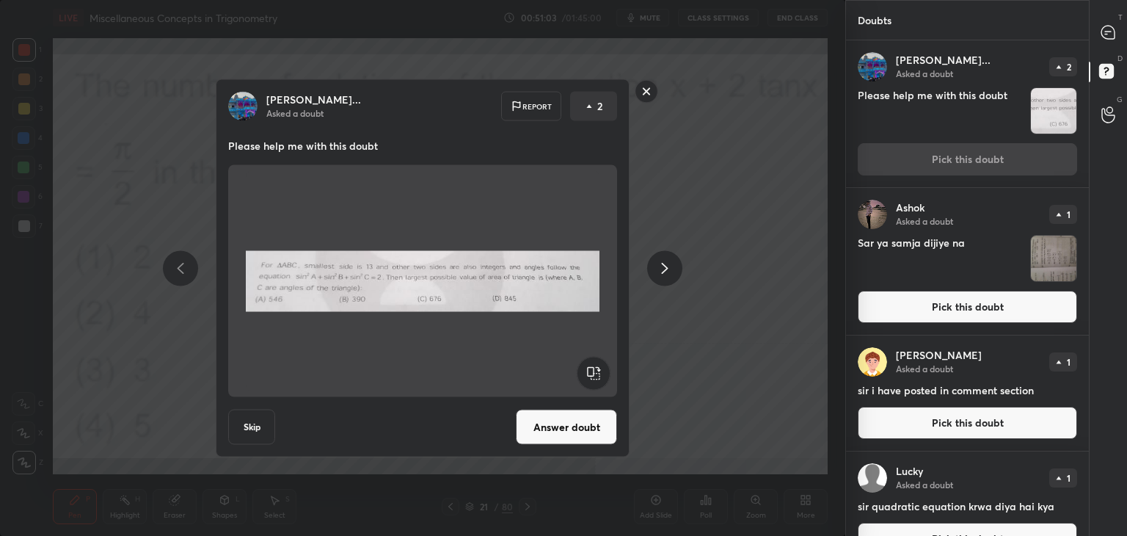
click at [643, 90] on rect at bounding box center [646, 91] width 23 height 23
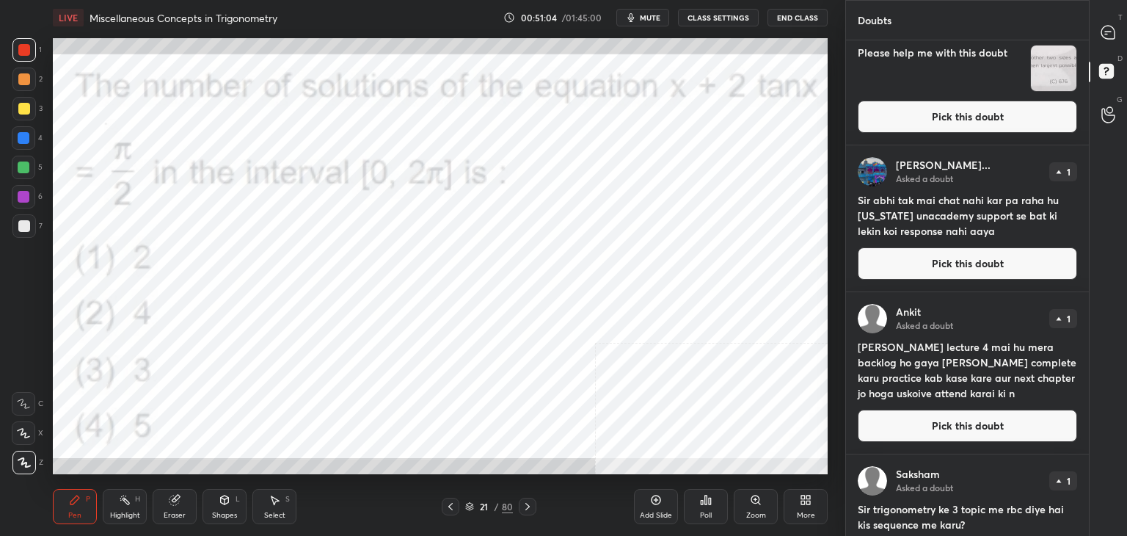
scroll to position [619, 0]
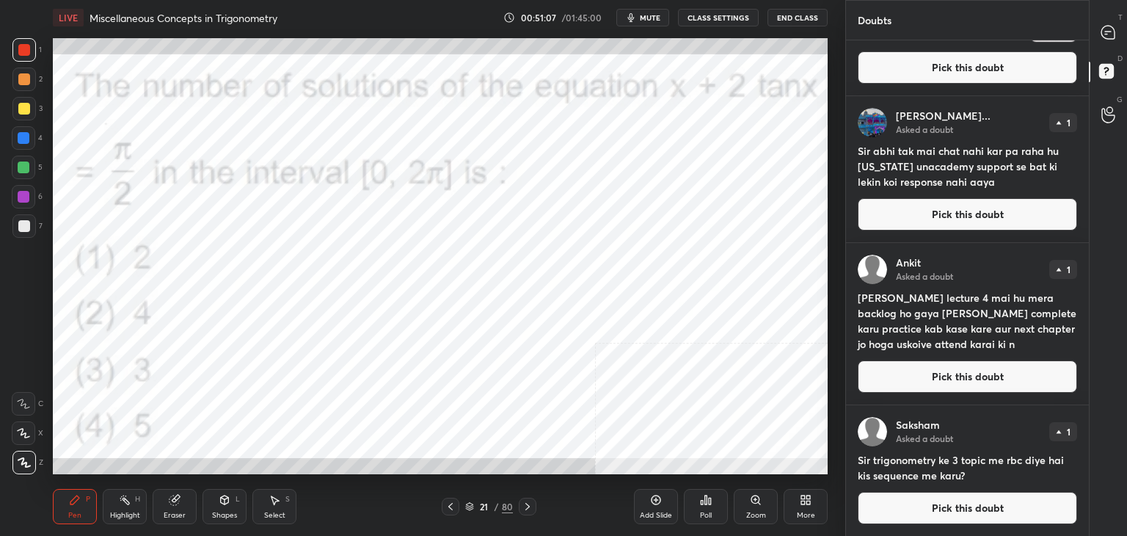
click at [959, 203] on button "Pick this doubt" at bounding box center [967, 214] width 219 height 32
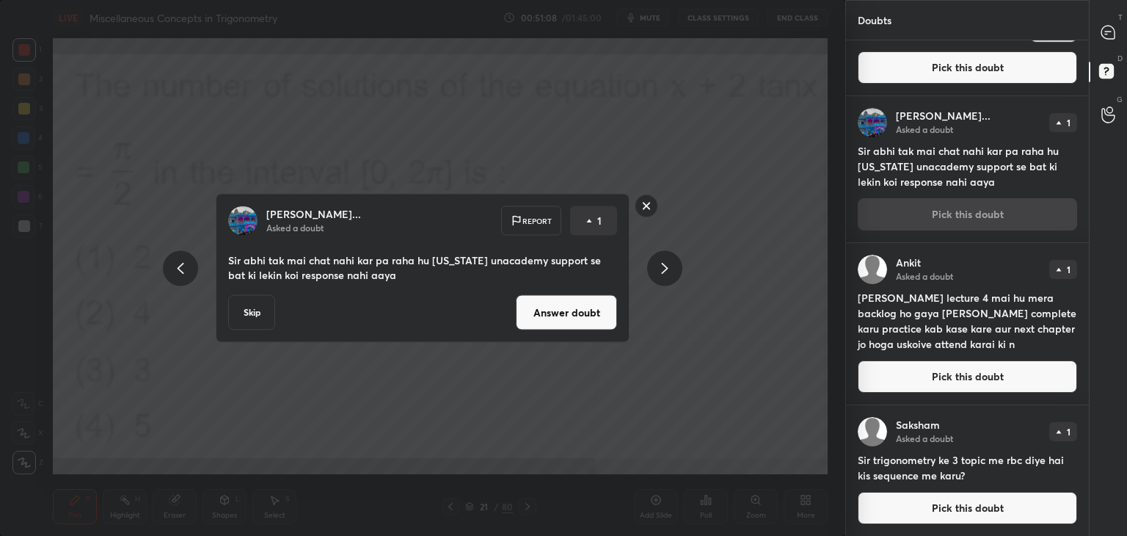
drag, startPoint x: 583, startPoint y: 317, endPoint x: 566, endPoint y: 368, distance: 53.6
click at [582, 321] on button "Answer doubt" at bounding box center [566, 312] width 101 height 35
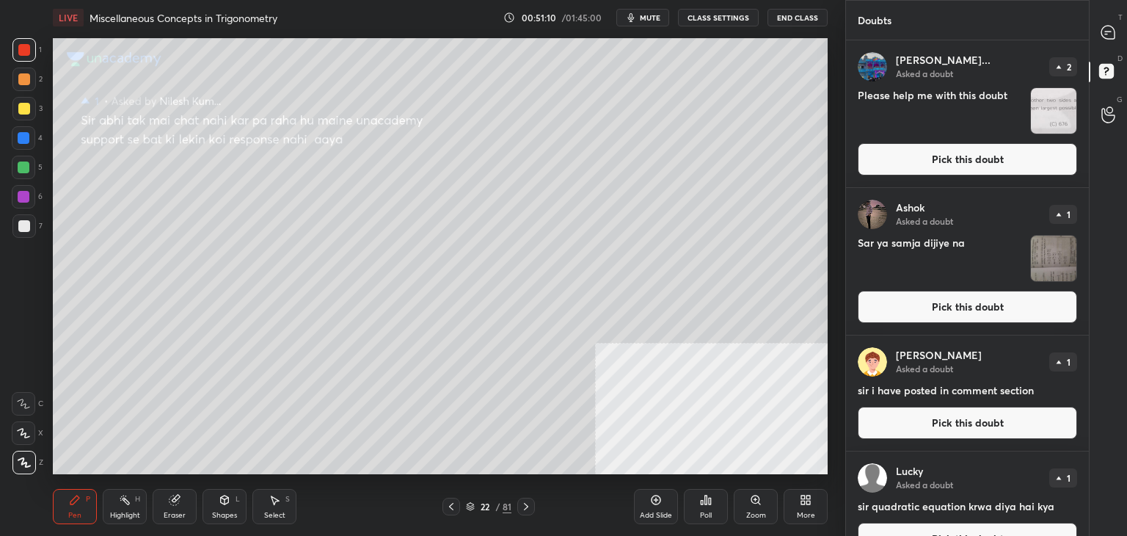
drag, startPoint x: 449, startPoint y: 506, endPoint x: 454, endPoint y: 482, distance: 24.8
click at [449, 505] on icon at bounding box center [451, 506] width 12 height 12
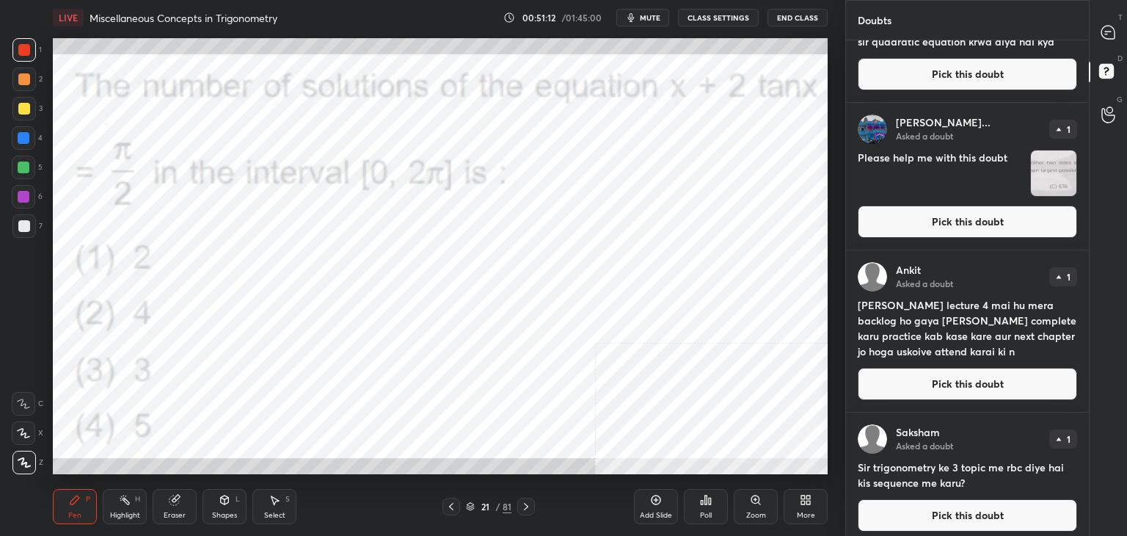
scroll to position [472, 0]
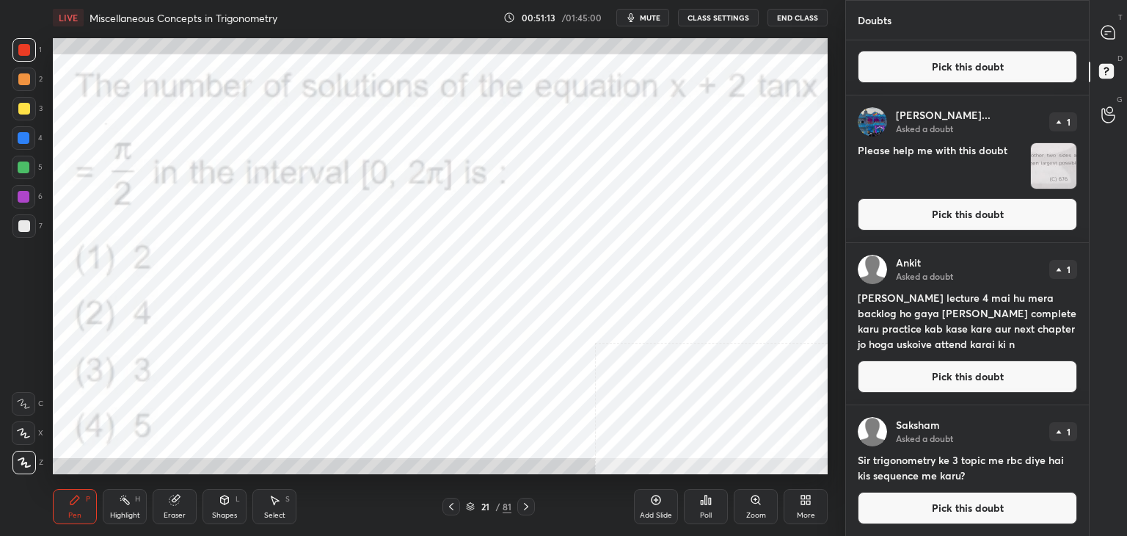
click at [964, 376] on button "Pick this doubt" at bounding box center [967, 376] width 219 height 32
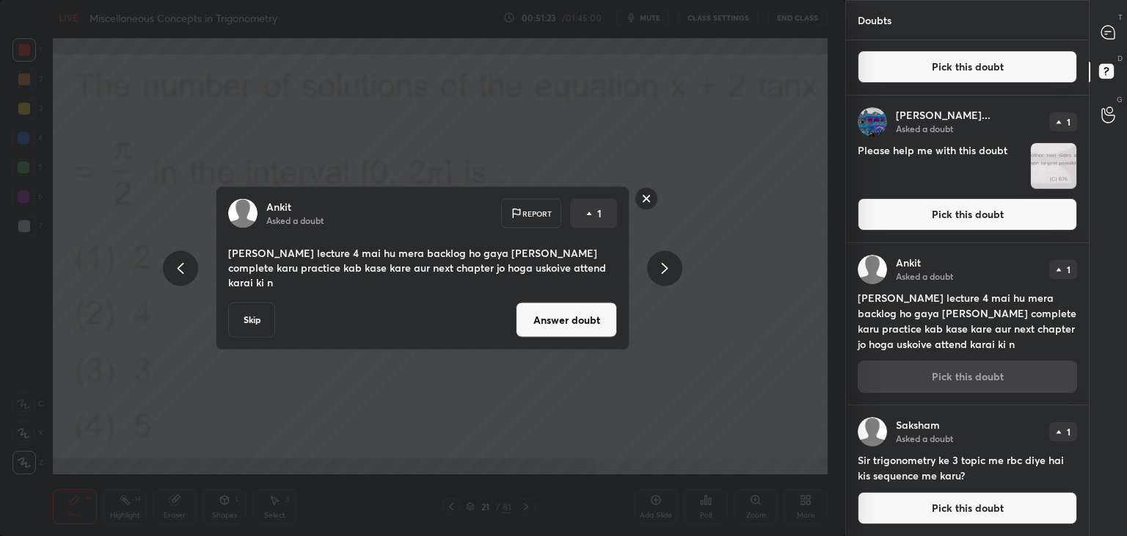
click at [549, 320] on button "Answer doubt" at bounding box center [566, 319] width 101 height 35
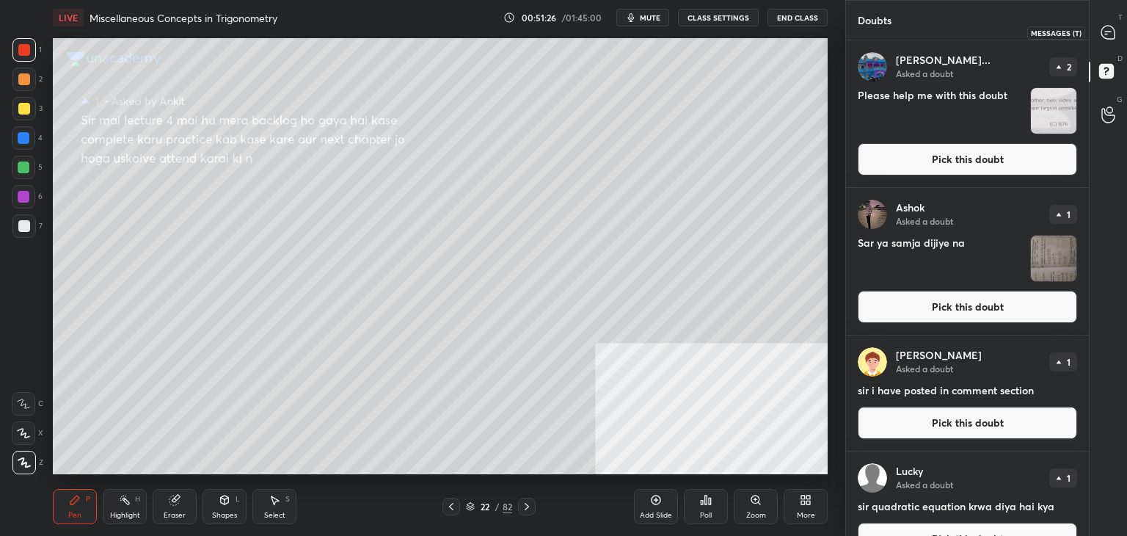
click at [1110, 29] on icon at bounding box center [1107, 32] width 13 height 13
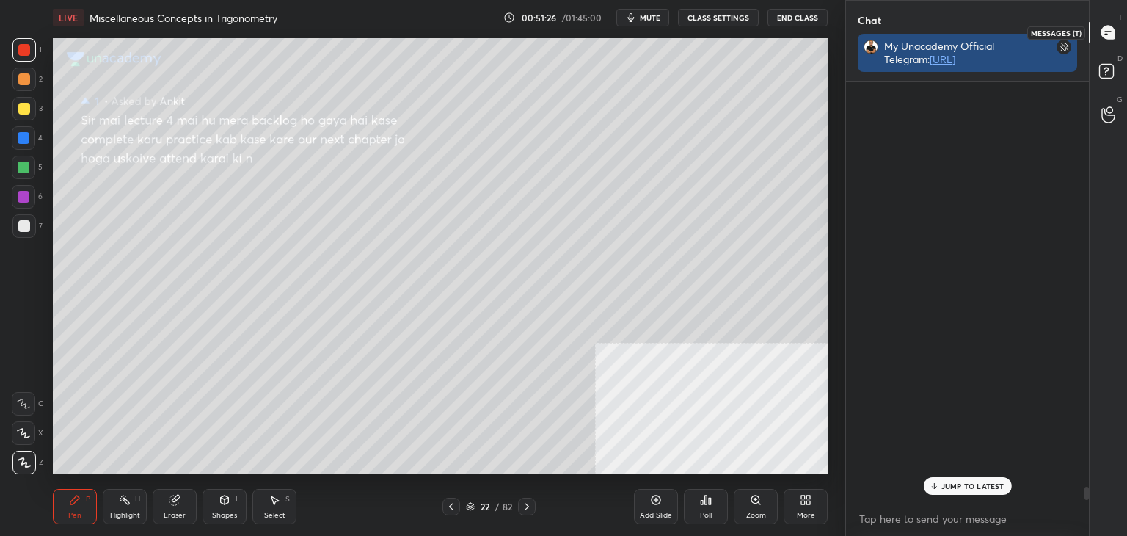
scroll to position [12715, 0]
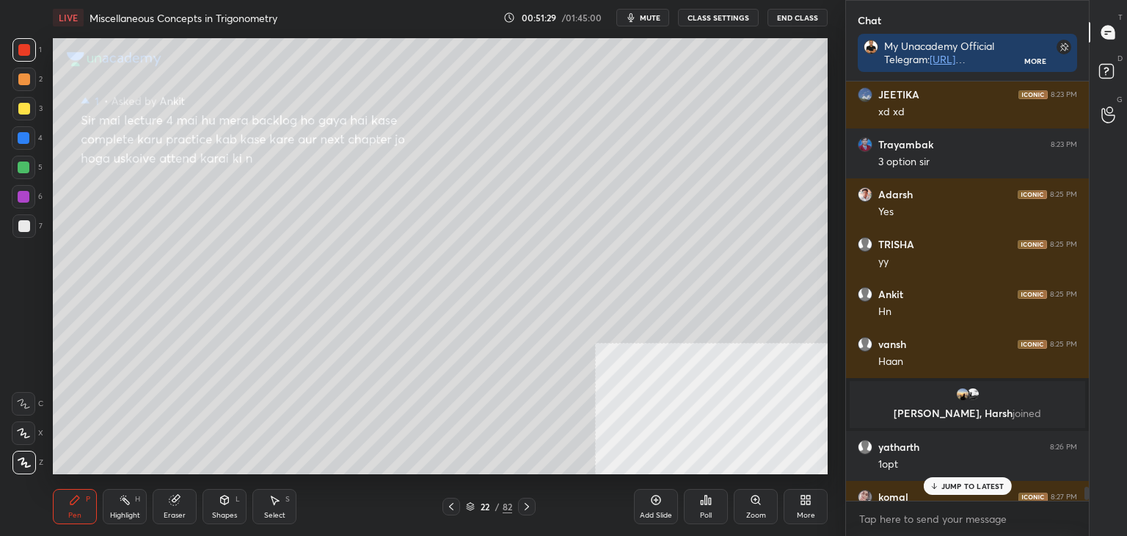
click at [450, 504] on icon at bounding box center [451, 506] width 12 height 12
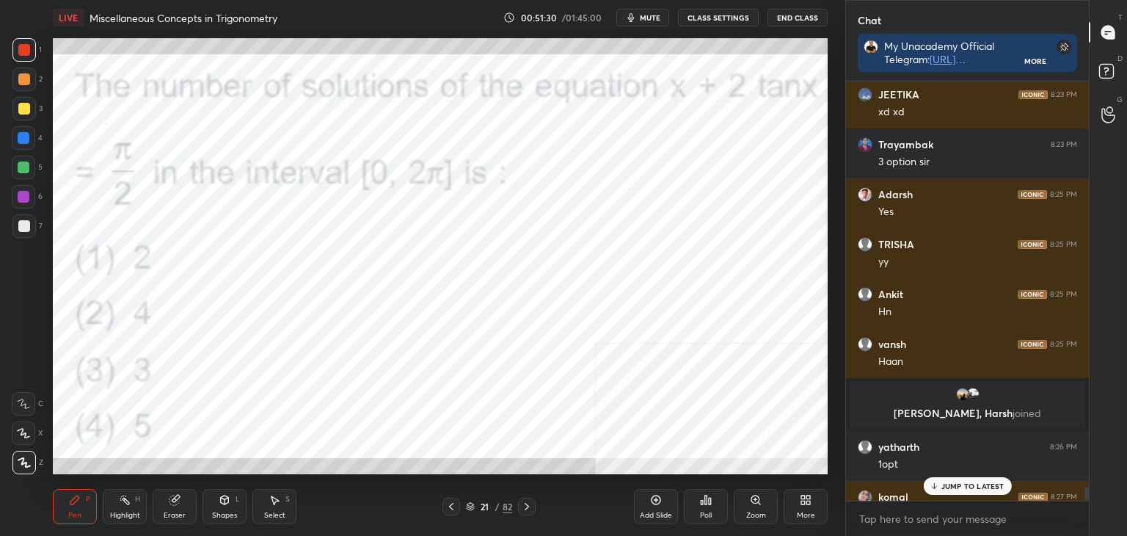
click at [955, 483] on p "JUMP TO LATEST" at bounding box center [972, 485] width 63 height 9
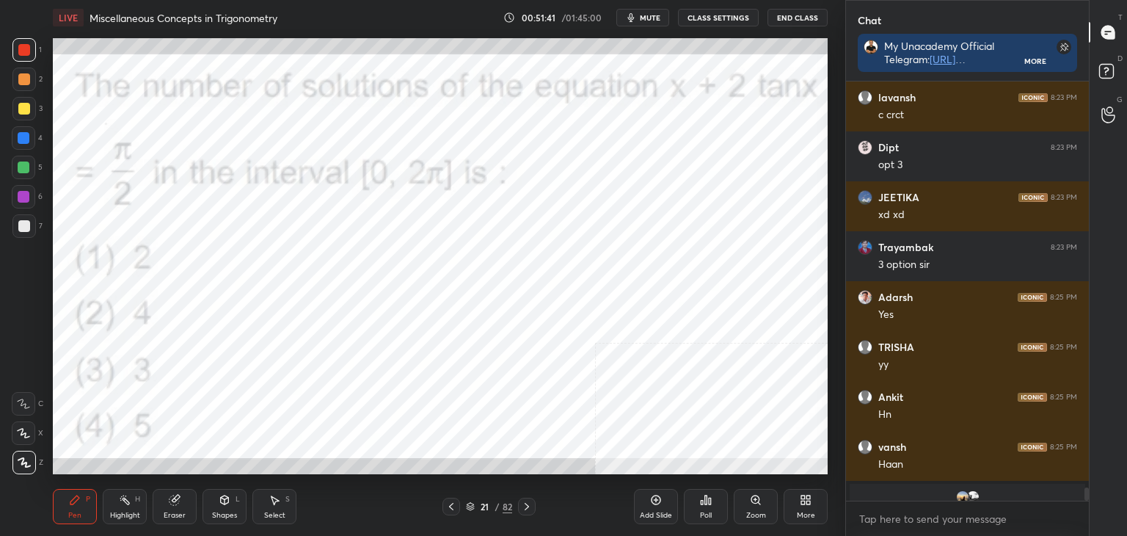
drag, startPoint x: 279, startPoint y: 514, endPoint x: 271, endPoint y: 481, distance: 33.8
click at [278, 511] on div "Select" at bounding box center [274, 514] width 21 height 7
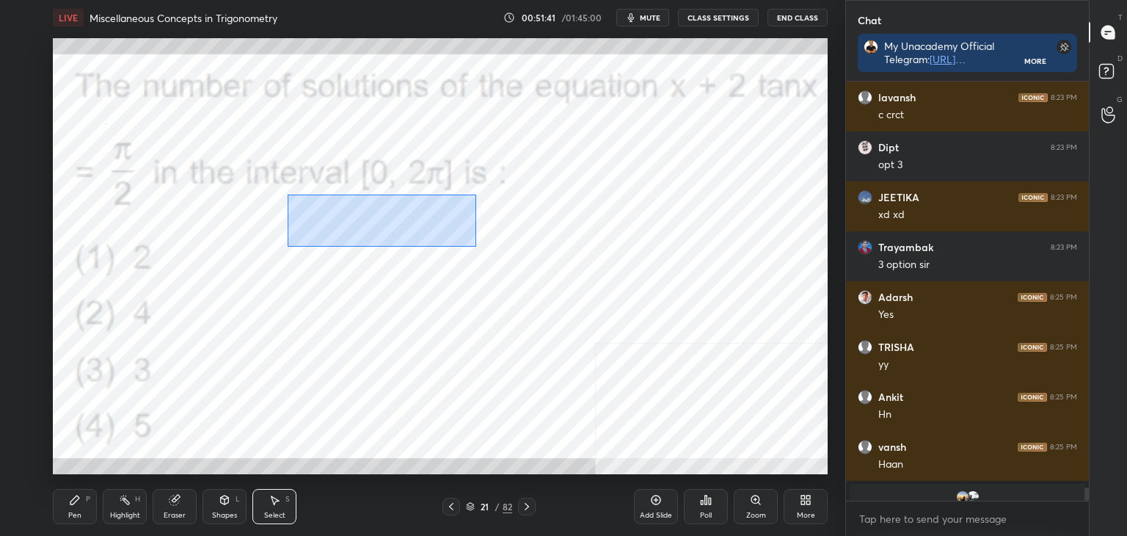
drag, startPoint x: 426, startPoint y: 231, endPoint x: 622, endPoint y: 276, distance: 200.9
click at [676, 302] on div "0 ° Undo Copy Duplicate Duplicate to new slide Delete" at bounding box center [440, 256] width 775 height 436
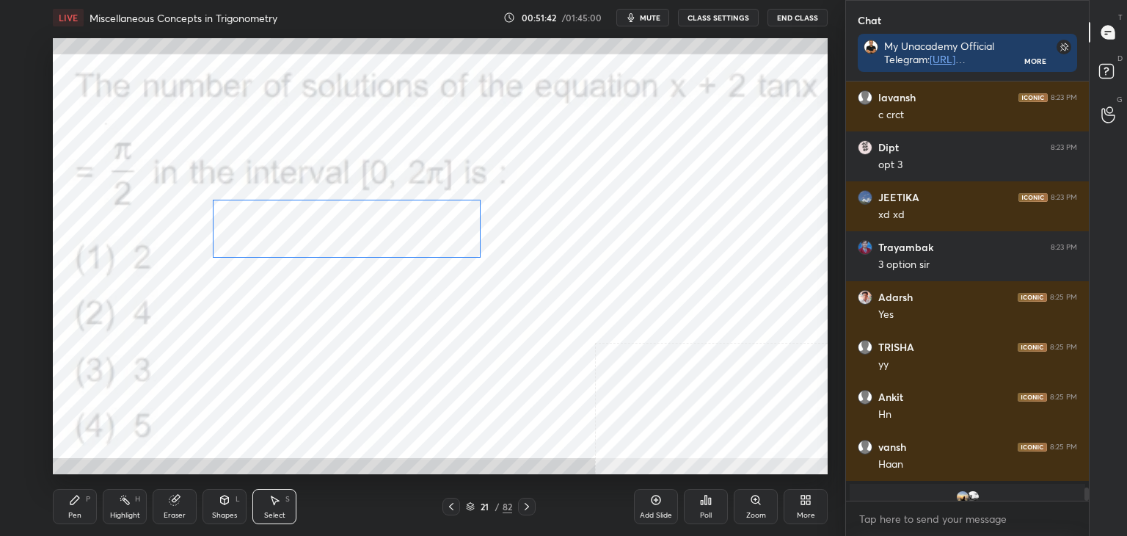
drag, startPoint x: 467, startPoint y: 244, endPoint x: 373, endPoint y: 252, distance: 94.3
click at [371, 234] on div "0 ° Undo Copy Duplicate Duplicate to new slide Delete" at bounding box center [440, 256] width 775 height 436
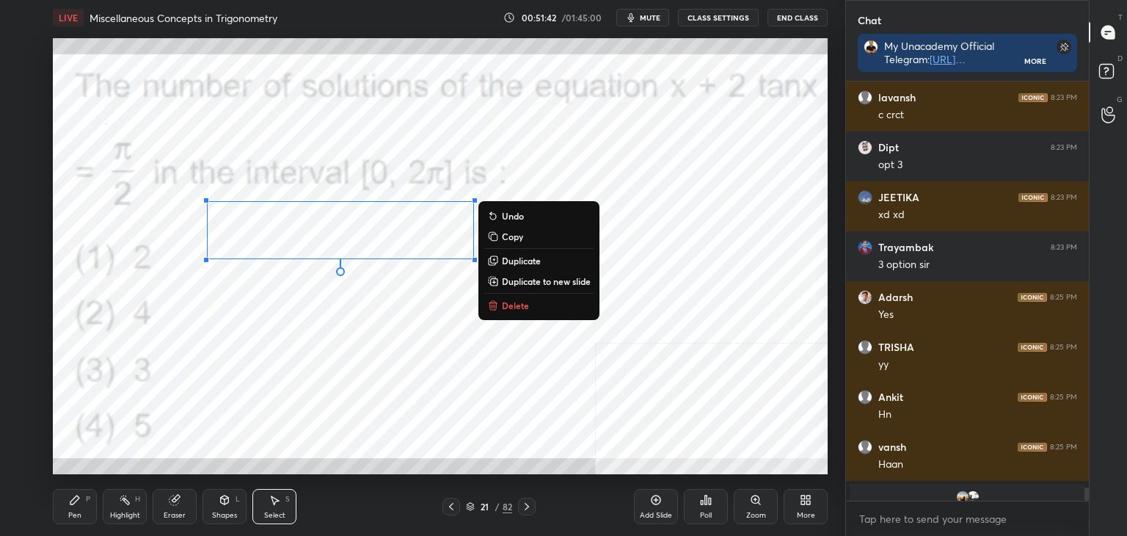
click at [370, 317] on div "0 ° Undo Copy Duplicate Duplicate to new slide Delete" at bounding box center [440, 256] width 775 height 436
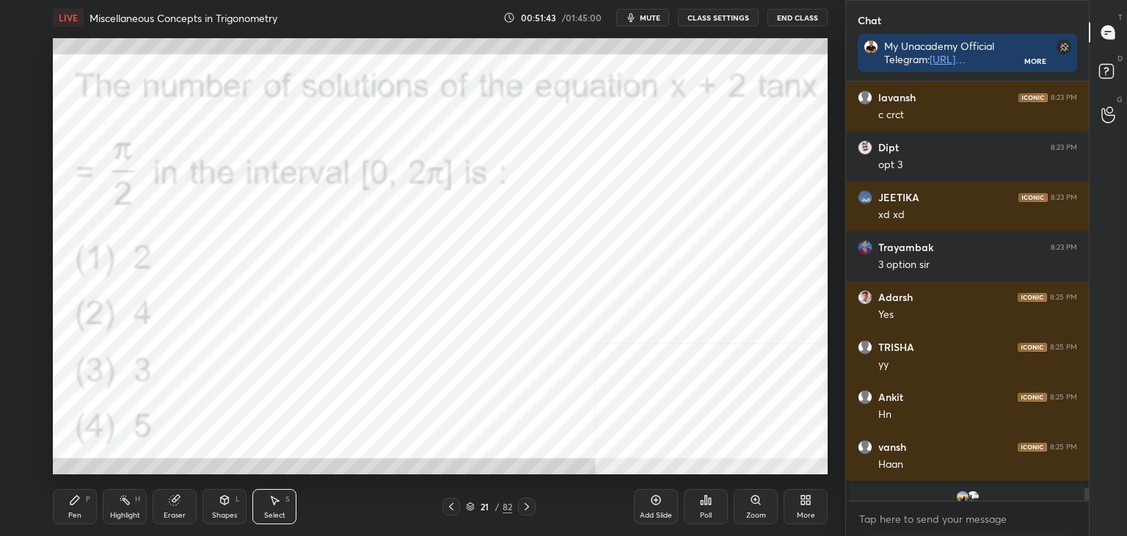
scroll to position [12926, 0]
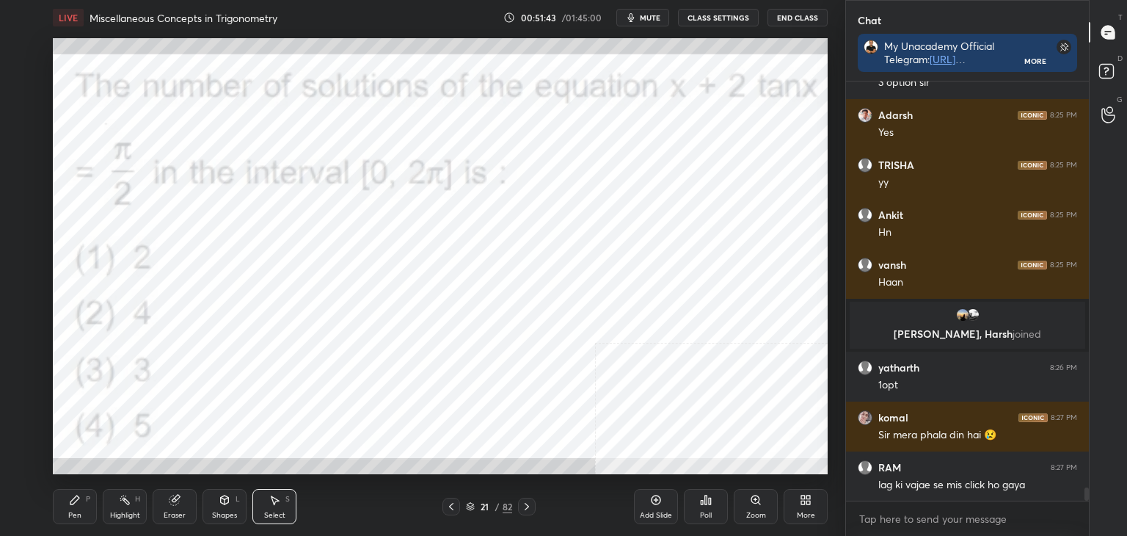
click at [81, 513] on div "Pen P" at bounding box center [75, 506] width 44 height 35
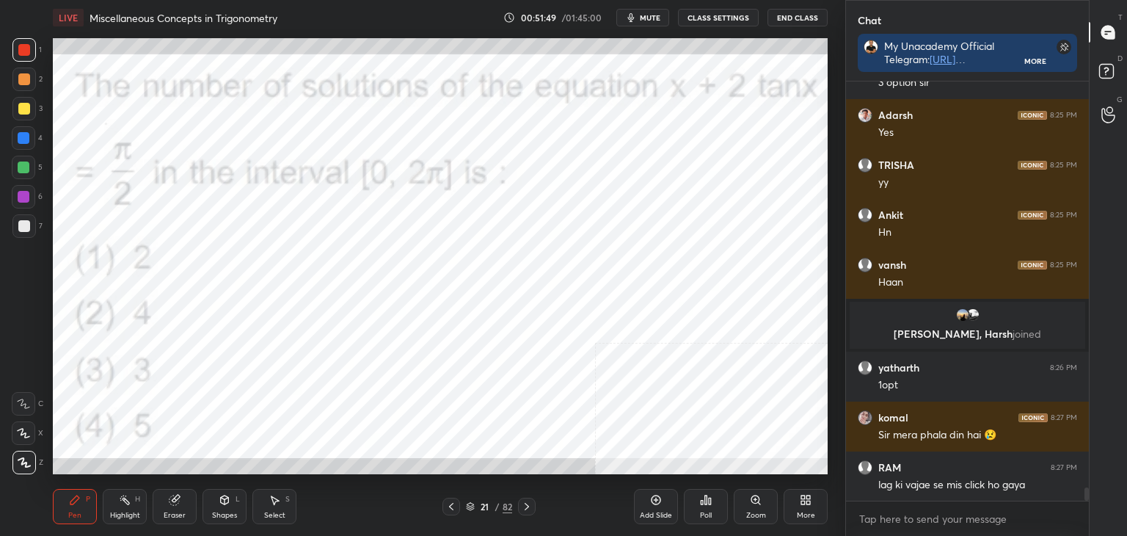
scroll to position [12976, 0]
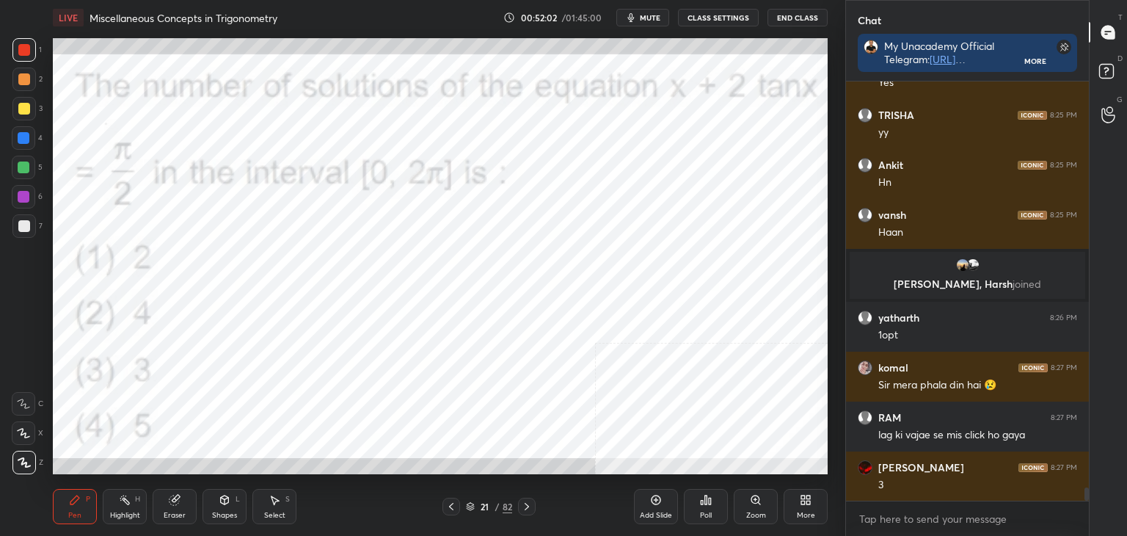
click at [175, 514] on div "Eraser" at bounding box center [175, 514] width 22 height 7
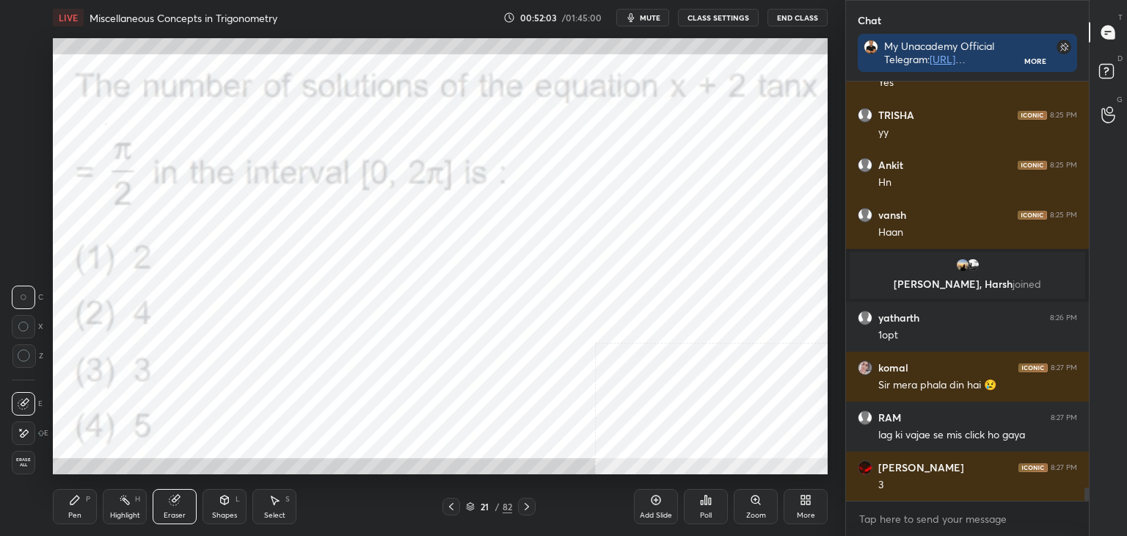
click at [21, 403] on icon at bounding box center [25, 401] width 8 height 7
click at [68, 511] on div "Pen" at bounding box center [74, 514] width 13 height 7
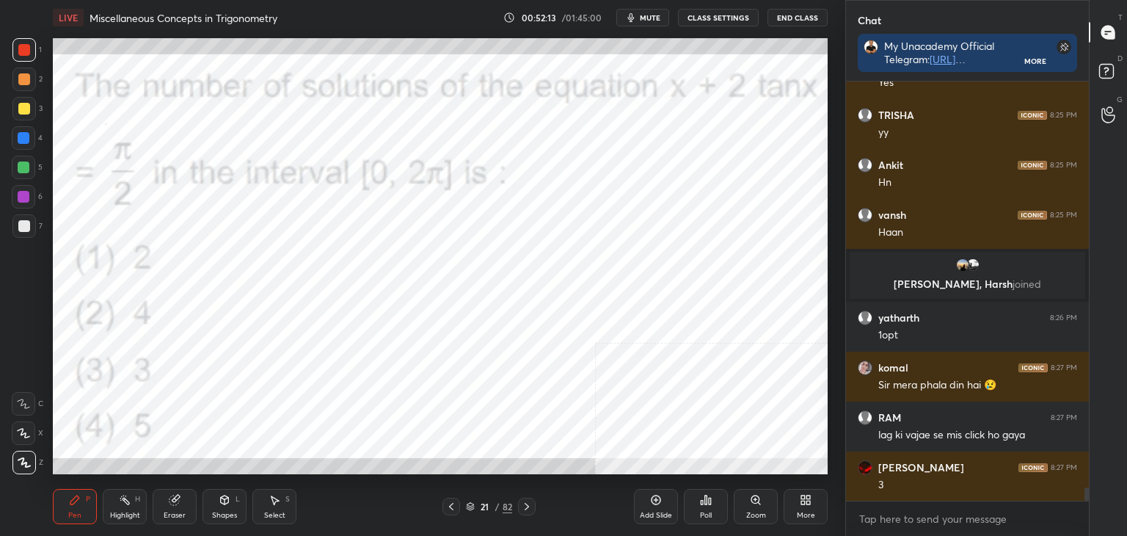
scroll to position [13026, 0]
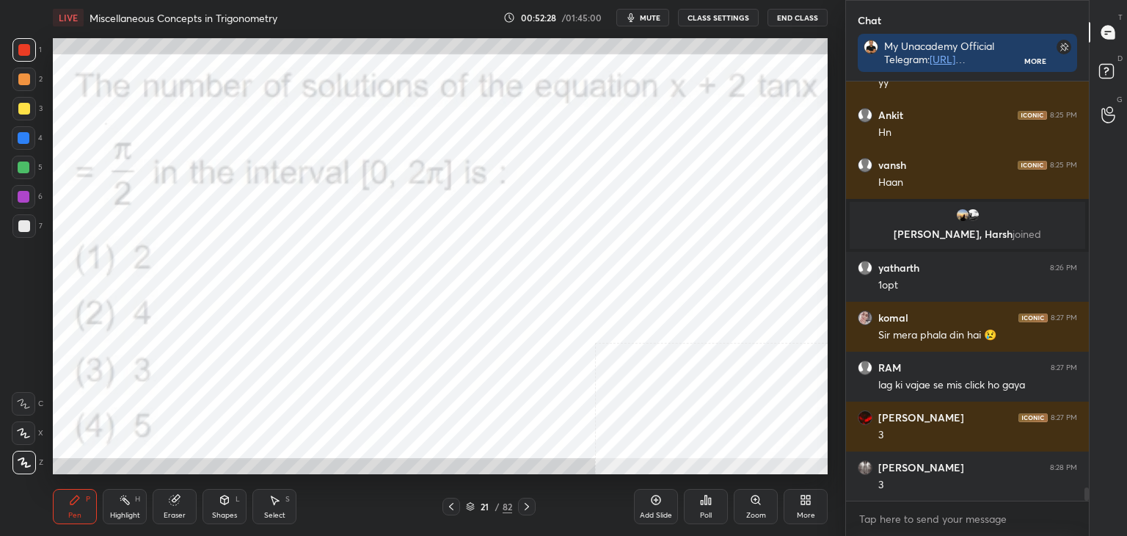
click at [74, 508] on div "Pen P" at bounding box center [75, 506] width 44 height 35
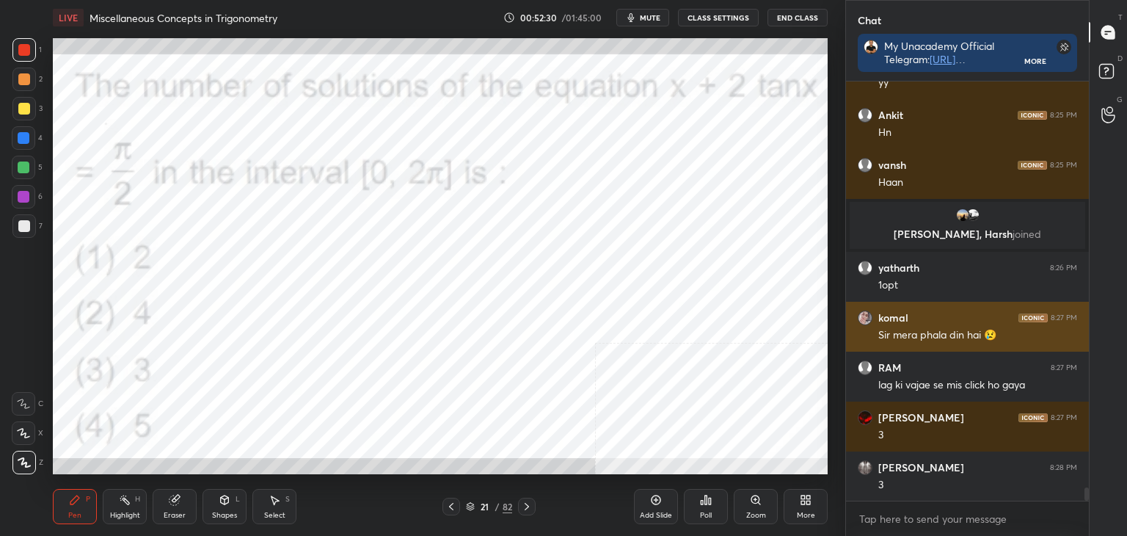
click at [917, 328] on div "Sir mera phala din hai 😢" at bounding box center [977, 335] width 199 height 15
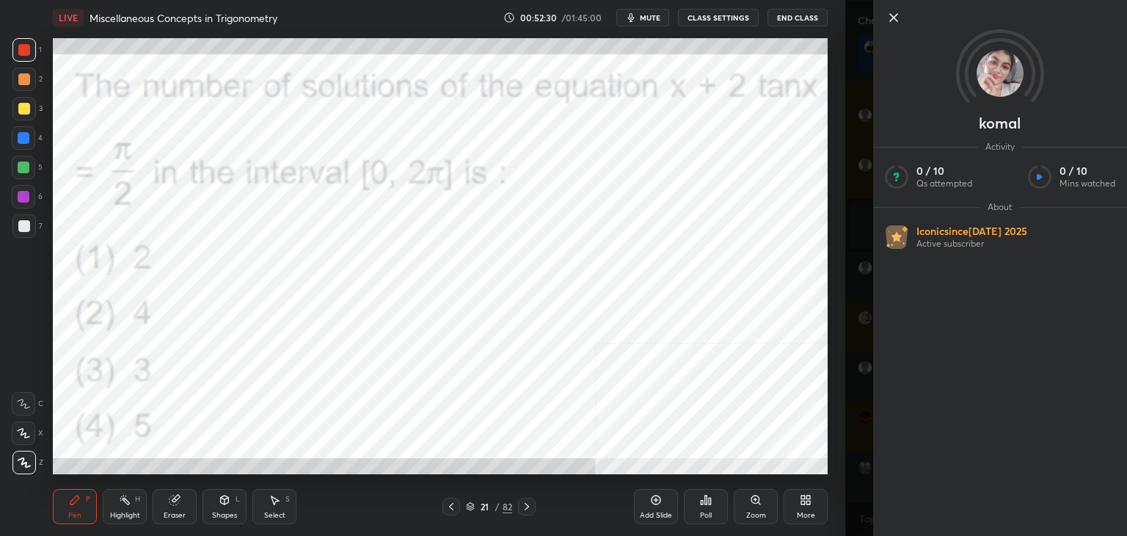
scroll to position [13076, 0]
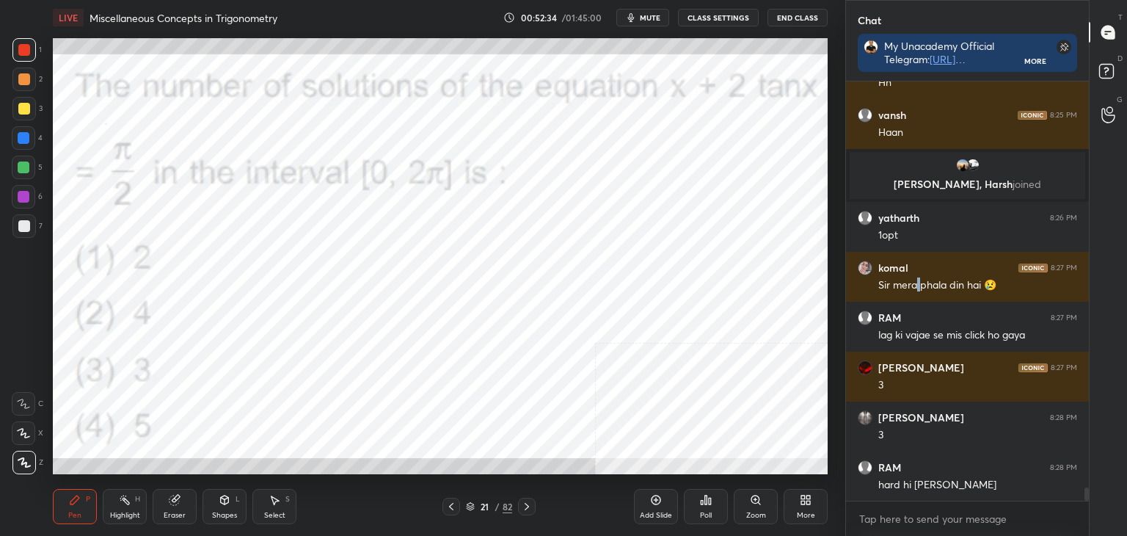
click at [70, 517] on div "Pen P" at bounding box center [75, 506] width 44 height 35
drag, startPoint x: 26, startPoint y: 222, endPoint x: 40, endPoint y: 225, distance: 15.0
click at [26, 222] on div at bounding box center [24, 226] width 12 height 12
click at [28, 51] on div at bounding box center [24, 50] width 12 height 12
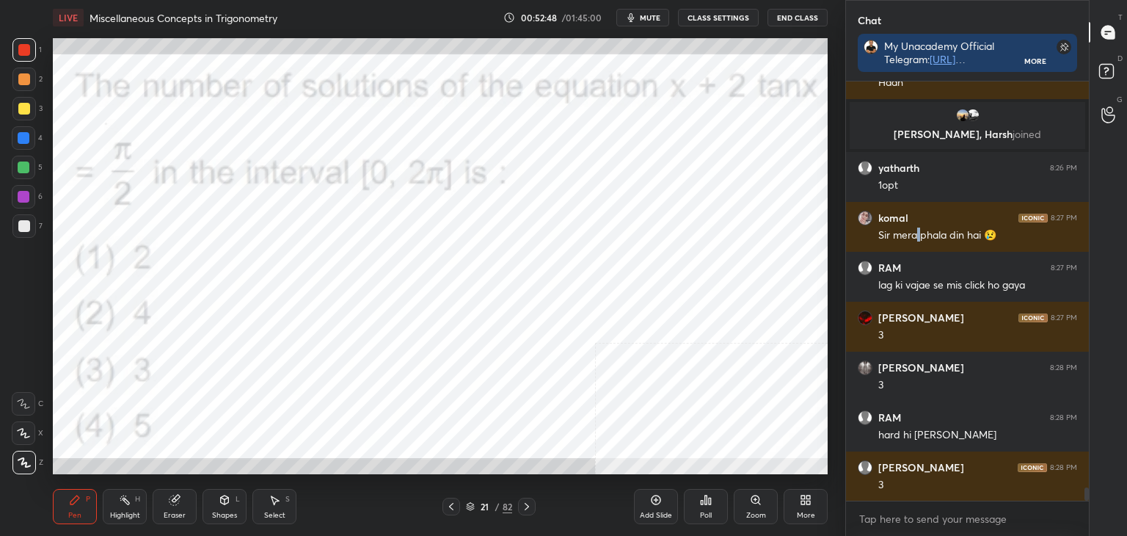
scroll to position [13176, 0]
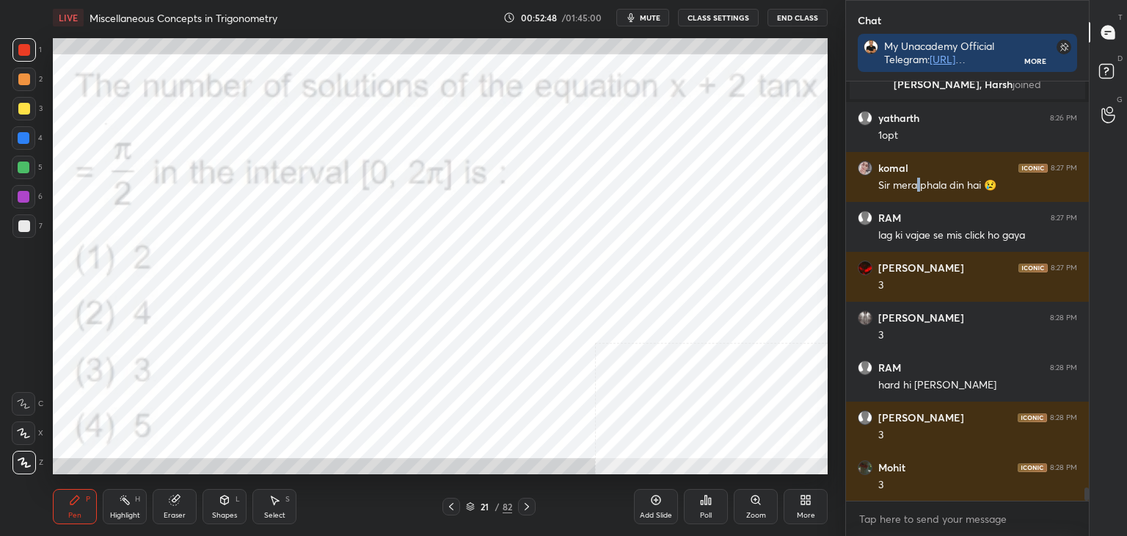
drag, startPoint x: 79, startPoint y: 507, endPoint x: 64, endPoint y: 477, distance: 33.5
click at [78, 507] on div "Pen P" at bounding box center [75, 506] width 44 height 35
click at [24, 142] on div at bounding box center [24, 138] width 12 height 12
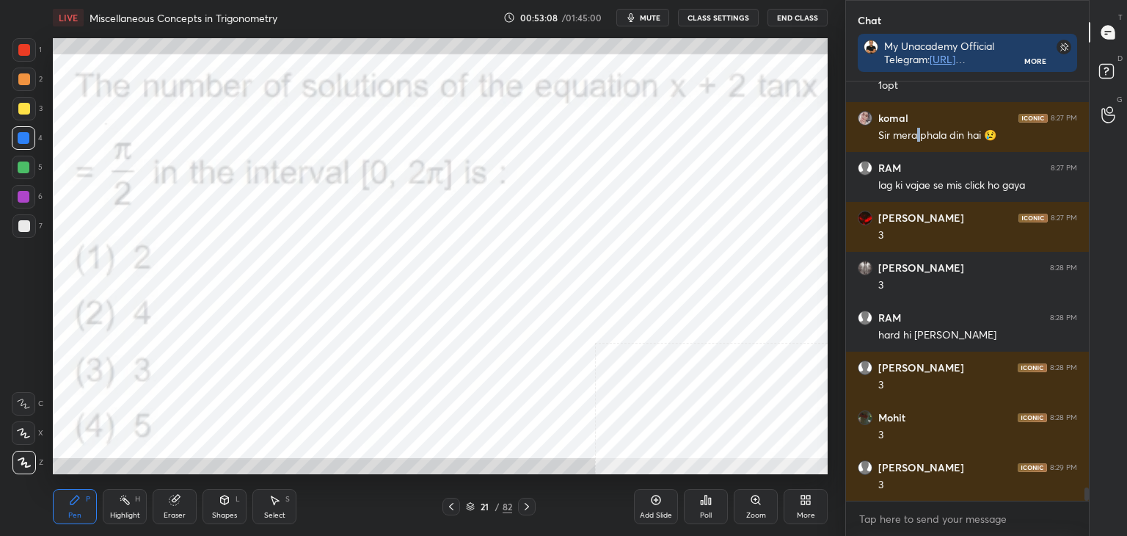
scroll to position [13289, 0]
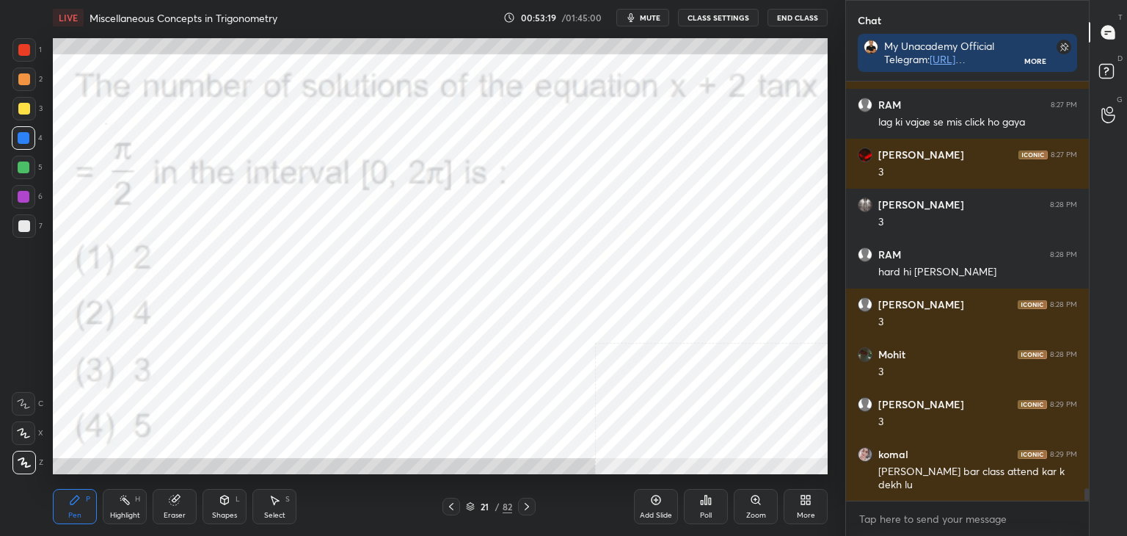
click at [222, 511] on div "Shapes" at bounding box center [224, 514] width 25 height 7
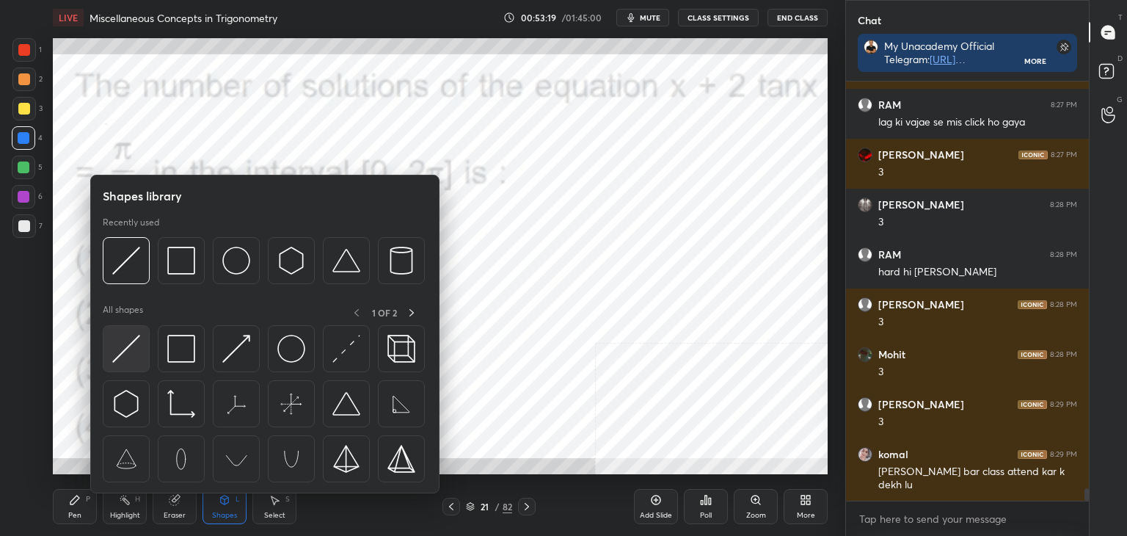
click at [126, 356] on img at bounding box center [126, 349] width 28 height 28
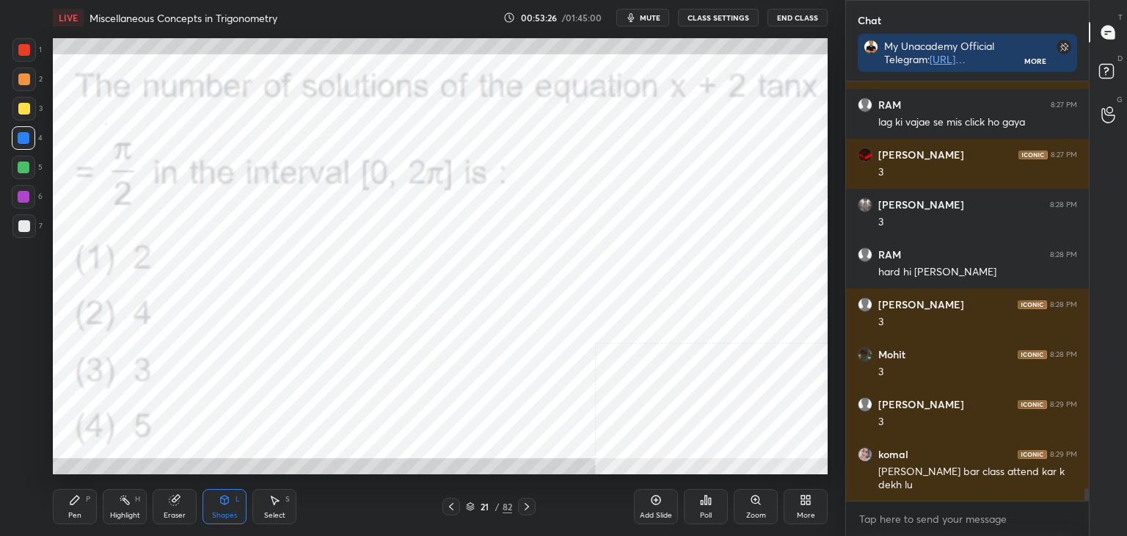
scroll to position [13339, 0]
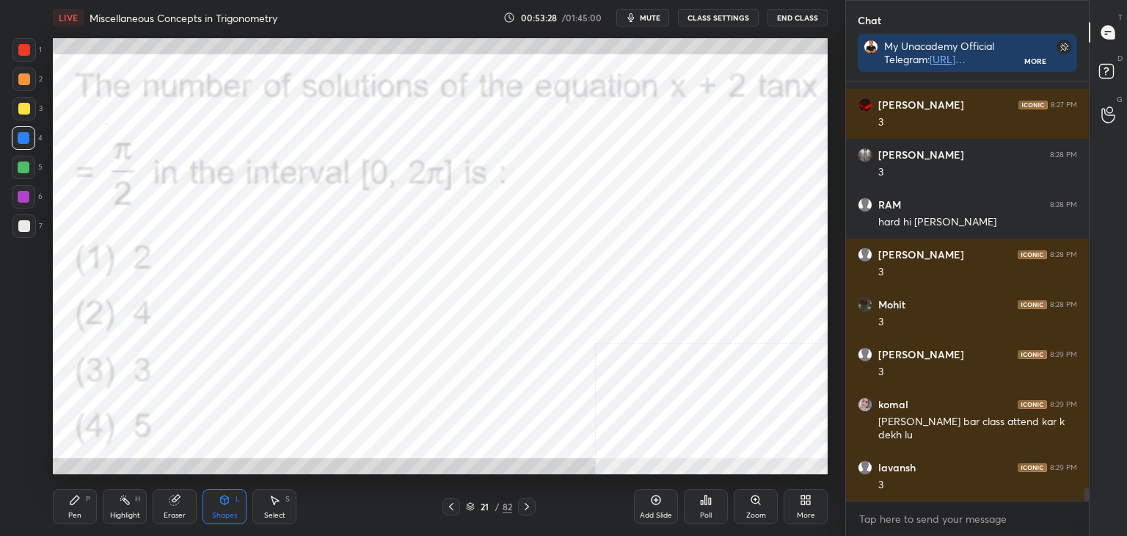
click at [62, 517] on div "Pen P" at bounding box center [75, 506] width 44 height 35
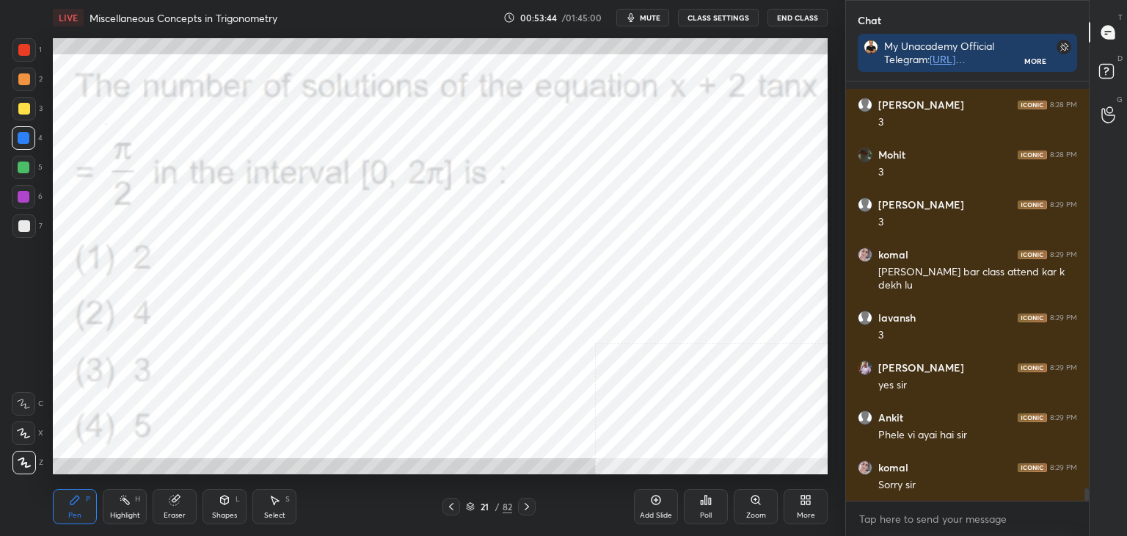
scroll to position [13538, 0]
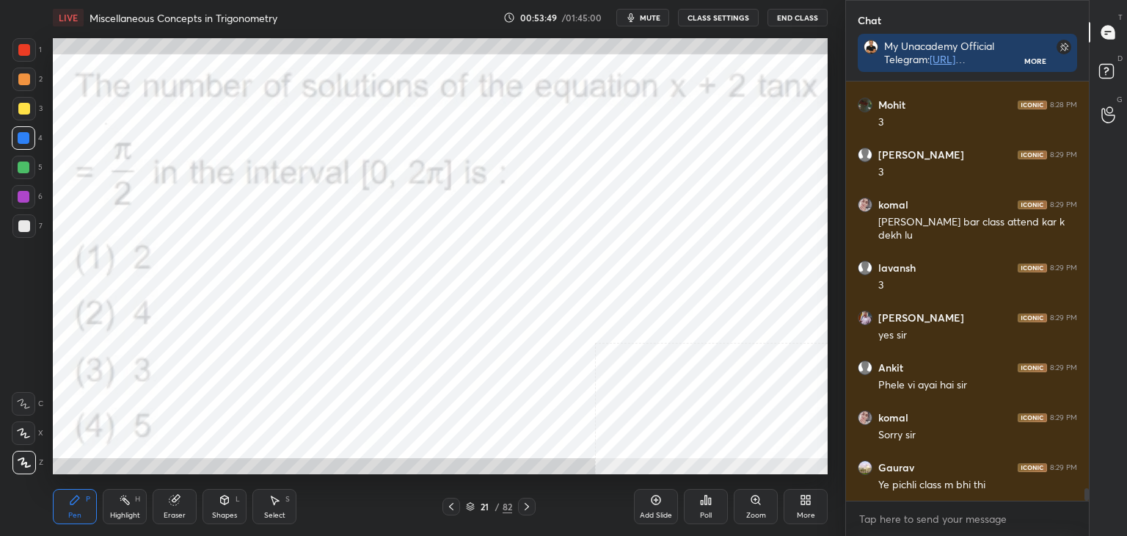
click at [89, 516] on div "Pen P" at bounding box center [75, 506] width 44 height 35
click at [21, 54] on div at bounding box center [24, 50] width 12 height 12
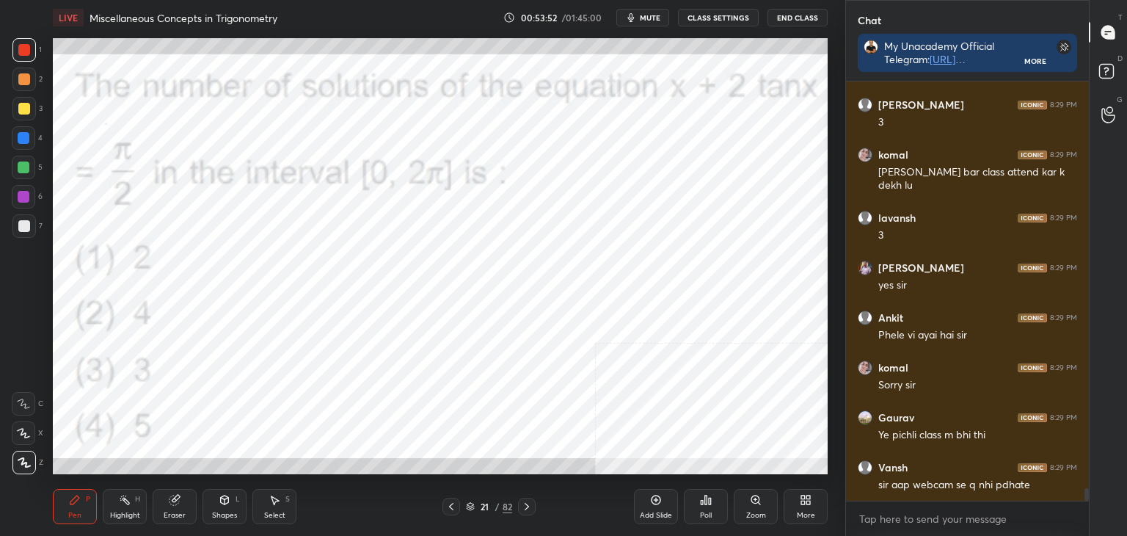
click at [801, 508] on div "More" at bounding box center [806, 506] width 44 height 35
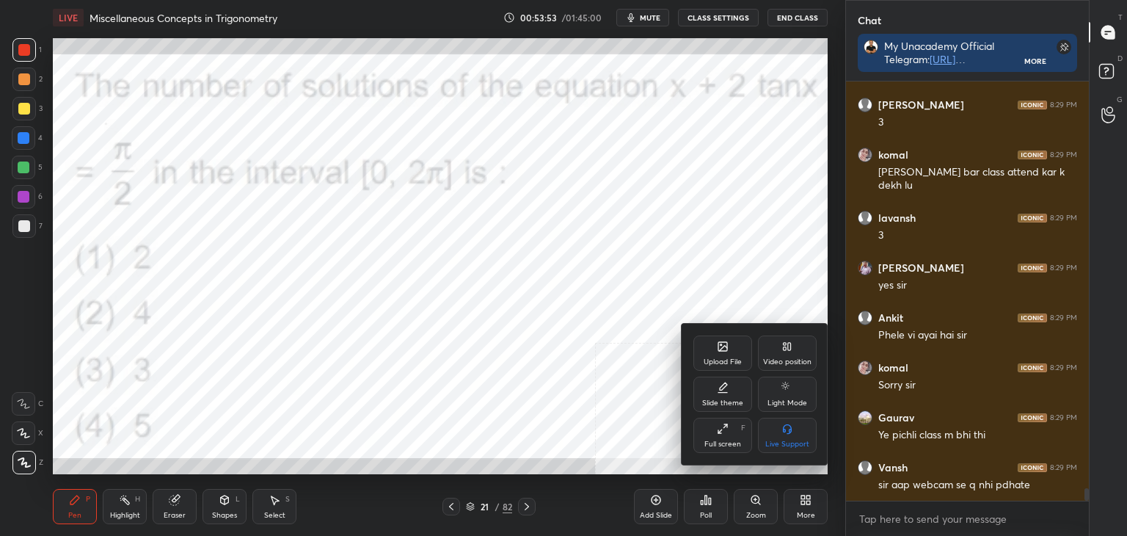
click at [786, 351] on icon at bounding box center [787, 346] width 12 height 12
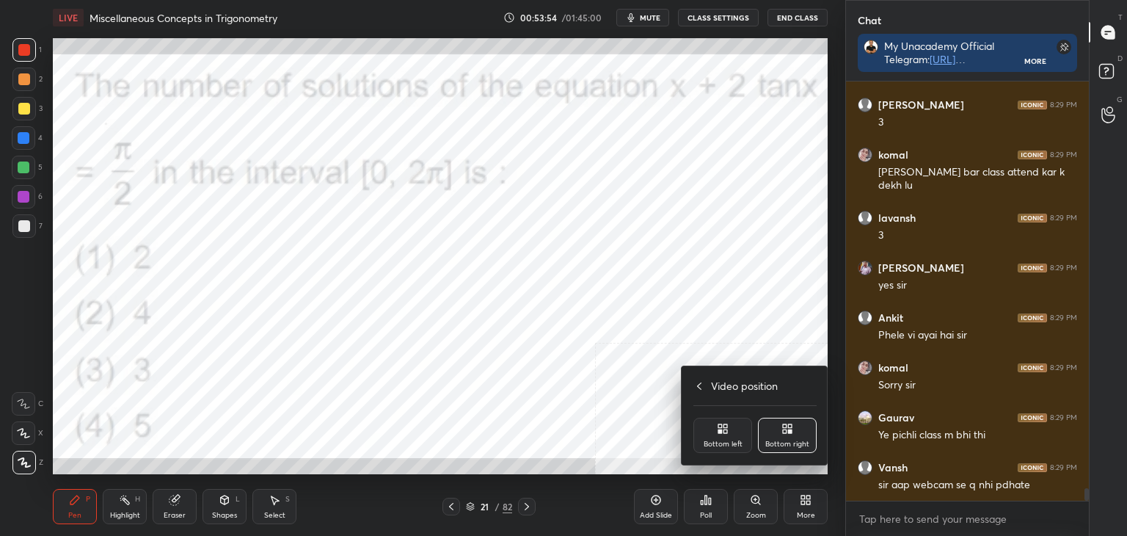
click at [720, 431] on icon at bounding box center [720, 431] width 4 height 4
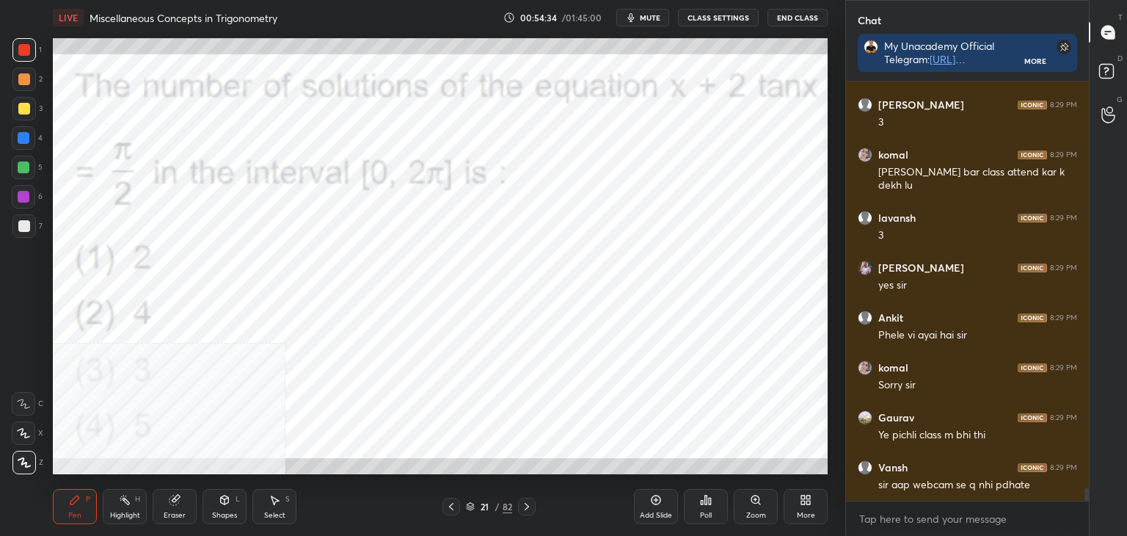
click at [805, 503] on icon at bounding box center [806, 500] width 12 height 12
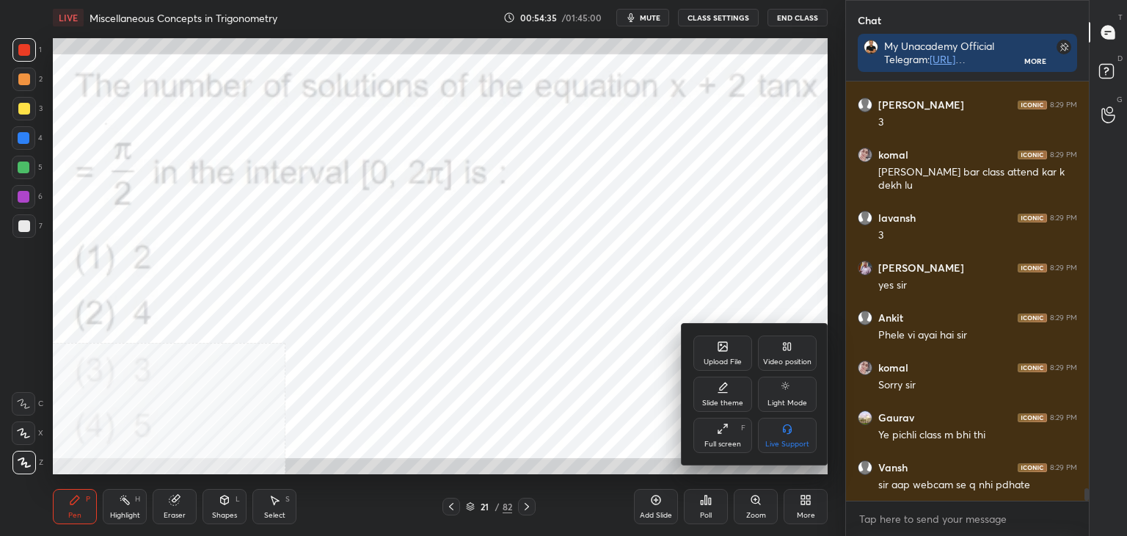
click at [710, 340] on div "Upload File" at bounding box center [722, 352] width 59 height 35
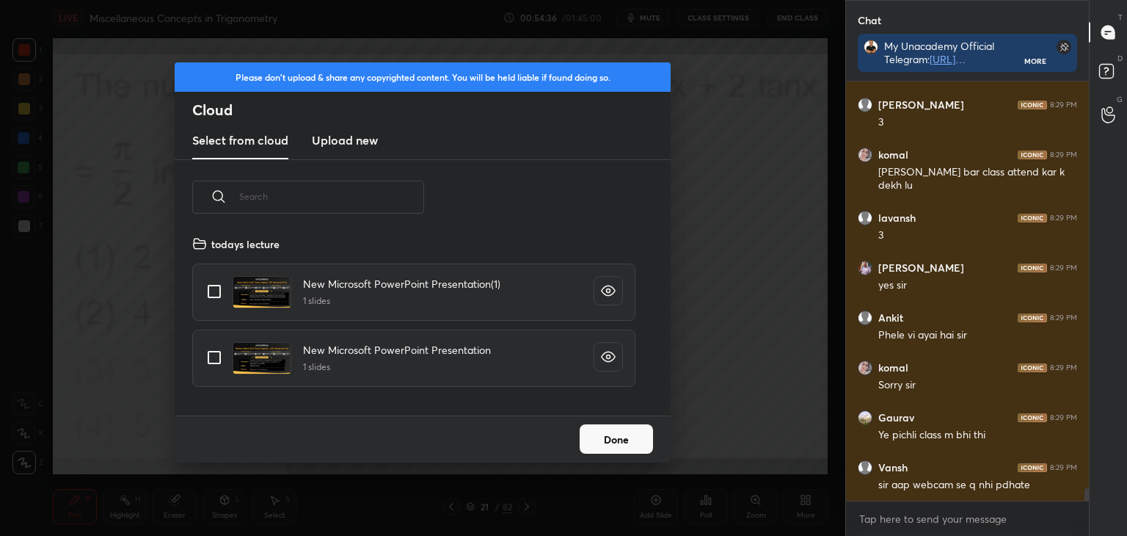
scroll to position [110, 471]
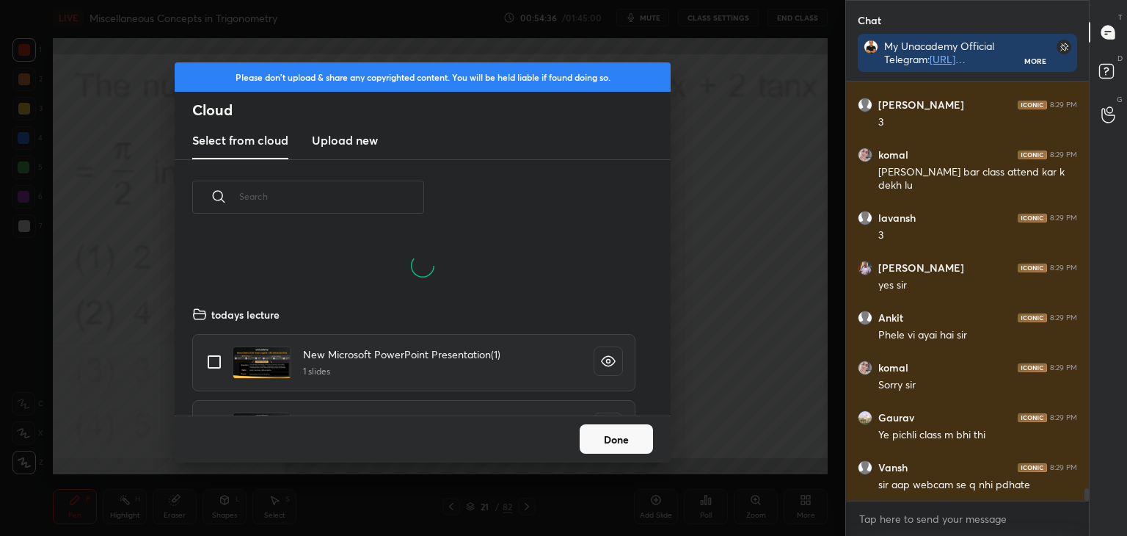
click at [329, 128] on new "Upload new" at bounding box center [345, 141] width 66 height 37
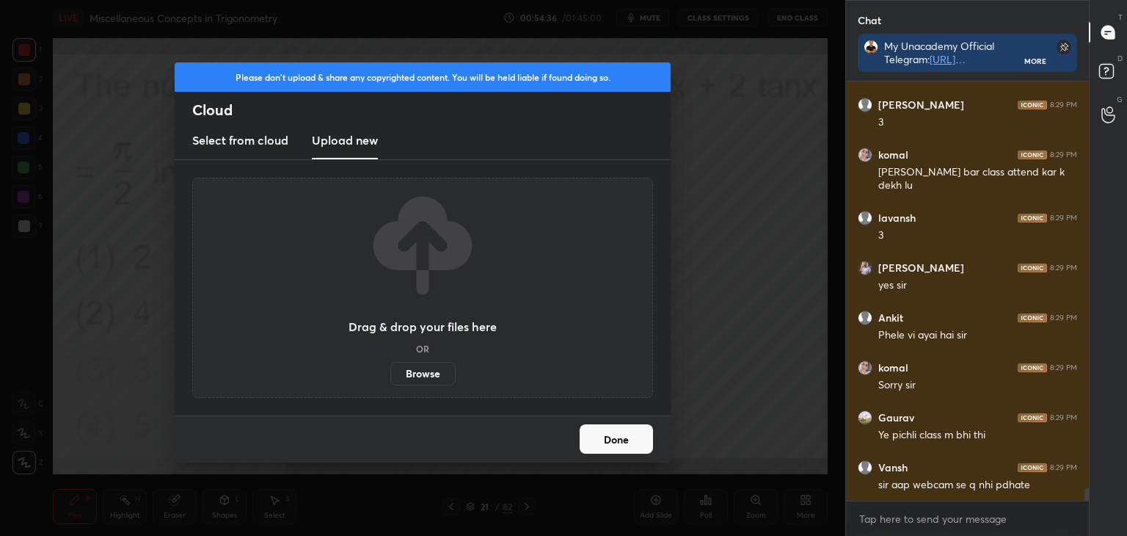
click at [419, 374] on label "Browse" at bounding box center [422, 373] width 65 height 23
click at [390, 374] on input "Browse" at bounding box center [390, 373] width 0 height 23
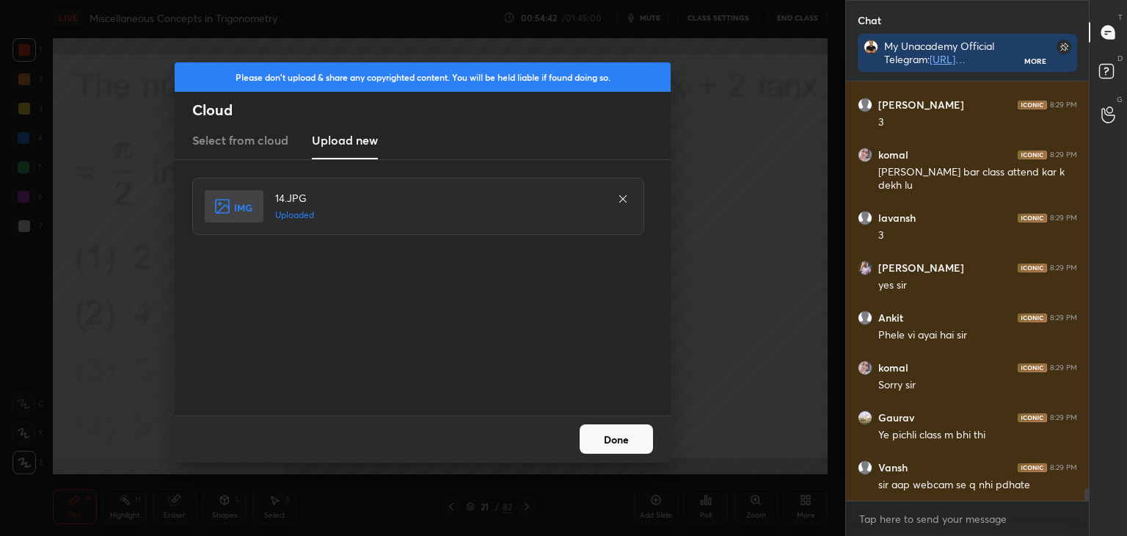
click at [596, 439] on button "Done" at bounding box center [616, 438] width 73 height 29
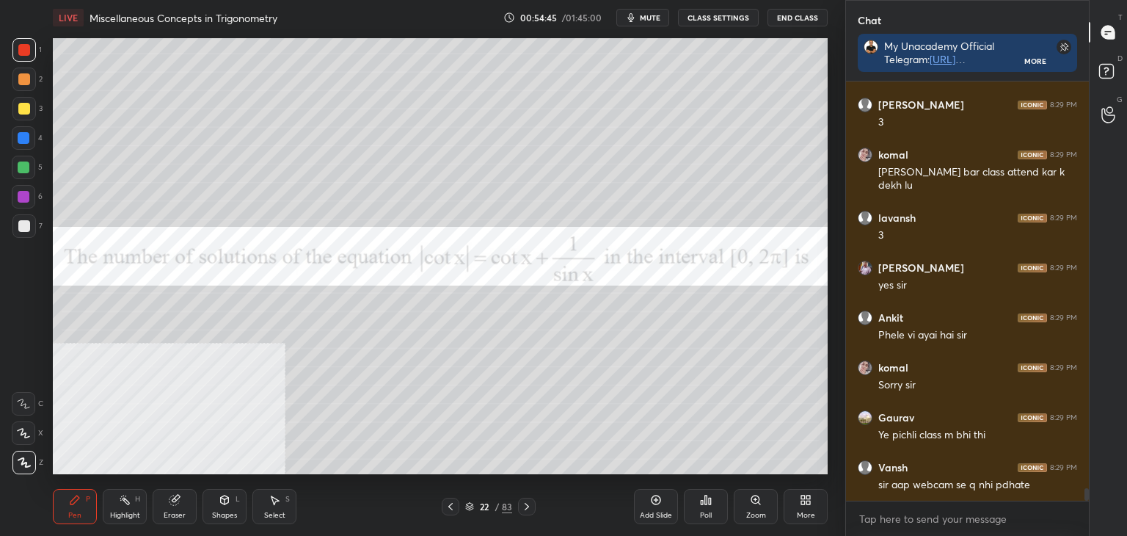
click at [807, 508] on div "More" at bounding box center [806, 506] width 44 height 35
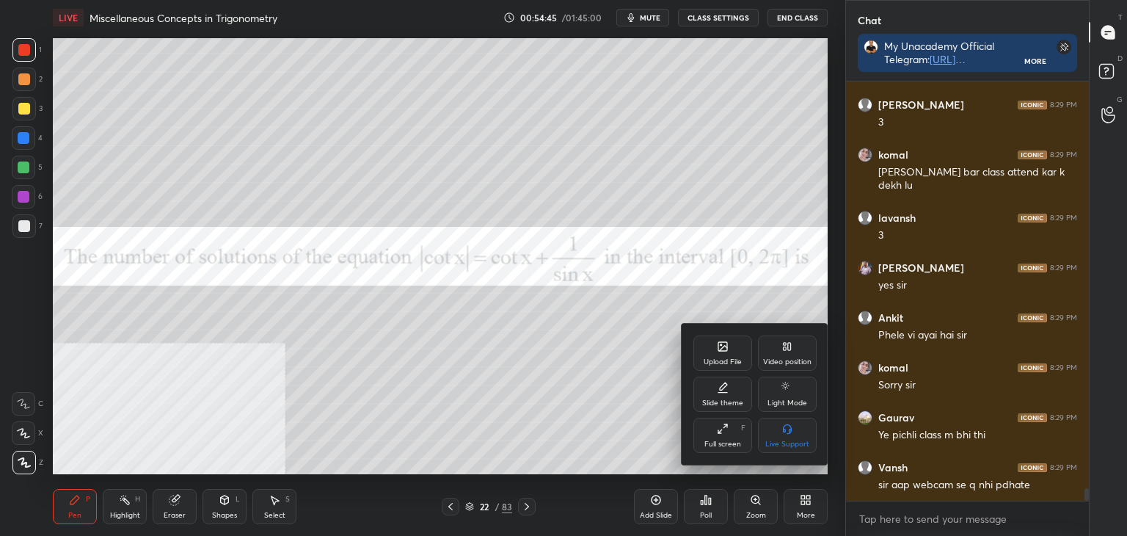
click at [786, 356] on div "Video position" at bounding box center [787, 352] width 59 height 35
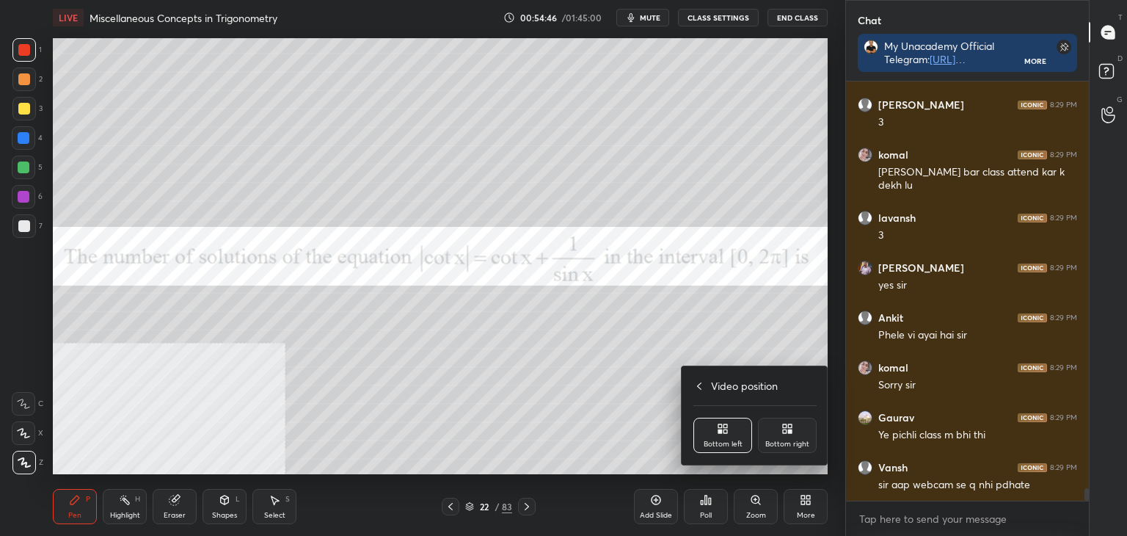
click at [784, 437] on div "Bottom right" at bounding box center [787, 434] width 59 height 35
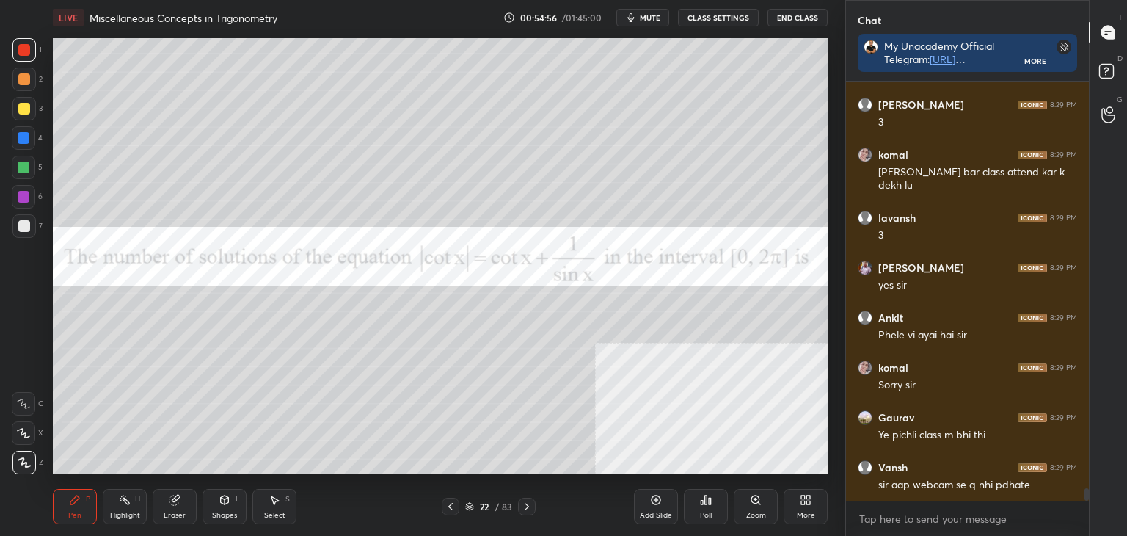
drag, startPoint x: 68, startPoint y: 508, endPoint x: 79, endPoint y: 478, distance: 32.7
click at [68, 508] on div "Pen P" at bounding box center [75, 506] width 44 height 35
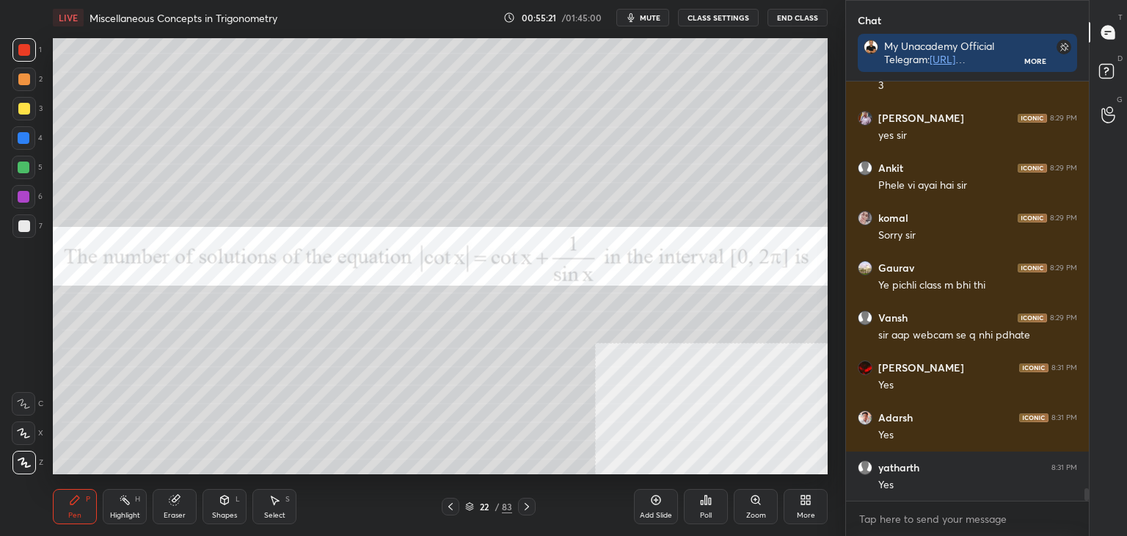
scroll to position [13791, 0]
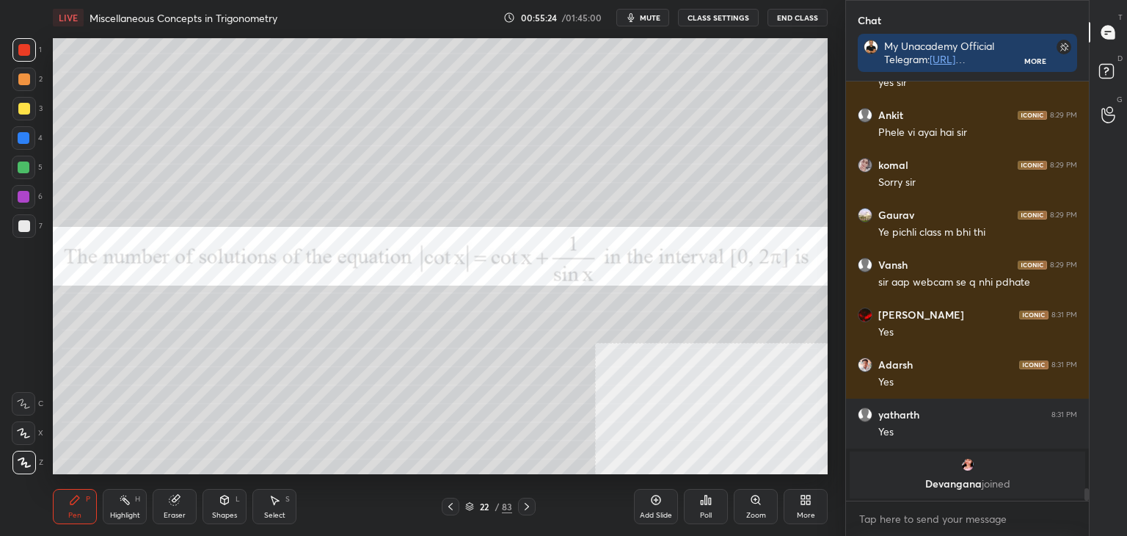
drag, startPoint x: 170, startPoint y: 511, endPoint x: 178, endPoint y: 479, distance: 33.3
click at [172, 511] on div "Eraser" at bounding box center [175, 514] width 22 height 7
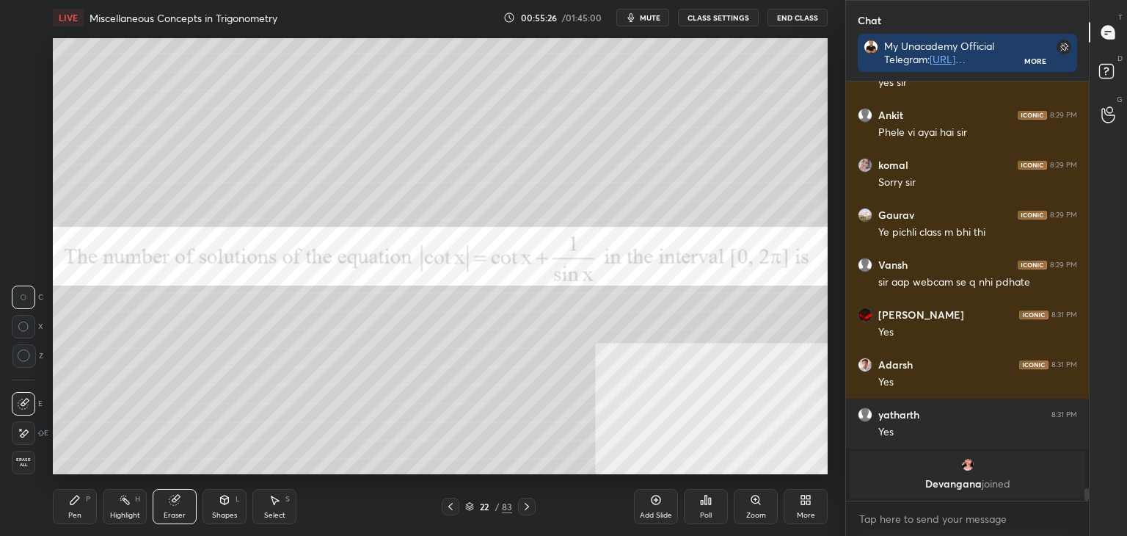
click at [21, 435] on icon at bounding box center [24, 433] width 12 height 12
click at [82, 511] on div "Pen P" at bounding box center [75, 506] width 44 height 35
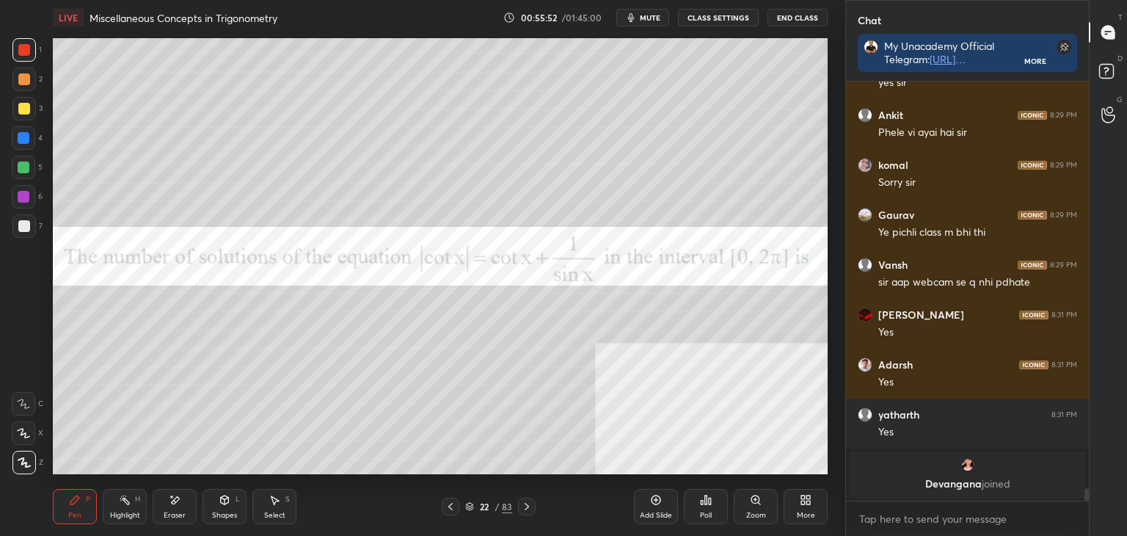
click at [969, 478] on p "[PERSON_NAME] joined" at bounding box center [967, 484] width 218 height 12
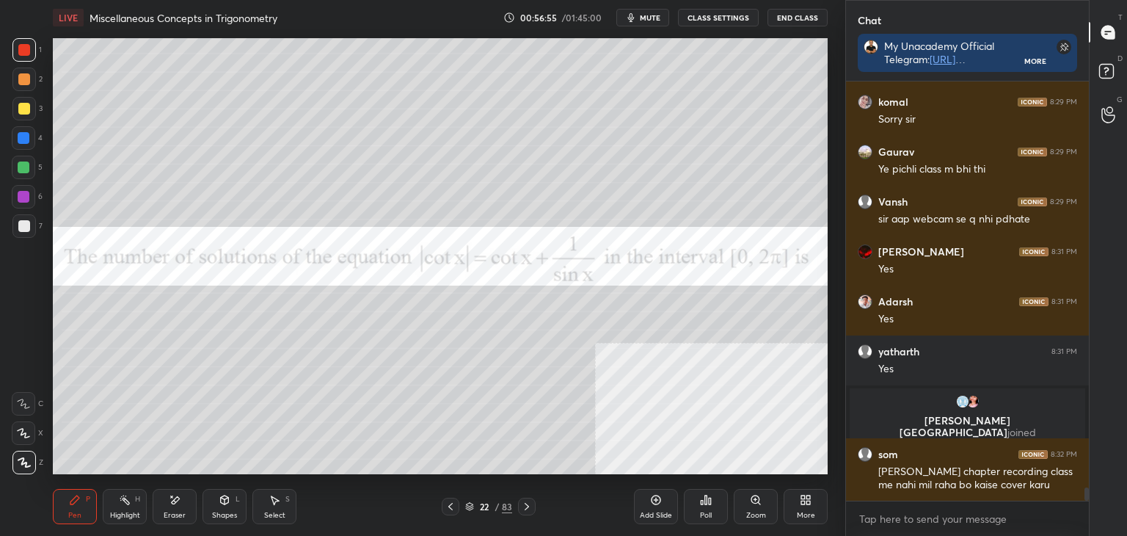
scroll to position [13217, 0]
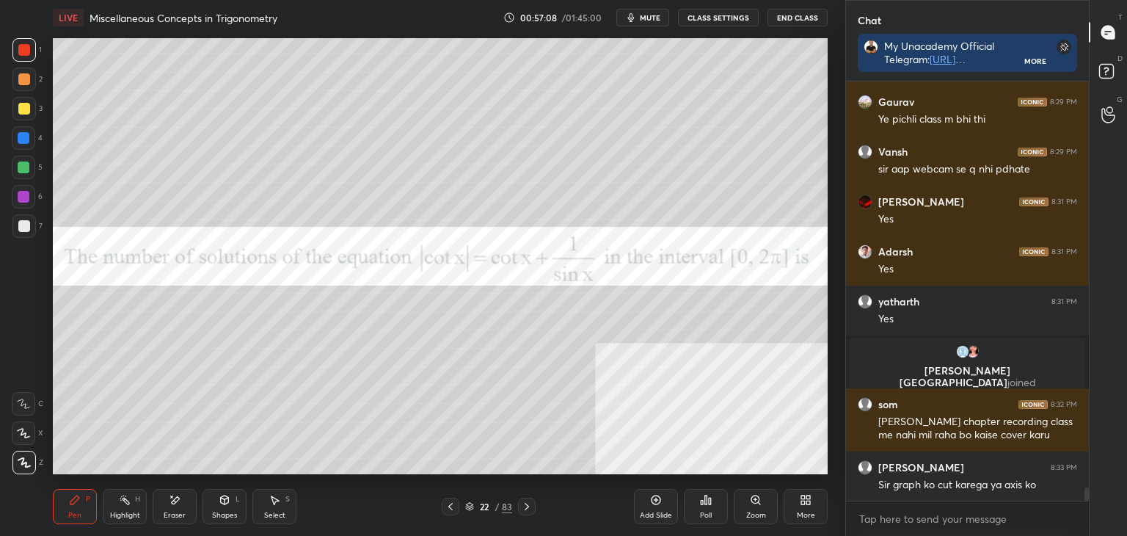
click at [443, 503] on div at bounding box center [451, 506] width 18 height 18
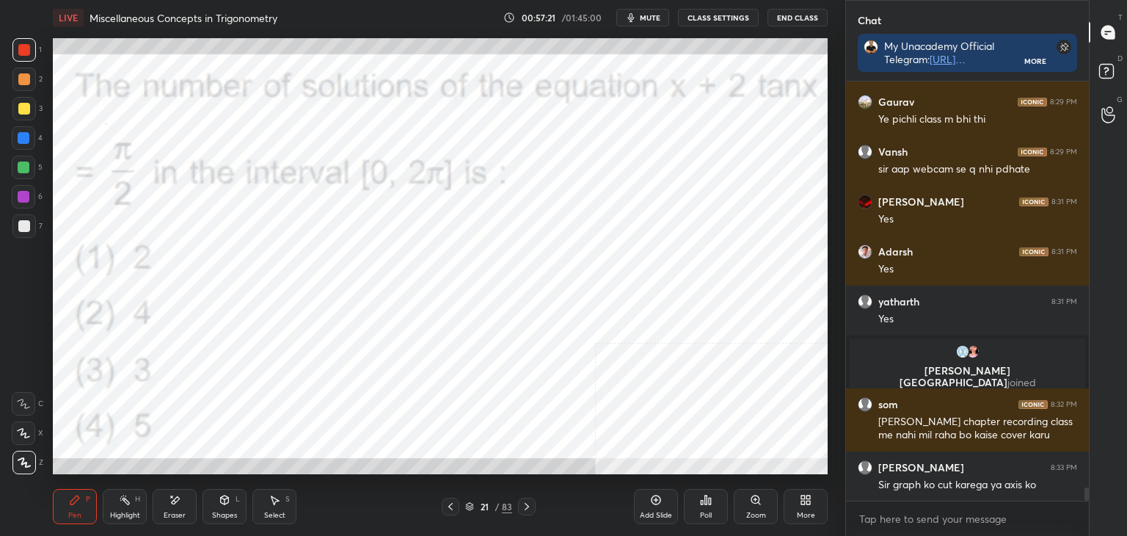
click at [177, 509] on div "Eraser" at bounding box center [175, 506] width 44 height 35
click at [522, 500] on div at bounding box center [527, 506] width 18 height 18
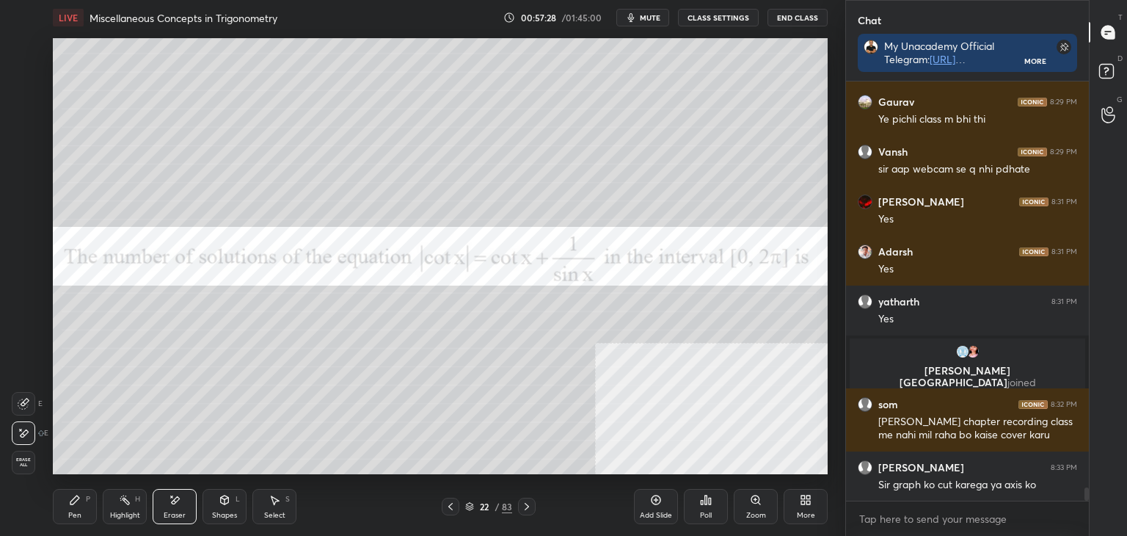
click at [73, 506] on div "Pen P" at bounding box center [75, 506] width 44 height 35
drag, startPoint x: 175, startPoint y: 499, endPoint x: 178, endPoint y: 478, distance: 20.7
click at [176, 492] on div "Eraser" at bounding box center [175, 506] width 44 height 35
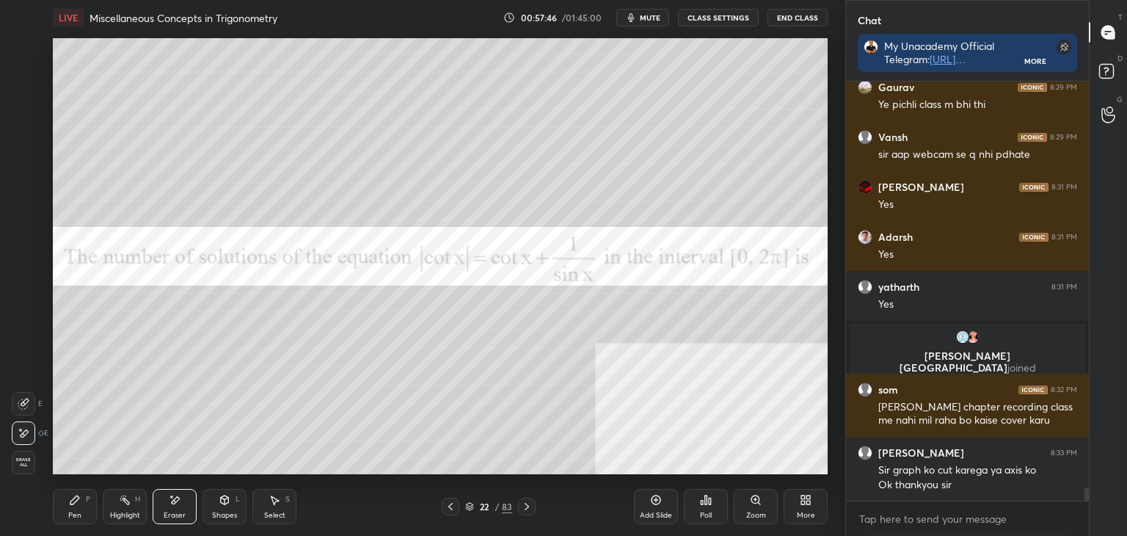
drag, startPoint x: 70, startPoint y: 504, endPoint x: 73, endPoint y: 479, distance: 25.2
click at [69, 503] on icon at bounding box center [75, 500] width 12 height 12
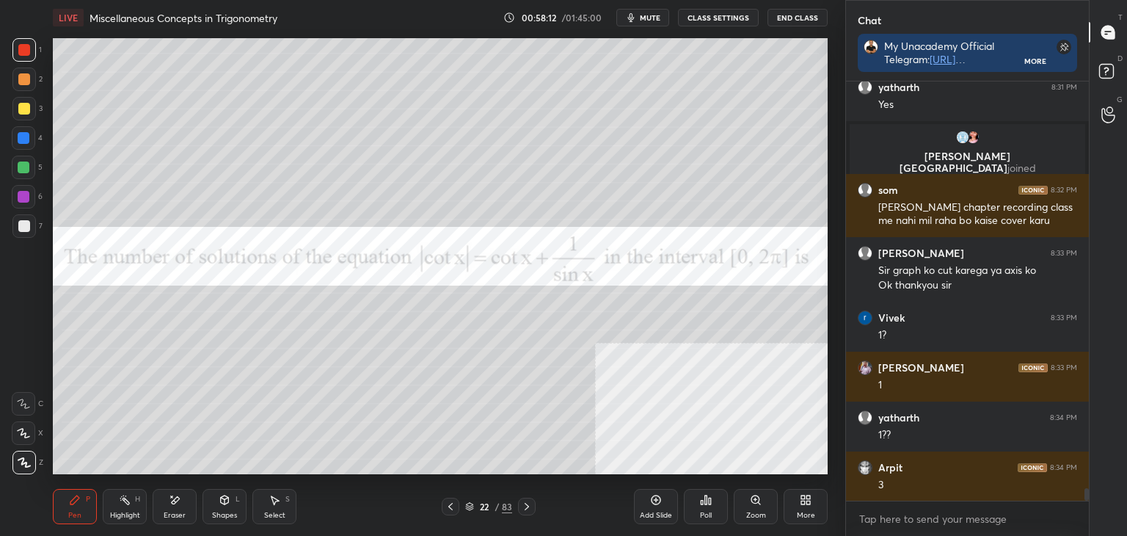
scroll to position [13481, 0]
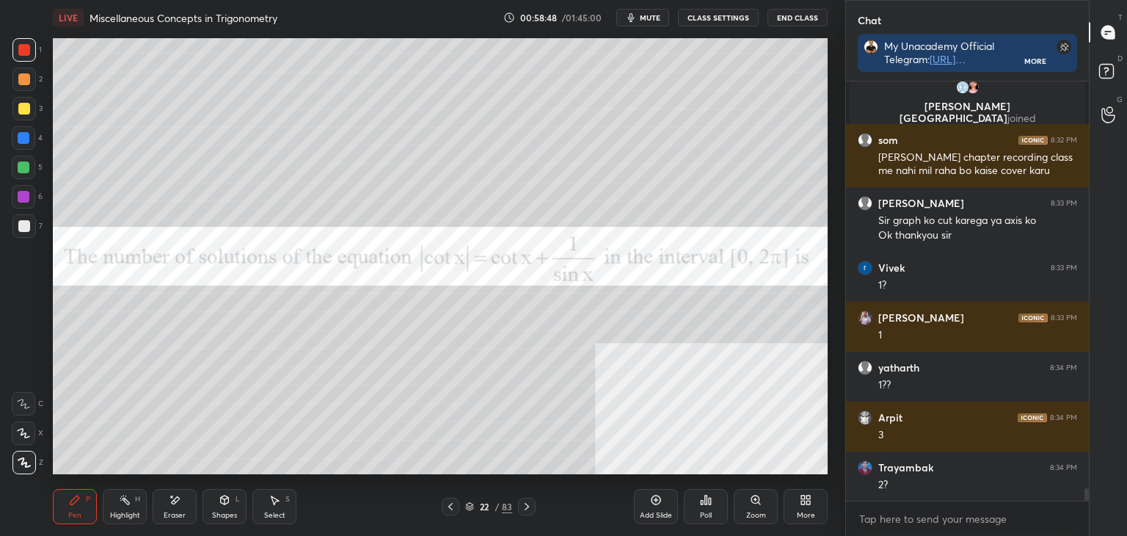
click at [183, 498] on div "Eraser" at bounding box center [175, 506] width 44 height 35
click at [71, 508] on div "Pen P" at bounding box center [75, 506] width 44 height 35
click at [274, 506] on div "Select S" at bounding box center [274, 506] width 44 height 35
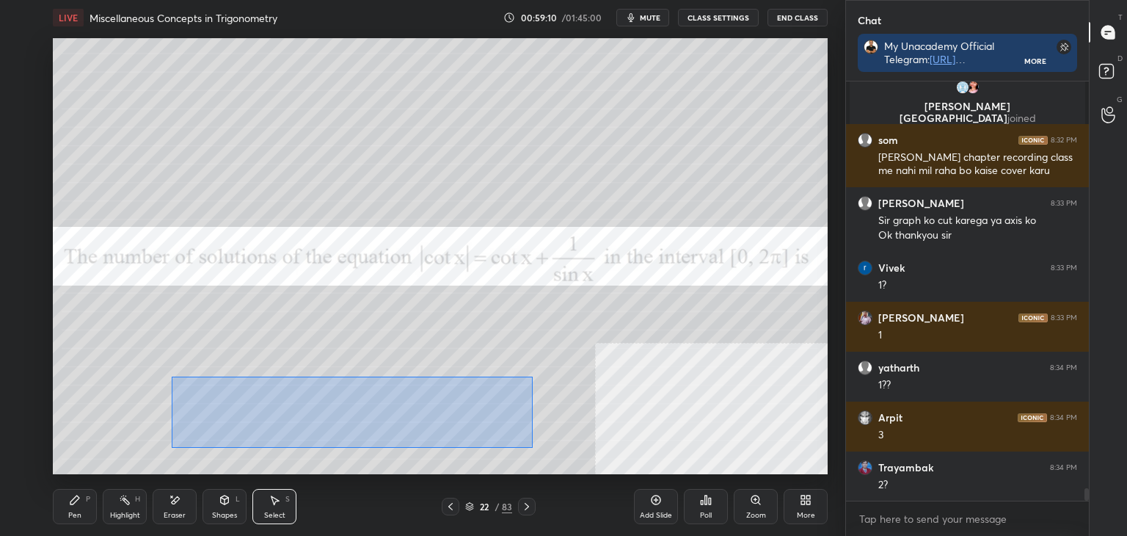
drag, startPoint x: 170, startPoint y: 376, endPoint x: 578, endPoint y: 437, distance: 412.5
click at [540, 447] on div "0 ° Undo Copy Duplicate Duplicate to new slide Delete" at bounding box center [440, 256] width 775 height 436
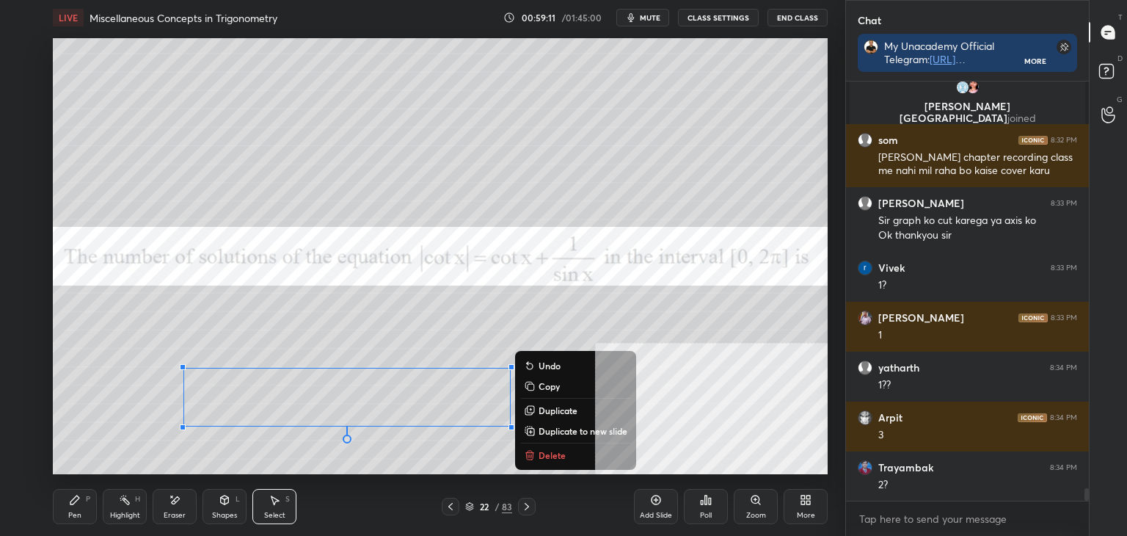
click at [569, 432] on p "Duplicate to new slide" at bounding box center [583, 431] width 89 height 12
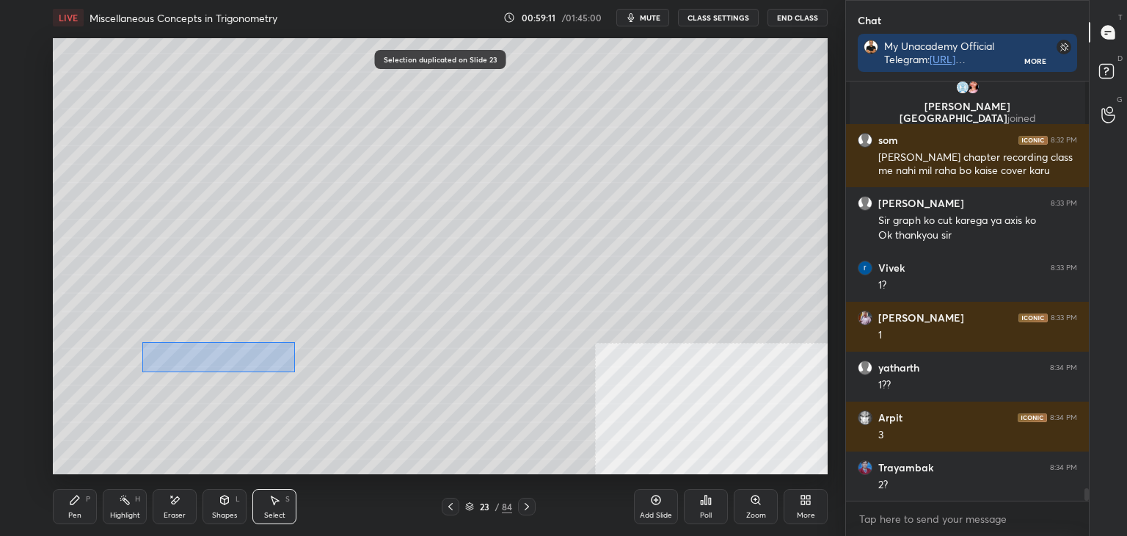
drag, startPoint x: 295, startPoint y: 372, endPoint x: 543, endPoint y: 441, distance: 257.4
click at [569, 456] on div "0 ° Undo Copy Duplicate Duplicate to new slide Delete" at bounding box center [440, 256] width 775 height 436
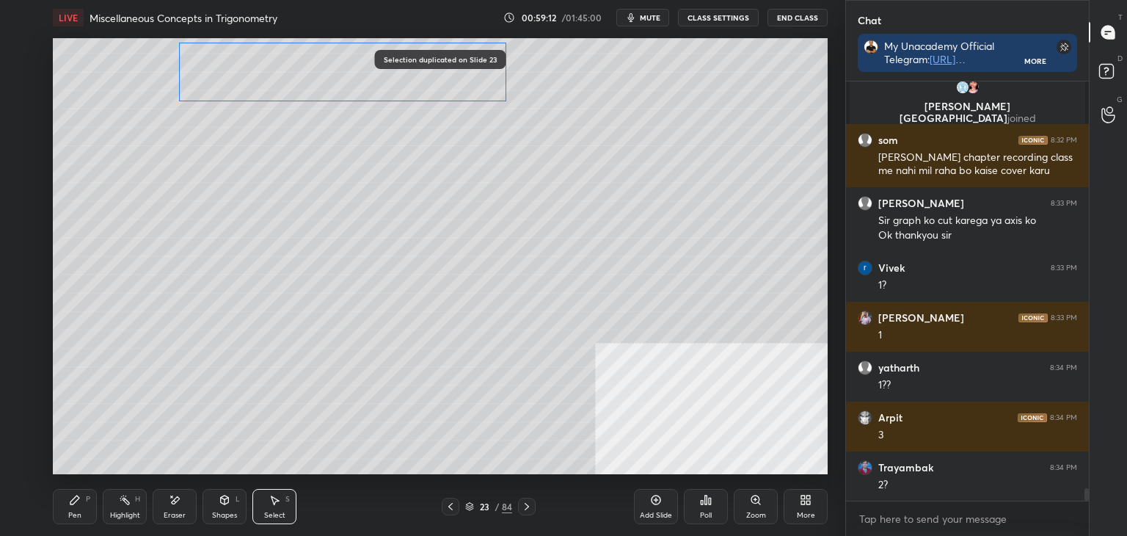
drag, startPoint x: 417, startPoint y: 330, endPoint x: 404, endPoint y: 110, distance: 220.5
click at [420, 86] on div "0 ° Undo Copy Duplicate Duplicate to new slide Delete" at bounding box center [440, 256] width 775 height 436
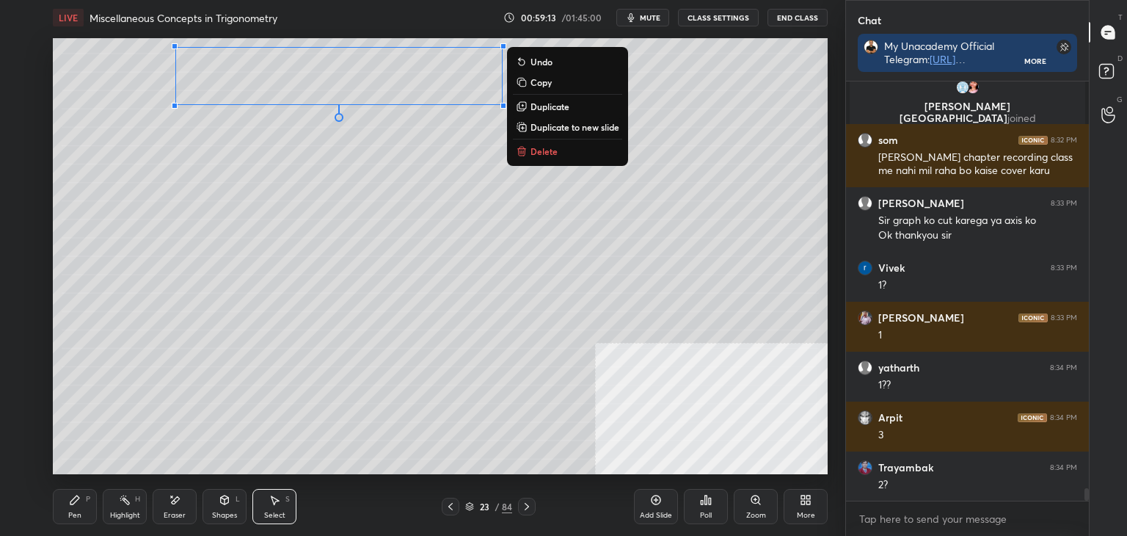
click at [72, 514] on div "Pen" at bounding box center [74, 514] width 13 height 7
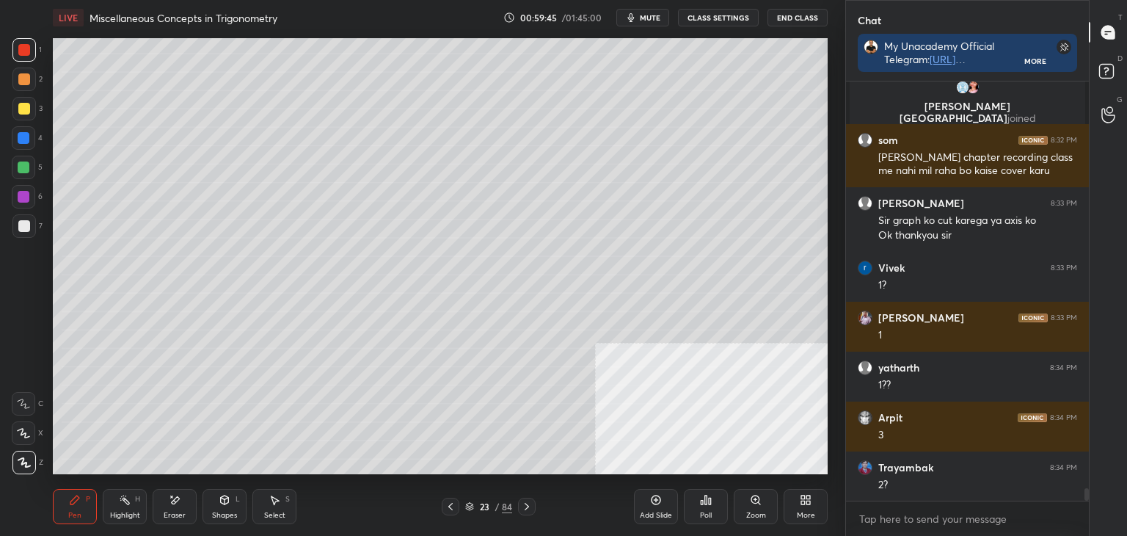
drag, startPoint x: 449, startPoint y: 506, endPoint x: 409, endPoint y: 484, distance: 45.0
click at [449, 504] on icon at bounding box center [451, 506] width 12 height 12
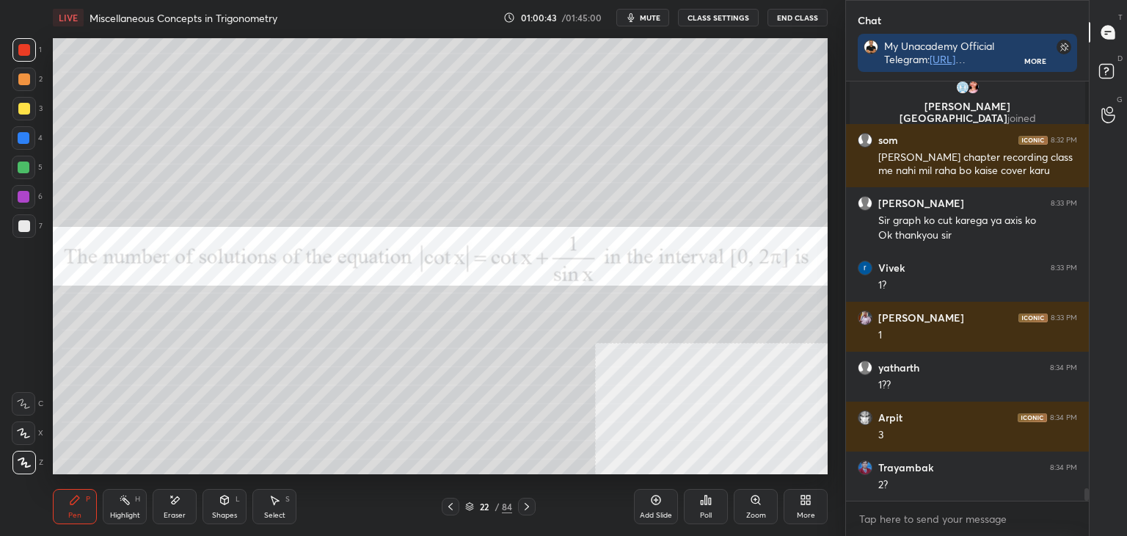
scroll to position [13425, 0]
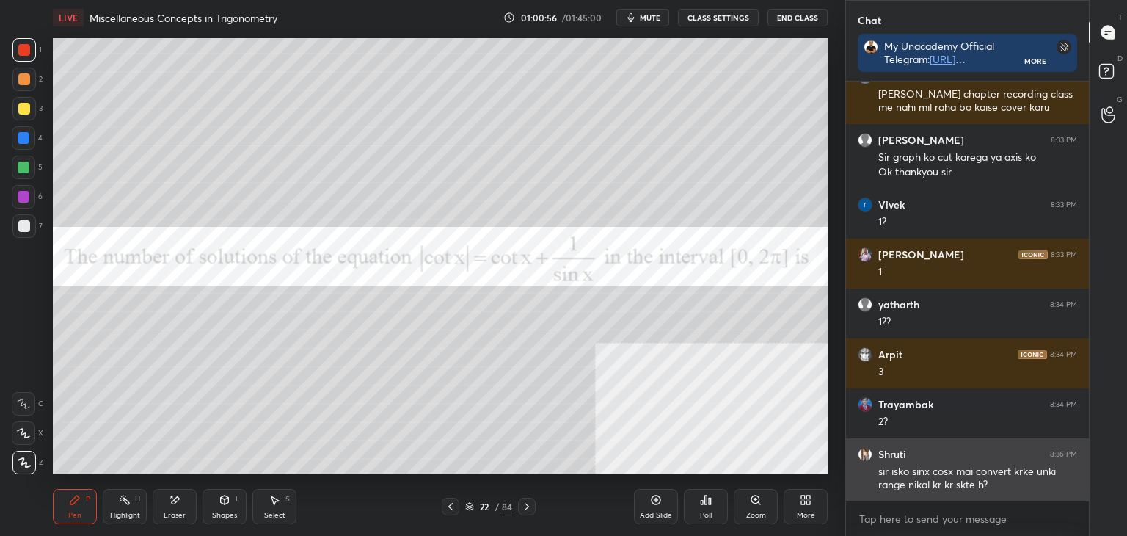
click at [924, 464] on div "sir isko sinx cosx mai convert krke unki range nikal kr kr skte h?" at bounding box center [977, 478] width 199 height 28
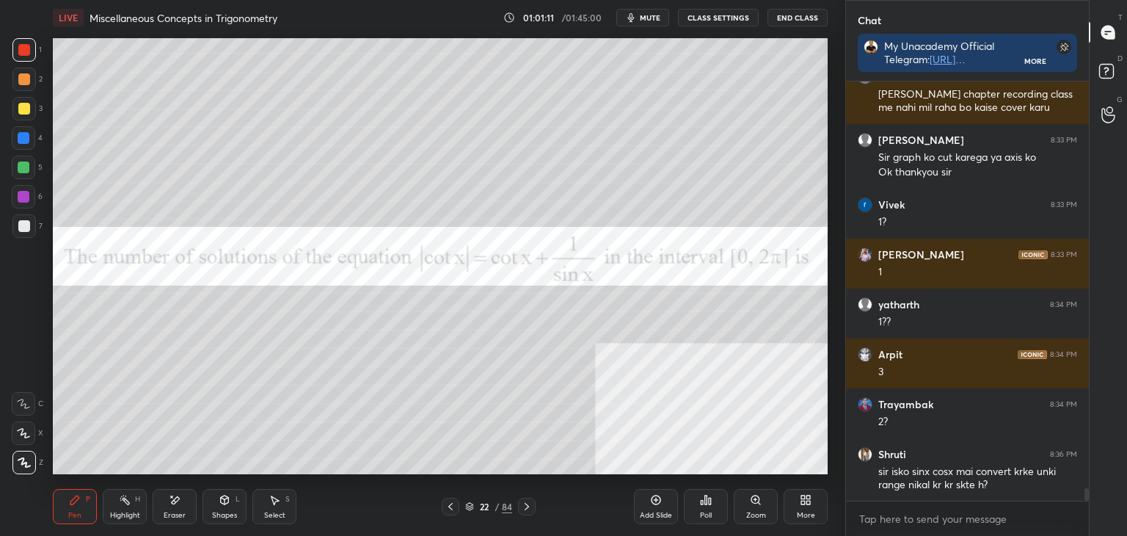
click at [519, 511] on div at bounding box center [527, 506] width 18 height 18
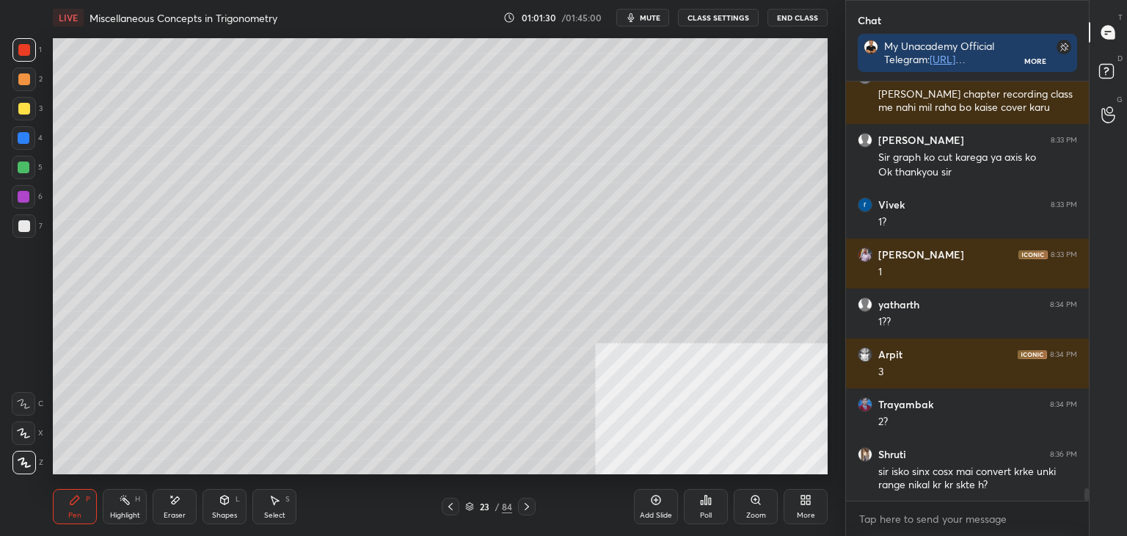
click at [811, 506] on div "More" at bounding box center [806, 506] width 44 height 35
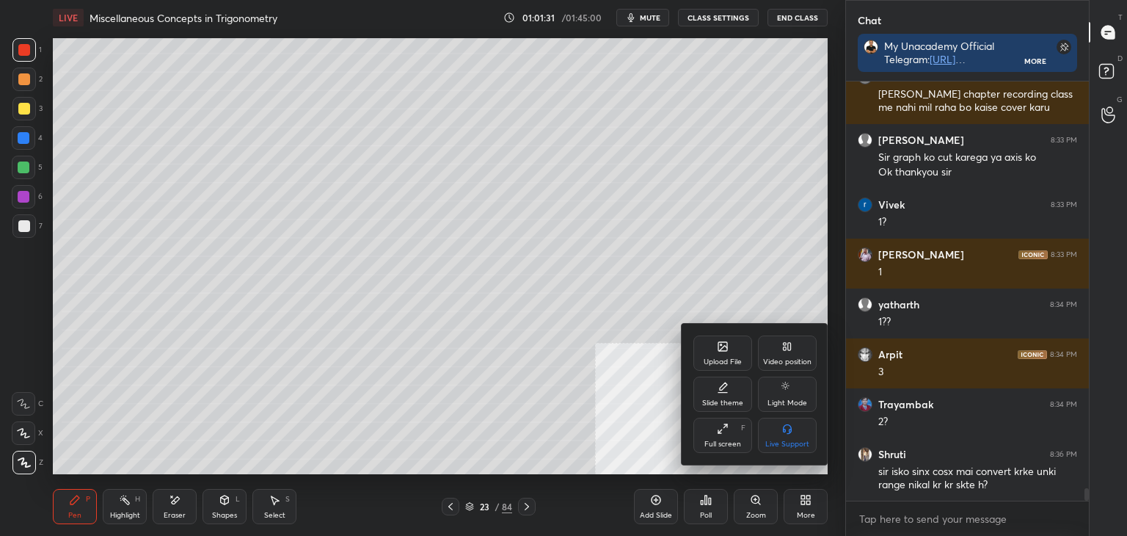
click at [721, 359] on div "Upload File" at bounding box center [723, 361] width 38 height 7
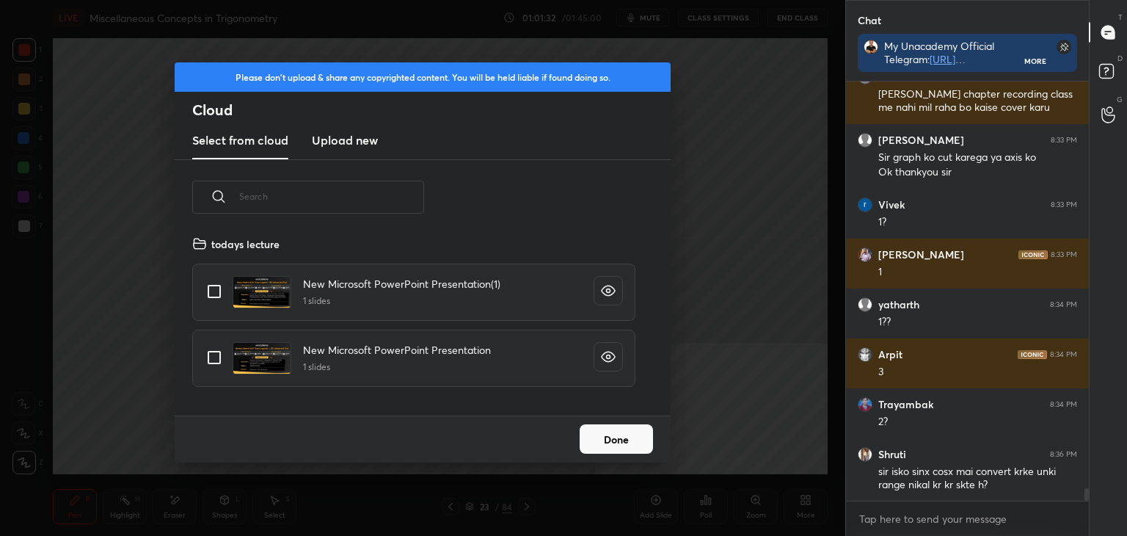
scroll to position [180, 471]
click at [355, 139] on h3 "Upload new" at bounding box center [345, 140] width 66 height 18
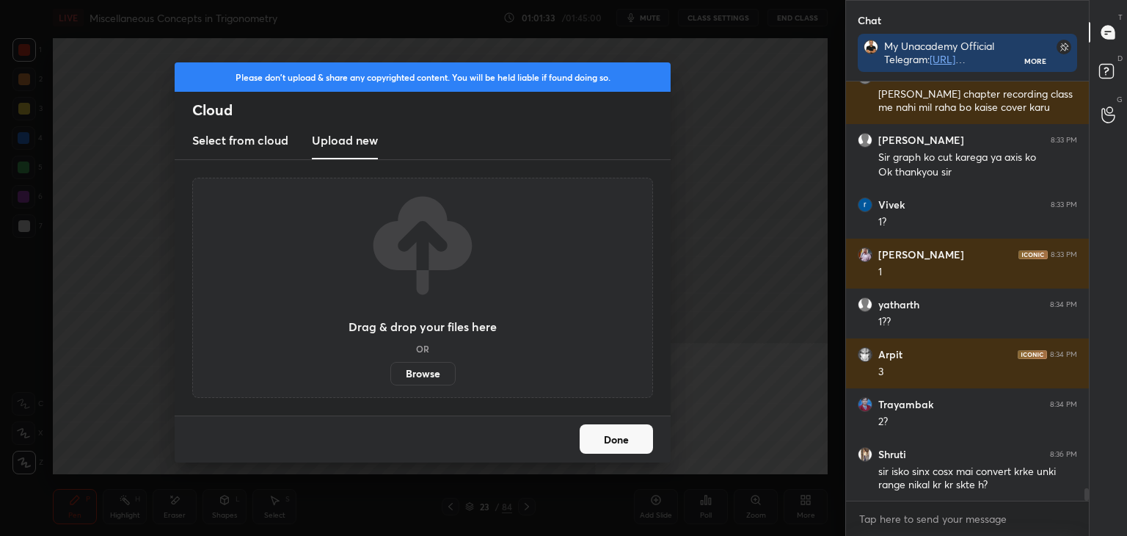
click at [437, 375] on label "Browse" at bounding box center [422, 373] width 65 height 23
click at [390, 375] on input "Browse" at bounding box center [390, 373] width 0 height 23
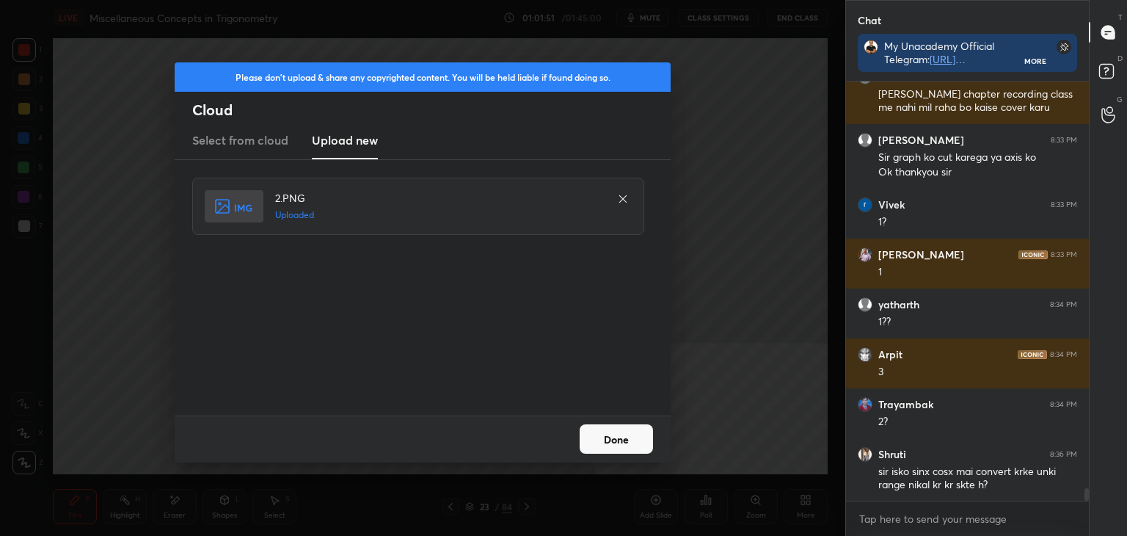
click at [619, 441] on button "Done" at bounding box center [616, 438] width 73 height 29
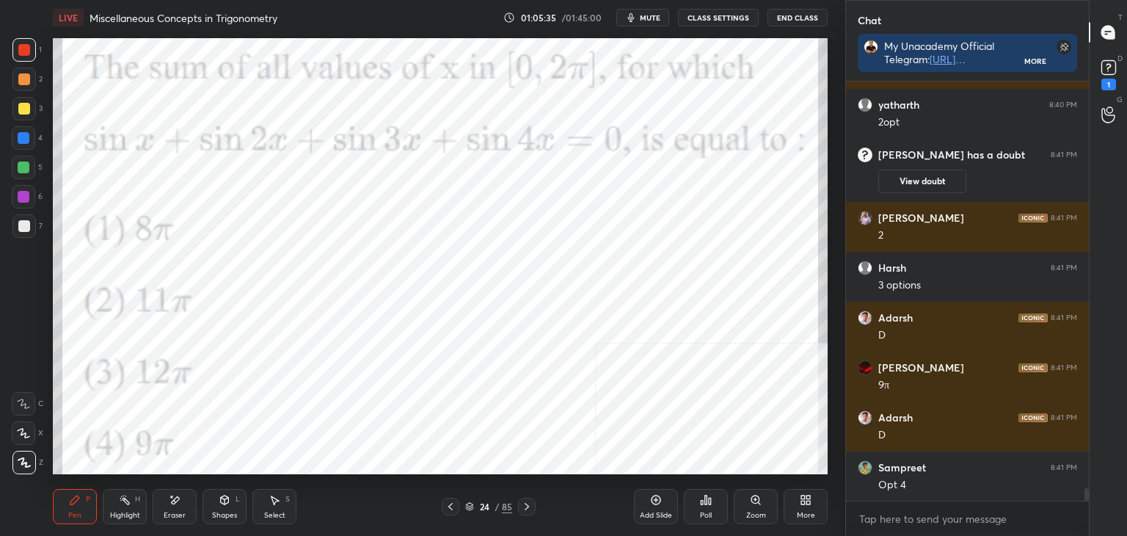
scroll to position [13832, 0]
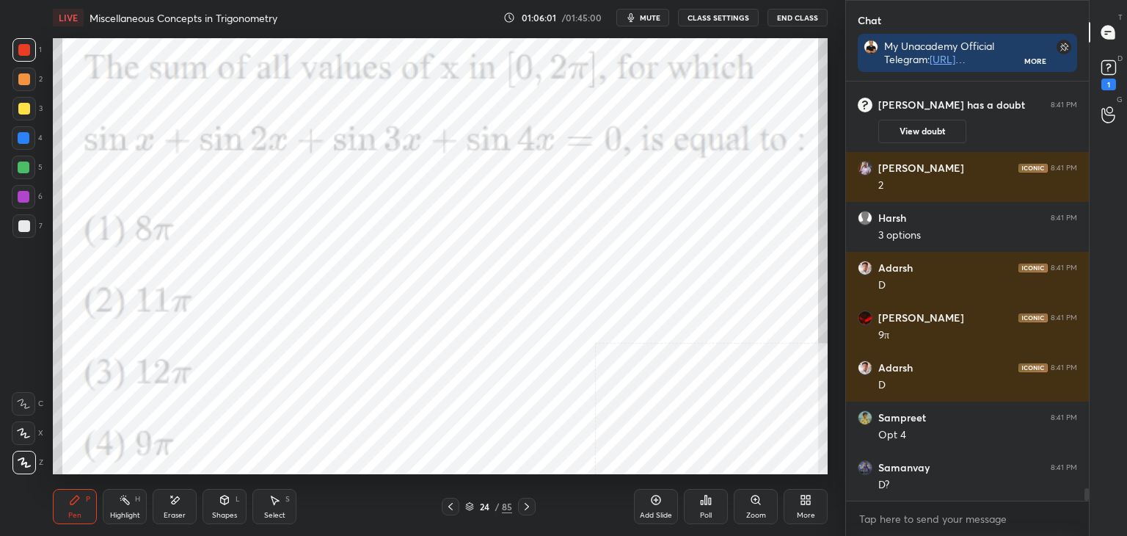
drag, startPoint x: 168, startPoint y: 515, endPoint x: 194, endPoint y: 474, distance: 48.5
click at [166, 511] on div "Eraser" at bounding box center [175, 514] width 22 height 7
click at [75, 519] on div "Pen" at bounding box center [74, 514] width 13 height 7
click at [279, 506] on div "Select S" at bounding box center [274, 506] width 44 height 35
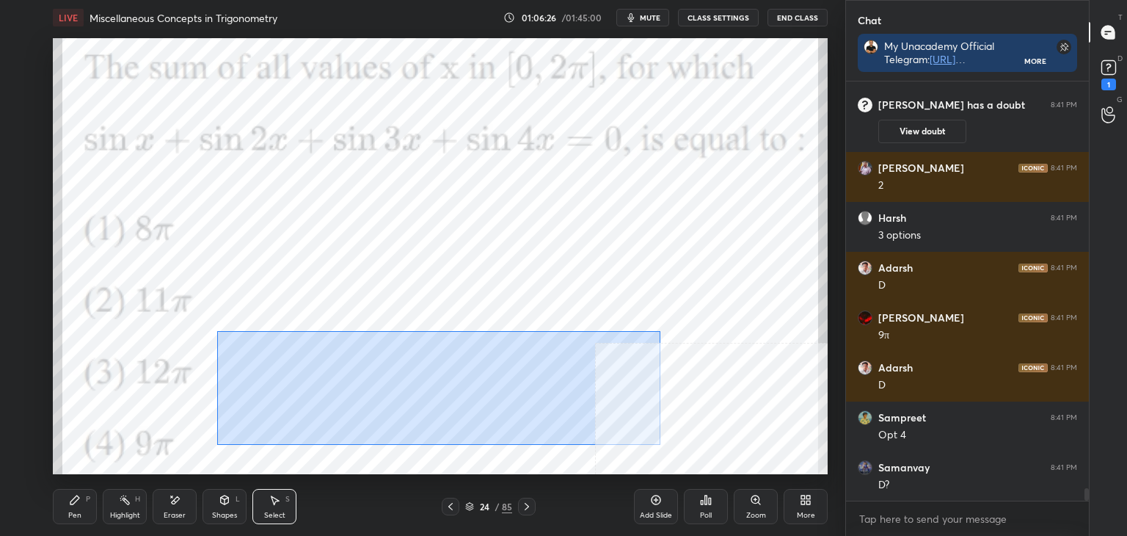
drag, startPoint x: 217, startPoint y: 333, endPoint x: 655, endPoint y: 409, distance: 444.5
click at [660, 442] on div "0 ° Undo Copy Duplicate Duplicate to new slide Delete" at bounding box center [440, 256] width 775 height 436
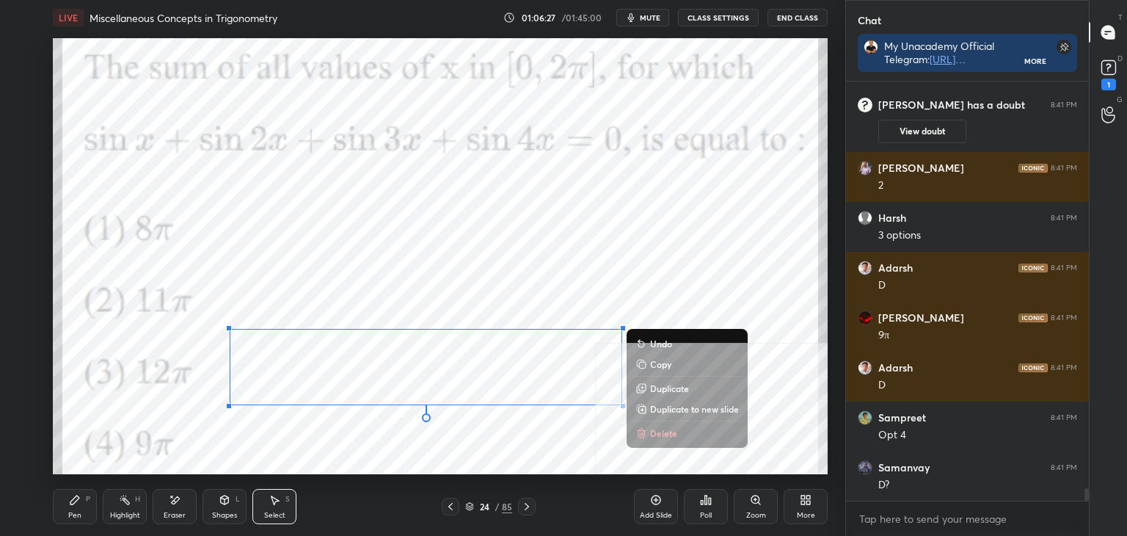
drag, startPoint x: 664, startPoint y: 409, endPoint x: 578, endPoint y: 388, distance: 88.4
click at [663, 409] on p "Duplicate to new slide" at bounding box center [694, 409] width 89 height 12
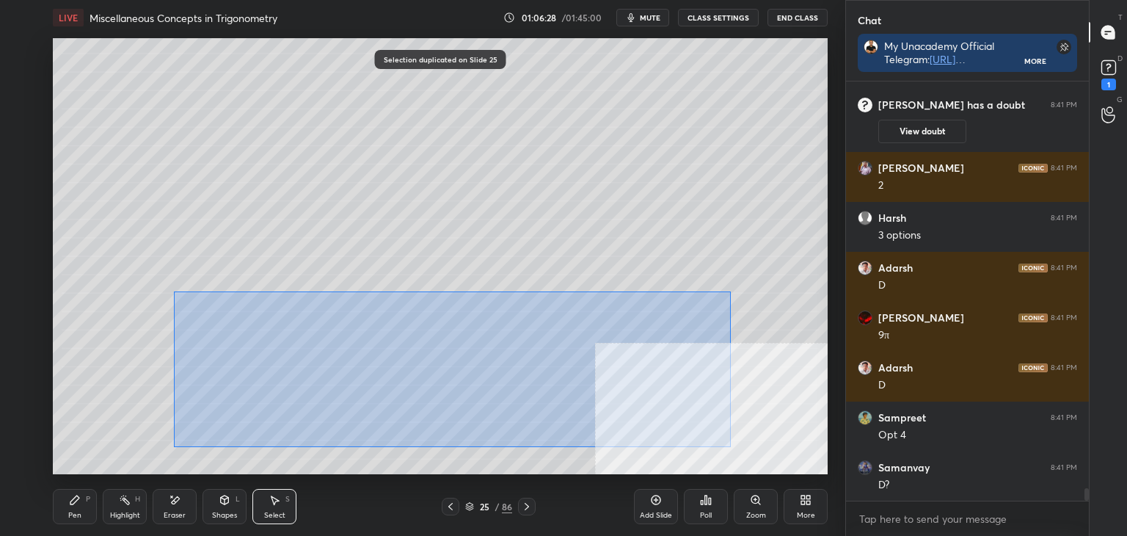
drag, startPoint x: 206, startPoint y: 297, endPoint x: 712, endPoint y: 437, distance: 525.3
click at [726, 445] on div "0 ° Undo Copy Duplicate Duplicate to new slide Delete" at bounding box center [440, 256] width 775 height 436
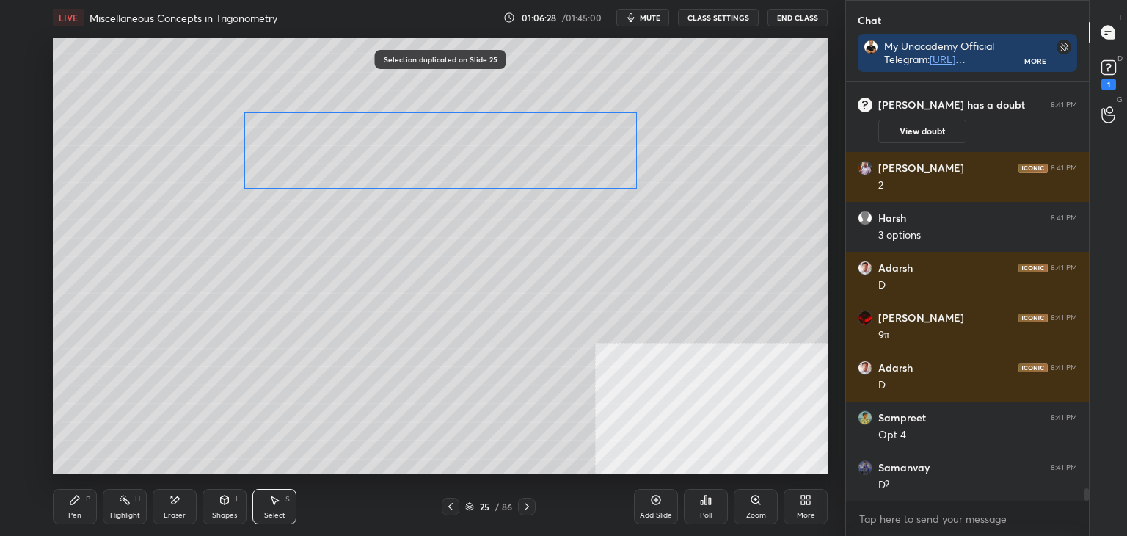
drag, startPoint x: 522, startPoint y: 344, endPoint x: 544, endPoint y: 125, distance: 220.5
click at [546, 123] on div "0 ° Undo Copy Duplicate Duplicate to new slide Delete" at bounding box center [440, 256] width 775 height 436
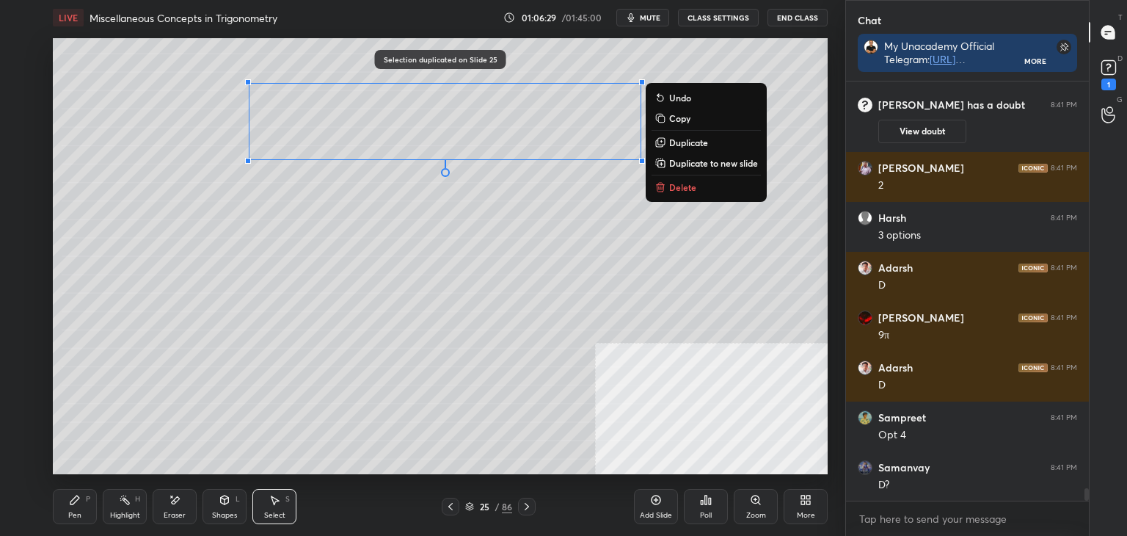
click at [76, 506] on div "Pen P" at bounding box center [75, 506] width 44 height 35
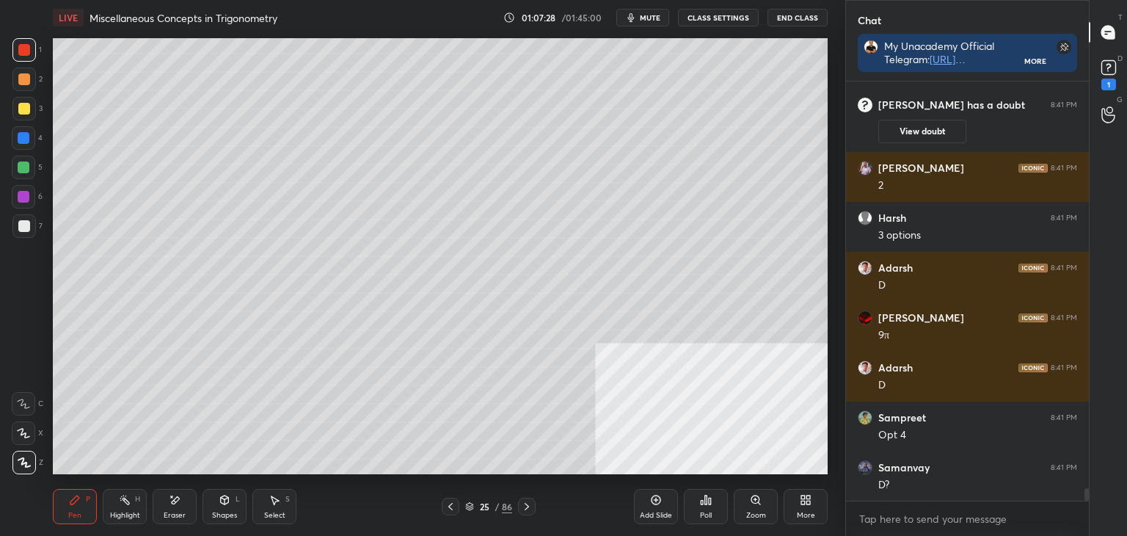
click at [270, 506] on div "Select S" at bounding box center [274, 506] width 44 height 35
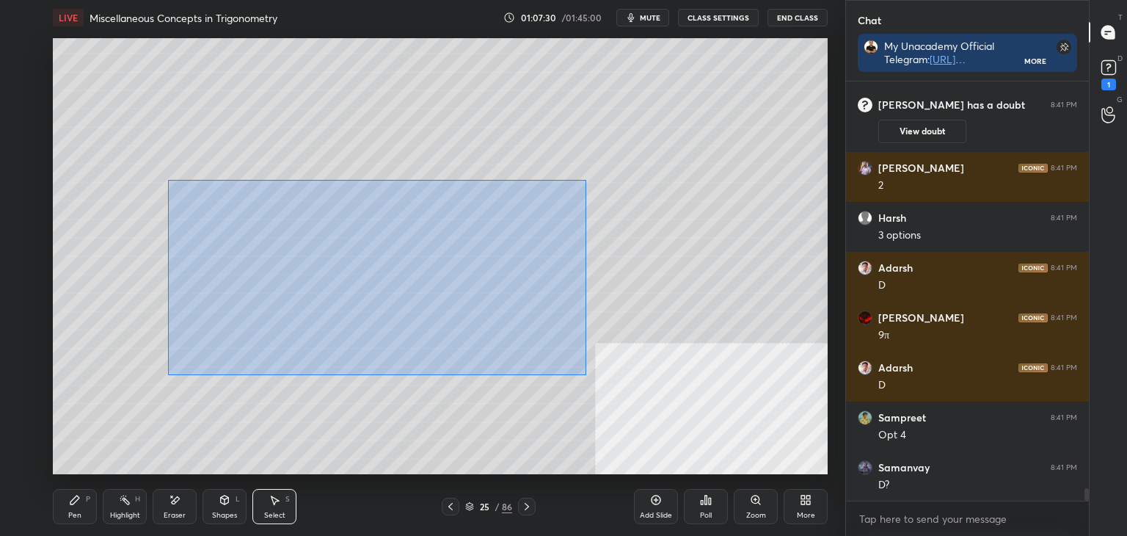
drag, startPoint x: 171, startPoint y: 182, endPoint x: 577, endPoint y: 366, distance: 446.2
click at [583, 371] on div "0 ° Undo Copy Duplicate Duplicate to new slide Delete" at bounding box center [440, 256] width 775 height 436
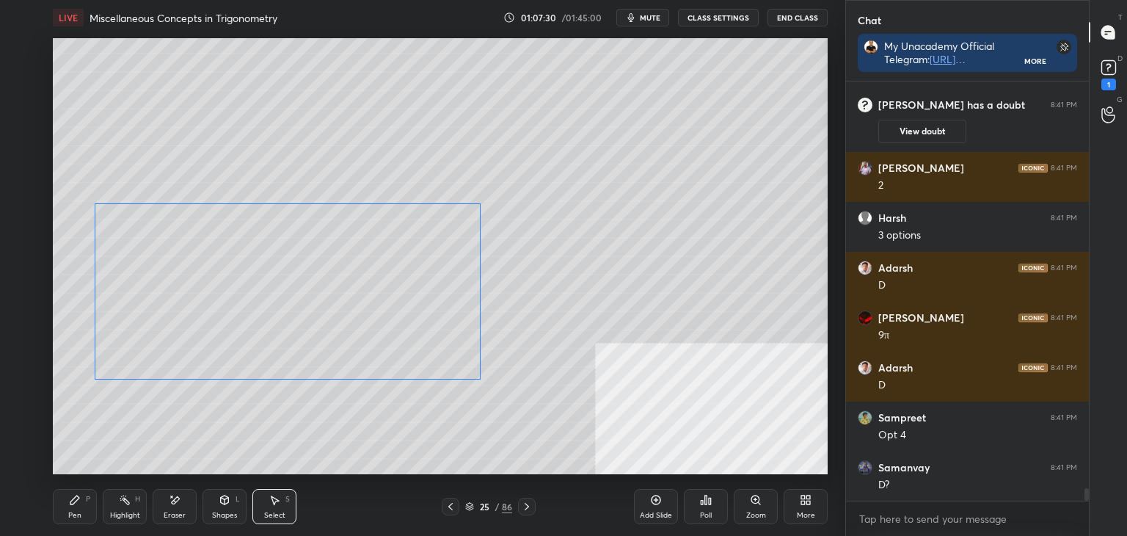
drag, startPoint x: 449, startPoint y: 354, endPoint x: 366, endPoint y: 406, distance: 97.5
click at [398, 355] on div "0 ° Undo Copy Duplicate Duplicate to new slide Delete" at bounding box center [440, 256] width 775 height 436
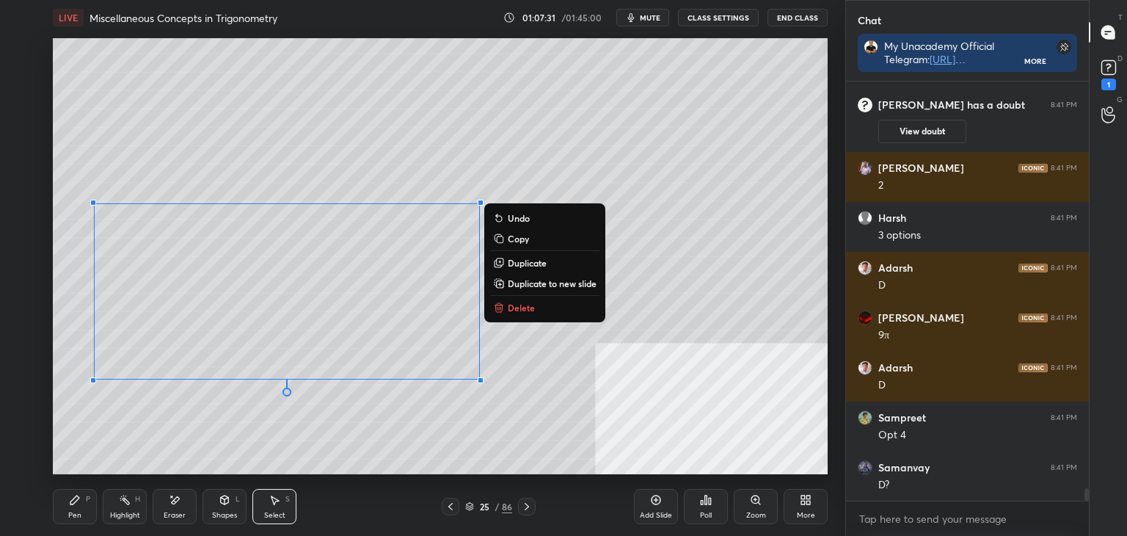
click at [335, 439] on div "0 ° Undo Copy Duplicate Duplicate to new slide Delete" at bounding box center [440, 256] width 775 height 436
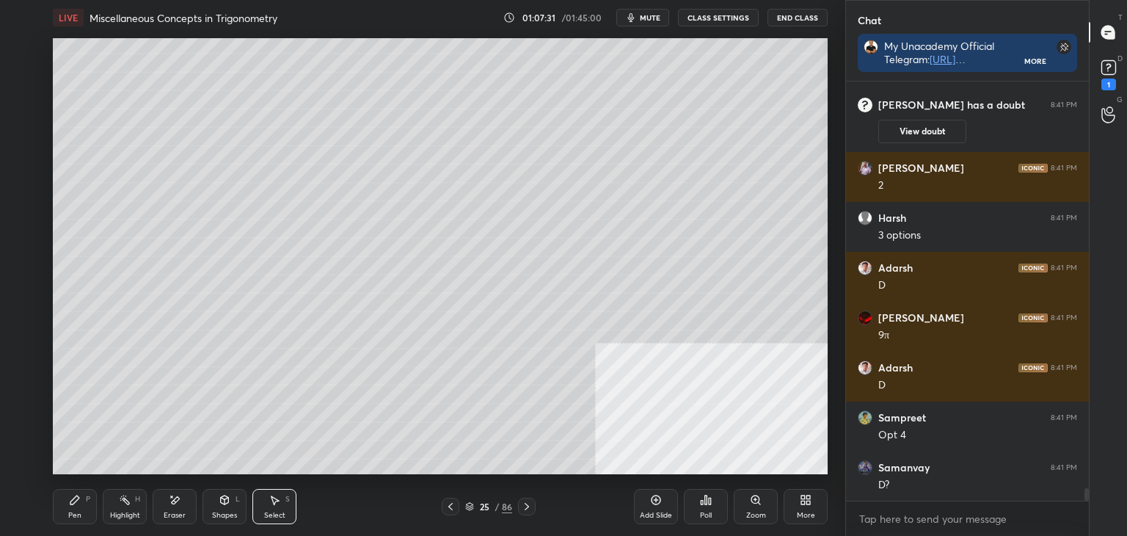
click at [54, 511] on div "Pen P" at bounding box center [75, 506] width 44 height 35
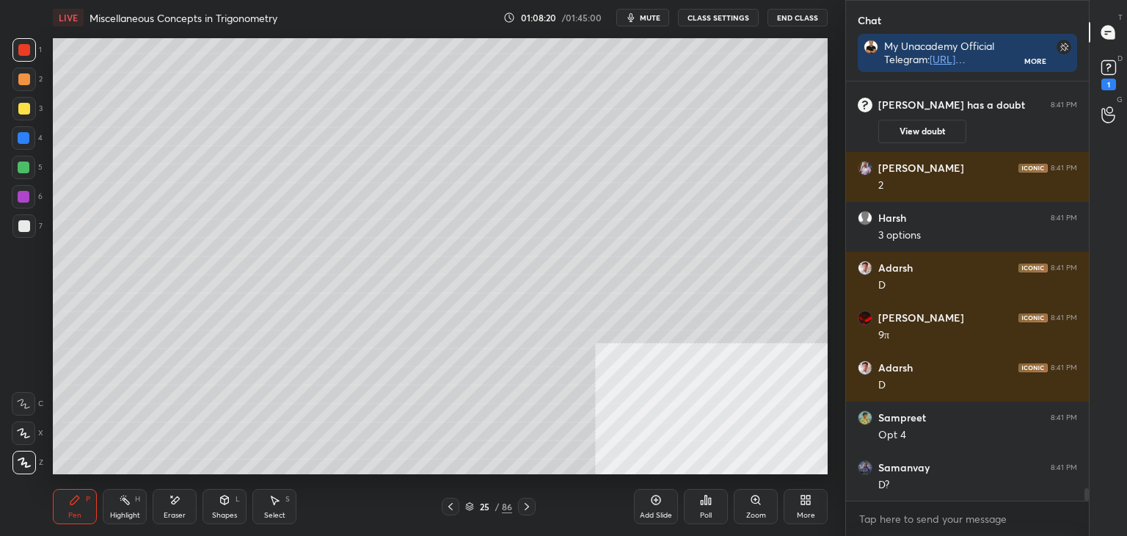
click at [443, 506] on div at bounding box center [451, 506] width 18 height 18
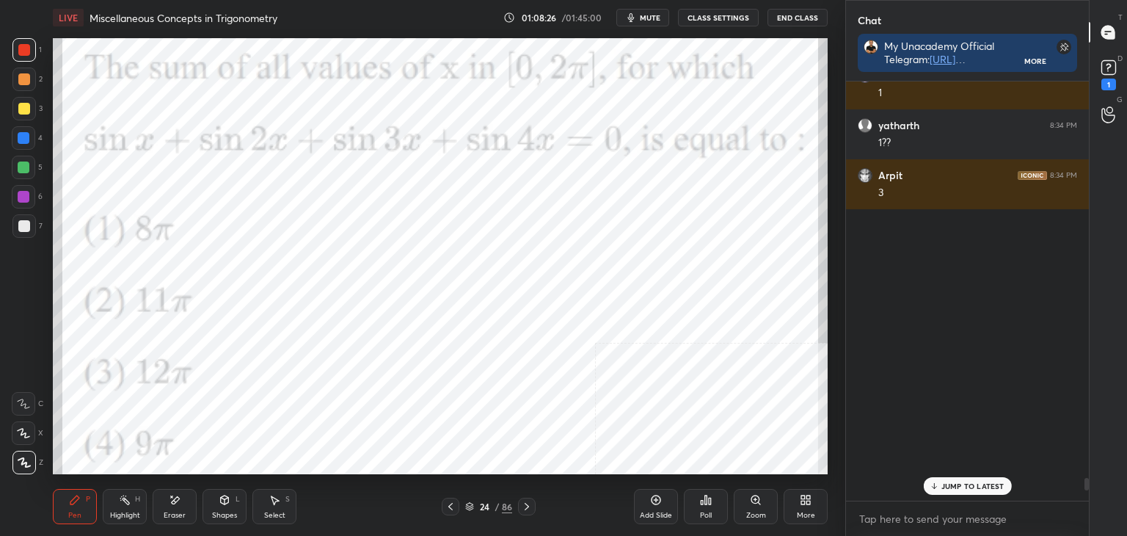
scroll to position [13964, 0]
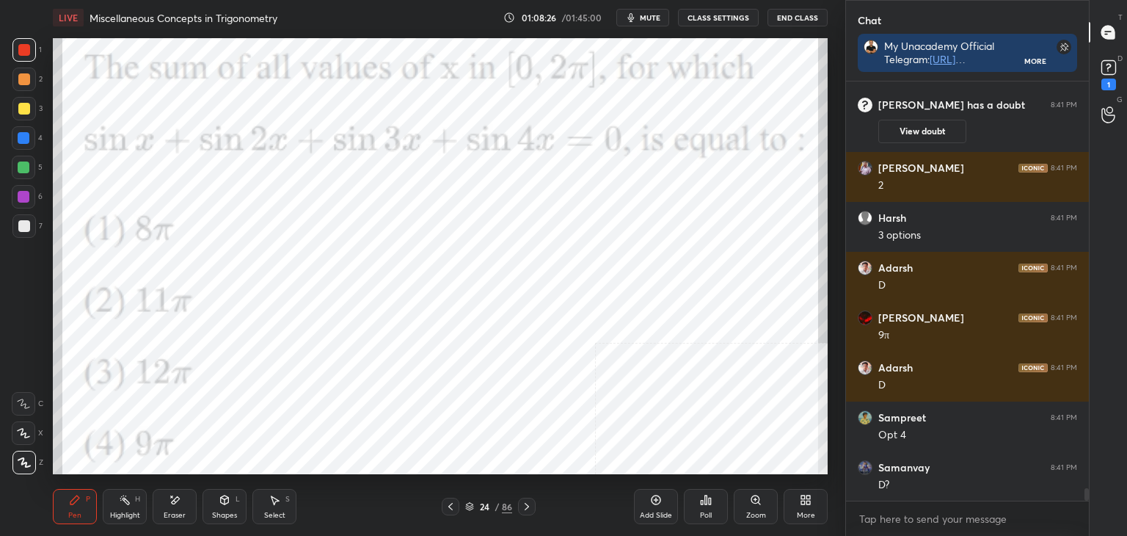
drag, startPoint x: 1087, startPoint y: 496, endPoint x: 1079, endPoint y: 524, distance: 29.0
click at [1084, 528] on div "Mohit 8:40 PM 3 [PERSON_NAME] 8:40 PM 2opt [PERSON_NAME] has a doubt 8:41 PM Vi…" at bounding box center [967, 308] width 243 height 454
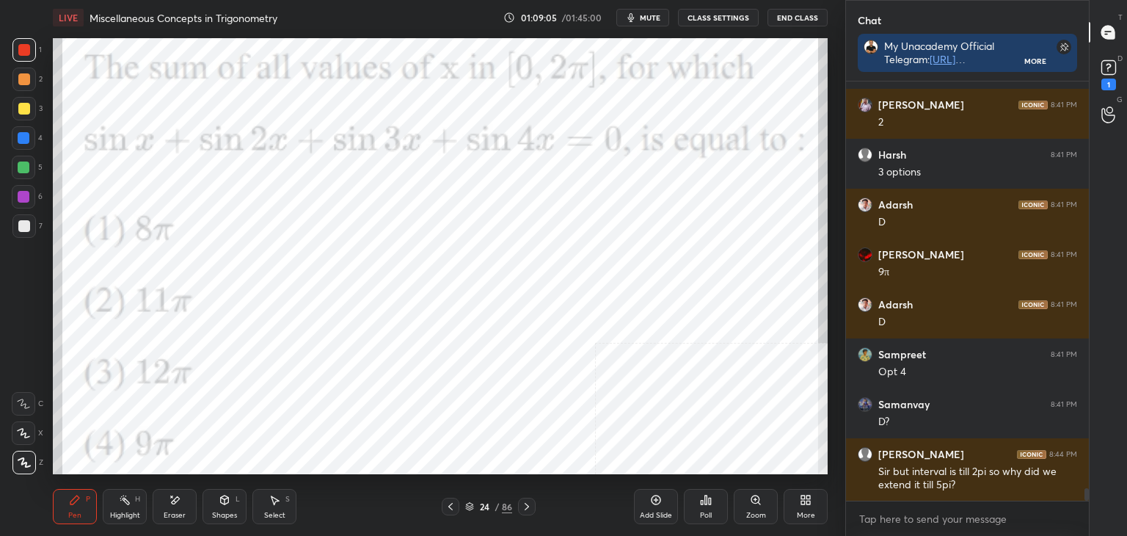
click at [523, 508] on icon at bounding box center [527, 506] width 12 height 12
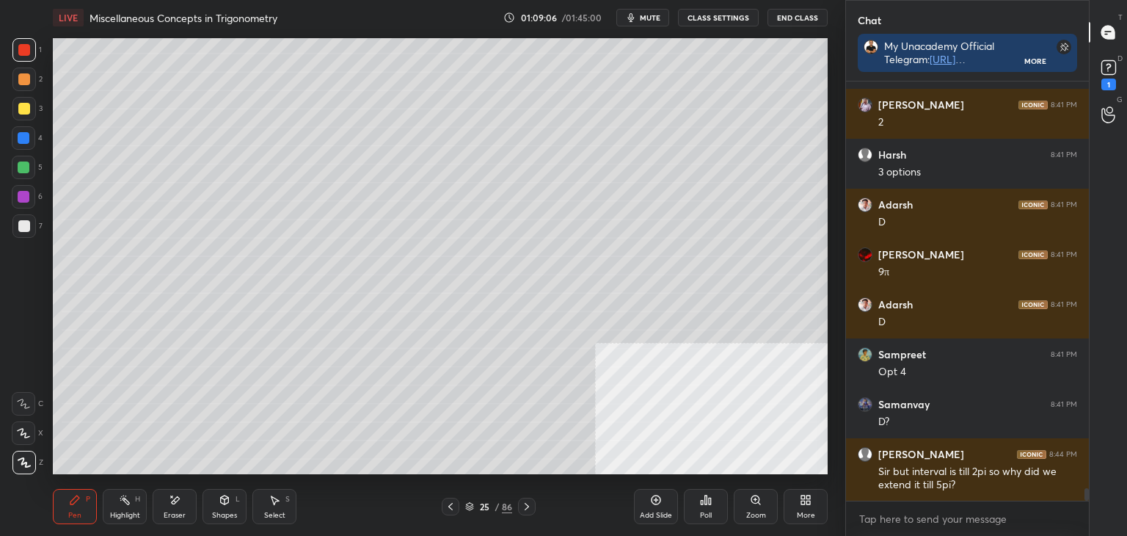
drag, startPoint x: 134, startPoint y: 517, endPoint x: 134, endPoint y: 494, distance: 22.7
click at [133, 515] on div "Highlight" at bounding box center [125, 514] width 30 height 7
drag, startPoint x: 450, startPoint y: 506, endPoint x: 456, endPoint y: 479, distance: 26.9
click at [449, 506] on icon at bounding box center [451, 506] width 12 height 12
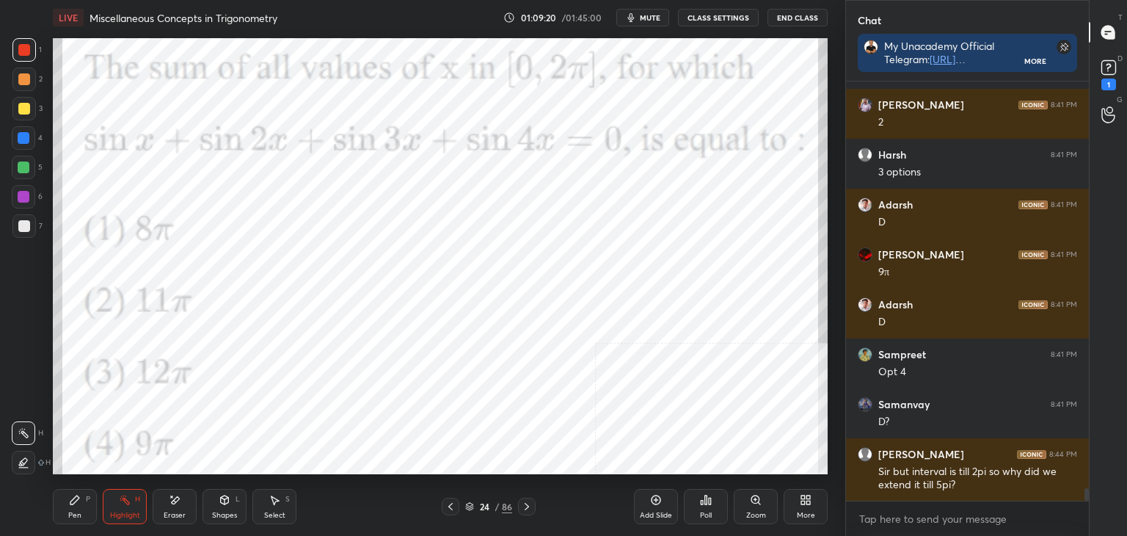
drag, startPoint x: 533, startPoint y: 500, endPoint x: 524, endPoint y: 492, distance: 12.0
click at [529, 499] on div at bounding box center [527, 506] width 18 height 18
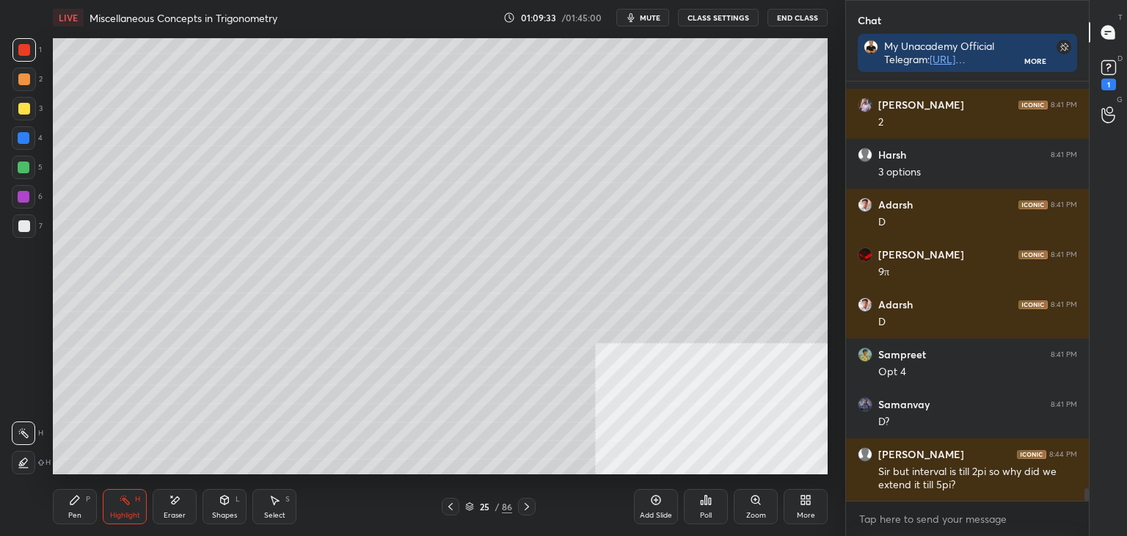
scroll to position [14077, 0]
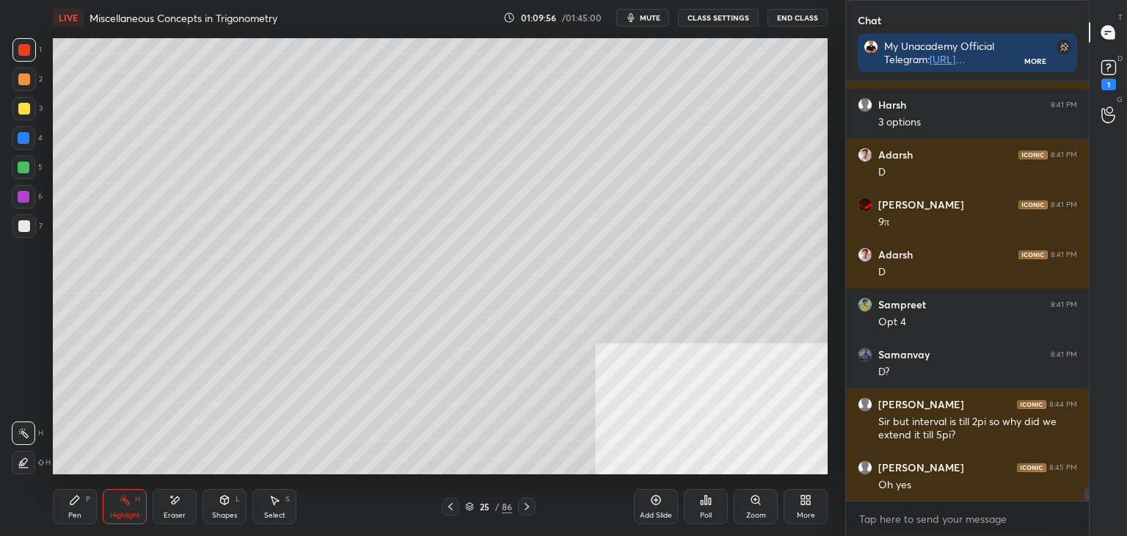
click at [805, 506] on div "More" at bounding box center [806, 506] width 44 height 35
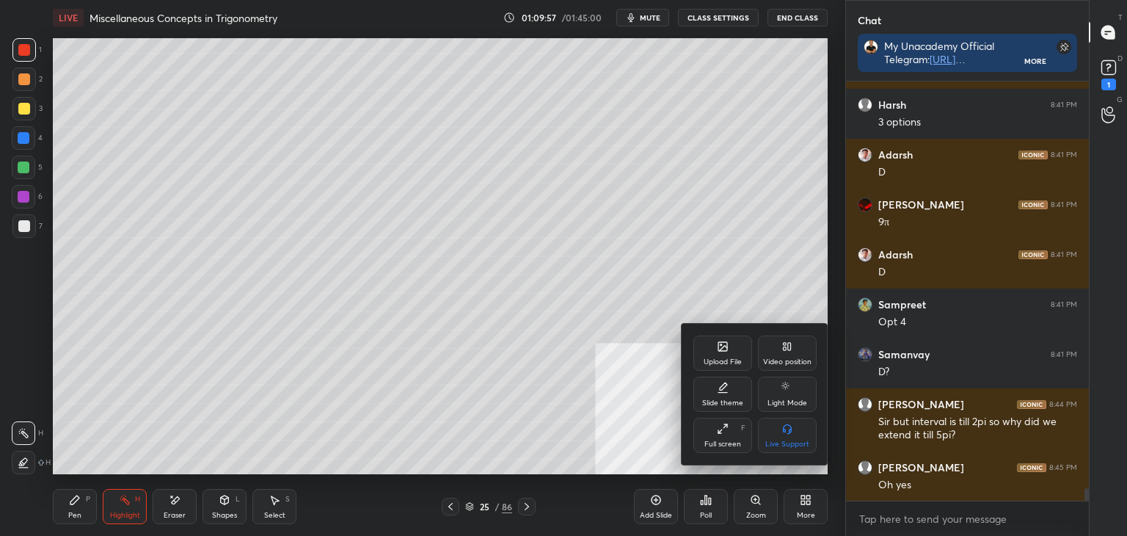
click at [725, 353] on div "Upload File" at bounding box center [722, 352] width 59 height 35
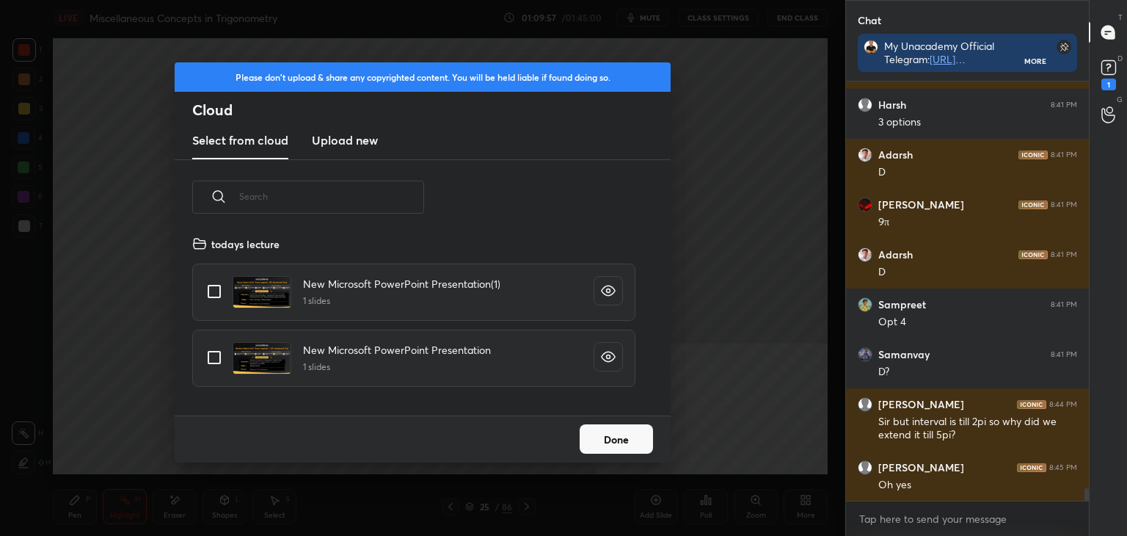
scroll to position [180, 471]
drag, startPoint x: 349, startPoint y: 125, endPoint x: 343, endPoint y: 153, distance: 28.3
click at [347, 127] on new "Upload new" at bounding box center [345, 141] width 66 height 37
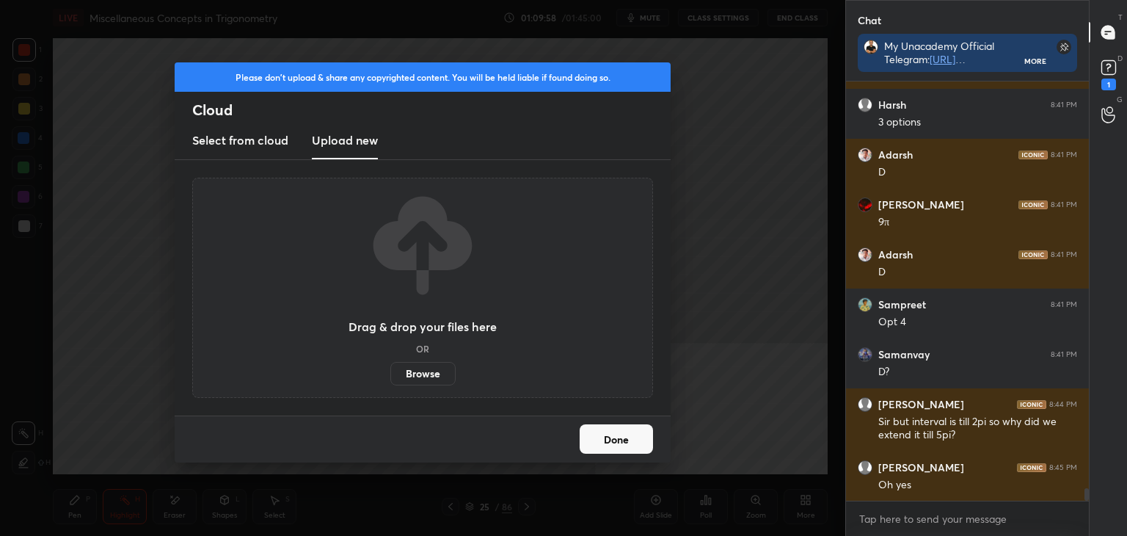
click at [424, 373] on label "Browse" at bounding box center [422, 373] width 65 height 23
click at [390, 373] on input "Browse" at bounding box center [390, 373] width 0 height 23
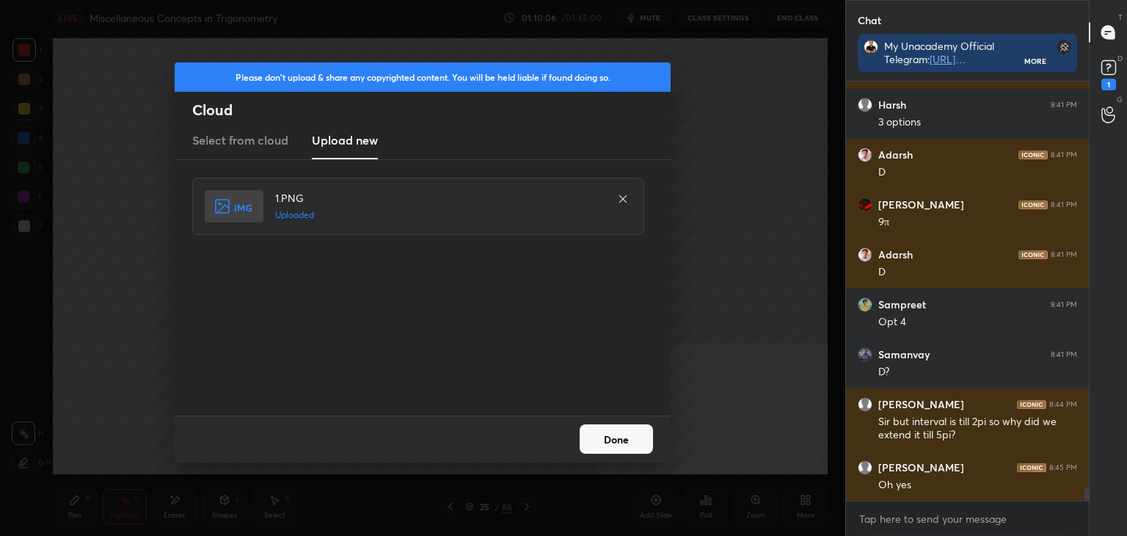
click at [610, 434] on button "Done" at bounding box center [616, 438] width 73 height 29
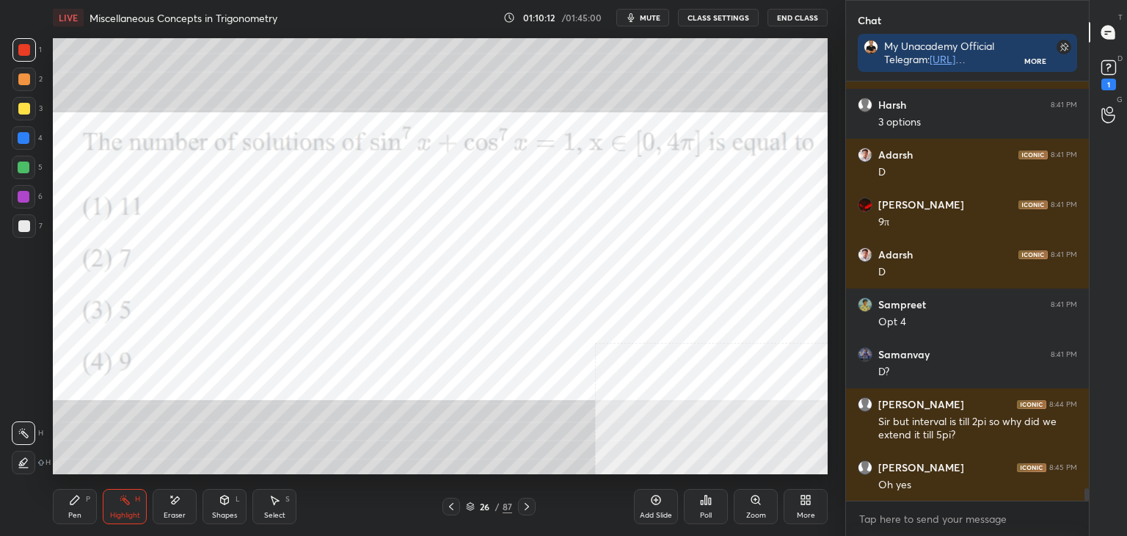
click at [34, 57] on div at bounding box center [23, 49] width 23 height 23
click at [82, 508] on div "Pen P" at bounding box center [75, 506] width 44 height 35
click at [1109, 70] on rect at bounding box center [1108, 68] width 14 height 14
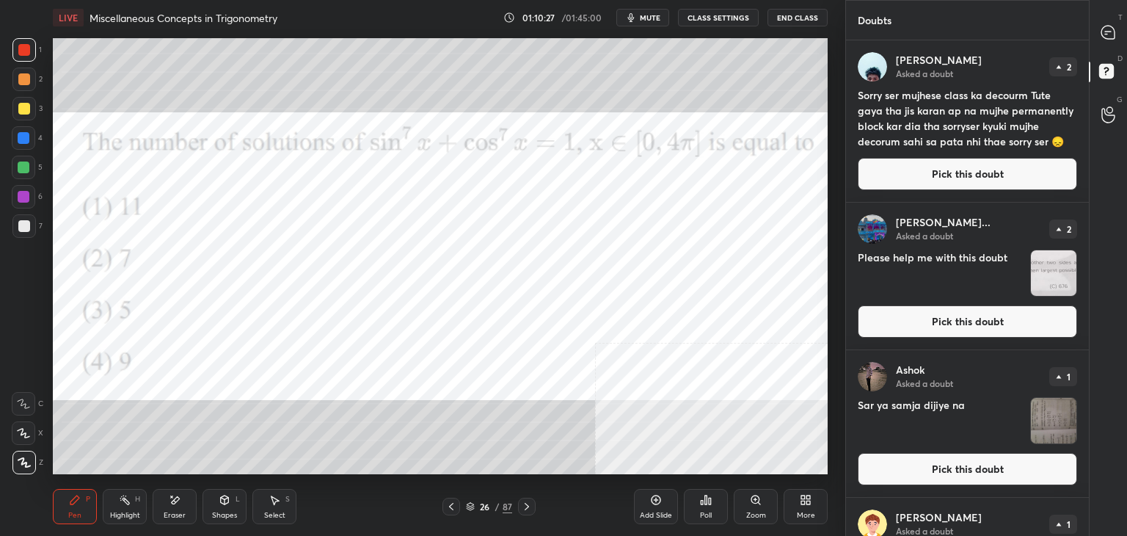
click at [1023, 125] on h4 "Sorry ser mujhese class ka decourm Tute gaya tha jis karan ap na mujhe permanen…" at bounding box center [967, 118] width 219 height 62
click at [989, 177] on button "Pick this doubt" at bounding box center [967, 174] width 219 height 32
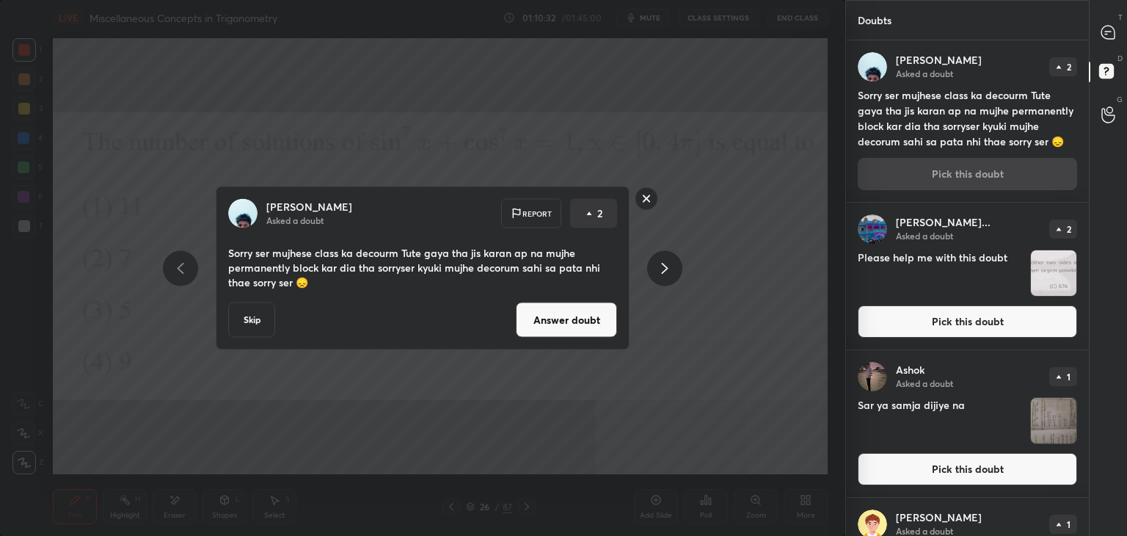
click at [563, 336] on button "Answer doubt" at bounding box center [566, 319] width 101 height 35
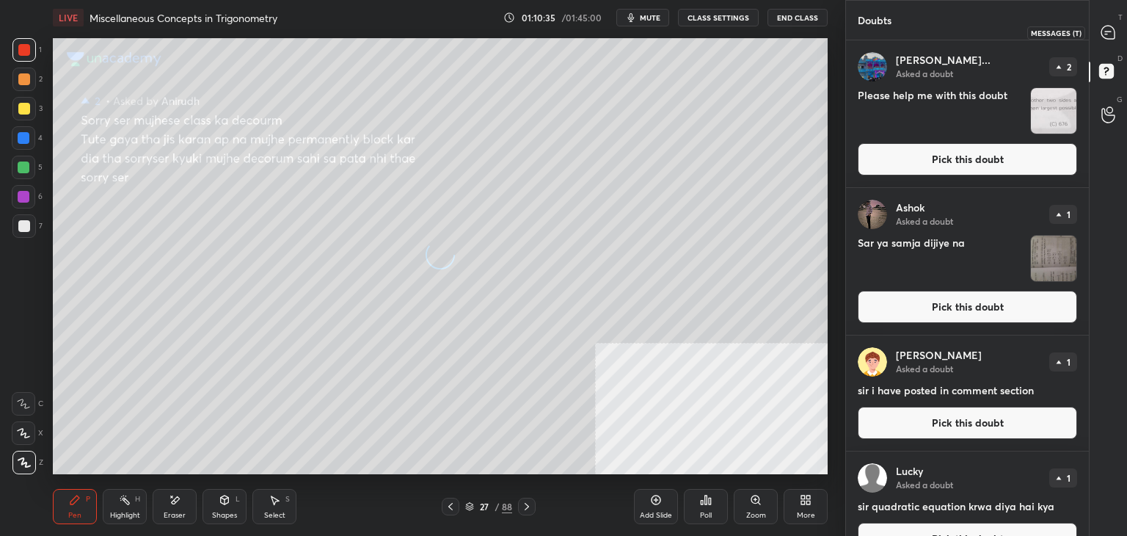
click at [1096, 30] on div at bounding box center [1108, 32] width 29 height 26
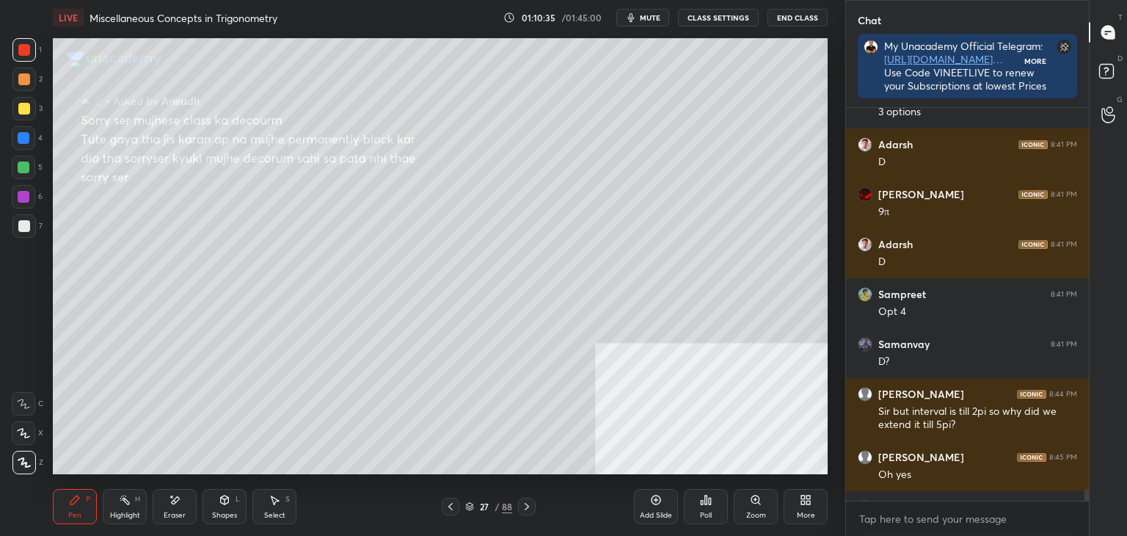
scroll to position [4, 4]
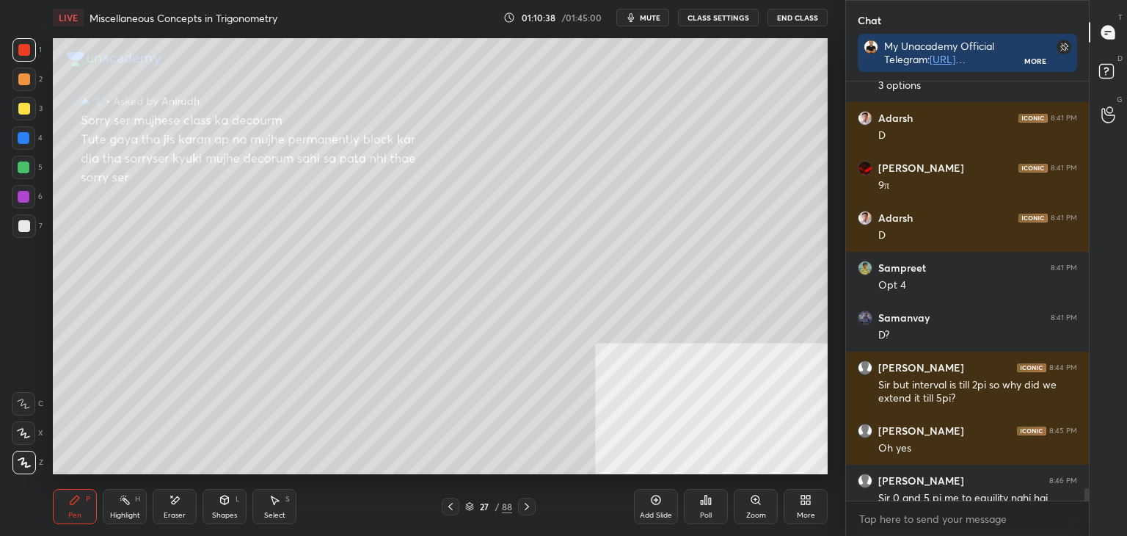
click at [451, 506] on icon at bounding box center [451, 506] width 12 height 12
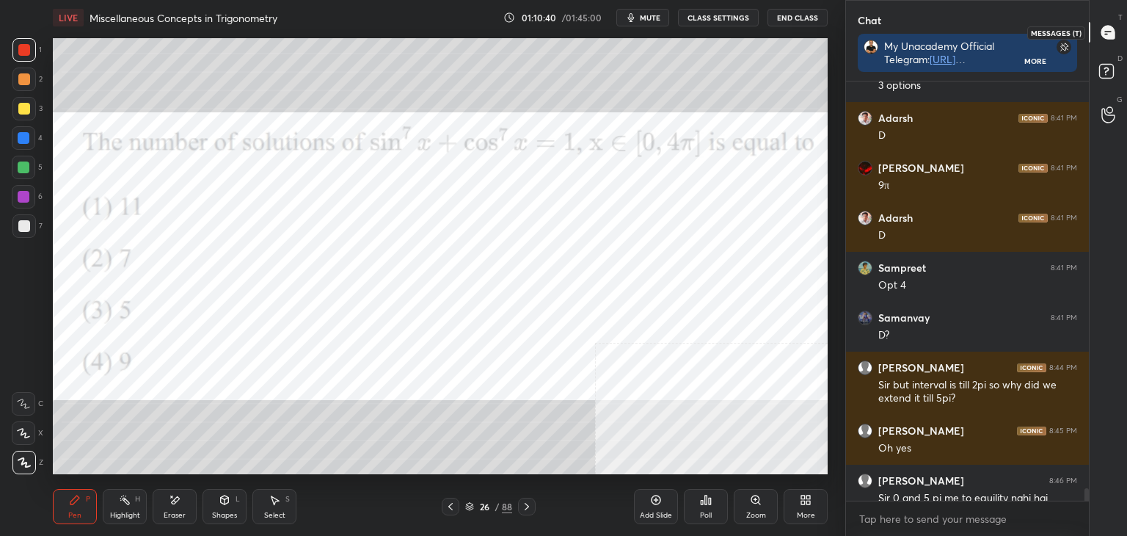
drag, startPoint x: 1109, startPoint y: 32, endPoint x: 1098, endPoint y: 42, distance: 15.1
click at [1109, 32] on icon at bounding box center [1107, 32] width 13 height 13
click at [1083, 503] on div "[PERSON_NAME] 8:41 PM 2 Harsh 8:41 PM 3 options [PERSON_NAME] 8:41 PM D [PERSON…" at bounding box center [967, 308] width 243 height 454
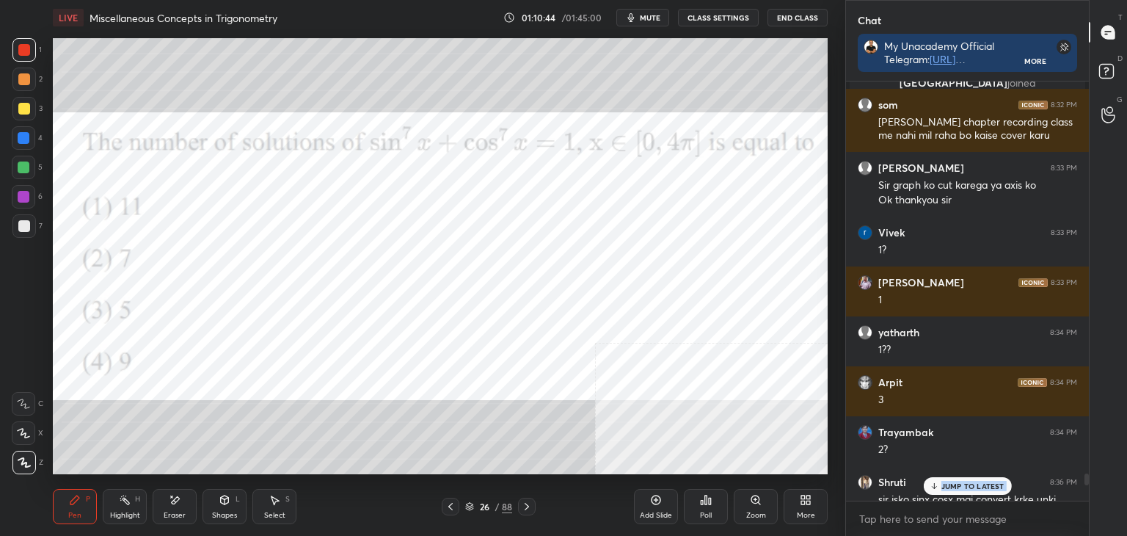
click at [966, 485] on p "JUMP TO LATEST" at bounding box center [972, 485] width 63 height 9
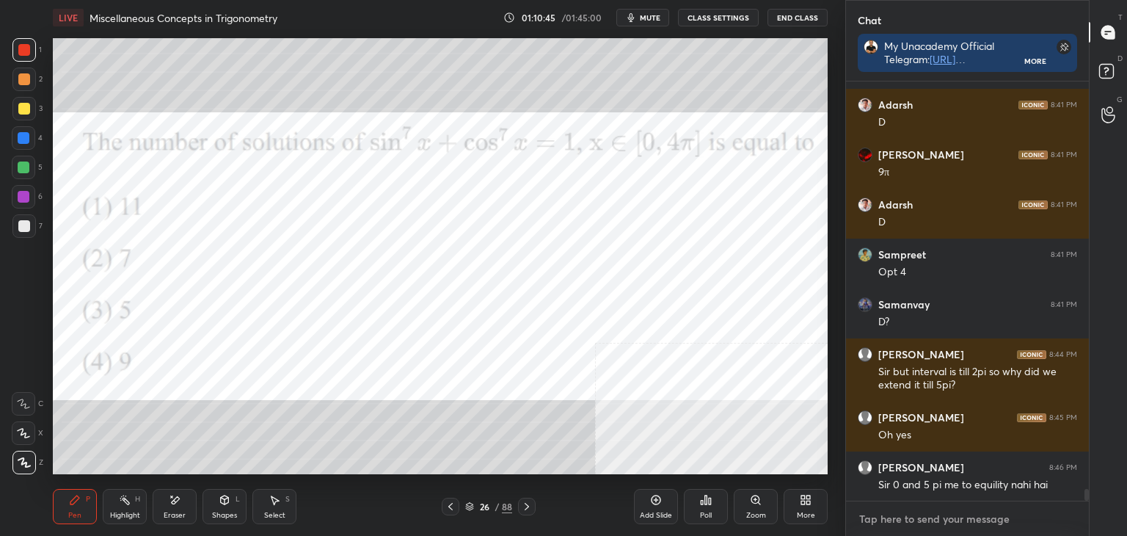
drag, startPoint x: 933, startPoint y: 517, endPoint x: 925, endPoint y: 517, distance: 8.1
click at [933, 517] on textarea at bounding box center [967, 518] width 219 height 23
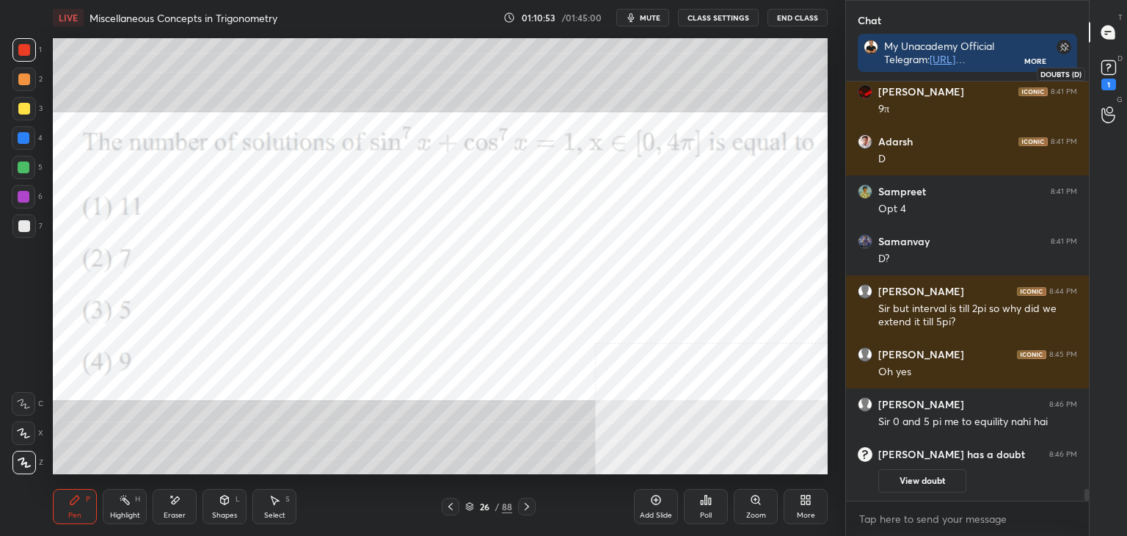
click at [1099, 72] on icon at bounding box center [1109, 67] width 22 height 22
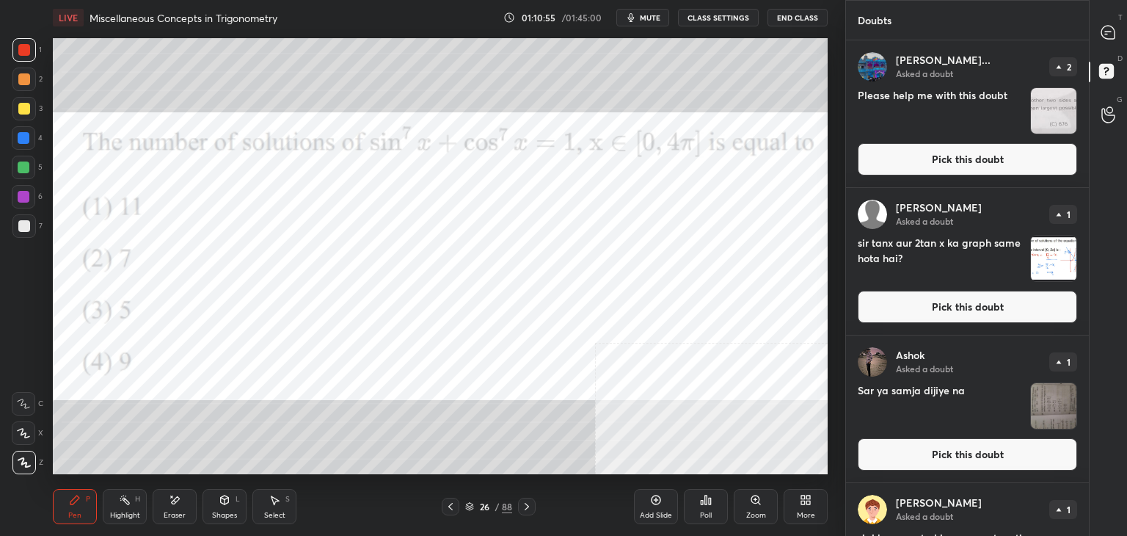
click at [1089, 161] on div "T Messages (T) D Doubts (D) G Raise Hand (G)" at bounding box center [1108, 268] width 38 height 536
drag, startPoint x: 1087, startPoint y: 164, endPoint x: 1078, endPoint y: 245, distance: 81.2
click at [1078, 245] on div "Doubts Enable hand raising Enable raise hand to speak to learners. Once enabled…" at bounding box center [986, 268] width 282 height 536
click at [1081, 227] on div "[PERSON_NAME] Asked a doubt 1 sir tanx aur 2tan x ka graph same hota hai? Pick …" at bounding box center [967, 261] width 243 height 147
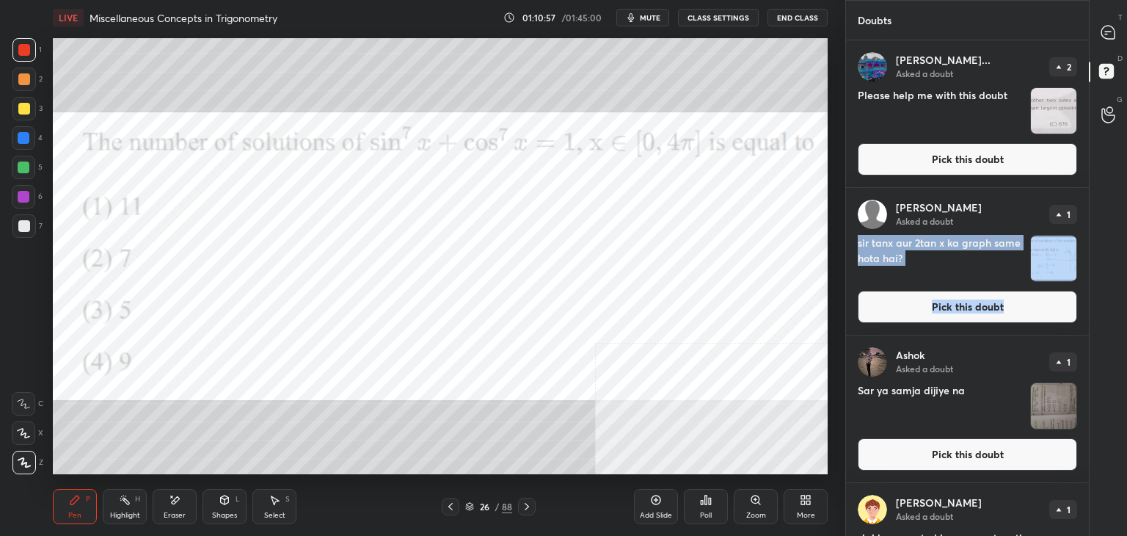
drag, startPoint x: 1084, startPoint y: 225, endPoint x: 1076, endPoint y: 285, distance: 60.8
click at [1079, 297] on div "[PERSON_NAME] Asked a doubt 1 sir tanx aur 2tan x ka graph same hota hai? Pick …" at bounding box center [967, 261] width 243 height 147
click at [1076, 280] on div "[PERSON_NAME] Asked a doubt 1 sir tanx aur 2tan x ka graph same hota hai? Pick …" at bounding box center [967, 261] width 243 height 147
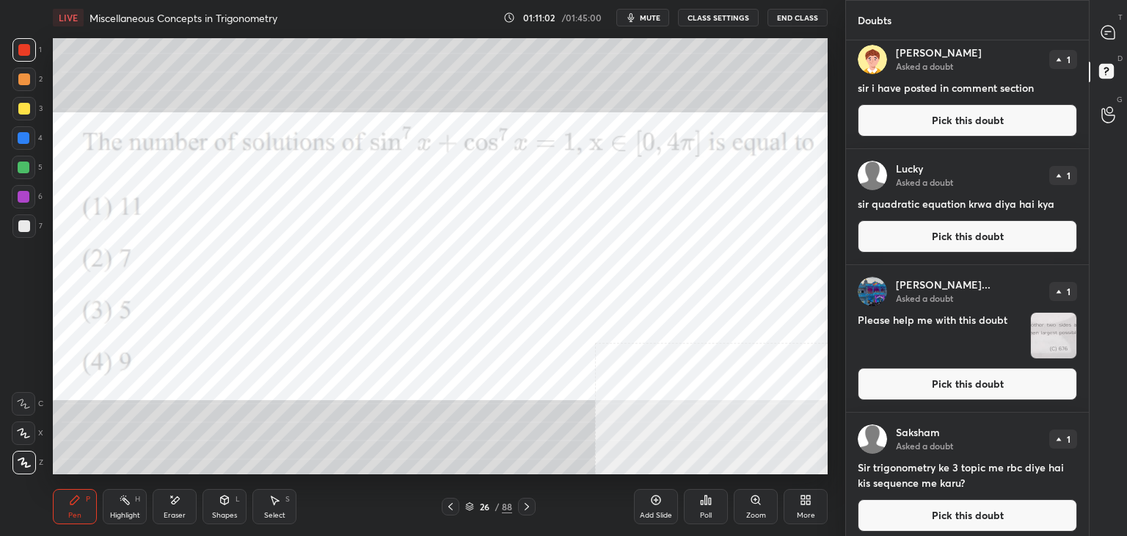
scroll to position [457, 0]
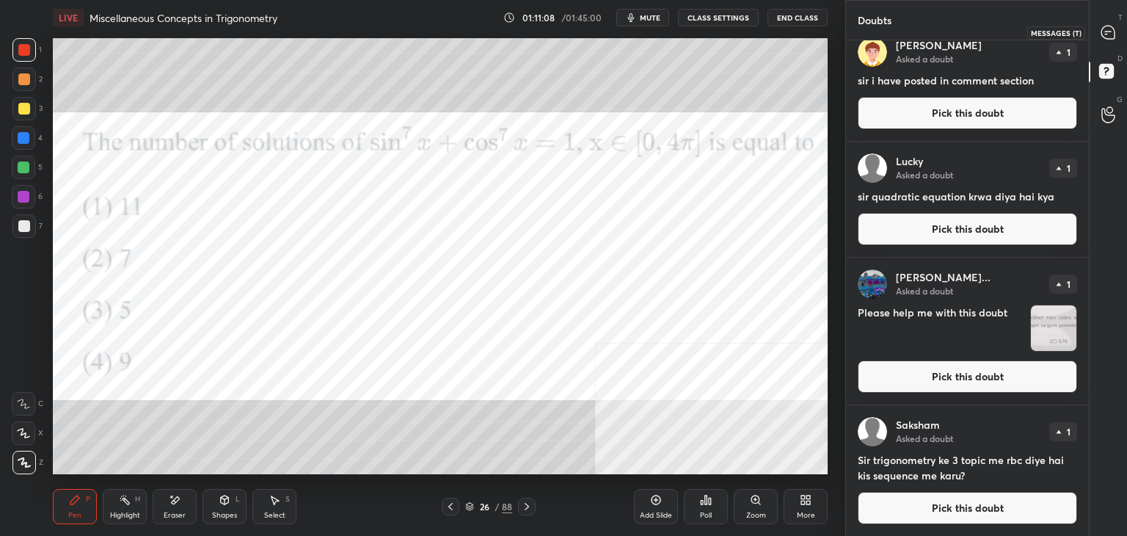
click at [1108, 36] on icon at bounding box center [1107, 32] width 13 height 13
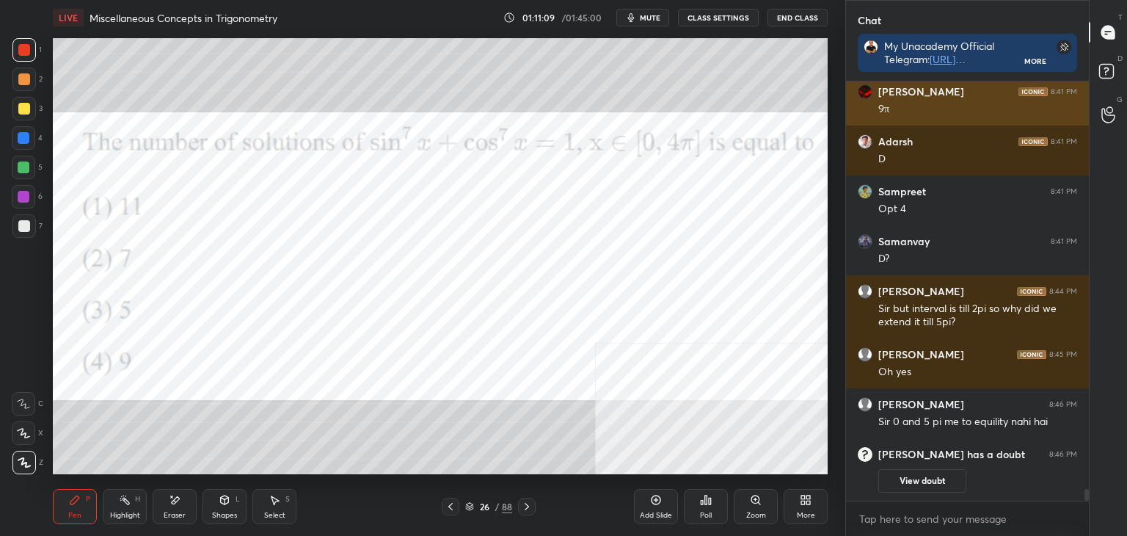
scroll to position [5, 4]
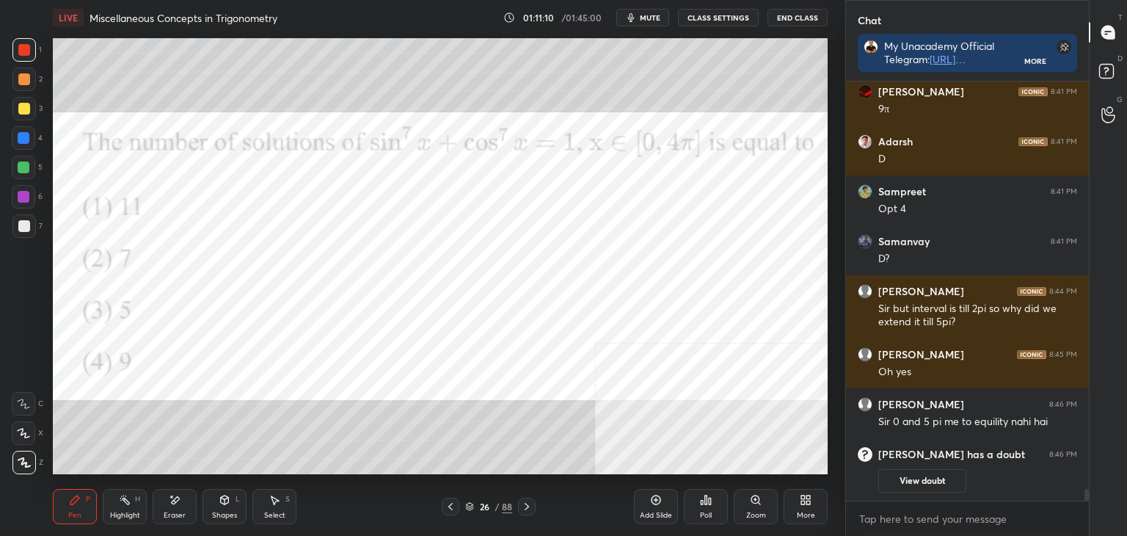
drag, startPoint x: 1084, startPoint y: 494, endPoint x: 1078, endPoint y: 503, distance: 11.0
click at [1080, 502] on div "[PERSON_NAME] 8:41 PM D [PERSON_NAME] 8:41 PM 9π [PERSON_NAME] 8:41 PM D [PERSO…" at bounding box center [967, 308] width 243 height 454
click at [455, 504] on icon at bounding box center [451, 506] width 12 height 12
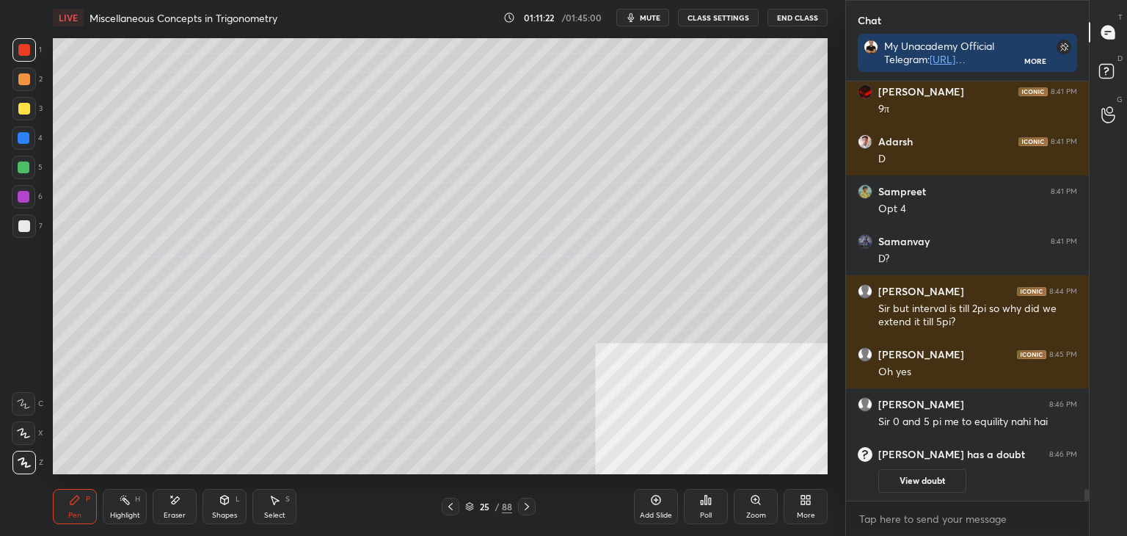
click at [452, 513] on div at bounding box center [451, 506] width 18 height 18
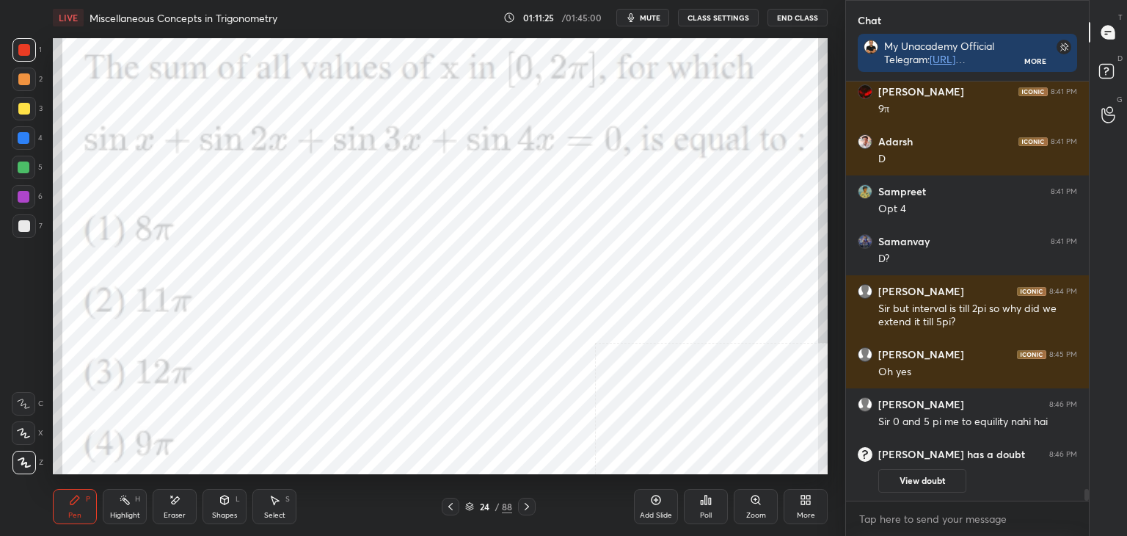
drag, startPoint x: 529, startPoint y: 506, endPoint x: 504, endPoint y: 497, distance: 26.2
click at [528, 505] on icon at bounding box center [527, 506] width 12 height 12
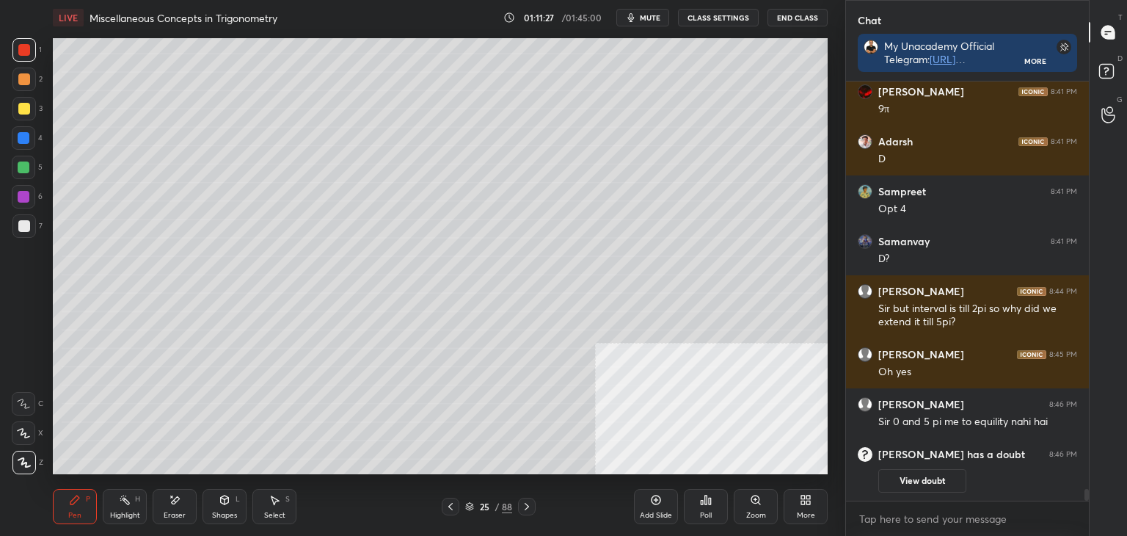
drag, startPoint x: 532, startPoint y: 507, endPoint x: 539, endPoint y: 508, distance: 7.5
click at [532, 508] on icon at bounding box center [527, 506] width 12 height 12
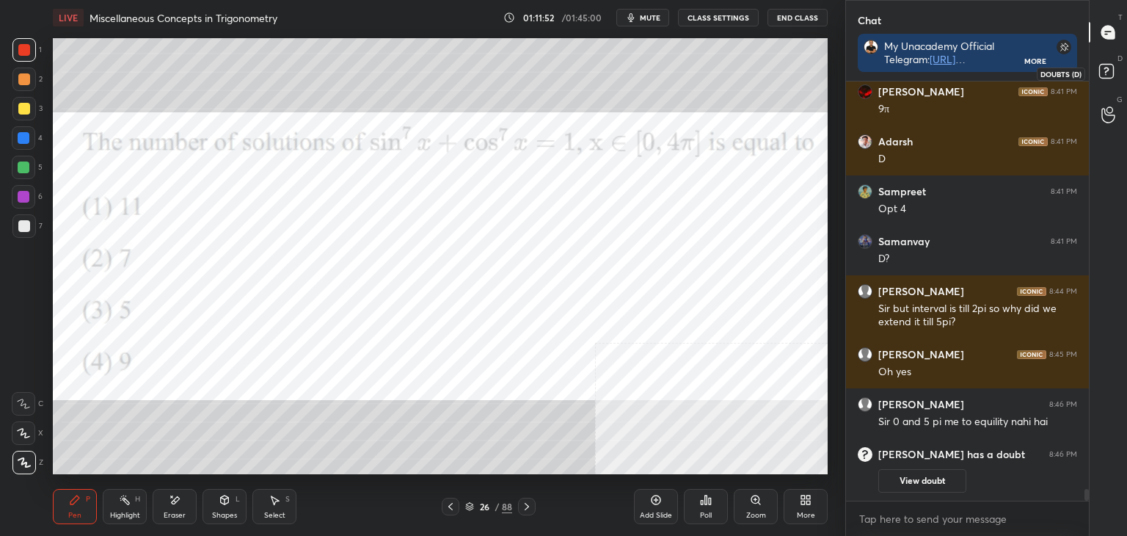
drag, startPoint x: 1098, startPoint y: 84, endPoint x: 1103, endPoint y: 71, distance: 13.8
click at [1099, 81] on icon at bounding box center [1108, 73] width 26 height 26
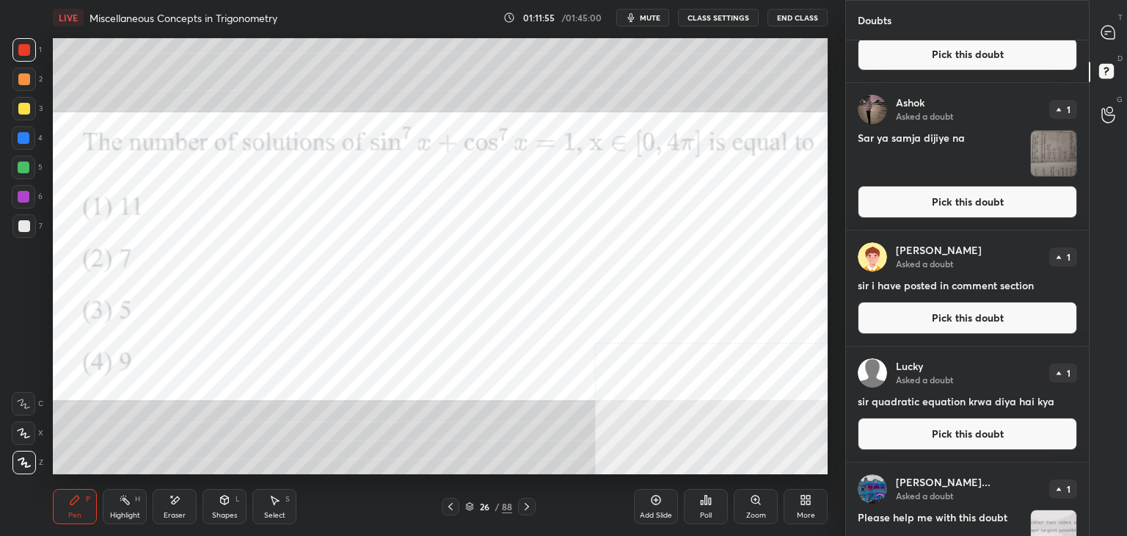
scroll to position [224, 0]
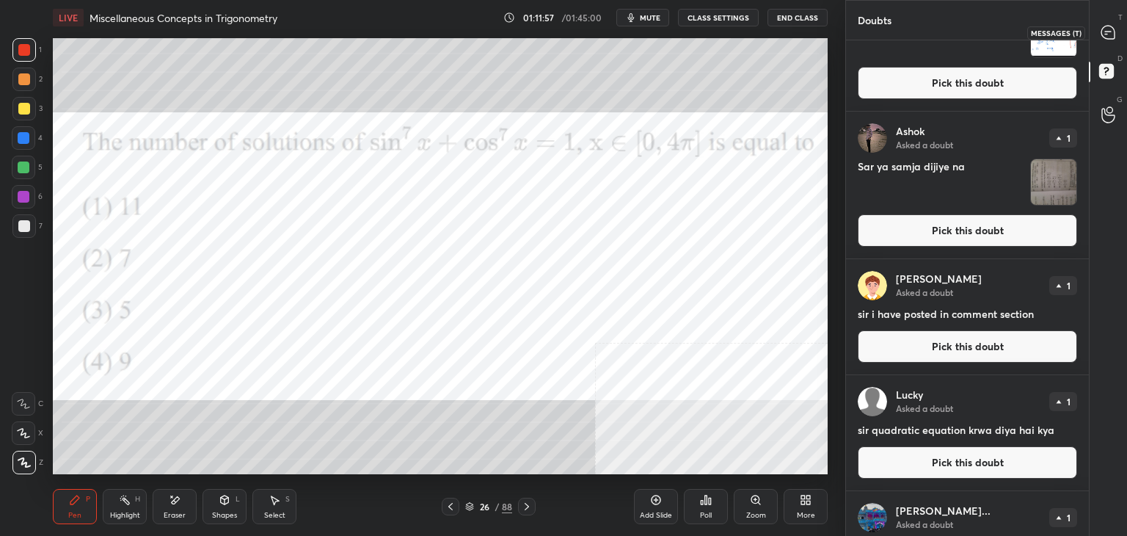
click at [1113, 33] on icon at bounding box center [1107, 32] width 13 height 13
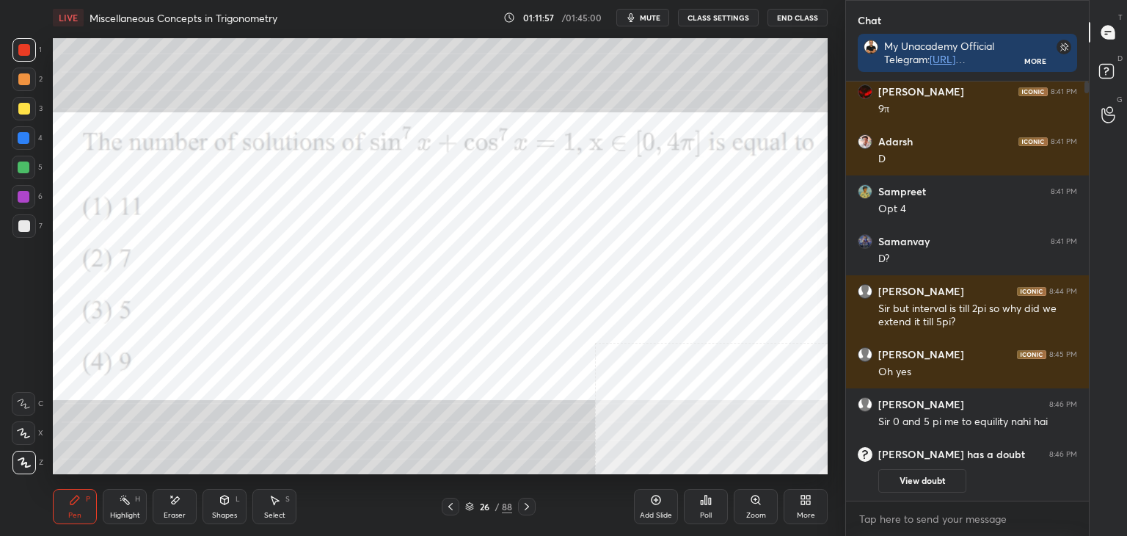
scroll to position [415, 238]
click at [836, 357] on div "1 2 3 4 5 6 7 C X Z E E Erase all H H LIVE Miscellaneous Concepts in Trigonomet…" at bounding box center [422, 268] width 845 height 536
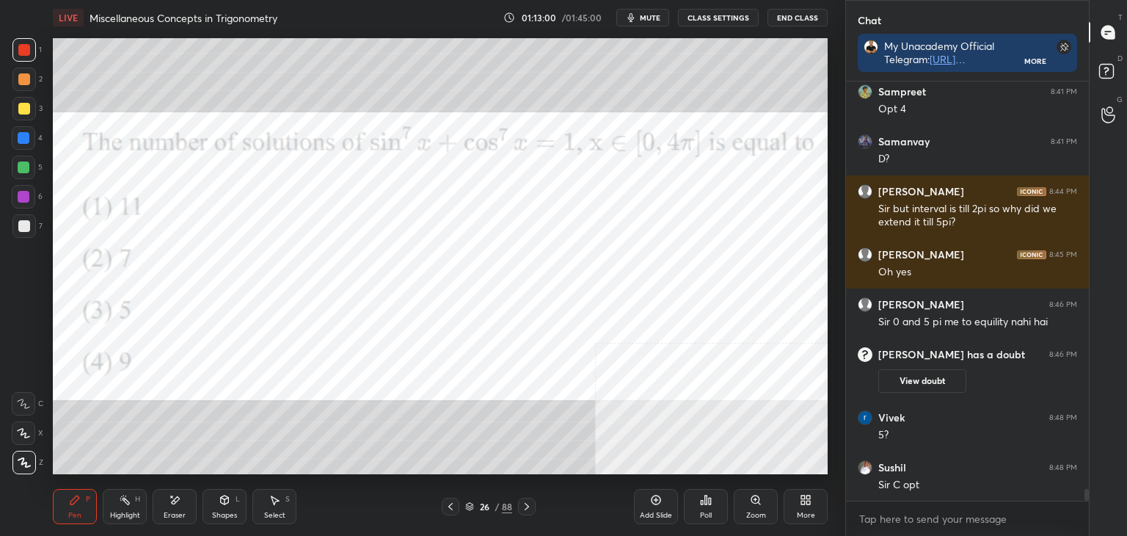
scroll to position [14468, 0]
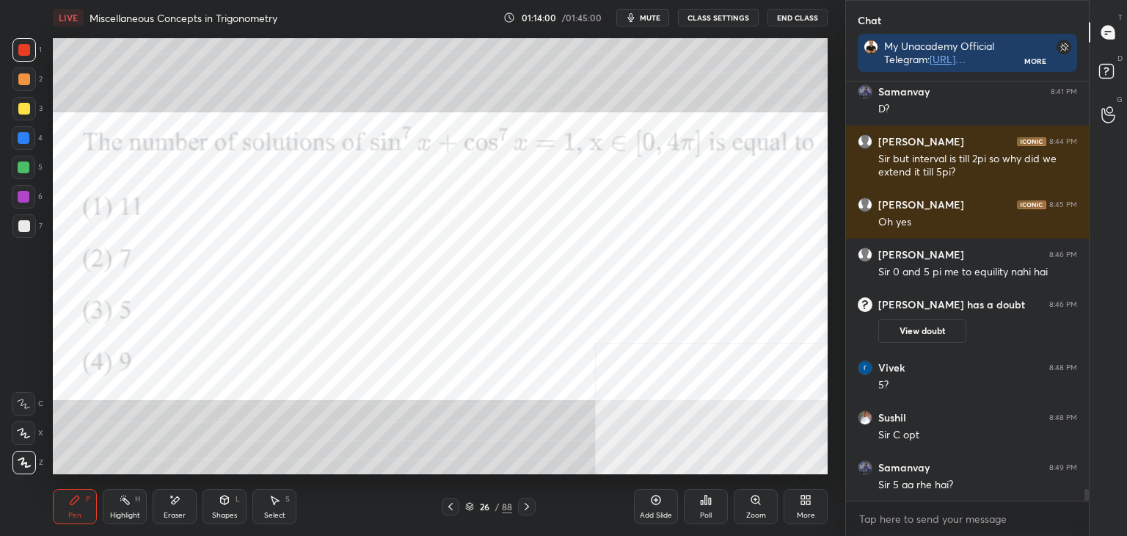
click at [829, 473] on div "Setting up your live class Congratulations on completing 7 years with Unacademy…" at bounding box center [440, 256] width 787 height 442
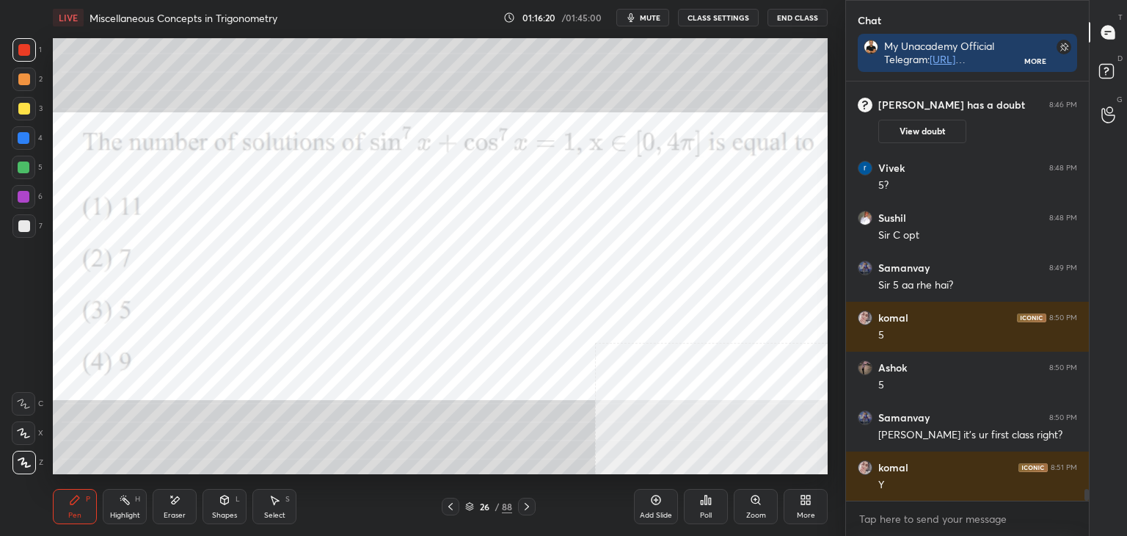
scroll to position [14718, 0]
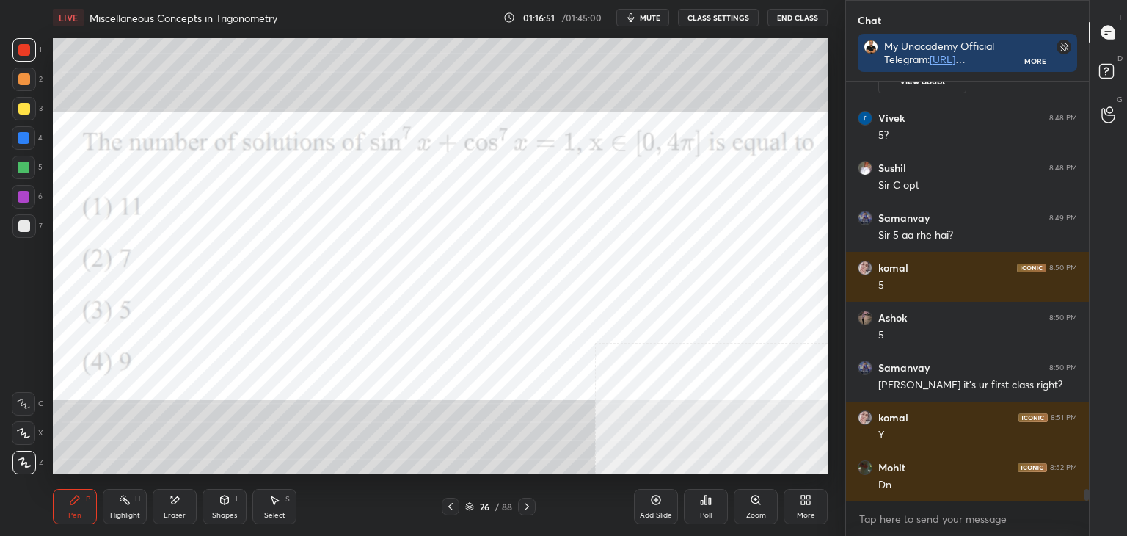
click at [817, 514] on div "More" at bounding box center [806, 506] width 44 height 35
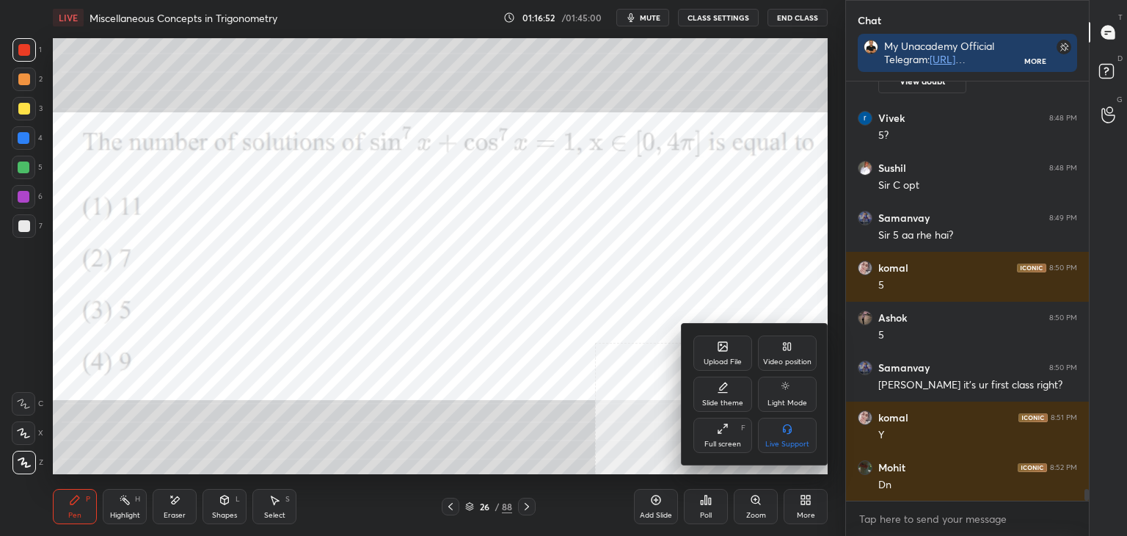
click at [731, 354] on div "Upload File" at bounding box center [722, 352] width 59 height 35
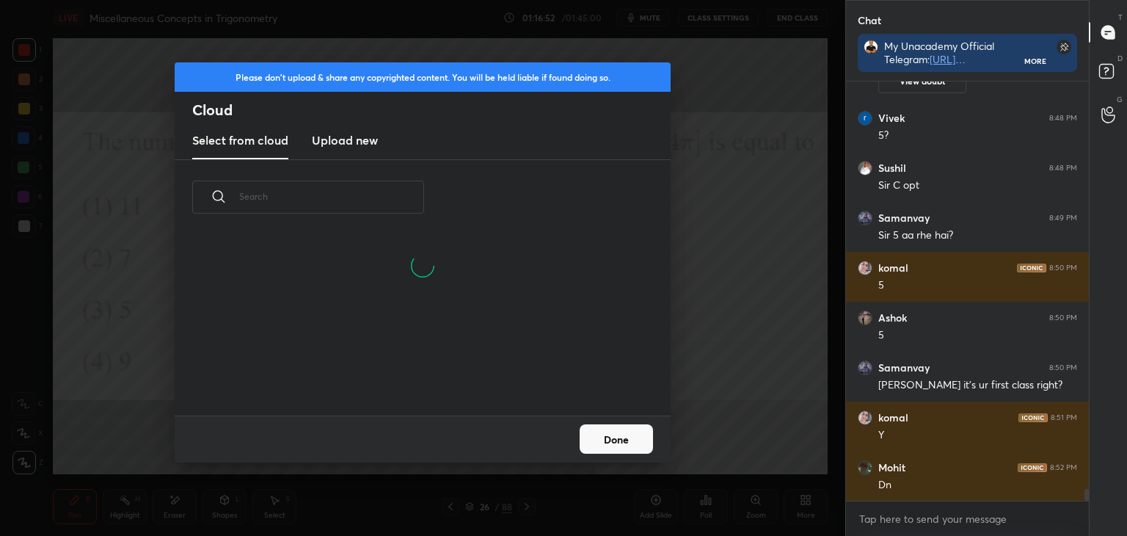
click at [351, 134] on new "Upload new" at bounding box center [345, 141] width 66 height 37
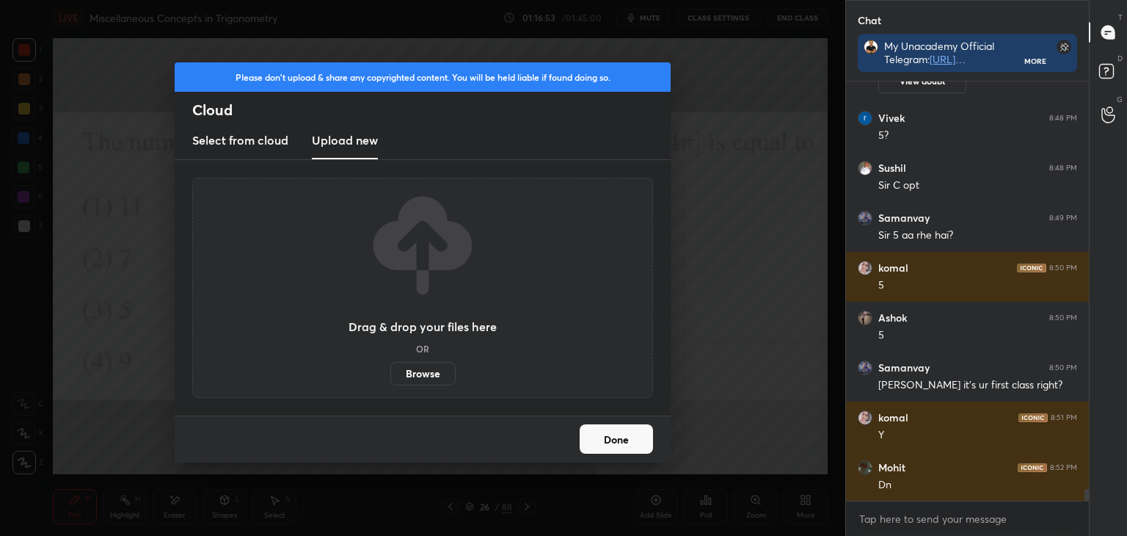
click at [427, 371] on label "Browse" at bounding box center [422, 373] width 65 height 23
click at [390, 371] on input "Browse" at bounding box center [390, 373] width 0 height 23
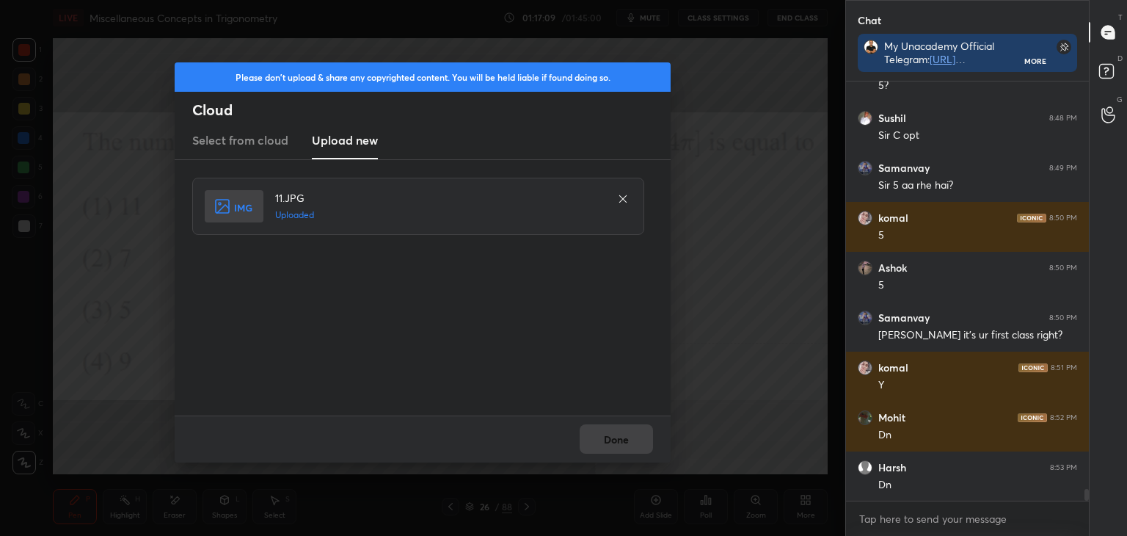
scroll to position [14818, 0]
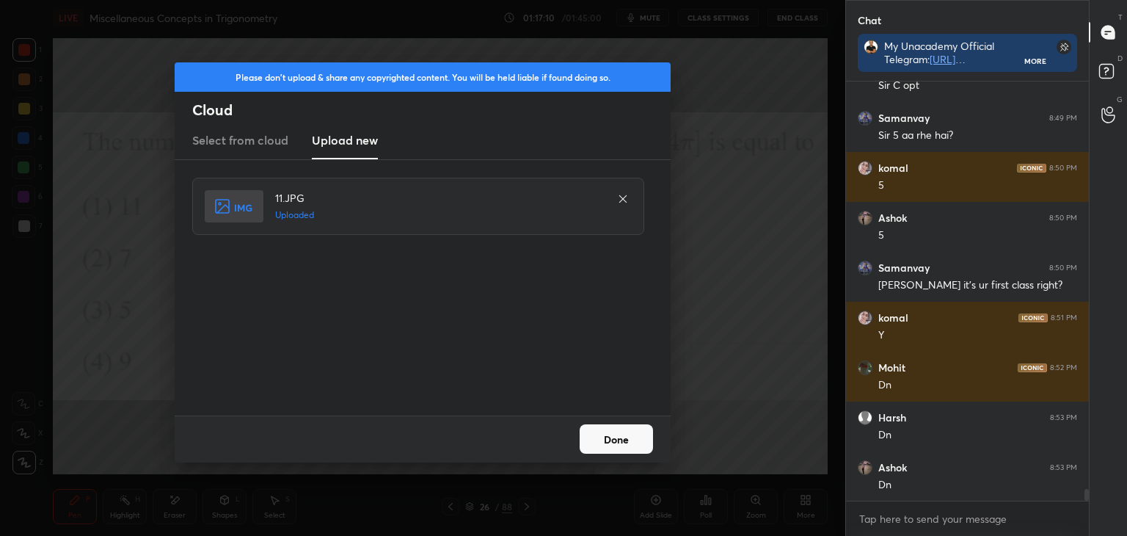
drag, startPoint x: 616, startPoint y: 439, endPoint x: 610, endPoint y: 445, distance: 8.3
click at [616, 439] on button "Done" at bounding box center [616, 438] width 73 height 29
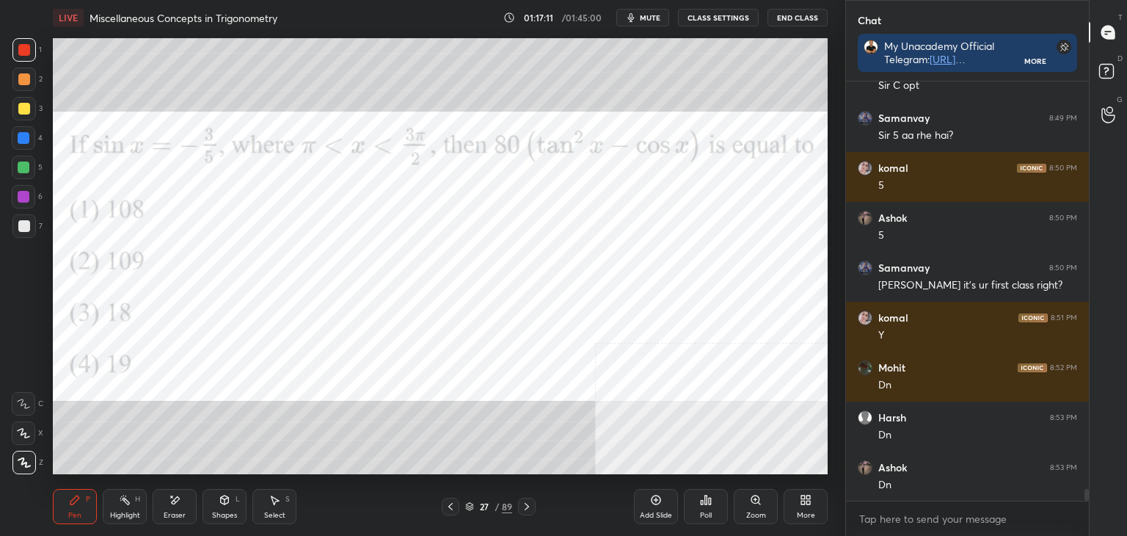
click at [804, 503] on icon at bounding box center [803, 502] width 4 height 4
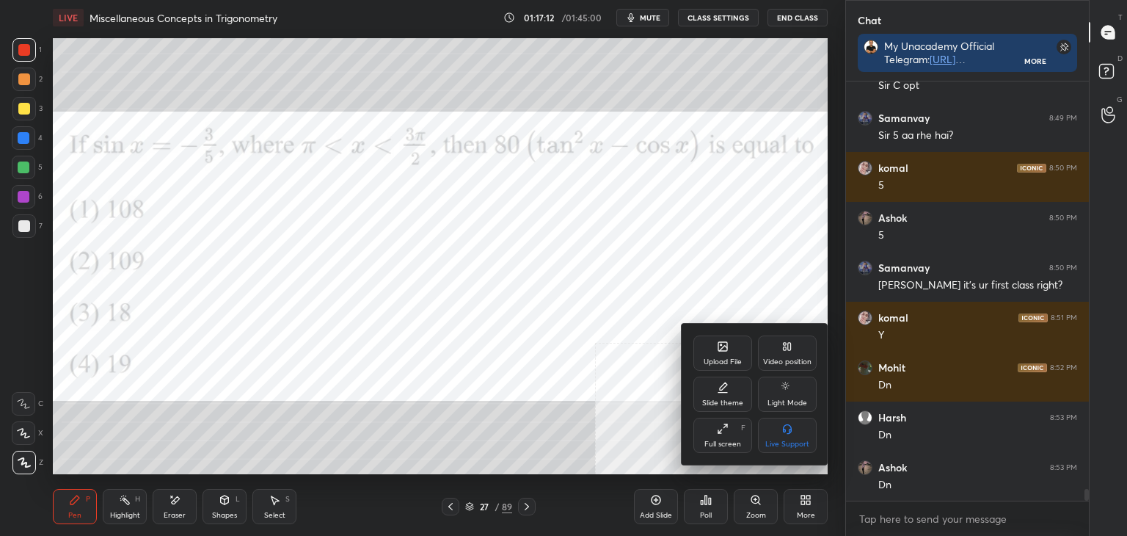
click at [569, 450] on div at bounding box center [563, 268] width 1127 height 536
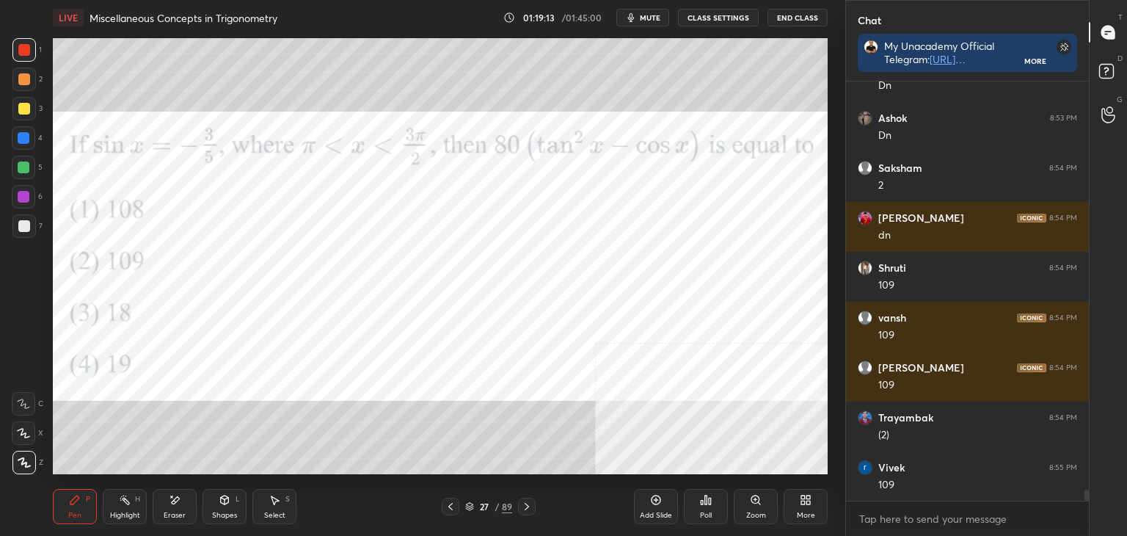
scroll to position [15217, 0]
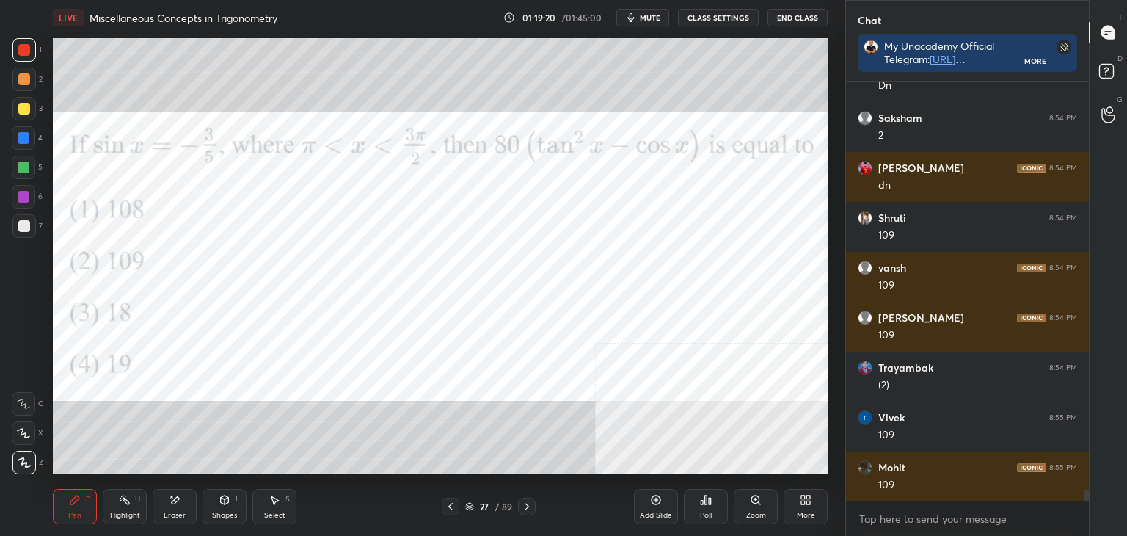
click at [172, 508] on div "Eraser" at bounding box center [175, 506] width 44 height 35
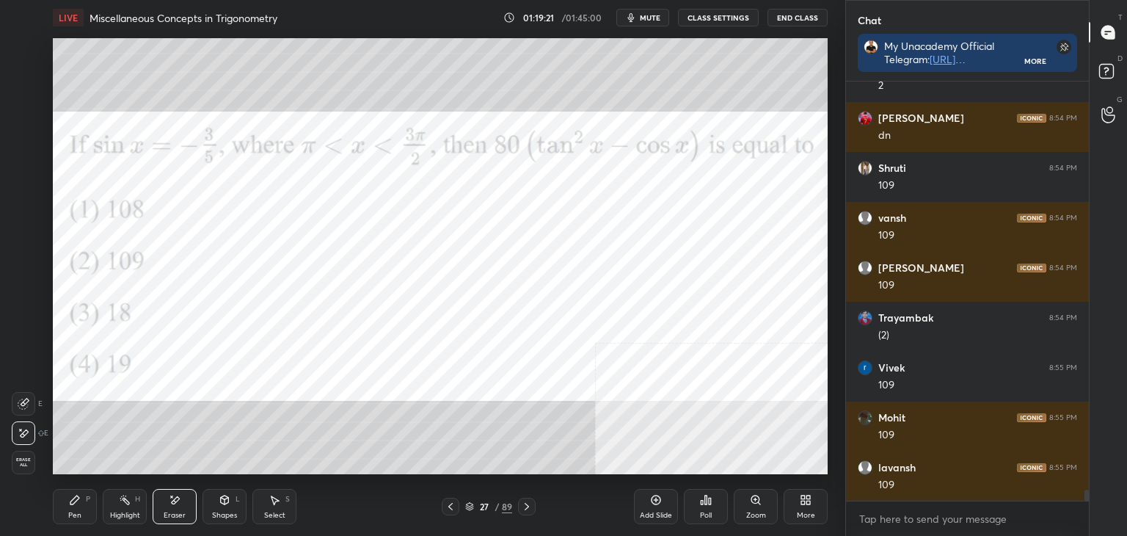
drag, startPoint x: 79, startPoint y: 510, endPoint x: 94, endPoint y: 487, distance: 27.1
click at [82, 505] on div "Pen P" at bounding box center [75, 506] width 44 height 35
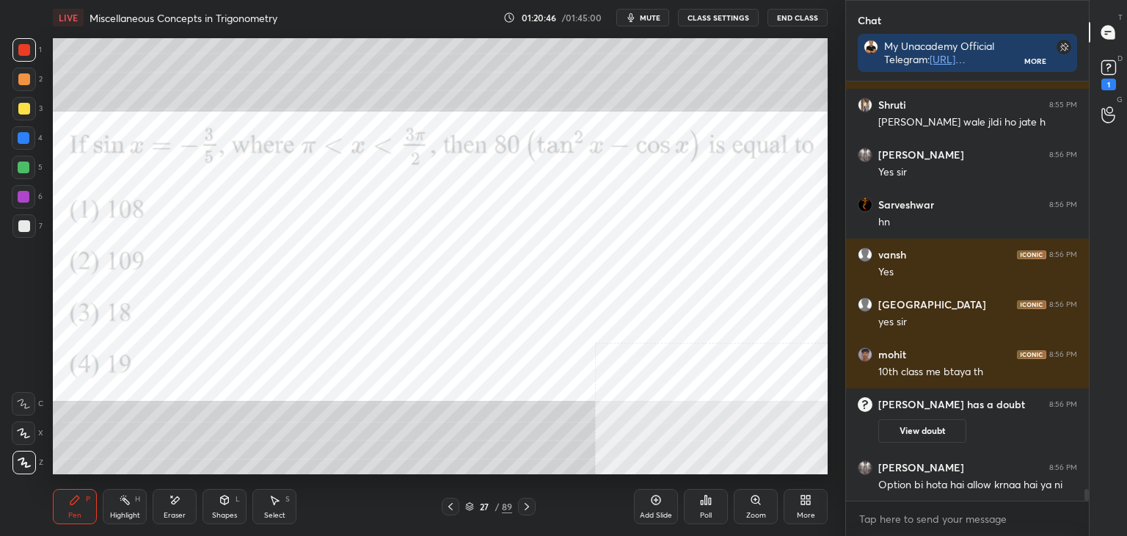
scroll to position [14925, 0]
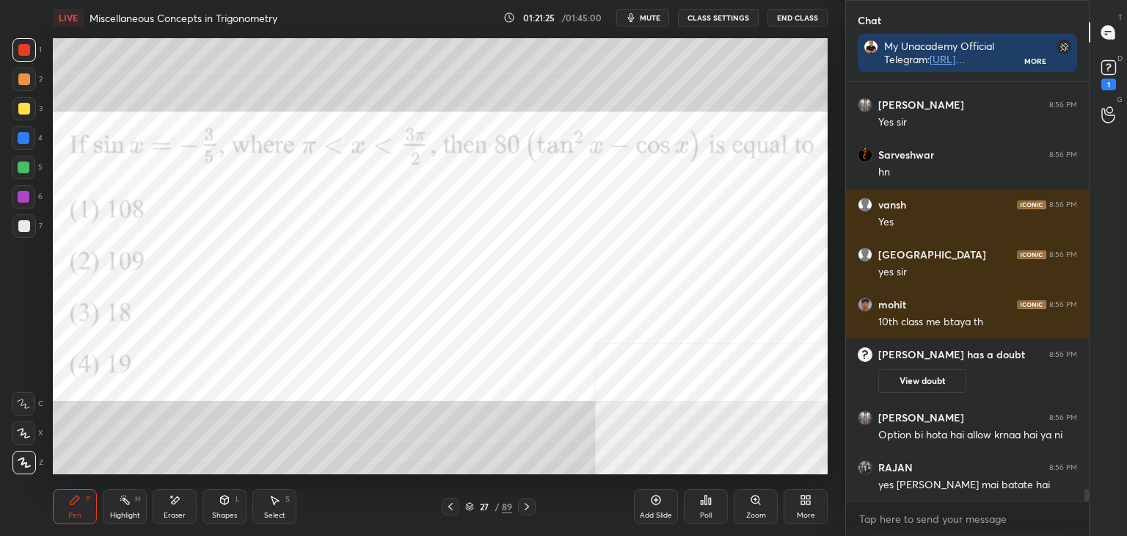
click at [157, 508] on div "Eraser" at bounding box center [175, 506] width 44 height 35
drag, startPoint x: 81, startPoint y: 508, endPoint x: 99, endPoint y: 481, distance: 33.4
click at [82, 508] on div "Pen P" at bounding box center [75, 506] width 44 height 35
drag, startPoint x: 160, startPoint y: 507, endPoint x: 159, endPoint y: 496, distance: 11.0
click at [159, 506] on div "Eraser" at bounding box center [175, 506] width 44 height 35
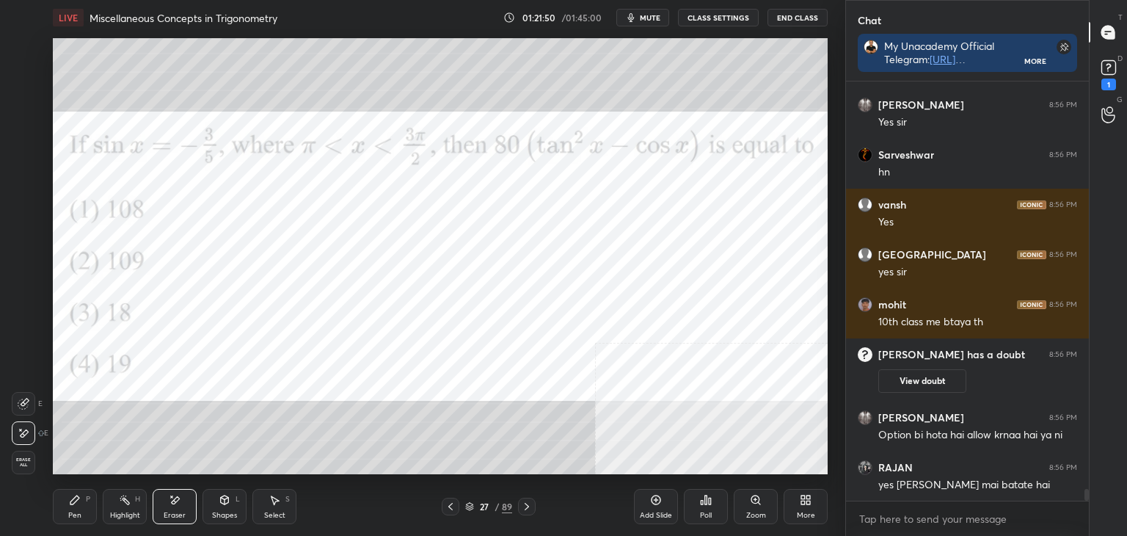
click at [90, 511] on div "Pen P" at bounding box center [75, 506] width 44 height 35
click at [798, 509] on div "More" at bounding box center [806, 506] width 44 height 35
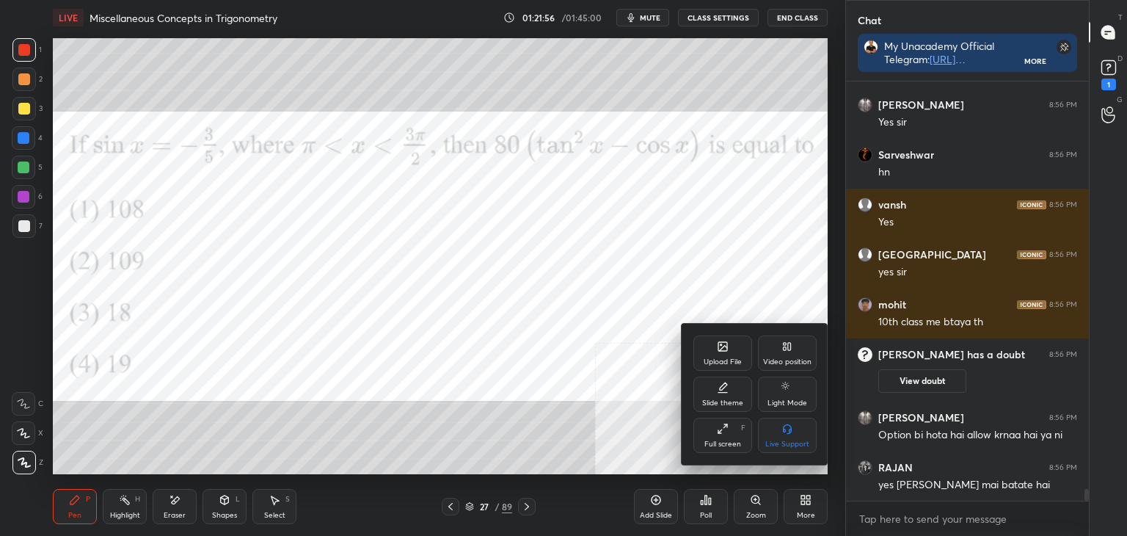
click at [711, 358] on div "Upload File" at bounding box center [723, 361] width 38 height 7
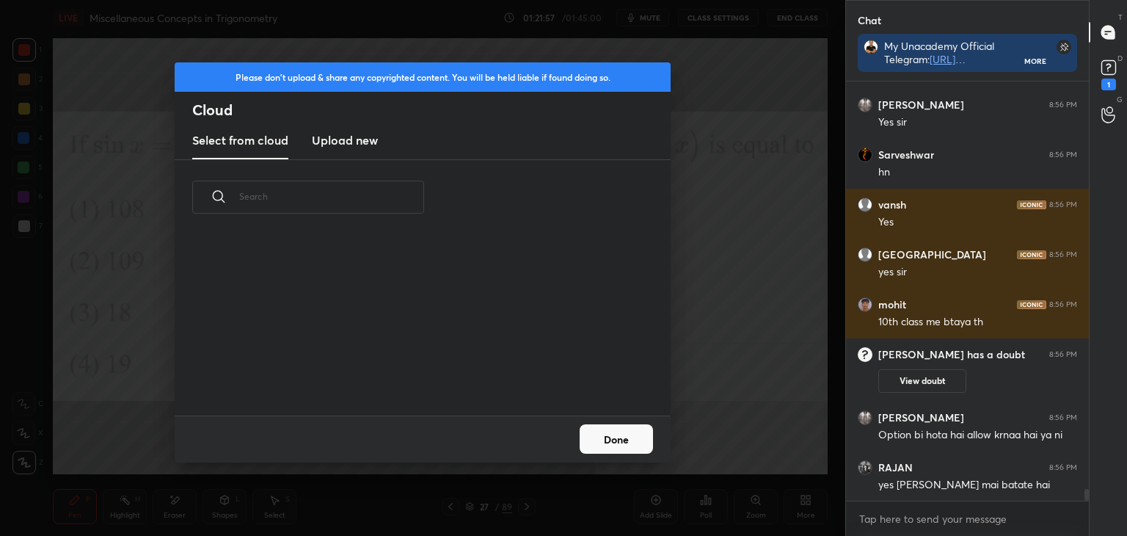
click at [338, 130] on new "Upload new" at bounding box center [345, 141] width 66 height 37
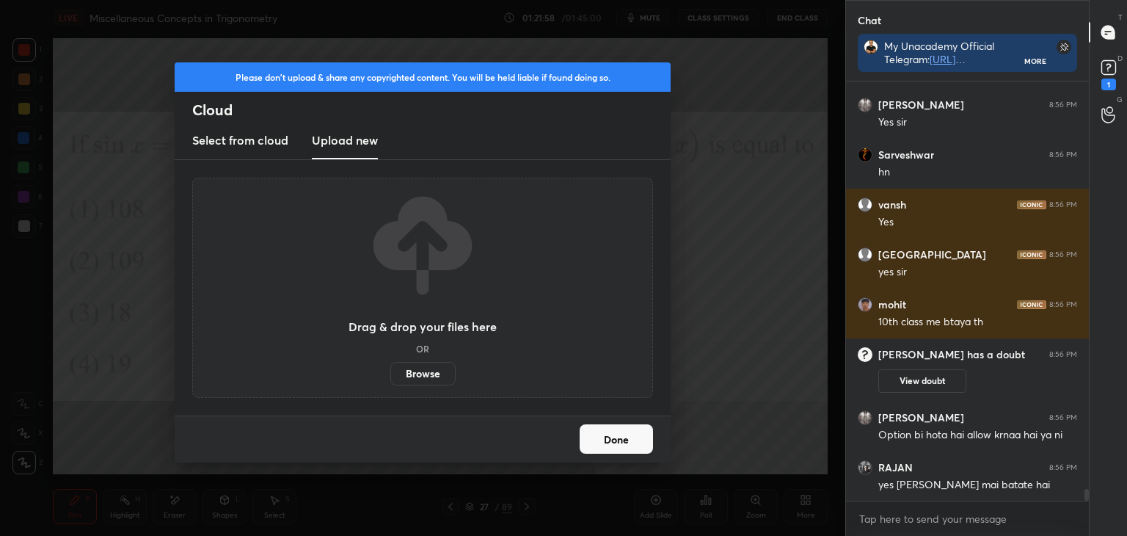
click at [419, 373] on label "Browse" at bounding box center [422, 373] width 65 height 23
click at [390, 373] on input "Browse" at bounding box center [390, 373] width 0 height 23
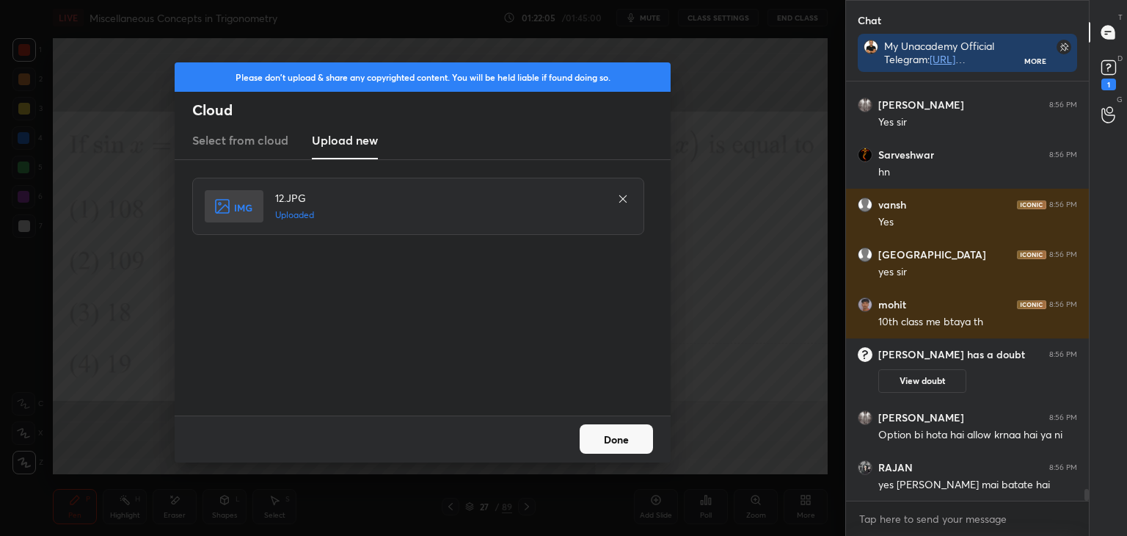
scroll to position [14962, 0]
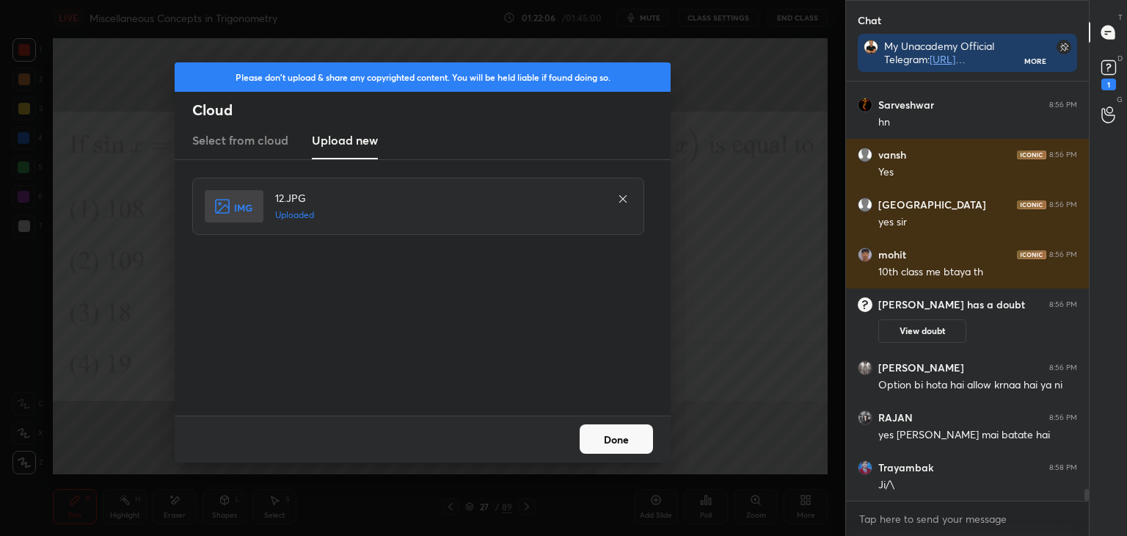
click at [608, 439] on button "Done" at bounding box center [616, 438] width 73 height 29
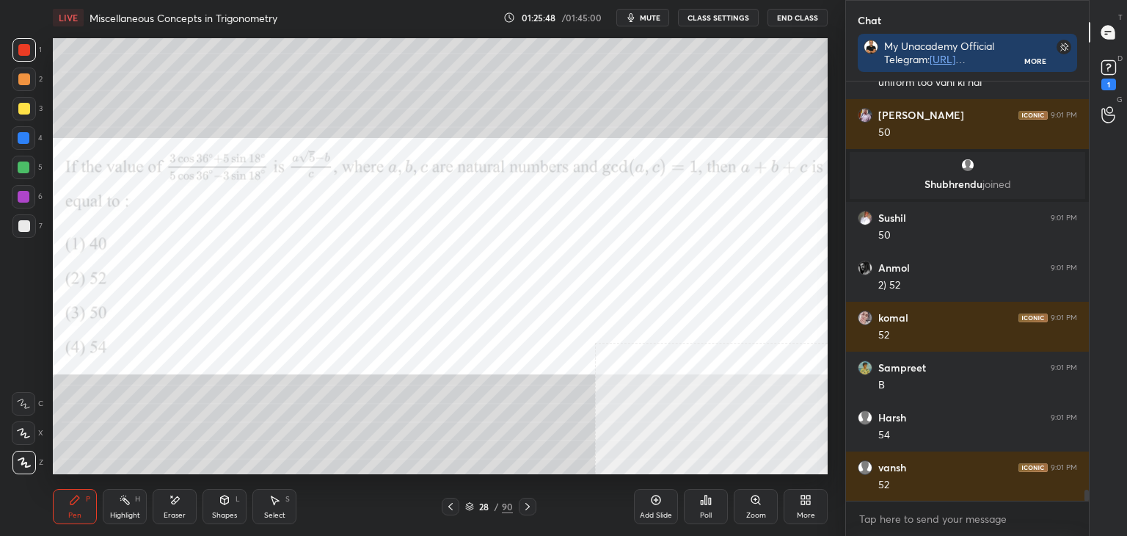
scroll to position [15707, 0]
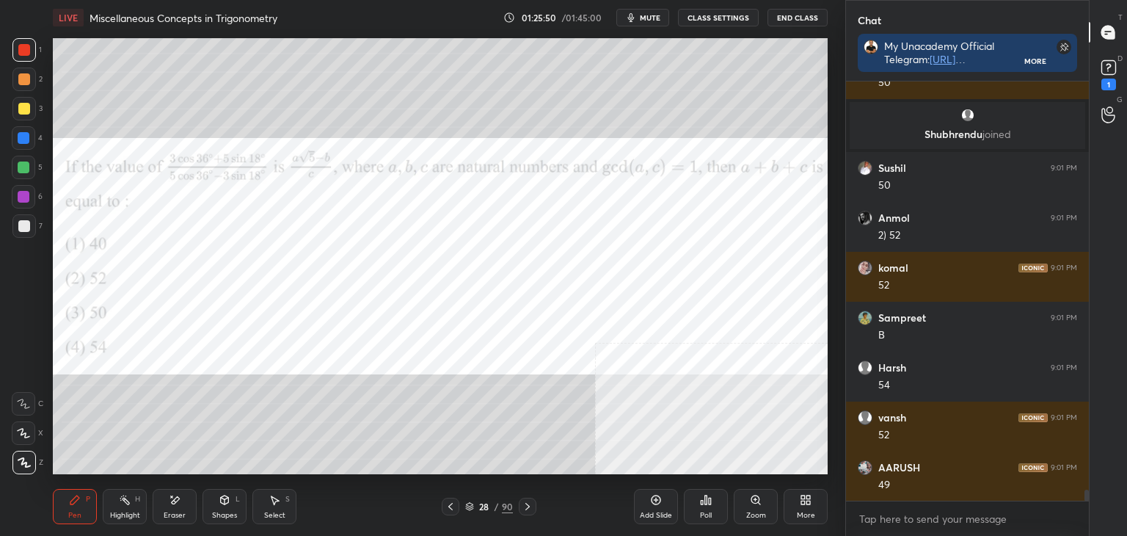
click at [828, 132] on div "Setting up your live class Congratulations on completing 7 years with Unacademy…" at bounding box center [440, 256] width 787 height 442
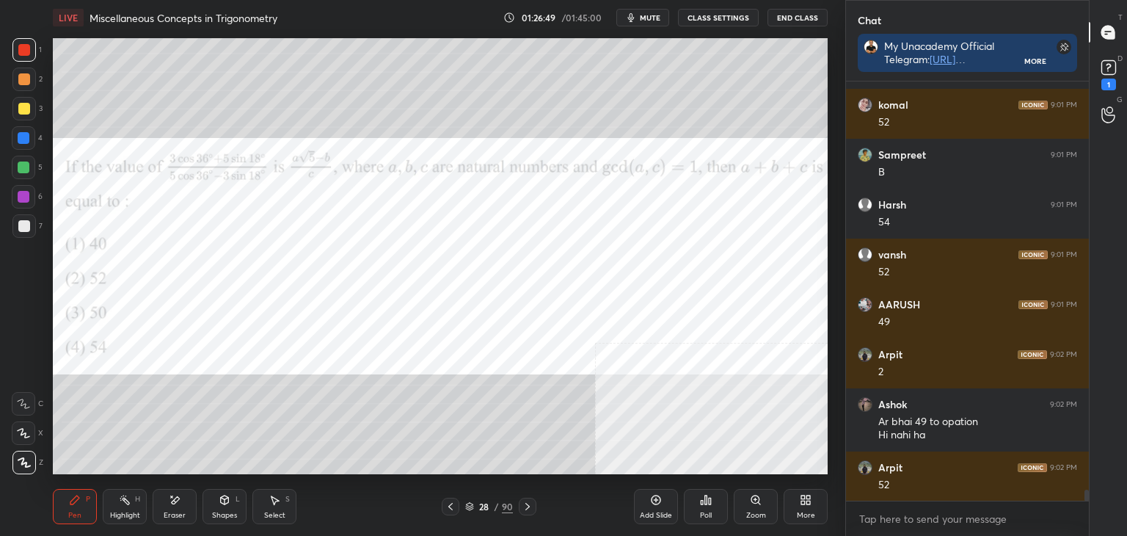
scroll to position [15827, 0]
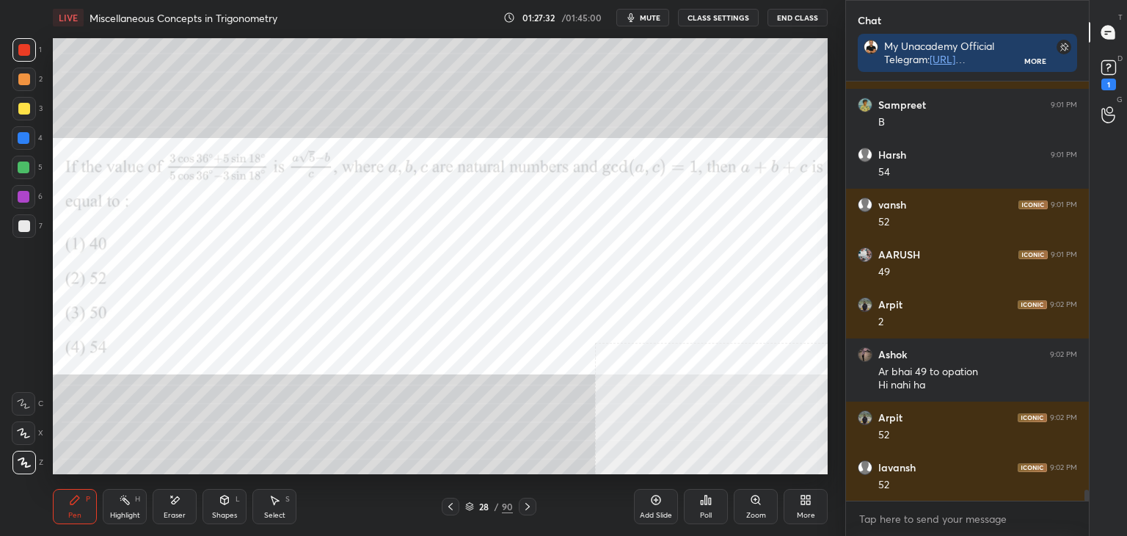
drag, startPoint x: 270, startPoint y: 511, endPoint x: 277, endPoint y: 484, distance: 28.1
click at [270, 506] on div "Select S" at bounding box center [274, 506] width 44 height 35
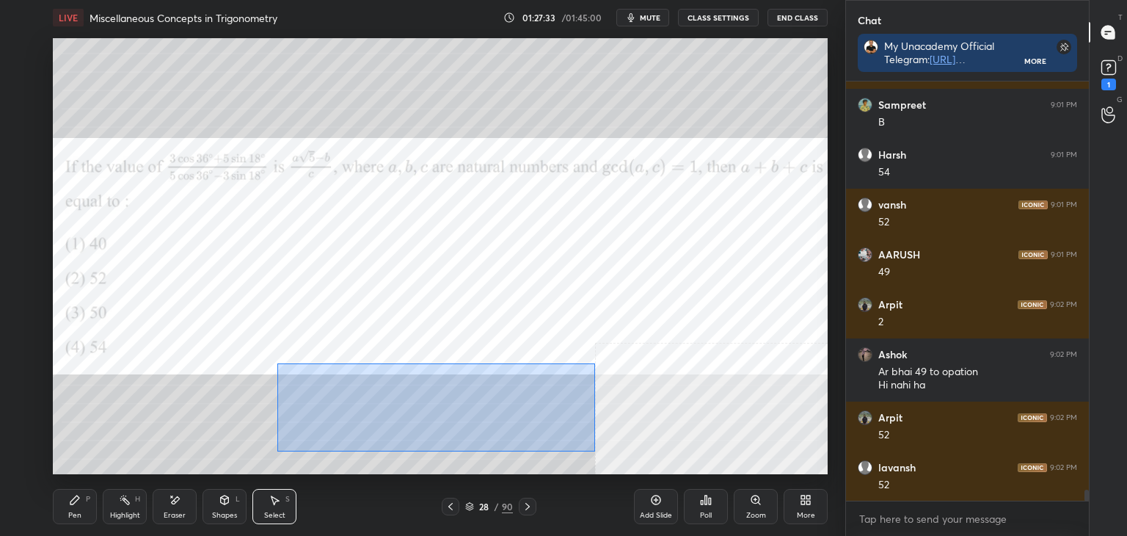
drag, startPoint x: 279, startPoint y: 368, endPoint x: 596, endPoint y: 430, distance: 323.8
click at [595, 450] on div "0 ° Undo Copy Duplicate Duplicate to new slide Delete" at bounding box center [440, 256] width 775 height 436
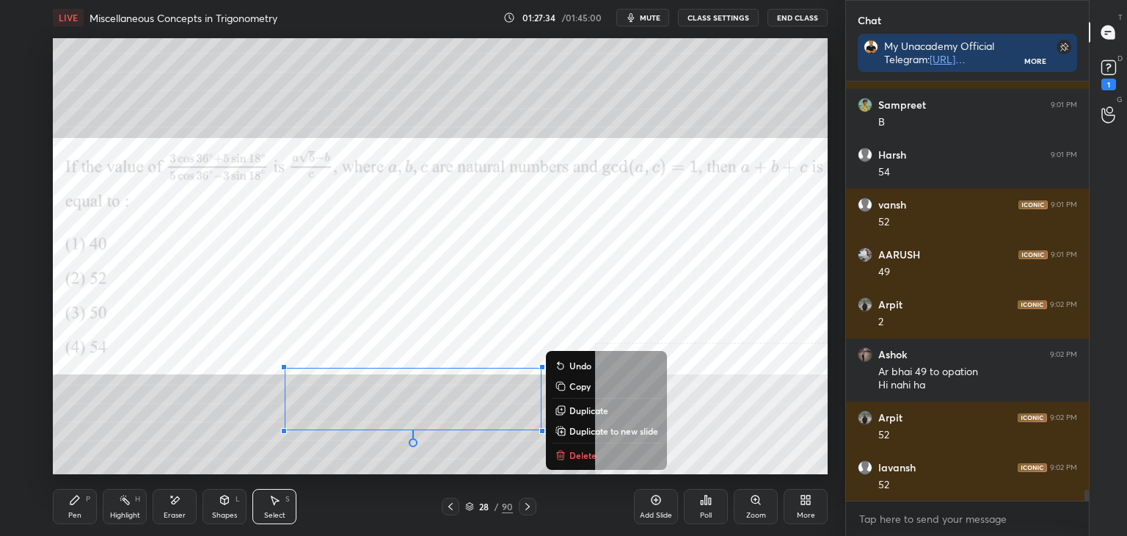
click at [611, 428] on p "Duplicate to new slide" at bounding box center [613, 431] width 89 height 12
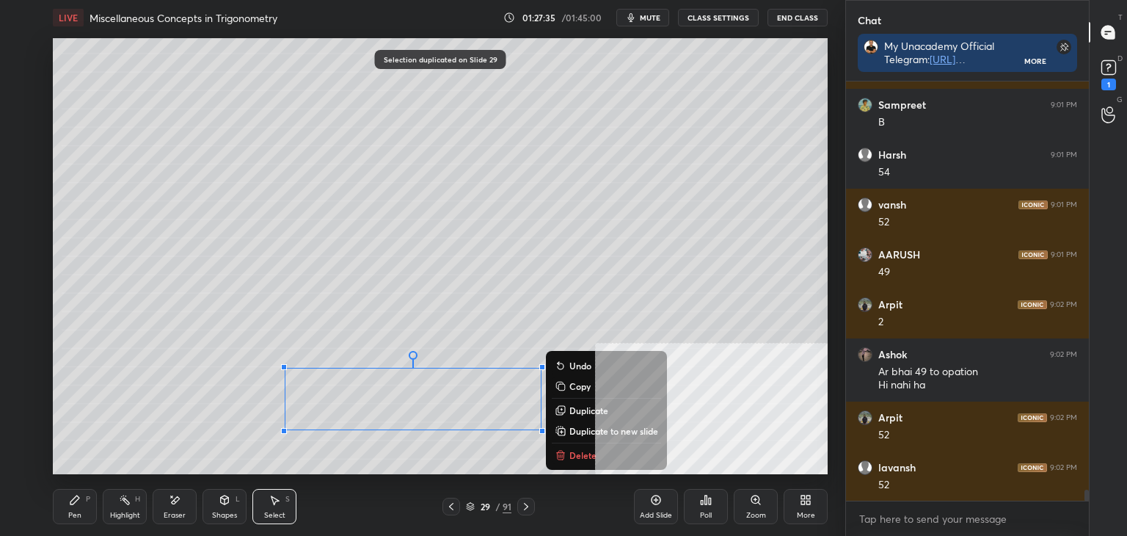
drag, startPoint x: 230, startPoint y: 332, endPoint x: 650, endPoint y: 476, distance: 444.3
click at [650, 476] on div "LIVE Miscellaneous Concepts in Trigonometry 01:27:35 / 01:45:00 mute CLASS SETT…" at bounding box center [440, 268] width 787 height 536
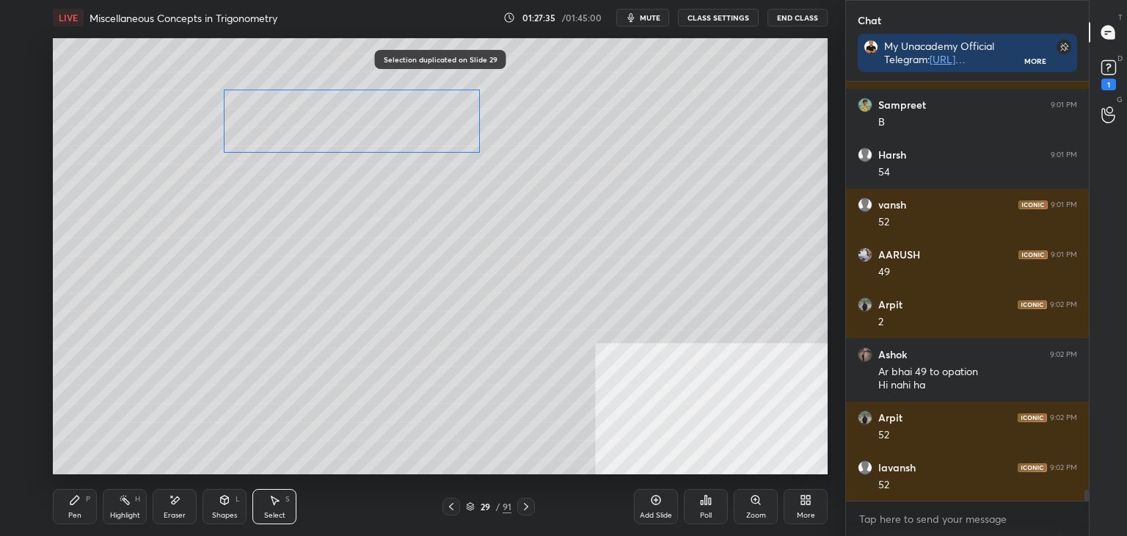
drag, startPoint x: 467, startPoint y: 385, endPoint x: 350, endPoint y: 233, distance: 192.5
click at [423, 139] on div "0 ° Undo Copy Duplicate Duplicate to new slide Delete" at bounding box center [440, 256] width 775 height 436
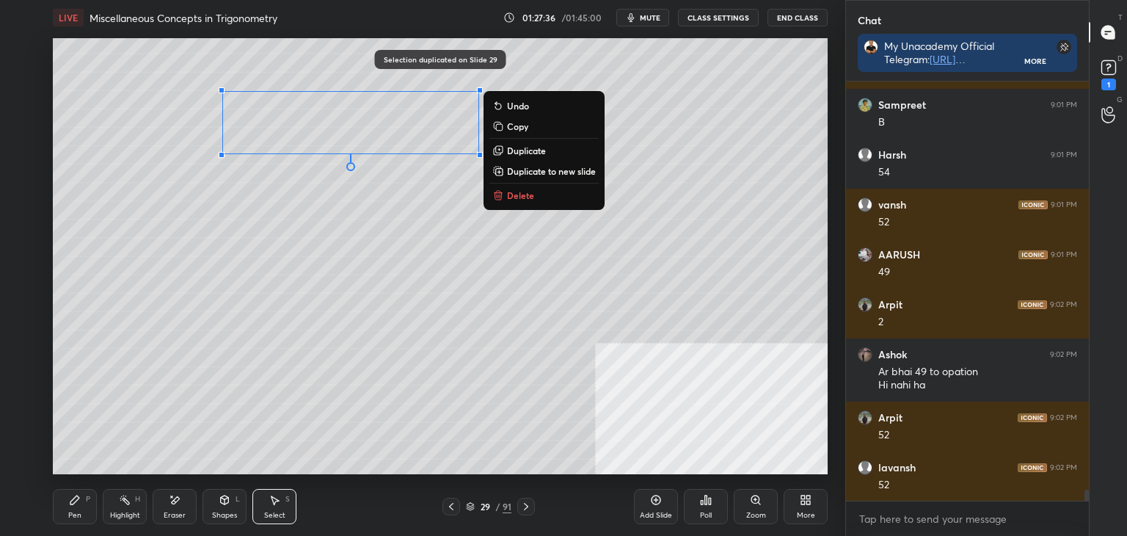
click at [73, 511] on div "Pen" at bounding box center [74, 514] width 13 height 7
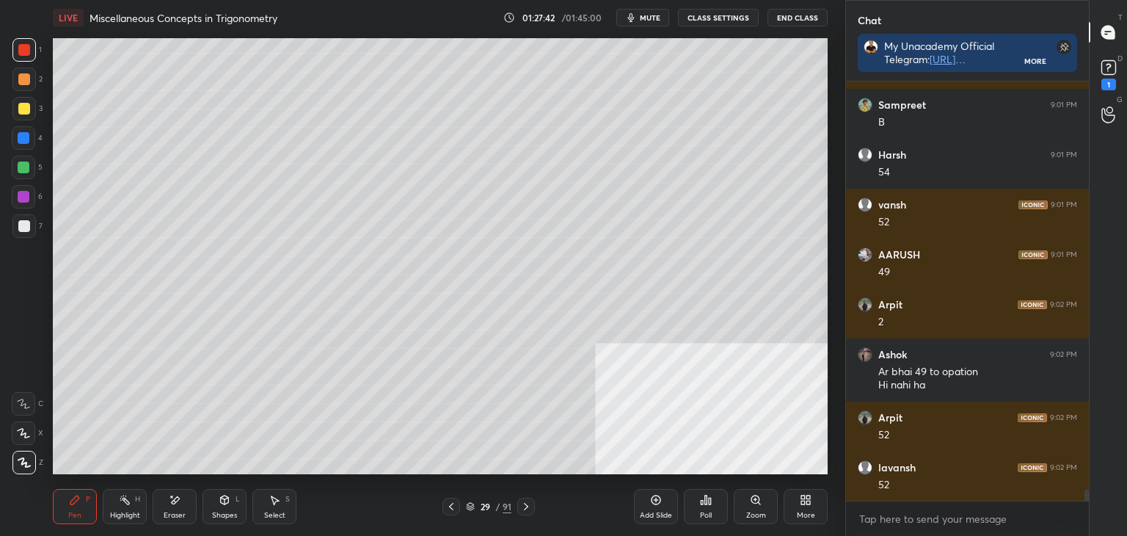
click at [449, 506] on icon at bounding box center [451, 506] width 4 height 7
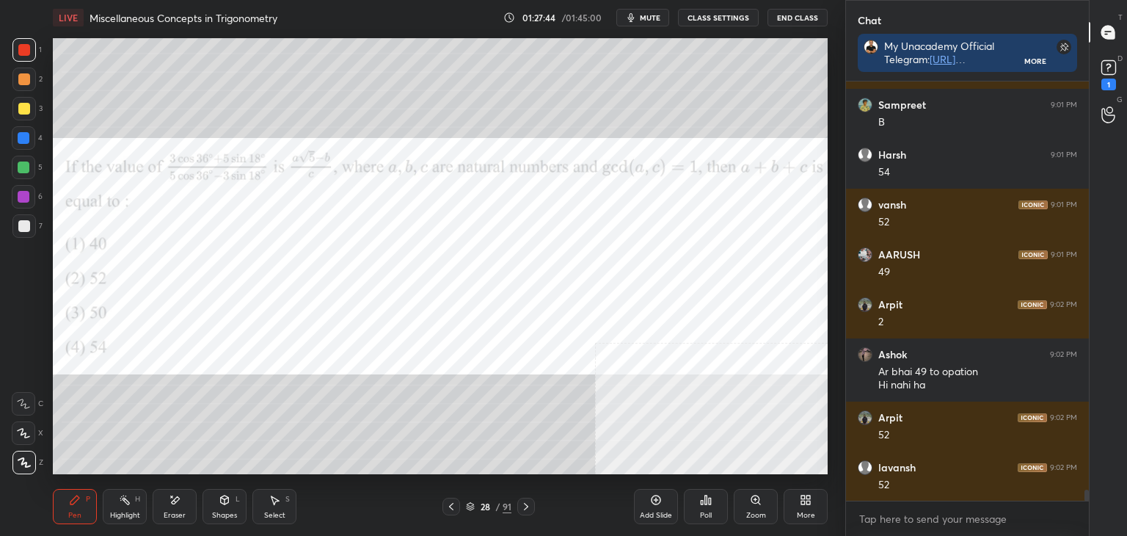
drag, startPoint x: 525, startPoint y: 504, endPoint x: 531, endPoint y: 474, distance: 30.8
click at [524, 504] on icon at bounding box center [526, 506] width 12 height 12
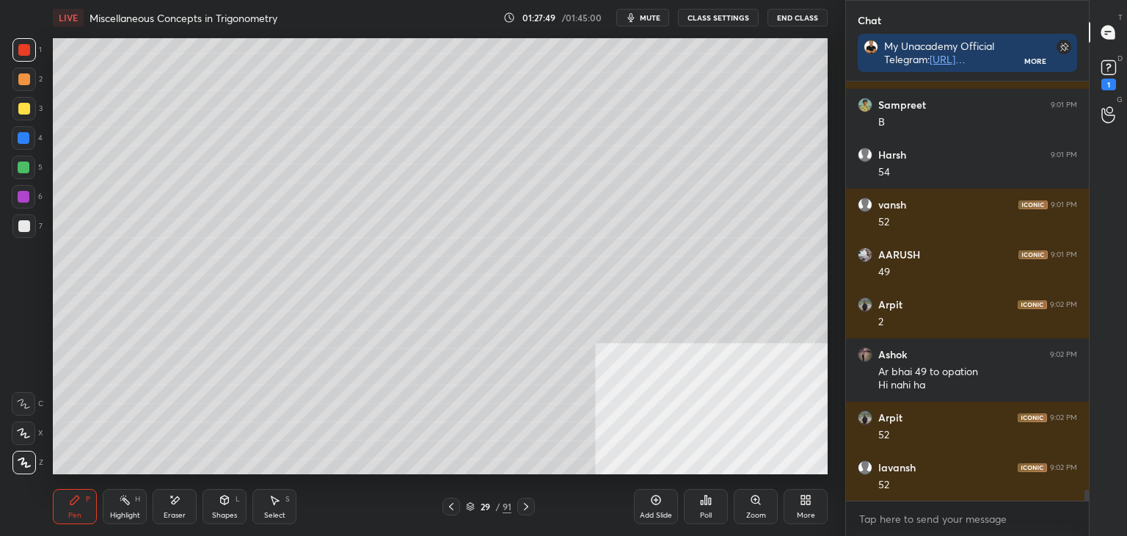
click at [449, 506] on icon at bounding box center [451, 506] width 4 height 7
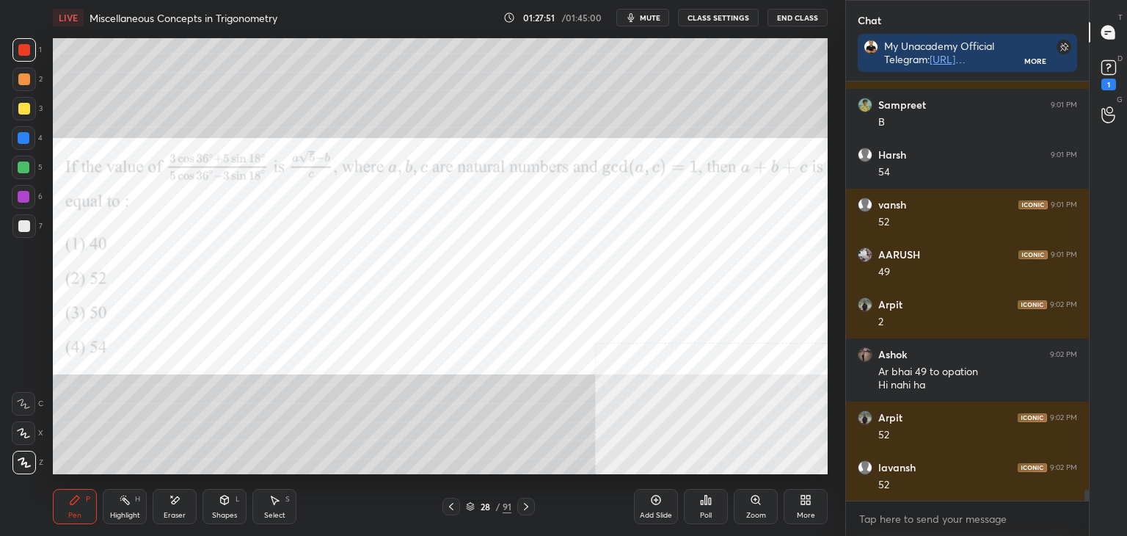
click at [528, 507] on icon at bounding box center [526, 506] width 12 height 12
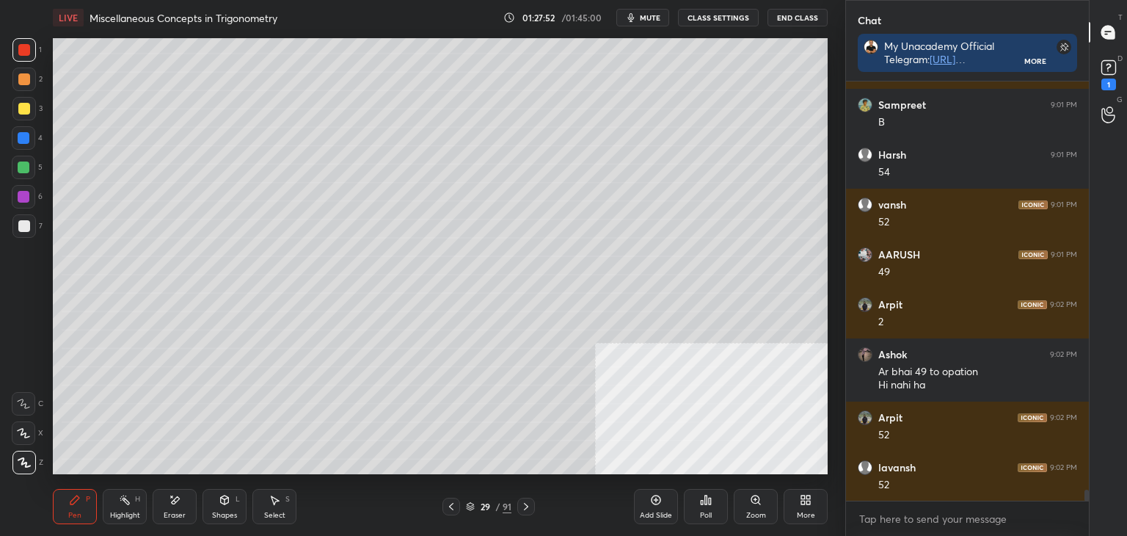
click at [453, 507] on icon at bounding box center [451, 506] width 12 height 12
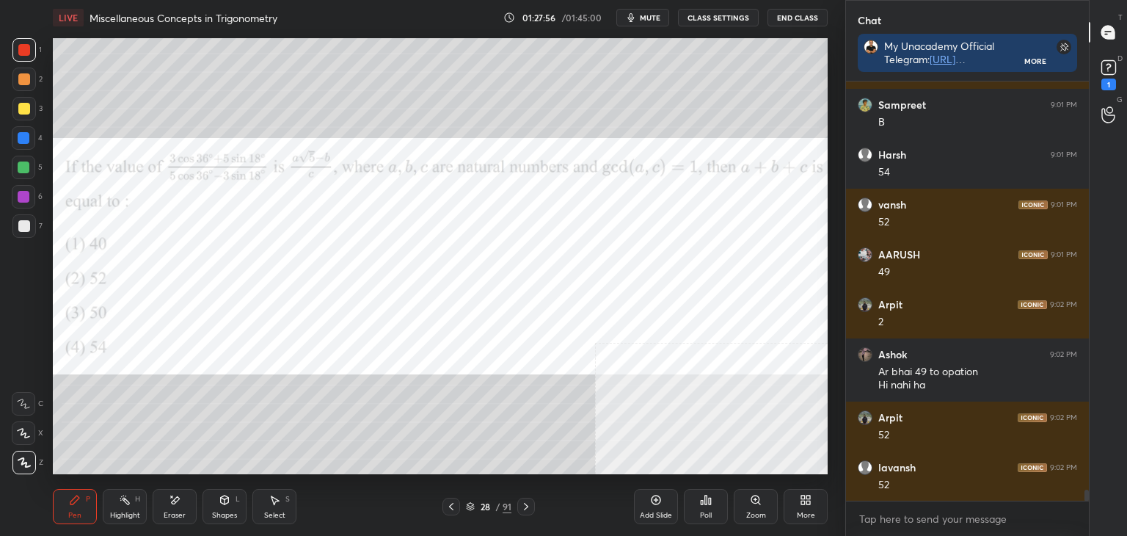
drag, startPoint x: 525, startPoint y: 503, endPoint x: 508, endPoint y: 508, distance: 18.6
click at [523, 503] on icon at bounding box center [526, 506] width 12 height 12
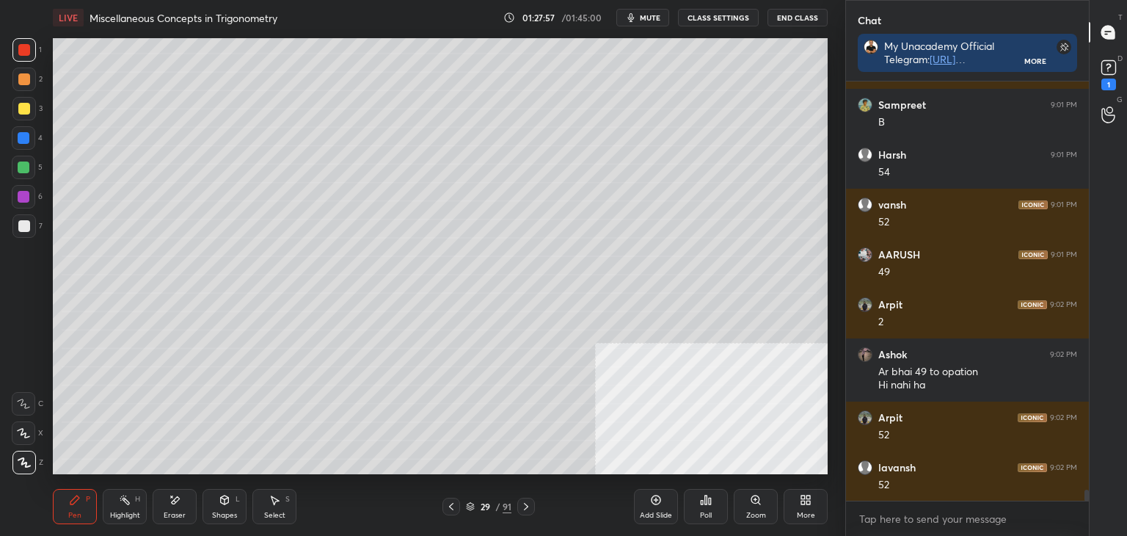
click at [449, 507] on icon at bounding box center [451, 506] width 12 height 12
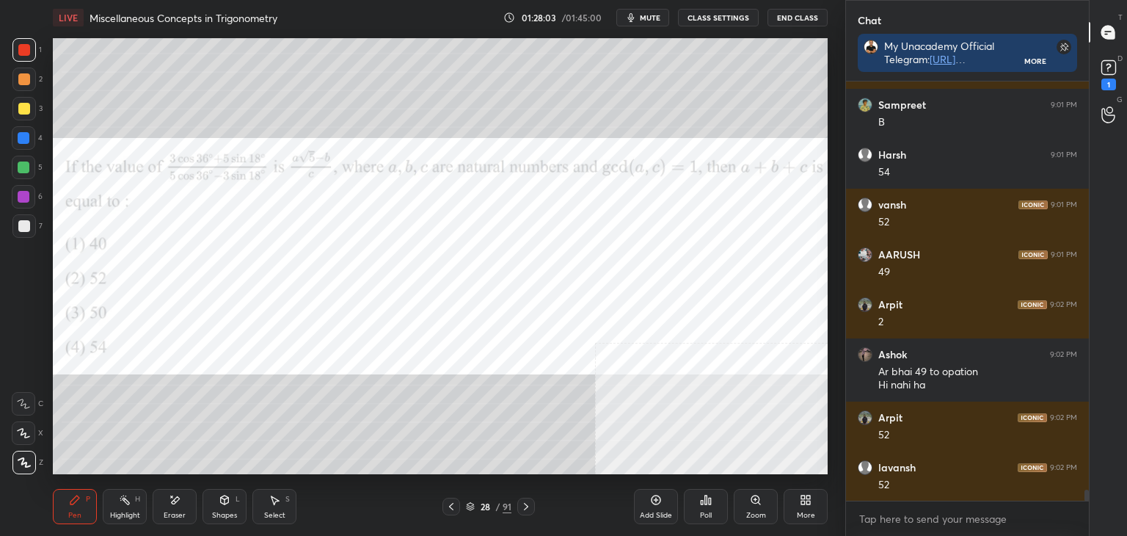
drag, startPoint x: 519, startPoint y: 503, endPoint x: 473, endPoint y: 506, distance: 46.4
click at [517, 503] on div at bounding box center [526, 506] width 18 height 18
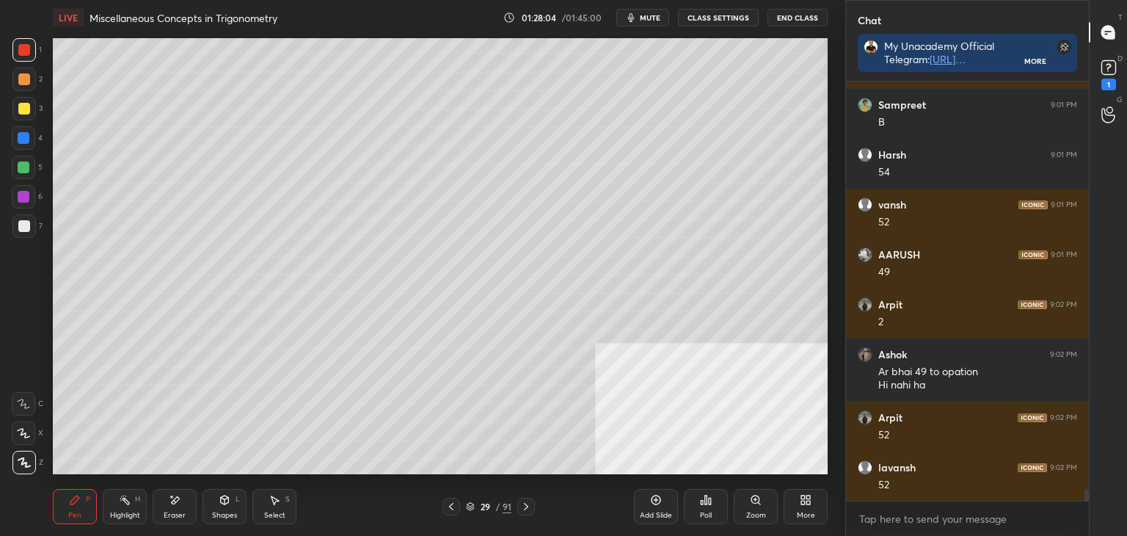
click at [448, 506] on icon at bounding box center [451, 506] width 12 height 12
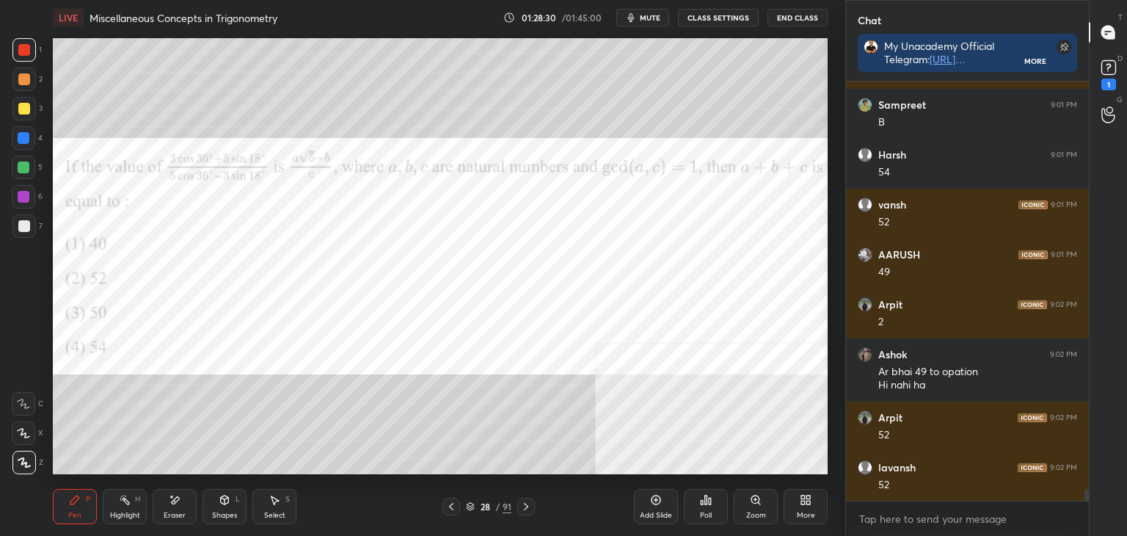
click at [534, 486] on div "Pen P Highlight H Eraser Shapes L Select S 28 / 91 Add Slide Poll Zoom More" at bounding box center [440, 506] width 775 height 59
click at [807, 503] on icon at bounding box center [808, 502] width 4 height 4
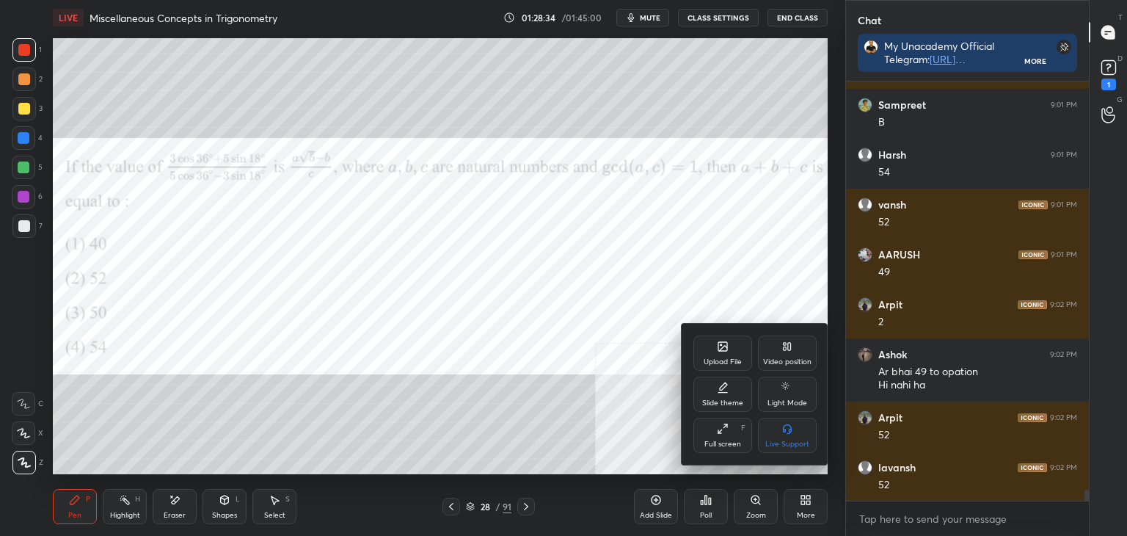
scroll to position [15877, 0]
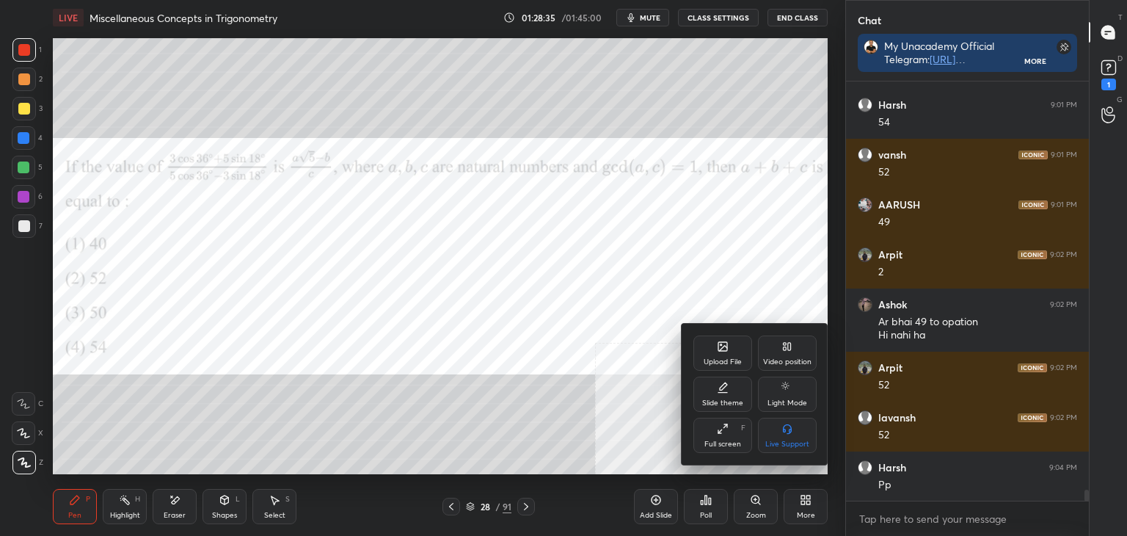
click at [717, 350] on icon at bounding box center [723, 346] width 12 height 12
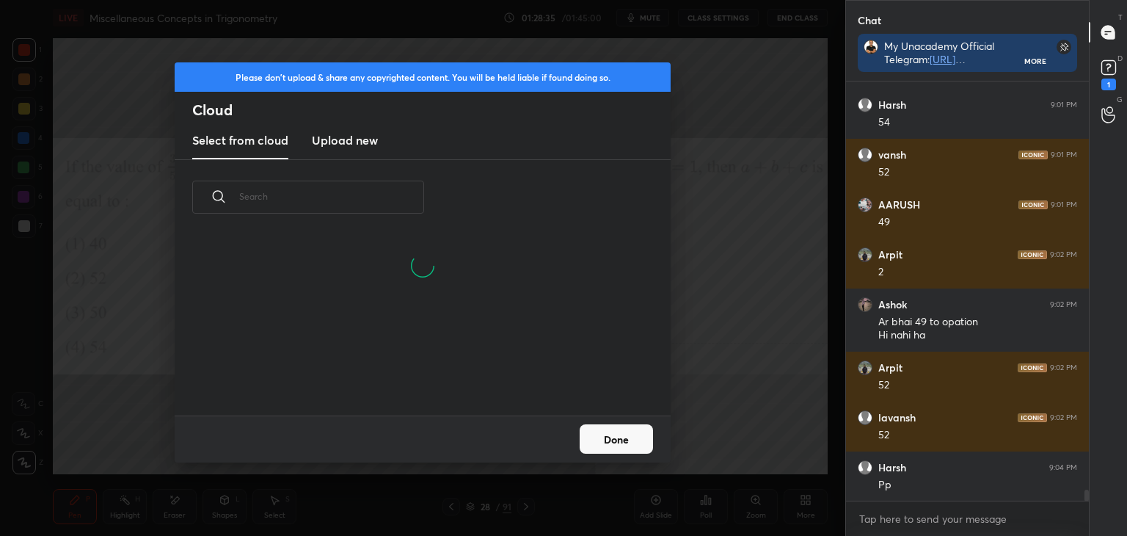
click at [355, 141] on h3 "Upload new" at bounding box center [345, 140] width 66 height 18
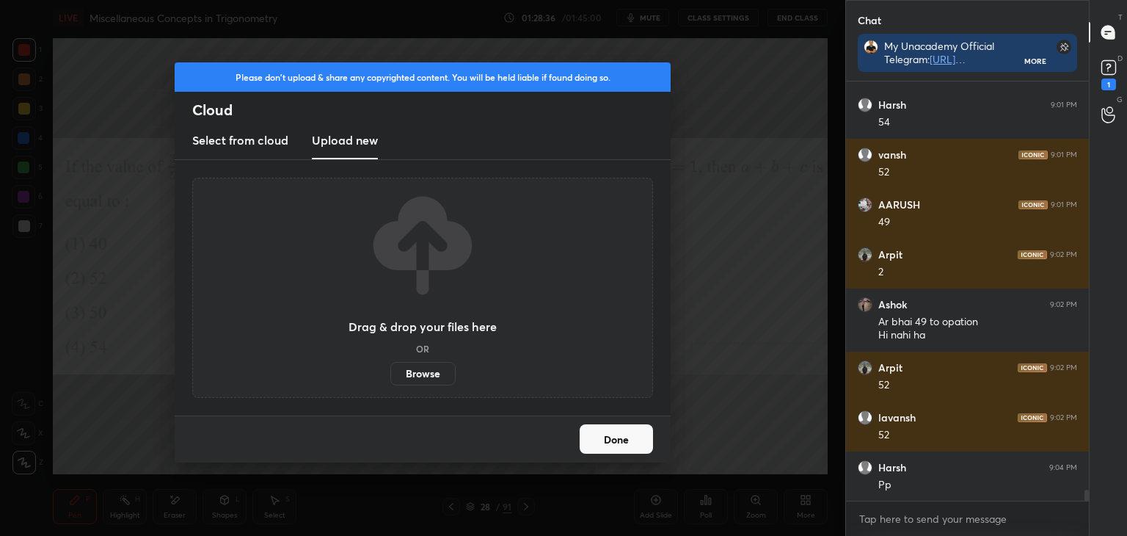
click at [409, 375] on label "Browse" at bounding box center [422, 373] width 65 height 23
click at [390, 375] on input "Browse" at bounding box center [390, 373] width 0 height 23
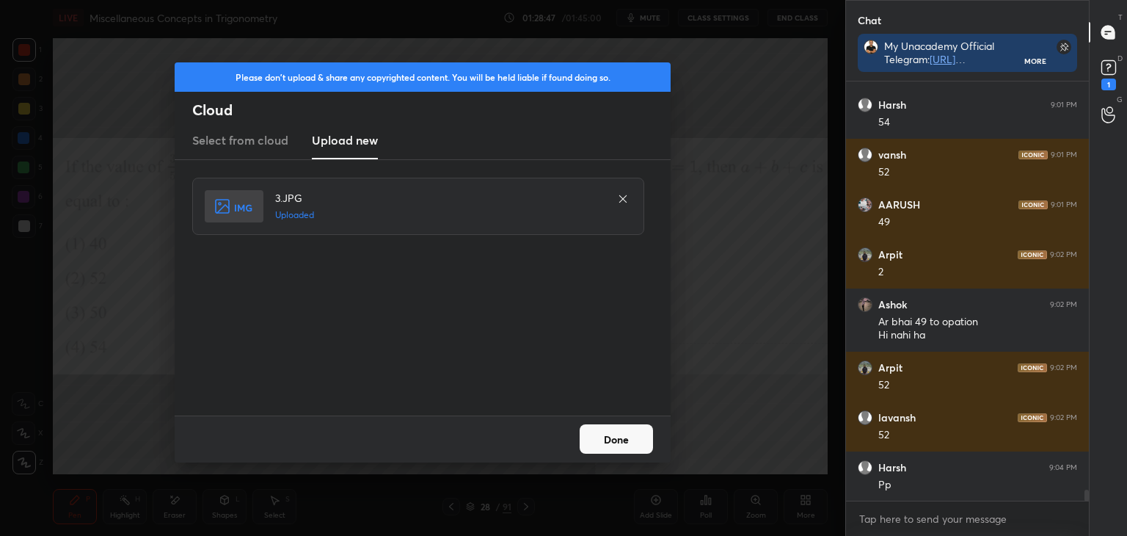
click at [609, 437] on button "Done" at bounding box center [616, 438] width 73 height 29
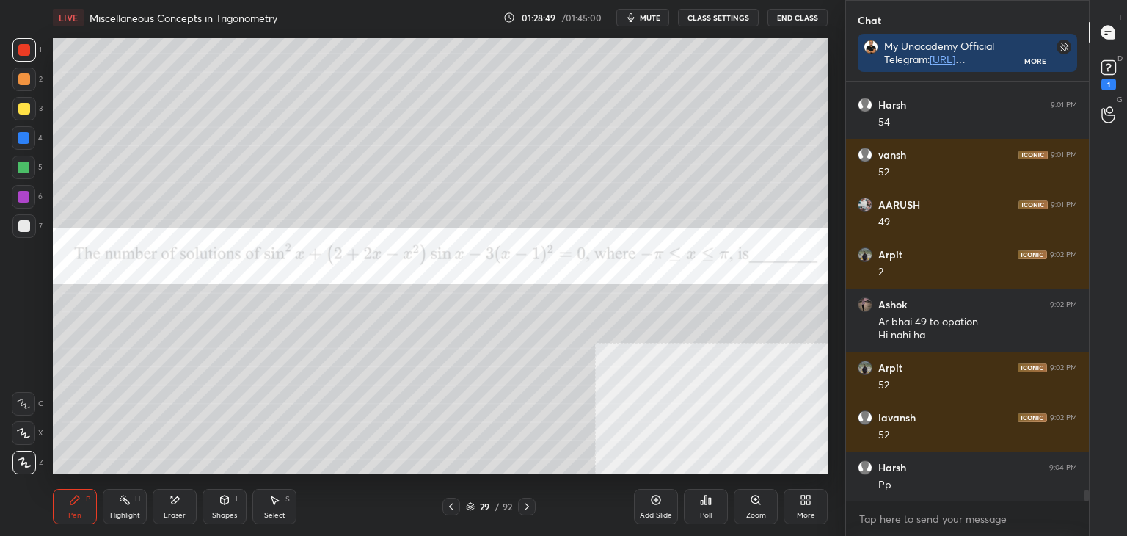
click at [599, 444] on div "LIVE Miscellaneous Concepts in Trigonometry 01:28:49 / 01:45:00 mute CLASS SETT…" at bounding box center [440, 268] width 787 height 536
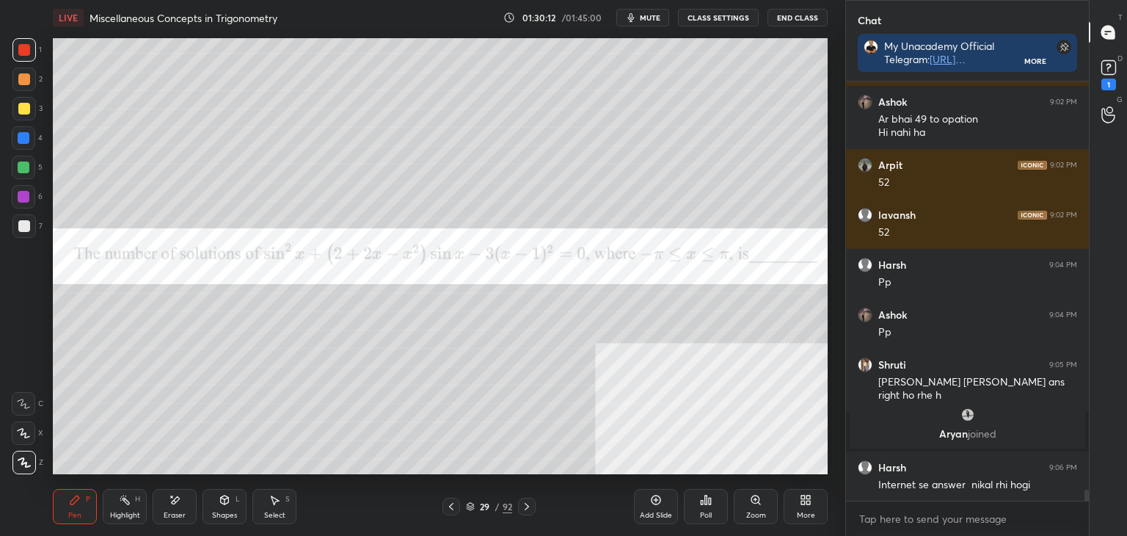
scroll to position [15995, 0]
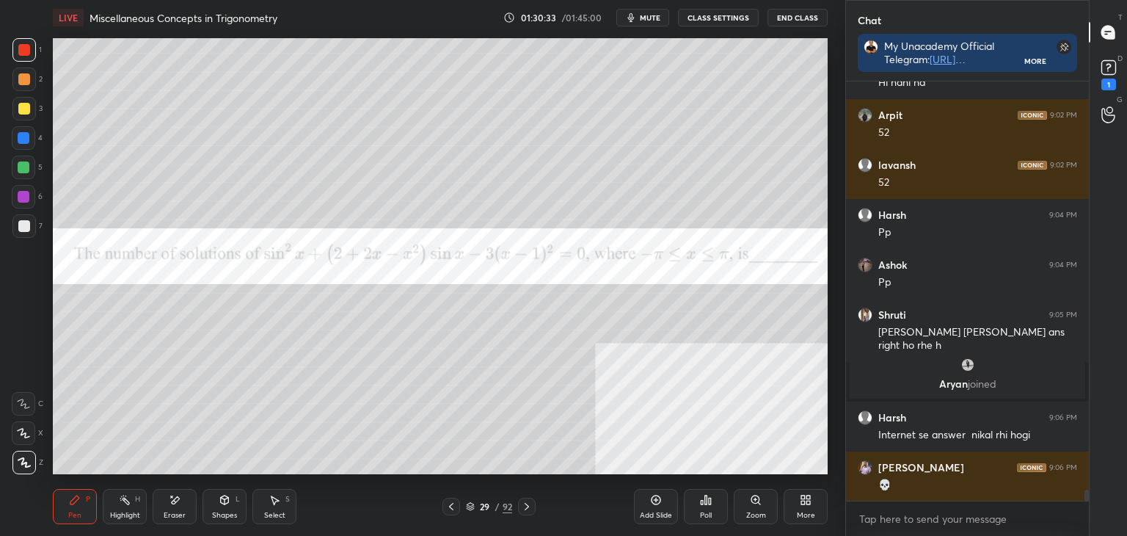
click at [578, 490] on div "Pen P Highlight H Eraser Shapes L Select S 29 / 92 Add Slide Poll Zoom More" at bounding box center [440, 506] width 775 height 59
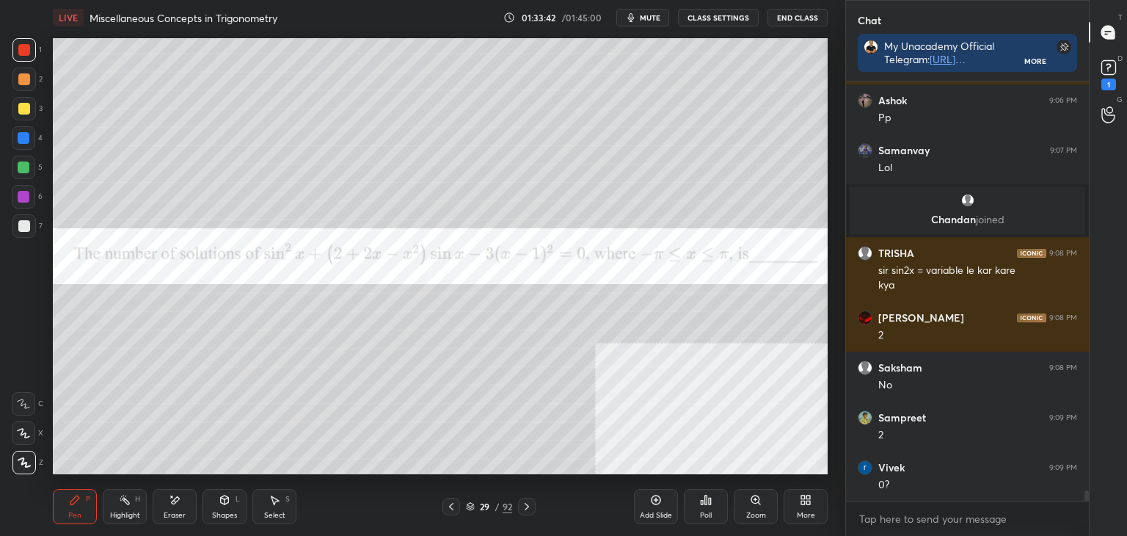
scroll to position [16392, 0]
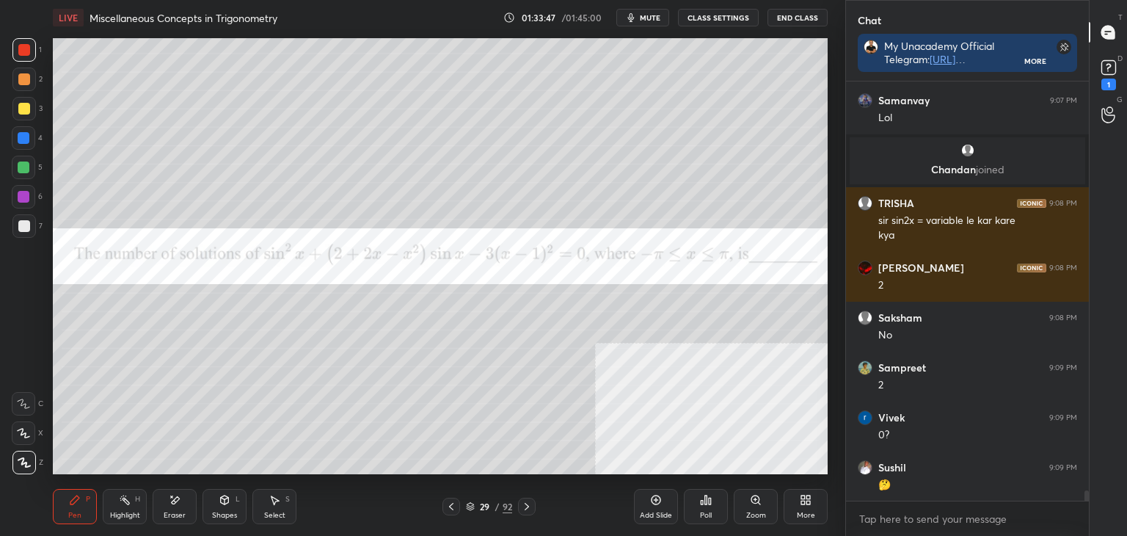
click at [842, 392] on div "1 2 3 4 5 6 7 C X Z E E Erase all H H LIVE Miscellaneous Concepts in Trigonomet…" at bounding box center [422, 268] width 845 height 536
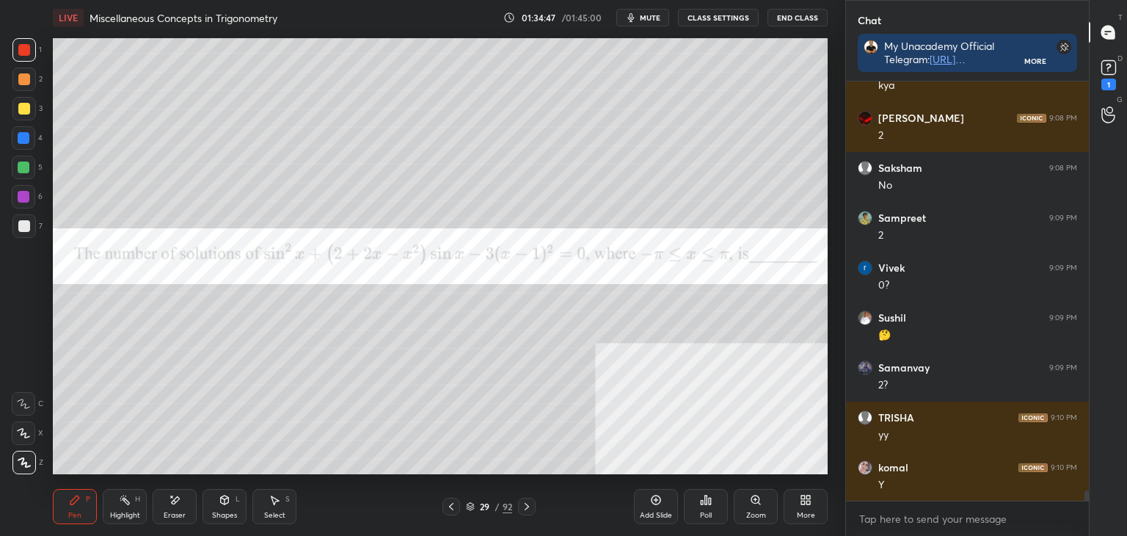
scroll to position [16595, 0]
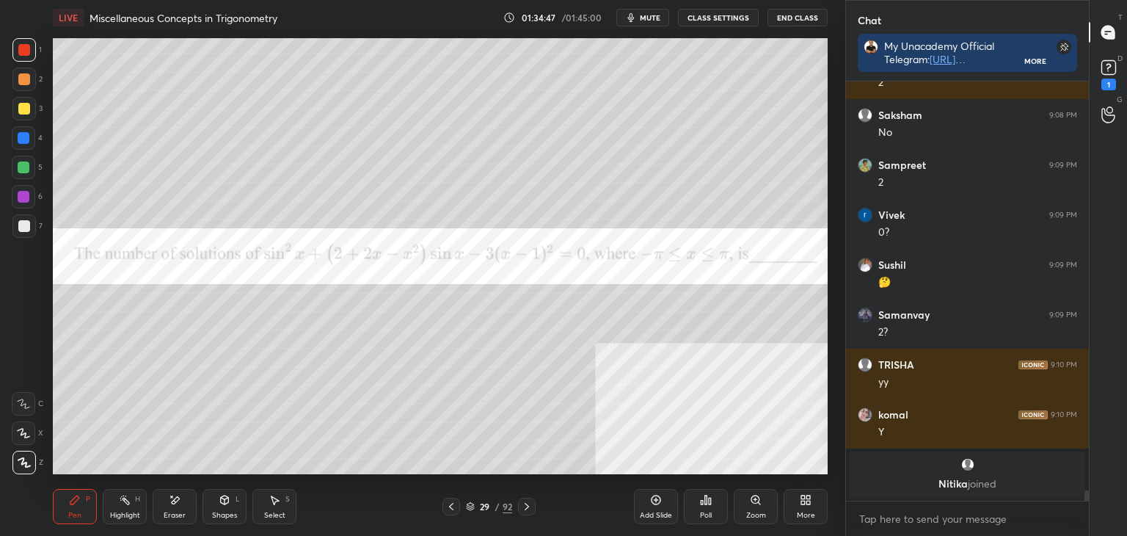
click at [837, 343] on div "1 2 3 4 5 6 7 C X Z E E Erase all H H LIVE Miscellaneous Concepts in Trigonomet…" at bounding box center [422, 268] width 845 height 536
drag, startPoint x: 22, startPoint y: 45, endPoint x: 17, endPoint y: 82, distance: 37.0
click at [23, 46] on div at bounding box center [24, 50] width 12 height 12
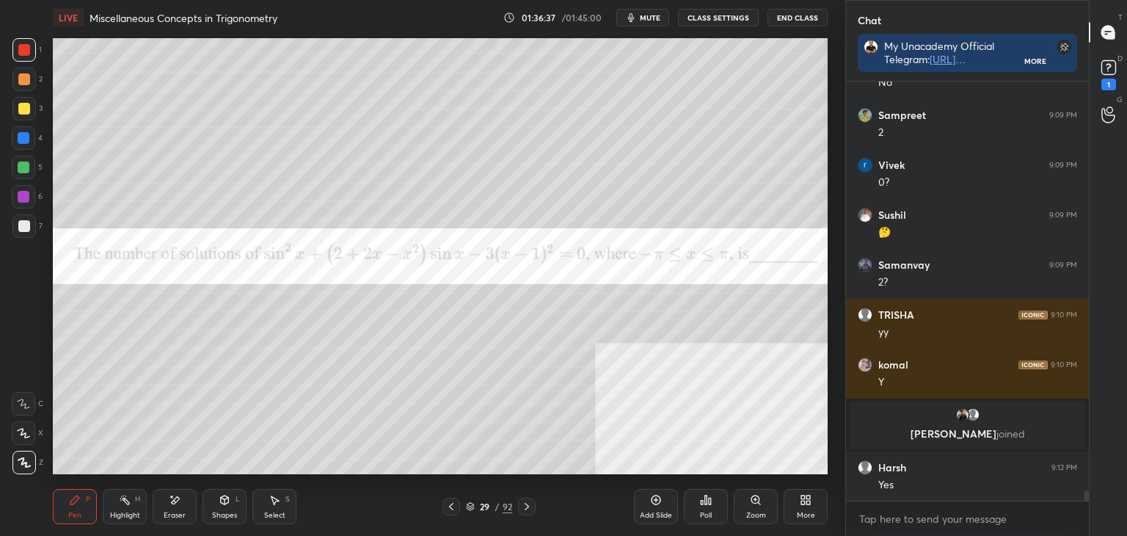
scroll to position [16549, 0]
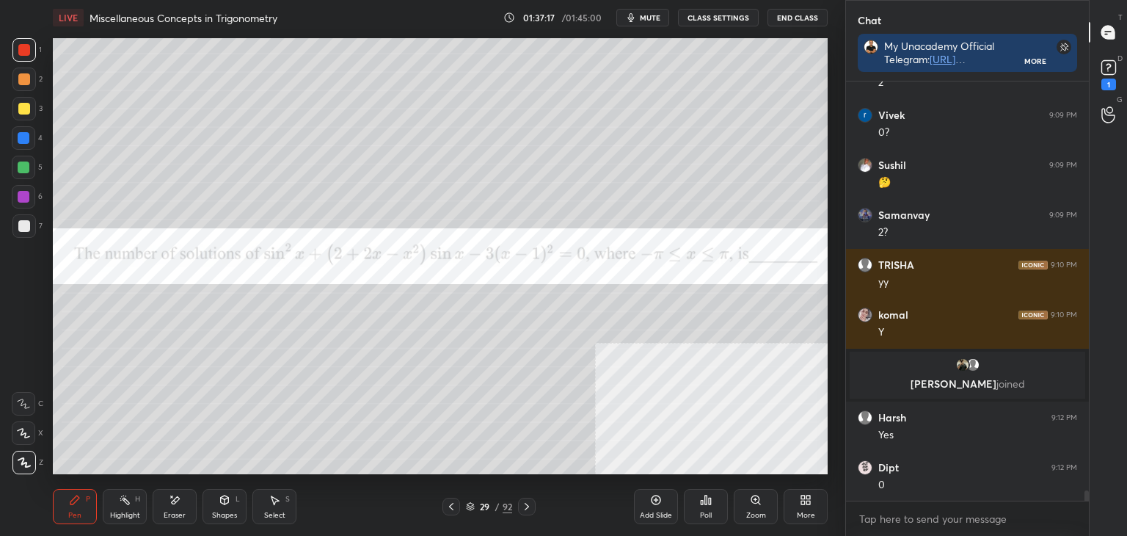
drag, startPoint x: 18, startPoint y: 227, endPoint x: 47, endPoint y: 236, distance: 29.7
click at [20, 227] on div at bounding box center [24, 226] width 12 height 12
click at [329, 478] on div "Pen P Highlight H Eraser Shapes L Select S 29 / 92 Add Slide Poll Zoom More" at bounding box center [440, 506] width 775 height 59
click at [329, 475] on div "LIVE Miscellaneous Concepts in Trigonometry 01:37:24 / 01:45:00 mute CLASS SETT…" at bounding box center [440, 268] width 787 height 536
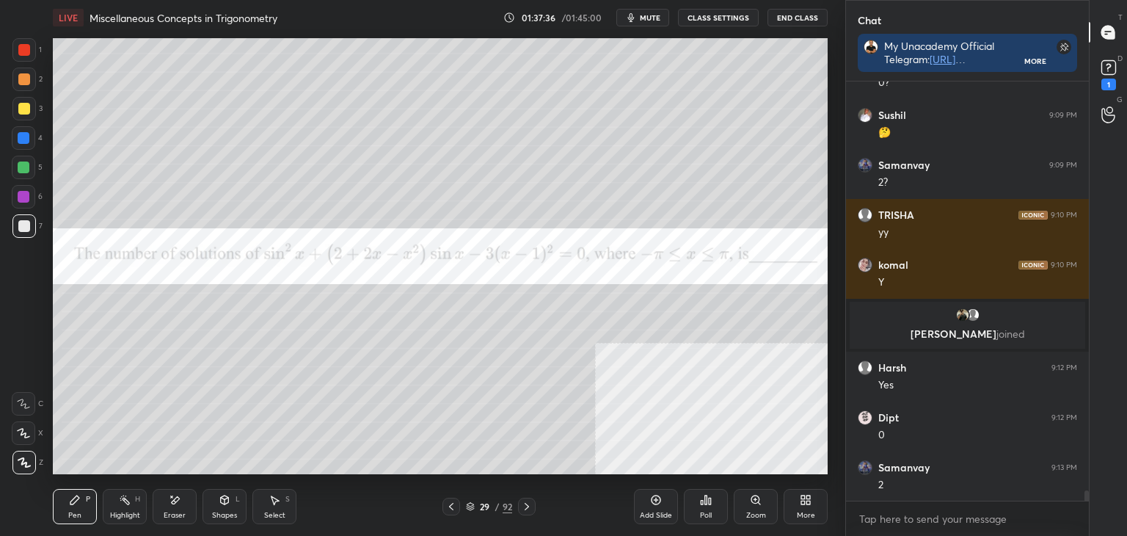
scroll to position [16702, 0]
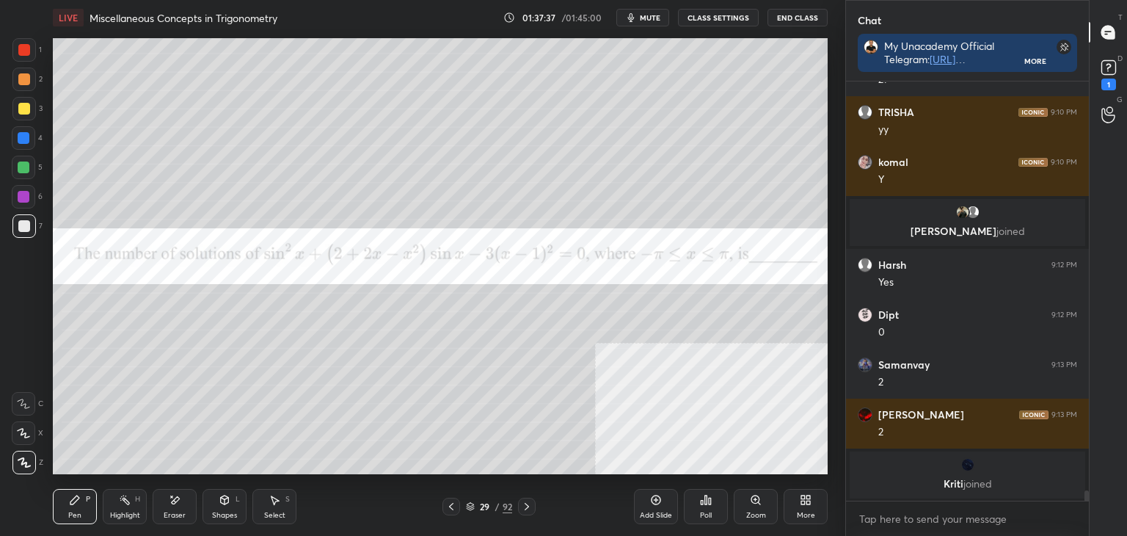
drag, startPoint x: 25, startPoint y: 51, endPoint x: 41, endPoint y: 67, distance: 22.8
click at [25, 51] on div at bounding box center [24, 50] width 12 height 12
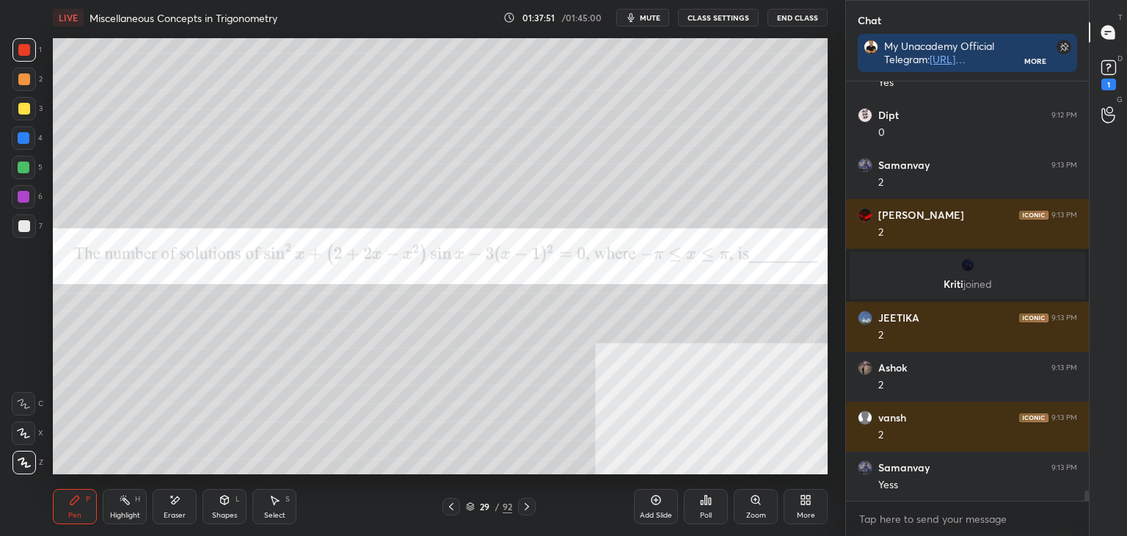
scroll to position [16869, 0]
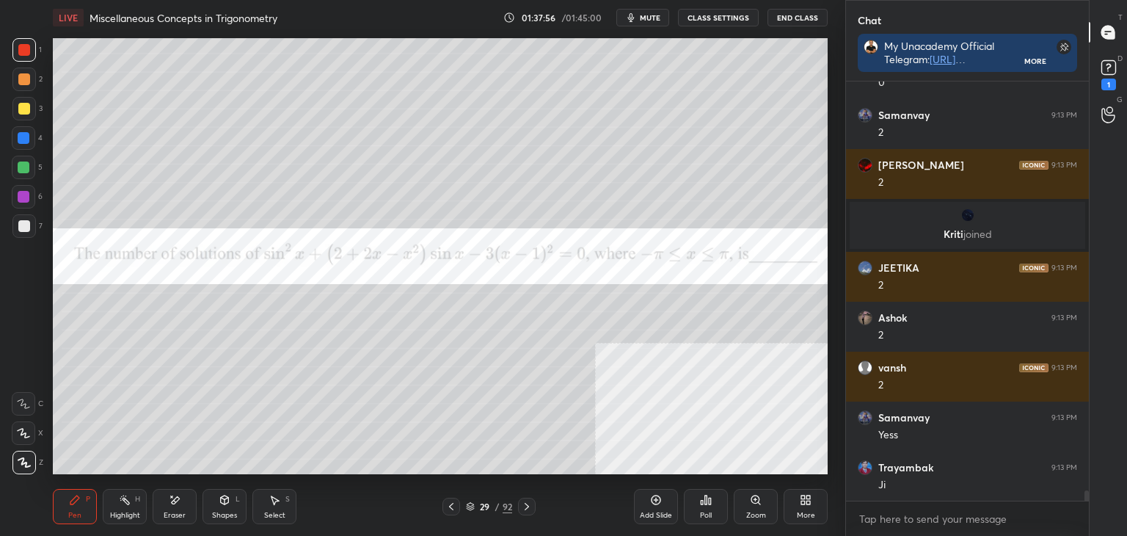
click at [656, 503] on icon at bounding box center [656, 500] width 12 height 12
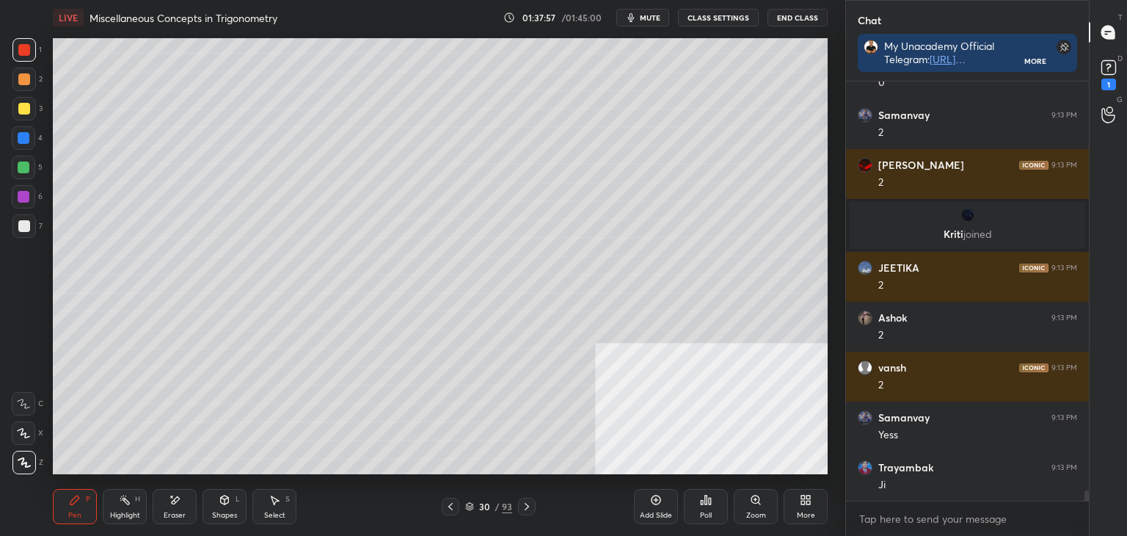
scroll to position [16919, 0]
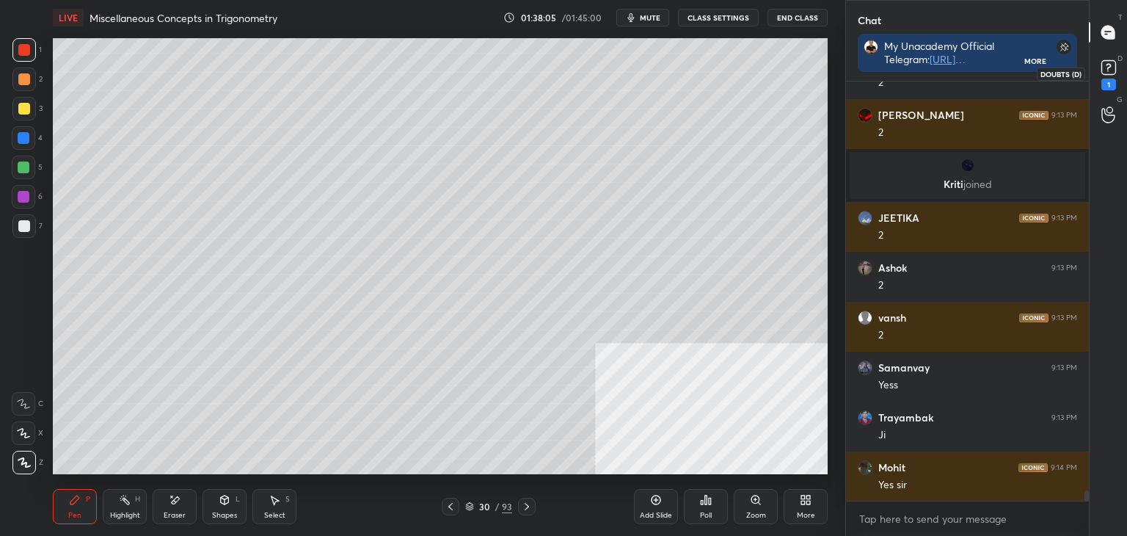
click at [1111, 69] on rect at bounding box center [1108, 68] width 14 height 14
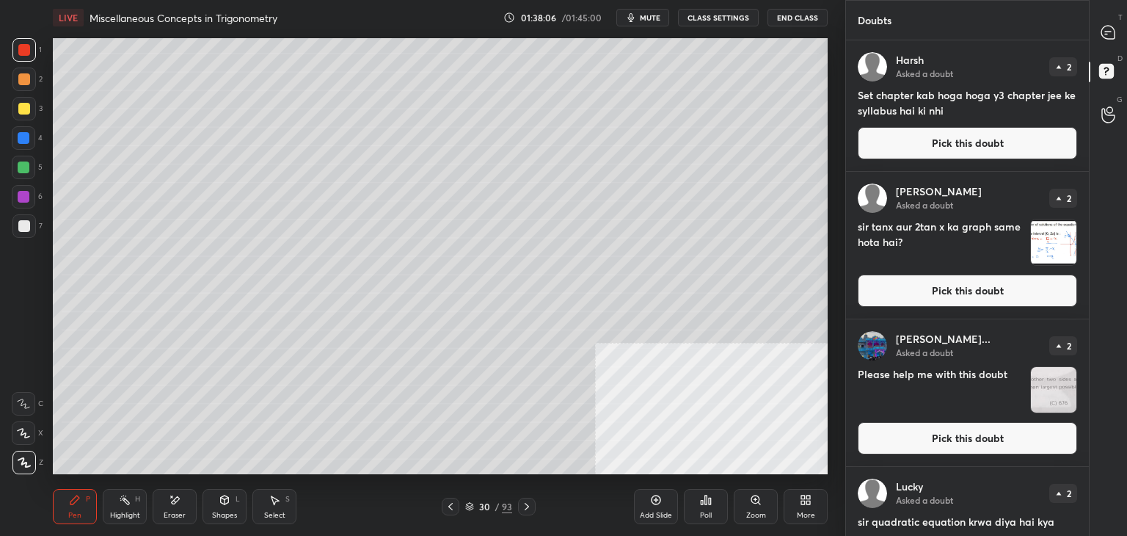
click at [983, 140] on button "Pick this doubt" at bounding box center [967, 143] width 219 height 32
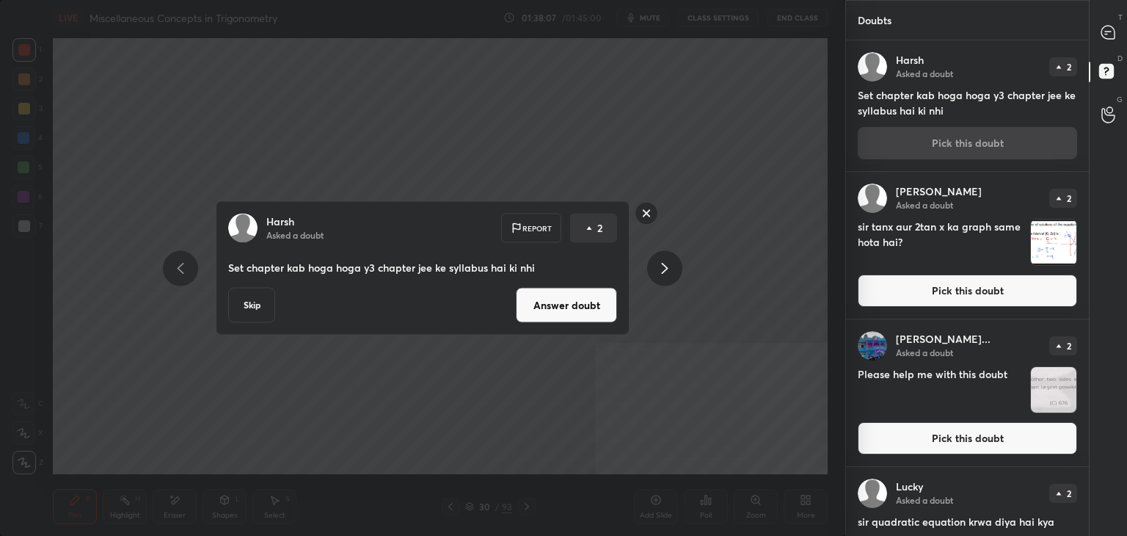
click at [560, 317] on button "Answer doubt" at bounding box center [566, 305] width 101 height 35
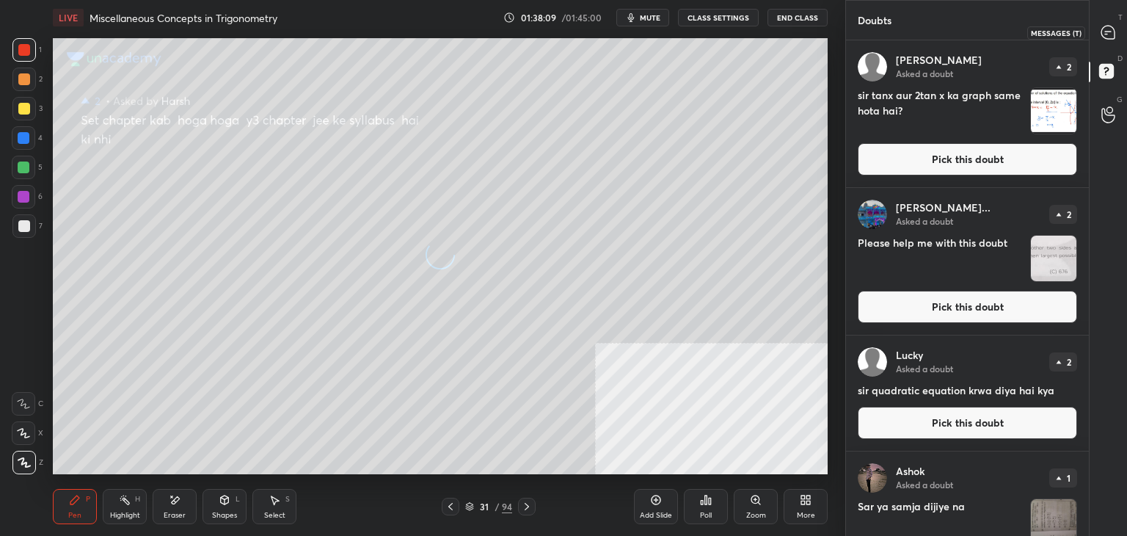
click at [1103, 28] on icon at bounding box center [1107, 32] width 13 height 13
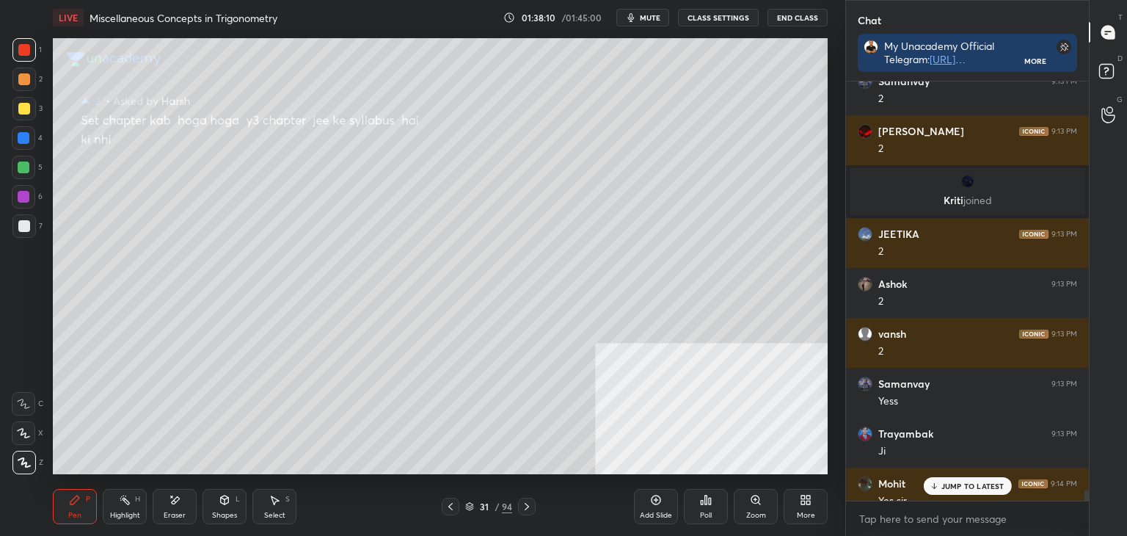
scroll to position [415, 238]
click at [950, 490] on p "JUMP TO LATEST" at bounding box center [972, 485] width 63 height 9
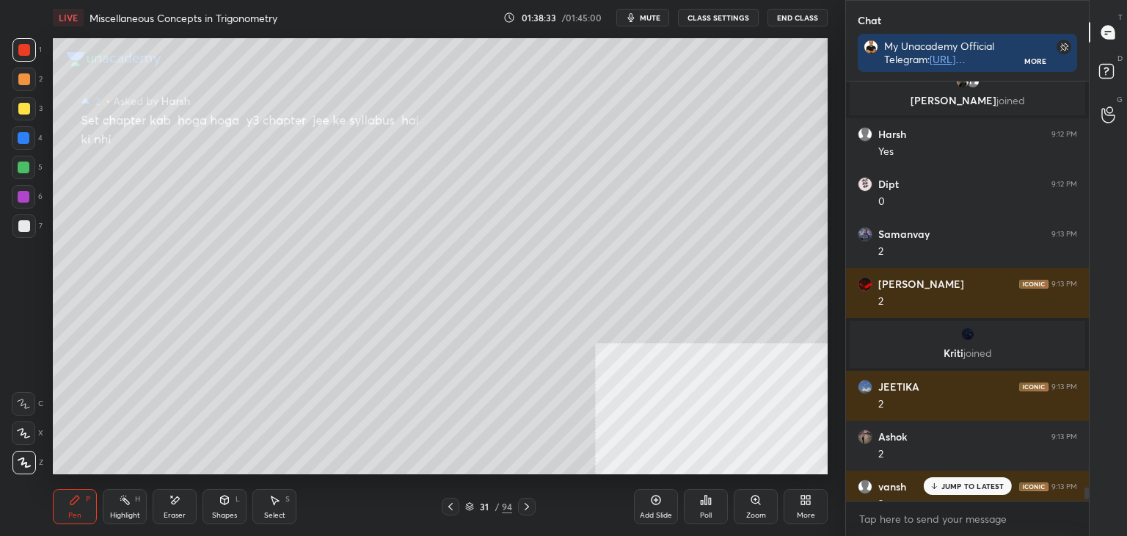
scroll to position [17089, 0]
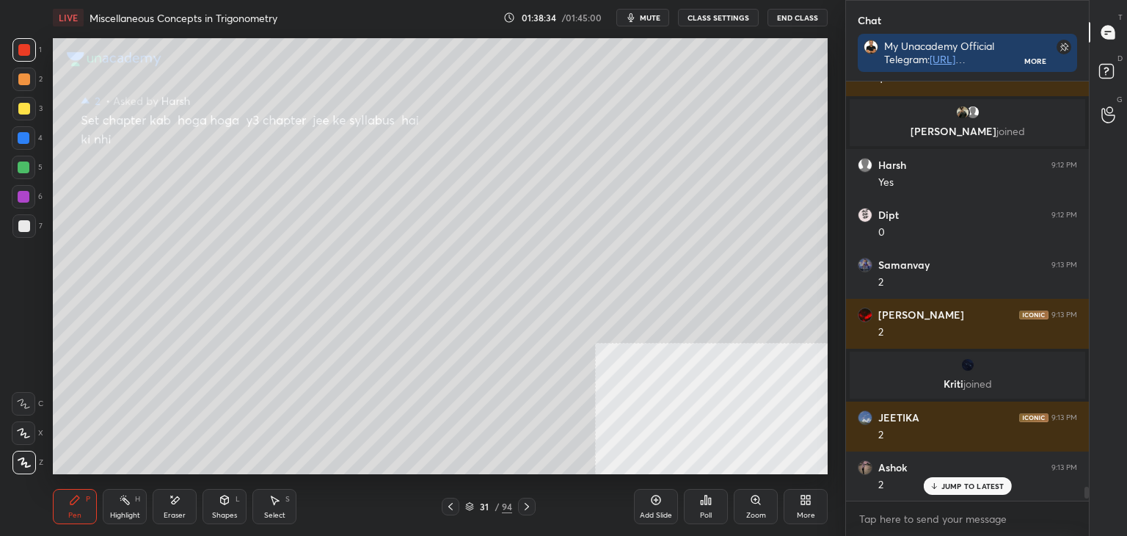
click at [1087, 490] on div at bounding box center [1086, 492] width 4 height 12
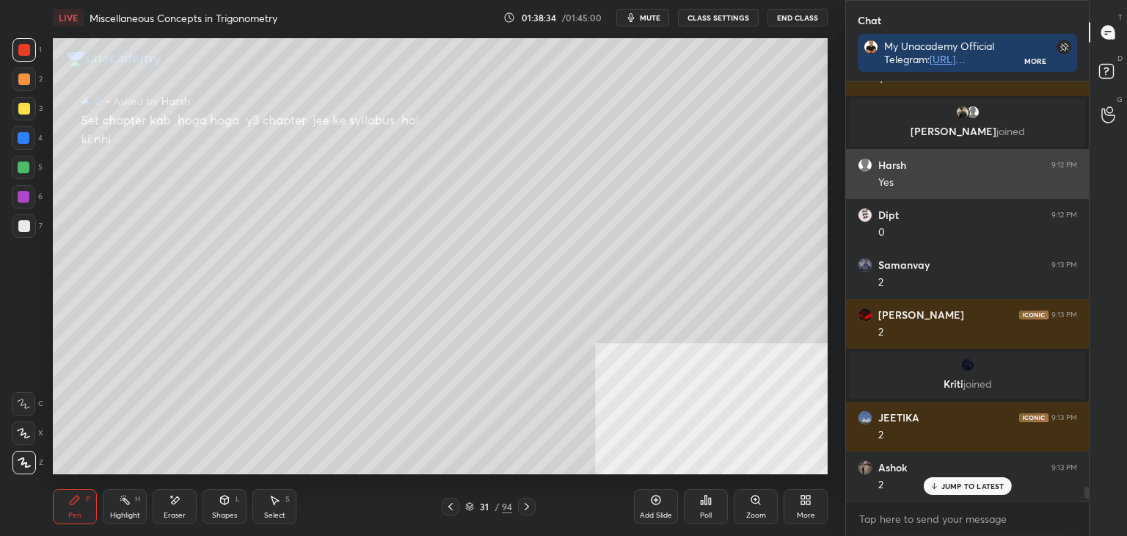
click at [890, 181] on div "Yes" at bounding box center [977, 182] width 199 height 15
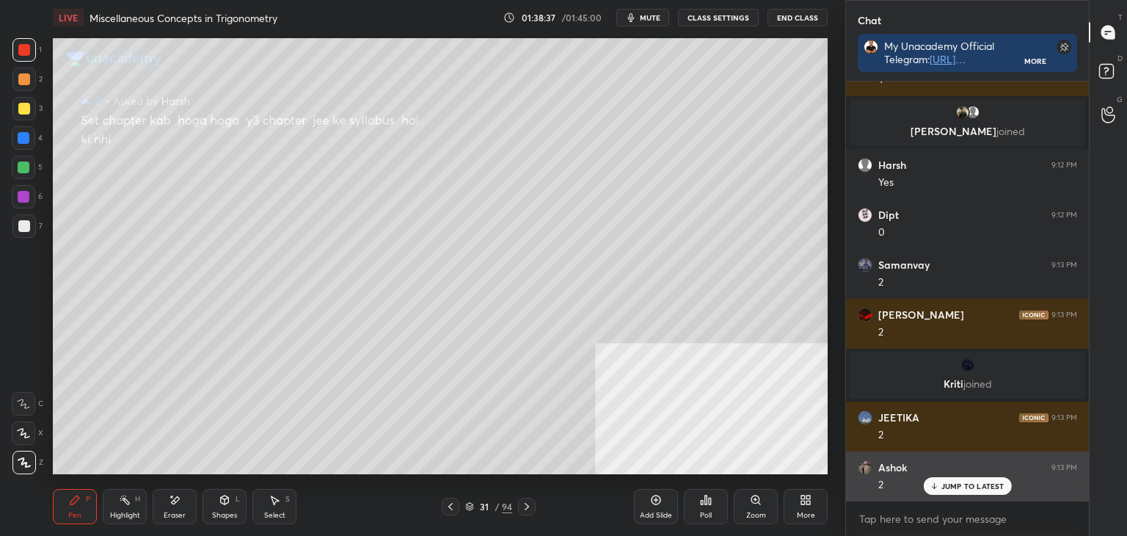
click at [966, 495] on div "Ashok 9:13 PM 2" at bounding box center [967, 476] width 243 height 50
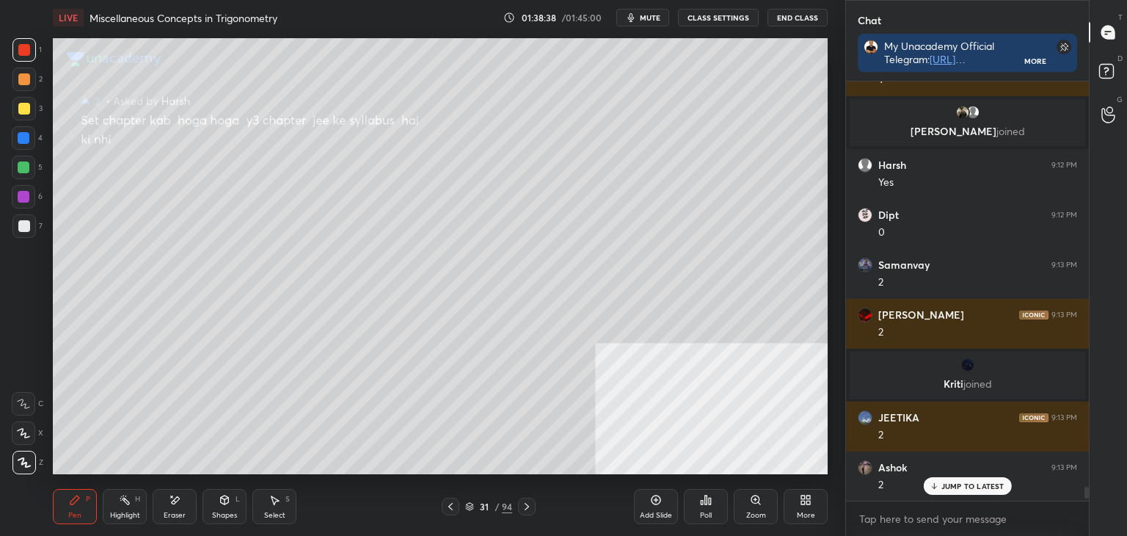
click at [982, 489] on p "JUMP TO LATEST" at bounding box center [972, 485] width 63 height 9
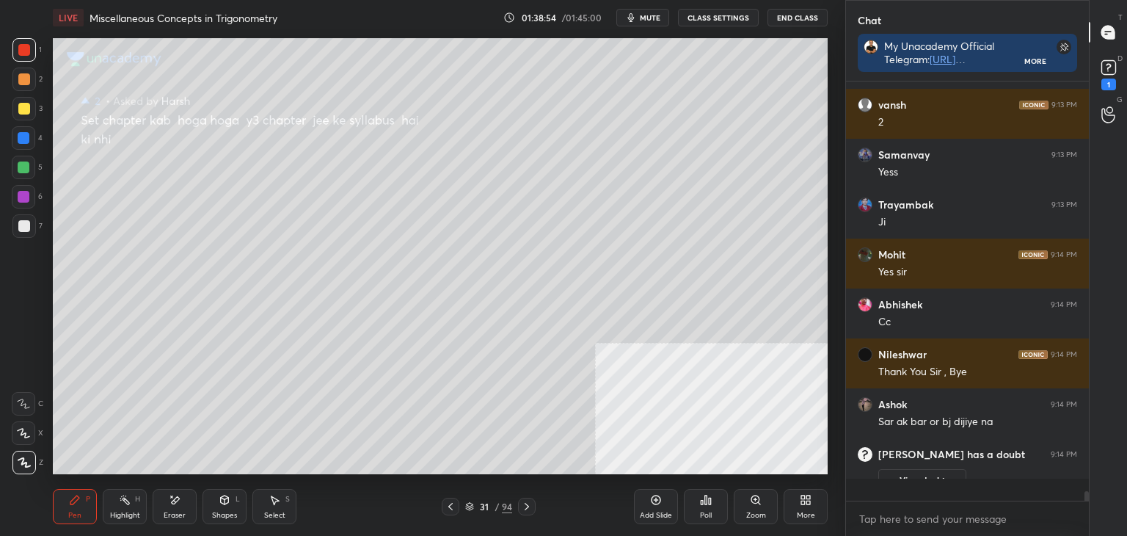
scroll to position [4, 4]
click at [1120, 70] on div "1" at bounding box center [1108, 73] width 29 height 26
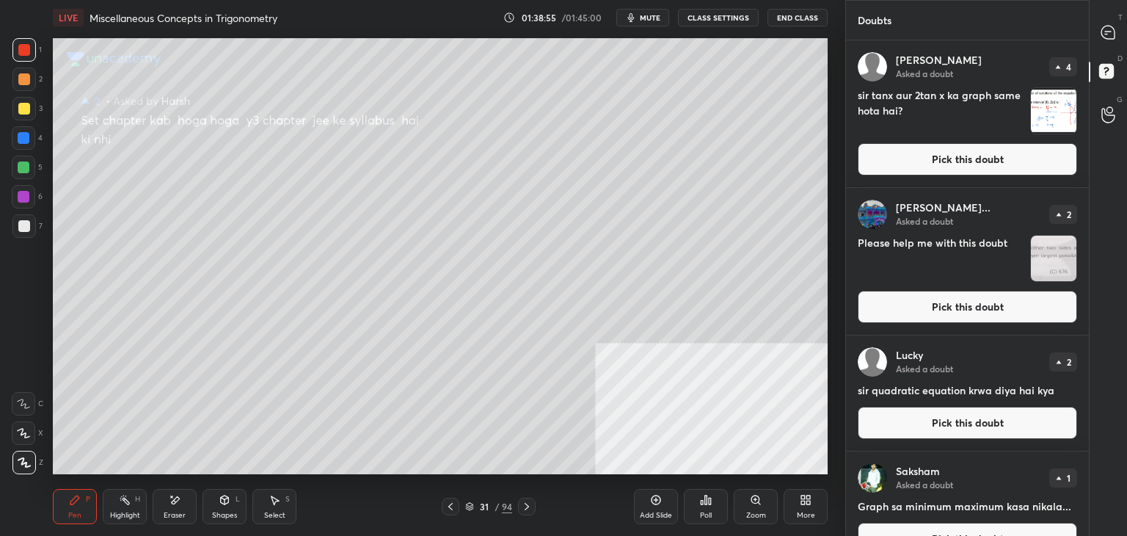
click at [999, 157] on button "Pick this doubt" at bounding box center [967, 159] width 219 height 32
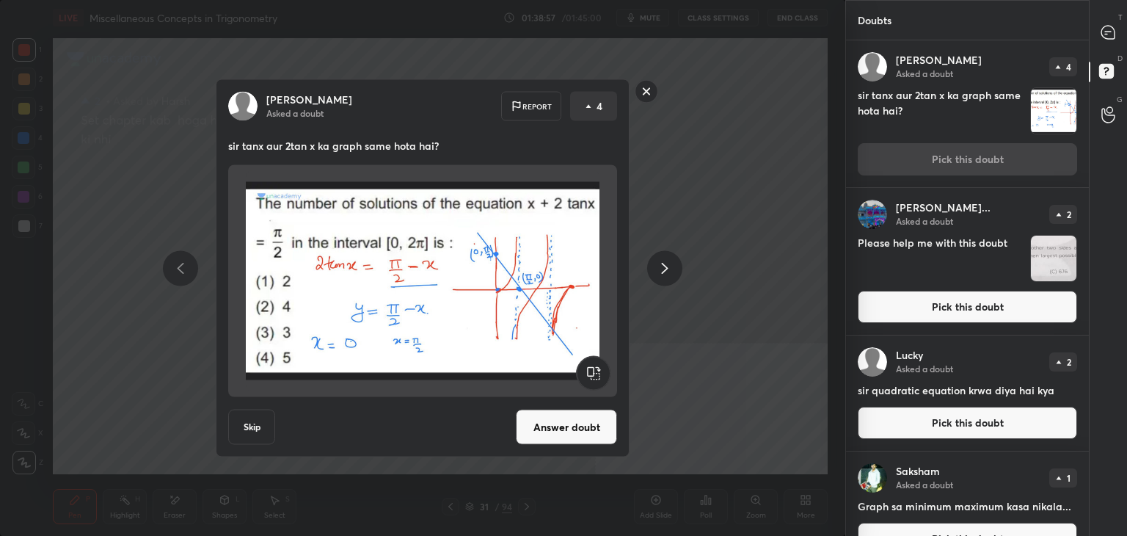
click at [581, 426] on button "Answer doubt" at bounding box center [566, 426] width 101 height 35
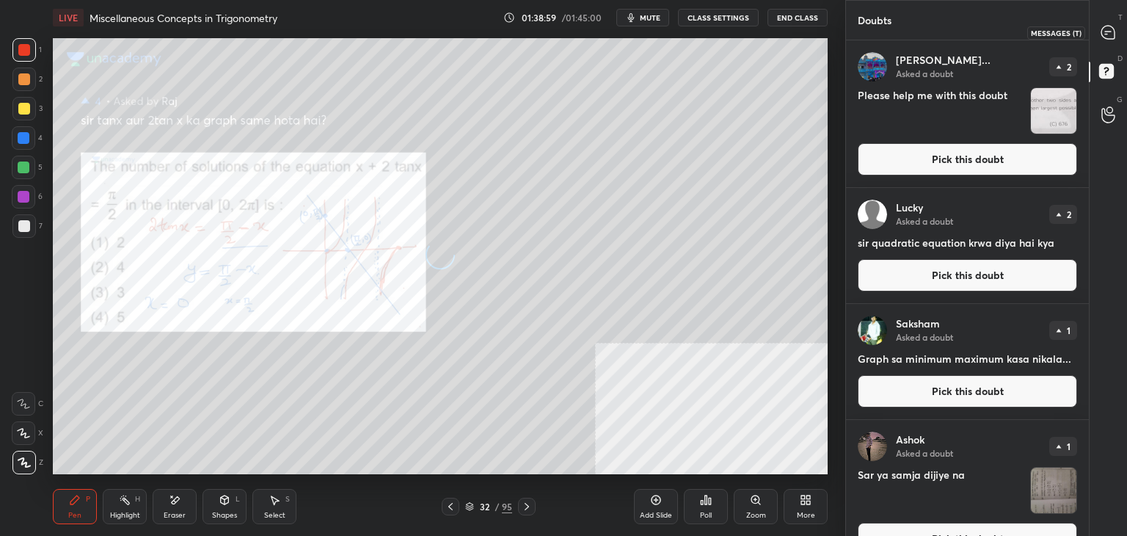
click at [1109, 36] on icon at bounding box center [1107, 32] width 13 height 13
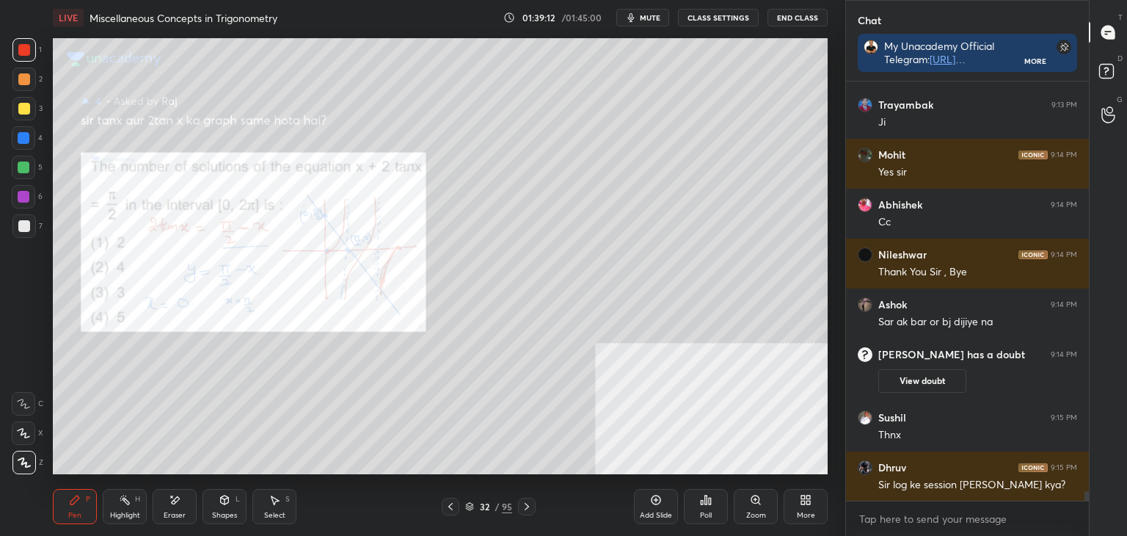
scroll to position [17433, 0]
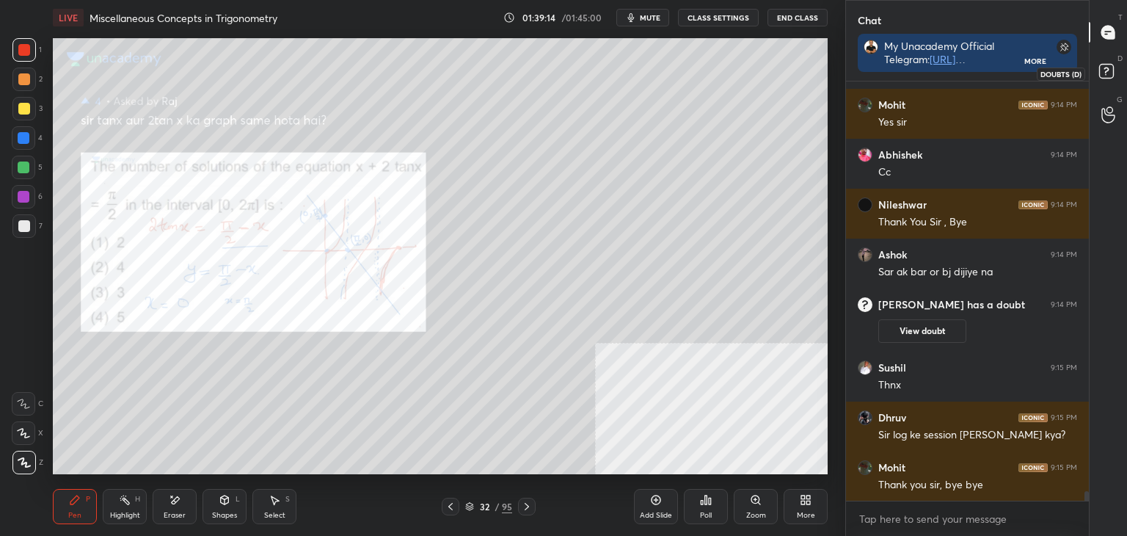
drag, startPoint x: 1110, startPoint y: 76, endPoint x: 1101, endPoint y: 71, distance: 9.8
click at [1109, 73] on rect at bounding box center [1106, 72] width 14 height 14
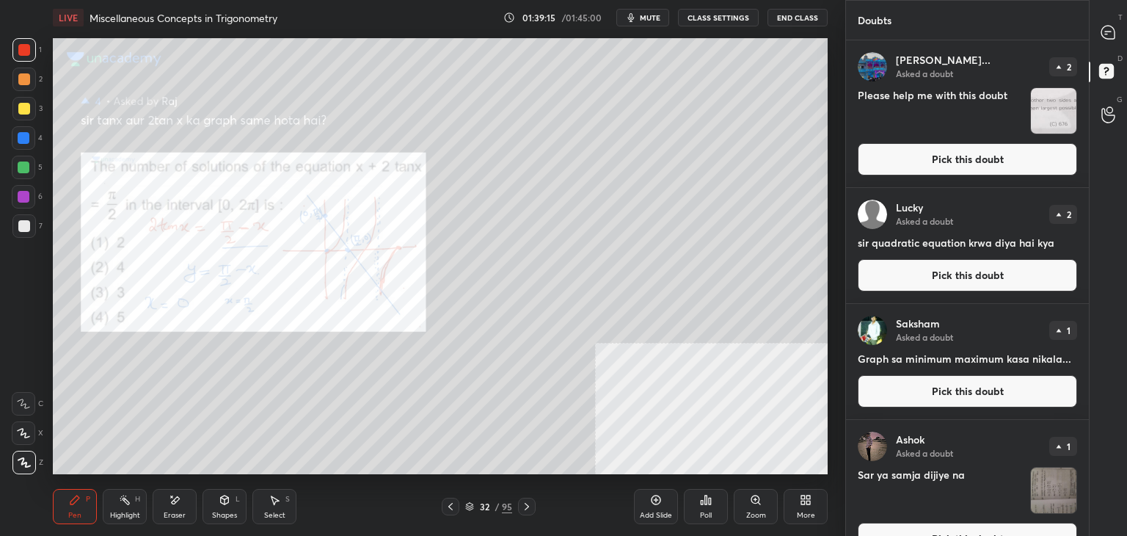
click at [974, 169] on button "Pick this doubt" at bounding box center [967, 159] width 219 height 32
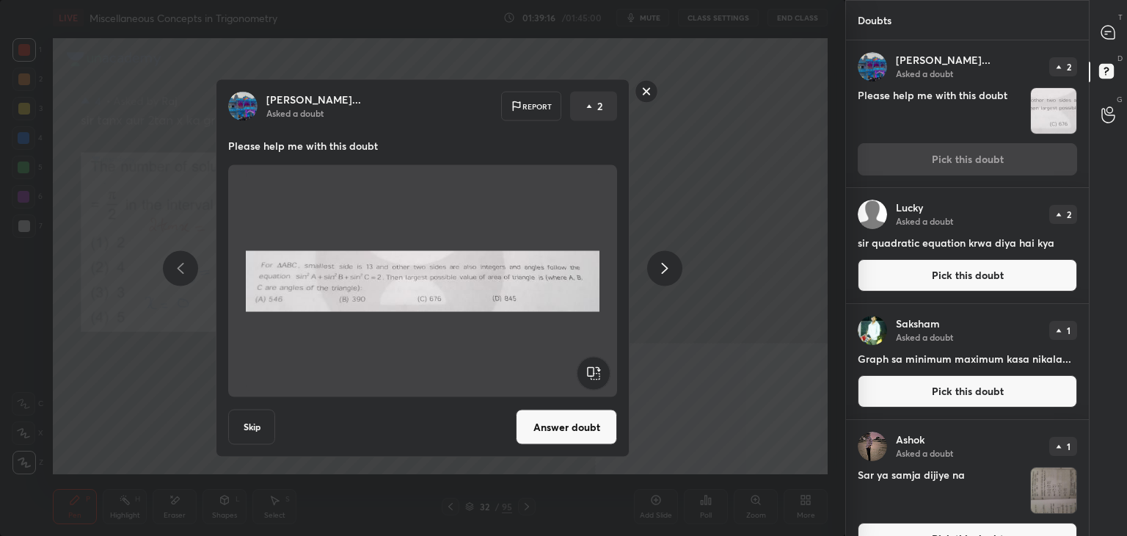
click at [645, 92] on rect at bounding box center [646, 91] width 23 height 23
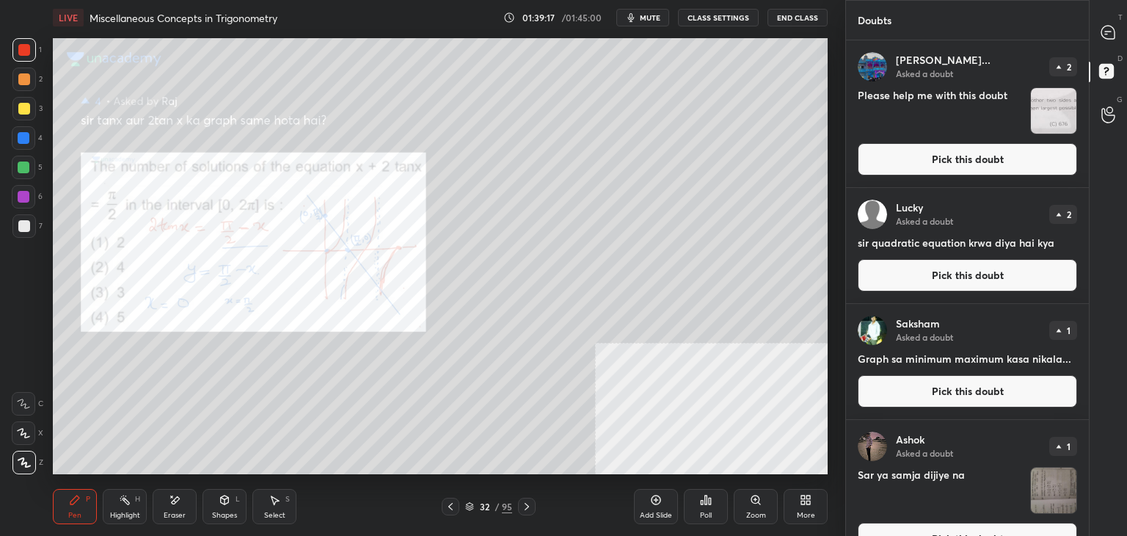
click at [970, 291] on div "Lucky Asked a doubt 2 sir quadratic equation krwa diya hai kya Pick this doubt" at bounding box center [967, 245] width 243 height 115
click at [937, 280] on button "Pick this doubt" at bounding box center [967, 275] width 219 height 32
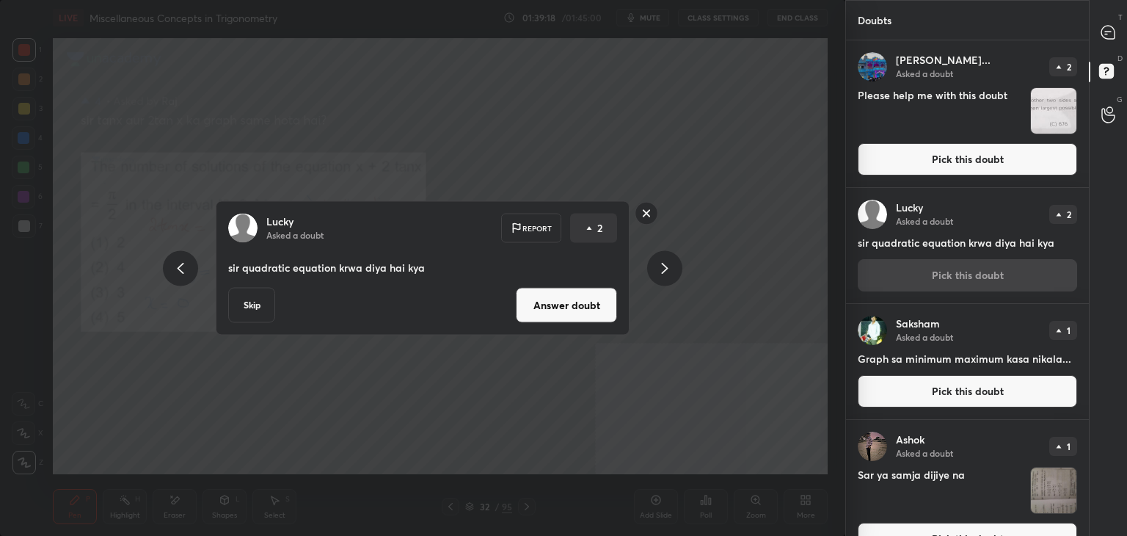
drag, startPoint x: 561, startPoint y: 307, endPoint x: 552, endPoint y: 309, distance: 9.1
click at [560, 309] on button "Answer doubt" at bounding box center [566, 305] width 101 height 35
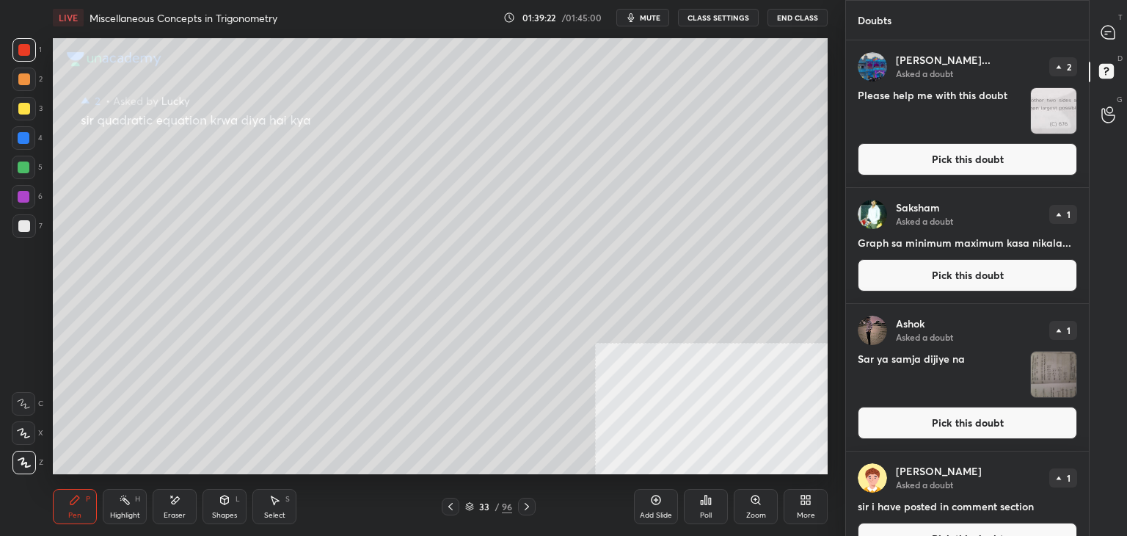
click at [966, 277] on button "Pick this doubt" at bounding box center [967, 275] width 219 height 32
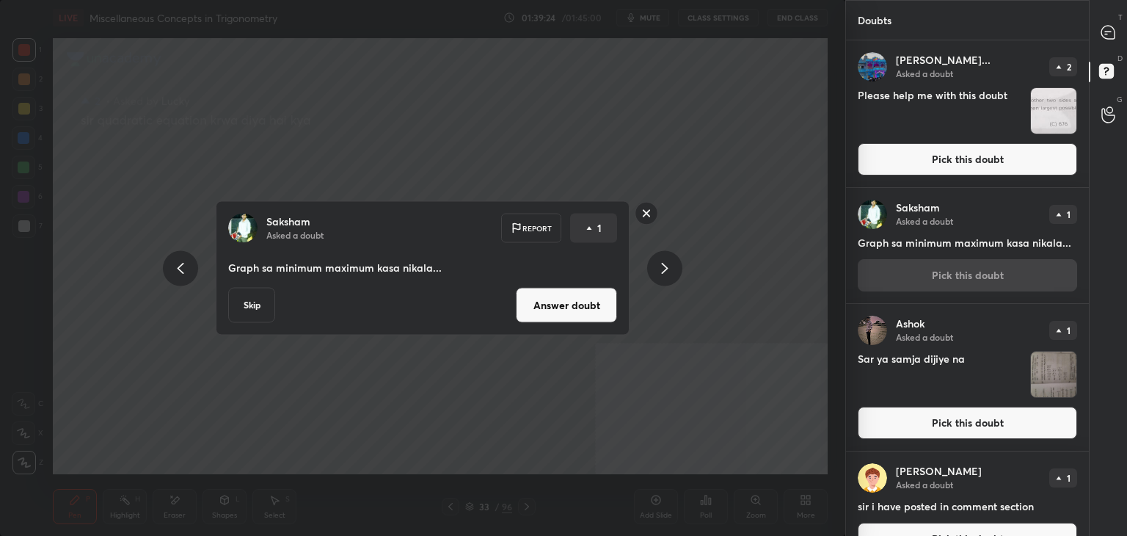
click at [570, 300] on button "Answer doubt" at bounding box center [566, 305] width 101 height 35
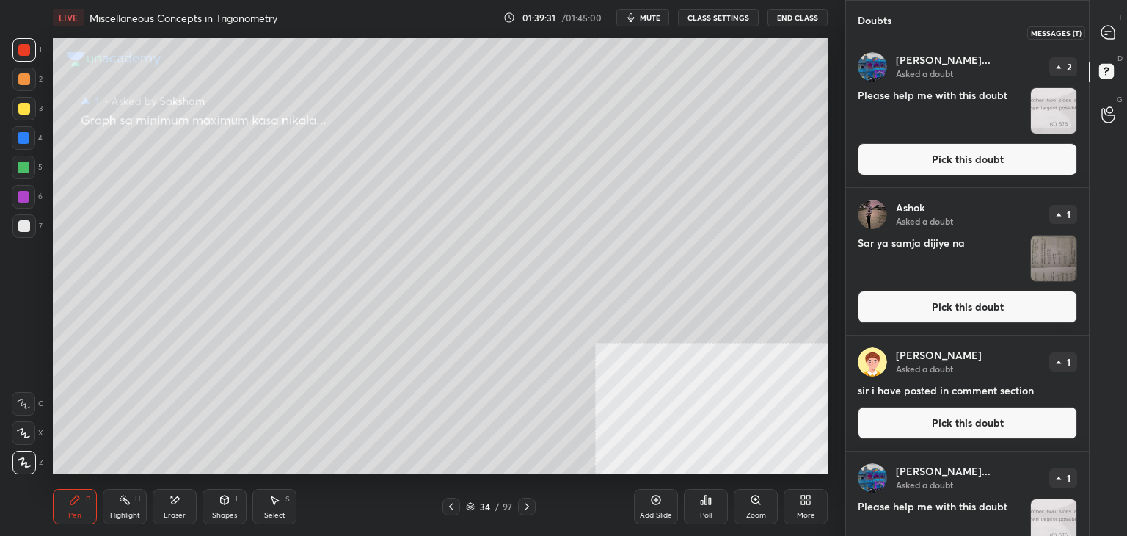
click at [1107, 40] on div at bounding box center [1108, 32] width 29 height 26
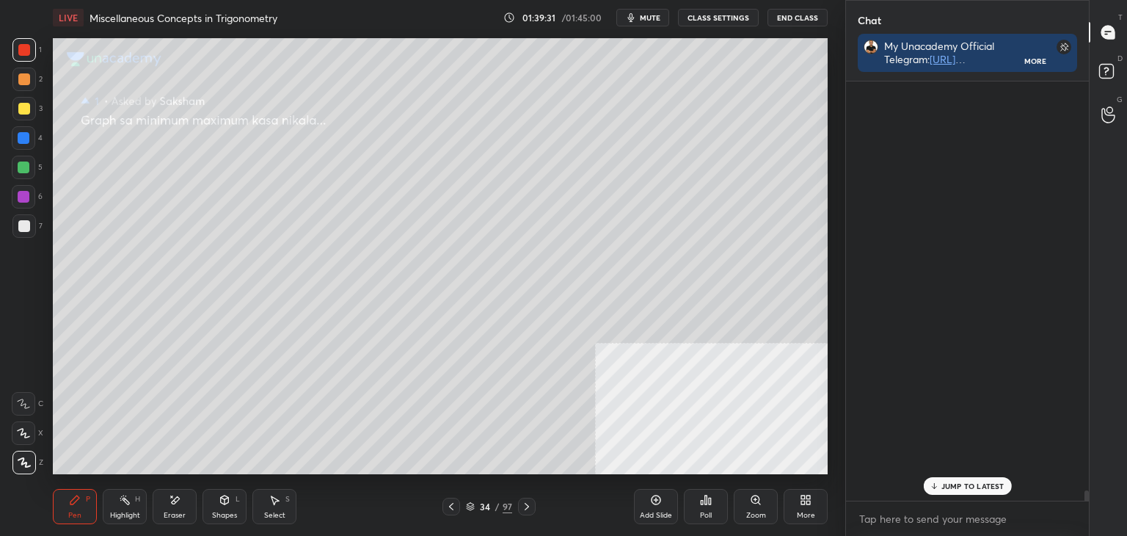
scroll to position [397, 238]
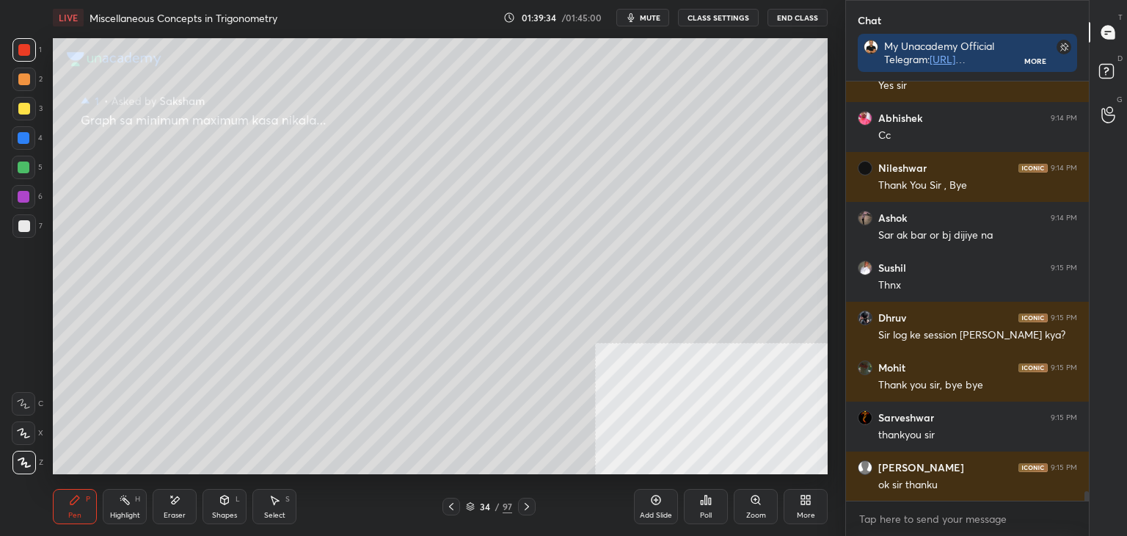
click at [447, 503] on icon at bounding box center [451, 506] width 12 height 12
click at [448, 505] on icon at bounding box center [451, 506] width 12 height 12
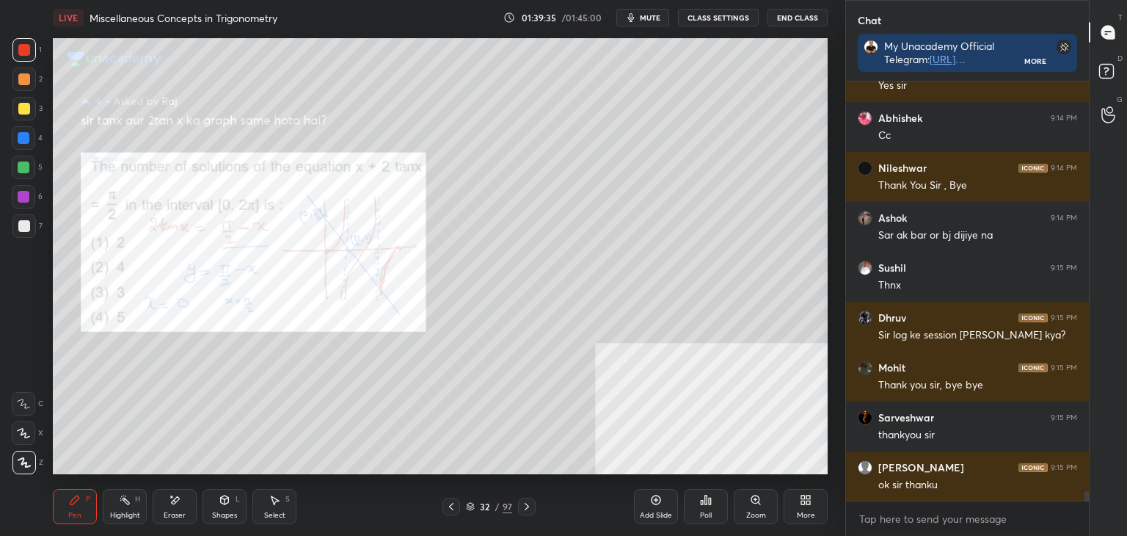
click at [448, 506] on icon at bounding box center [451, 506] width 12 height 12
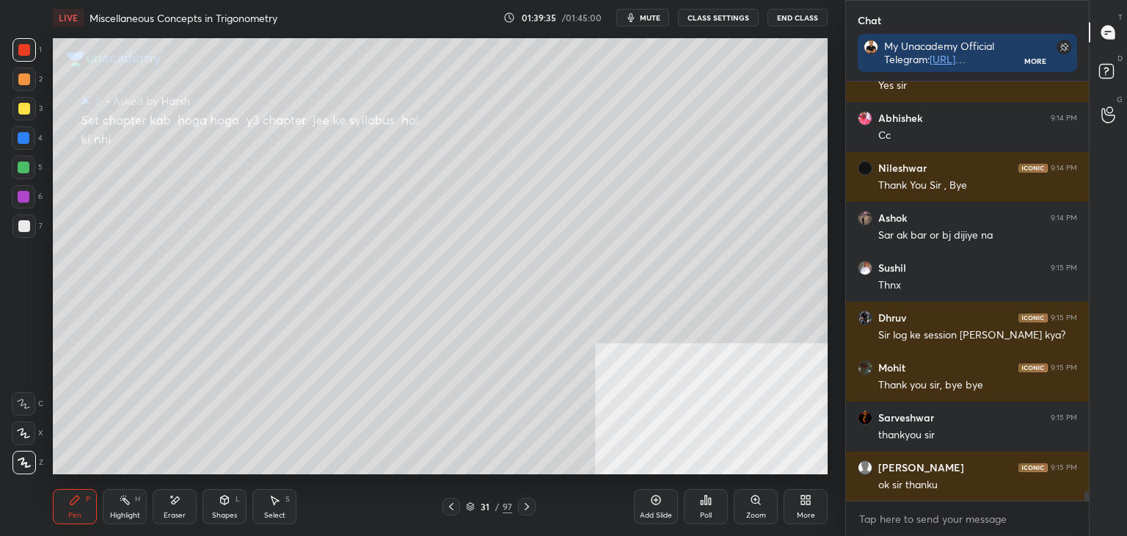
click at [449, 506] on icon at bounding box center [451, 506] width 12 height 12
click at [448, 505] on icon at bounding box center [451, 506] width 12 height 12
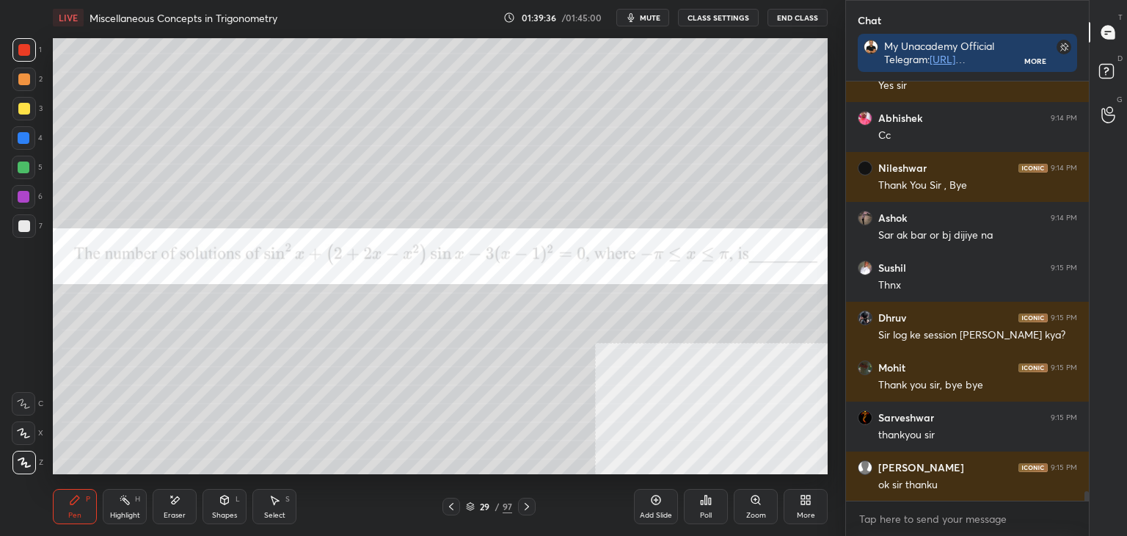
click at [448, 506] on icon at bounding box center [451, 506] width 12 height 12
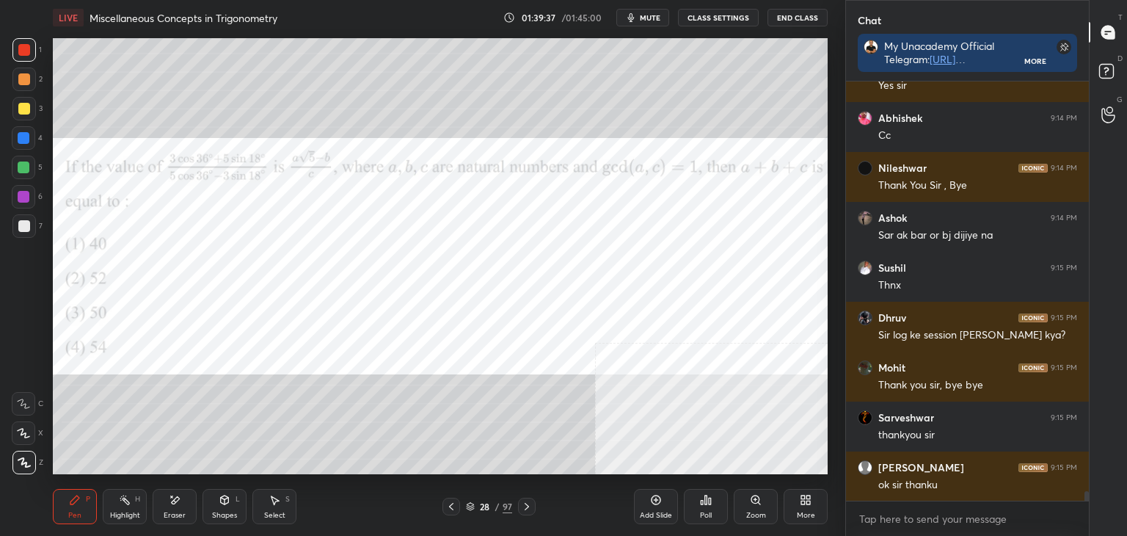
click at [448, 503] on icon at bounding box center [451, 506] width 12 height 12
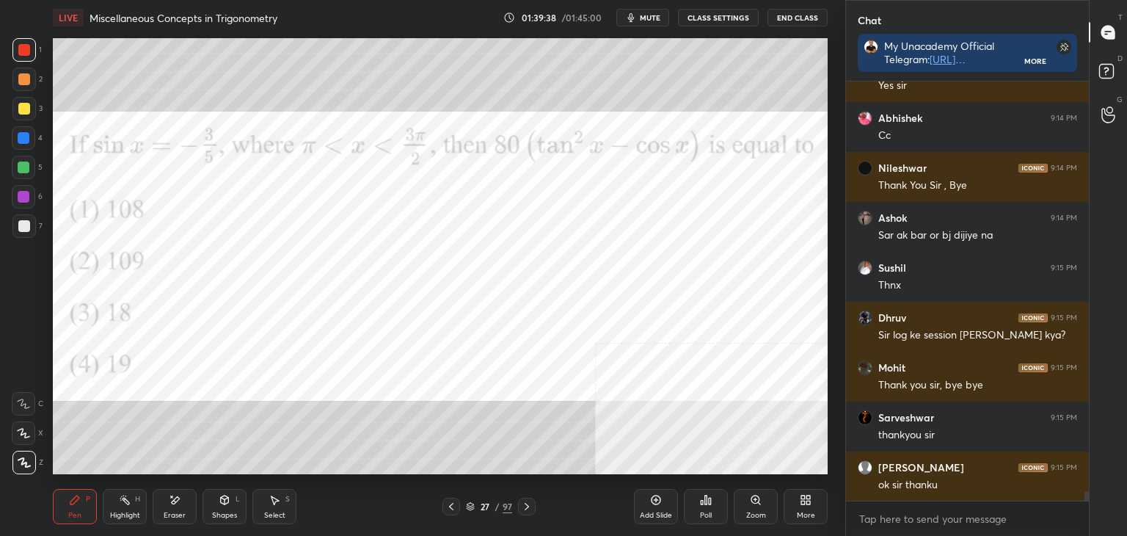
click at [448, 506] on icon at bounding box center [451, 506] width 12 height 12
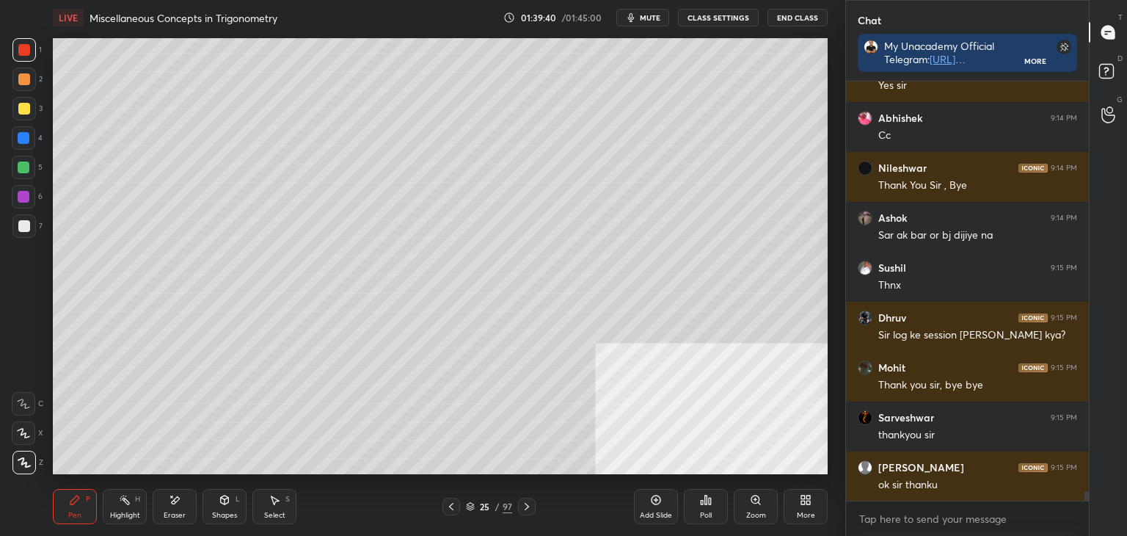
click at [533, 503] on div at bounding box center [527, 506] width 18 height 18
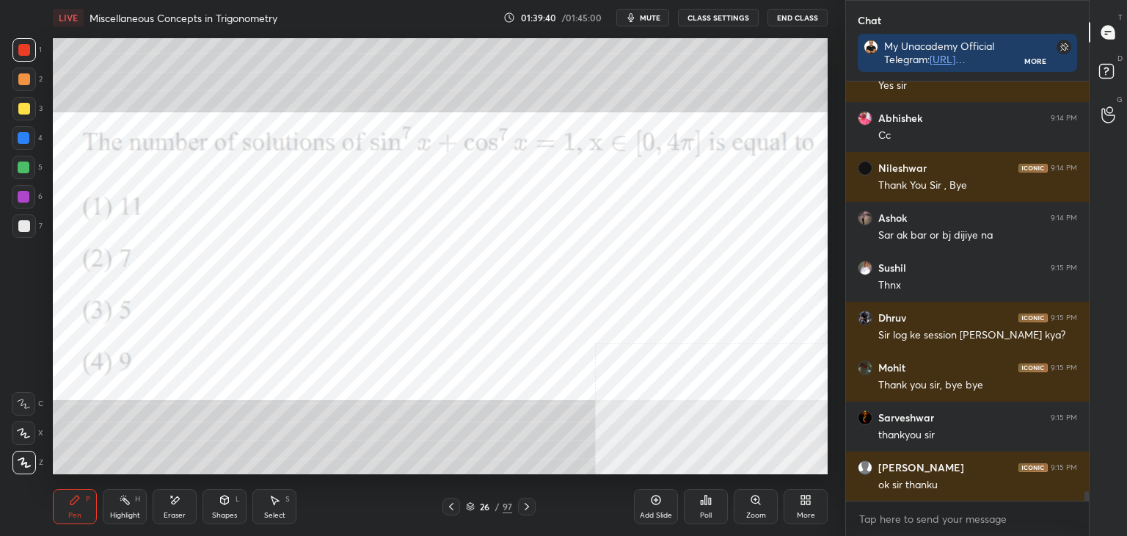
click at [529, 505] on icon at bounding box center [527, 506] width 12 height 12
click at [528, 506] on icon at bounding box center [527, 506] width 4 height 7
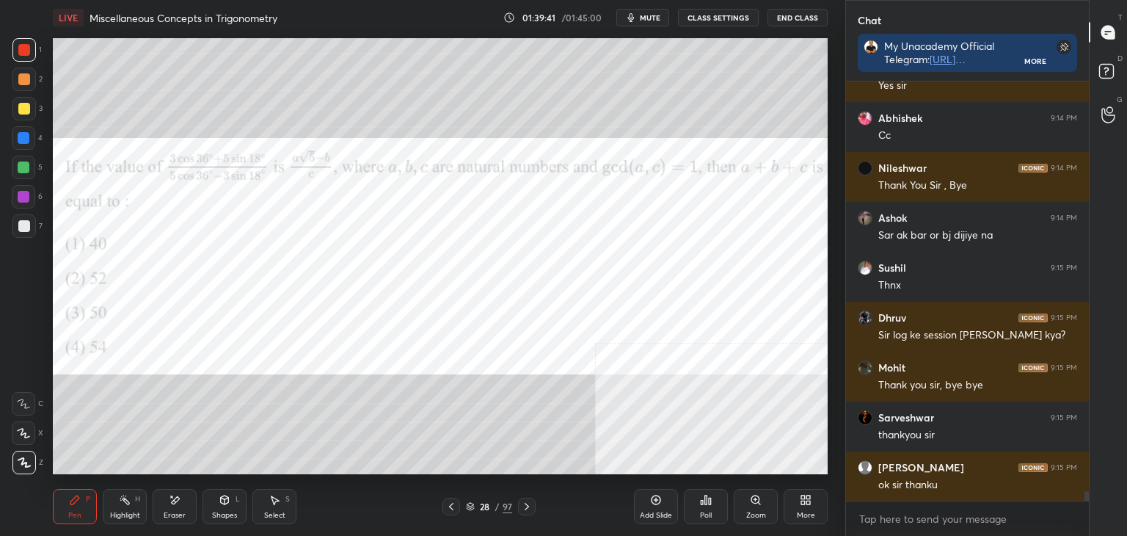
click at [519, 503] on div at bounding box center [527, 506] width 18 height 18
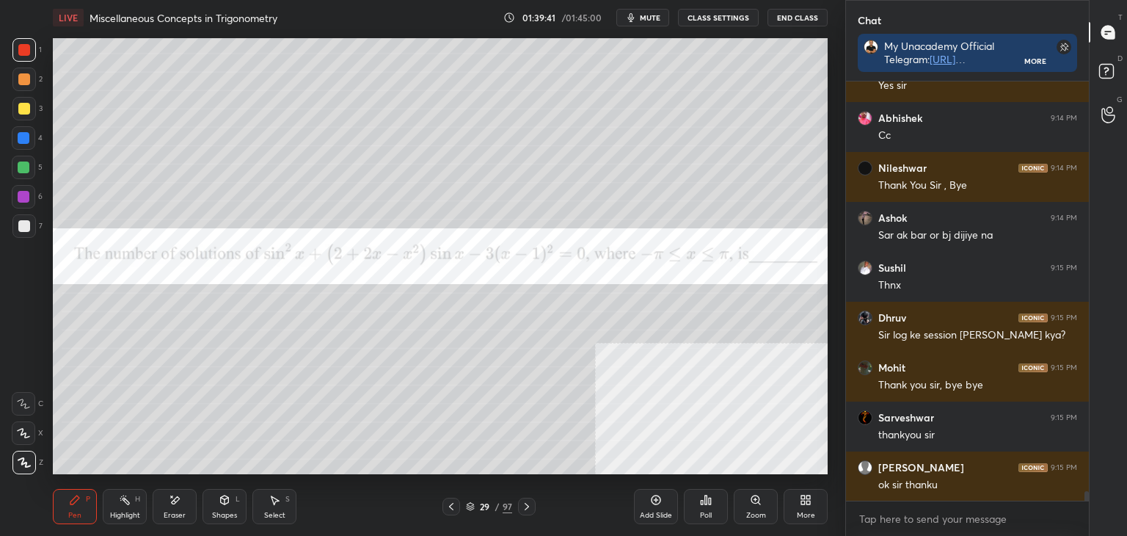
click at [518, 508] on div at bounding box center [527, 506] width 18 height 18
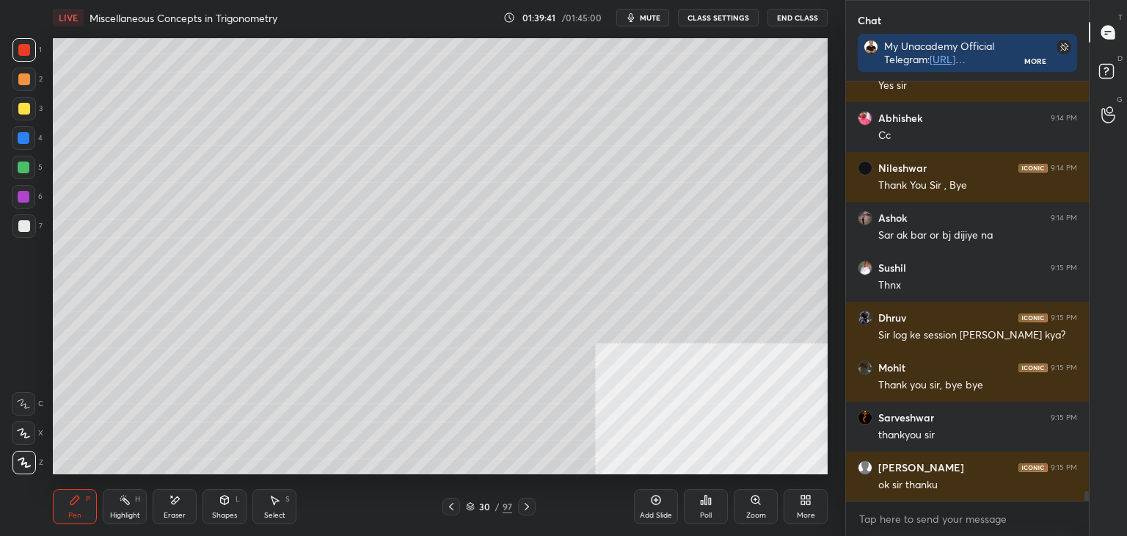
click at [519, 508] on div at bounding box center [527, 506] width 18 height 18
click at [518, 508] on div at bounding box center [527, 506] width 18 height 18
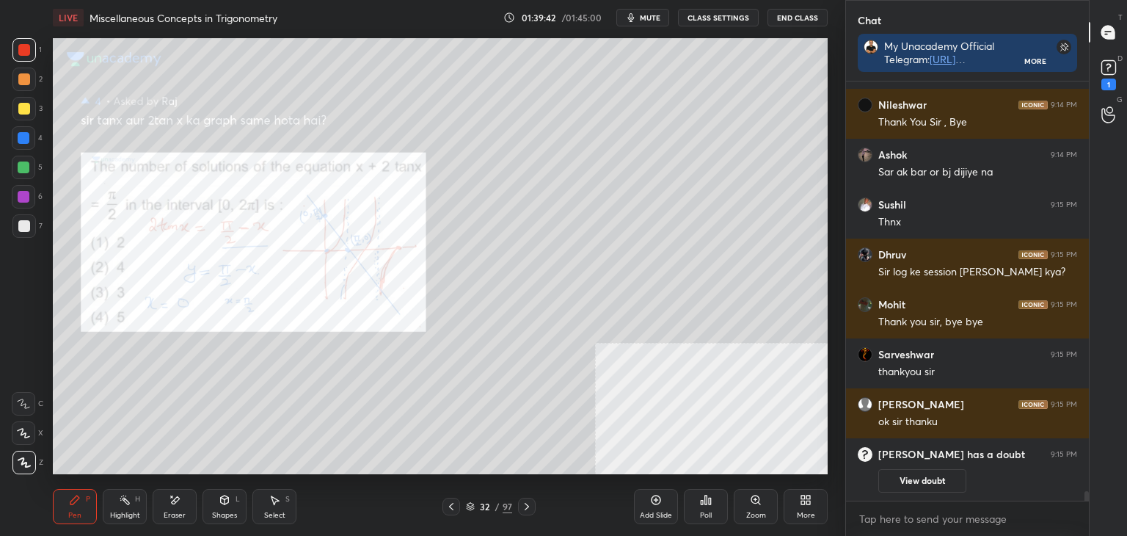
click at [518, 507] on div at bounding box center [527, 506] width 18 height 18
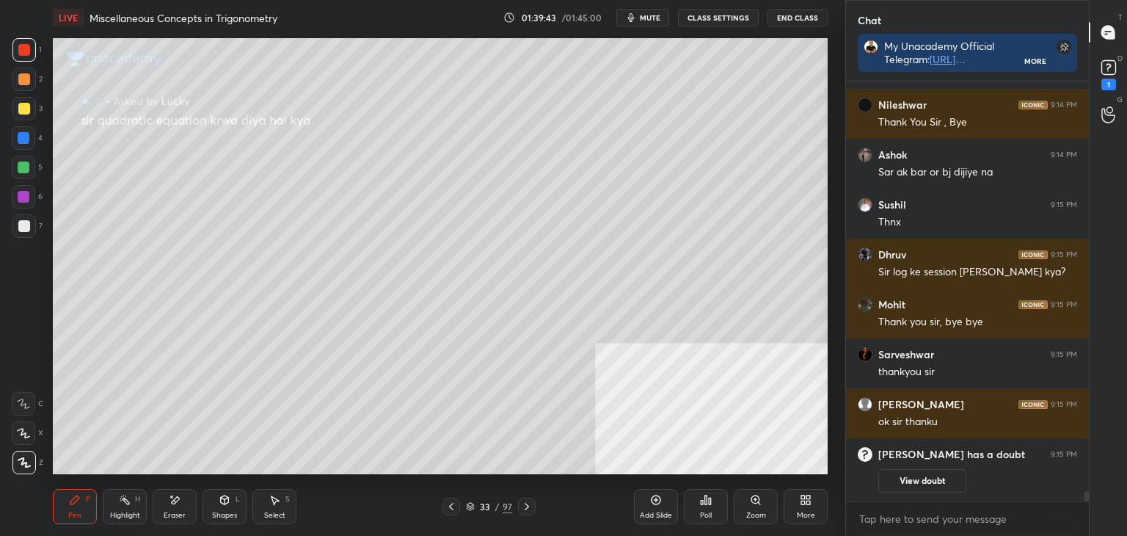
click at [515, 508] on div "33 / 97" at bounding box center [488, 506] width 93 height 18
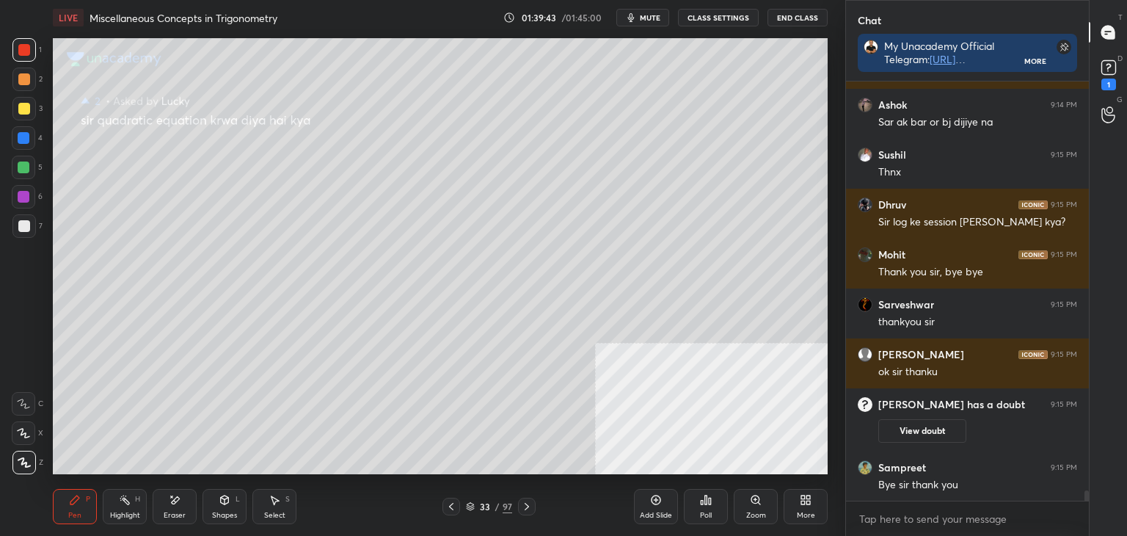
click at [517, 508] on div "33 / 97" at bounding box center [488, 506] width 93 height 18
click at [525, 503] on icon at bounding box center [527, 506] width 12 height 12
click at [528, 506] on icon at bounding box center [527, 506] width 12 height 12
drag, startPoint x: 454, startPoint y: 507, endPoint x: 445, endPoint y: 482, distance: 26.5
click at [455, 506] on icon at bounding box center [451, 506] width 12 height 12
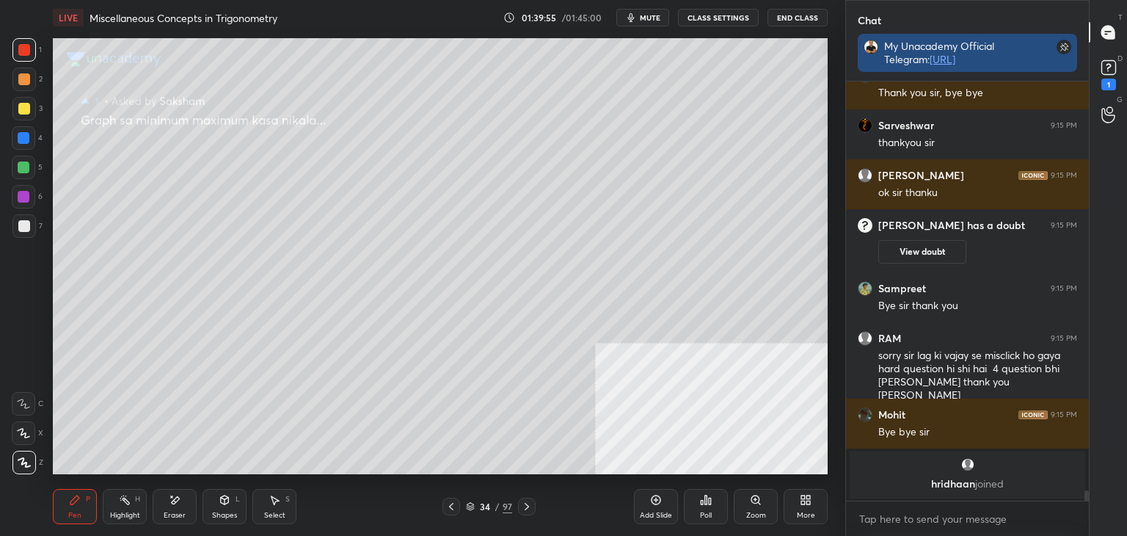
scroll to position [428, 238]
click at [1120, 69] on div "1" at bounding box center [1108, 73] width 29 height 26
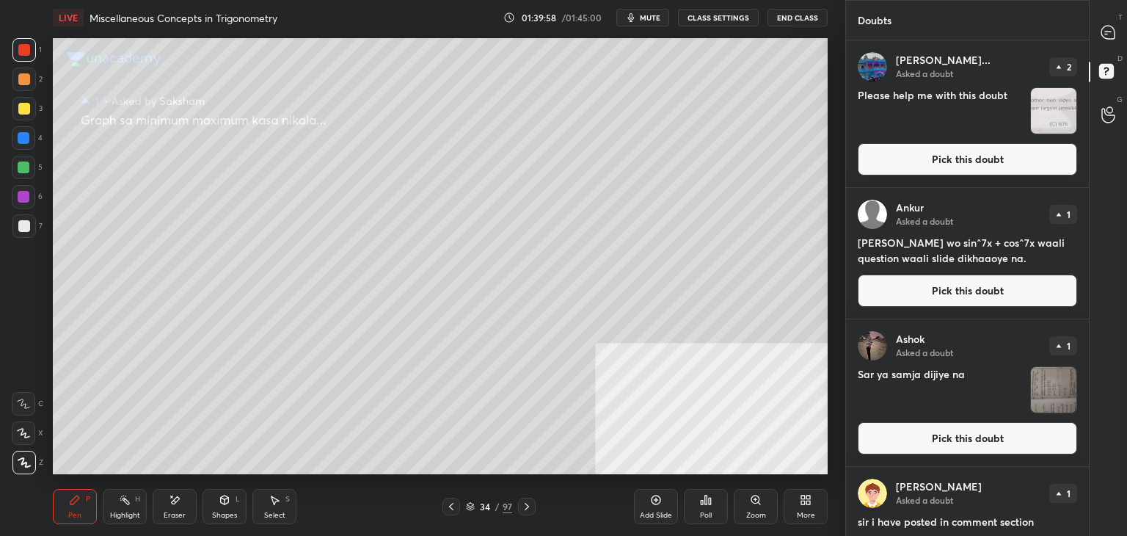
click at [1068, 164] on button "Pick this doubt" at bounding box center [967, 159] width 219 height 32
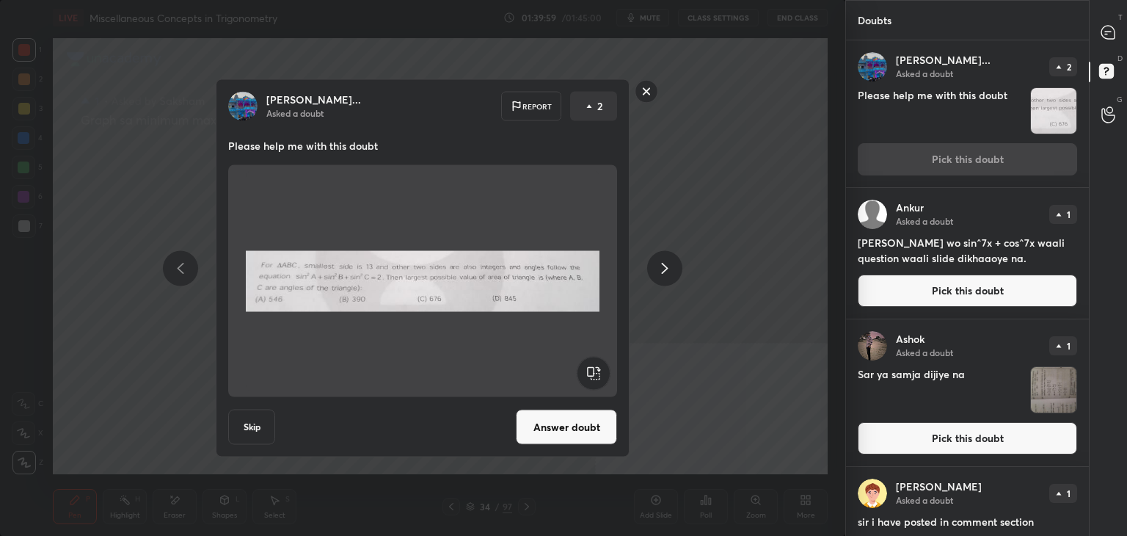
click at [560, 424] on button "Answer doubt" at bounding box center [566, 426] width 101 height 35
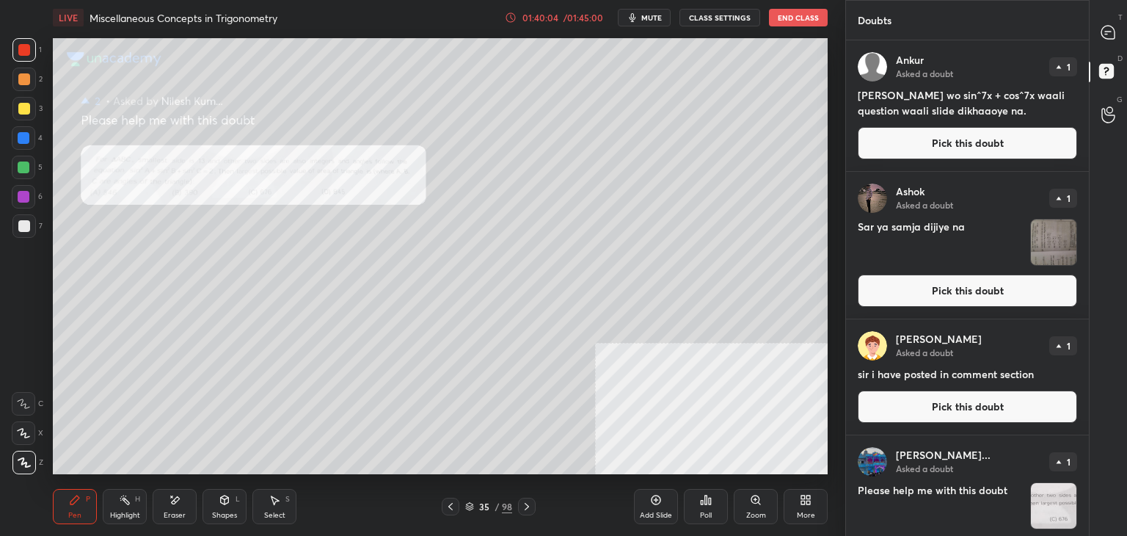
drag, startPoint x: 1126, startPoint y: 32, endPoint x: 1109, endPoint y: 62, distance: 35.1
click at [1126, 30] on div "T Messages (T)" at bounding box center [1108, 32] width 37 height 41
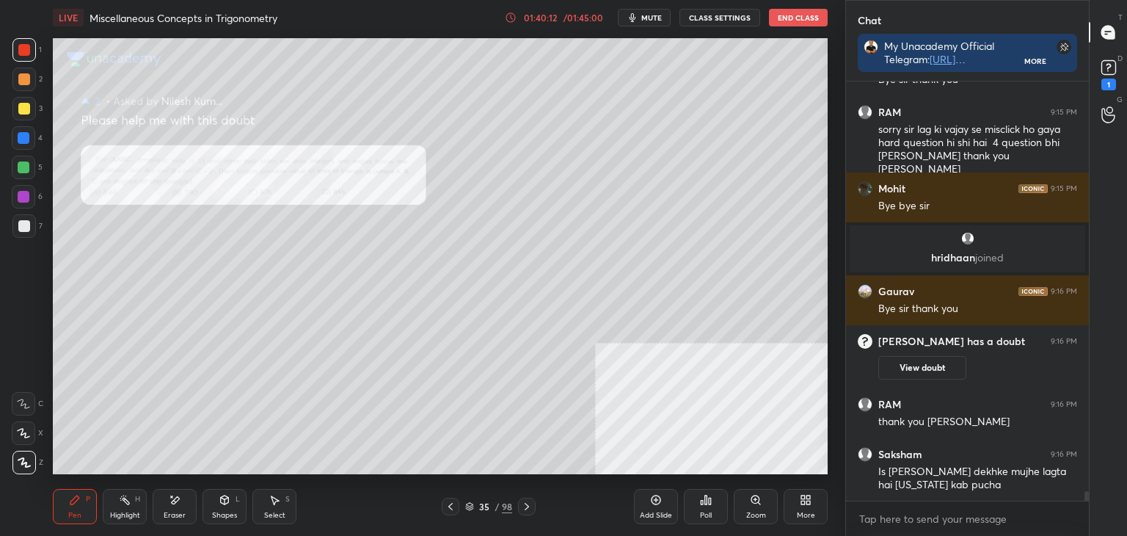
click at [1121, 72] on div "1" at bounding box center [1108, 73] width 29 height 26
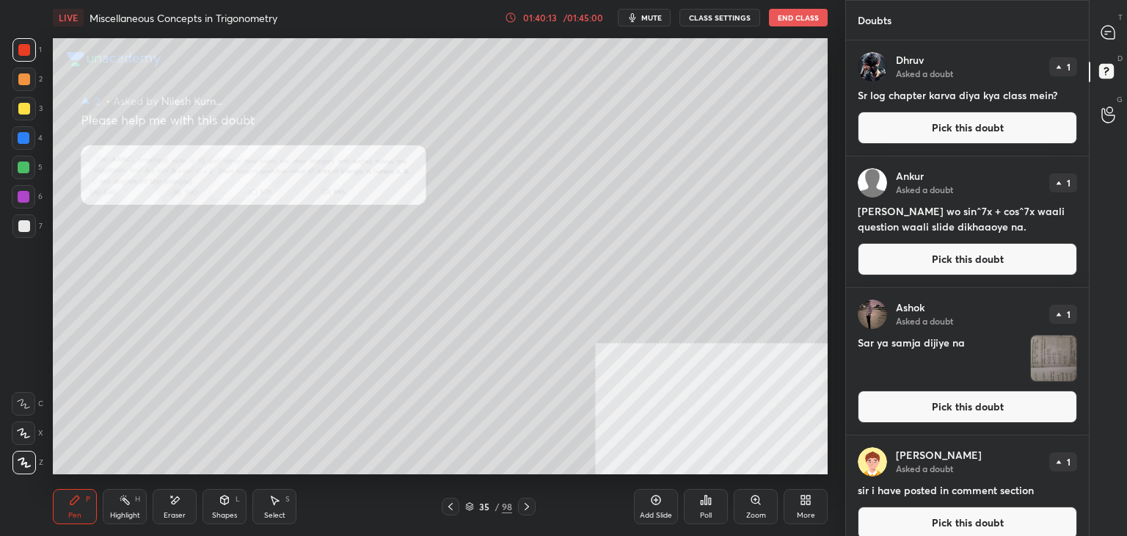
click at [939, 136] on button "Pick this doubt" at bounding box center [967, 128] width 219 height 32
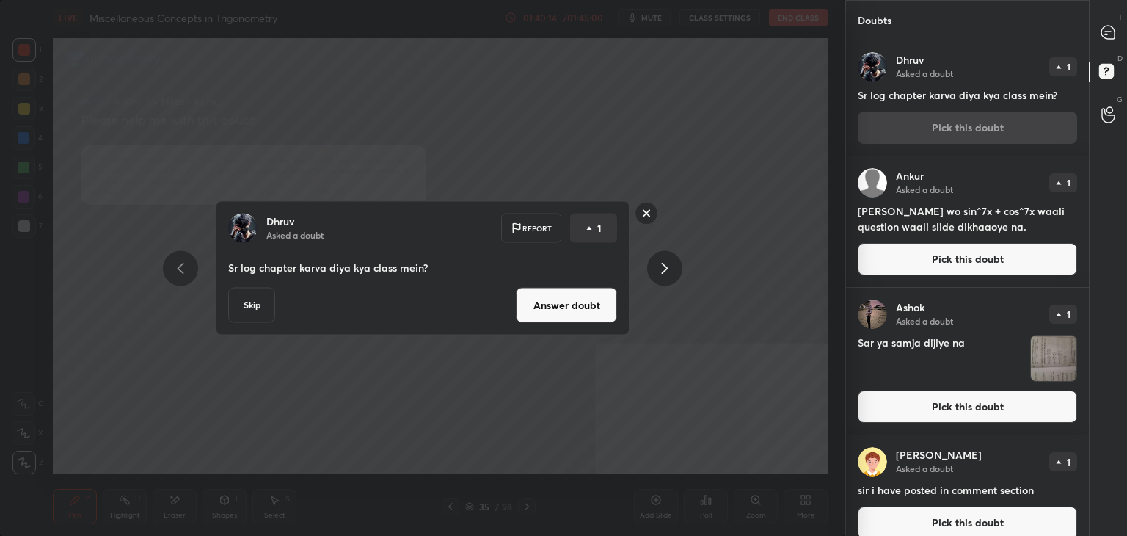
click at [555, 294] on button "Answer doubt" at bounding box center [566, 305] width 101 height 35
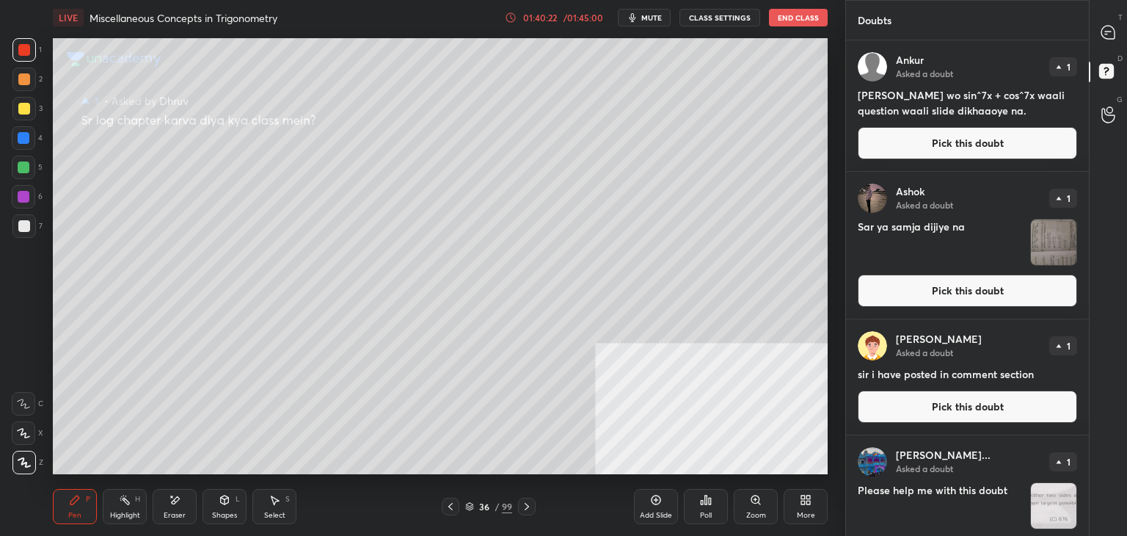
click at [919, 139] on button "Pick this doubt" at bounding box center [967, 143] width 219 height 32
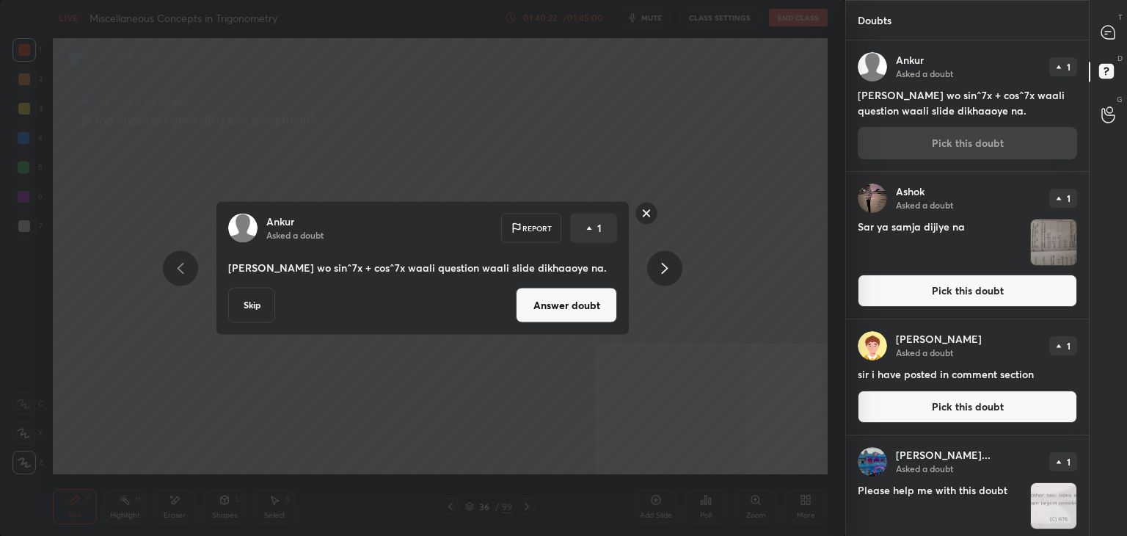
drag, startPoint x: 578, startPoint y: 298, endPoint x: 569, endPoint y: 301, distance: 10.0
click at [576, 303] on button "Answer doubt" at bounding box center [566, 305] width 101 height 35
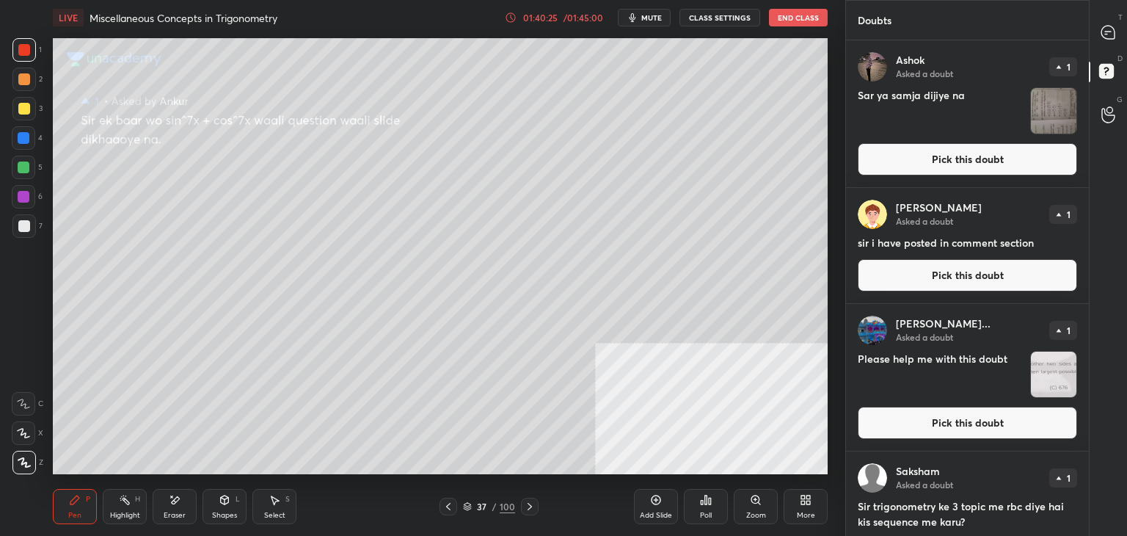
click at [1117, 24] on div at bounding box center [1108, 32] width 29 height 26
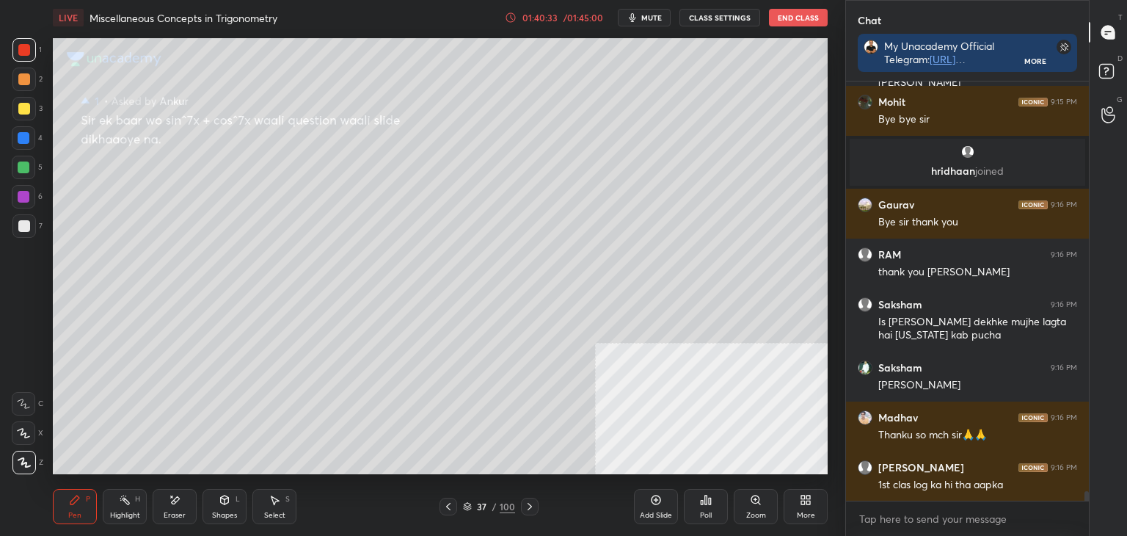
click at [1117, 71] on icon at bounding box center [1108, 73] width 26 height 26
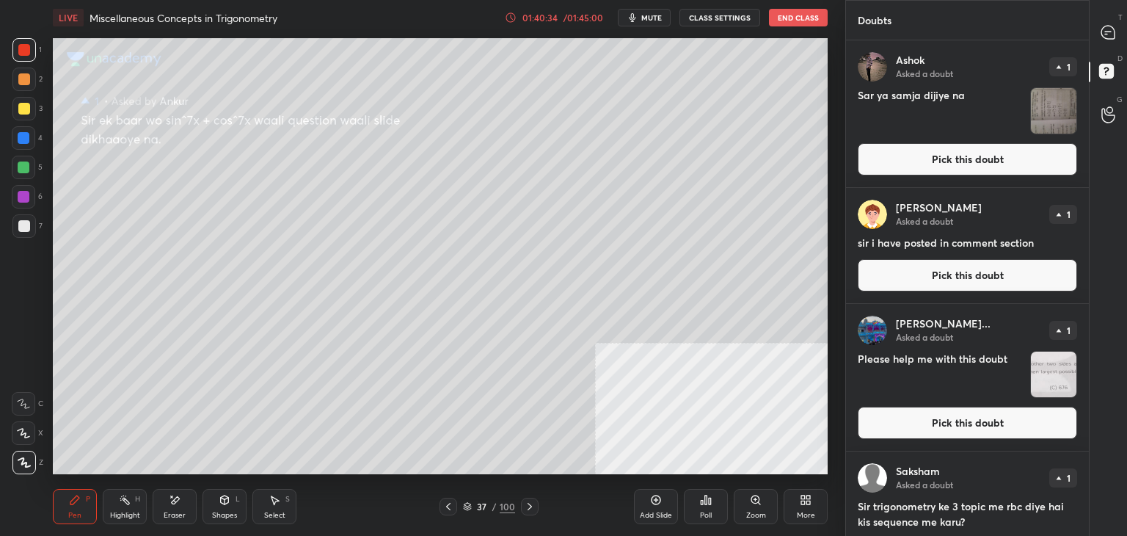
click at [979, 147] on button "Pick this doubt" at bounding box center [967, 159] width 219 height 32
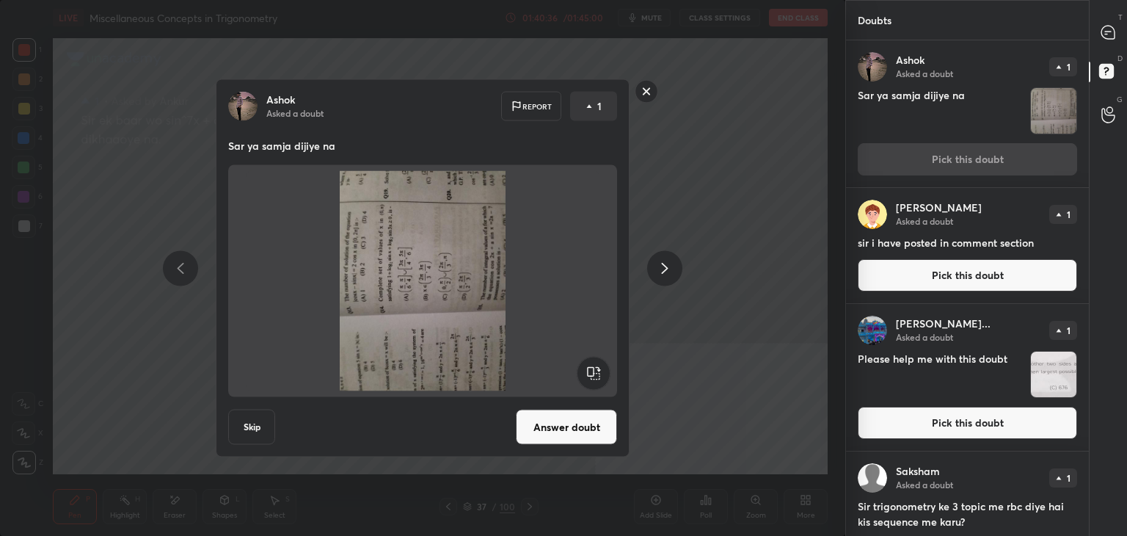
click at [588, 362] on rect at bounding box center [593, 373] width 33 height 33
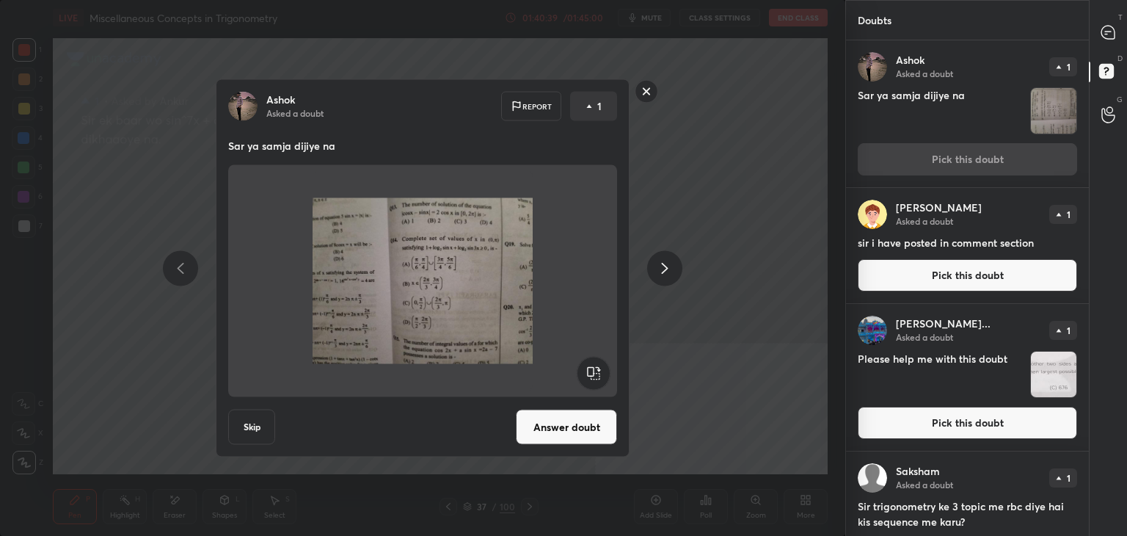
click at [572, 423] on button "Answer doubt" at bounding box center [566, 426] width 101 height 35
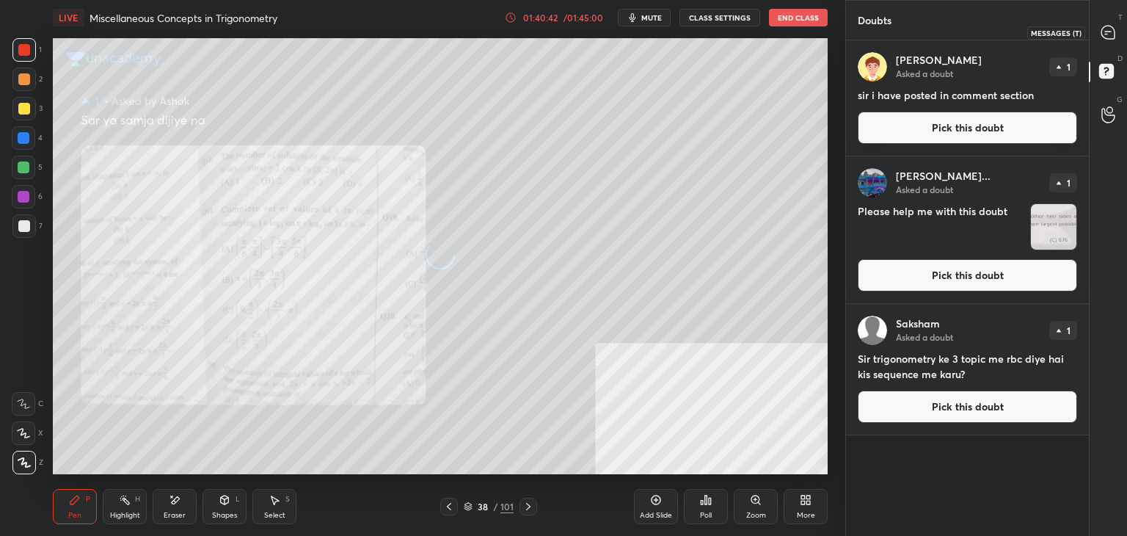
drag, startPoint x: 1117, startPoint y: 33, endPoint x: 1080, endPoint y: 36, distance: 36.8
click at [1112, 33] on div at bounding box center [1108, 32] width 29 height 26
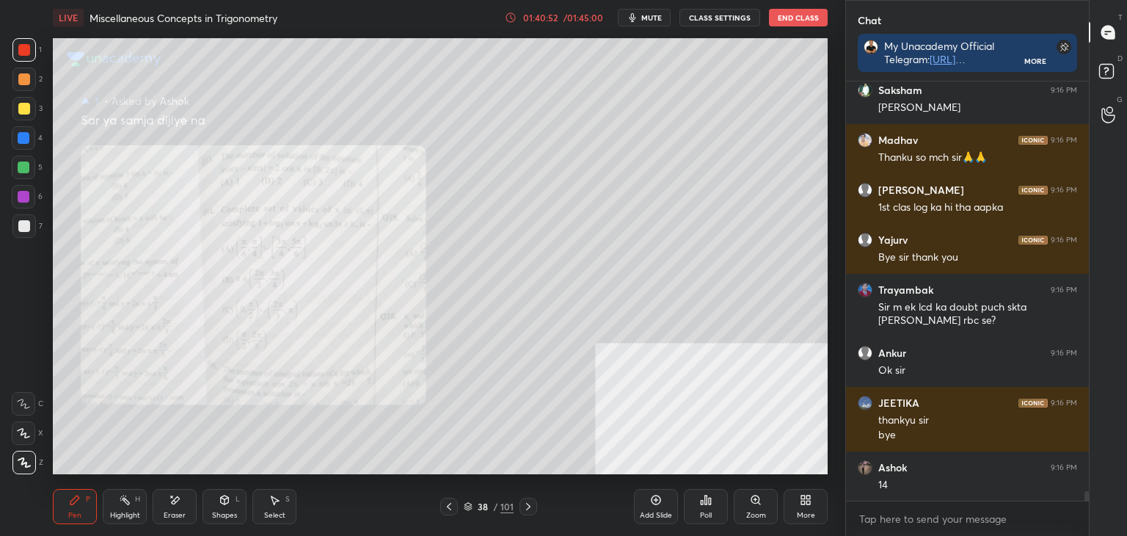
click at [754, 514] on div "Zoom" at bounding box center [756, 514] width 20 height 7
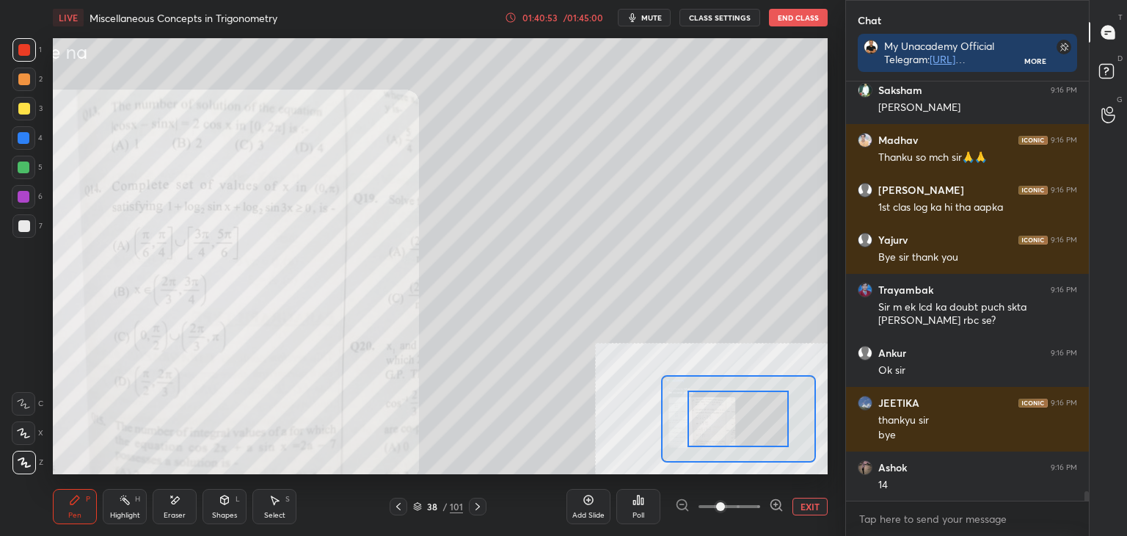
drag, startPoint x: 754, startPoint y: 514, endPoint x: 760, endPoint y: 507, distance: 9.9
click at [757, 513] on span at bounding box center [729, 506] width 62 height 22
click at [725, 510] on span at bounding box center [720, 506] width 9 height 9
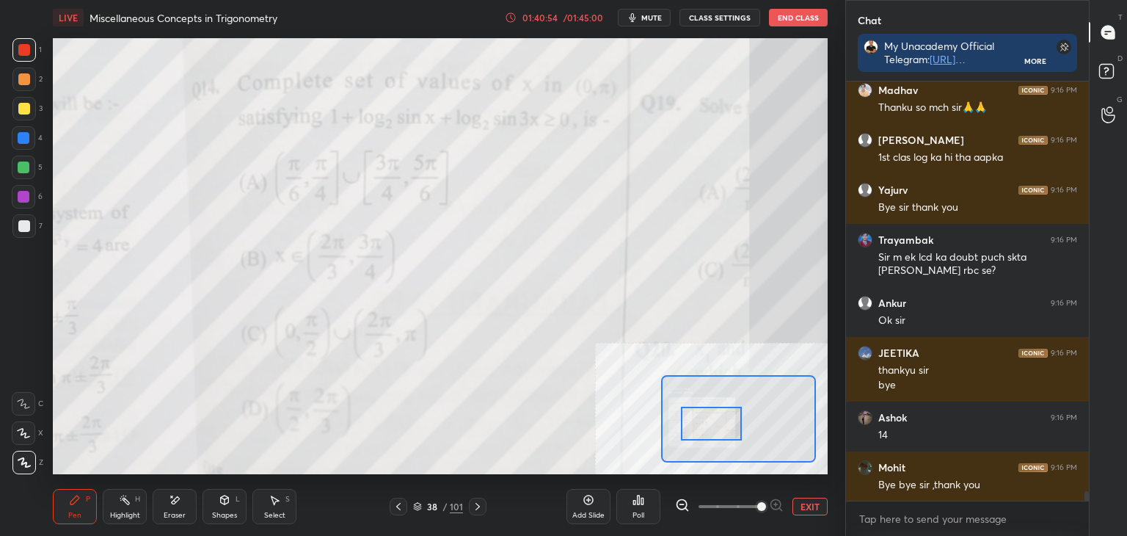
drag, startPoint x: 734, startPoint y: 425, endPoint x: 724, endPoint y: 431, distance: 11.8
click at [724, 431] on div at bounding box center [711, 423] width 61 height 34
click at [22, 225] on div at bounding box center [24, 226] width 12 height 12
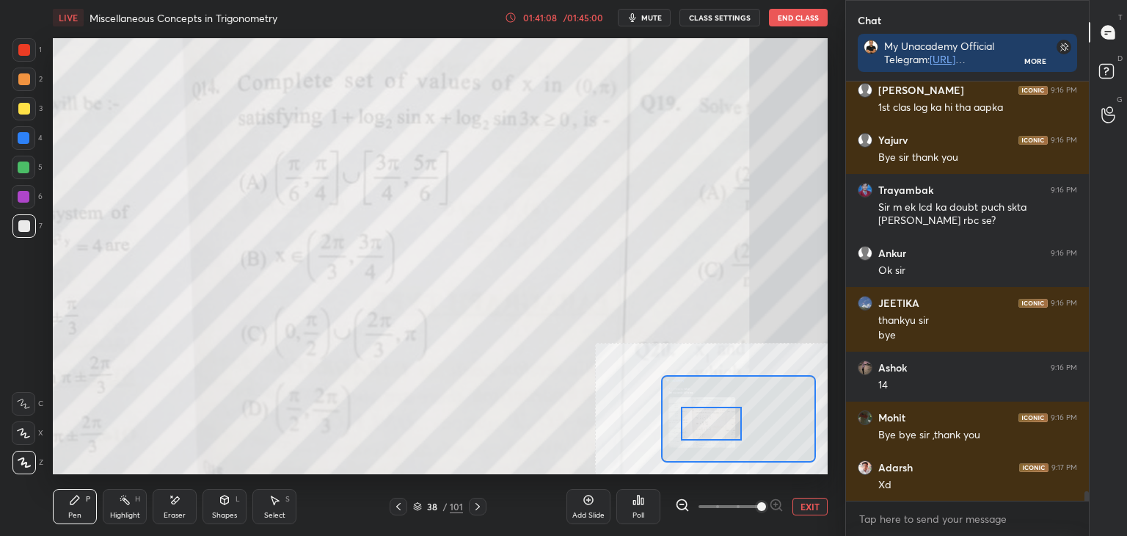
scroll to position [18172, 0]
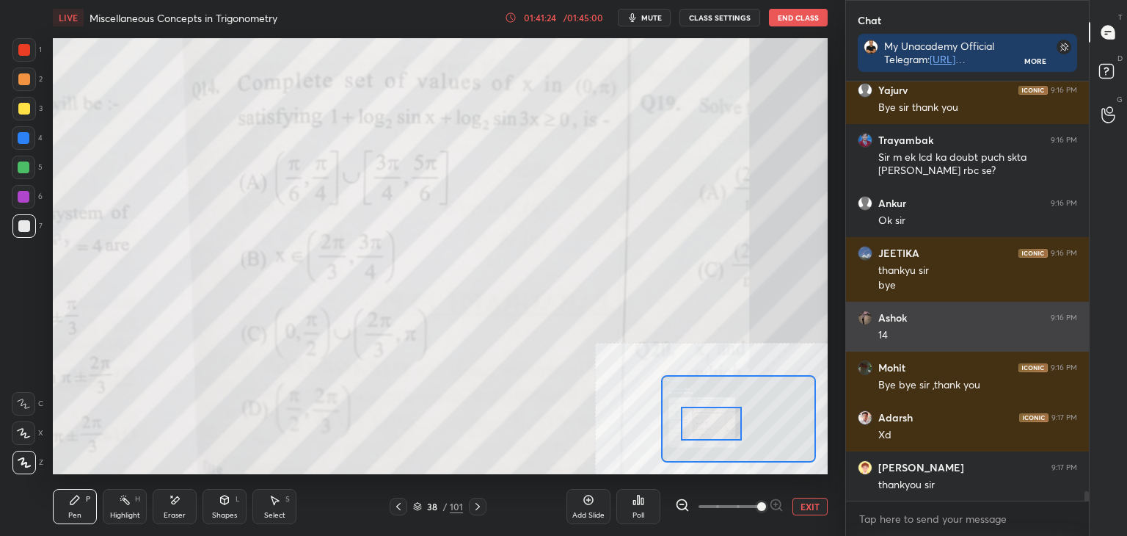
click at [879, 328] on div "14" at bounding box center [977, 335] width 199 height 15
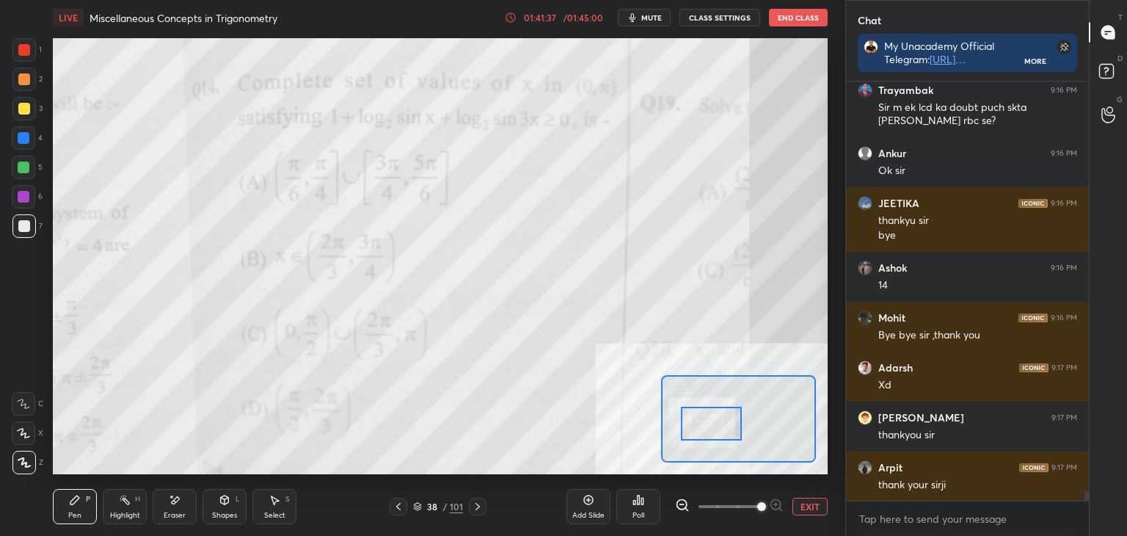
click at [820, 506] on button "EXIT" at bounding box center [809, 506] width 35 height 18
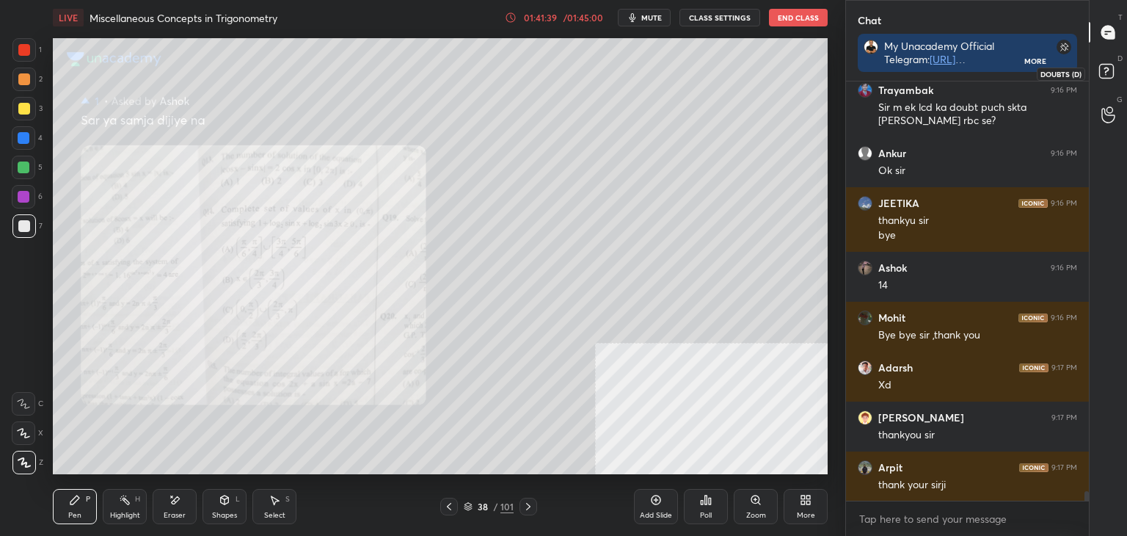
click at [1109, 75] on rect at bounding box center [1106, 72] width 14 height 14
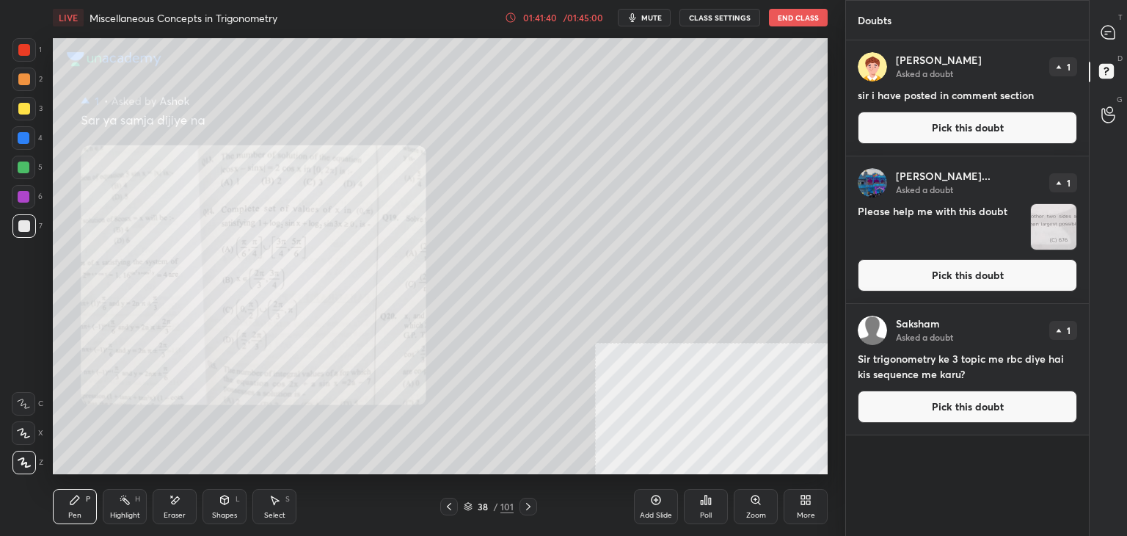
drag, startPoint x: 971, startPoint y: 117, endPoint x: 962, endPoint y: 116, distance: 8.9
click at [967, 116] on button "Pick this doubt" at bounding box center [967, 128] width 219 height 32
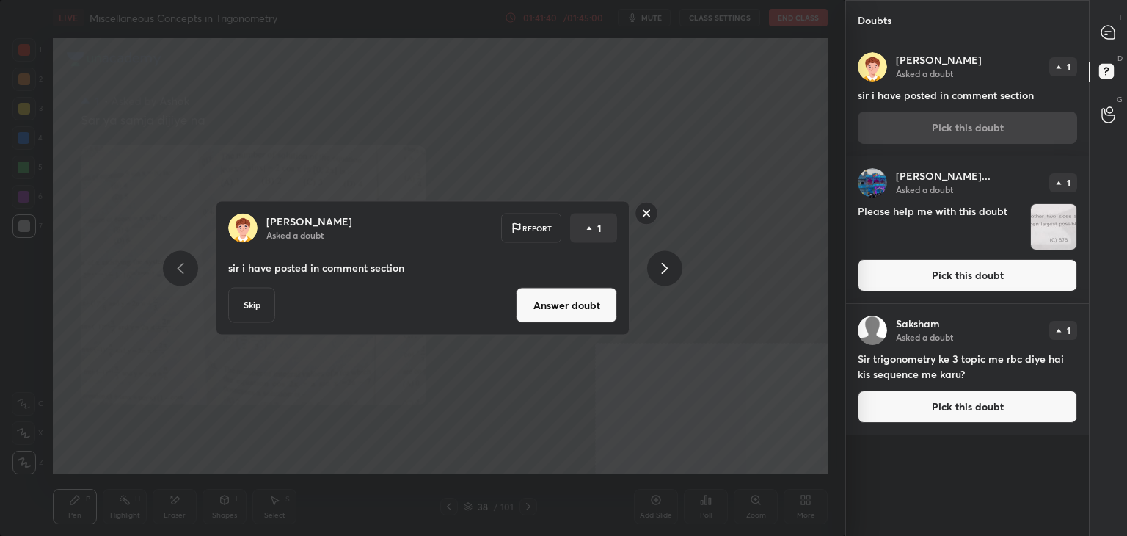
click at [565, 303] on button "Answer doubt" at bounding box center [566, 305] width 101 height 35
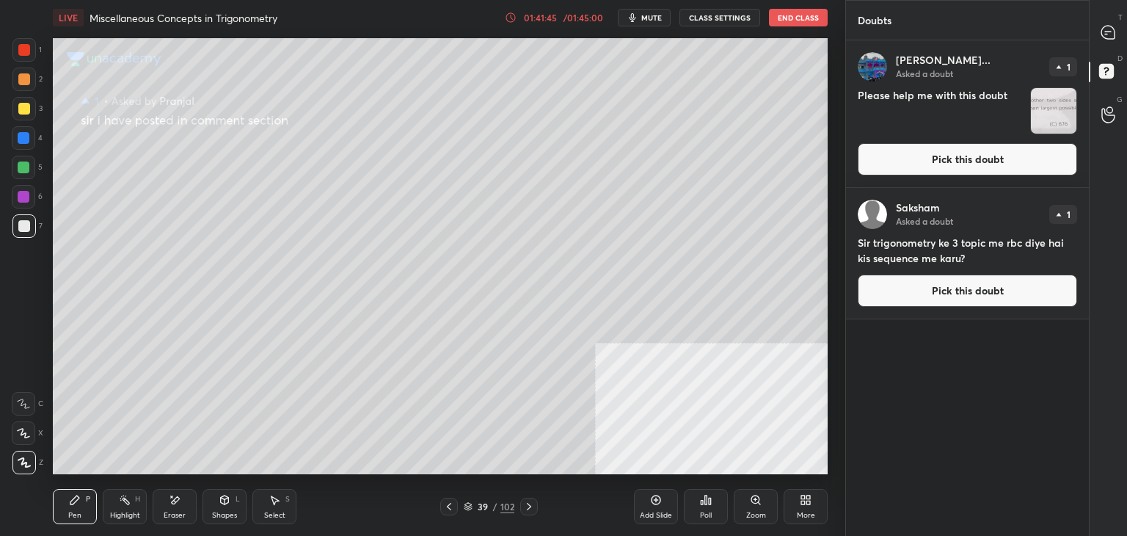
drag, startPoint x: 1000, startPoint y: 165, endPoint x: 951, endPoint y: 178, distance: 50.7
click at [998, 165] on button "Pick this doubt" at bounding box center [967, 159] width 219 height 32
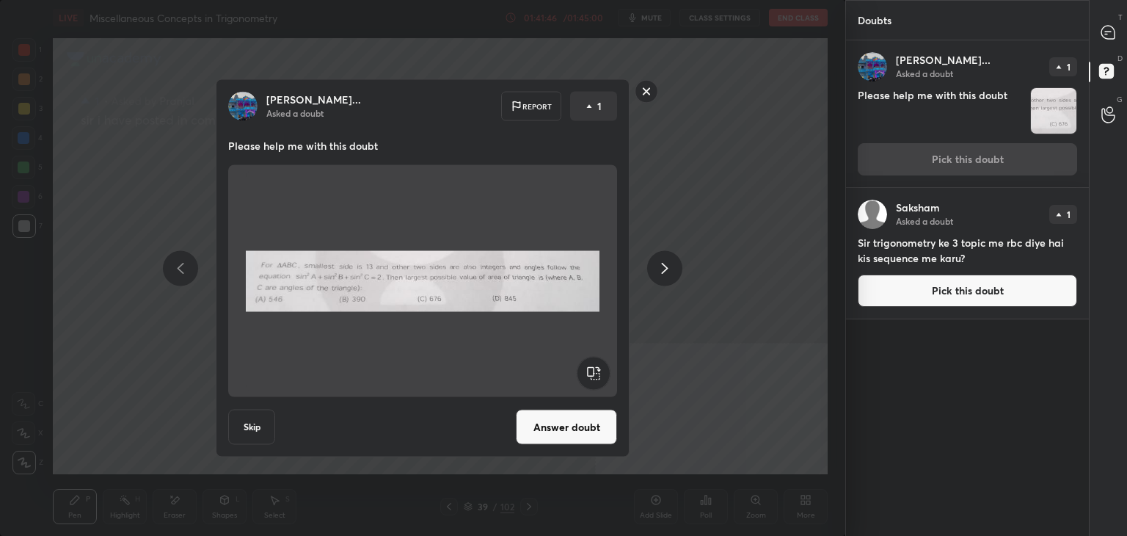
click at [566, 425] on button "Answer doubt" at bounding box center [566, 426] width 101 height 35
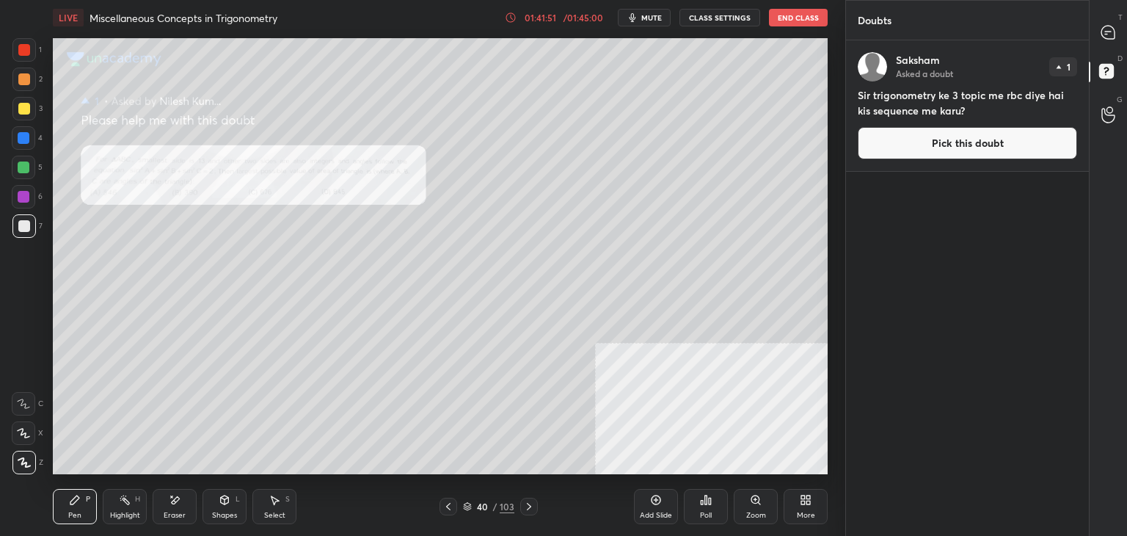
click at [946, 147] on button "Pick this doubt" at bounding box center [967, 143] width 219 height 32
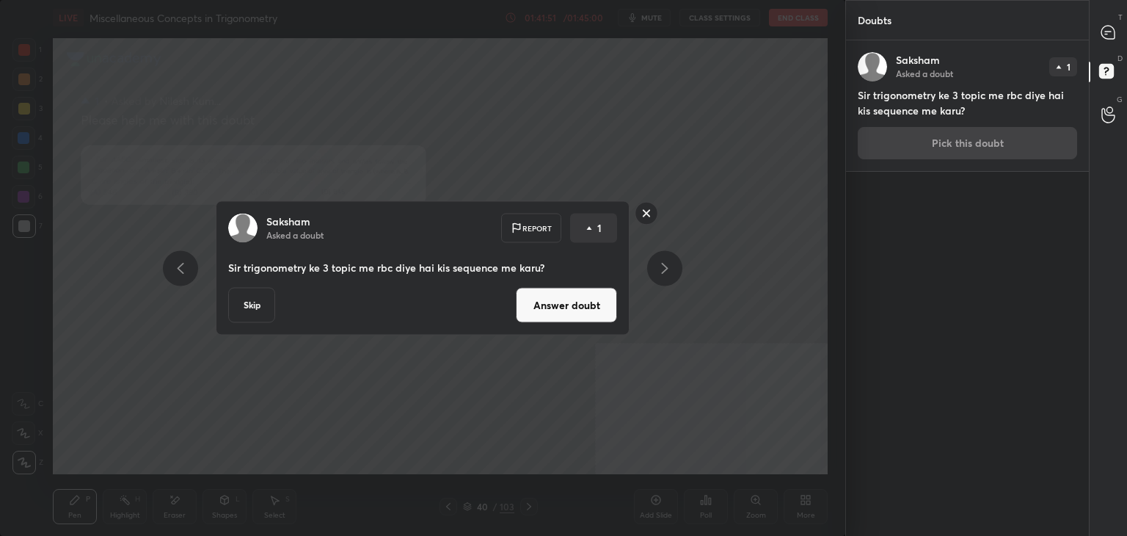
drag, startPoint x: 549, startPoint y: 314, endPoint x: 569, endPoint y: 293, distance: 29.1
click at [549, 315] on button "Answer doubt" at bounding box center [566, 305] width 101 height 35
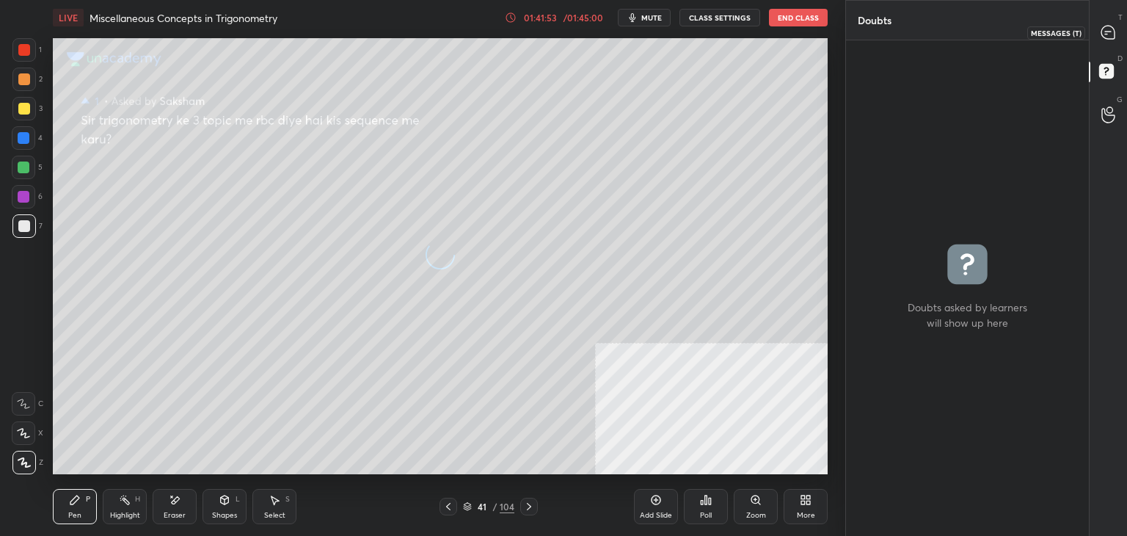
click at [1117, 30] on div at bounding box center [1108, 32] width 29 height 26
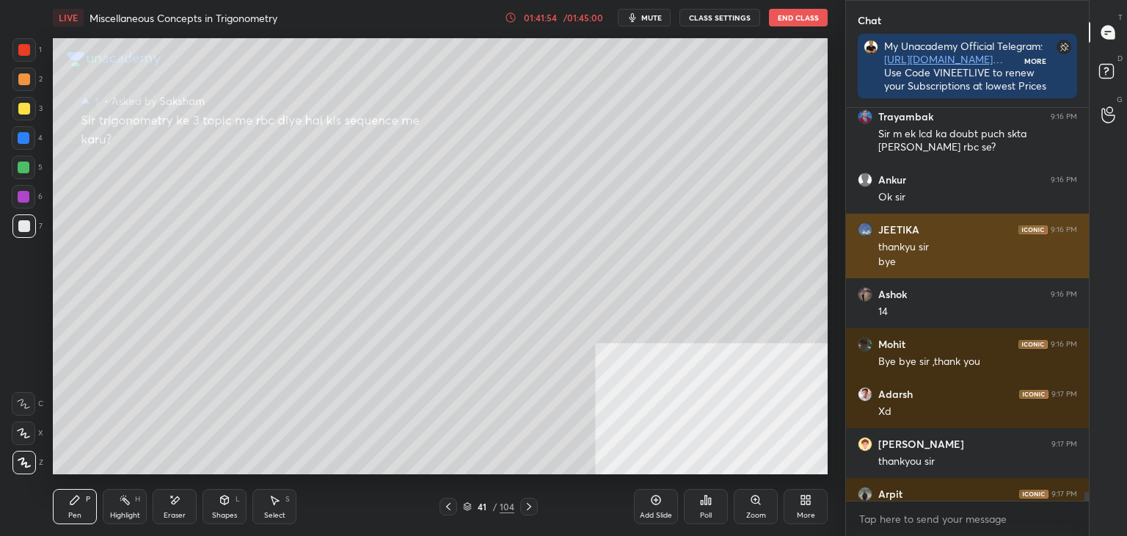
scroll to position [4, 4]
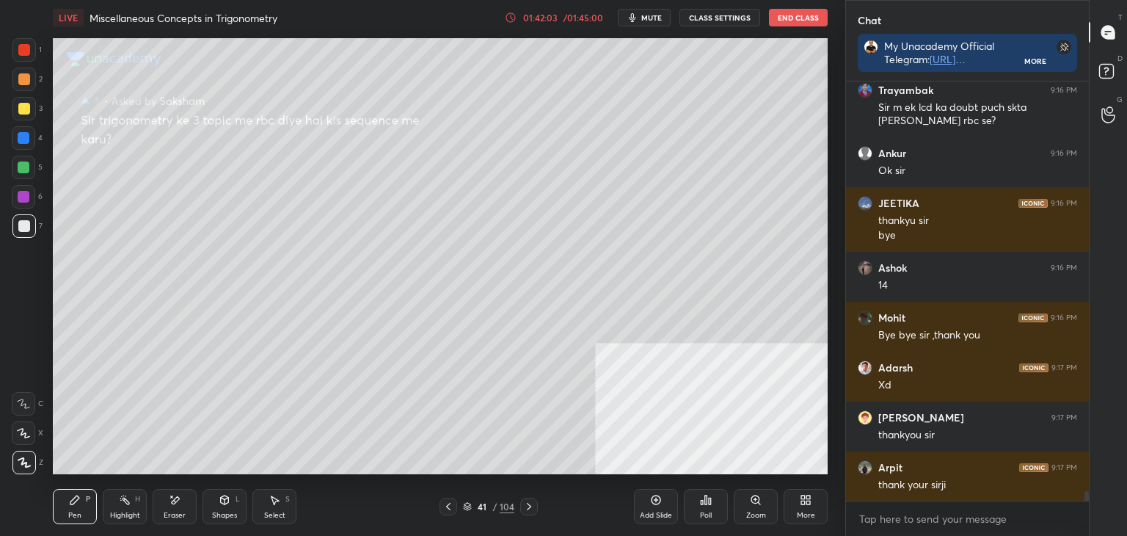
drag, startPoint x: 1126, startPoint y: 73, endPoint x: 1126, endPoint y: 56, distance: 16.1
click at [1126, 71] on div "D Doubts (D)" at bounding box center [1108, 73] width 37 height 41
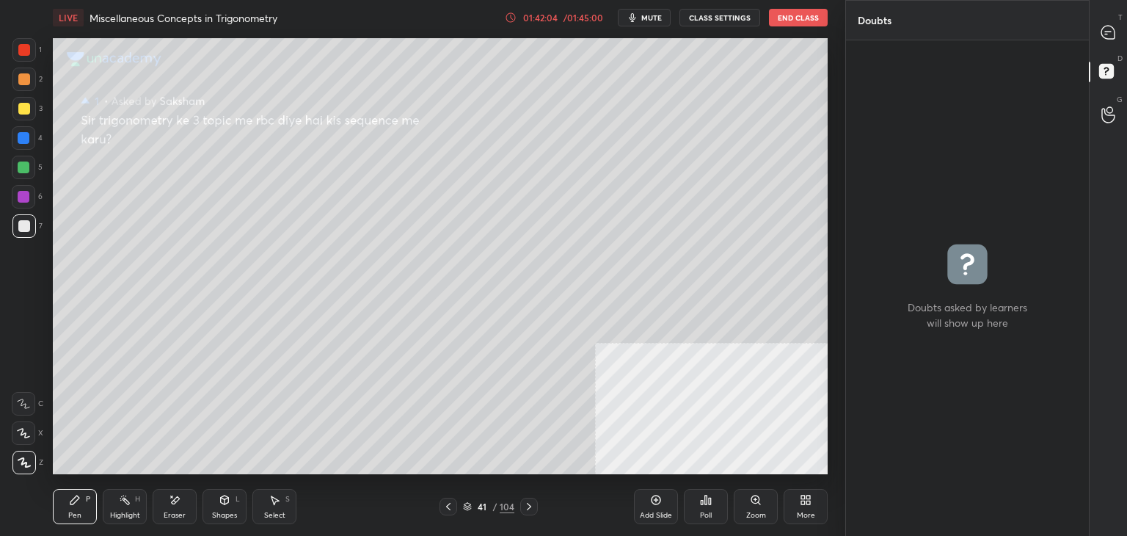
click at [1126, 31] on div "T Messages (T)" at bounding box center [1108, 32] width 37 height 41
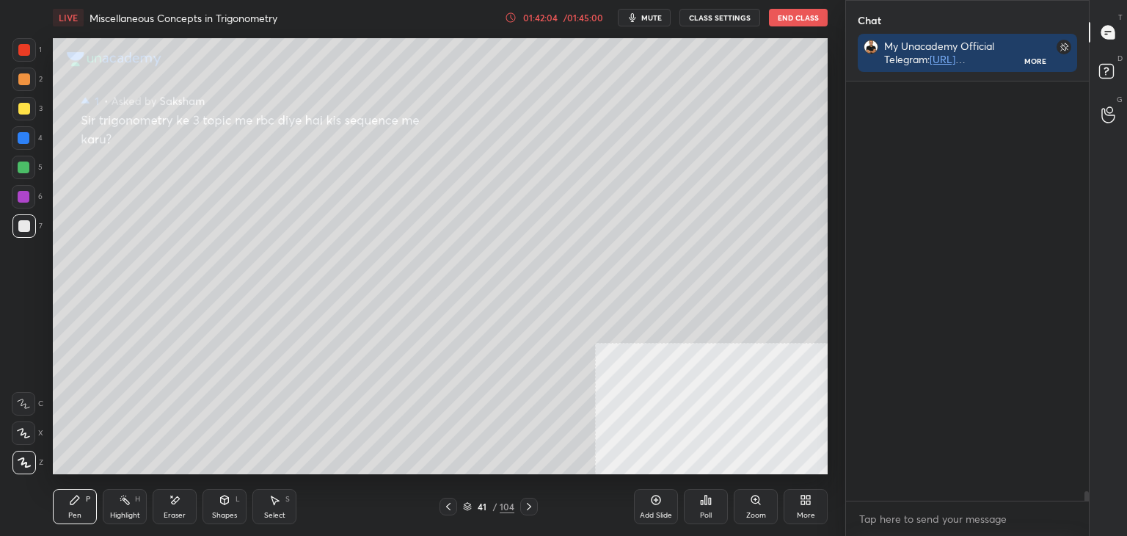
scroll to position [415, 238]
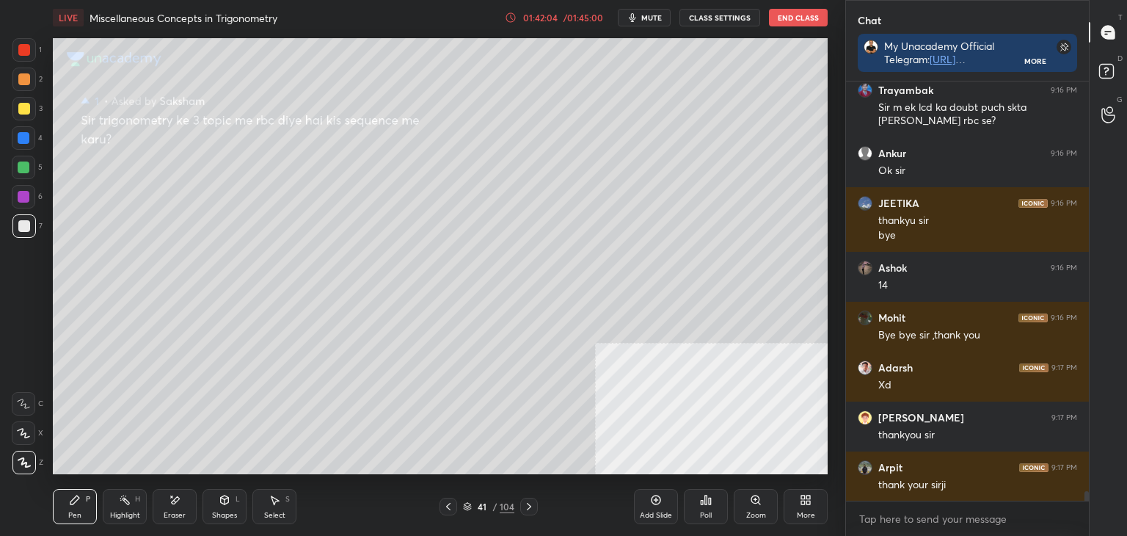
drag, startPoint x: 1103, startPoint y: 99, endPoint x: 1115, endPoint y: 87, distance: 17.1
click at [1109, 98] on div "G Raise Hand (G)" at bounding box center [1108, 114] width 37 height 41
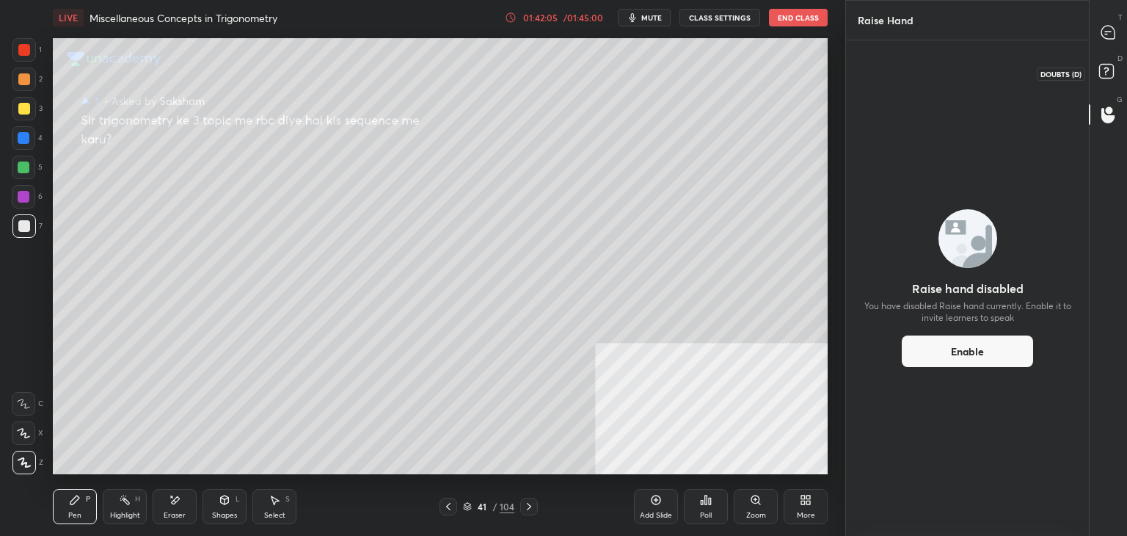
drag, startPoint x: 1112, startPoint y: 63, endPoint x: 1114, endPoint y: 42, distance: 21.5
click at [1112, 60] on icon at bounding box center [1108, 73] width 26 height 26
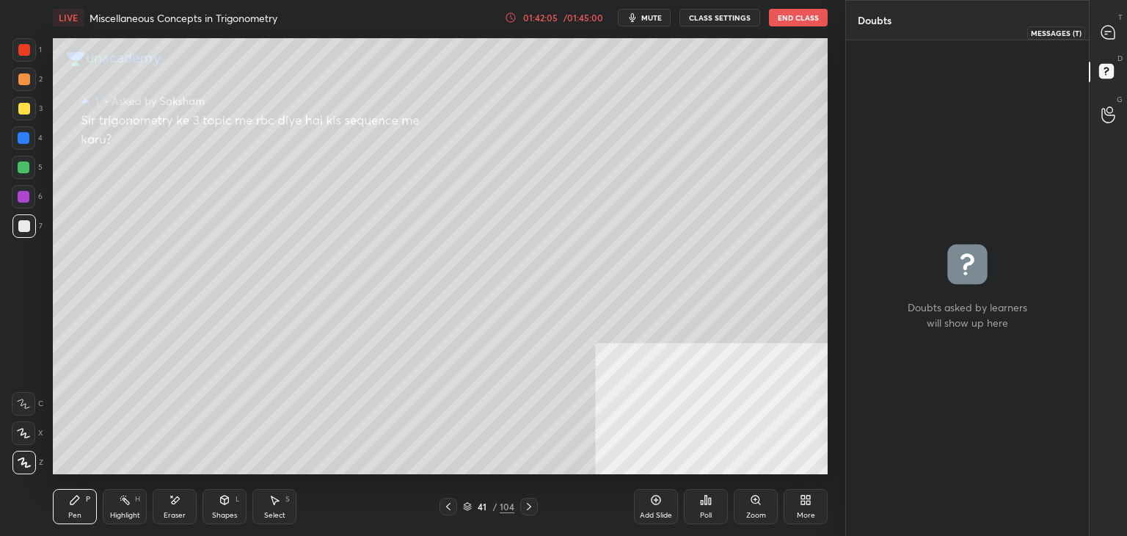
click at [1103, 28] on icon at bounding box center [1108, 32] width 15 height 15
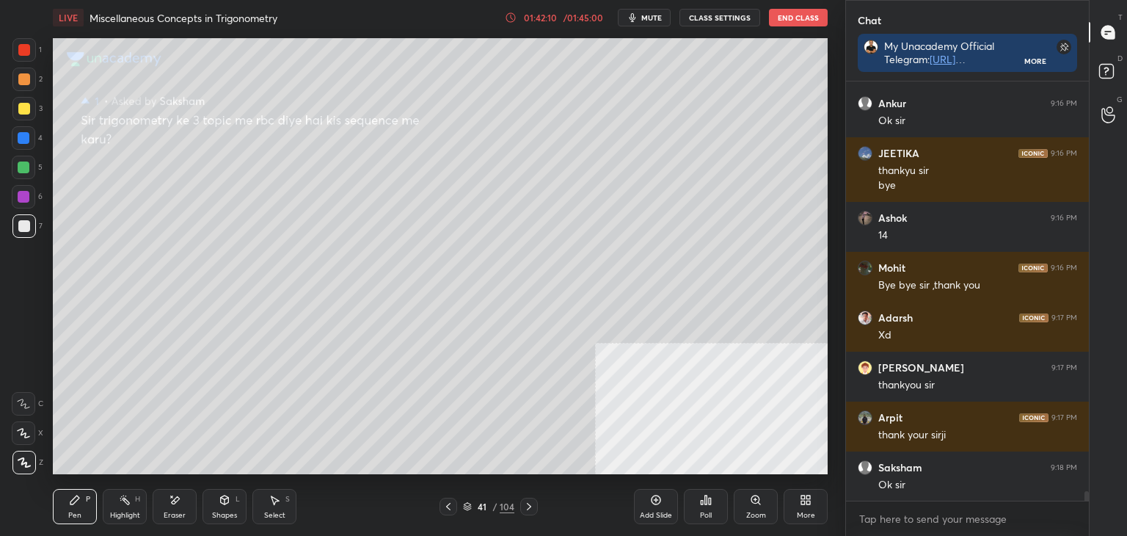
click at [1084, 503] on div "Yajurv 9:16 PM Bye sir thank you [PERSON_NAME] 9:16 PM Sir m ek lcd ka doubt pu…" at bounding box center [967, 308] width 243 height 454
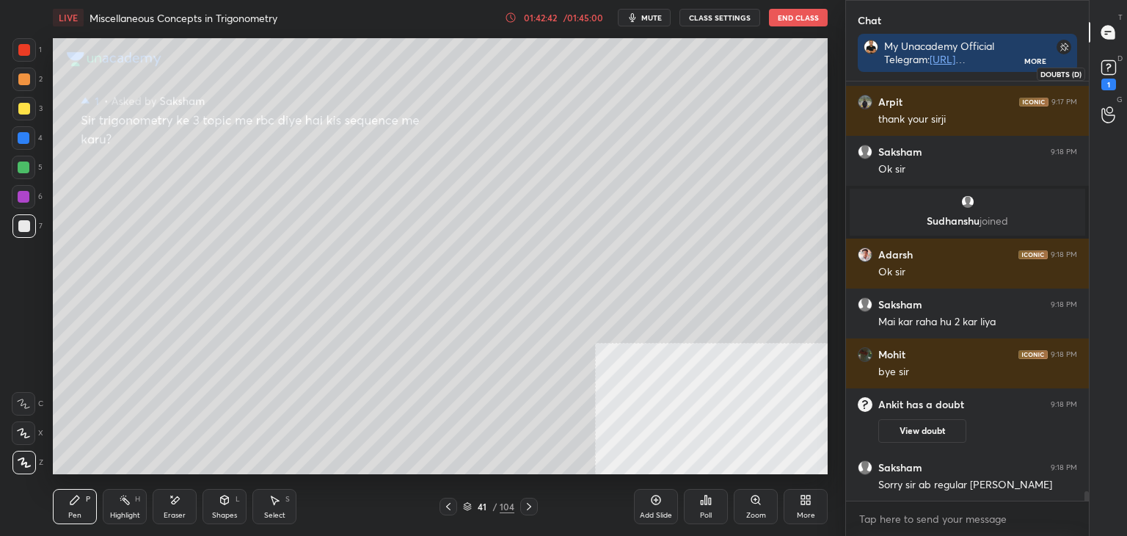
click at [1109, 62] on rect at bounding box center [1108, 68] width 14 height 14
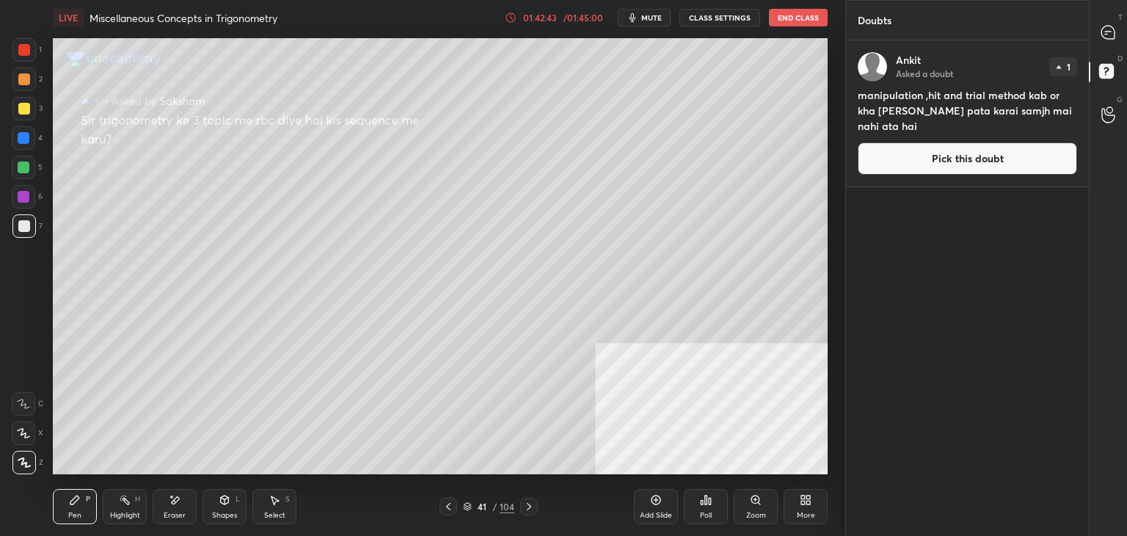
click at [1045, 152] on button "Pick this doubt" at bounding box center [967, 158] width 219 height 32
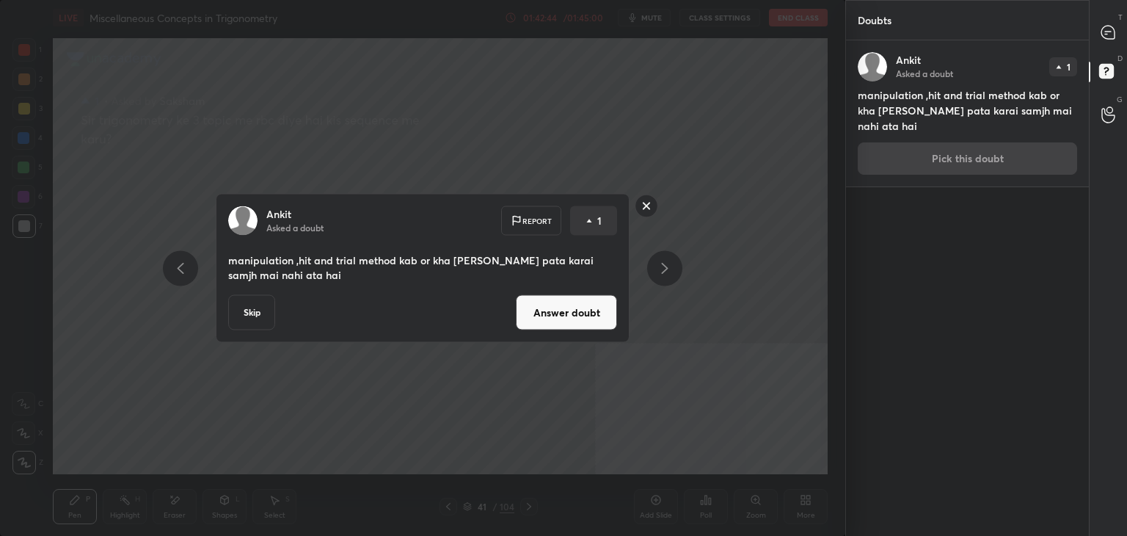
click at [561, 310] on button "Answer doubt" at bounding box center [566, 312] width 101 height 35
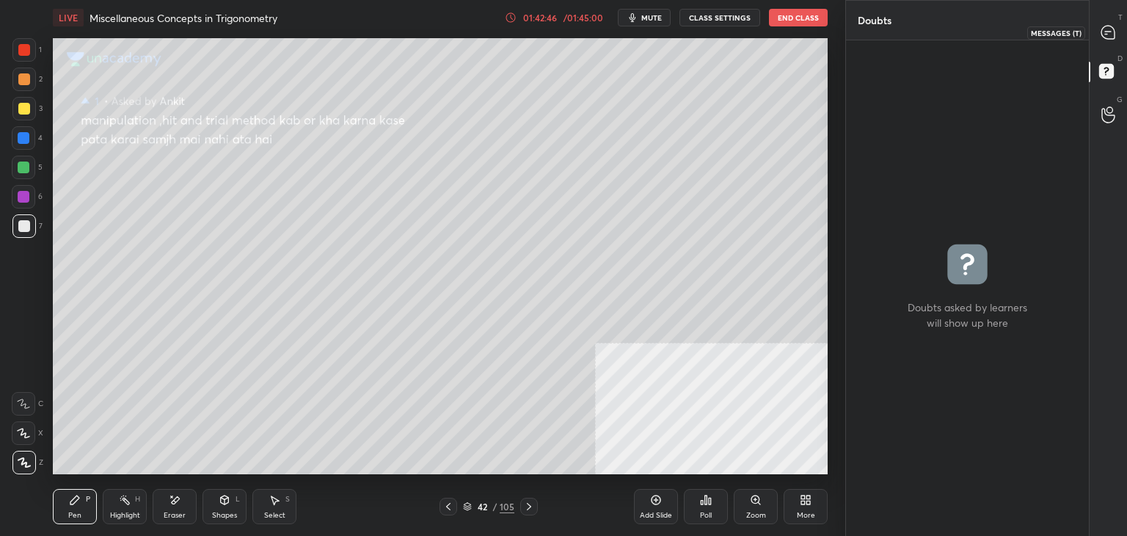
click at [1109, 27] on icon at bounding box center [1107, 32] width 13 height 13
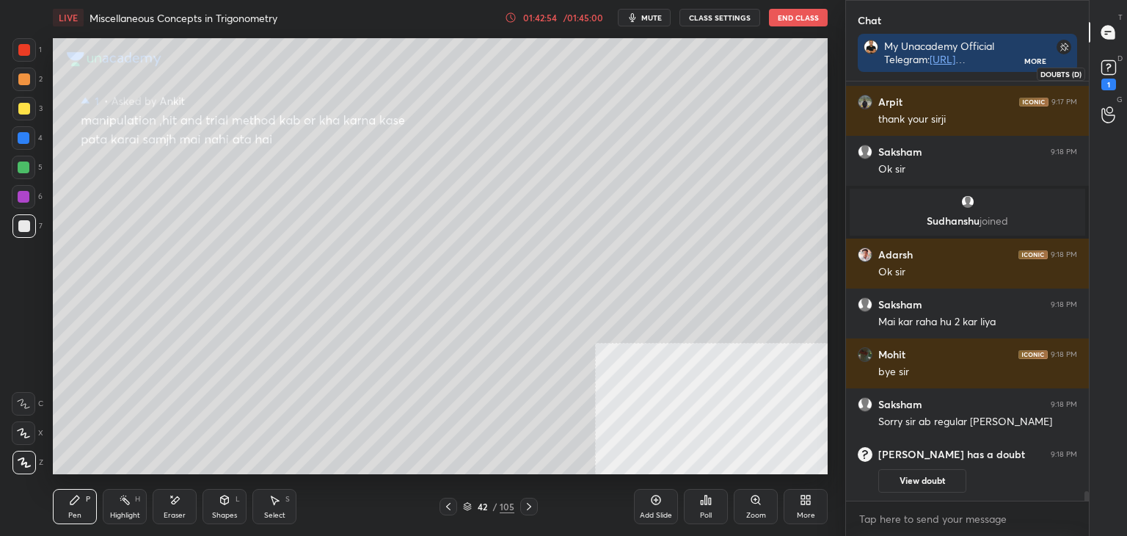
click at [1116, 74] on icon at bounding box center [1109, 67] width 22 height 22
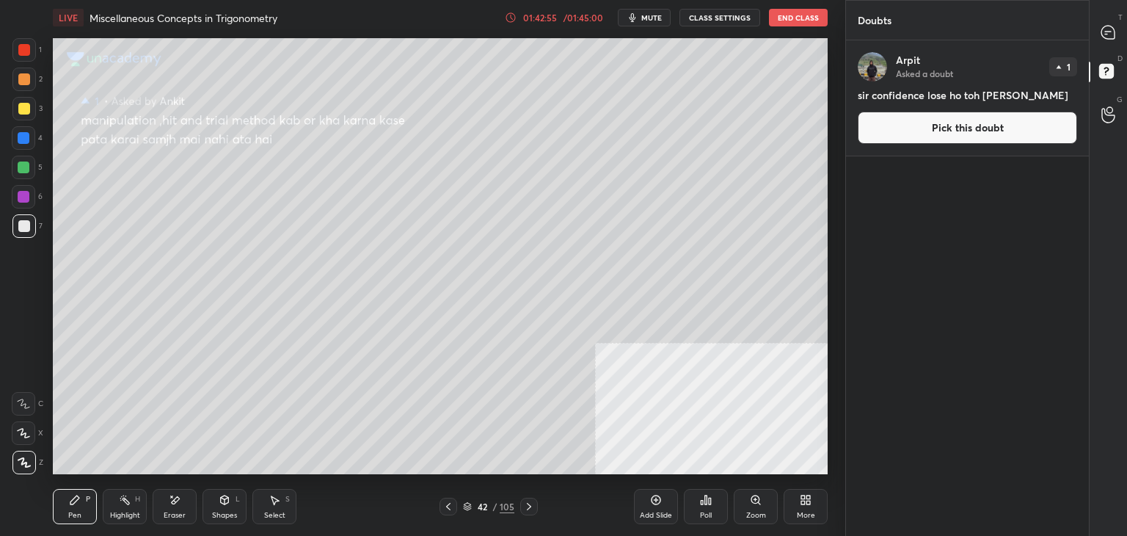
click at [1006, 124] on button "Pick this doubt" at bounding box center [967, 128] width 219 height 32
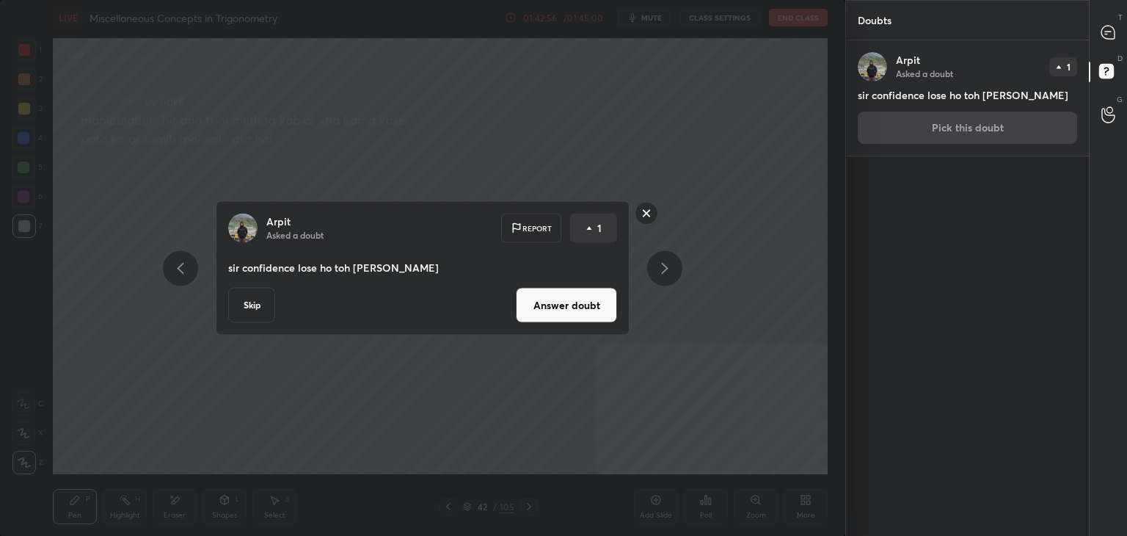
drag, startPoint x: 553, startPoint y: 299, endPoint x: 539, endPoint y: 290, distance: 17.5
click at [555, 299] on button "Answer doubt" at bounding box center [566, 305] width 101 height 35
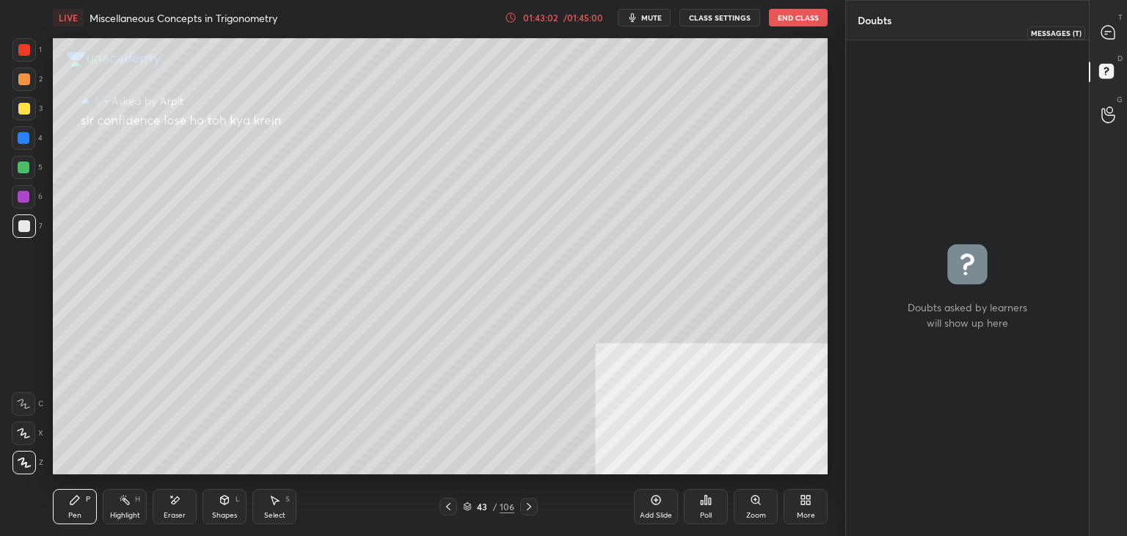
drag, startPoint x: 1108, startPoint y: 33, endPoint x: 1090, endPoint y: 30, distance: 17.9
click at [1103, 32] on icon at bounding box center [1107, 32] width 13 height 13
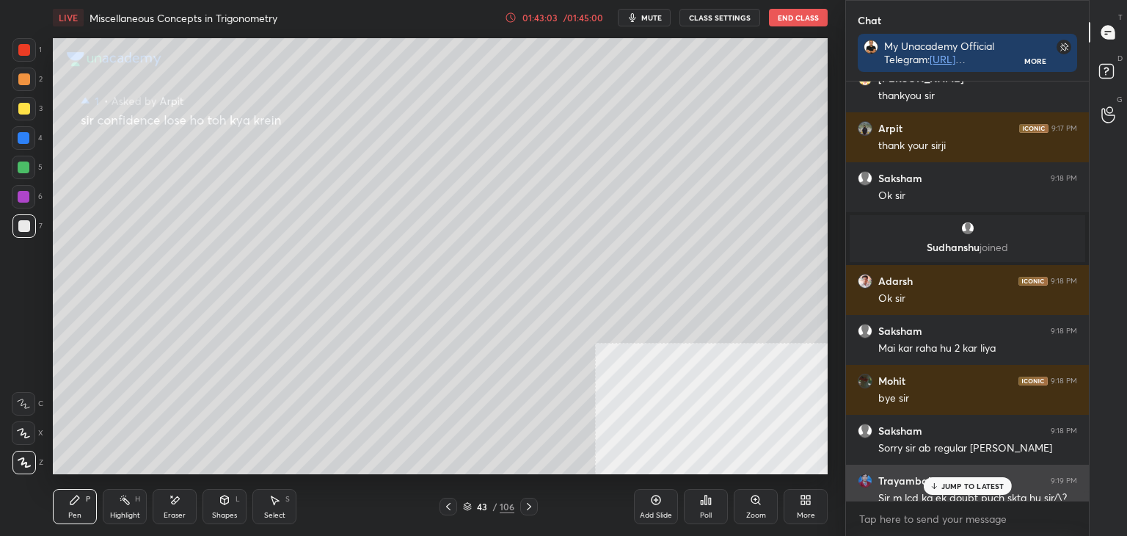
drag, startPoint x: 966, startPoint y: 486, endPoint x: 957, endPoint y: 492, distance: 10.6
click at [965, 486] on p "JUMP TO LATEST" at bounding box center [972, 485] width 63 height 9
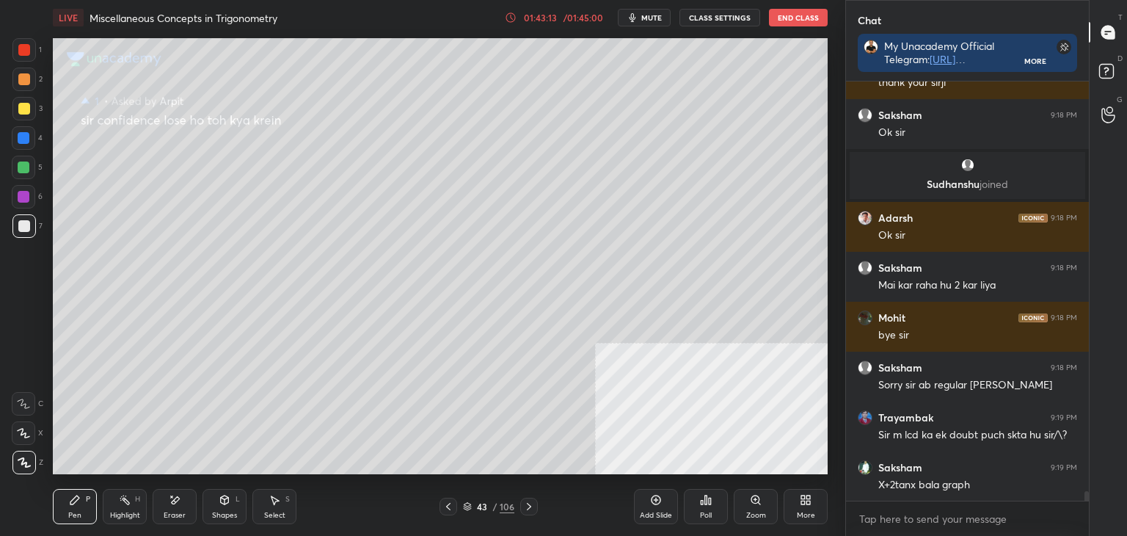
click at [1120, 68] on icon at bounding box center [1108, 73] width 26 height 26
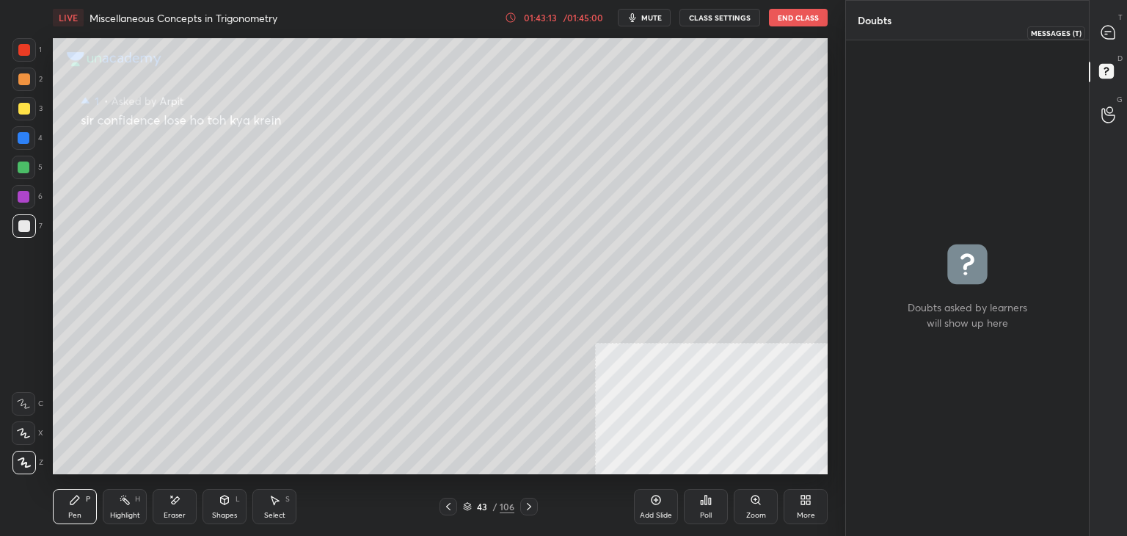
click at [1121, 32] on div at bounding box center [1108, 32] width 29 height 26
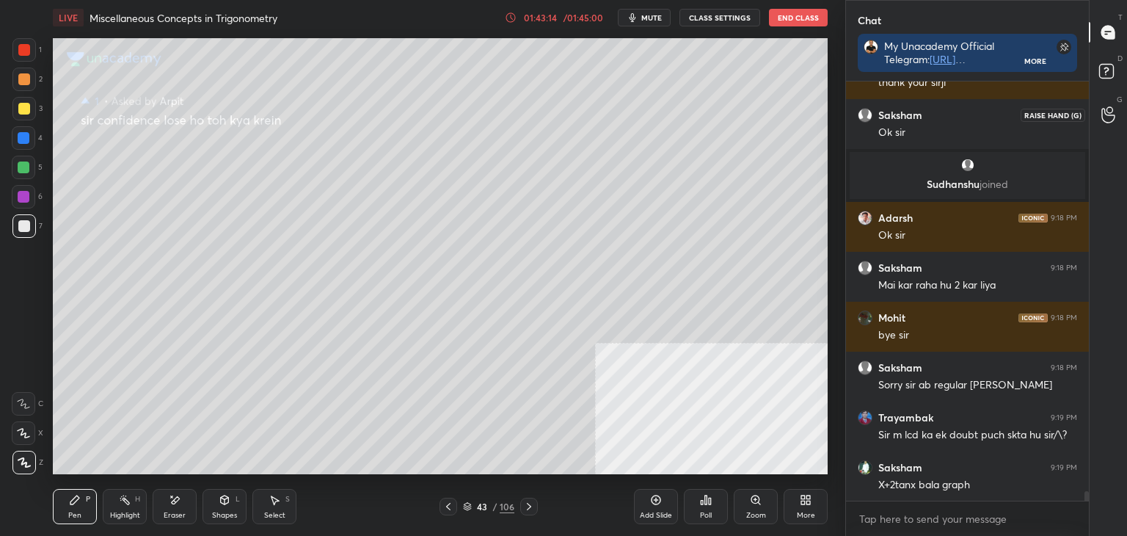
click at [1113, 112] on icon at bounding box center [1108, 114] width 14 height 17
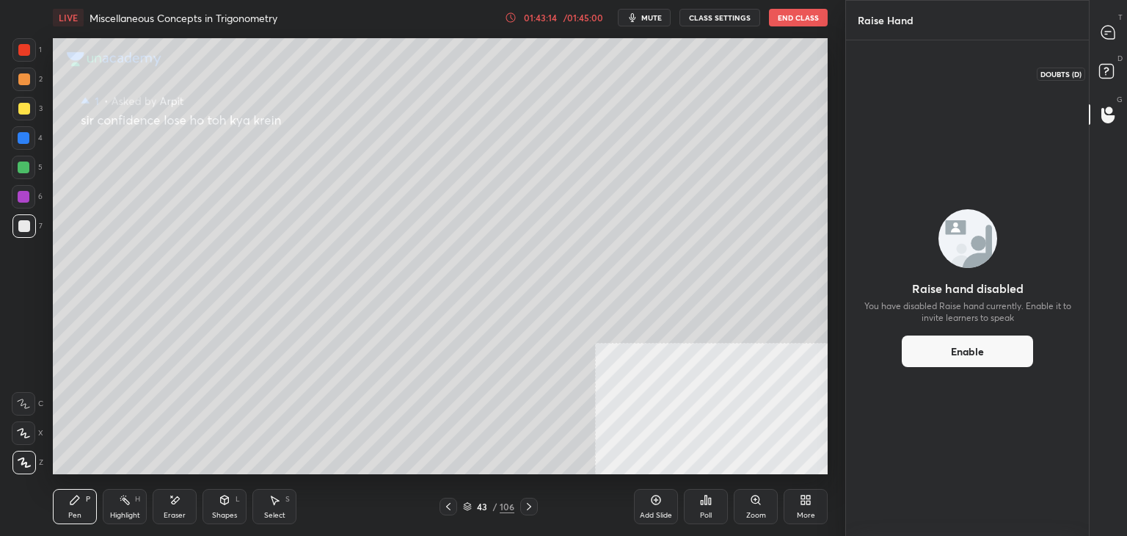
click at [1114, 68] on icon at bounding box center [1108, 73] width 26 height 26
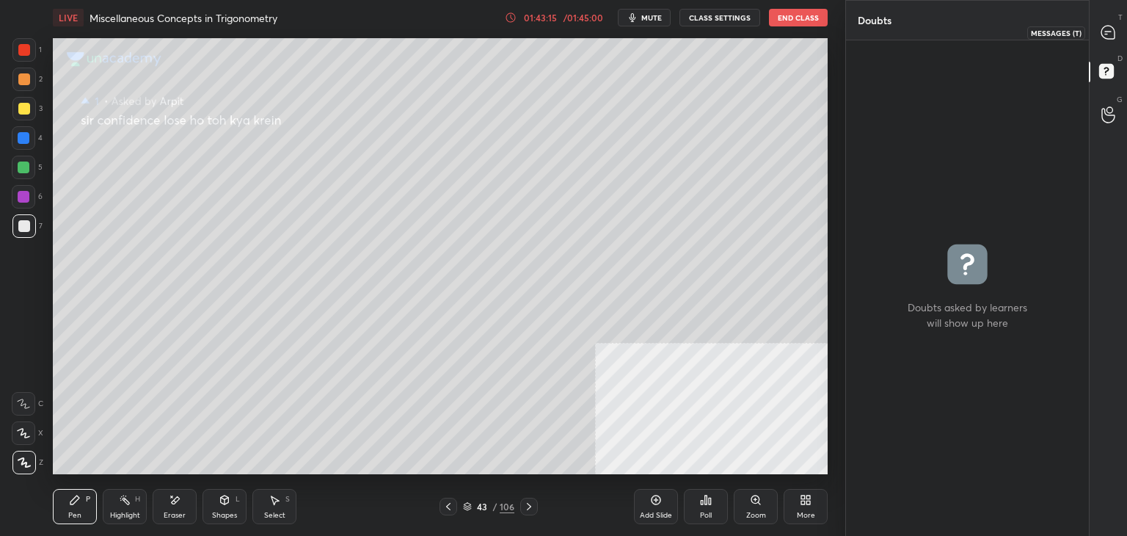
click at [1114, 29] on icon at bounding box center [1107, 32] width 13 height 13
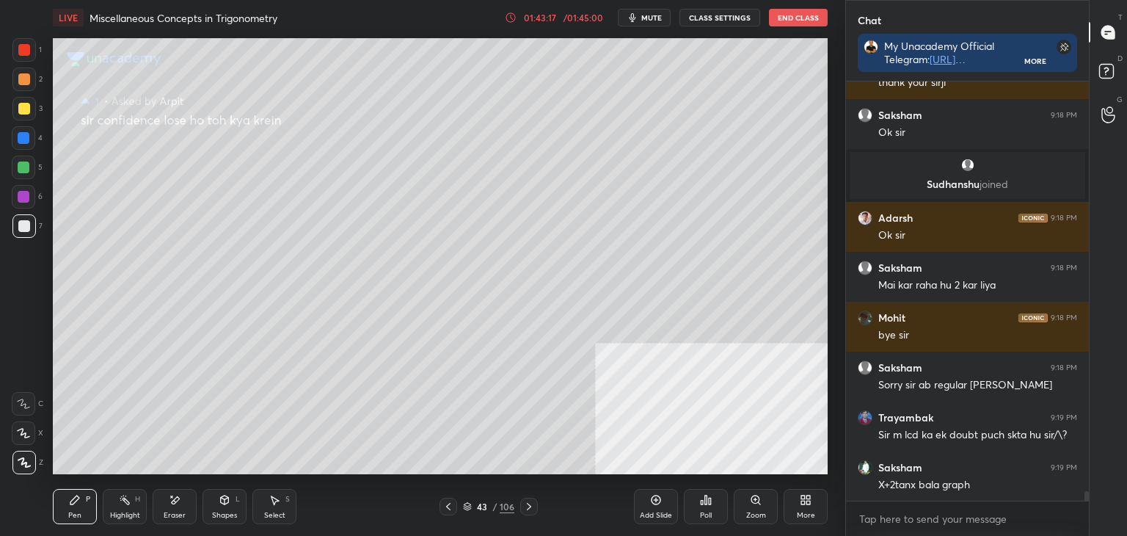
click at [487, 504] on div "43 / 106" at bounding box center [488, 506] width 51 height 13
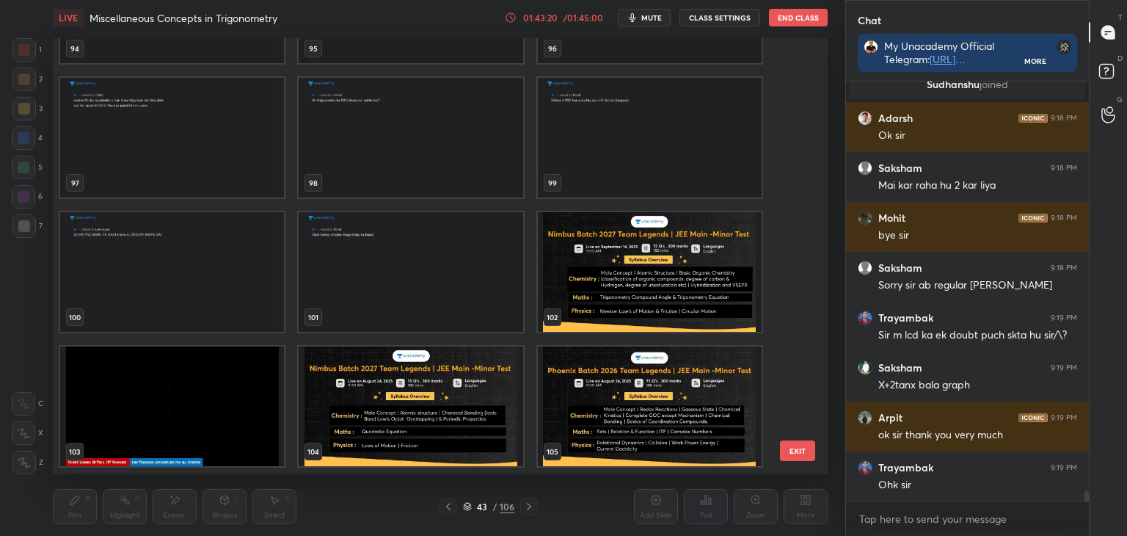
click at [587, 245] on img "grid" at bounding box center [650, 272] width 224 height 120
click at [588, 249] on img "grid" at bounding box center [650, 272] width 224 height 120
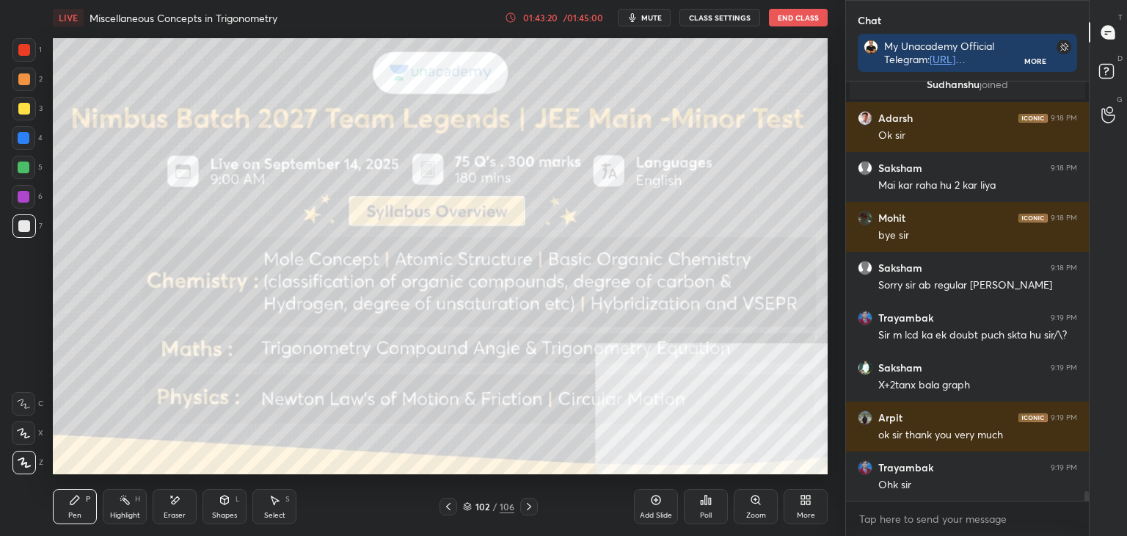
click at [588, 250] on img "grid" at bounding box center [650, 272] width 224 height 120
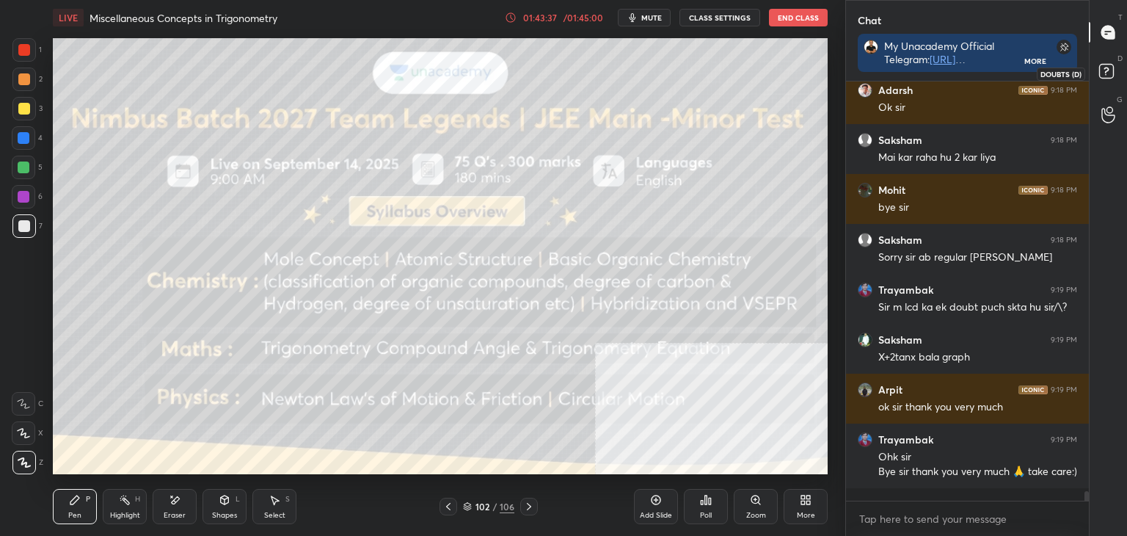
click at [1103, 77] on icon at bounding box center [1108, 73] width 26 height 26
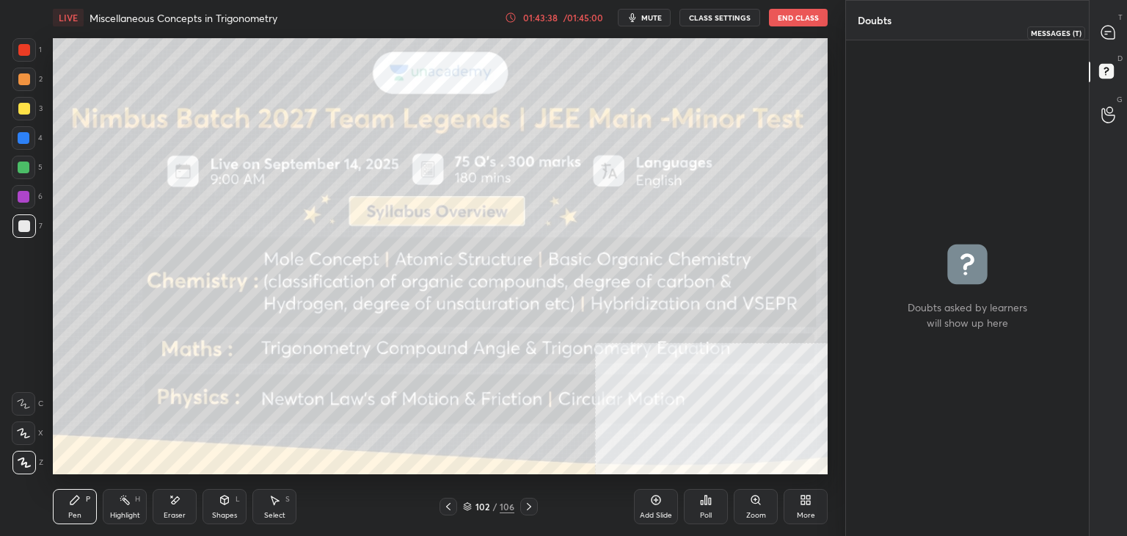
drag, startPoint x: 1106, startPoint y: 30, endPoint x: 1107, endPoint y: 39, distance: 8.8
click at [1109, 30] on icon at bounding box center [1108, 32] width 15 height 15
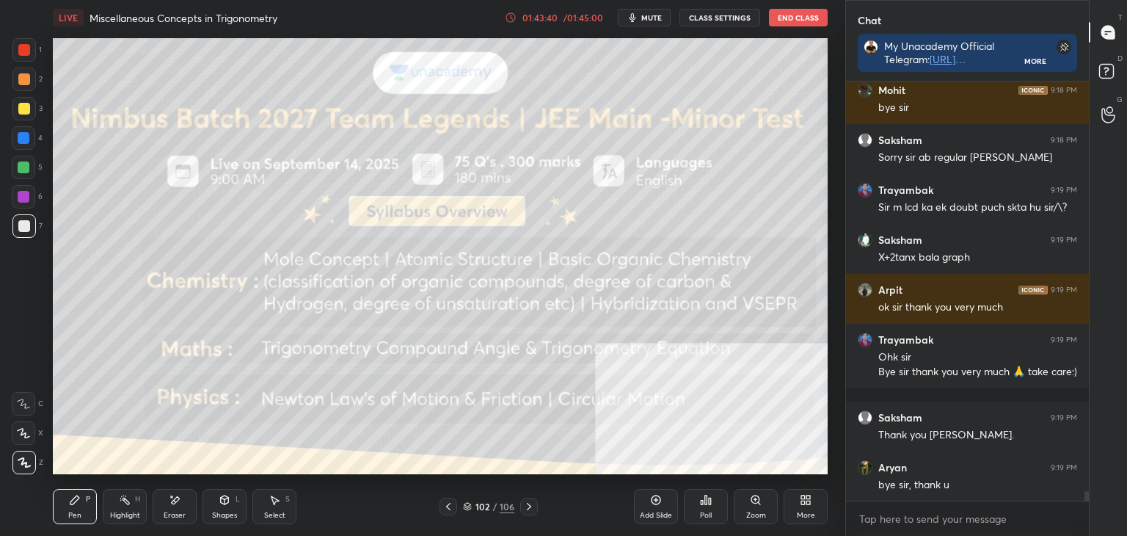
drag, startPoint x: 440, startPoint y: 509, endPoint x: 443, endPoint y: 521, distance: 12.1
click at [442, 515] on div "Pen P Highlight H Eraser Shapes L Select S 102 / 106 Add Slide Poll Zoom More" at bounding box center [440, 506] width 775 height 59
click at [446, 509] on icon at bounding box center [448, 506] width 12 height 12
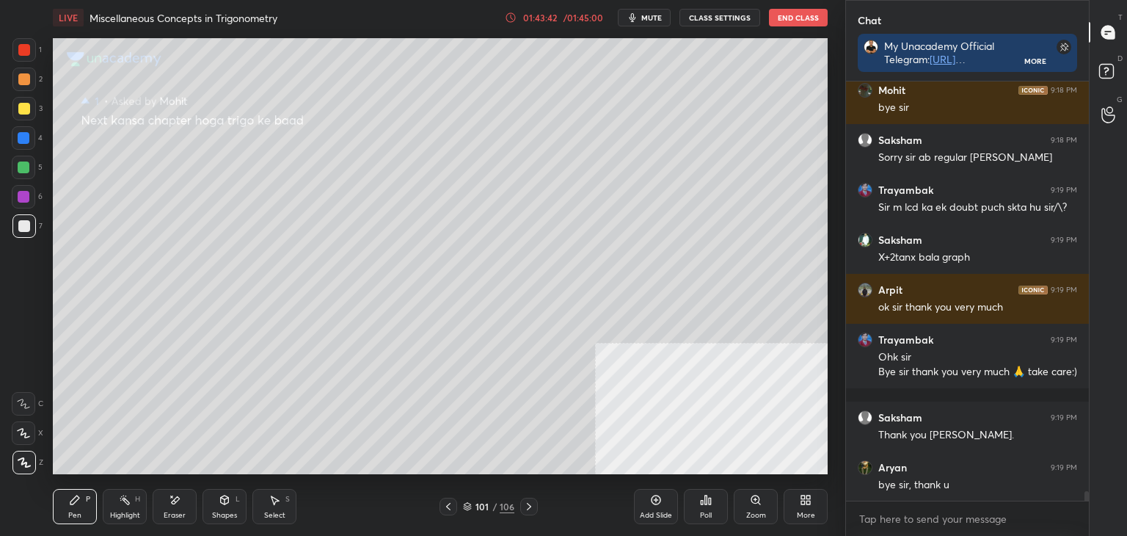
click at [1121, 81] on icon at bounding box center [1108, 73] width 26 height 26
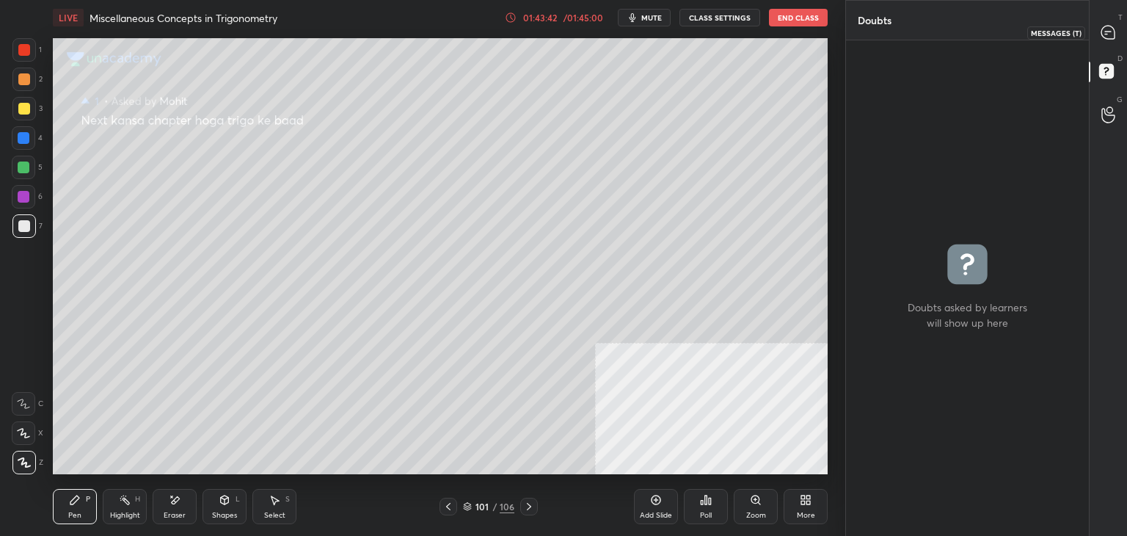
click at [1117, 36] on div at bounding box center [1108, 32] width 29 height 26
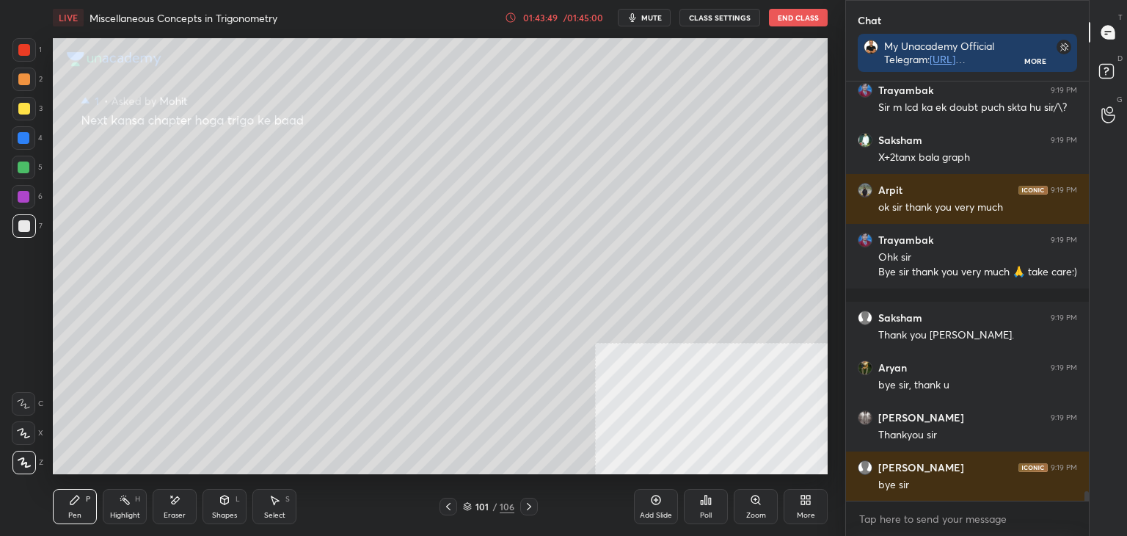
click at [531, 506] on icon at bounding box center [529, 506] width 12 height 12
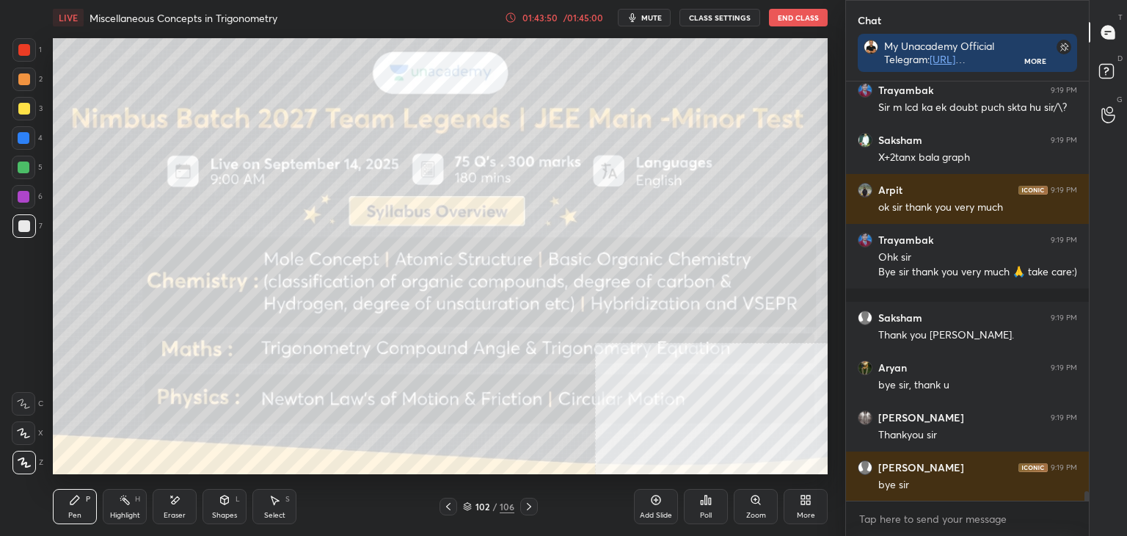
click at [488, 502] on div "102" at bounding box center [482, 506] width 15 height 9
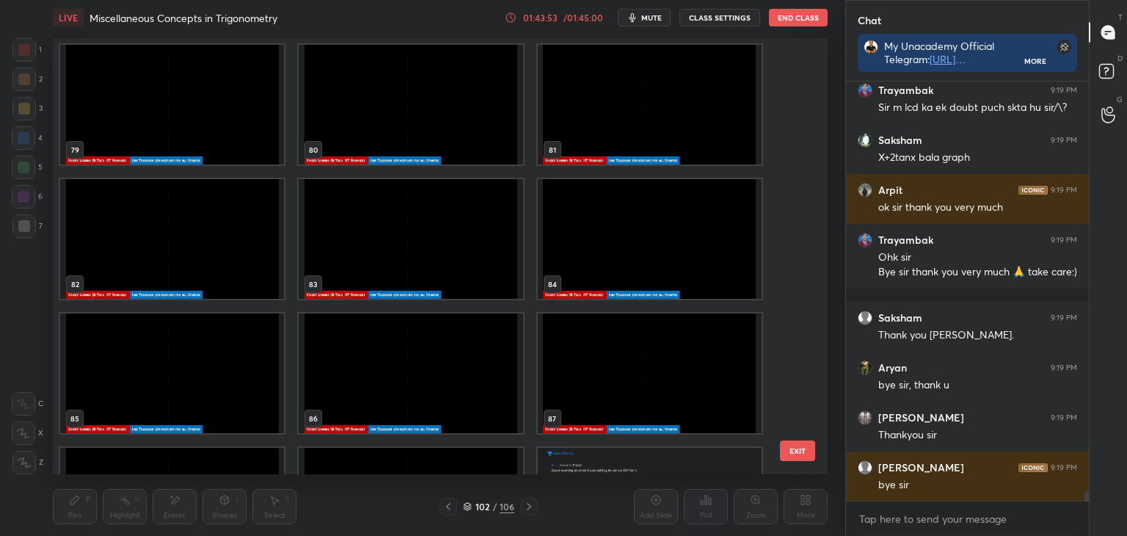
click at [452, 343] on img "grid" at bounding box center [411, 373] width 224 height 120
click at [451, 345] on img "grid" at bounding box center [411, 373] width 224 height 120
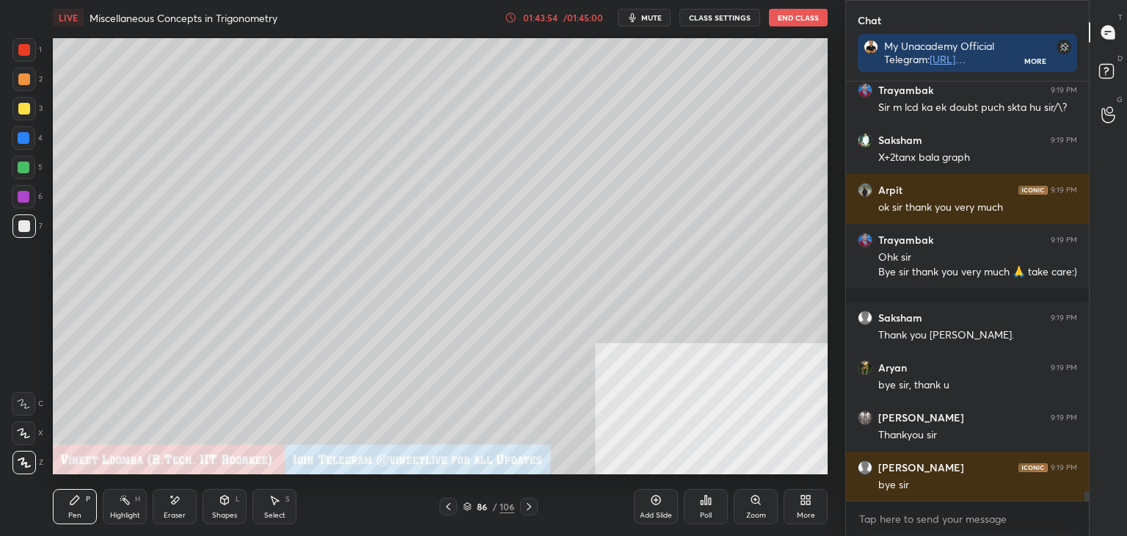
drag, startPoint x: 451, startPoint y: 346, endPoint x: 437, endPoint y: 346, distance: 13.9
click at [452, 346] on img "grid" at bounding box center [411, 373] width 224 height 120
drag, startPoint x: 230, startPoint y: 500, endPoint x: 211, endPoint y: 493, distance: 21.1
click at [229, 500] on div "Shapes L" at bounding box center [225, 506] width 44 height 35
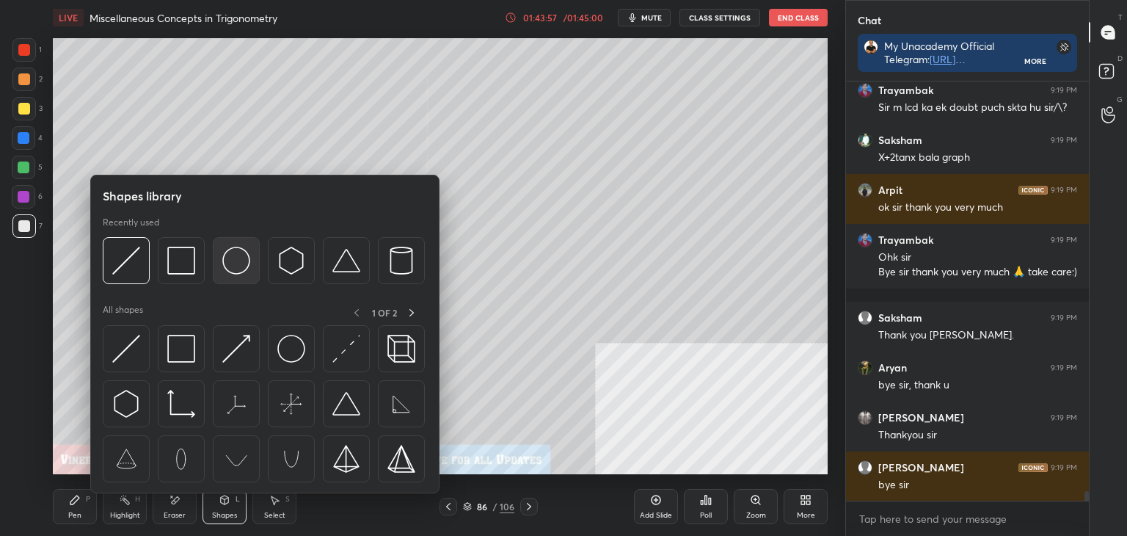
click at [232, 252] on img at bounding box center [236, 261] width 28 height 28
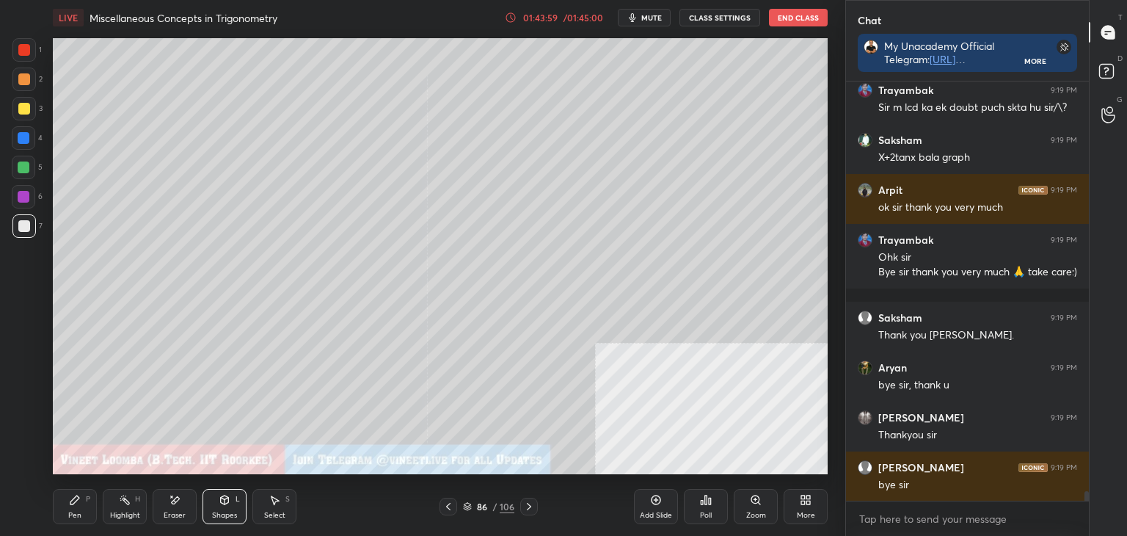
drag, startPoint x: 79, startPoint y: 497, endPoint x: 78, endPoint y: 482, distance: 14.7
click at [78, 492] on div "Pen P" at bounding box center [75, 506] width 44 height 35
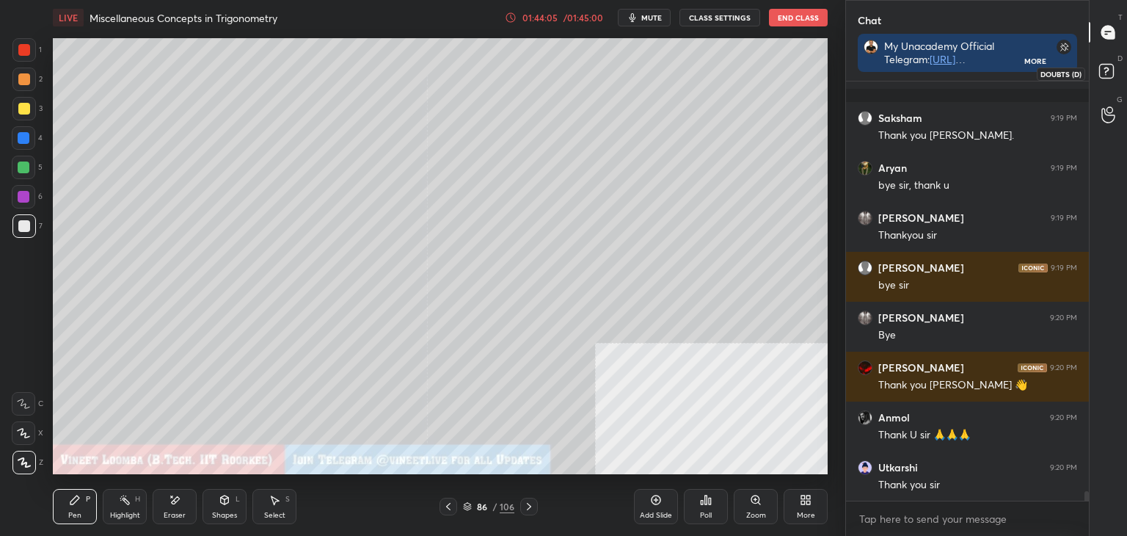
drag, startPoint x: 1117, startPoint y: 77, endPoint x: 1125, endPoint y: 68, distance: 12.0
click at [1118, 77] on icon at bounding box center [1108, 73] width 26 height 26
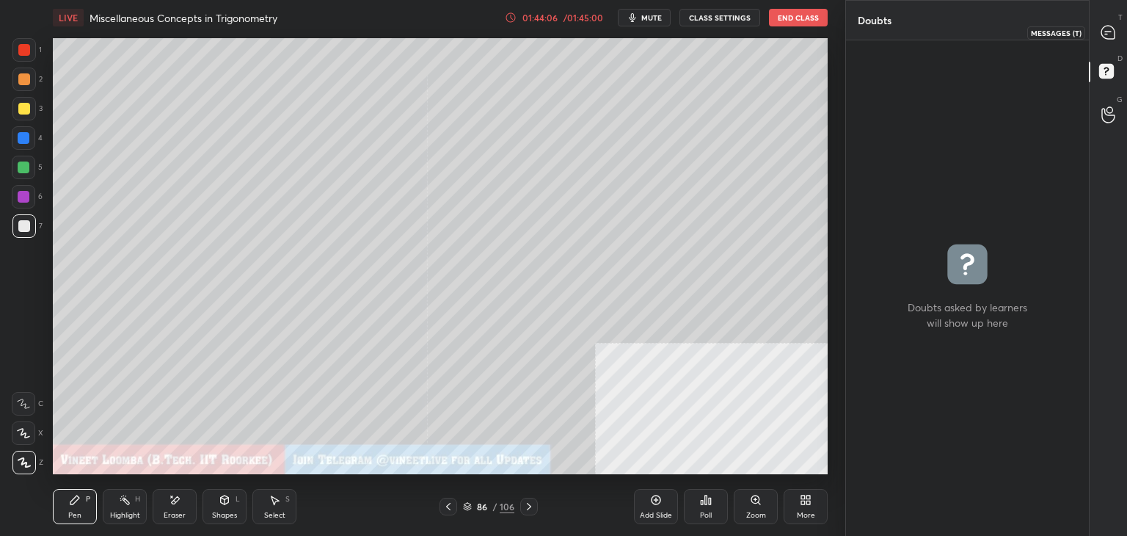
click at [1111, 34] on icon at bounding box center [1107, 32] width 13 height 13
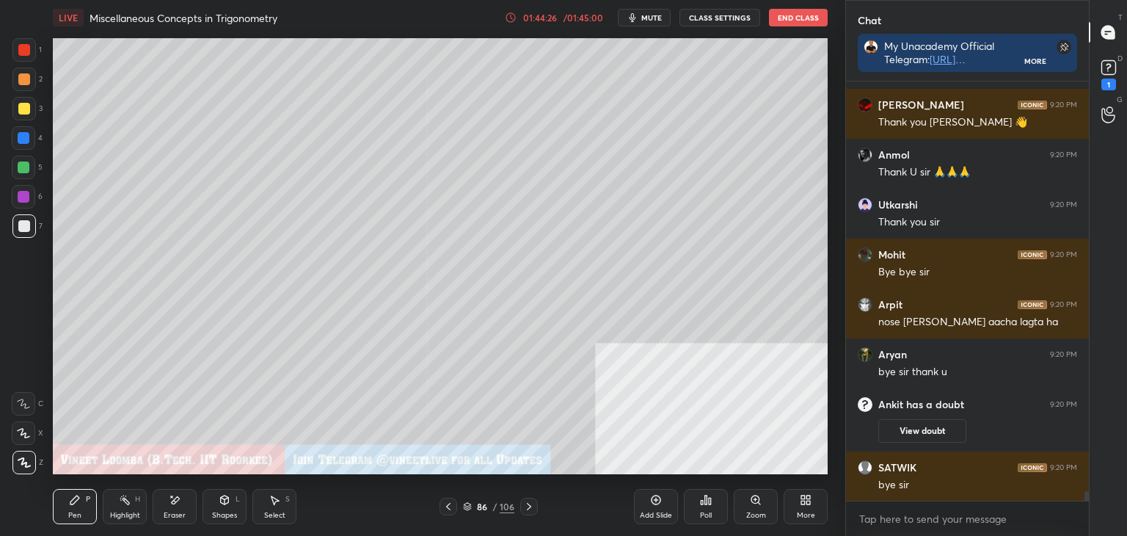
click at [1126, 69] on div "D Doubts (D) 1" at bounding box center [1108, 73] width 37 height 41
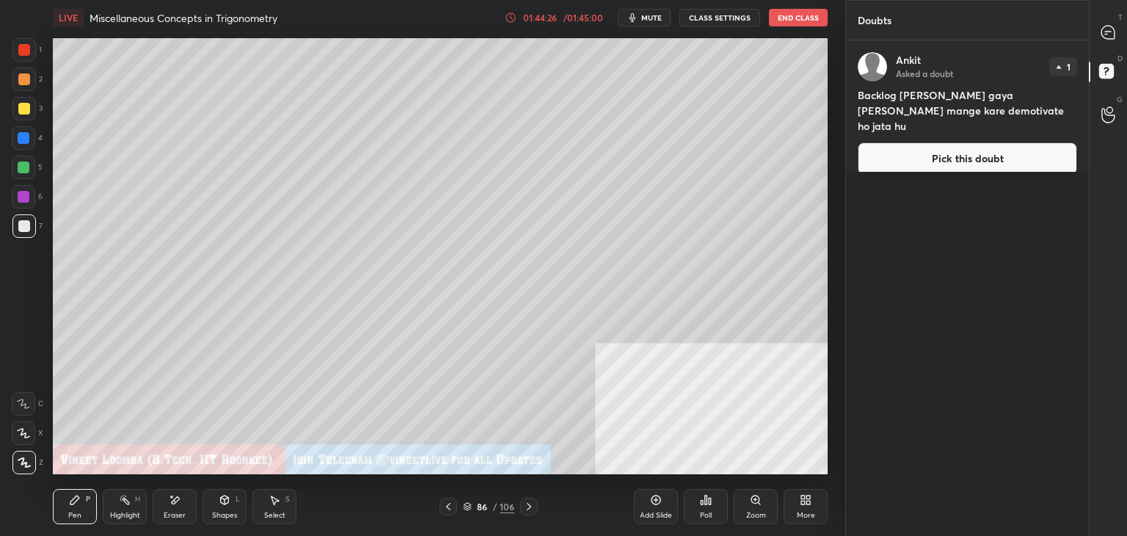
click at [989, 142] on button "Pick this doubt" at bounding box center [967, 158] width 219 height 32
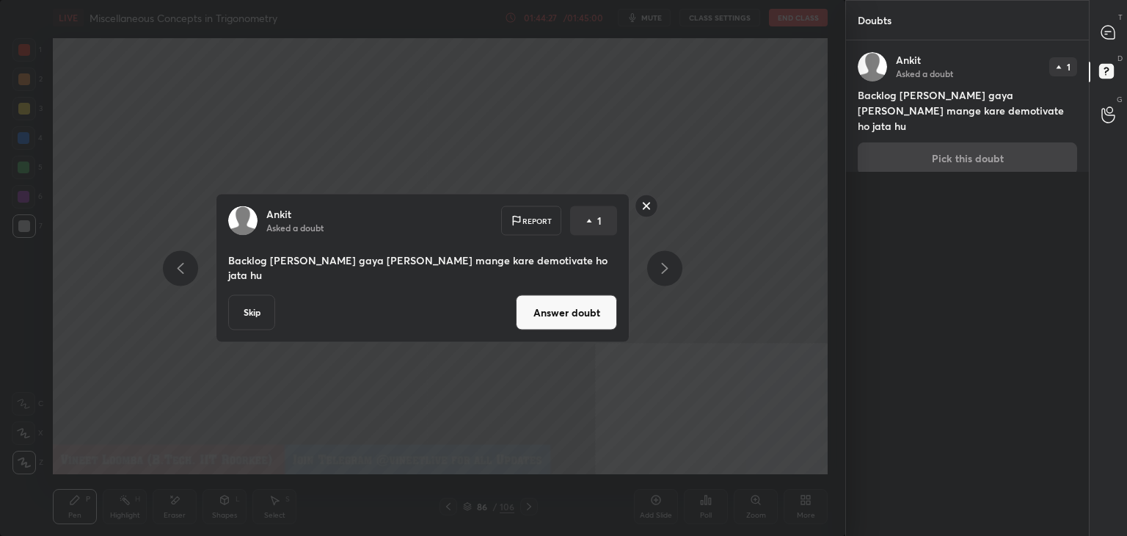
click at [597, 299] on button "Answer doubt" at bounding box center [566, 312] width 101 height 35
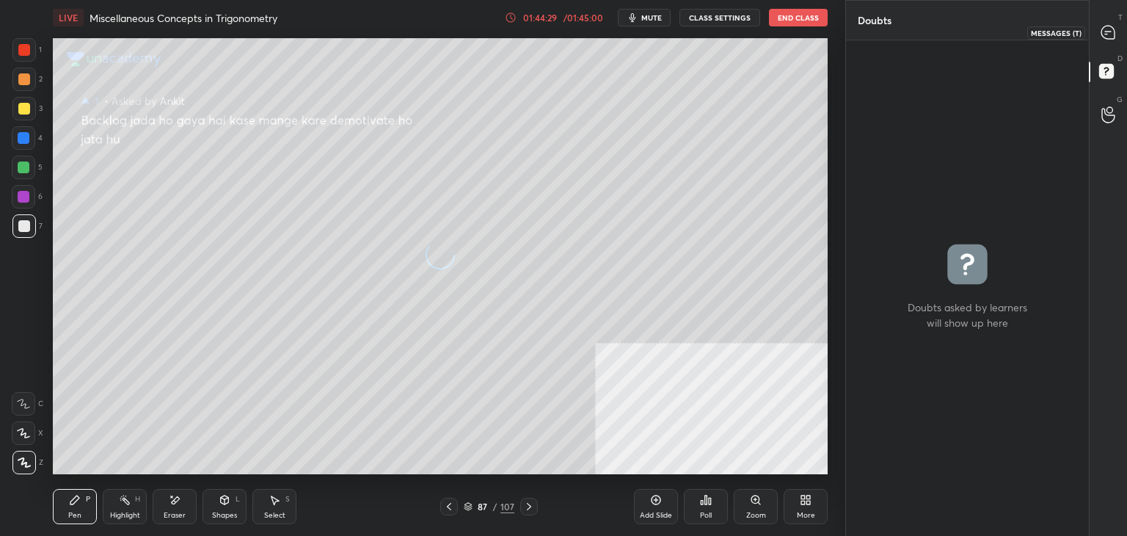
click at [1109, 34] on icon at bounding box center [1107, 32] width 13 height 13
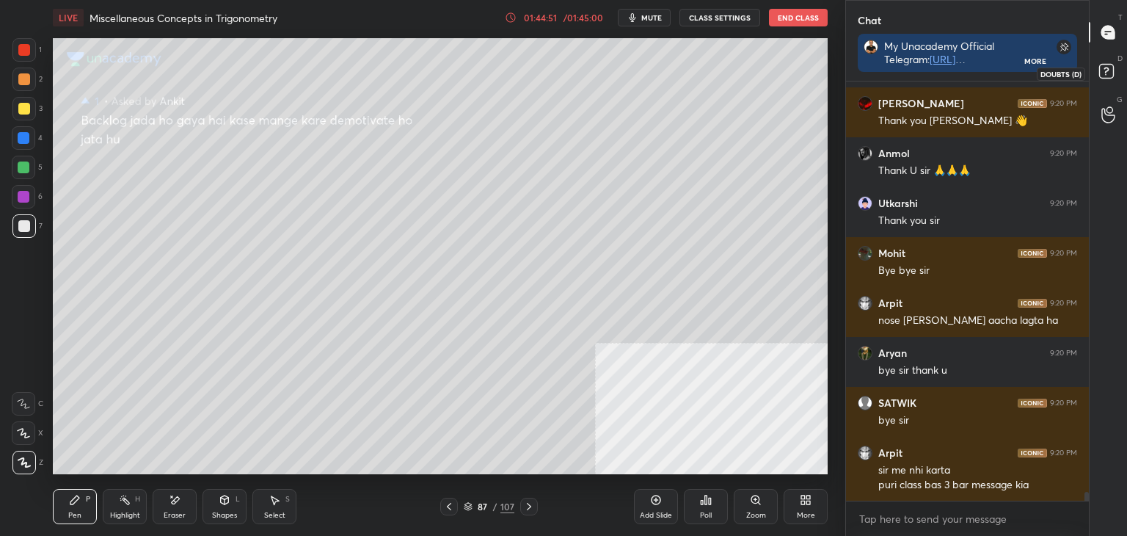
scroll to position [18815, 0]
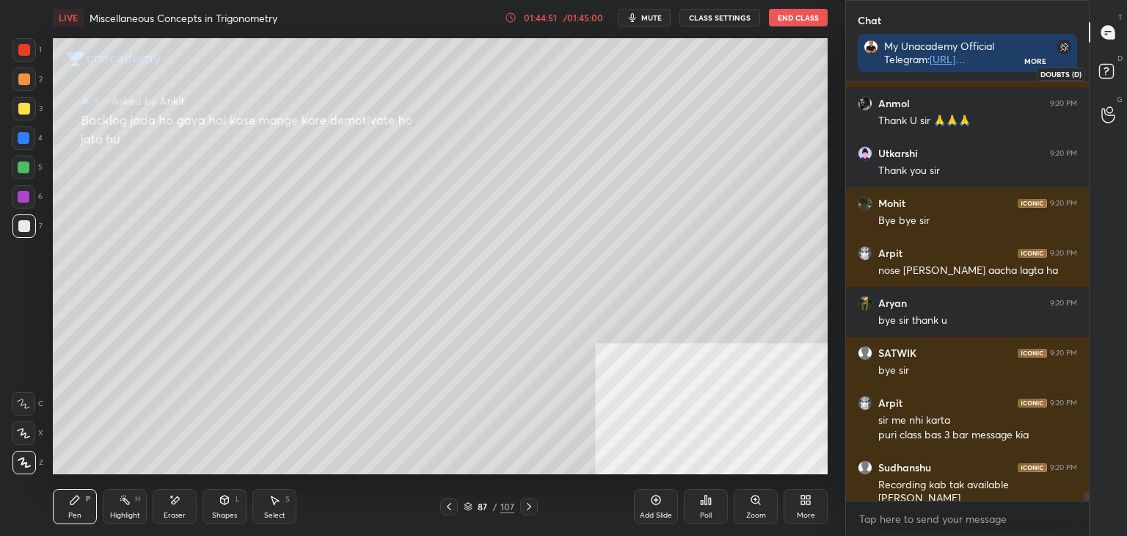
click at [1108, 70] on icon at bounding box center [1105, 71] width 5 height 6
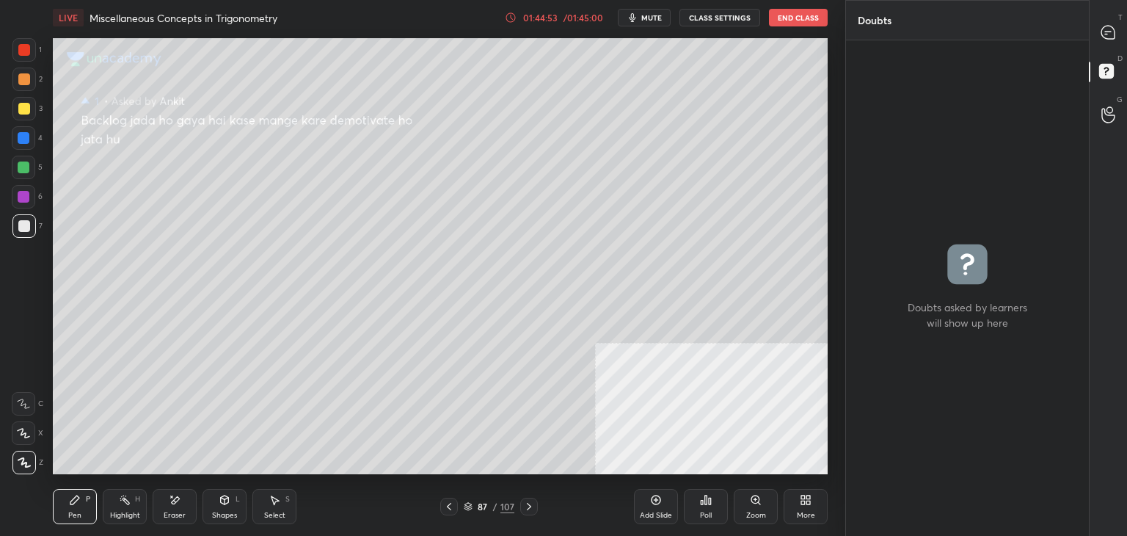
click at [1115, 40] on div at bounding box center [1108, 32] width 29 height 26
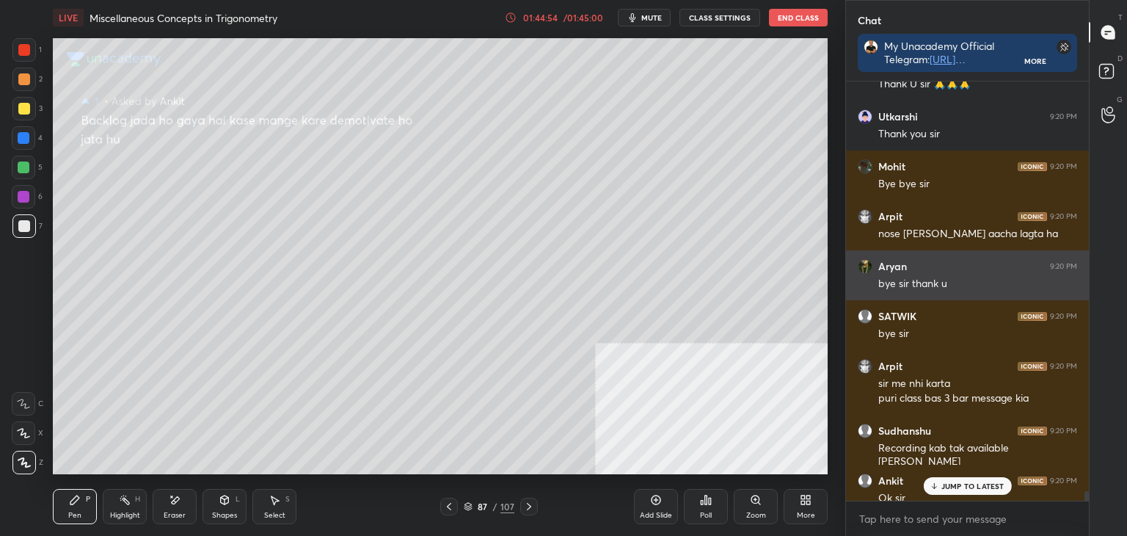
scroll to position [18915, 0]
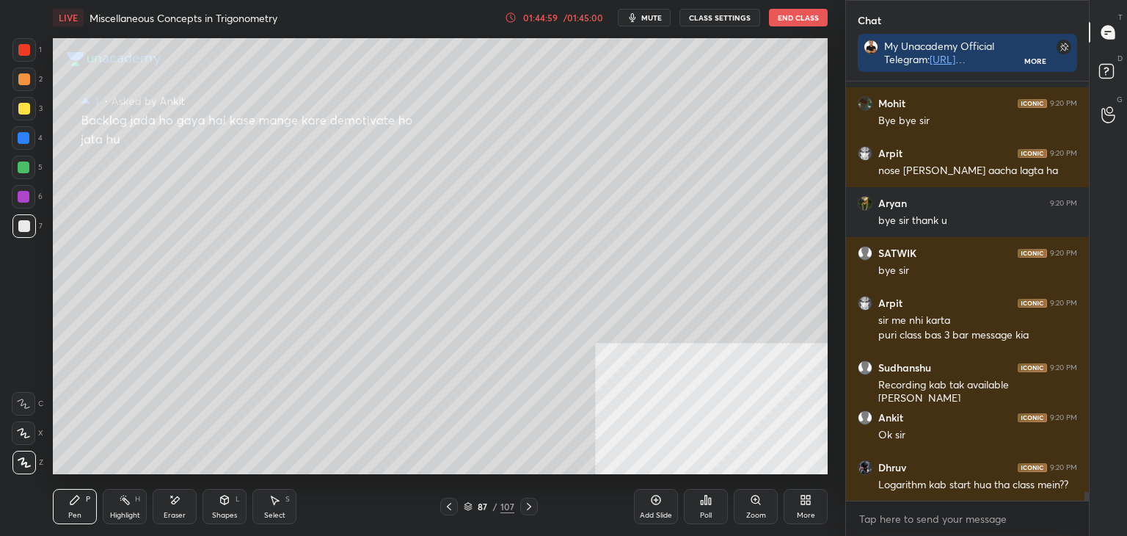
click at [723, 16] on button "CLASS SETTINGS" at bounding box center [719, 18] width 81 height 18
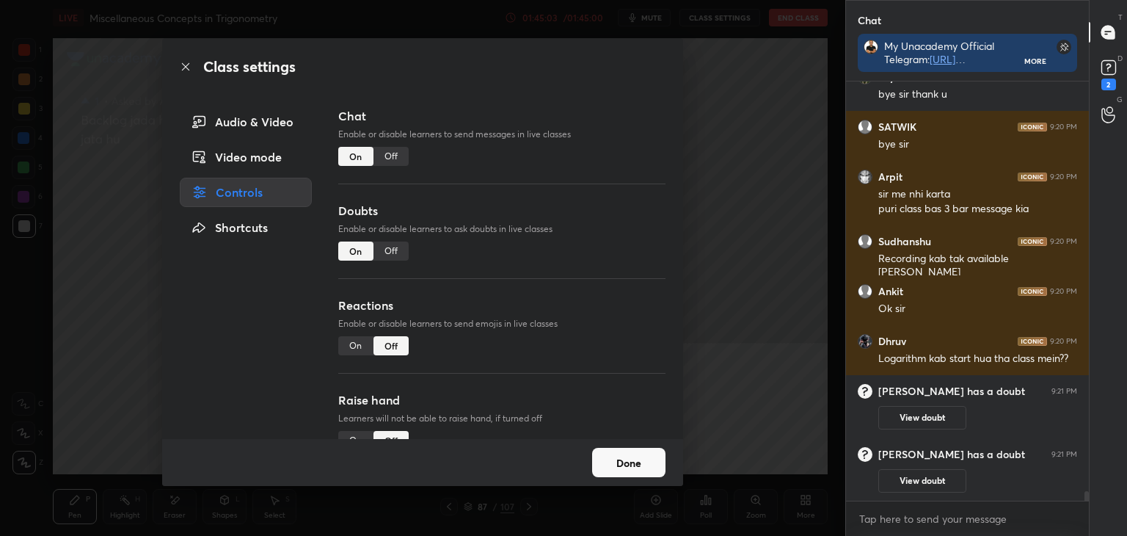
scroll to position [18589, 0]
click at [628, 470] on button "Done" at bounding box center [628, 462] width 73 height 29
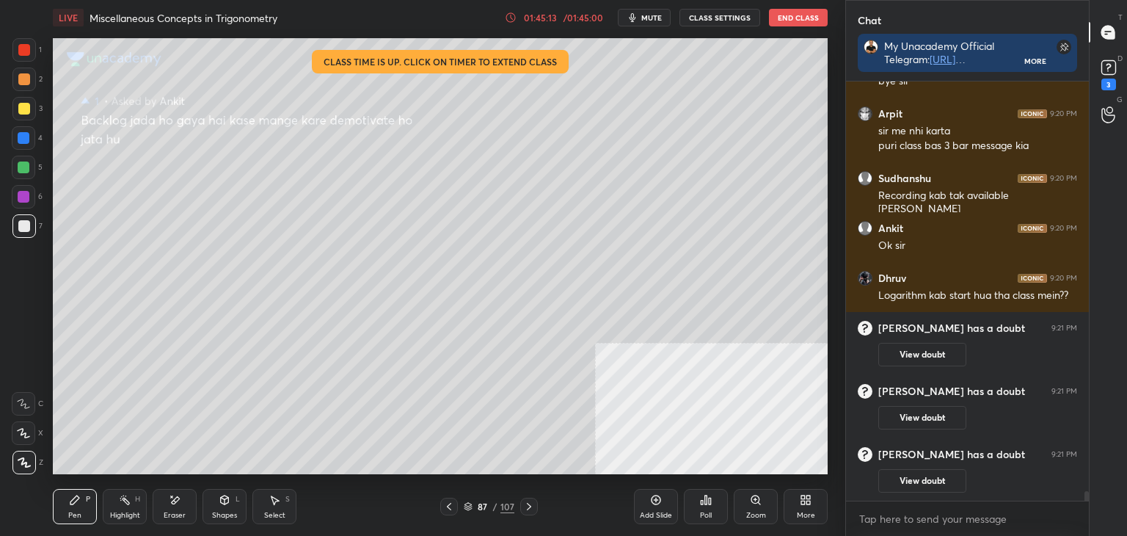
scroll to position [18608, 0]
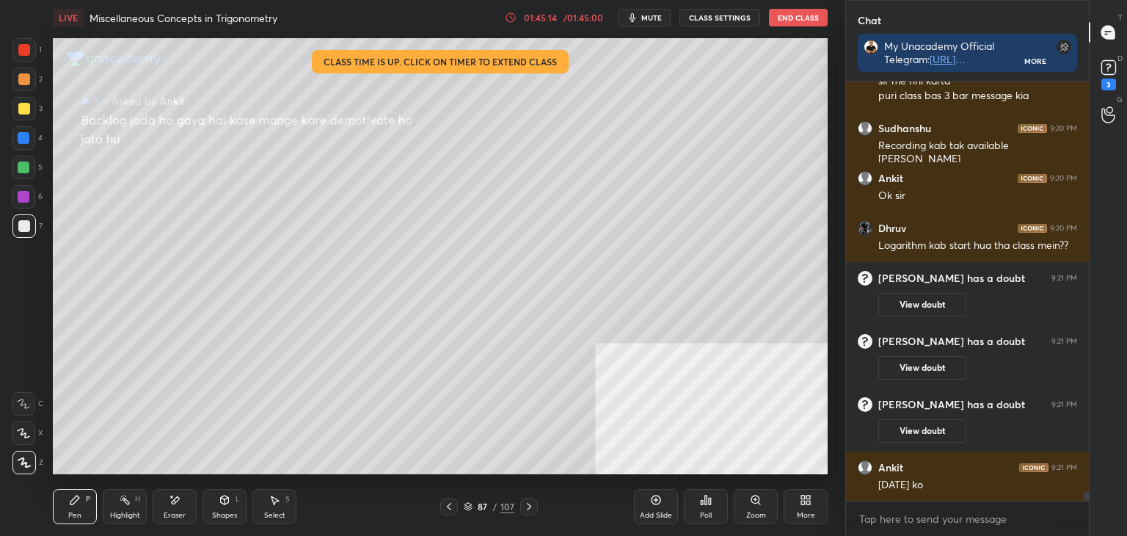
click at [727, 16] on button "CLASS SETTINGS" at bounding box center [719, 18] width 81 height 18
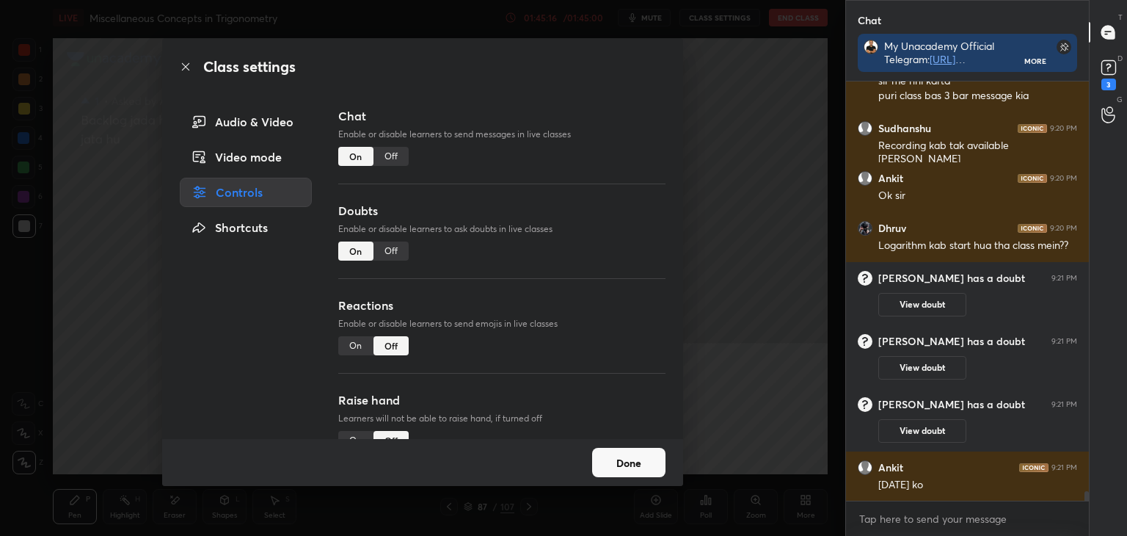
click at [186, 68] on icon at bounding box center [186, 67] width 12 height 12
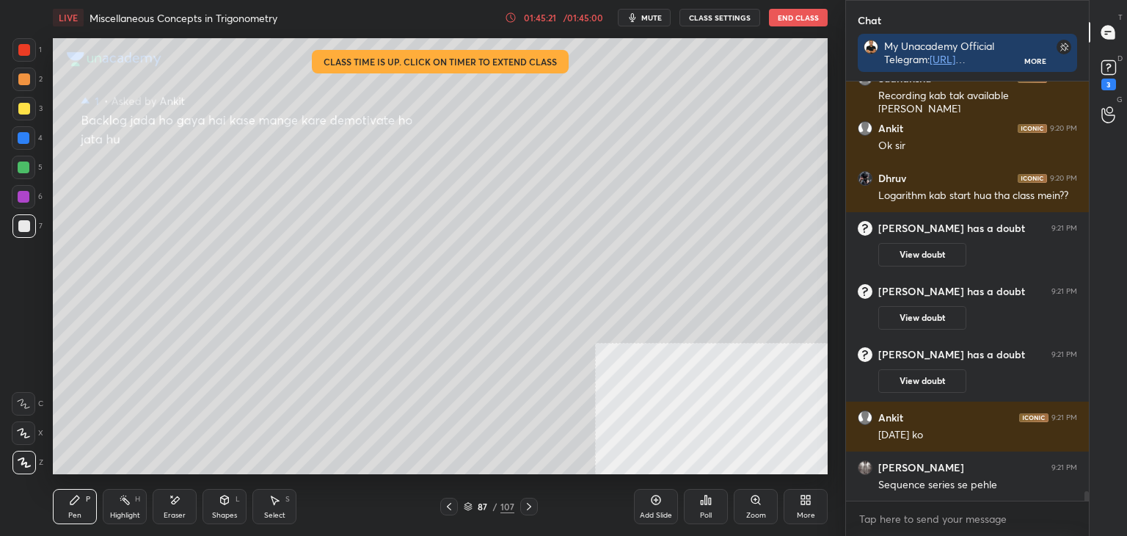
scroll to position [18695, 0]
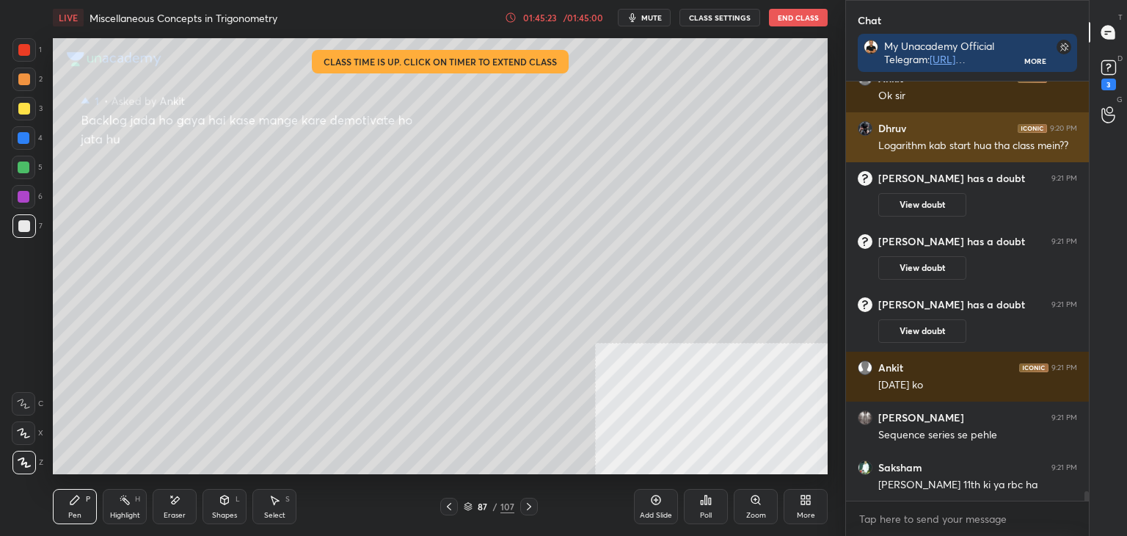
click at [936, 130] on div "[PERSON_NAME] 9:20 PM" at bounding box center [967, 128] width 219 height 15
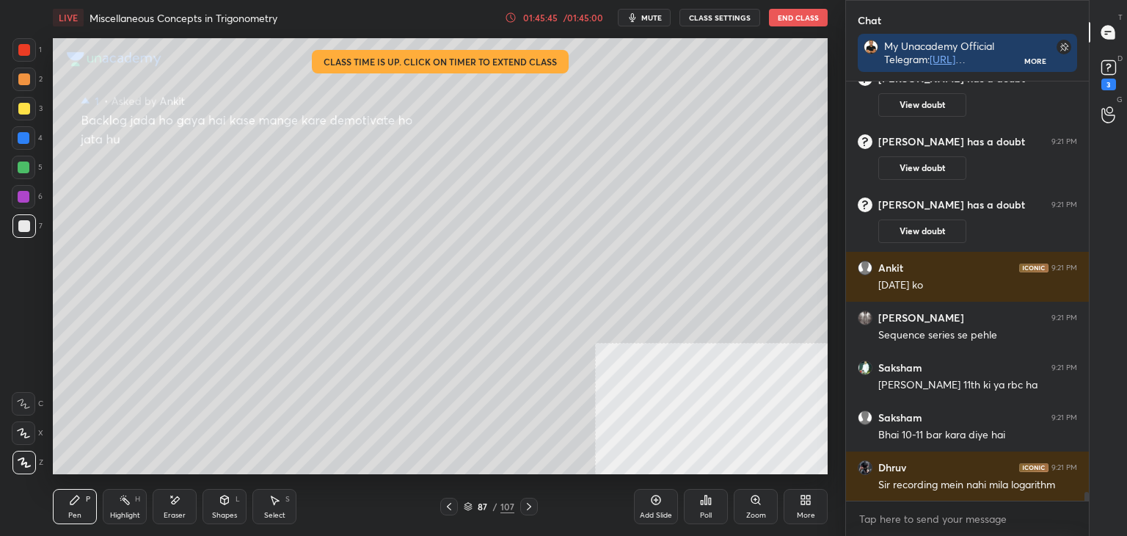
scroll to position [18844, 0]
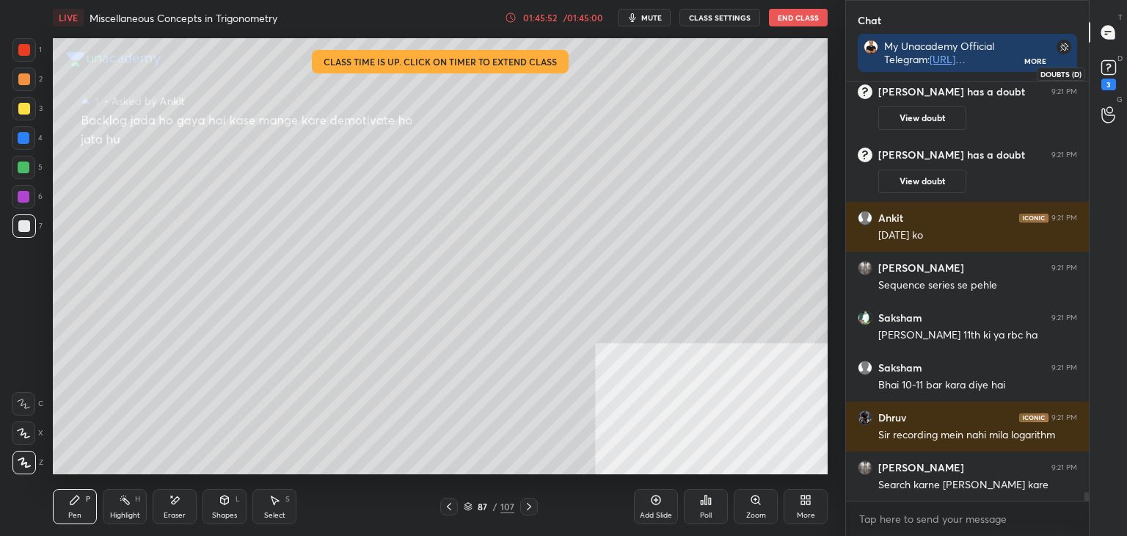
drag, startPoint x: 1113, startPoint y: 65, endPoint x: 1112, endPoint y: 40, distance: 25.7
click at [1112, 65] on rect at bounding box center [1108, 68] width 14 height 14
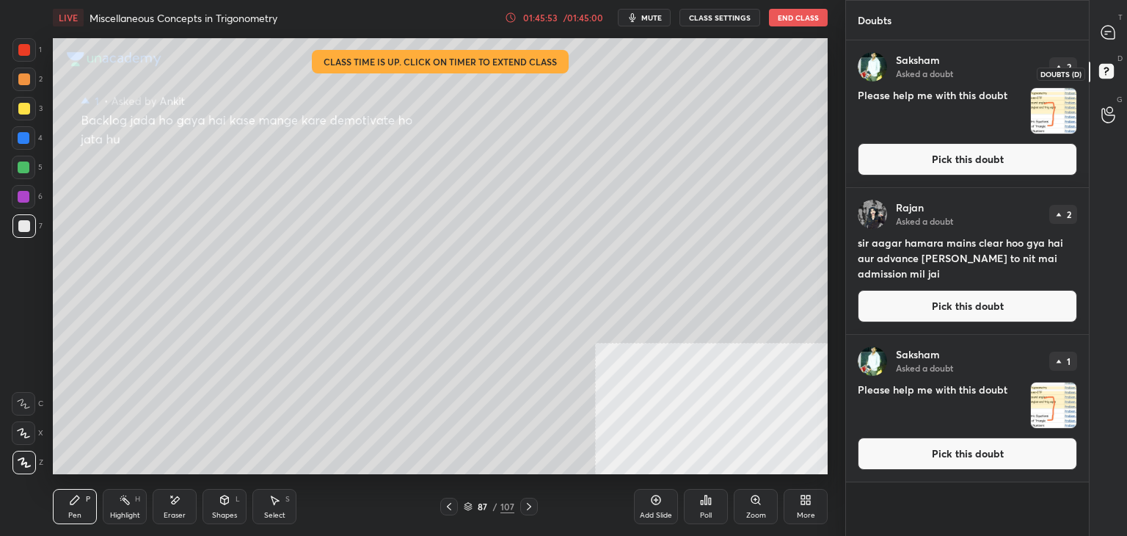
click at [1112, 72] on rect at bounding box center [1106, 72] width 14 height 14
click at [1106, 107] on icon at bounding box center [1108, 114] width 14 height 17
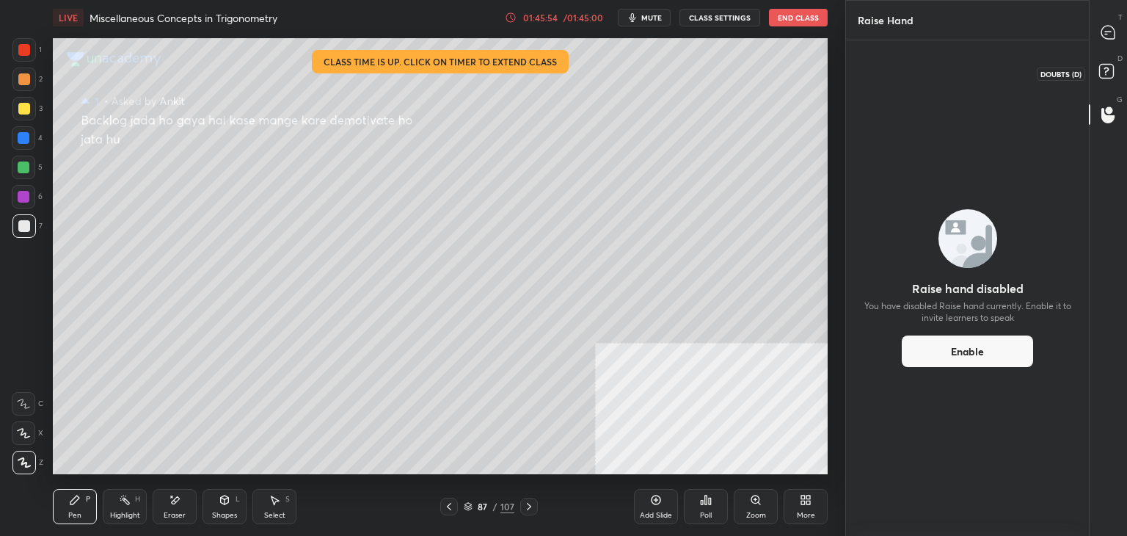
drag, startPoint x: 1117, startPoint y: 61, endPoint x: 1125, endPoint y: 43, distance: 20.0
click at [1114, 57] on div "D Doubts (D)" at bounding box center [1108, 73] width 37 height 41
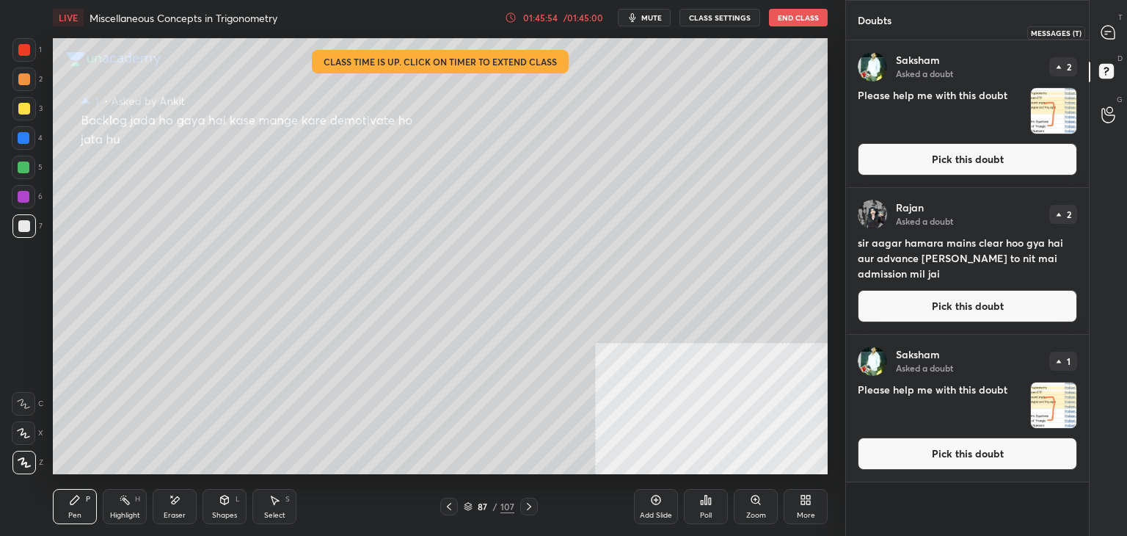
click at [1114, 33] on icon at bounding box center [1107, 32] width 13 height 13
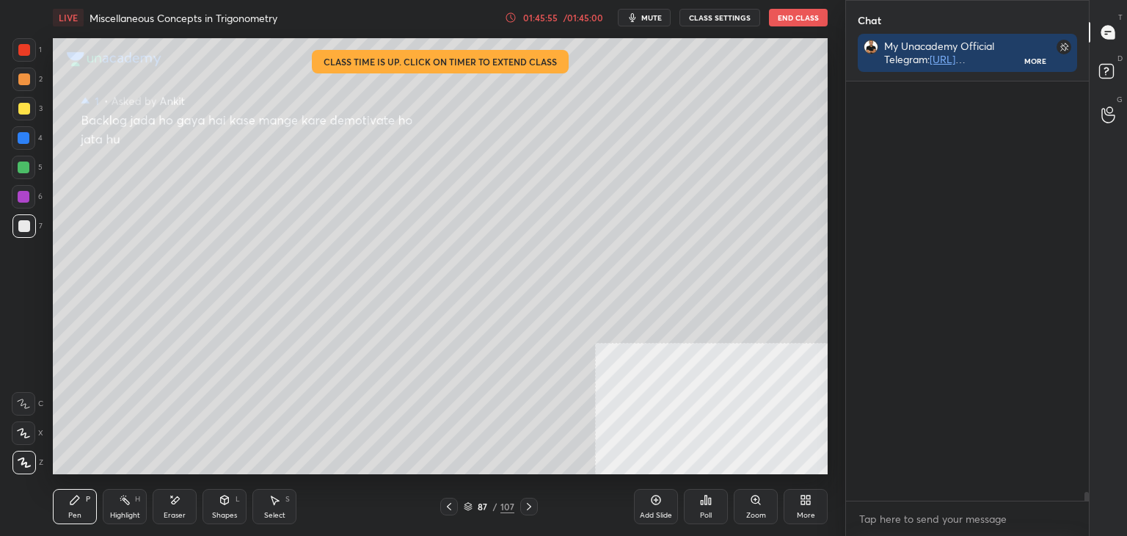
scroll to position [415, 238]
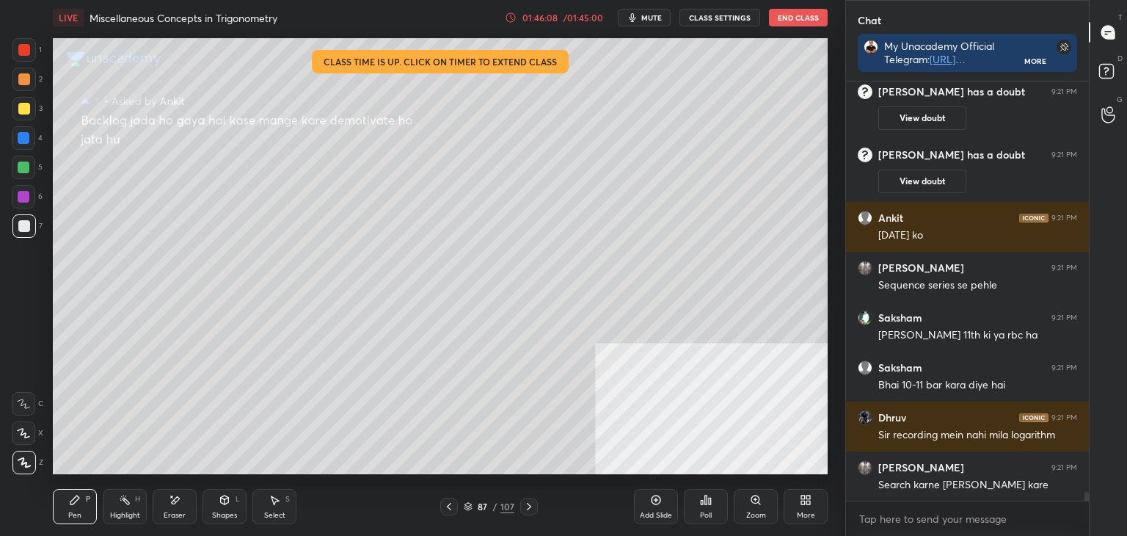
click at [722, 12] on button "CLASS SETTINGS" at bounding box center [719, 18] width 81 height 18
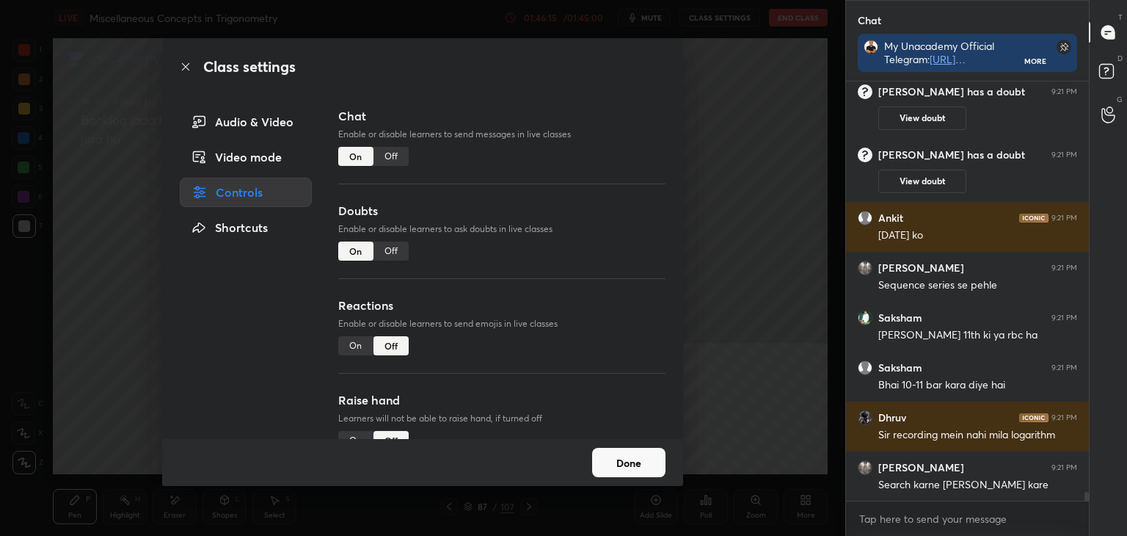
drag, startPoint x: 390, startPoint y: 250, endPoint x: 387, endPoint y: 241, distance: 9.3
click at [390, 250] on div "Off" at bounding box center [390, 250] width 35 height 19
type textarea "x"
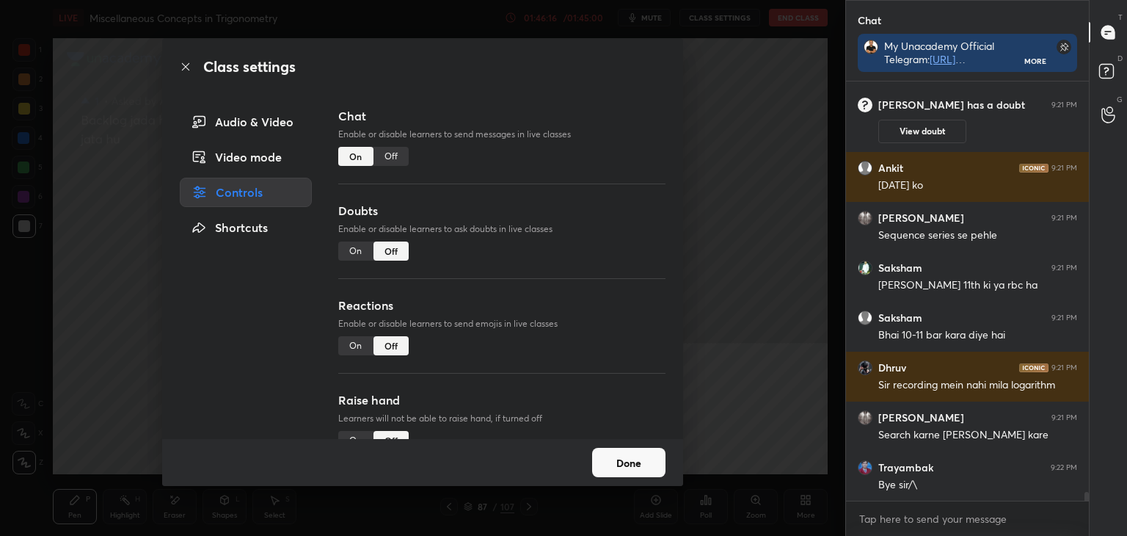
click at [390, 152] on div "Off" at bounding box center [390, 156] width 35 height 19
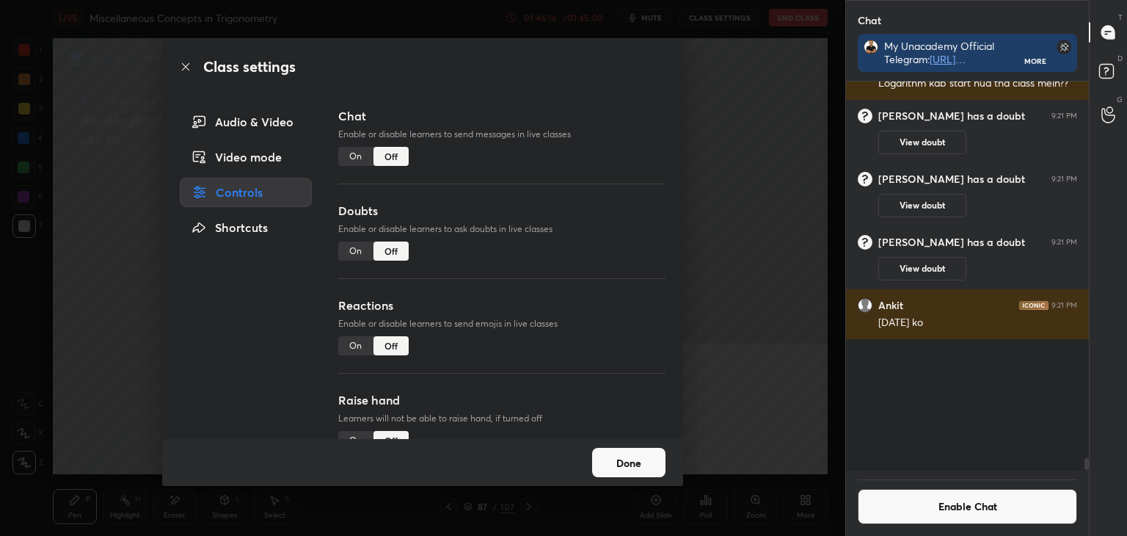
scroll to position [5, 4]
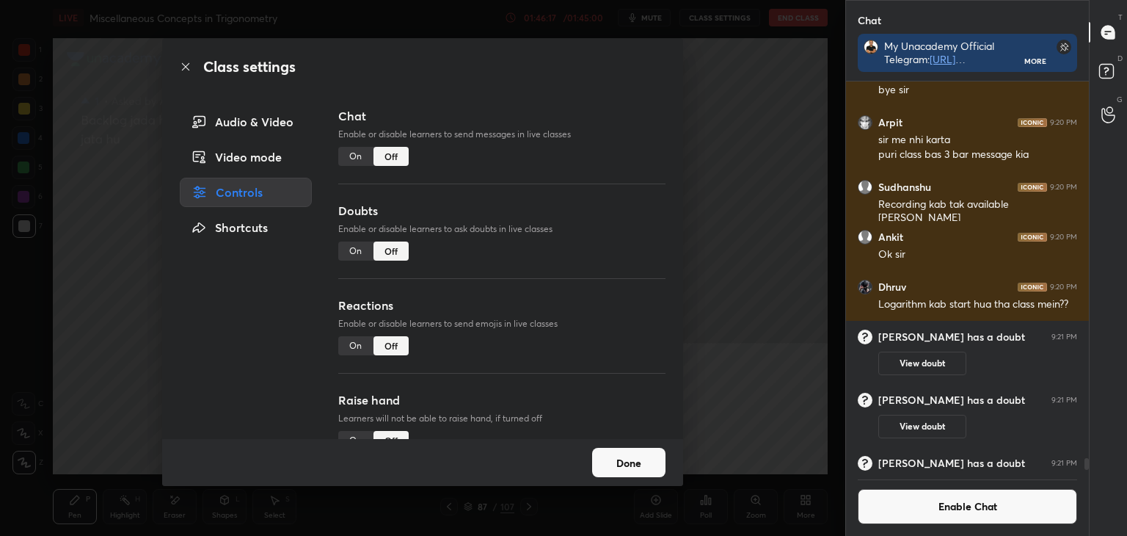
drag, startPoint x: 612, startPoint y: 457, endPoint x: 610, endPoint y: 364, distance: 93.2
click at [610, 456] on button "Done" at bounding box center [628, 462] width 73 height 29
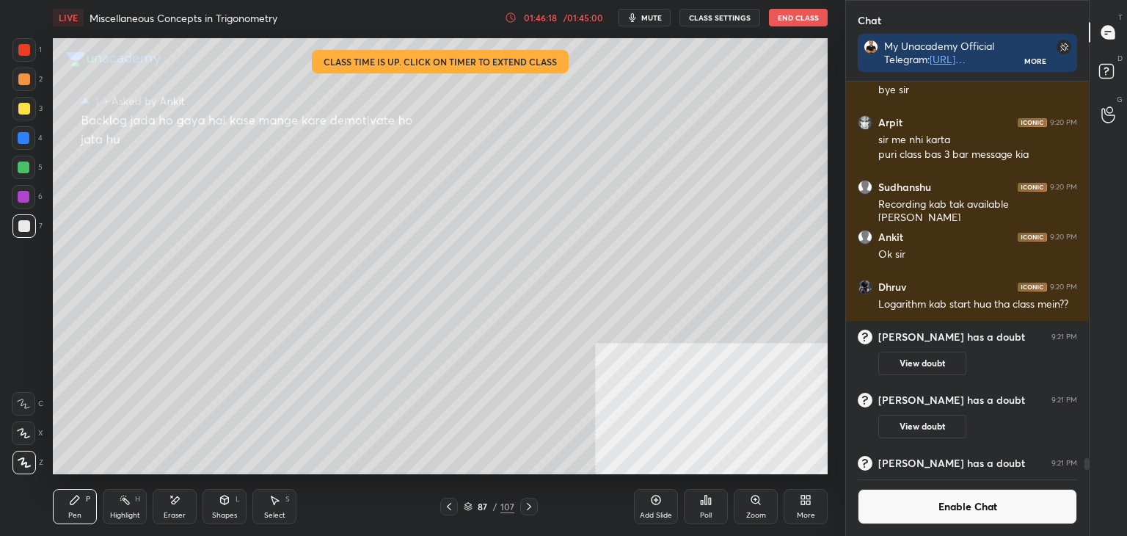
click at [798, 12] on button "End Class" at bounding box center [798, 18] width 59 height 18
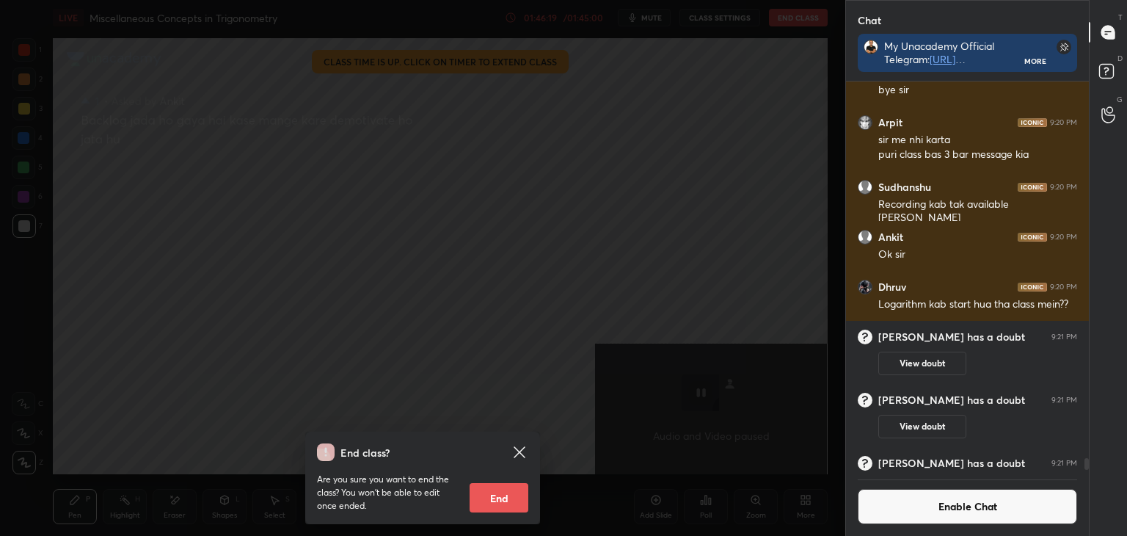
click at [521, 489] on button "End" at bounding box center [499, 497] width 59 height 29
